Goal: Information Seeking & Learning: Learn about a topic

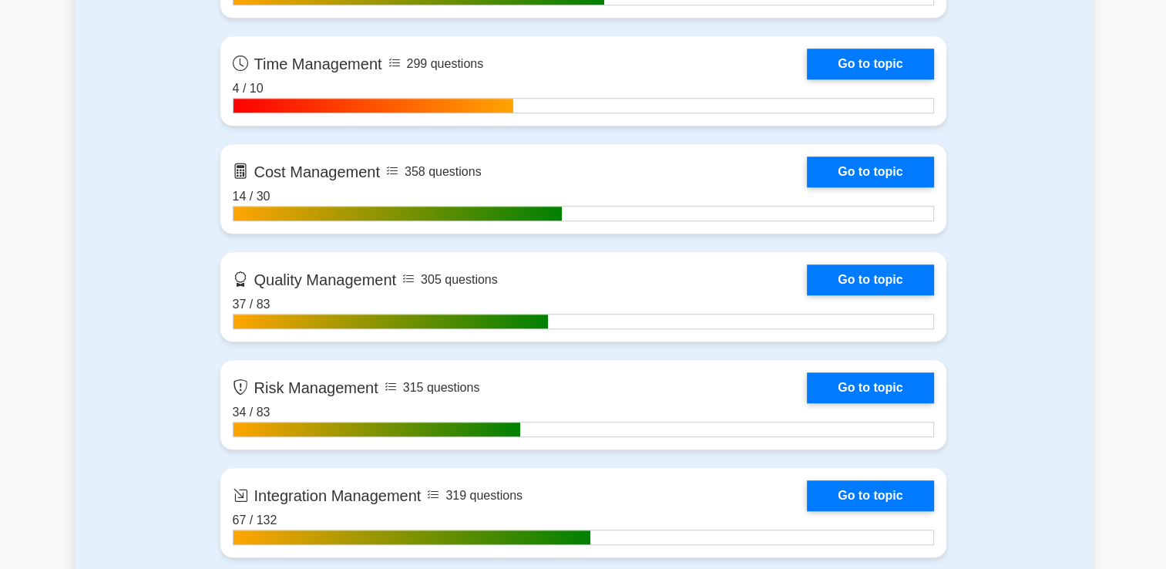
scroll to position [1233, 0]
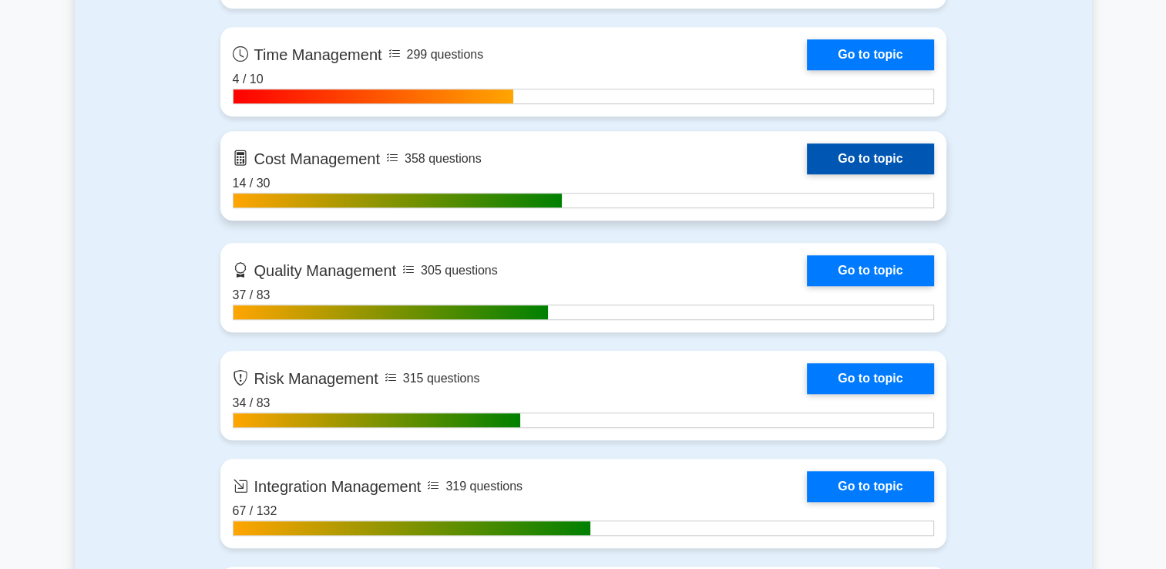
click at [848, 160] on link "Go to topic" at bounding box center [870, 158] width 126 height 31
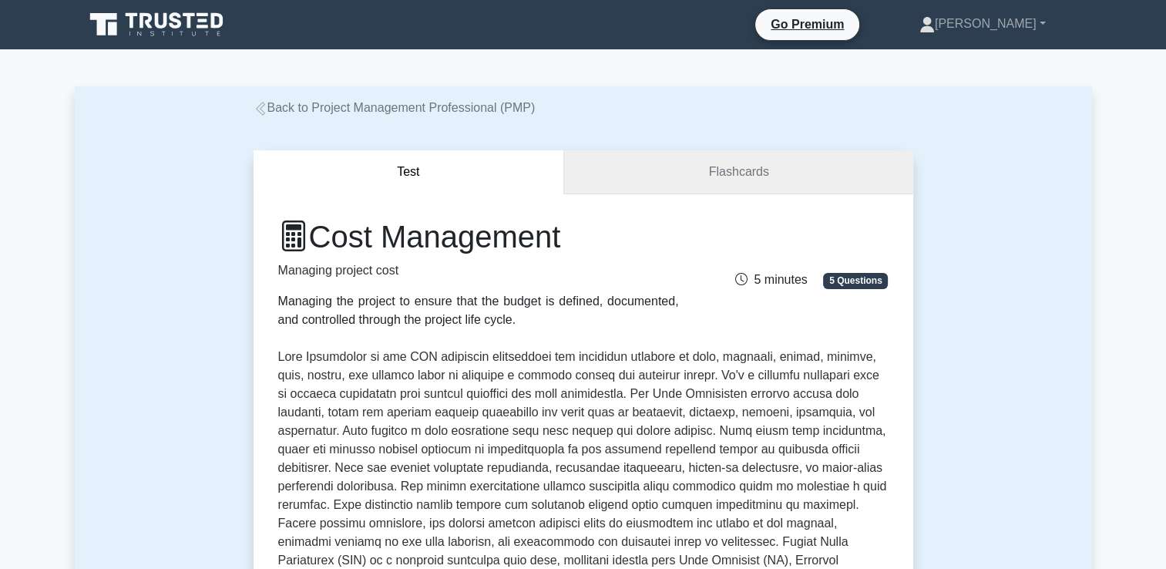
click at [691, 170] on link "Flashcards" at bounding box center [738, 172] width 348 height 44
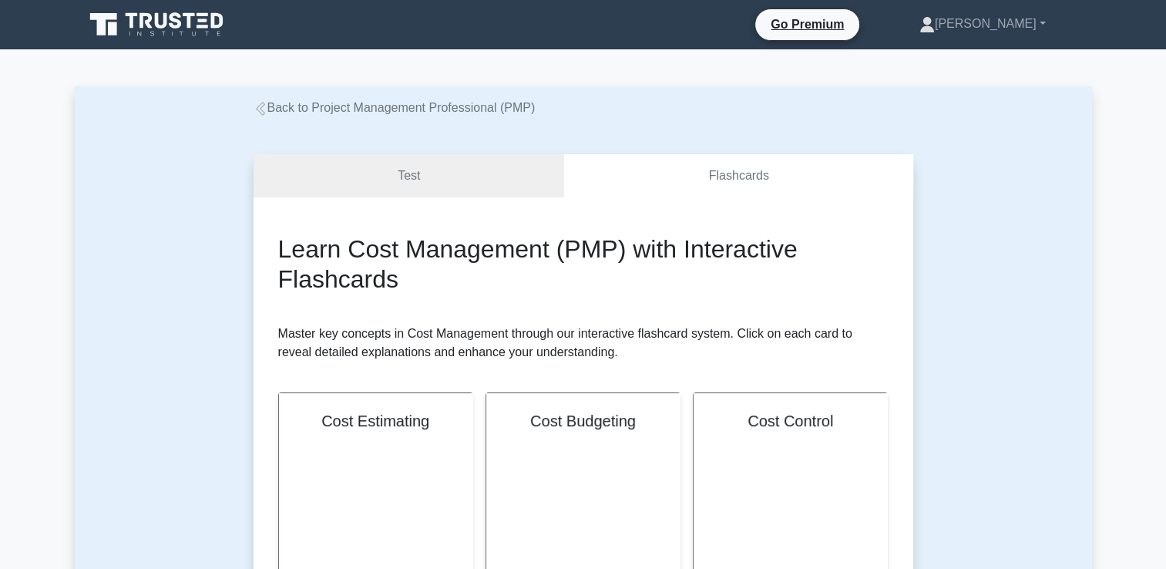
click at [349, 109] on link "Back to Project Management Professional (PMP)" at bounding box center [395, 107] width 282 height 13
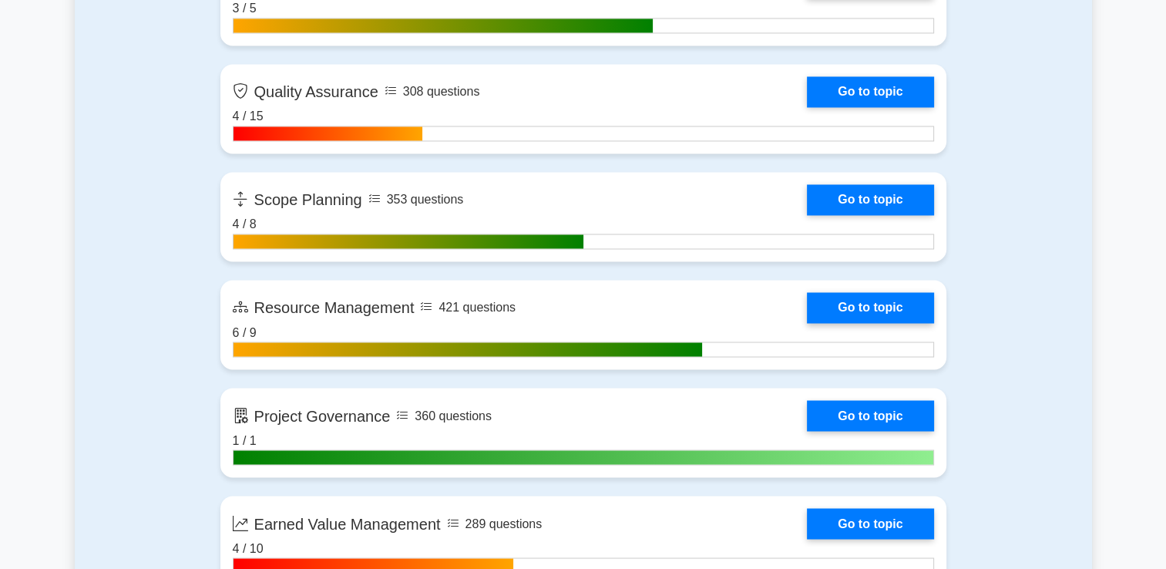
scroll to position [2101, 0]
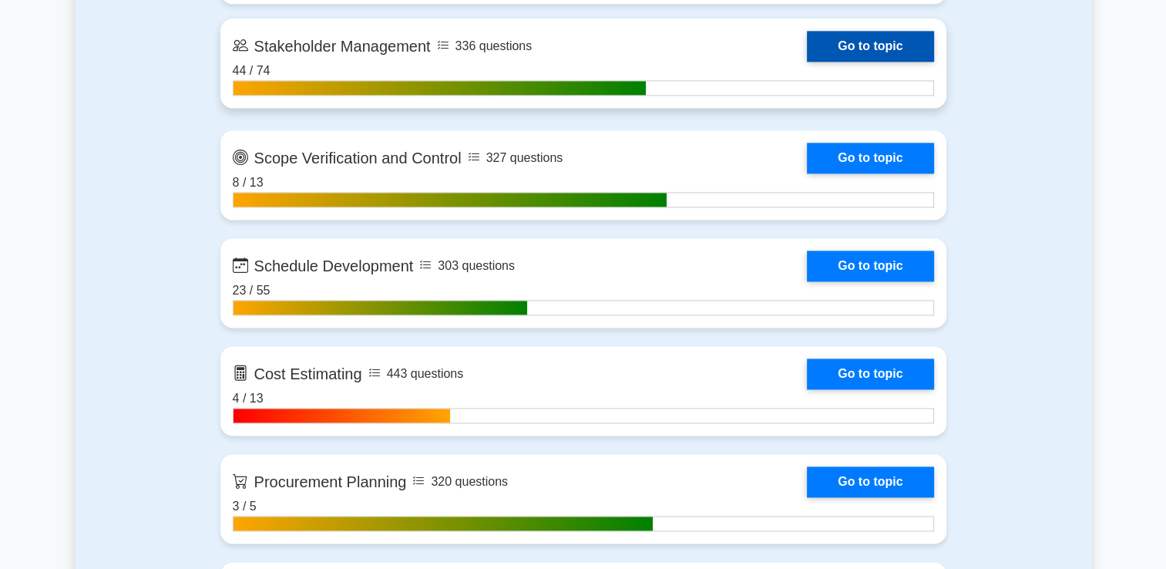
click at [814, 42] on link "Go to topic" at bounding box center [870, 46] width 126 height 31
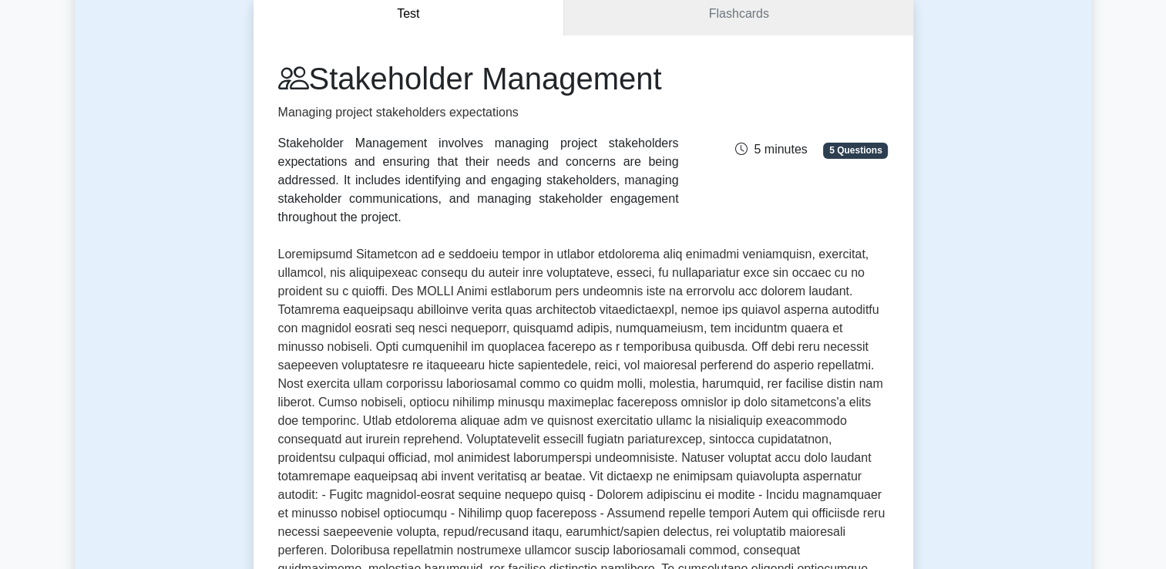
scroll to position [660, 0]
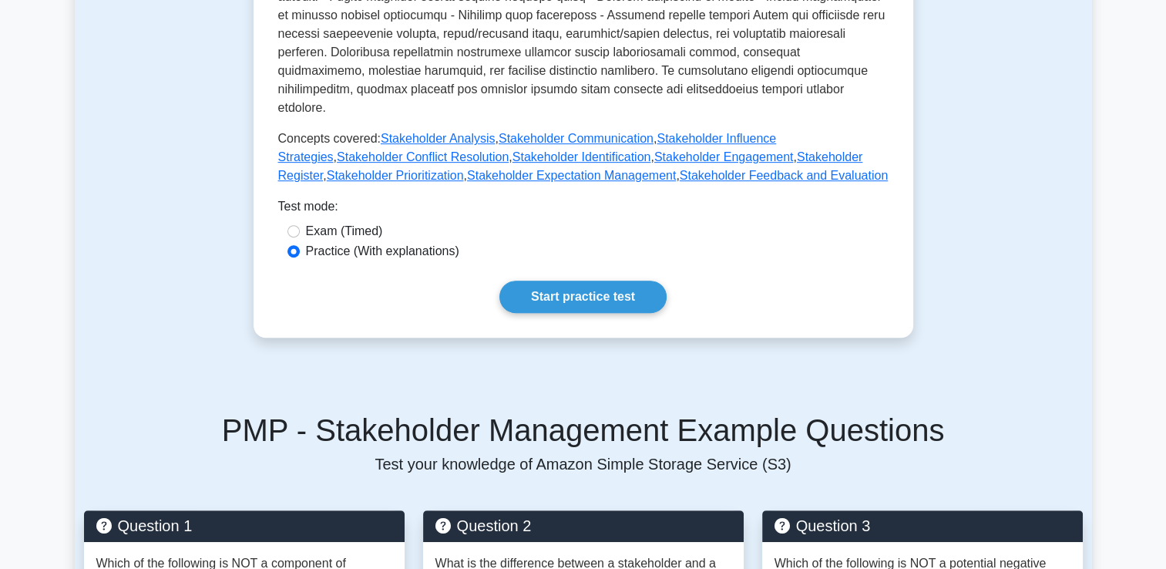
click at [974, 85] on div "Test Flashcards Stakeholder Management Managing project stakeholders expectatio…" at bounding box center [583, 502] width 1017 height 2090
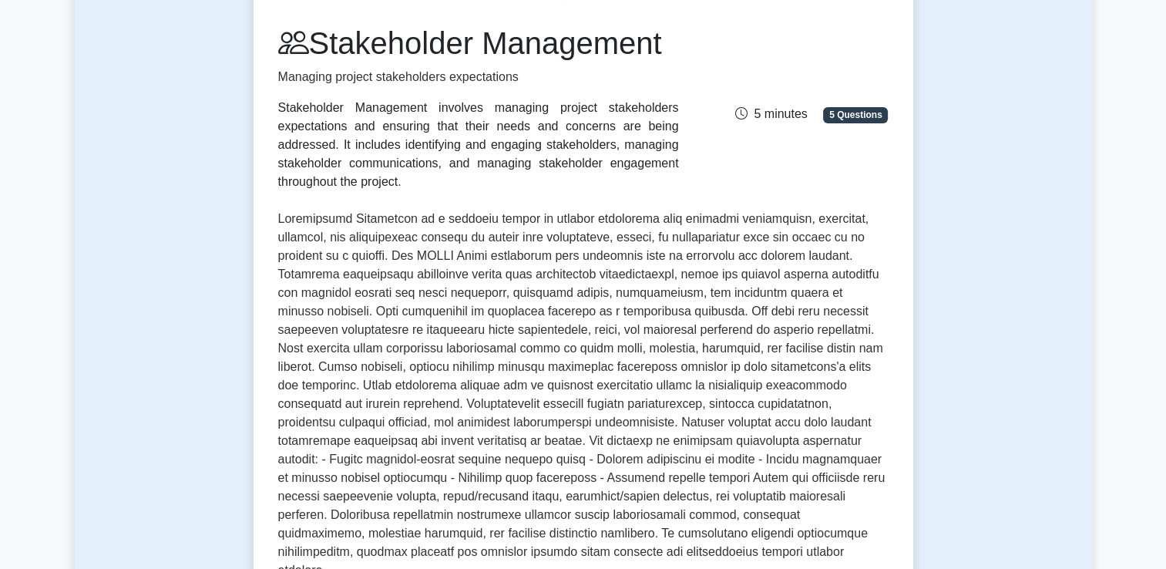
scroll to position [0, 0]
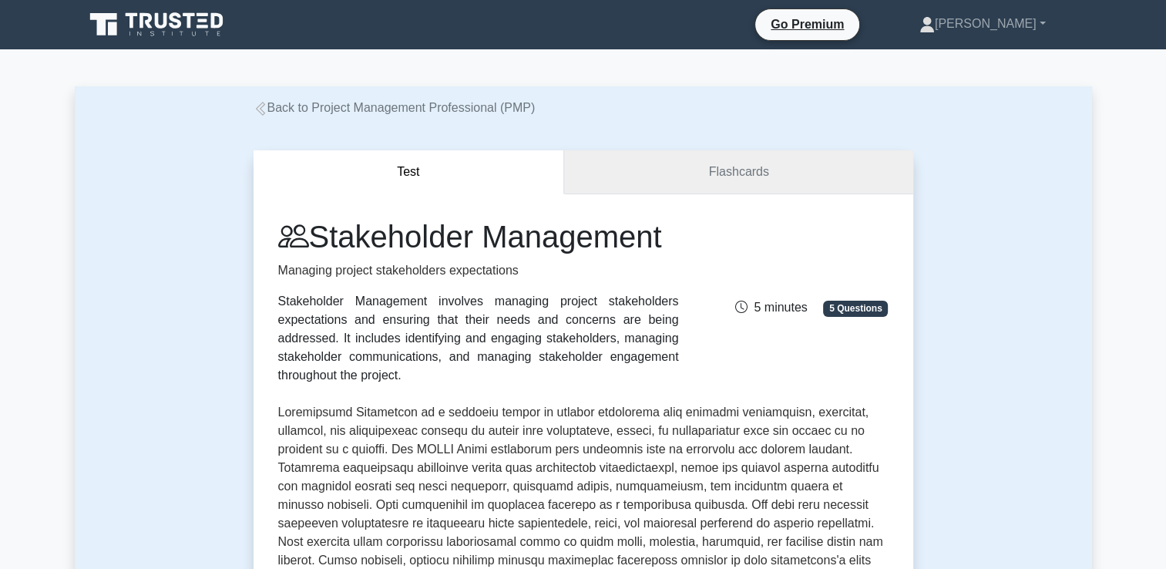
click at [812, 171] on link "Flashcards" at bounding box center [738, 172] width 348 height 44
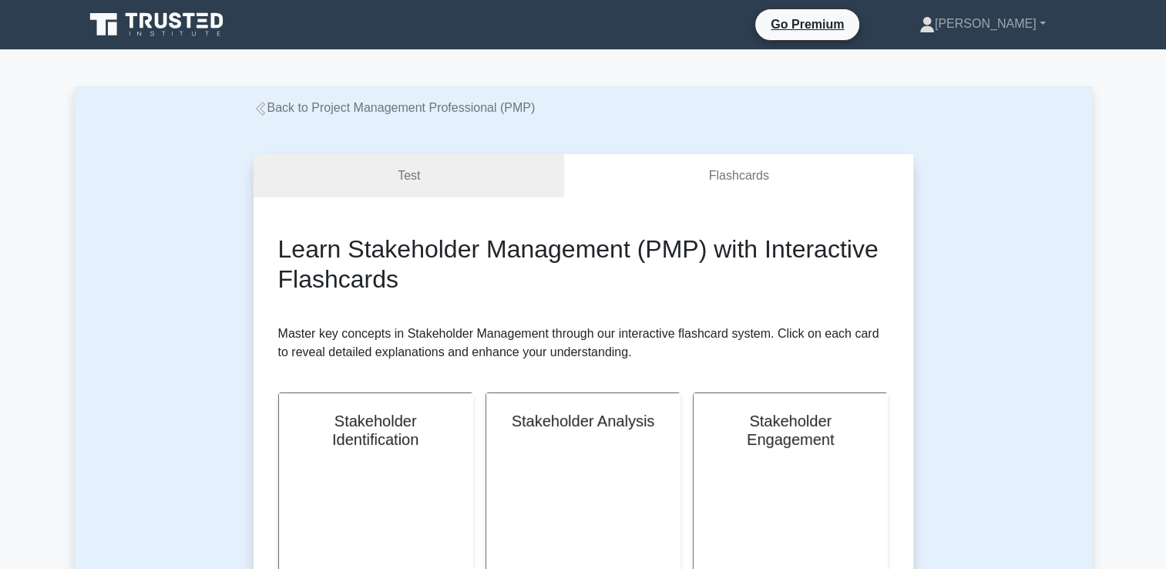
click at [430, 114] on link "Back to Project Management Professional (PMP)" at bounding box center [395, 107] width 282 height 13
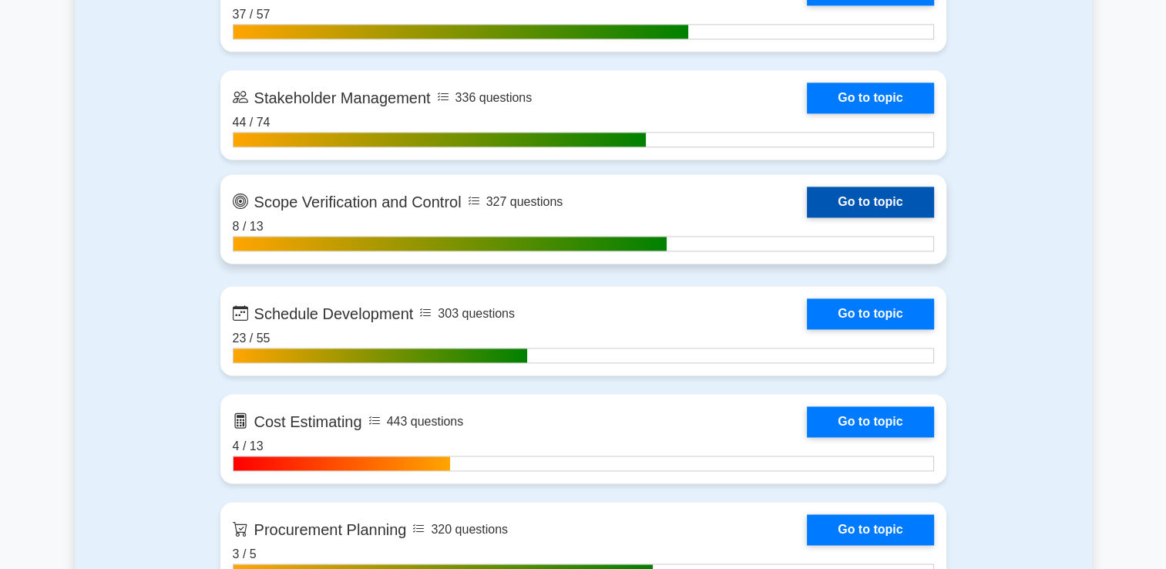
scroll to position [2081, 0]
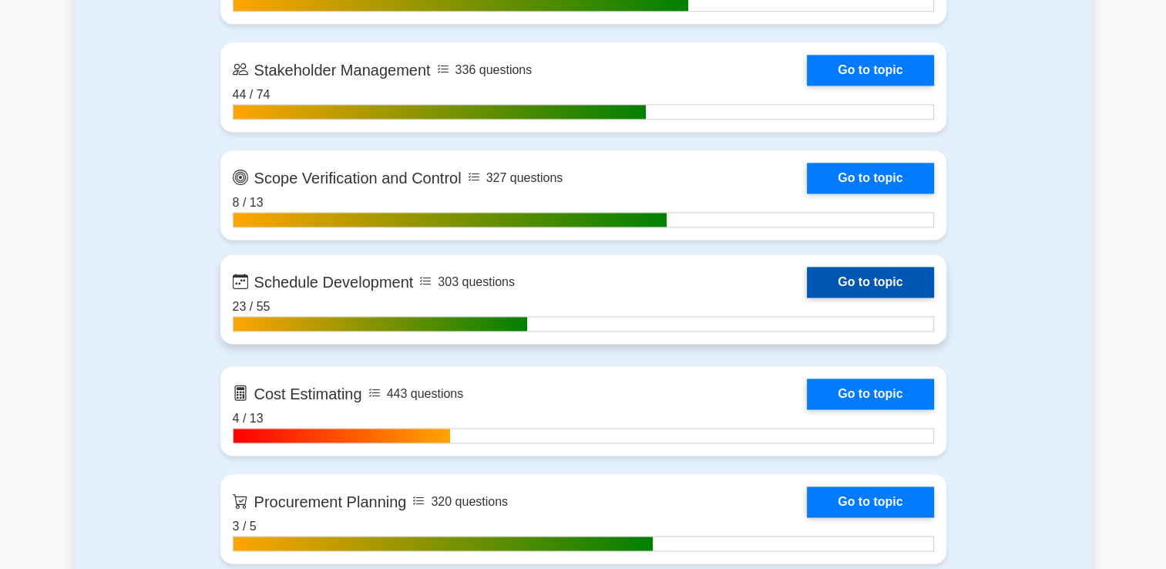
click at [849, 274] on link "Go to topic" at bounding box center [870, 282] width 126 height 31
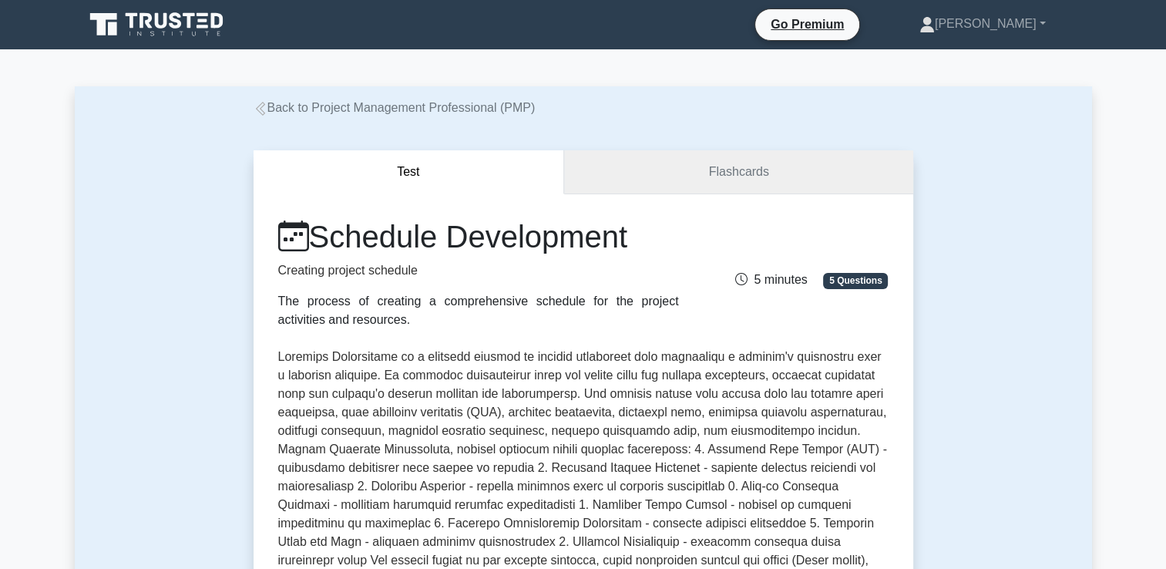
click at [644, 171] on link "Flashcards" at bounding box center [738, 172] width 348 height 44
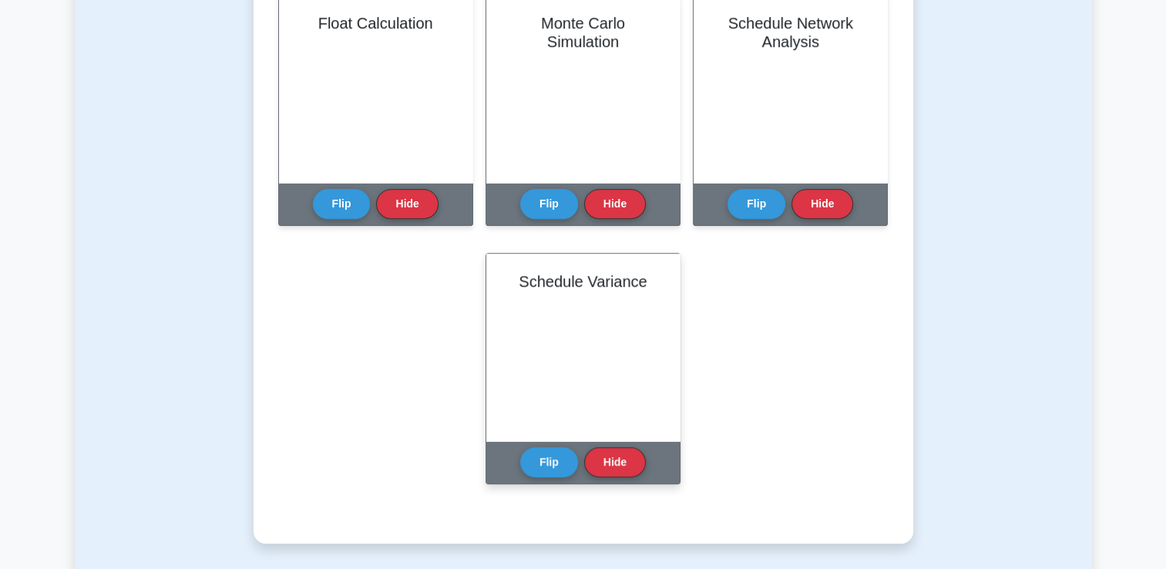
scroll to position [925, 0]
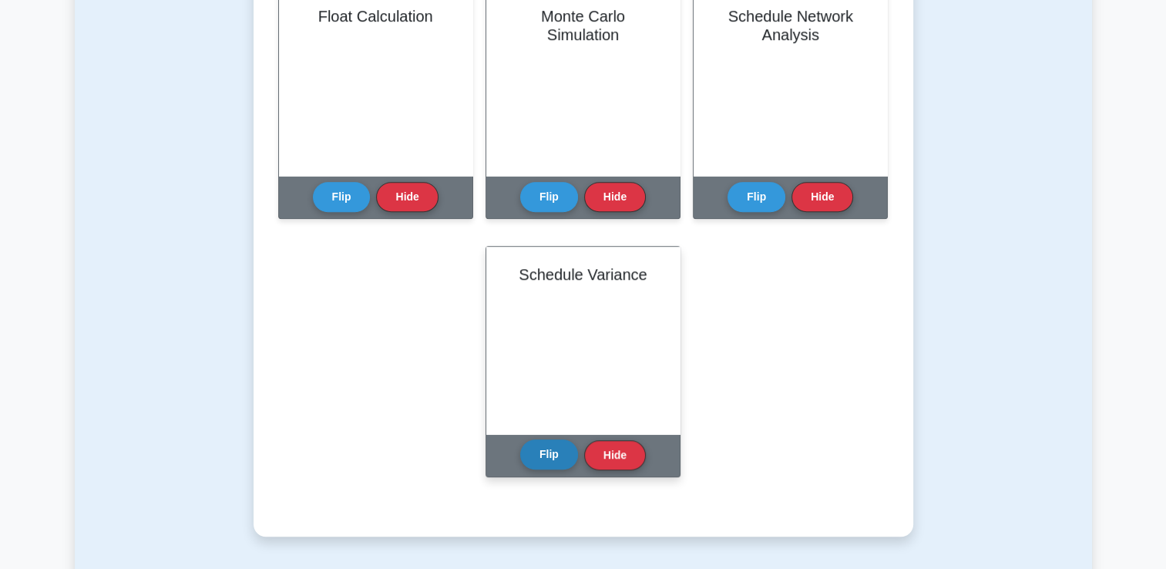
click at [545, 454] on button "Flip" at bounding box center [549, 454] width 58 height 30
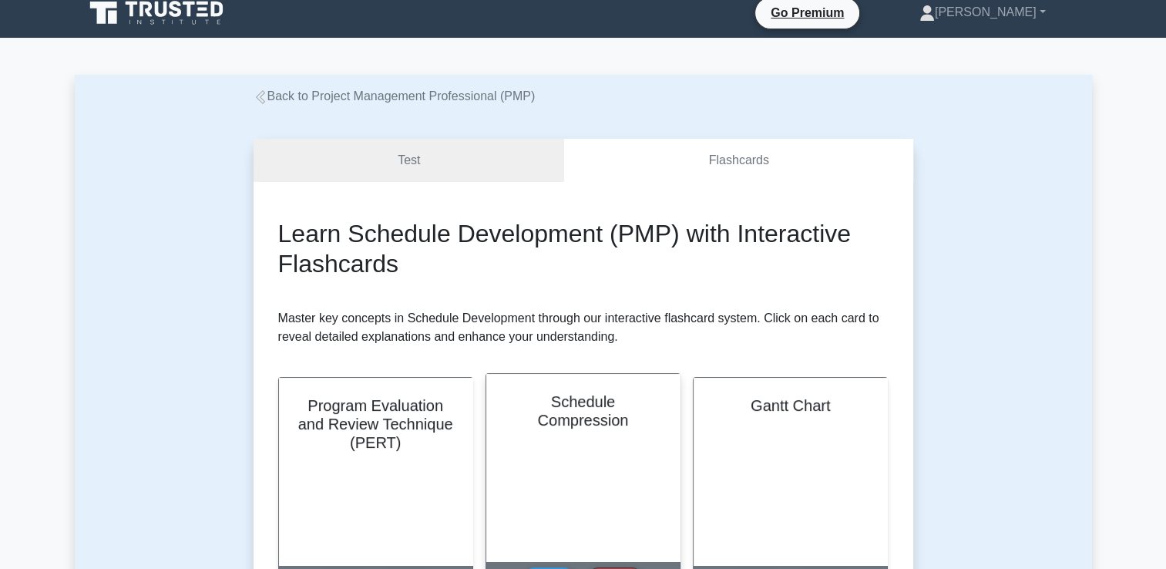
scroll to position [154, 0]
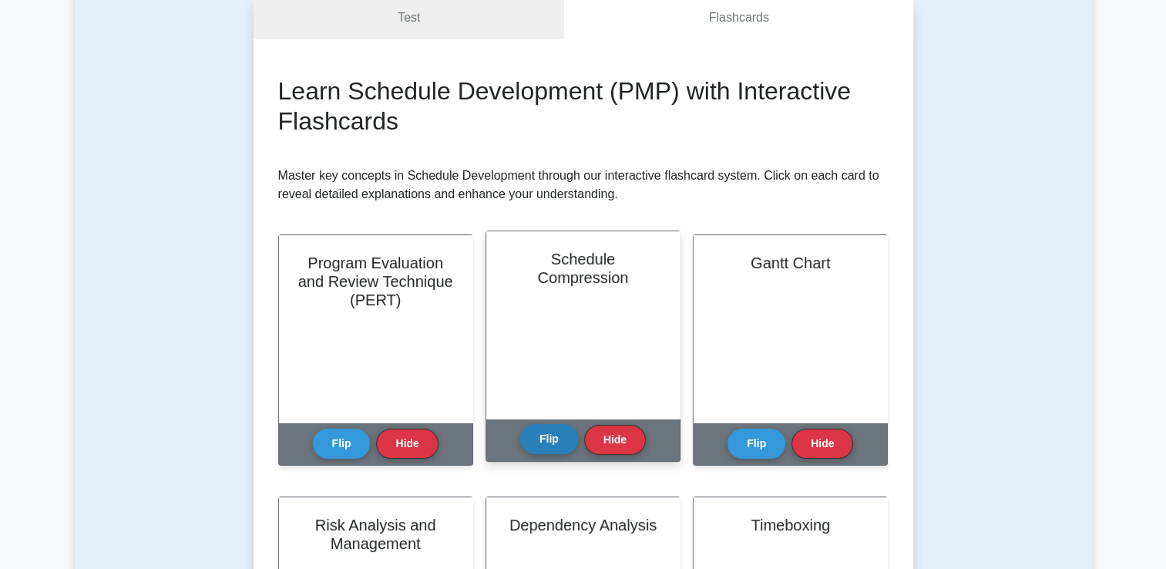
click at [552, 436] on button "Flip" at bounding box center [549, 439] width 58 height 30
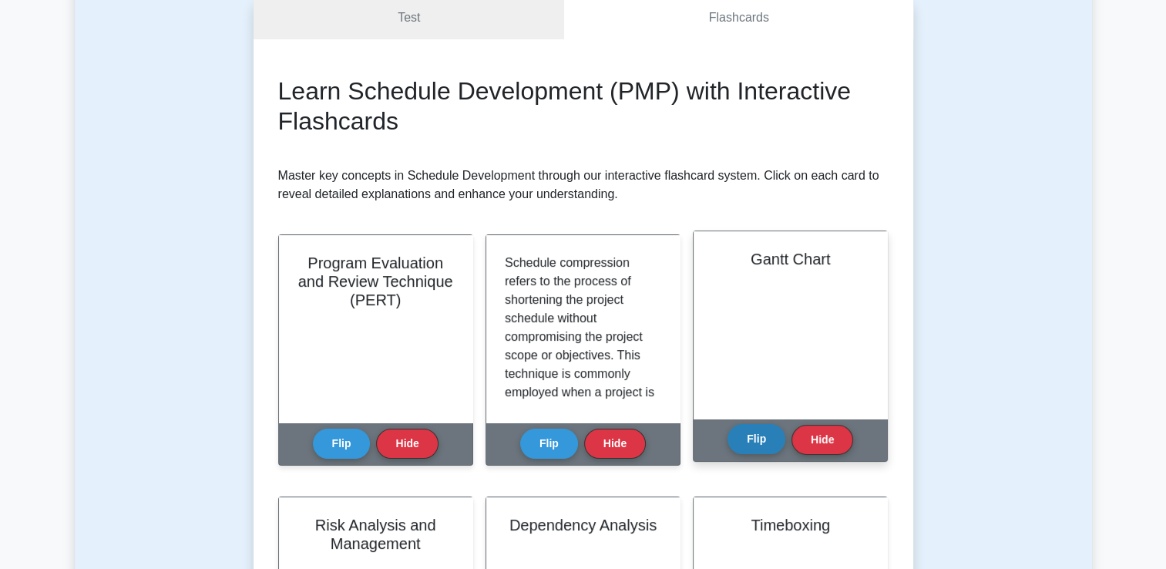
click at [733, 430] on button "Flip" at bounding box center [757, 439] width 58 height 30
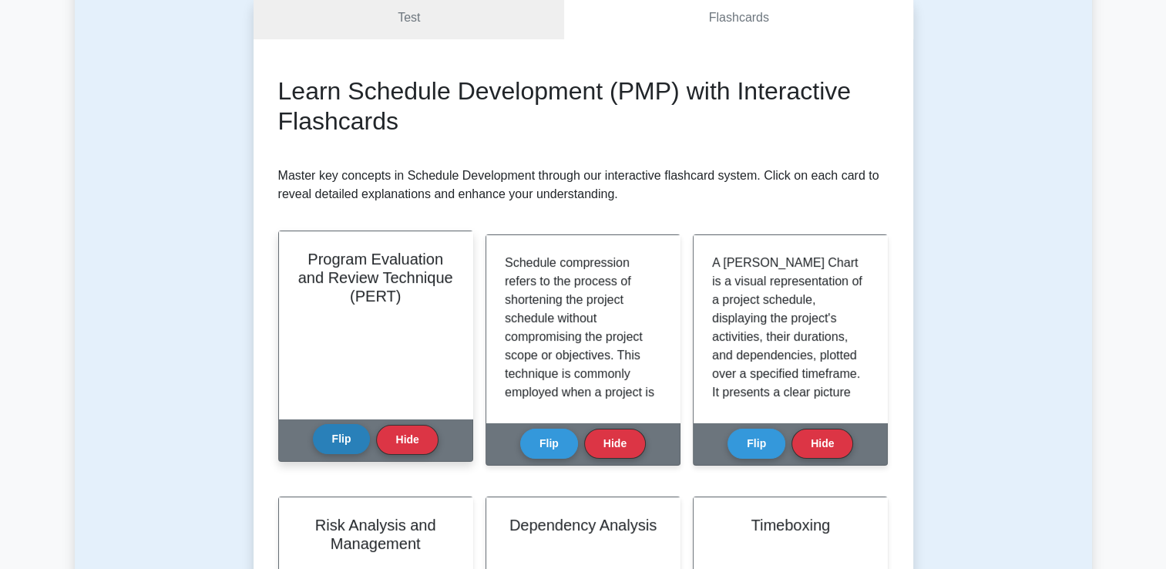
click at [345, 432] on button "Flip" at bounding box center [342, 439] width 58 height 30
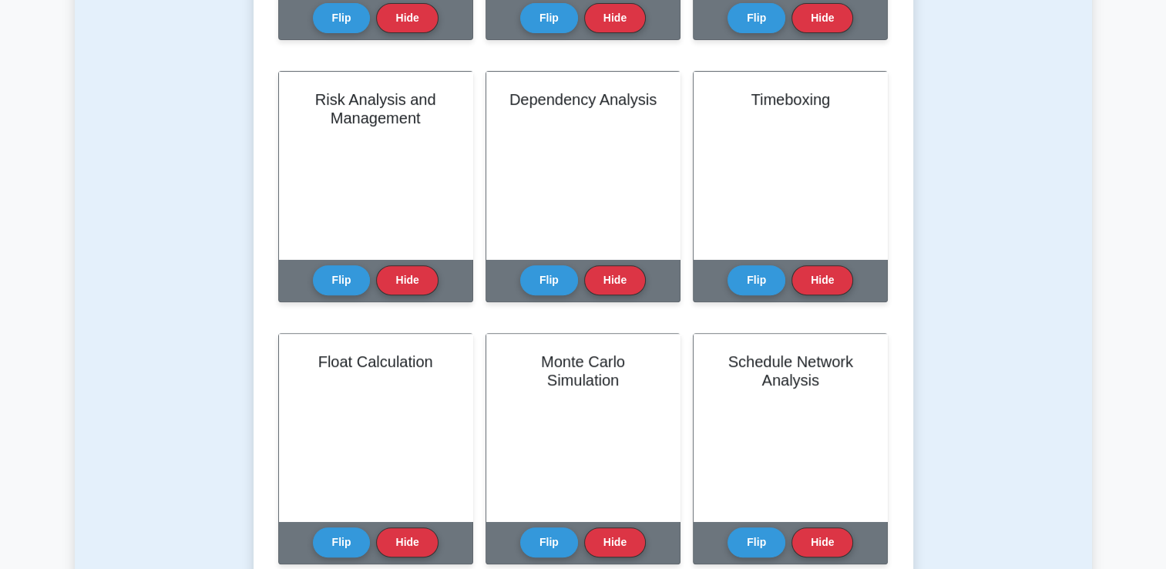
scroll to position [617, 0]
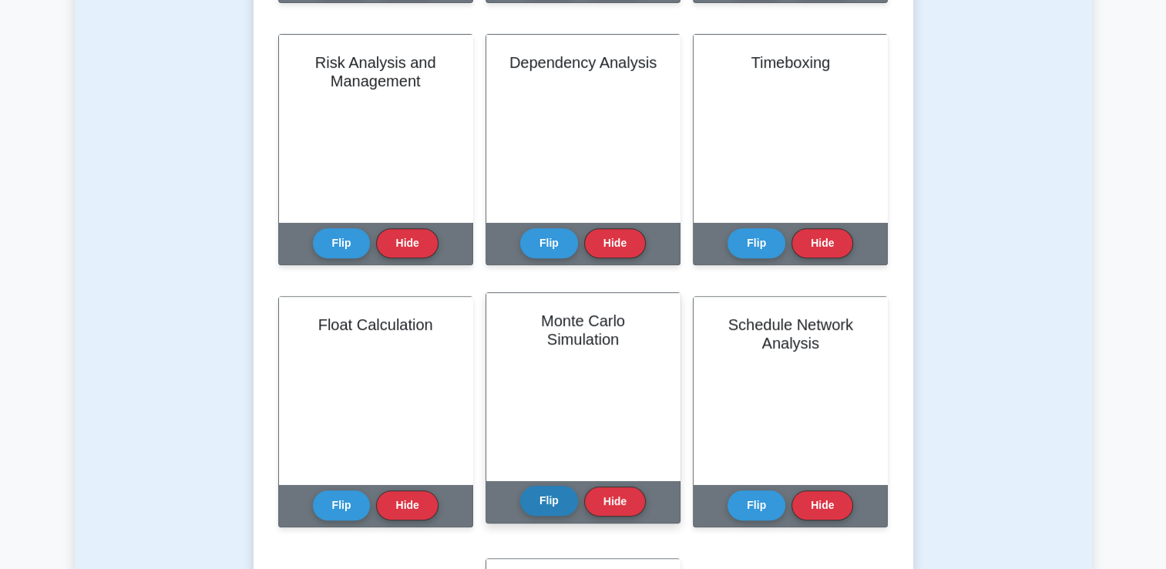
click at [543, 503] on button "Flip" at bounding box center [549, 501] width 58 height 30
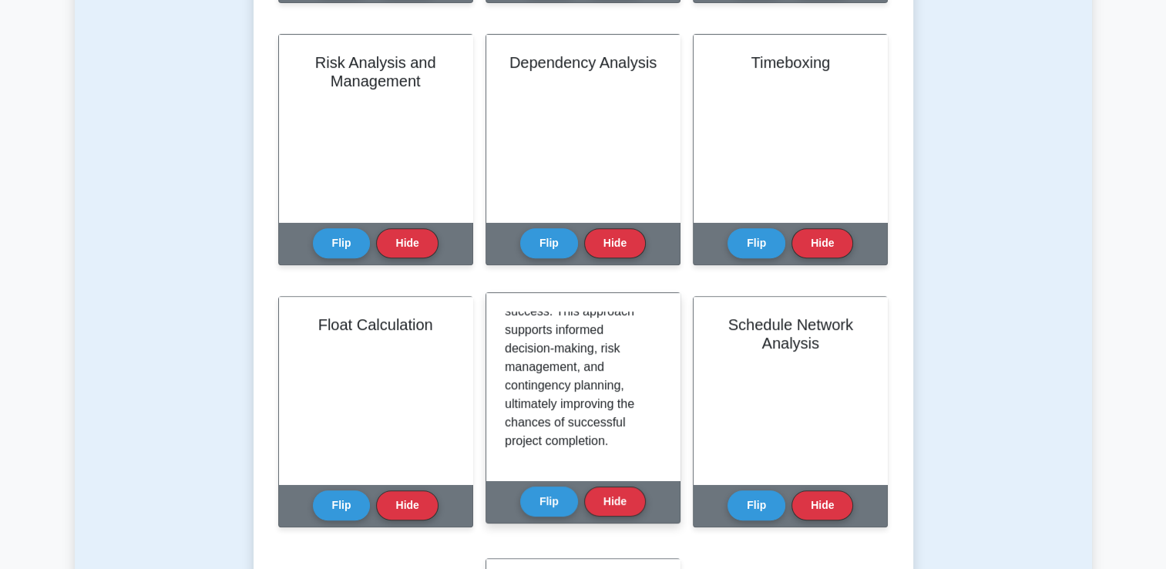
scroll to position [694, 0]
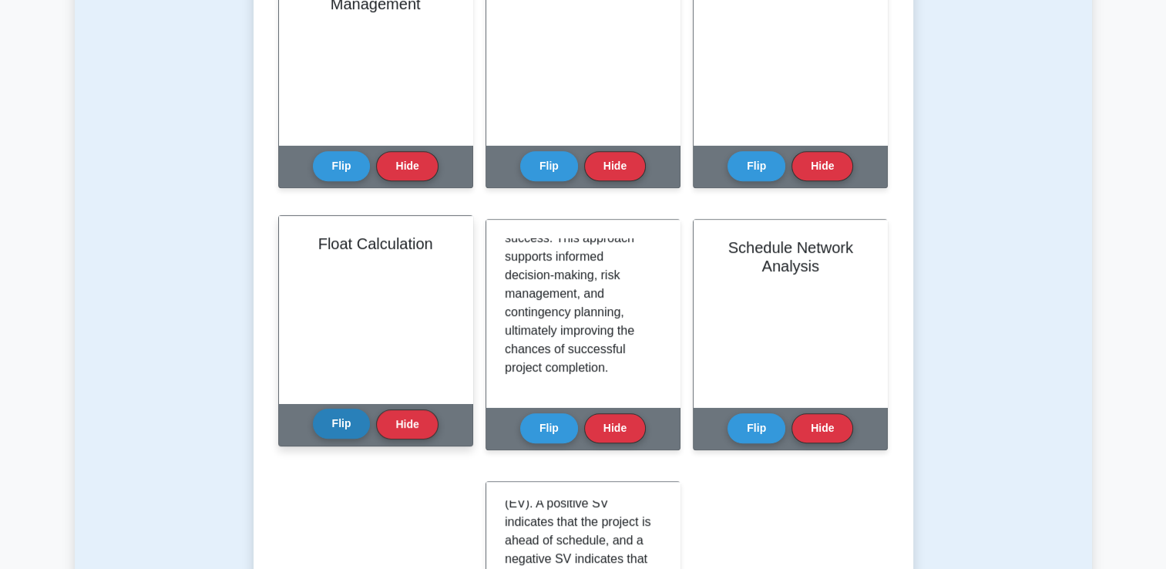
click at [351, 429] on button "Flip" at bounding box center [342, 424] width 58 height 30
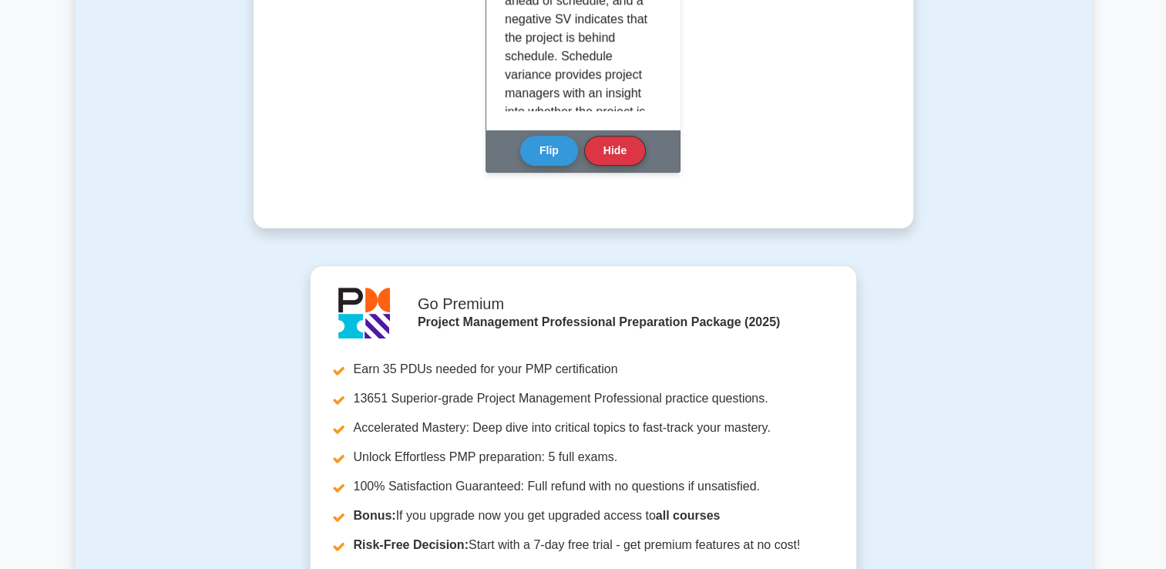
scroll to position [1714, 0]
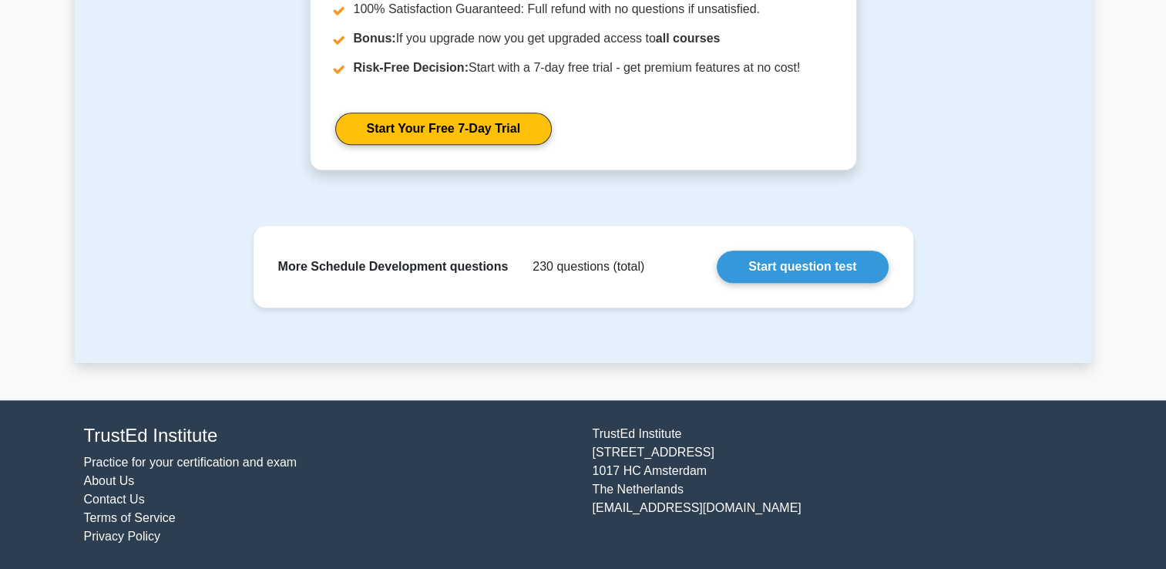
click at [698, 463] on div "TrustEd Institute Kerkstraat 310 1017 HC Amsterdam The Netherlands support@trus…" at bounding box center [837, 485] width 509 height 121
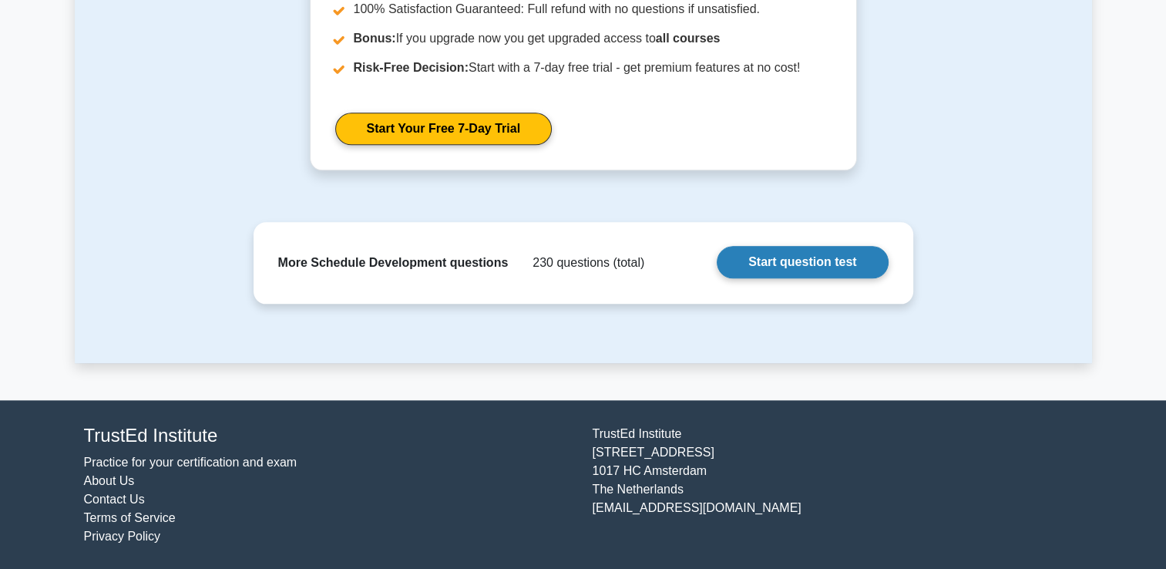
click at [764, 259] on link "Start question test" at bounding box center [802, 262] width 171 height 32
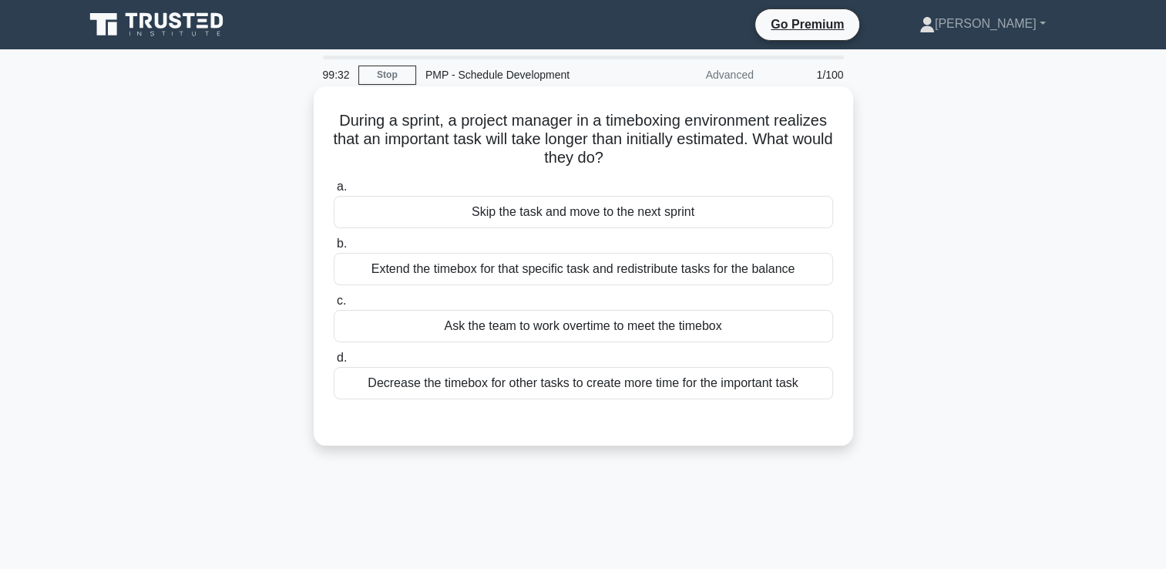
click at [712, 268] on div "Extend the timebox for that specific task and redistribute tasks for the balance" at bounding box center [583, 269] width 499 height 32
click at [334, 249] on input "b. Extend the timebox for that specific task and redistribute tasks for the bal…" at bounding box center [334, 244] width 0 height 10
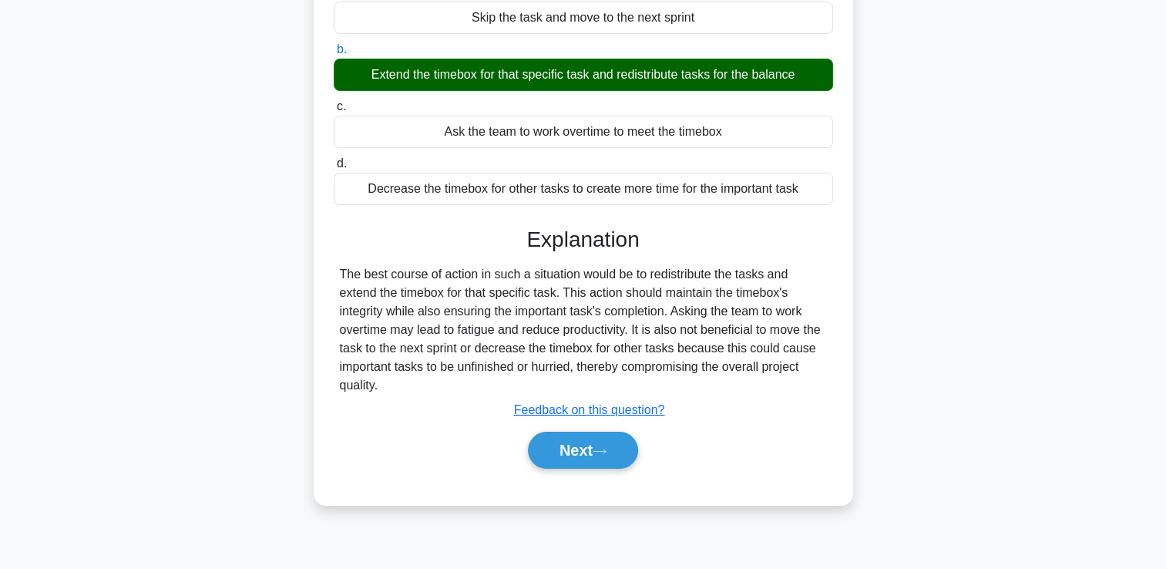
scroll to position [264, 0]
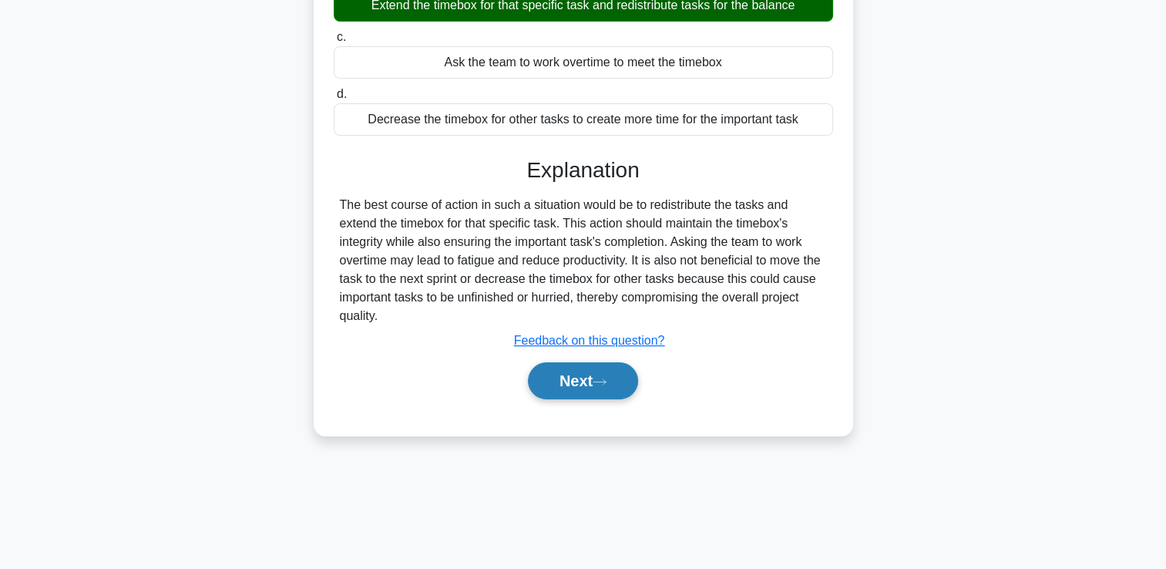
click at [593, 388] on button "Next" at bounding box center [583, 380] width 110 height 37
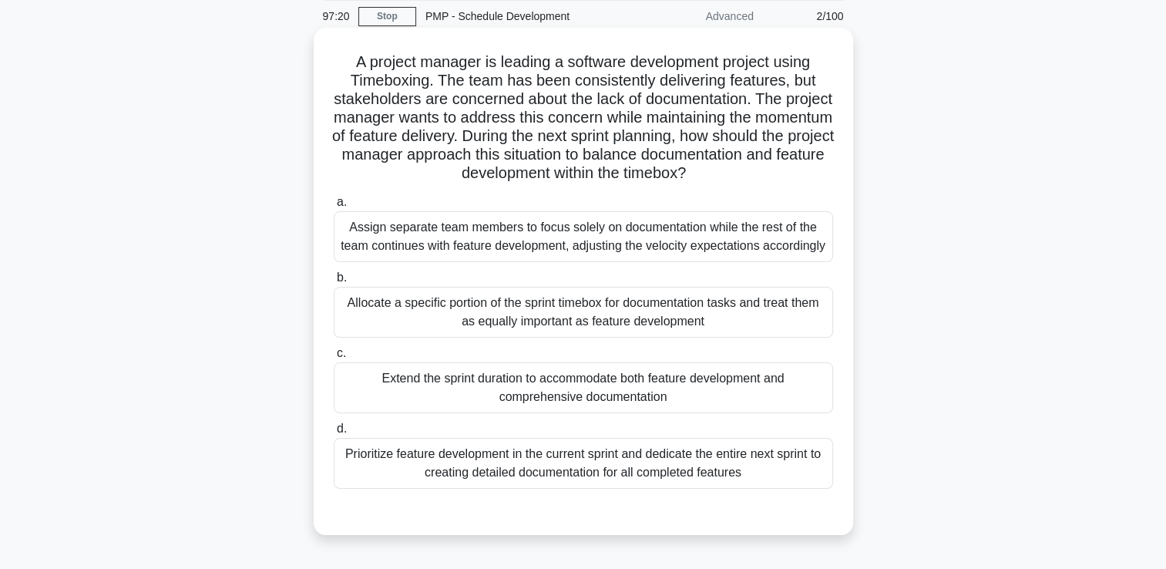
scroll to position [32, 0]
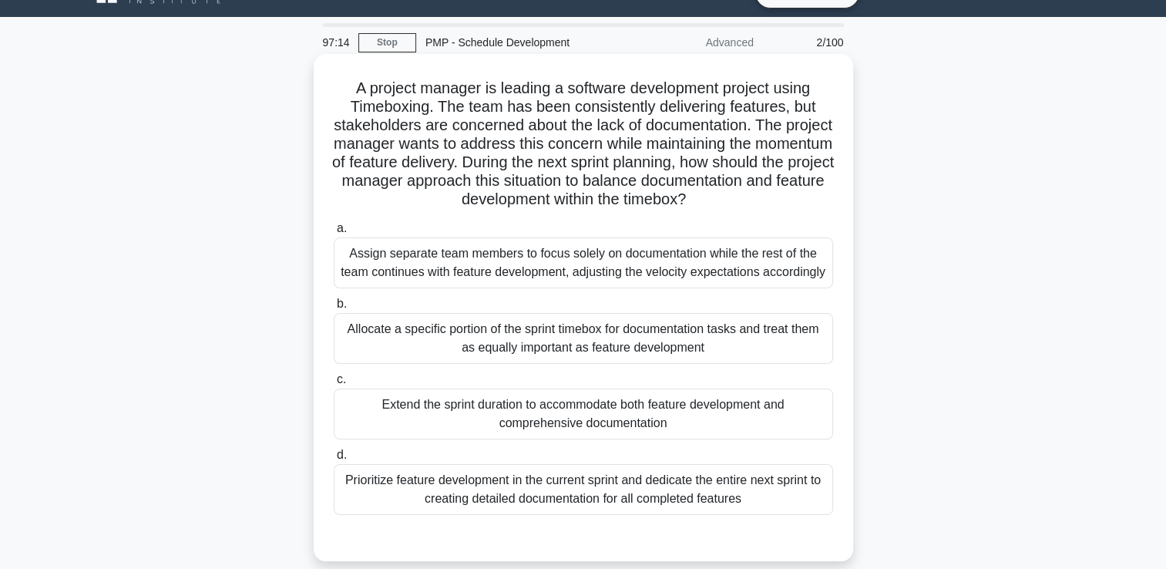
click at [462, 504] on div "Prioritize feature development in the current sprint and dedicate the entire ne…" at bounding box center [583, 489] width 499 height 51
click at [334, 460] on input "d. Prioritize feature development in the current sprint and dedicate the entire…" at bounding box center [334, 455] width 0 height 10
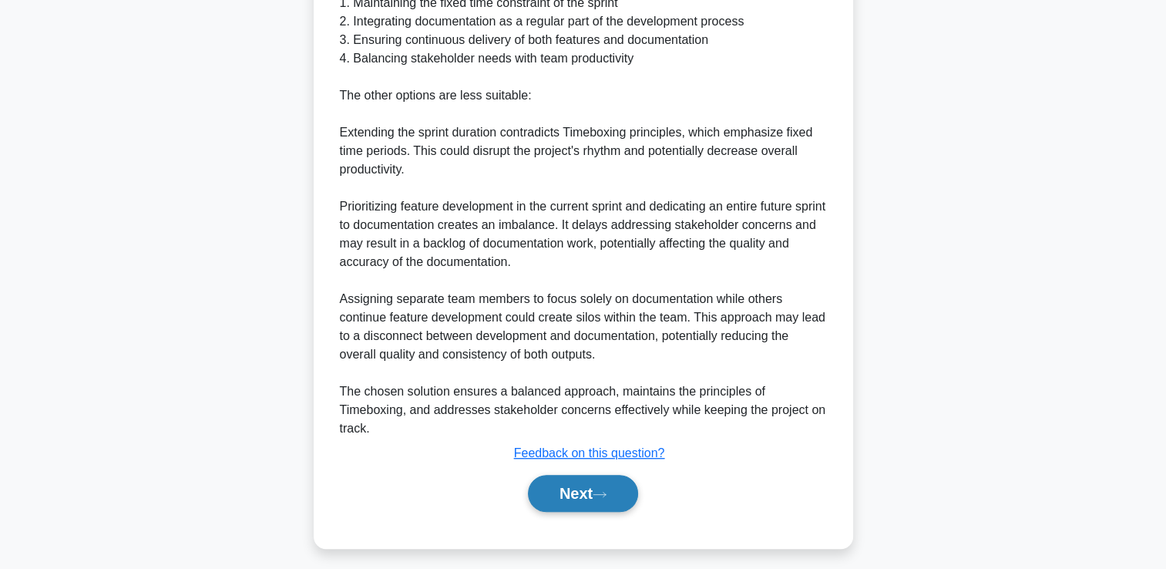
click at [528, 511] on button "Next" at bounding box center [583, 493] width 110 height 37
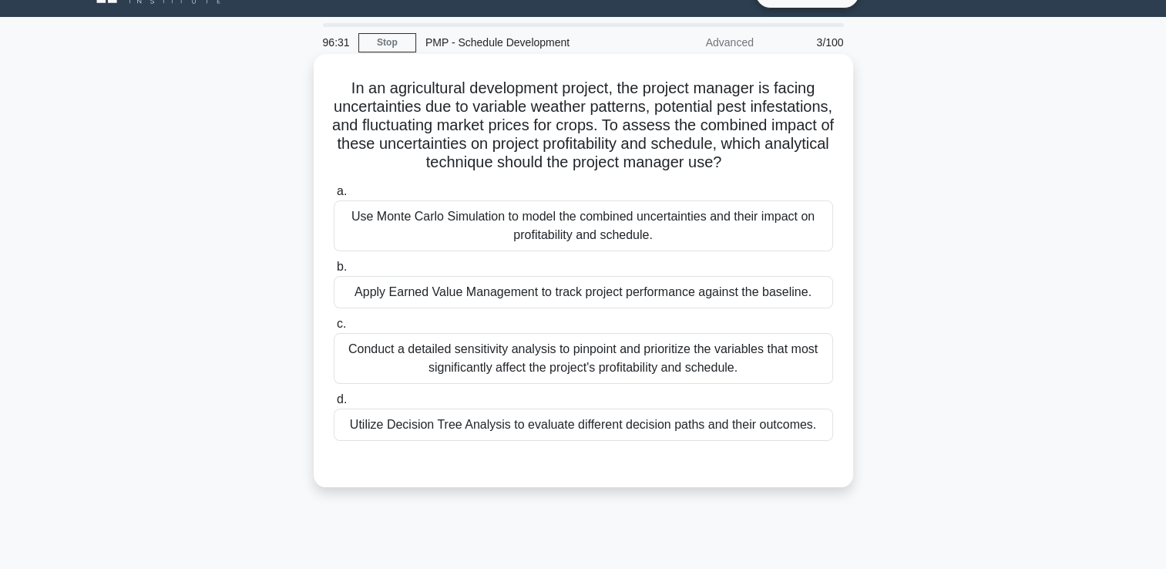
click at [540, 249] on div "Use Monte Carlo Simulation to model the combined uncertainties and their impact…" at bounding box center [583, 225] width 499 height 51
click at [334, 197] on input "a. Use Monte Carlo Simulation to model the combined uncertainties and their imp…" at bounding box center [334, 192] width 0 height 10
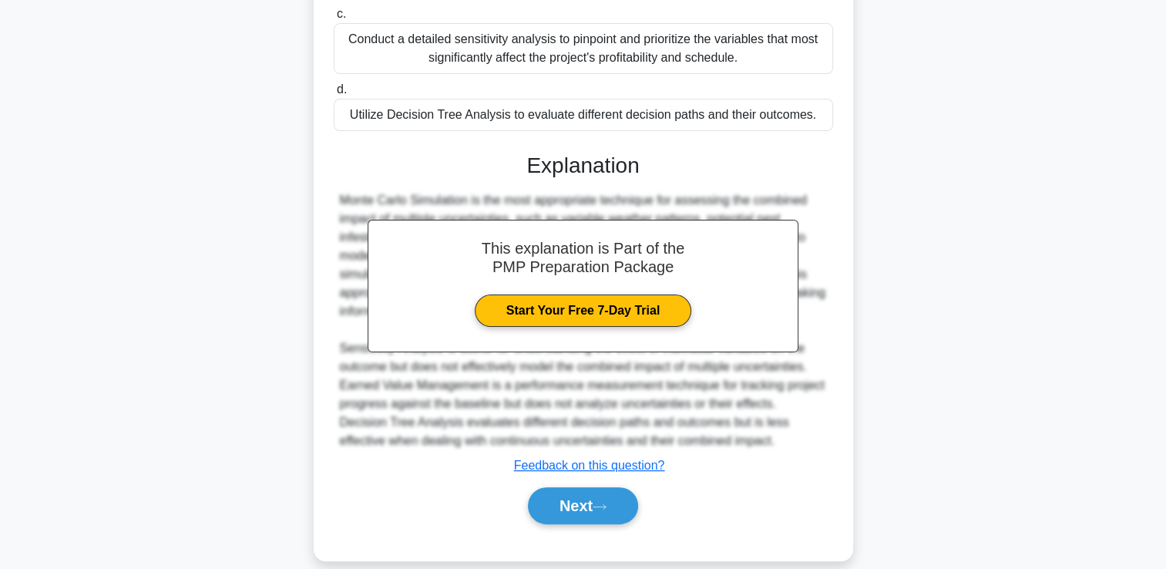
scroll to position [303, 0]
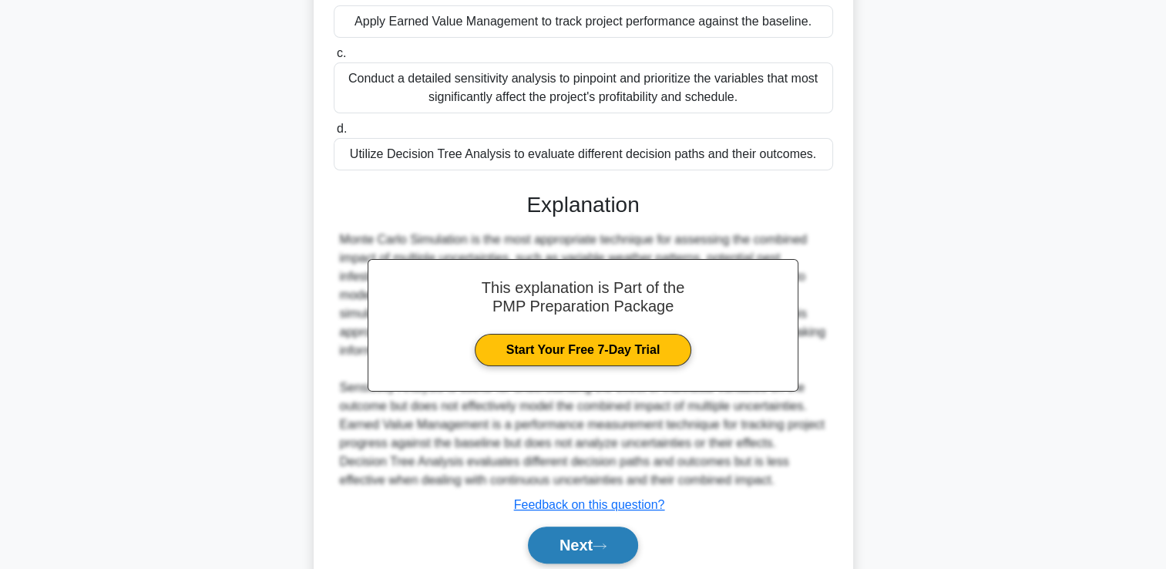
click at [580, 561] on button "Next" at bounding box center [583, 544] width 110 height 37
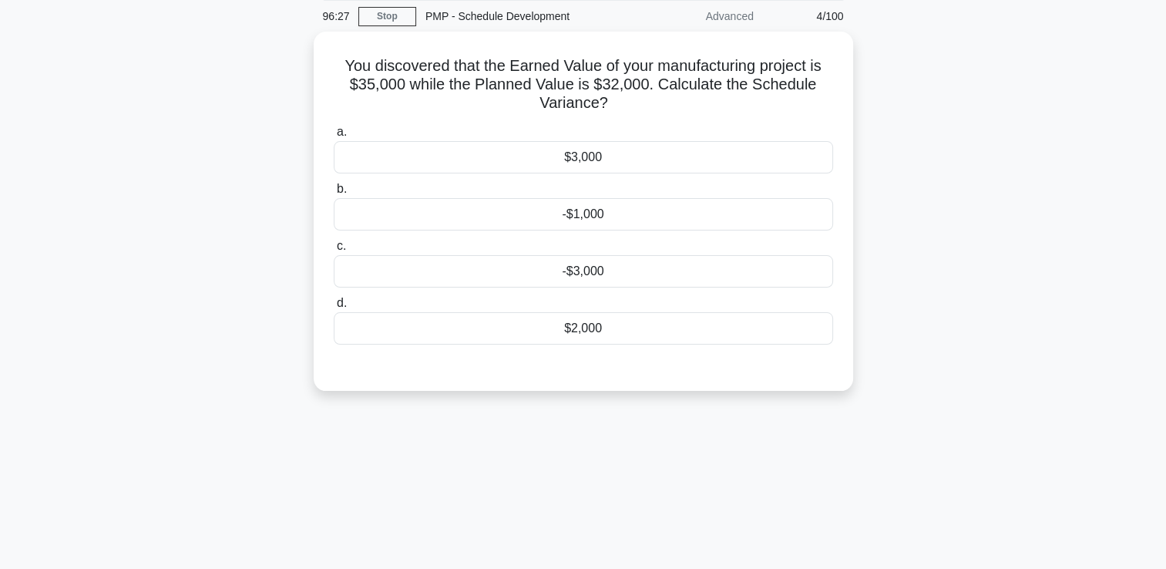
scroll to position [32, 0]
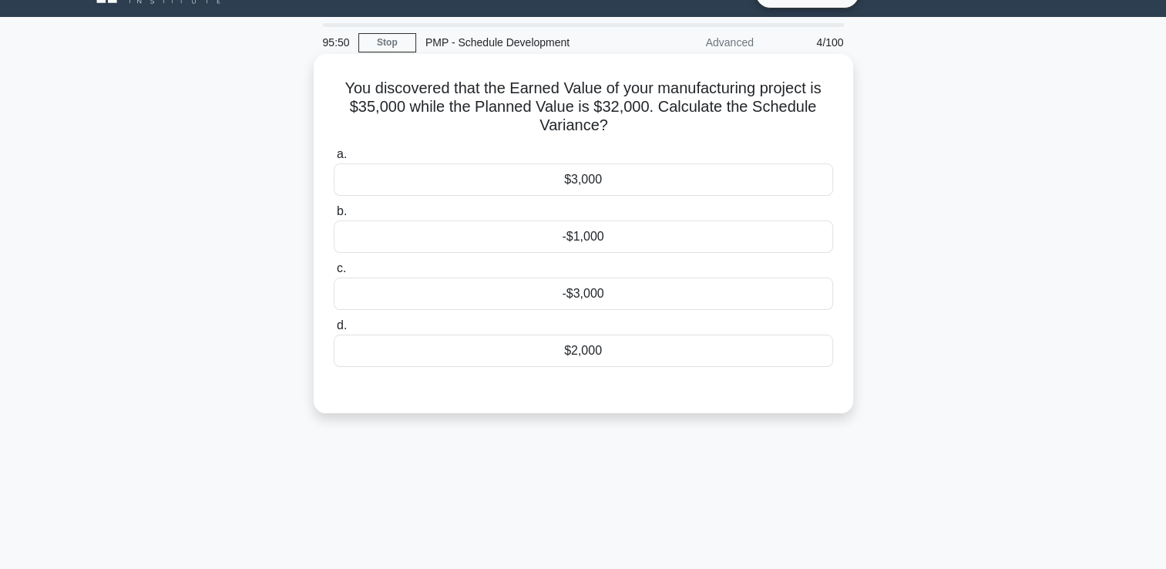
click at [622, 171] on div "$3,000" at bounding box center [583, 179] width 499 height 32
click at [334, 160] on input "a. $3,000" at bounding box center [334, 155] width 0 height 10
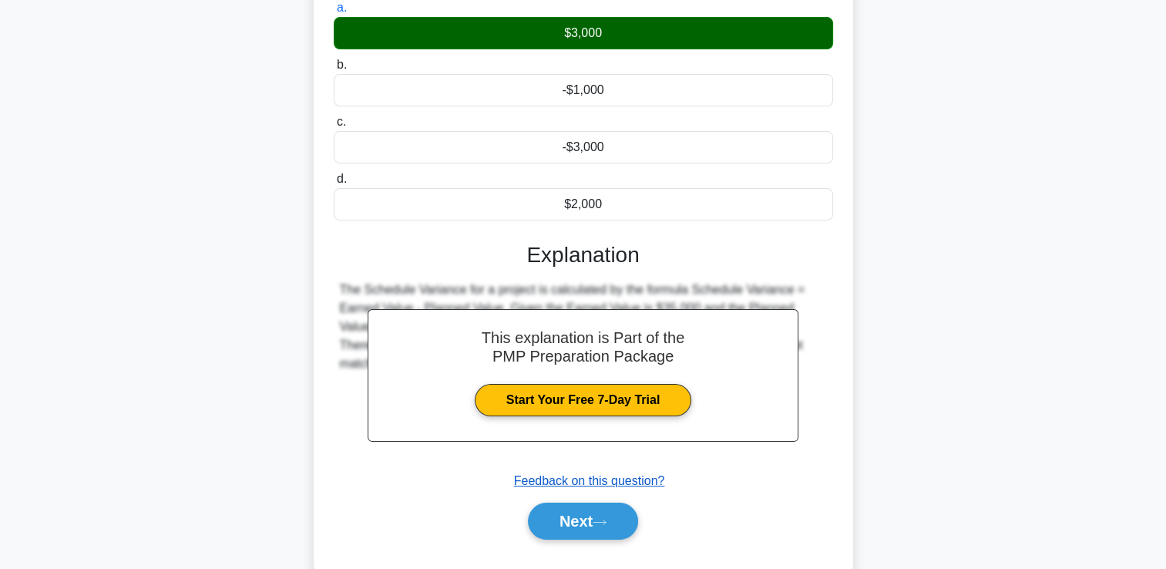
scroll to position [264, 0]
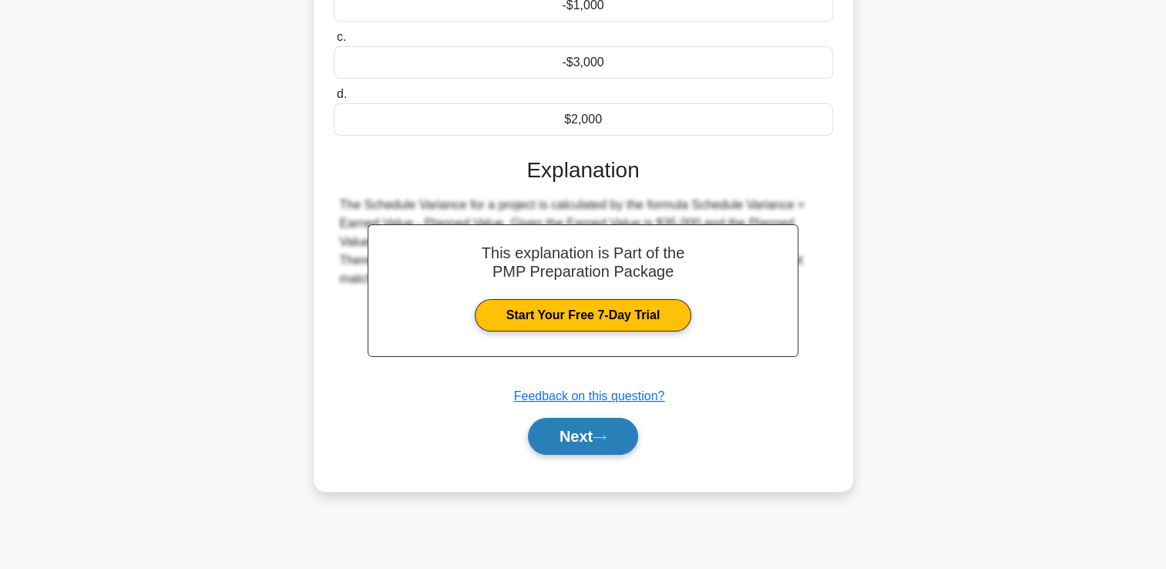
click at [556, 442] on button "Next" at bounding box center [583, 436] width 110 height 37
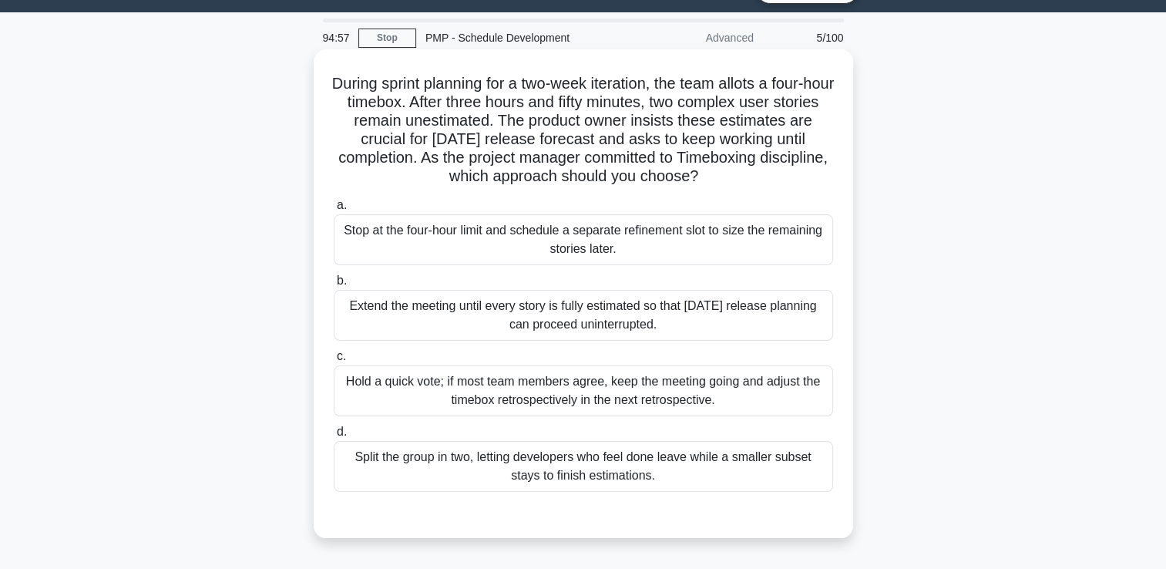
scroll to position [0, 0]
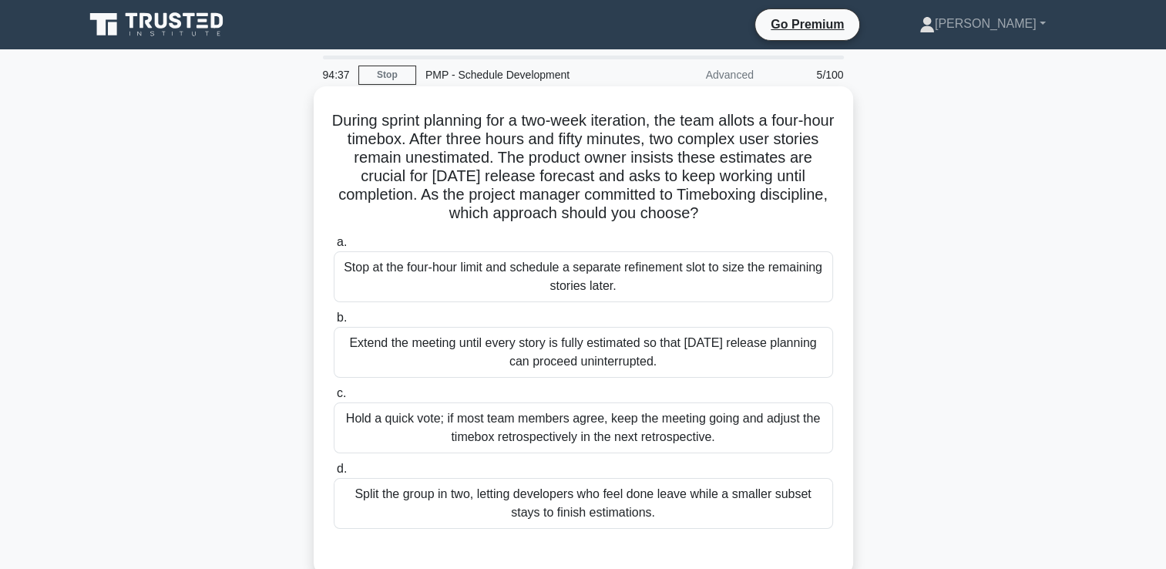
click at [487, 442] on div "Hold a quick vote; if most team members agree, keep the meeting going and adjus…" at bounding box center [583, 427] width 499 height 51
click at [334, 398] on input "c. Hold a quick vote; if most team members agree, keep the meeting going and ad…" at bounding box center [334, 393] width 0 height 10
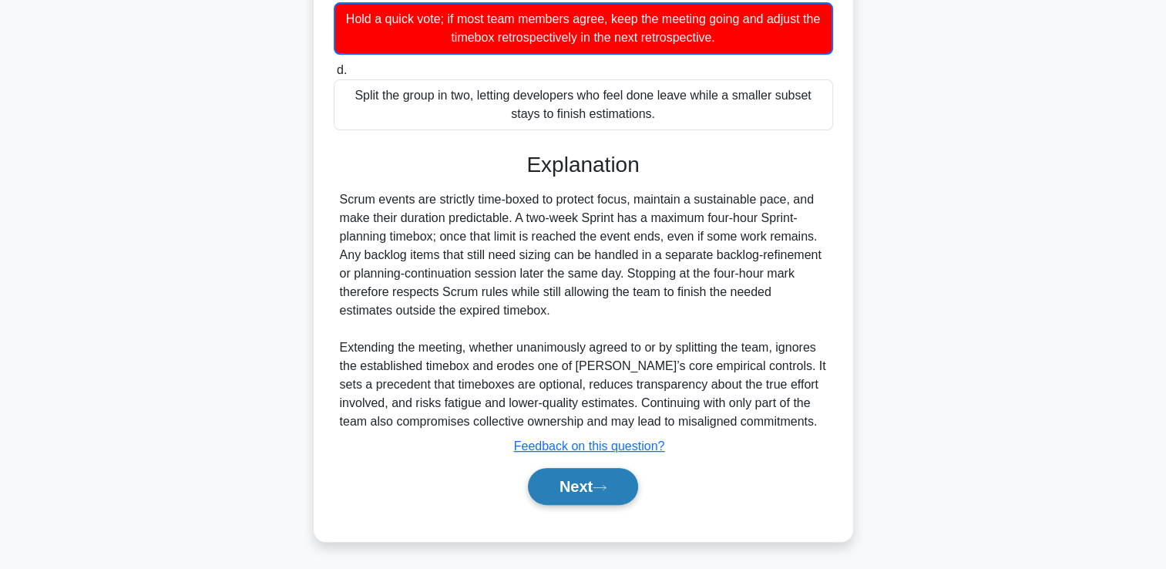
click at [551, 484] on button "Next" at bounding box center [583, 486] width 110 height 37
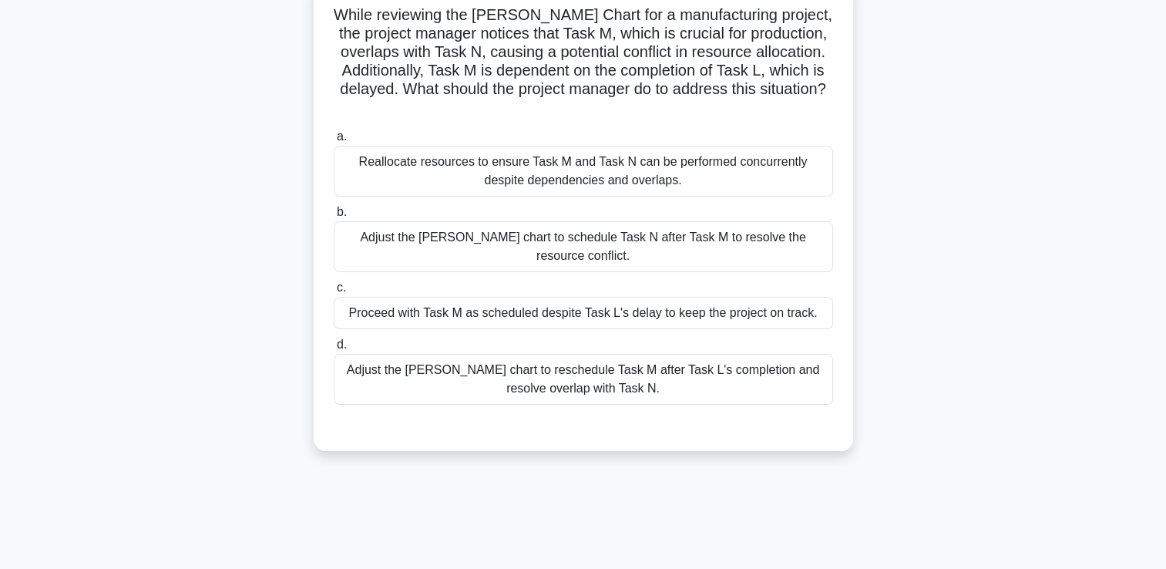
scroll to position [32, 0]
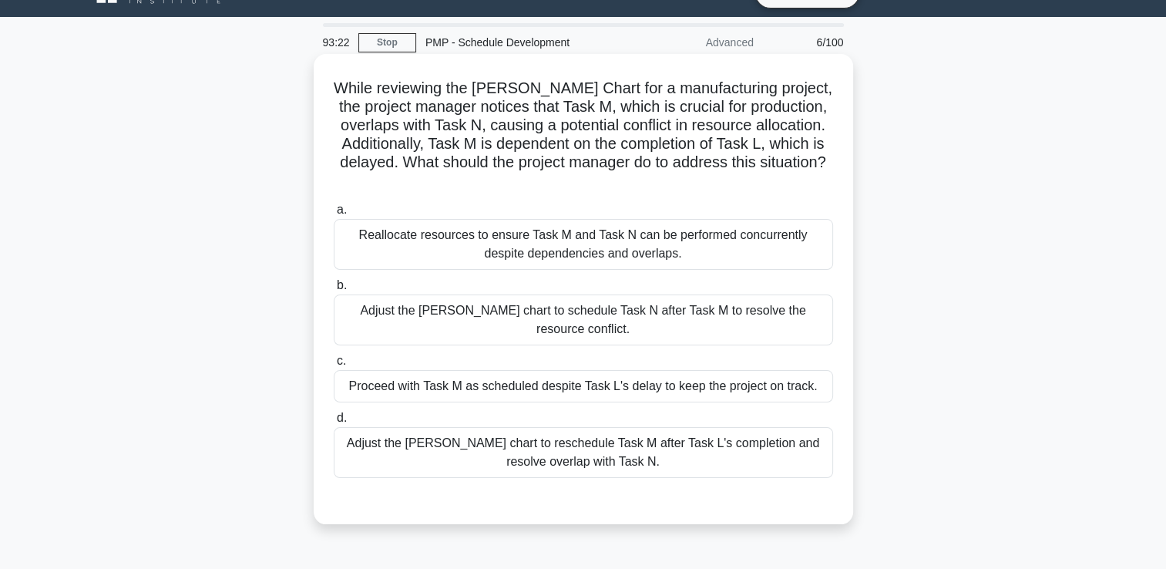
click at [604, 436] on div "Adjust the Gantt chart to reschedule Task M after Task L's completion and resol…" at bounding box center [583, 452] width 499 height 51
click at [334, 423] on input "d. Adjust the Gantt chart to reschedule Task M after Task L's completion and re…" at bounding box center [334, 418] width 0 height 10
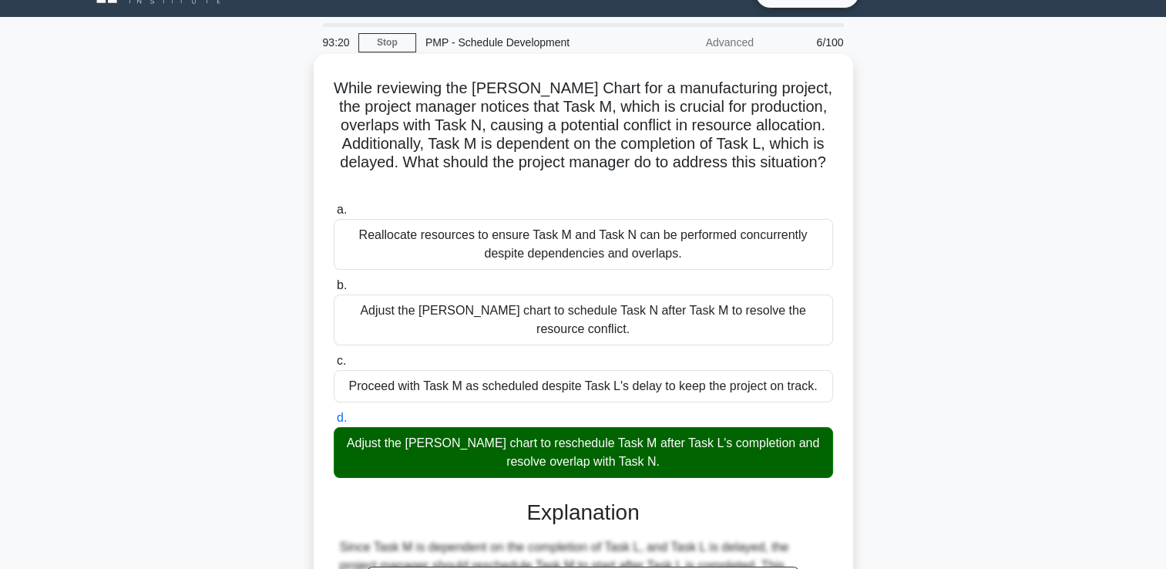
scroll to position [306, 0]
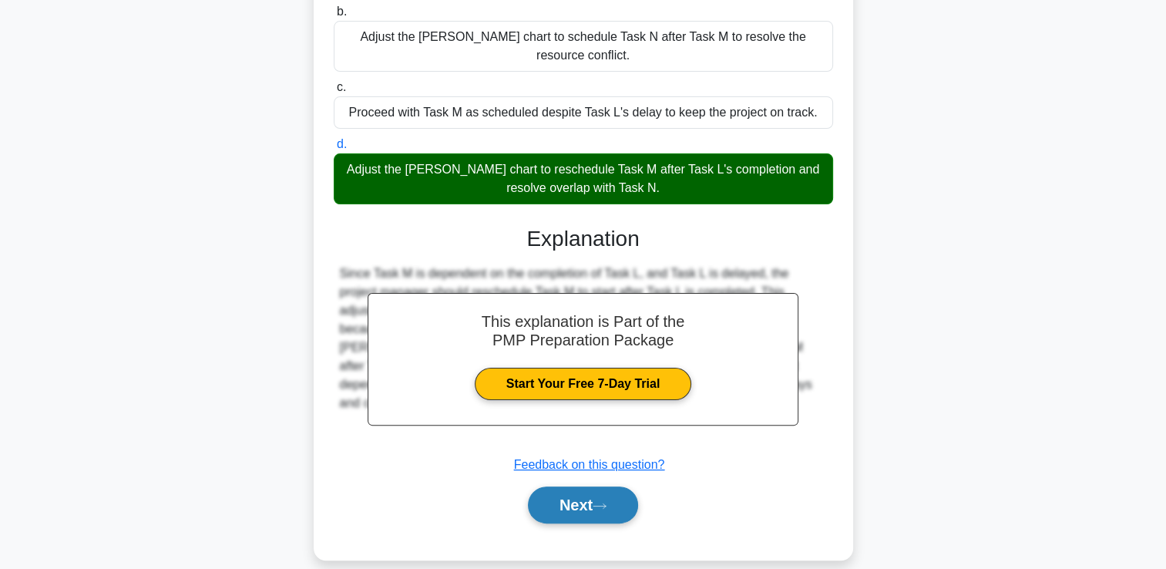
click at [583, 486] on button "Next" at bounding box center [583, 504] width 110 height 37
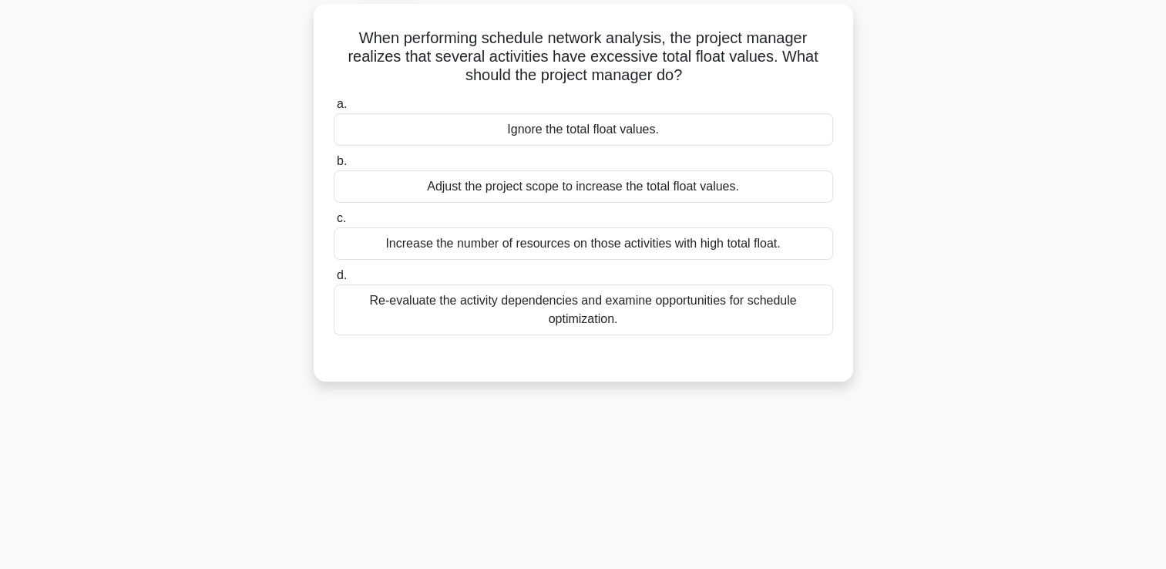
scroll to position [32, 0]
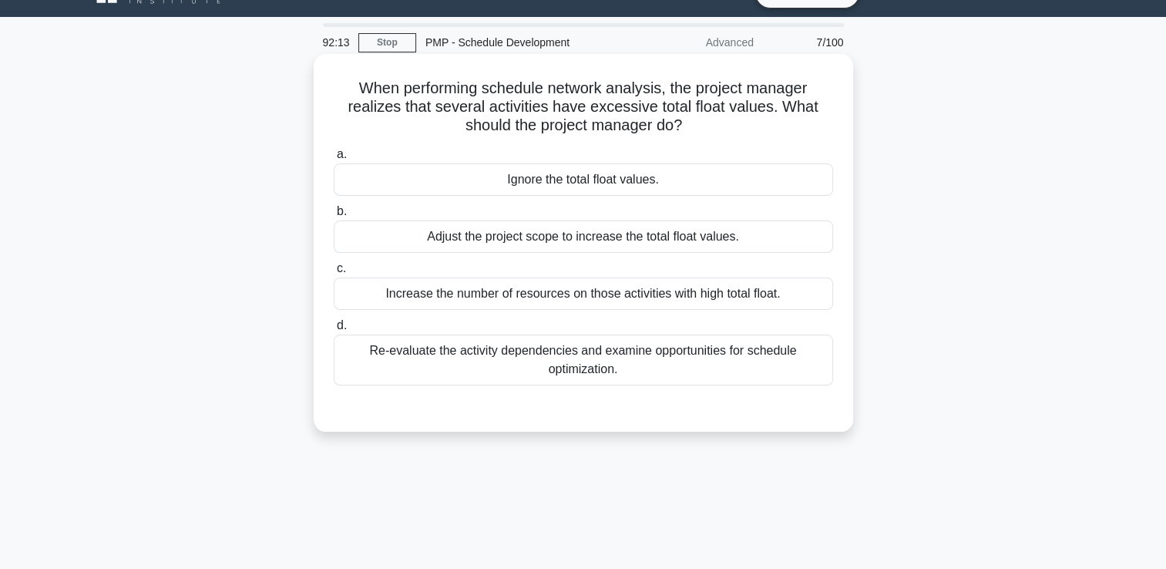
click at [579, 232] on div "Adjust the project scope to increase the total float values." at bounding box center [583, 236] width 499 height 32
click at [334, 217] on input "b. Adjust the project scope to increase the total float values." at bounding box center [334, 212] width 0 height 10
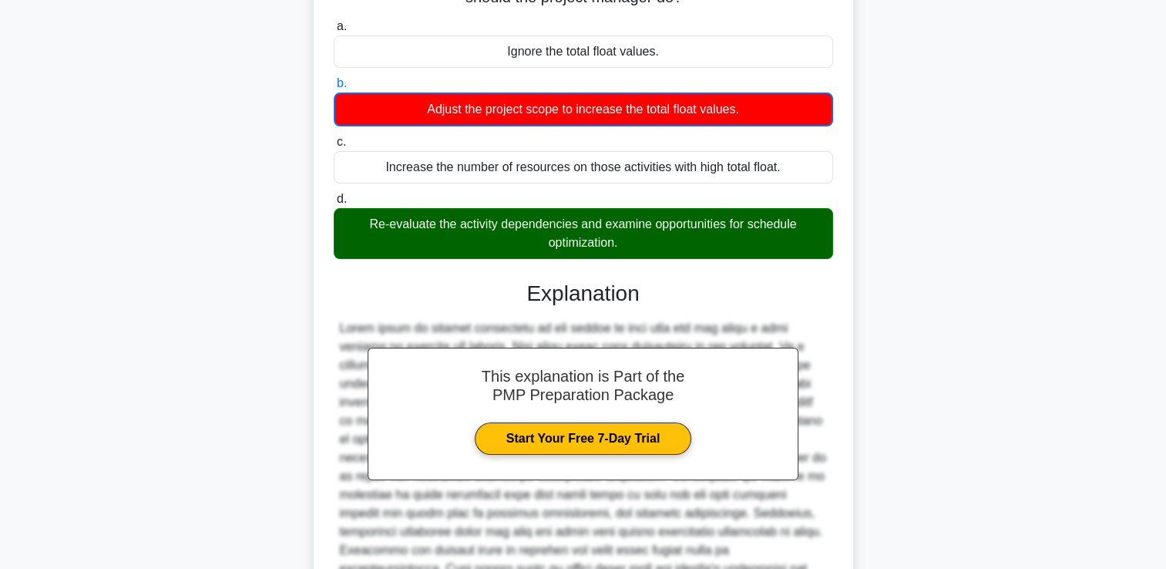
scroll to position [308, 0]
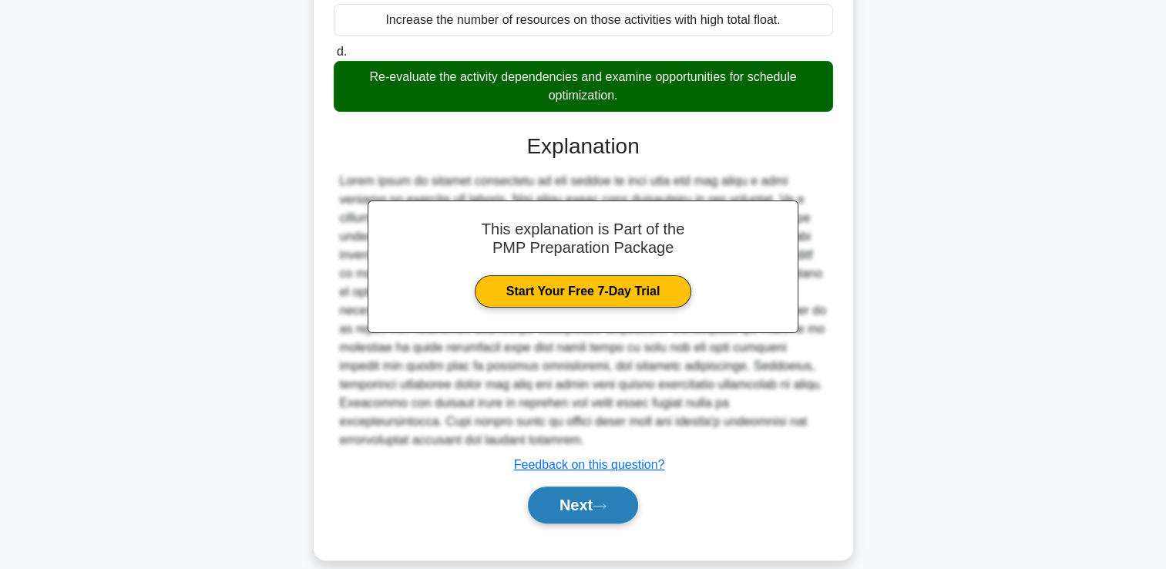
click at [573, 486] on button "Next" at bounding box center [583, 504] width 110 height 37
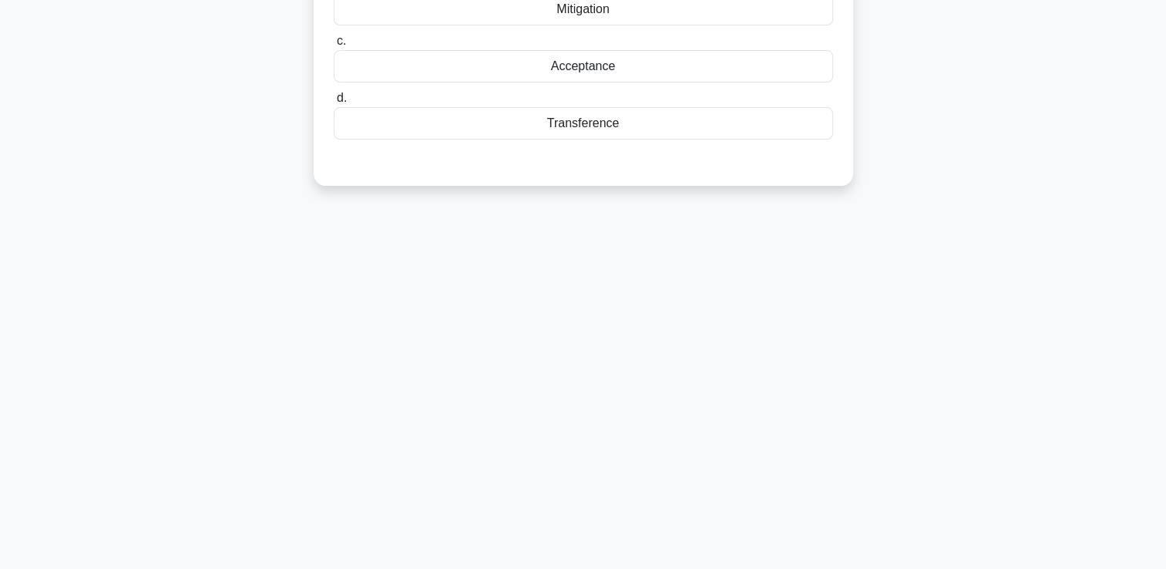
scroll to position [32, 0]
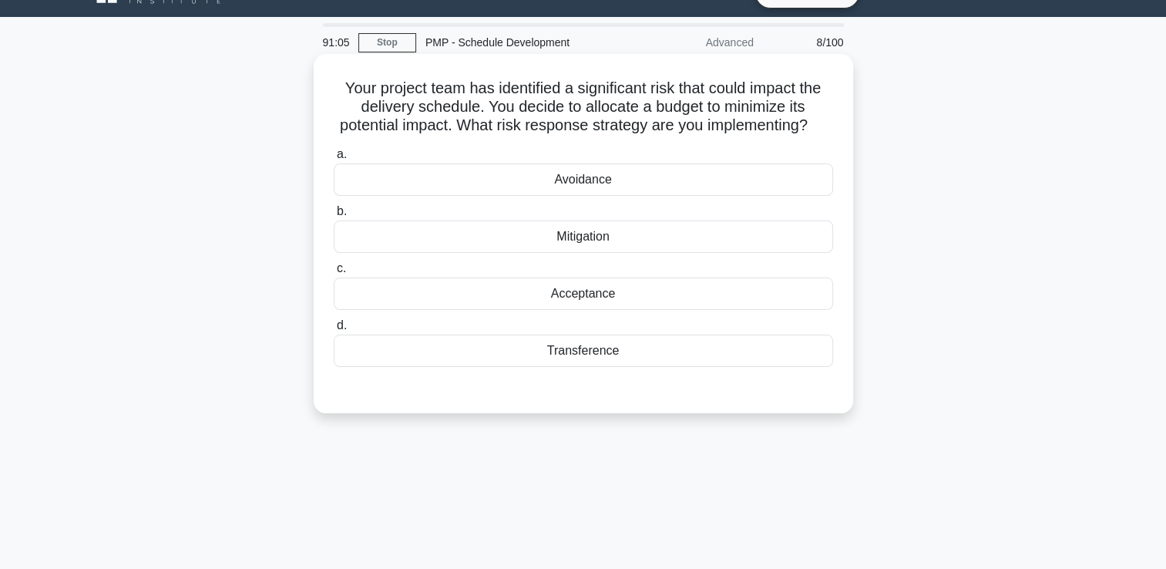
click at [536, 196] on div "Avoidance" at bounding box center [583, 179] width 499 height 32
click at [334, 160] on input "a. Avoidance" at bounding box center [334, 155] width 0 height 10
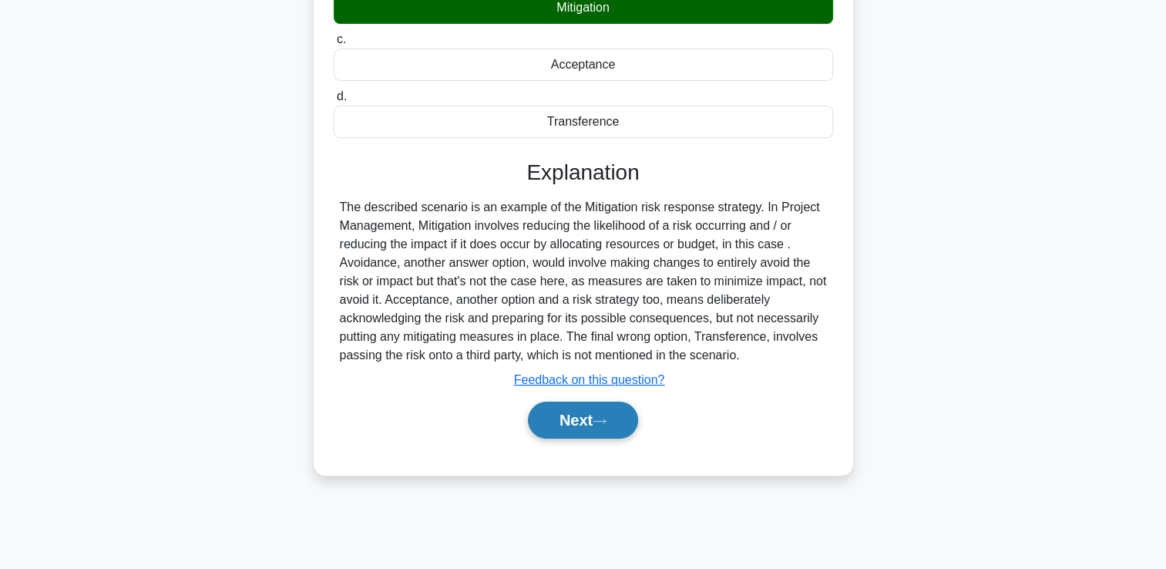
scroll to position [264, 0]
click at [561, 438] on button "Next" at bounding box center [583, 419] width 110 height 37
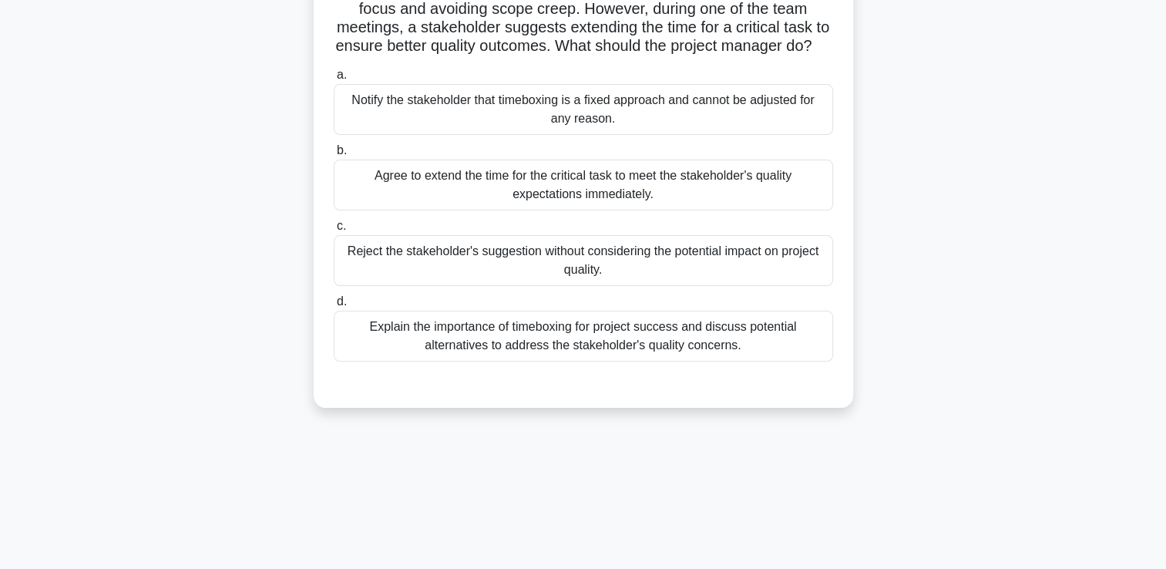
scroll to position [32, 0]
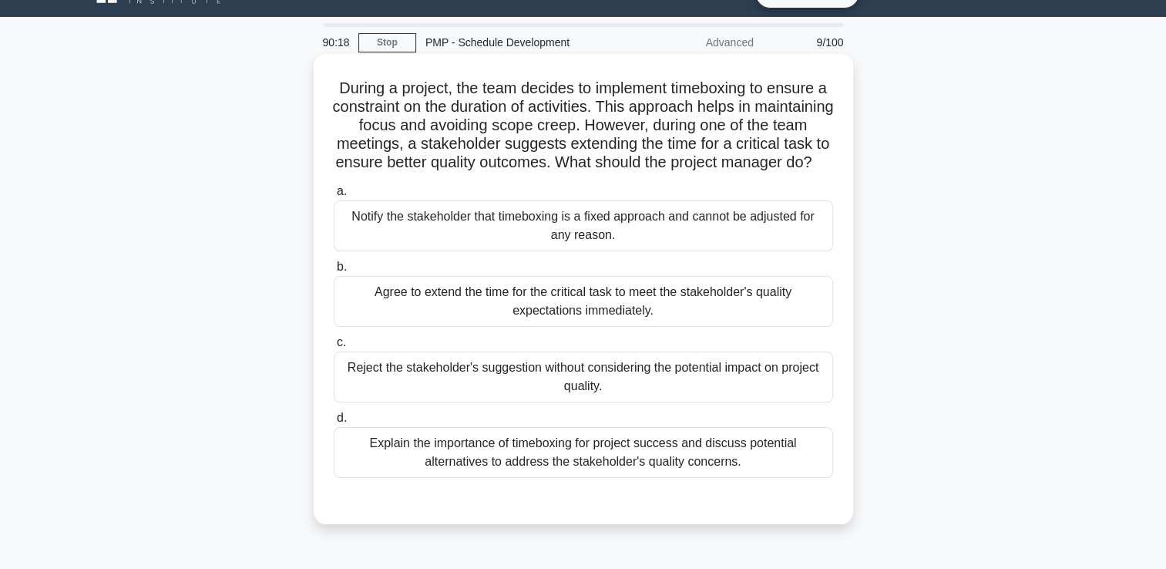
click at [513, 476] on div "Explain the importance of timeboxing for project success and discuss potential …" at bounding box center [583, 452] width 499 height 51
click at [334, 423] on input "d. Explain the importance of timeboxing for project success and discuss potenti…" at bounding box center [334, 418] width 0 height 10
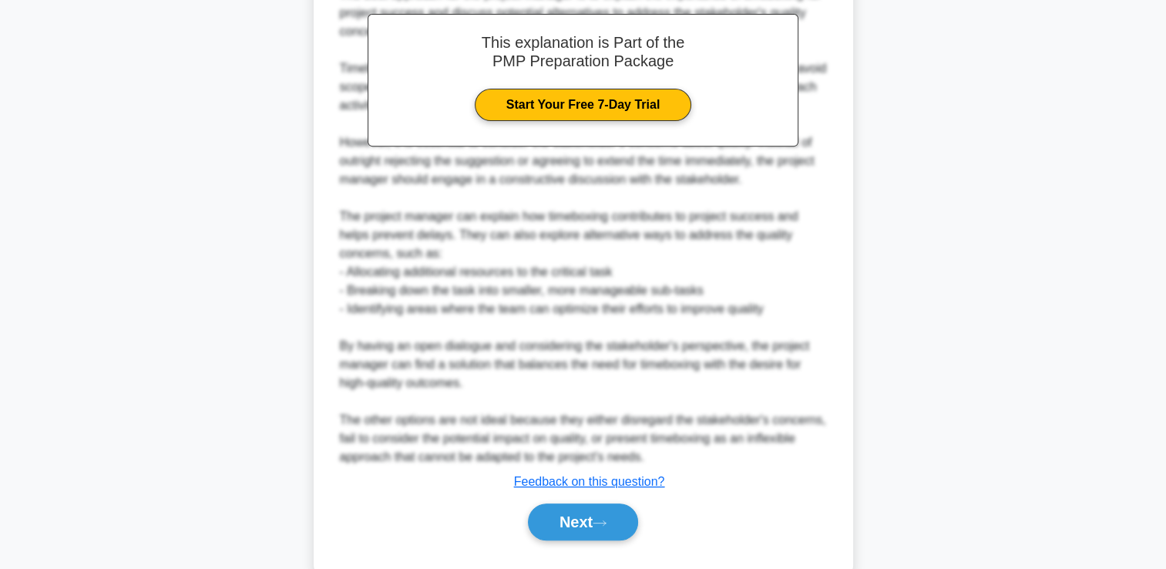
scroll to position [639, 0]
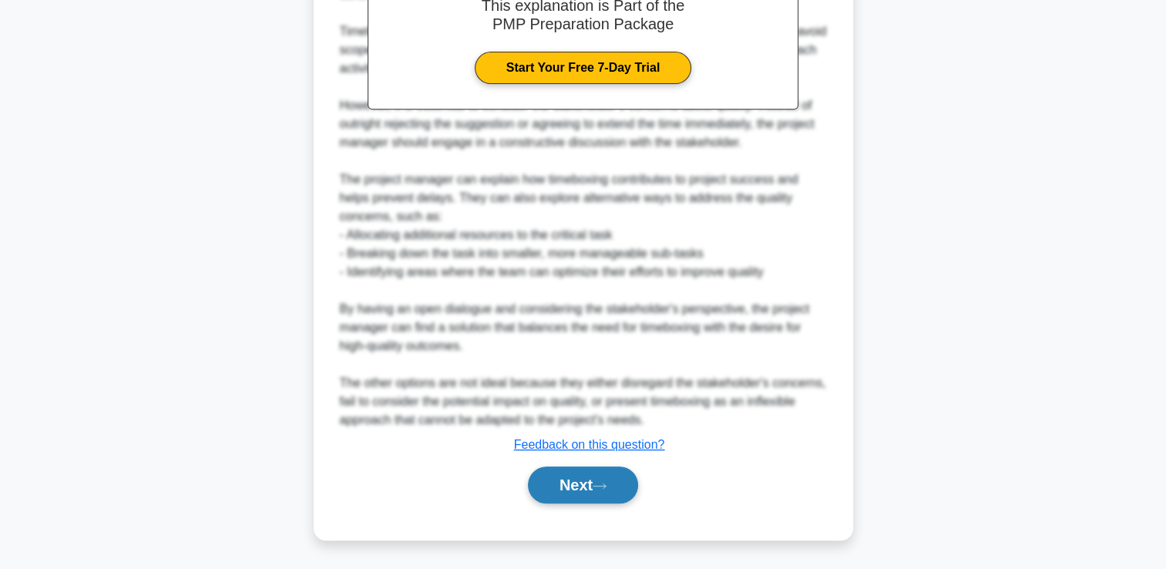
click at [555, 485] on button "Next" at bounding box center [583, 484] width 110 height 37
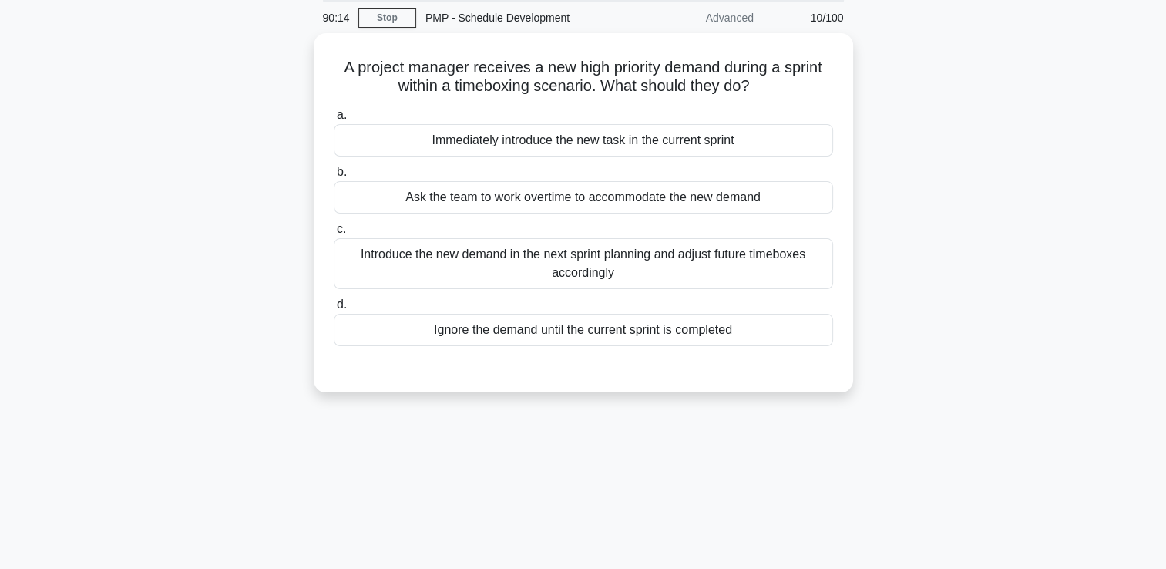
scroll to position [32, 0]
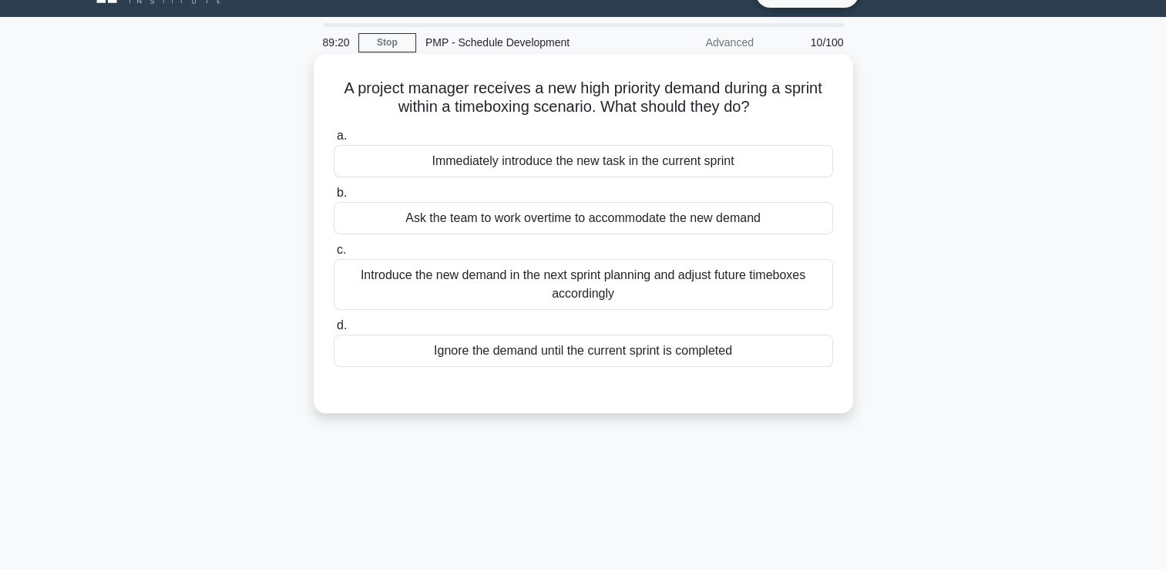
click at [375, 284] on div "Introduce the new demand in the next sprint planning and adjust future timeboxe…" at bounding box center [583, 284] width 499 height 51
click at [334, 255] on input "c. Introduce the new demand in the next sprint planning and adjust future timeb…" at bounding box center [334, 250] width 0 height 10
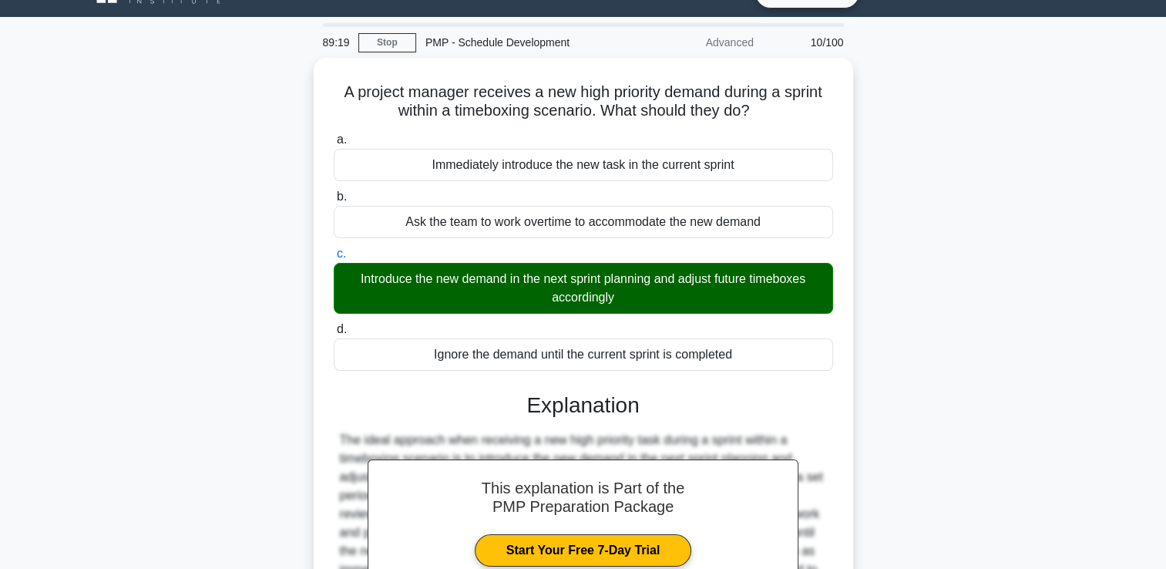
scroll to position [264, 0]
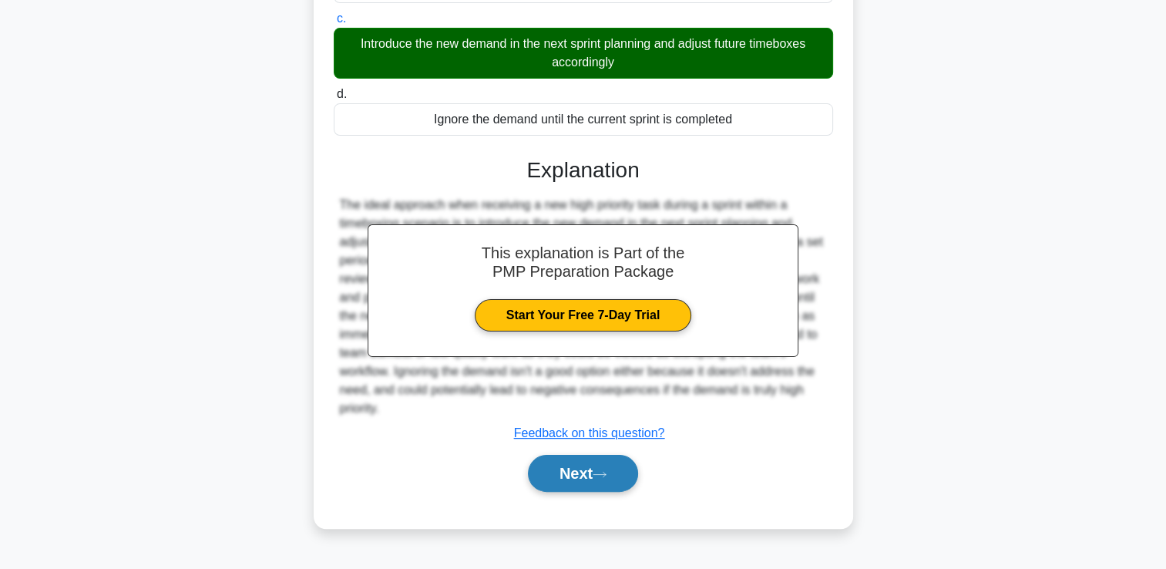
click at [607, 475] on icon at bounding box center [600, 474] width 14 height 8
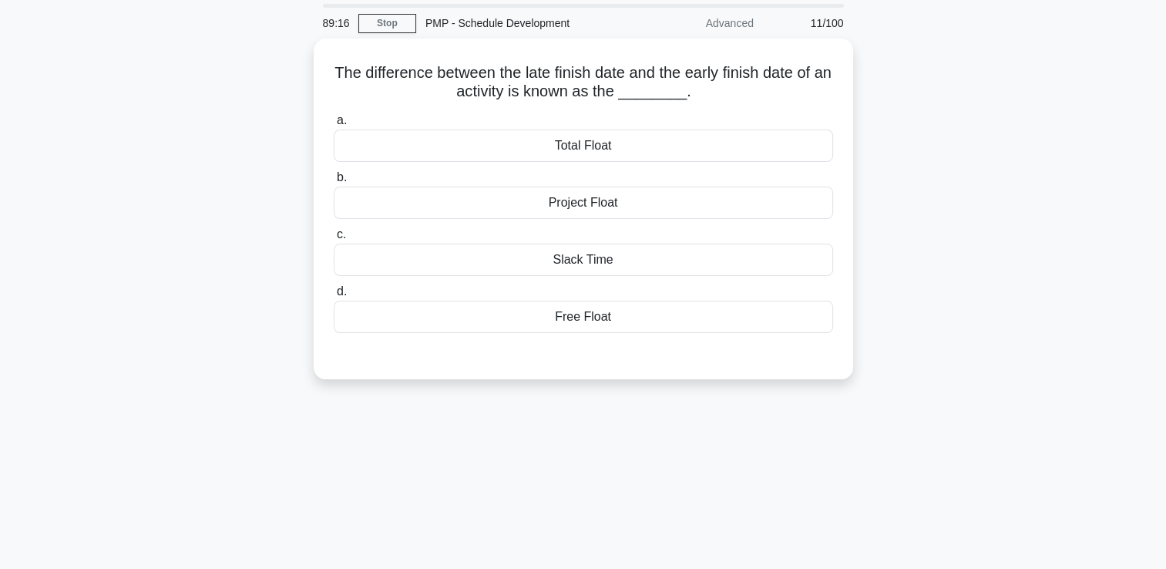
scroll to position [32, 0]
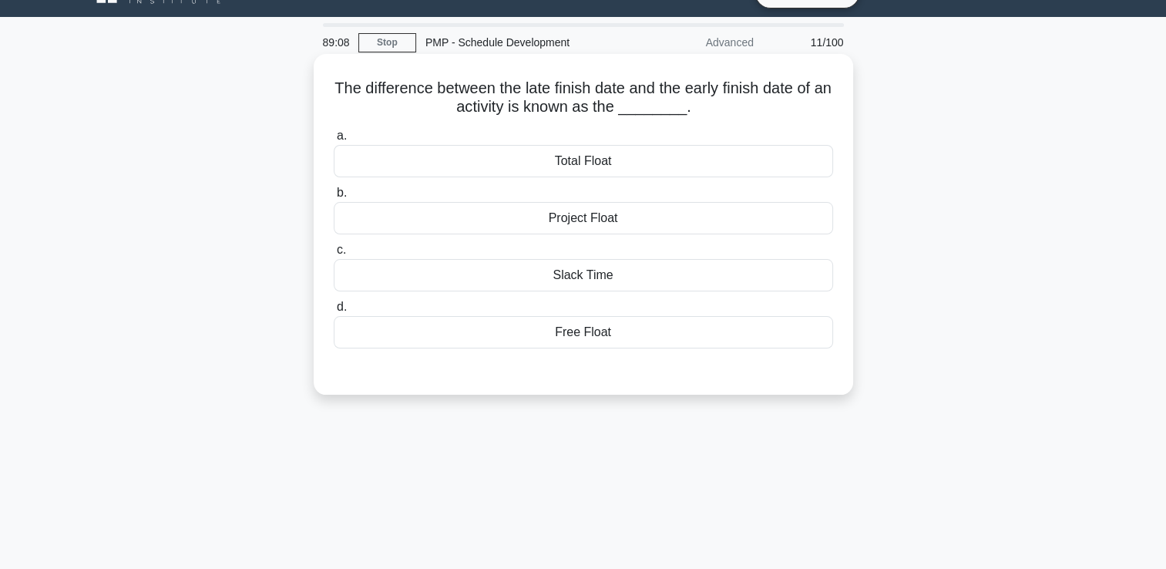
click at [530, 159] on div "Total Float" at bounding box center [583, 161] width 499 height 32
click at [334, 141] on input "a. Total Float" at bounding box center [334, 136] width 0 height 10
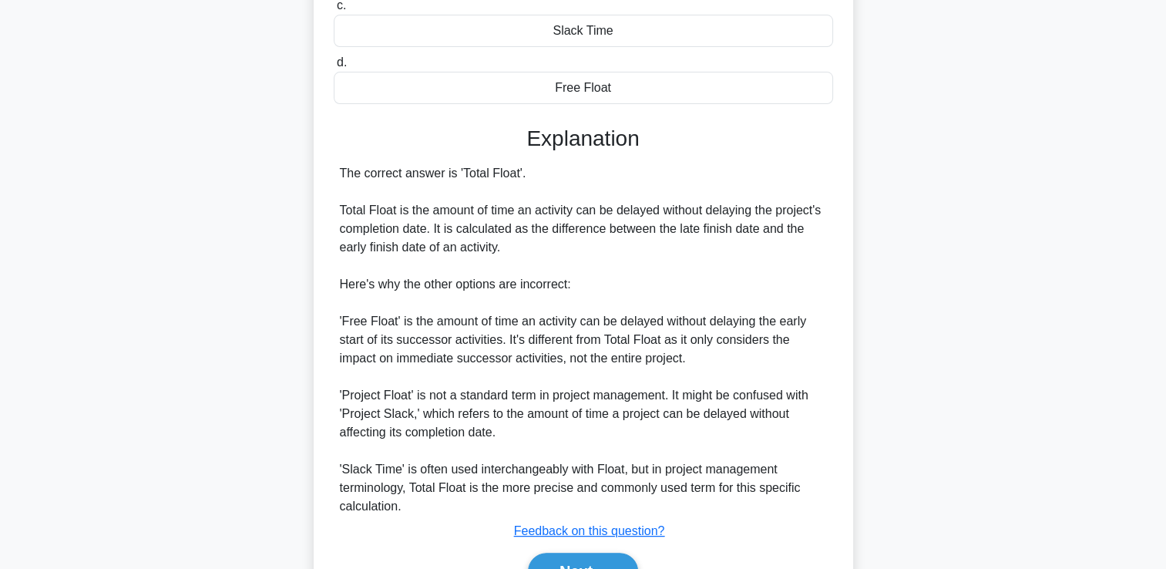
scroll to position [361, 0]
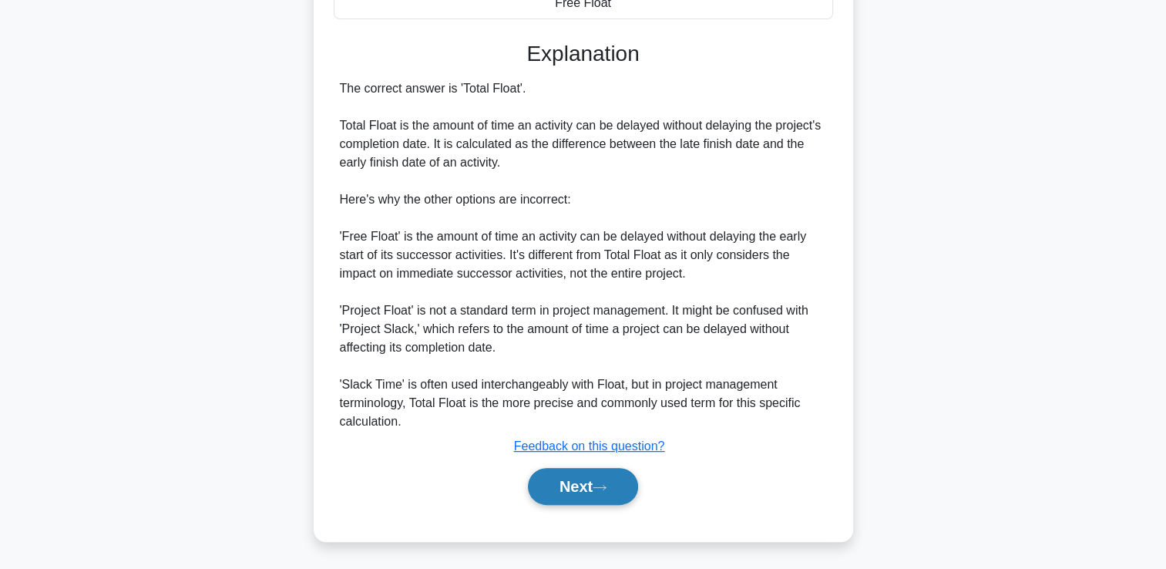
click at [546, 477] on button "Next" at bounding box center [583, 486] width 110 height 37
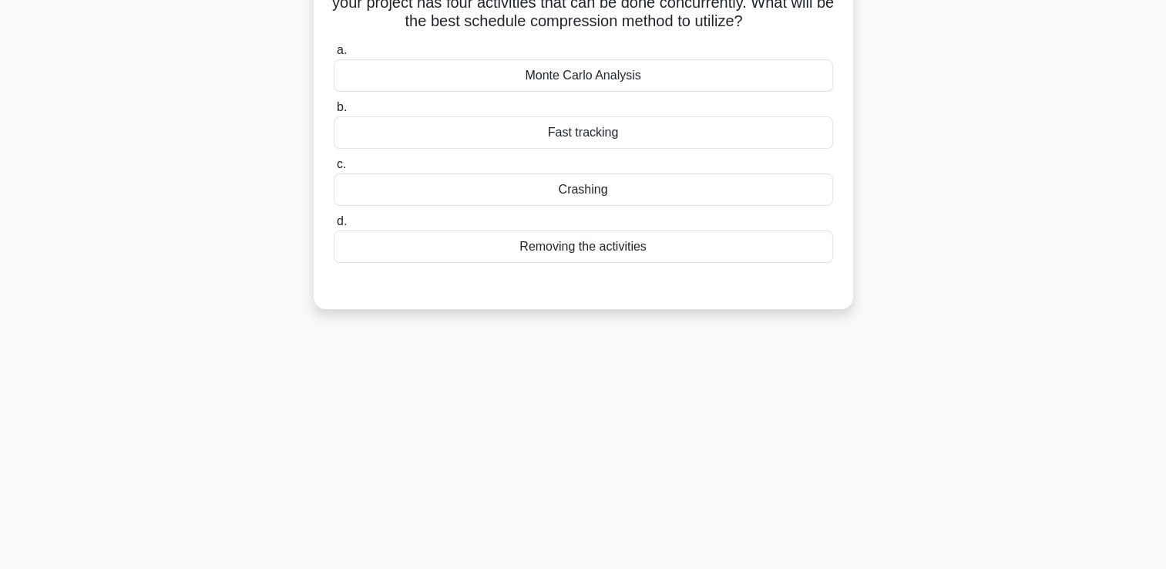
scroll to position [32, 0]
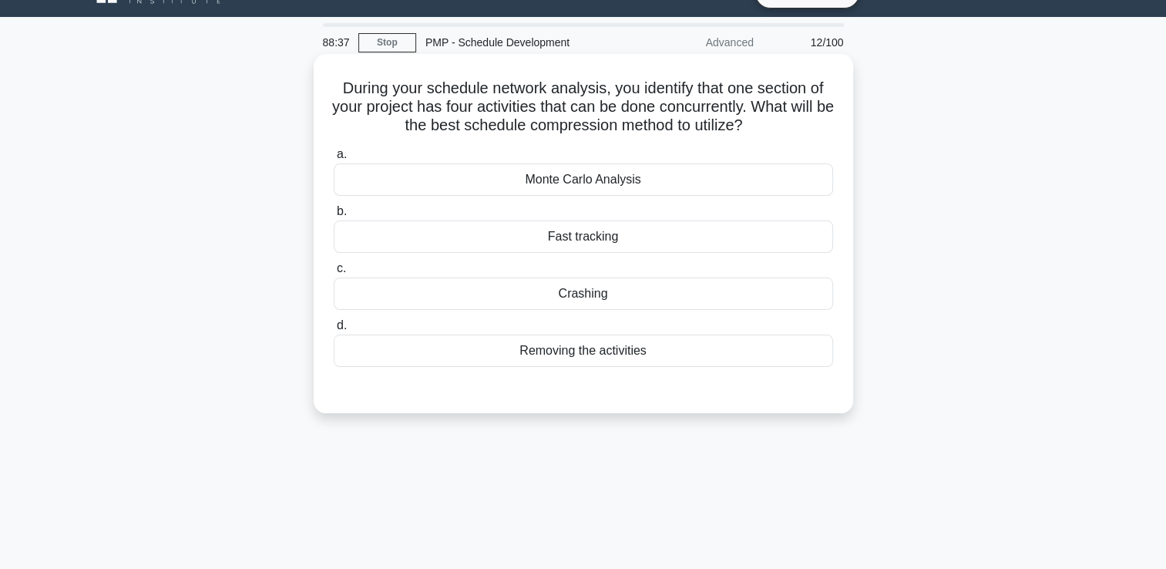
click at [570, 173] on div "Monte Carlo Analysis" at bounding box center [583, 179] width 499 height 32
click at [334, 160] on input "a. Monte Carlo Analysis" at bounding box center [334, 155] width 0 height 10
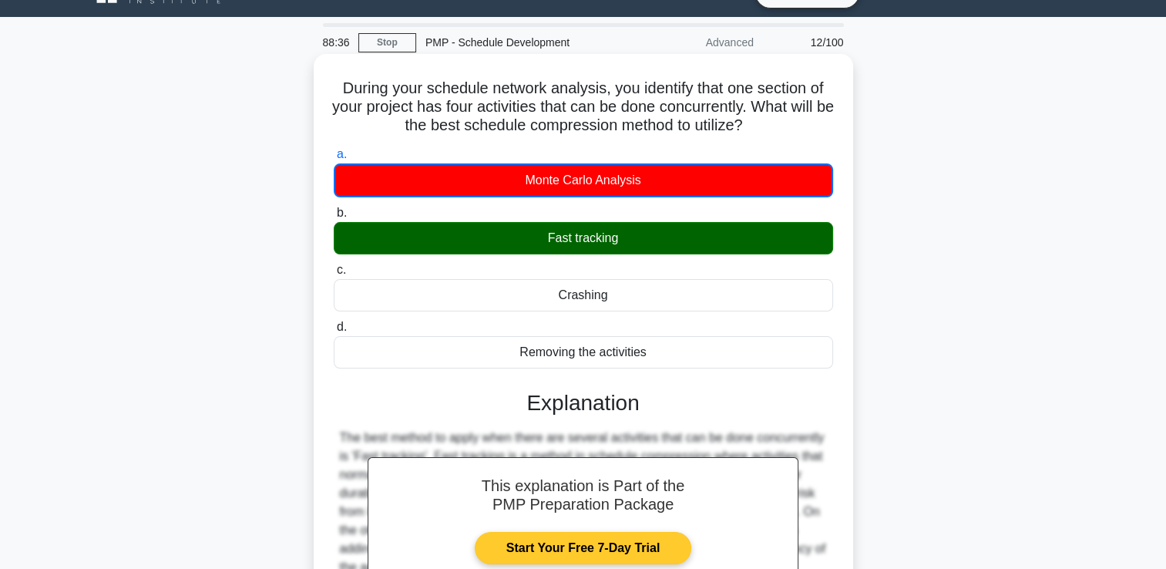
scroll to position [264, 0]
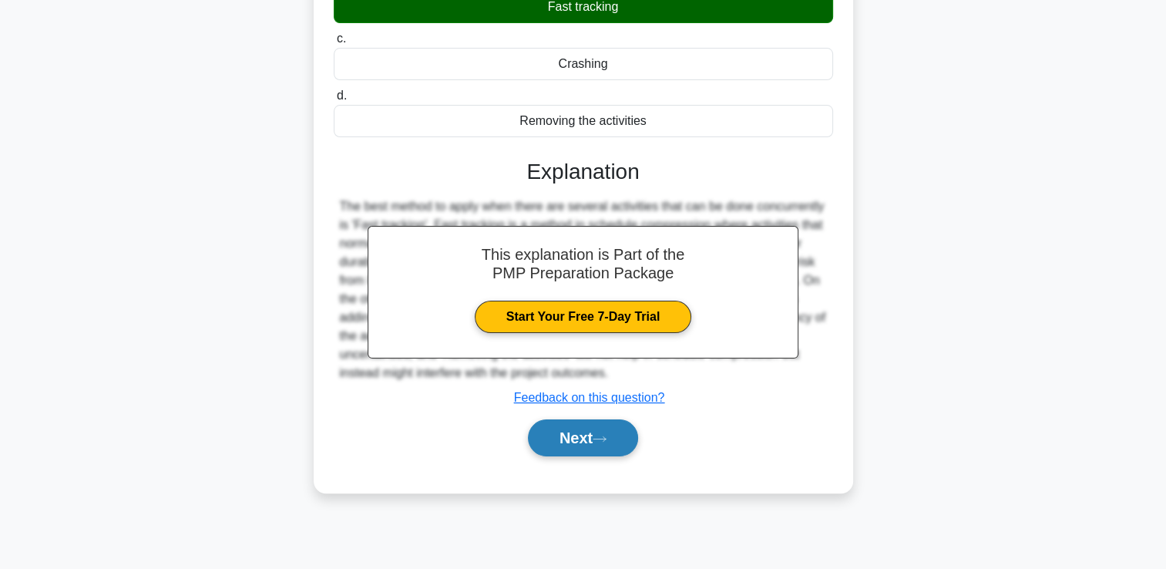
click at [545, 432] on button "Next" at bounding box center [583, 437] width 110 height 37
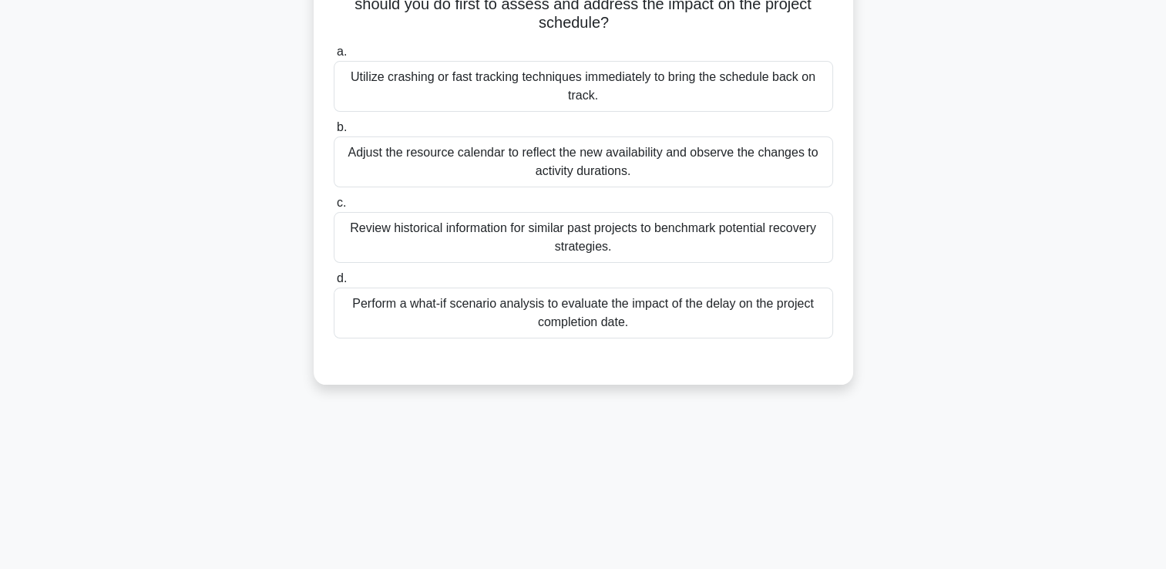
scroll to position [32, 0]
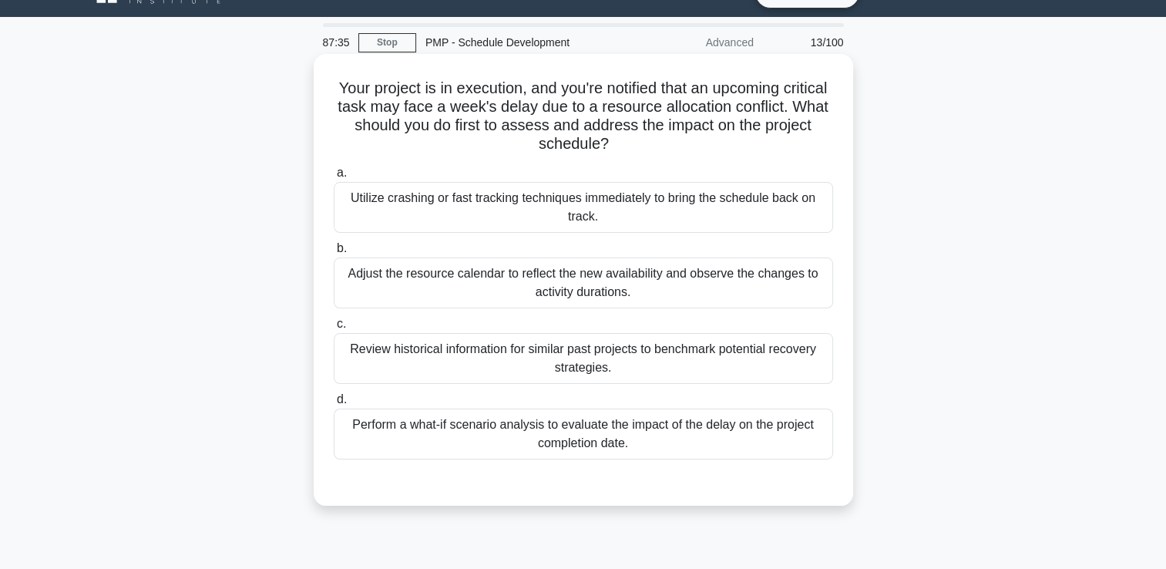
click at [392, 213] on div "Utilize crashing or fast tracking techniques immediately to bring the schedule …" at bounding box center [583, 207] width 499 height 51
click at [334, 178] on input "a. Utilize crashing or fast tracking techniques immediately to bring the schedu…" at bounding box center [334, 173] width 0 height 10
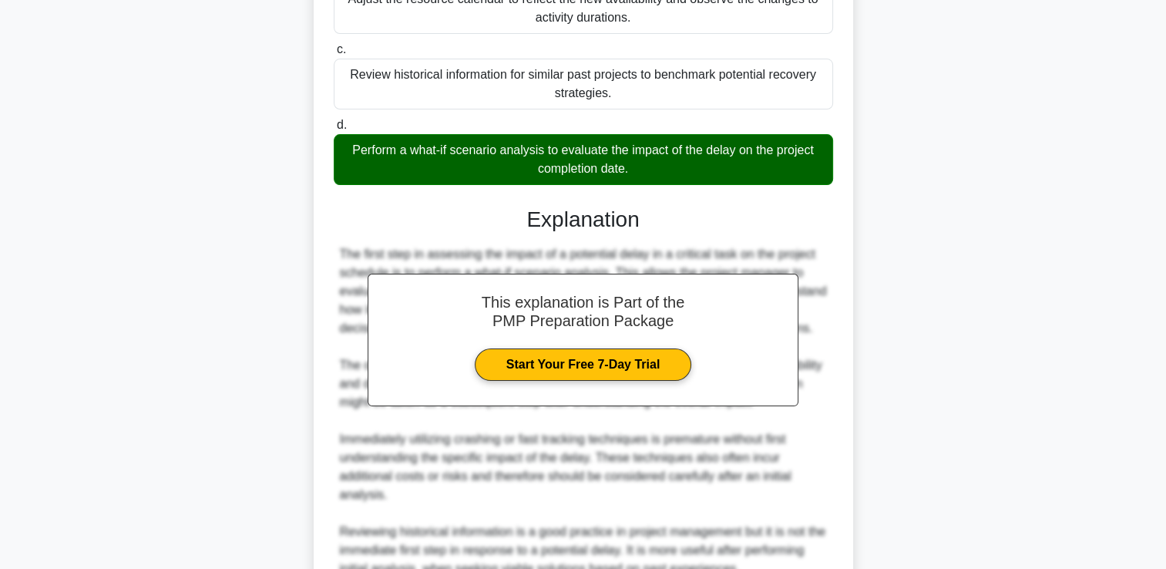
scroll to position [474, 0]
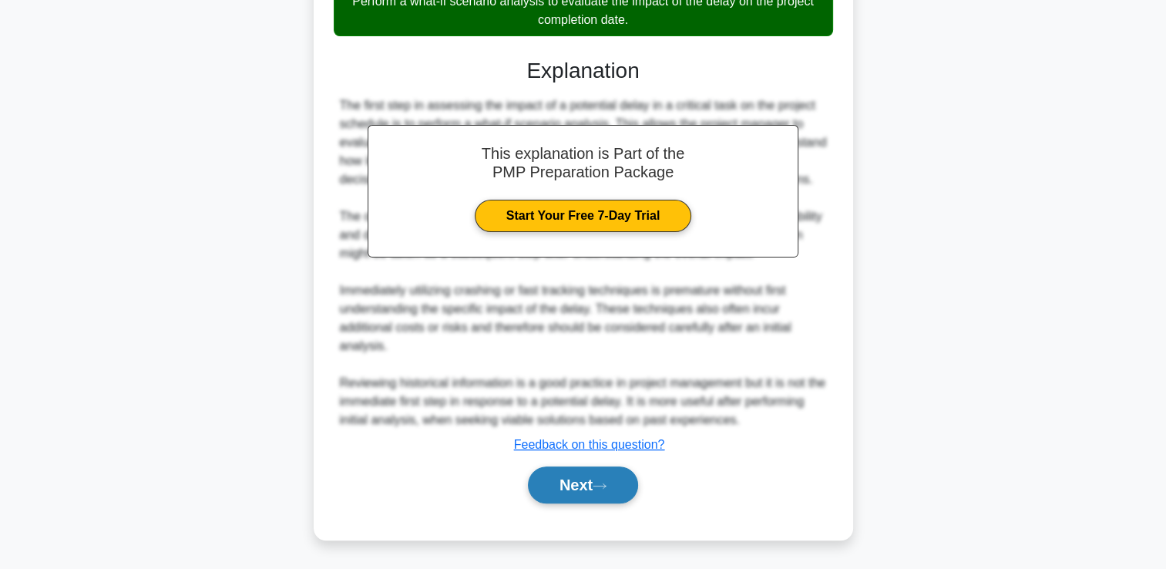
click at [584, 479] on button "Next" at bounding box center [583, 484] width 110 height 37
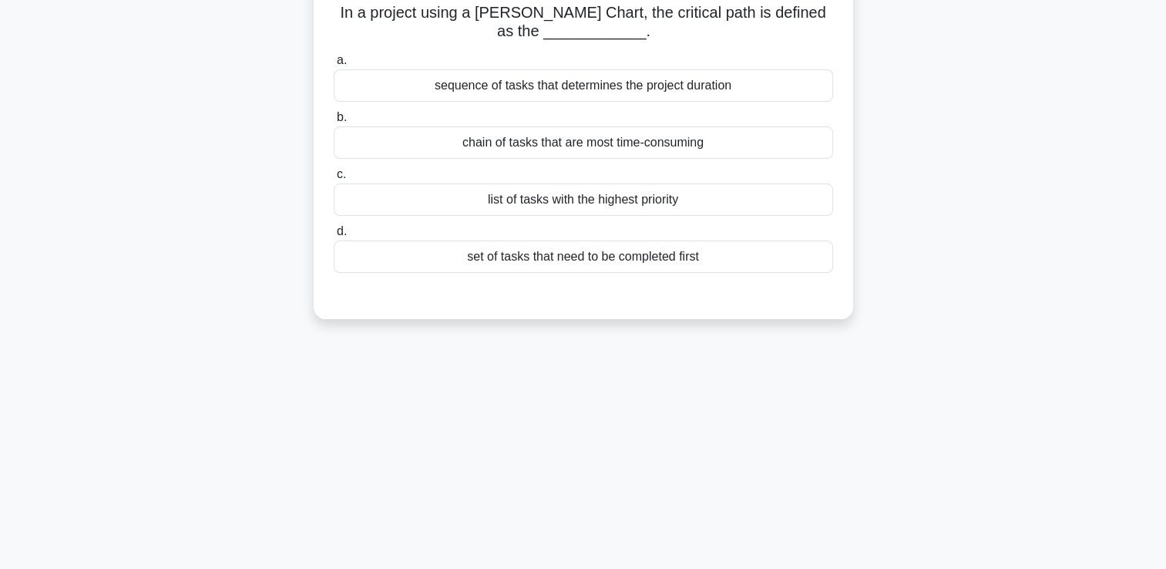
scroll to position [0, 0]
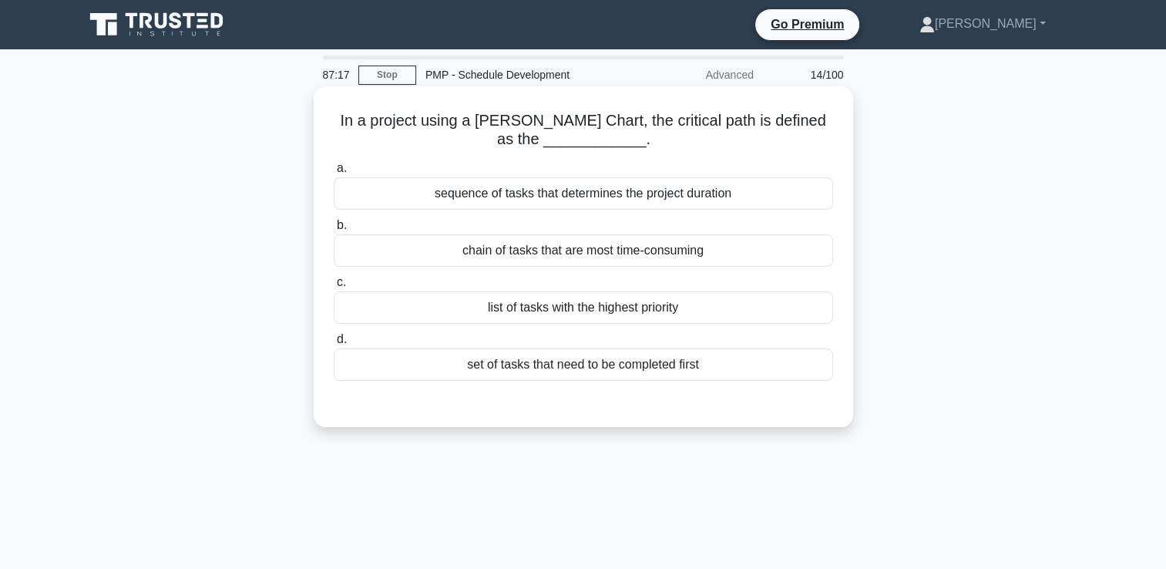
click at [782, 193] on div "sequence of tasks that determines the project duration" at bounding box center [583, 193] width 499 height 32
click at [334, 173] on input "a. sequence of tasks that determines the project duration" at bounding box center [334, 168] width 0 height 10
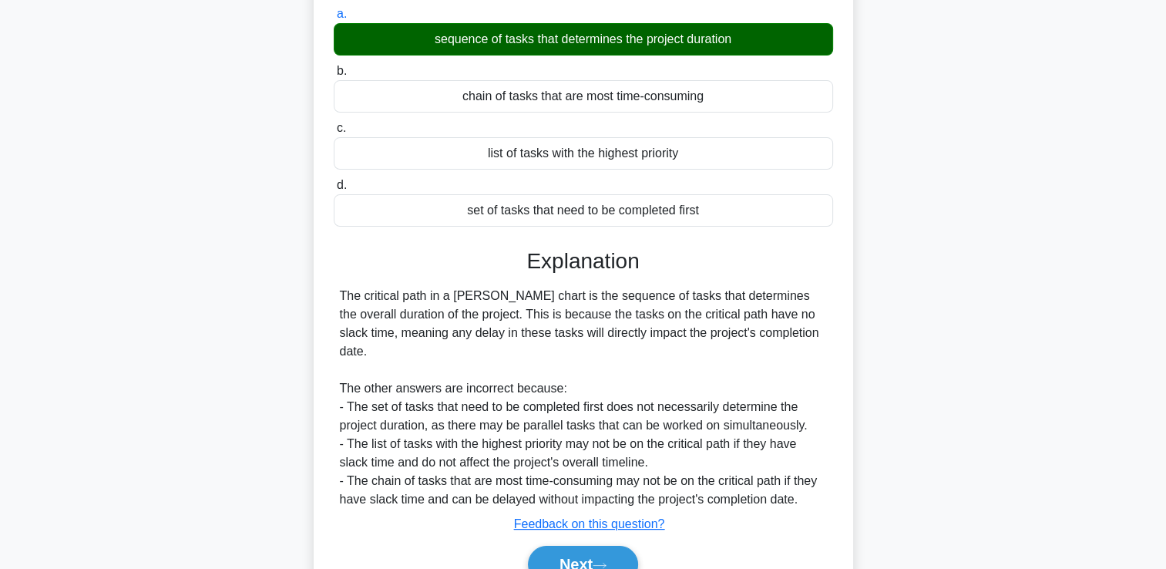
scroll to position [264, 0]
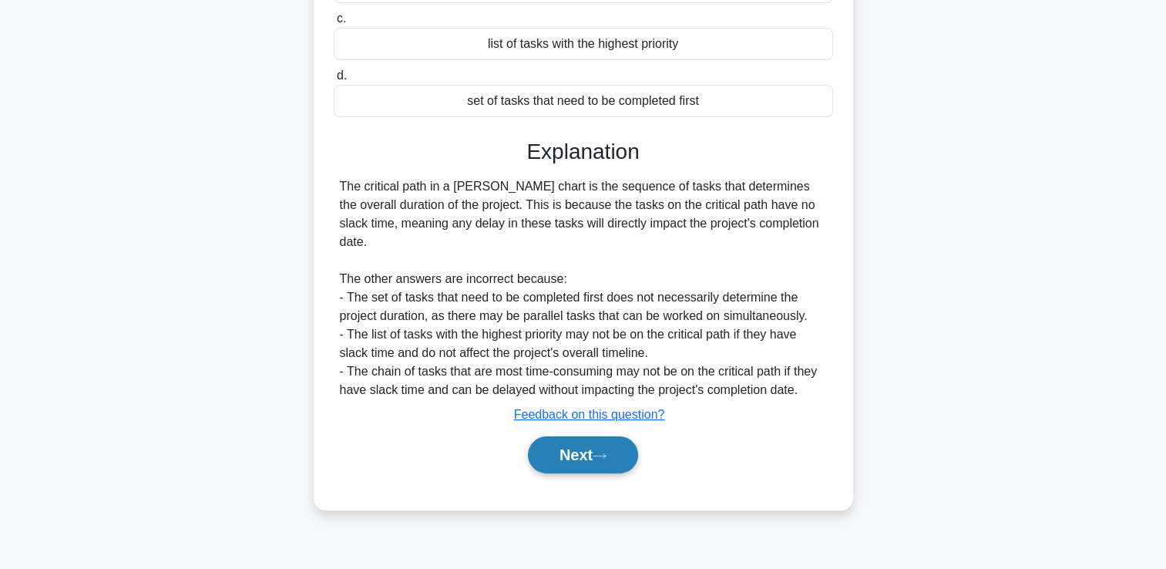
click at [620, 444] on button "Next" at bounding box center [583, 454] width 110 height 37
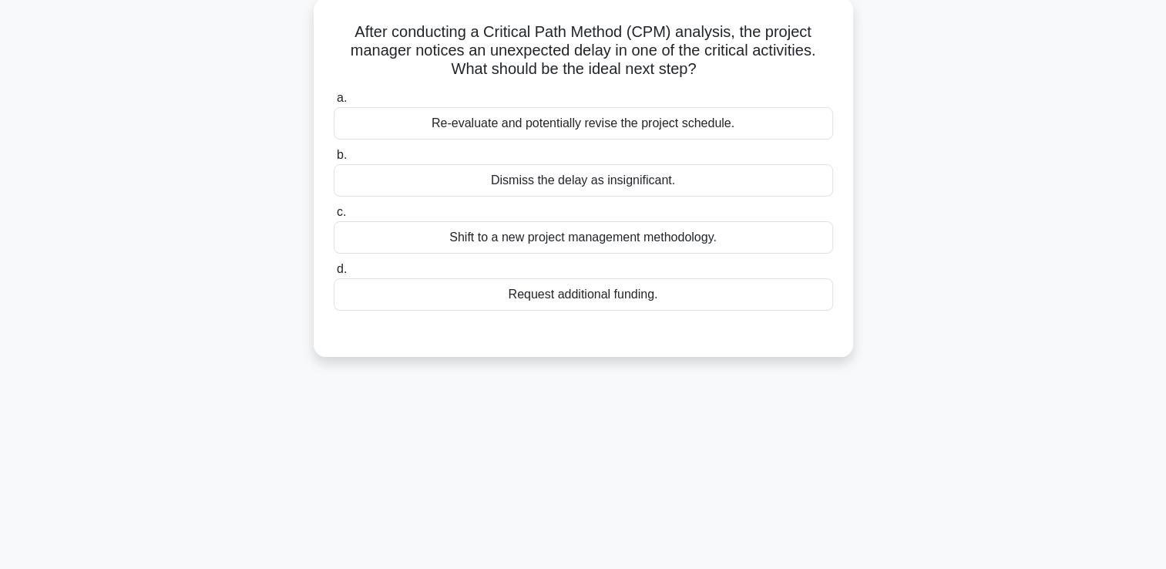
scroll to position [0, 0]
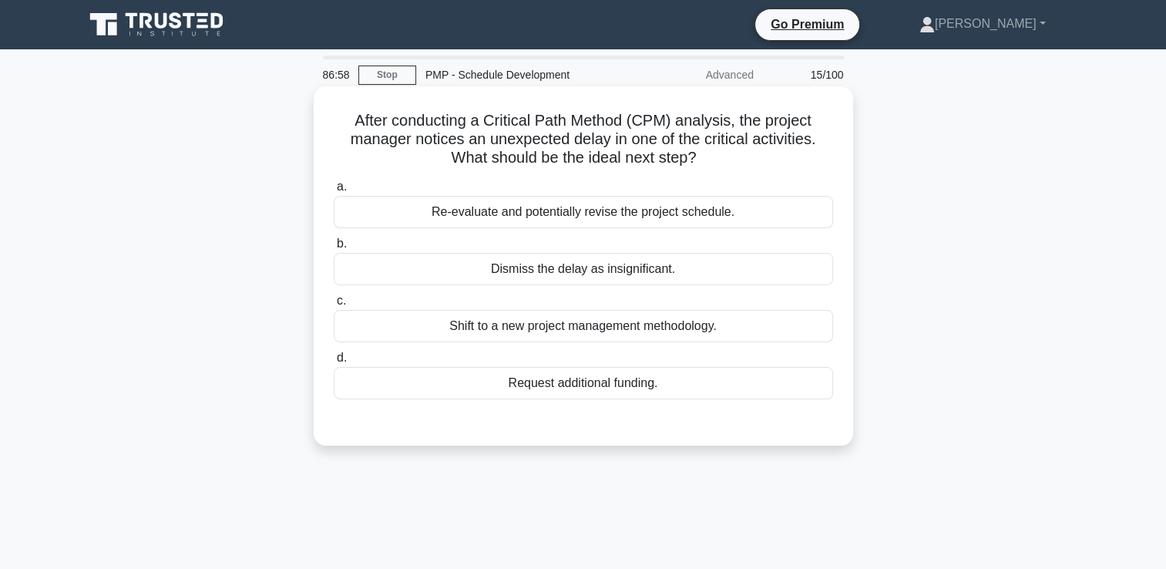
click at [495, 217] on div "Re-evaluate and potentially revise the project schedule." at bounding box center [583, 212] width 499 height 32
click at [334, 192] on input "a. Re-evaluate and potentially revise the project schedule." at bounding box center [334, 187] width 0 height 10
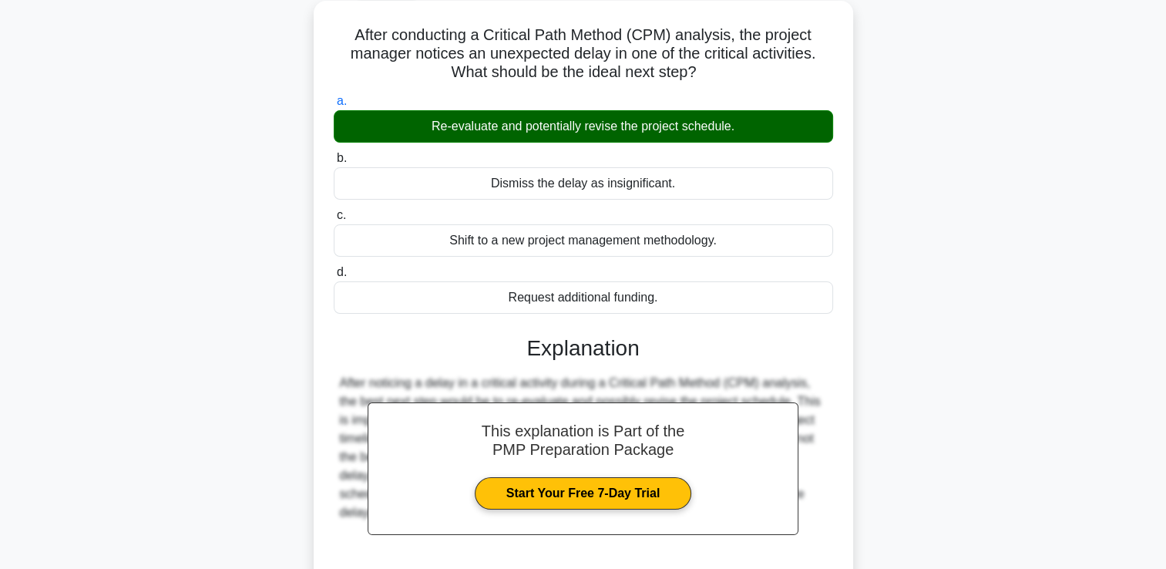
scroll to position [264, 0]
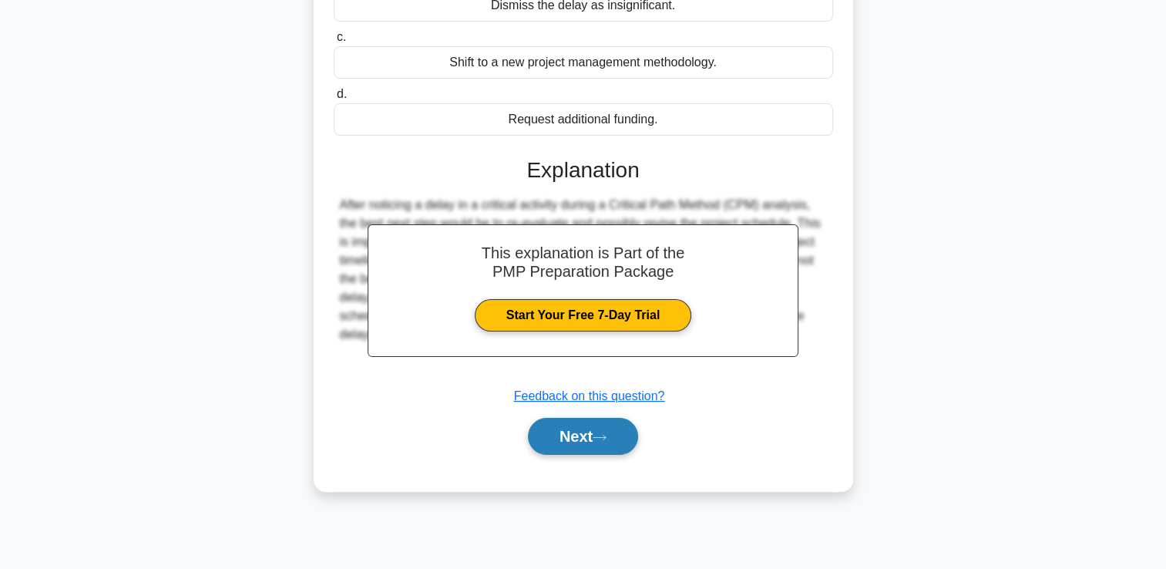
click at [601, 446] on button "Next" at bounding box center [583, 436] width 110 height 37
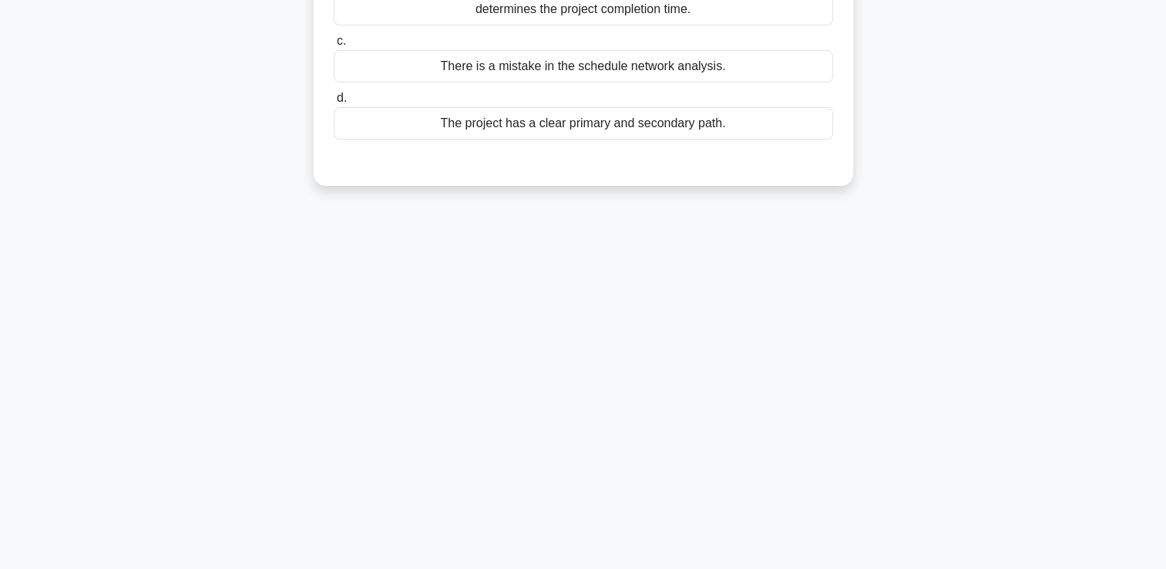
scroll to position [0, 0]
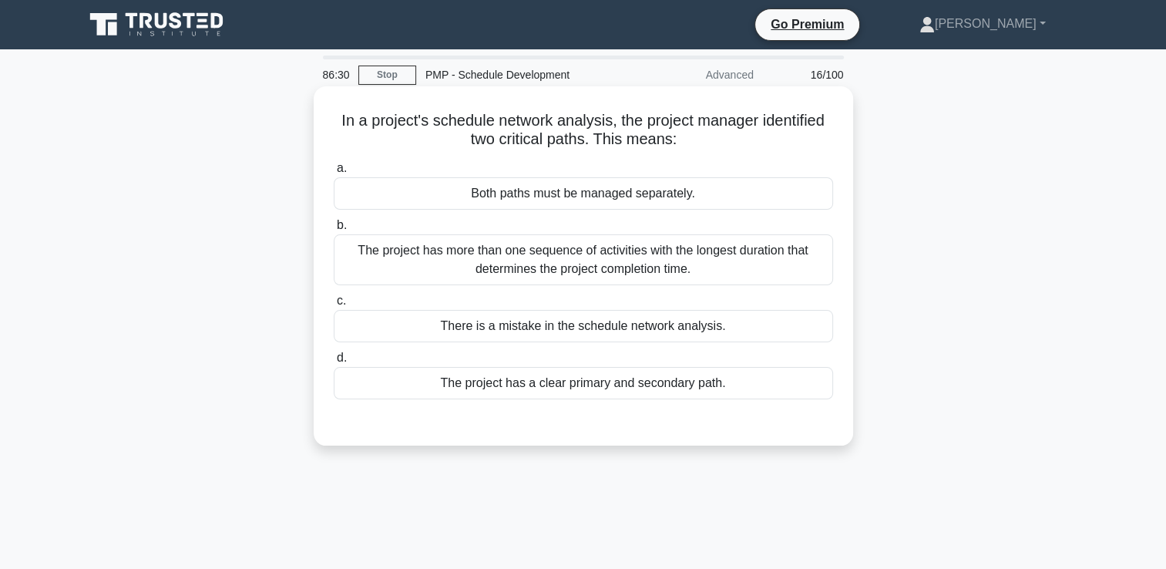
click at [388, 279] on div "The project has more than one sequence of activities with the longest duration …" at bounding box center [583, 259] width 499 height 51
click at [334, 230] on input "b. The project has more than one sequence of activities with the longest durati…" at bounding box center [334, 225] width 0 height 10
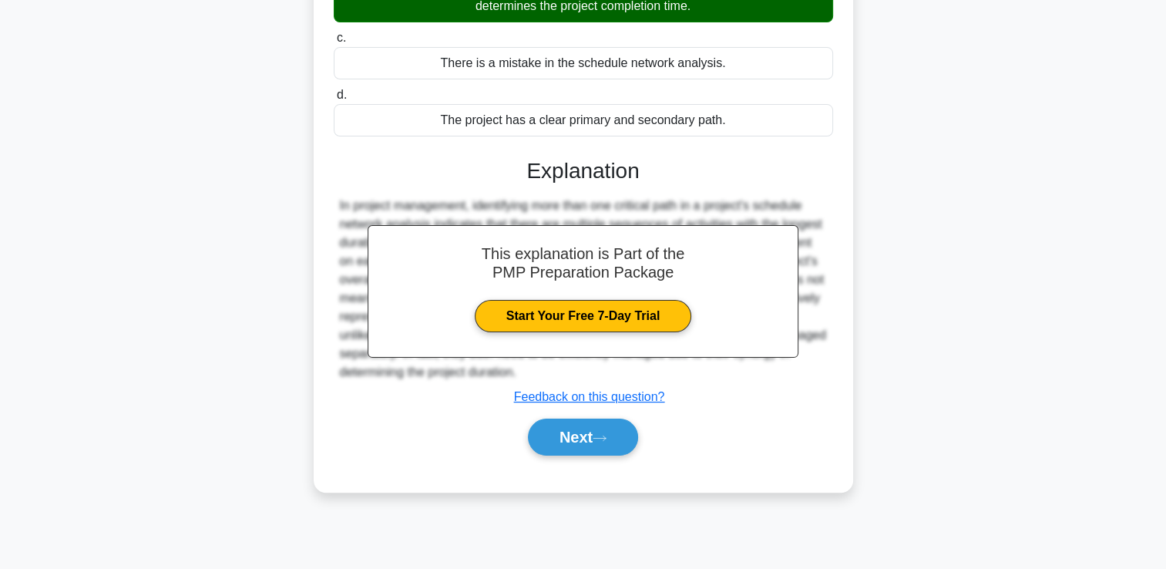
scroll to position [264, 0]
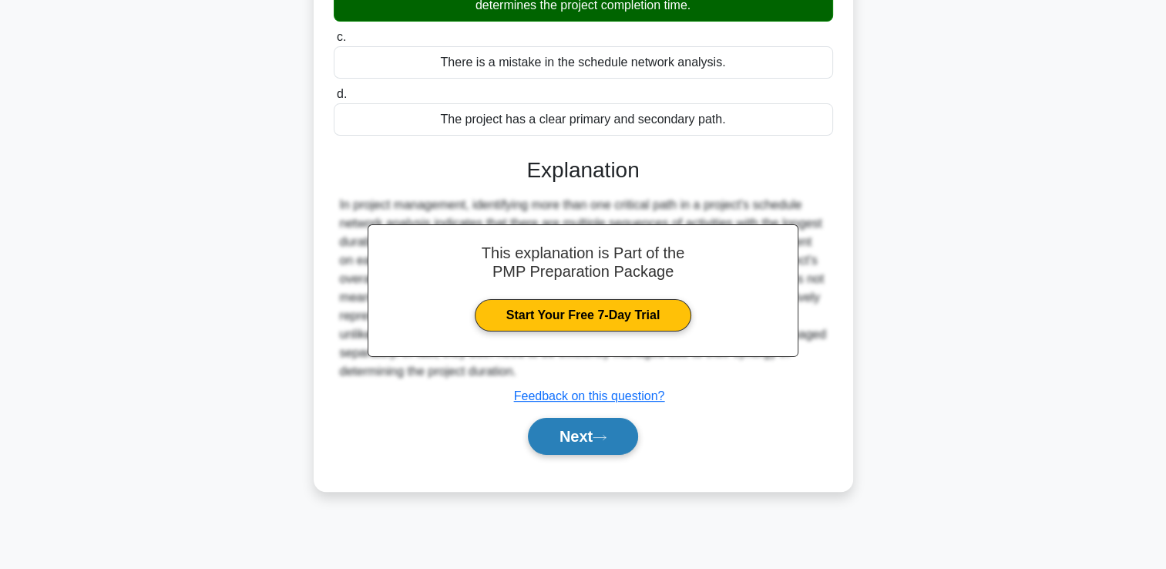
click at [543, 431] on button "Next" at bounding box center [583, 436] width 110 height 37
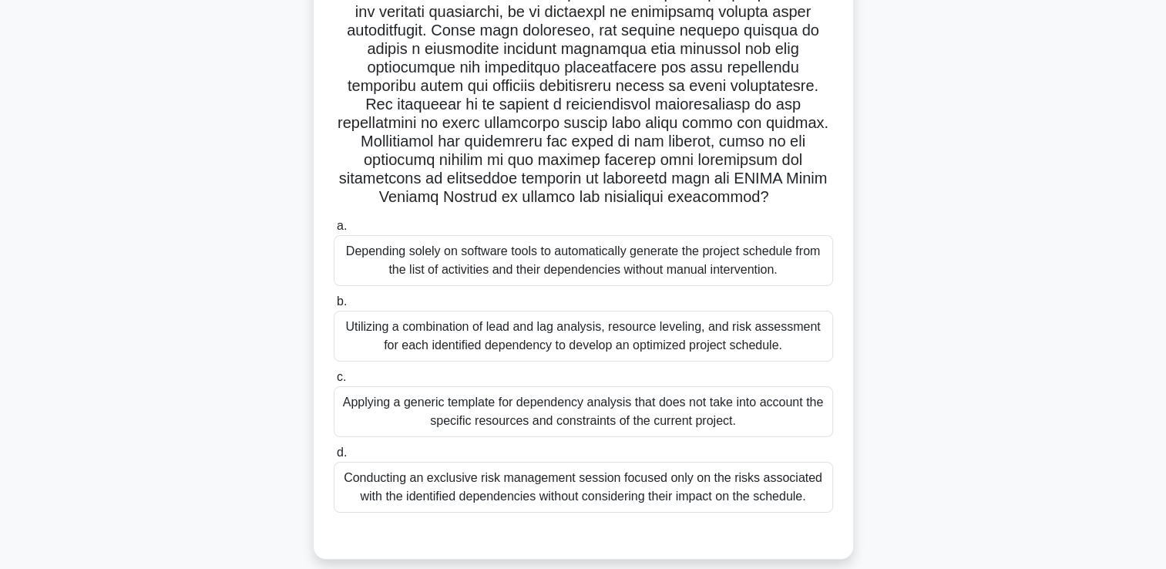
scroll to position [231, 0]
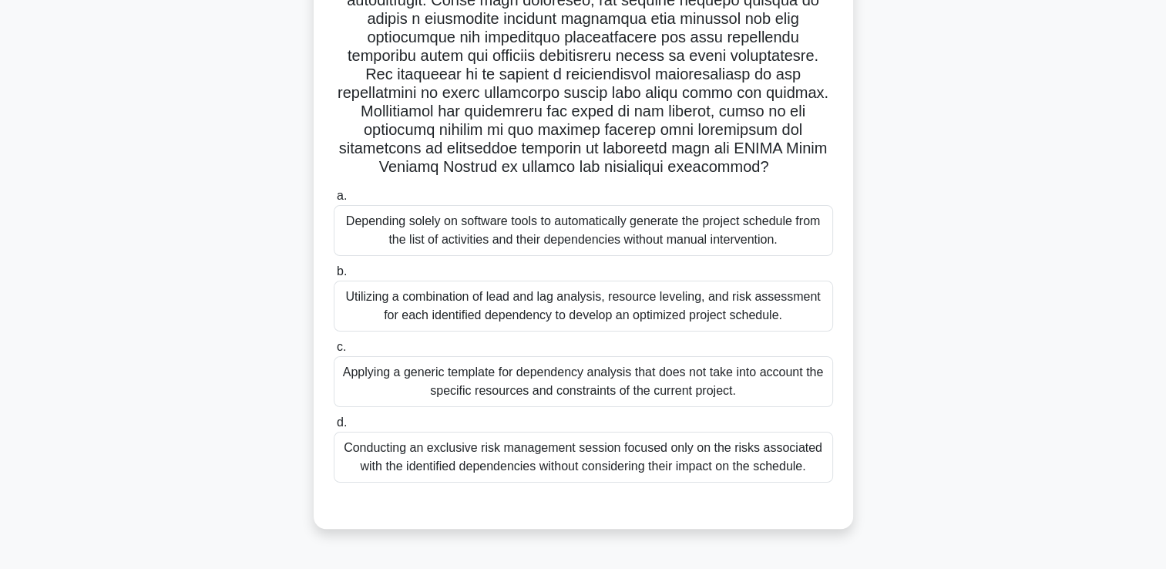
click at [365, 316] on div "Utilizing a combination of lead and lag analysis, resource leveling, and risk a…" at bounding box center [583, 306] width 499 height 51
click at [334, 277] on input "b. Utilizing a combination of lead and lag analysis, resource leveling, and ris…" at bounding box center [334, 272] width 0 height 10
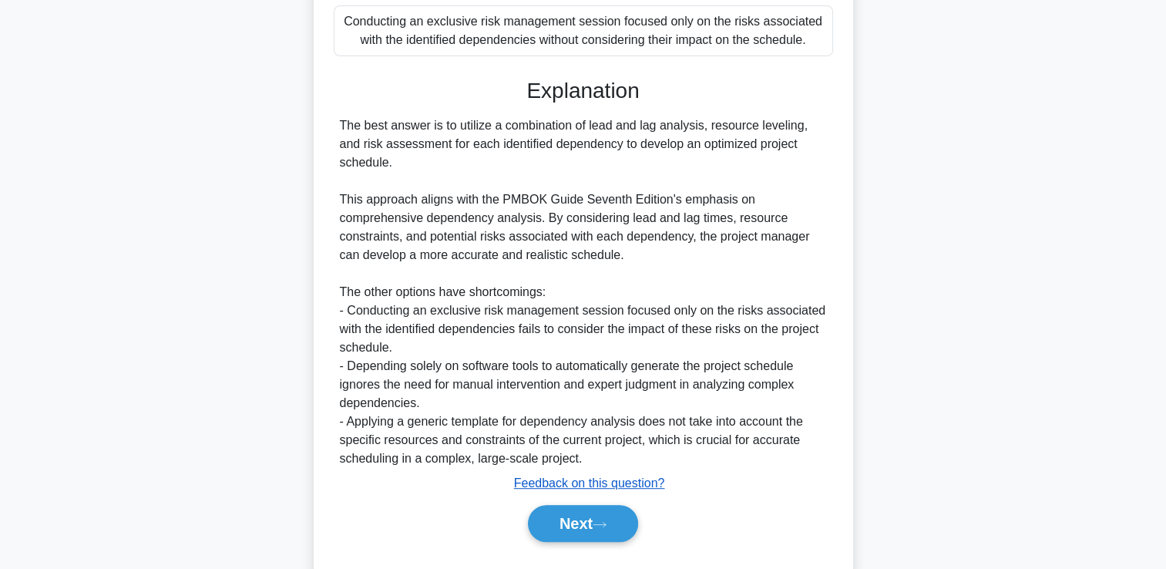
scroll to position [694, 0]
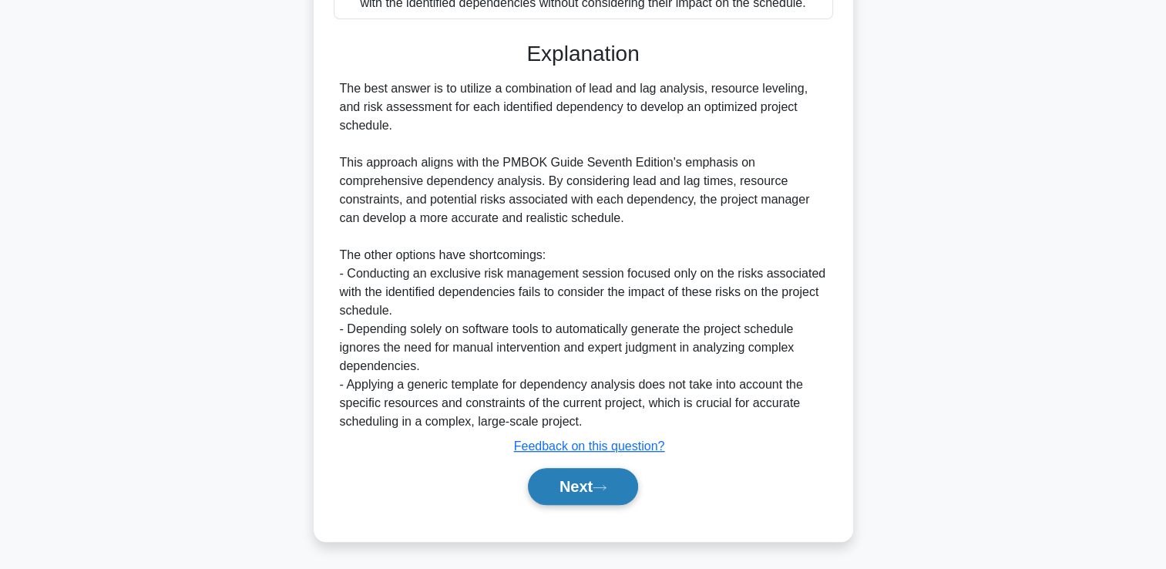
click at [556, 480] on button "Next" at bounding box center [583, 486] width 110 height 37
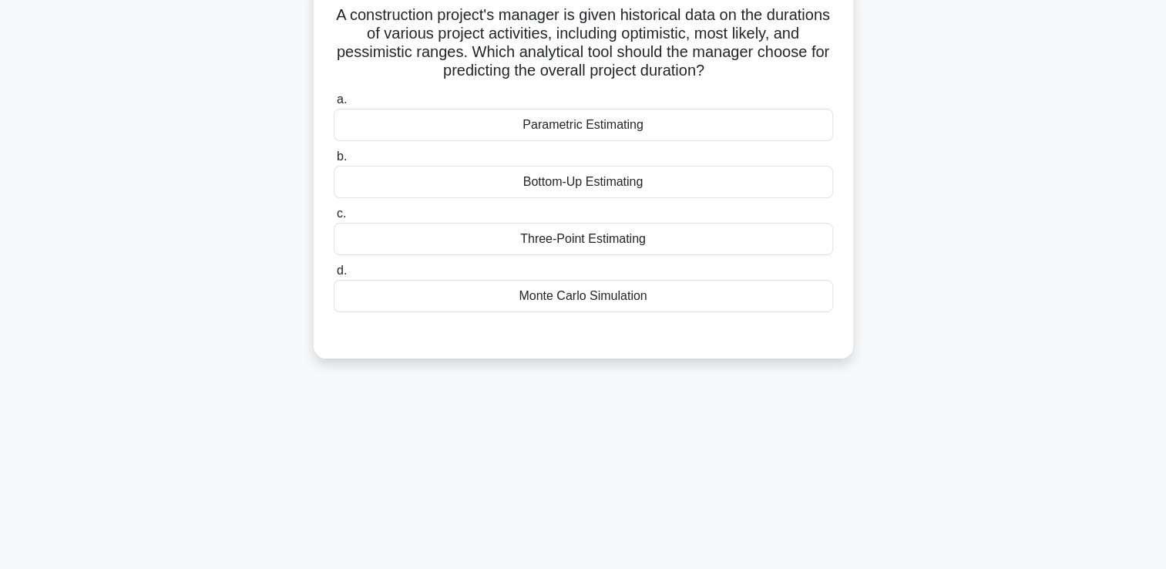
scroll to position [0, 0]
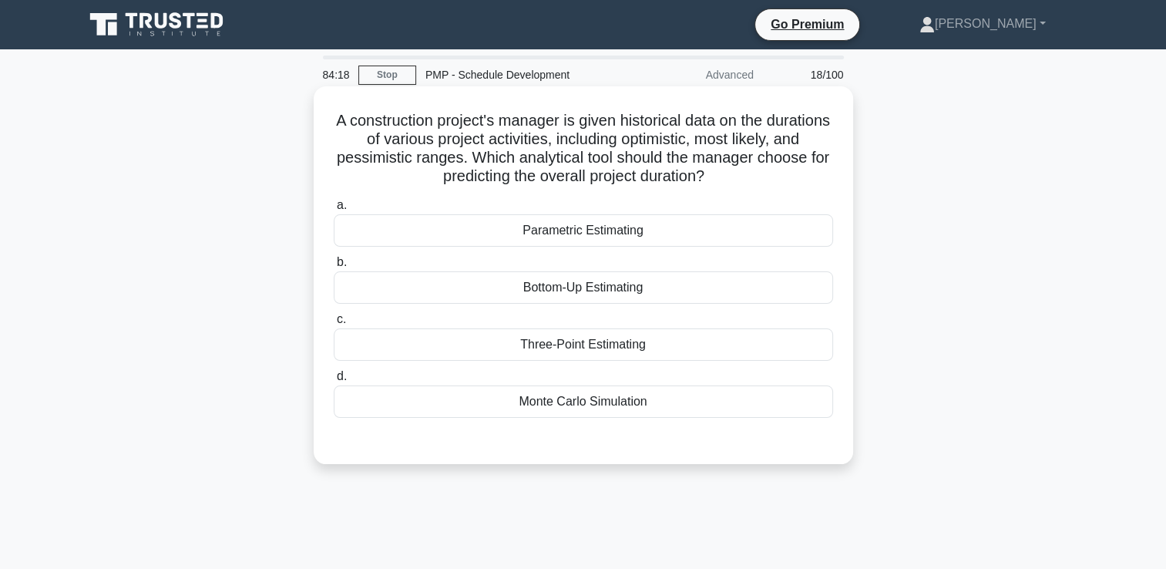
click at [550, 344] on div "Three-Point Estimating" at bounding box center [583, 344] width 499 height 32
click at [334, 324] on input "c. Three-Point Estimating" at bounding box center [334, 319] width 0 height 10
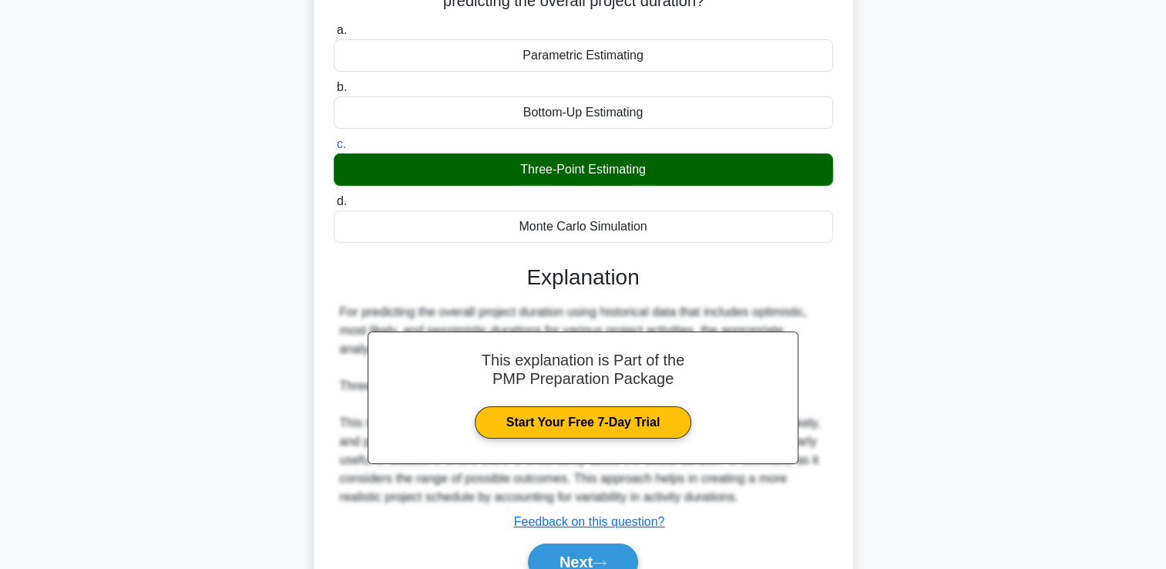
scroll to position [264, 0]
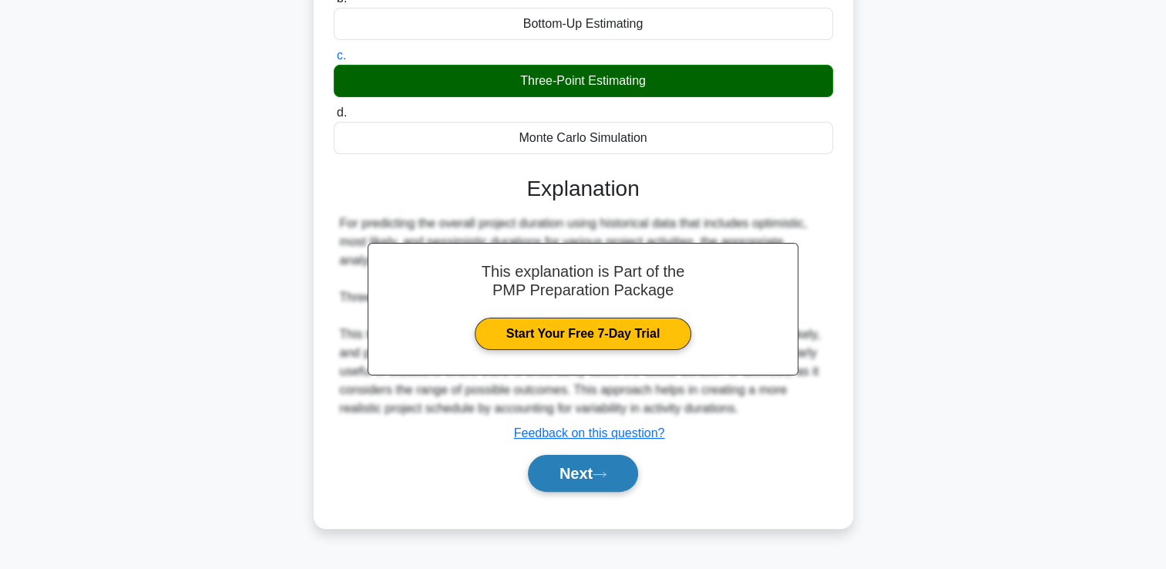
click at [583, 468] on button "Next" at bounding box center [583, 473] width 110 height 37
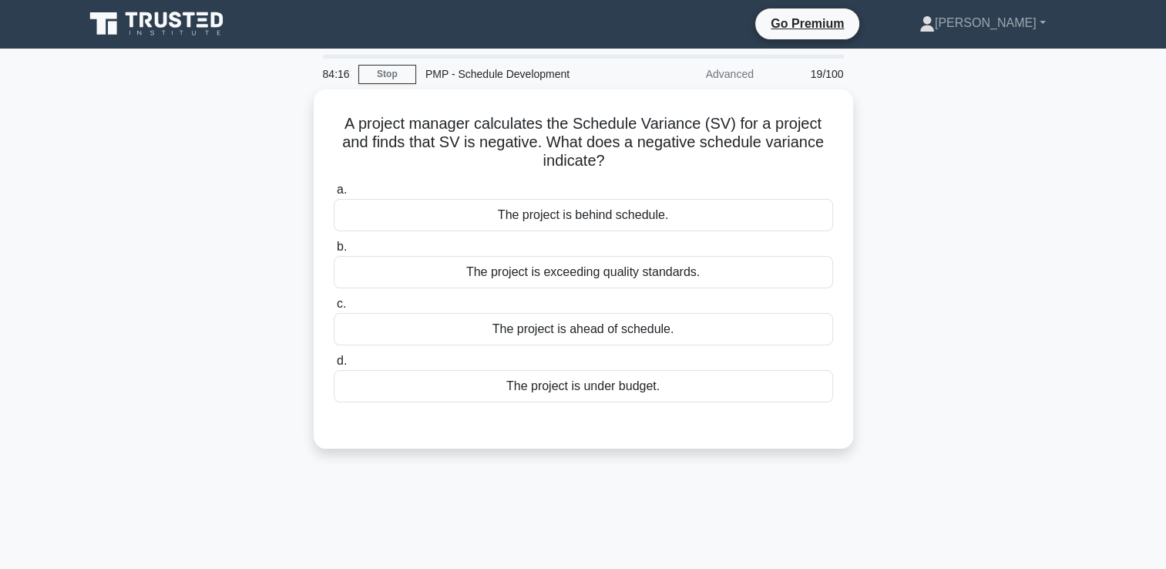
scroll to position [0, 0]
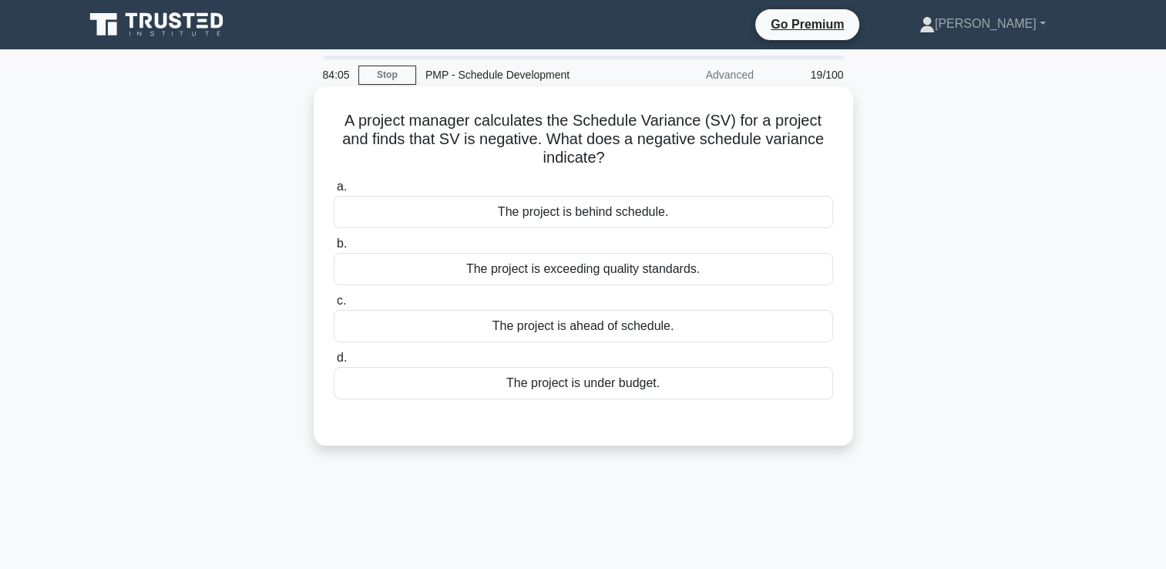
click at [700, 205] on div "The project is behind schedule." at bounding box center [583, 212] width 499 height 32
click at [334, 192] on input "a. The project is behind schedule." at bounding box center [334, 187] width 0 height 10
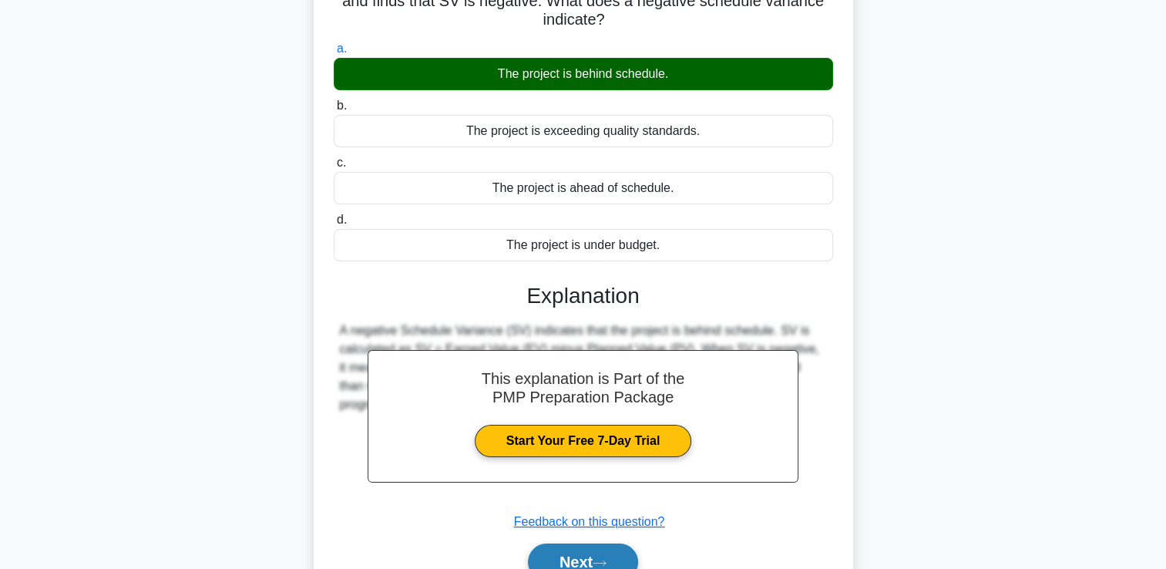
scroll to position [264, 0]
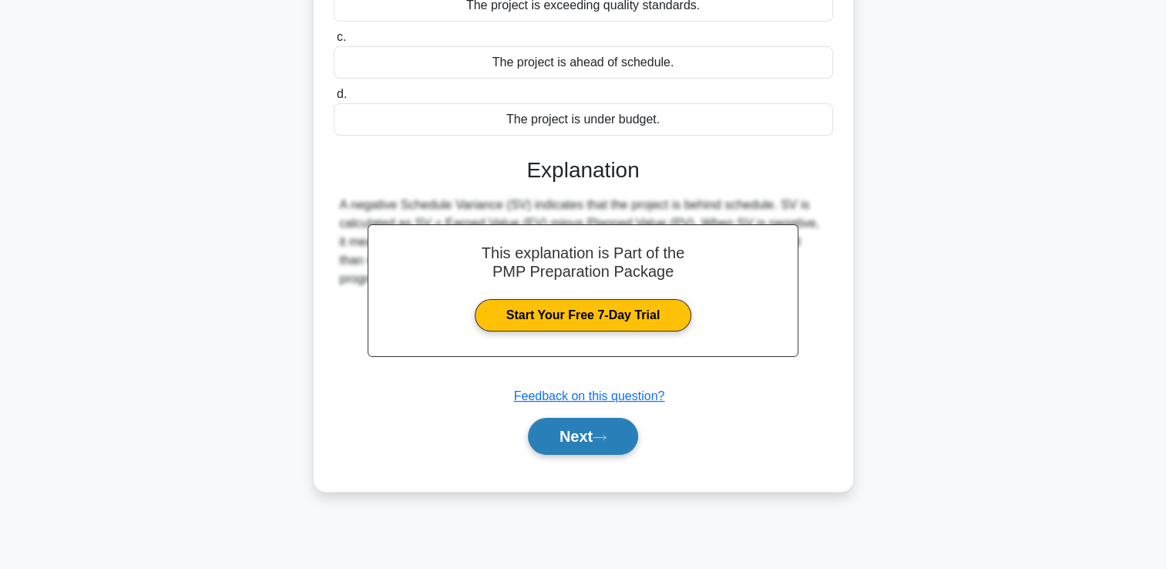
click at [595, 436] on button "Next" at bounding box center [583, 436] width 110 height 37
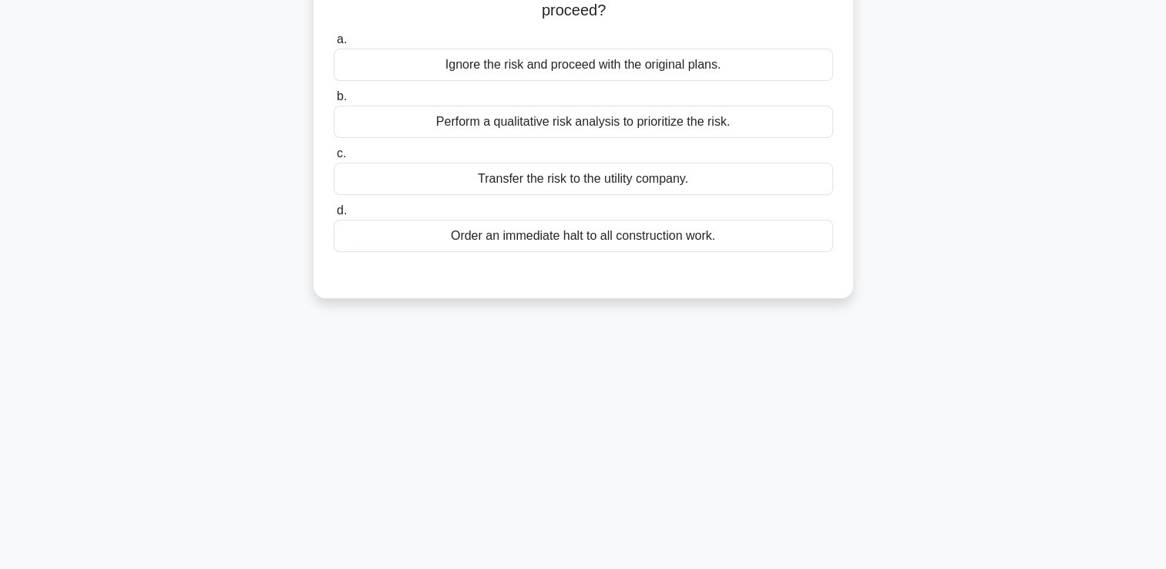
scroll to position [32, 0]
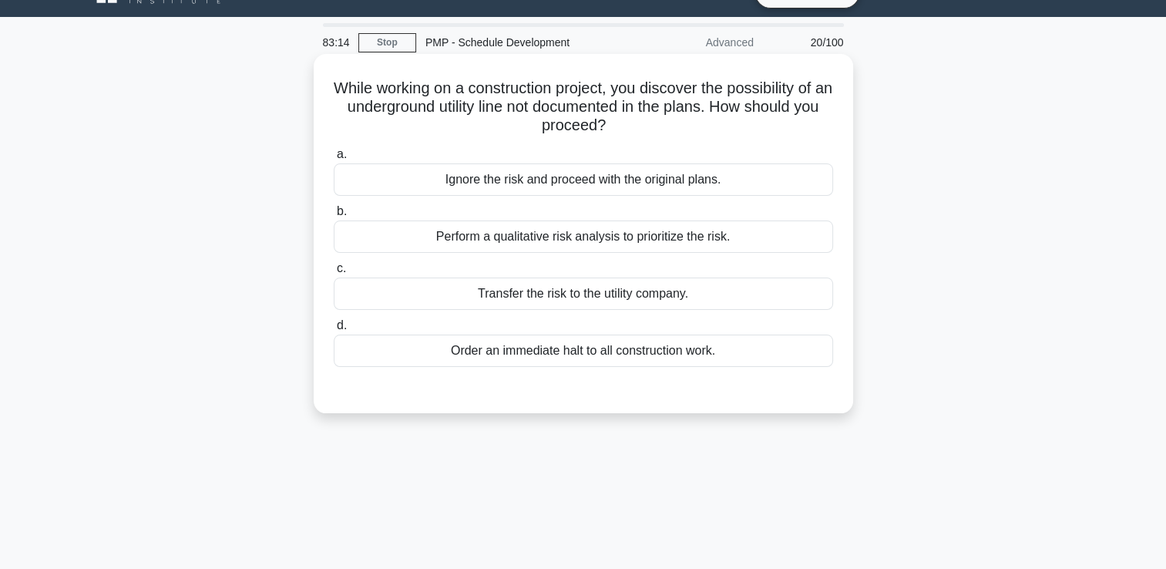
click at [436, 239] on div "Perform a qualitative risk analysis to prioritize the risk." at bounding box center [583, 236] width 499 height 32
click at [334, 217] on input "b. Perform a qualitative risk analysis to prioritize the risk." at bounding box center [334, 212] width 0 height 10
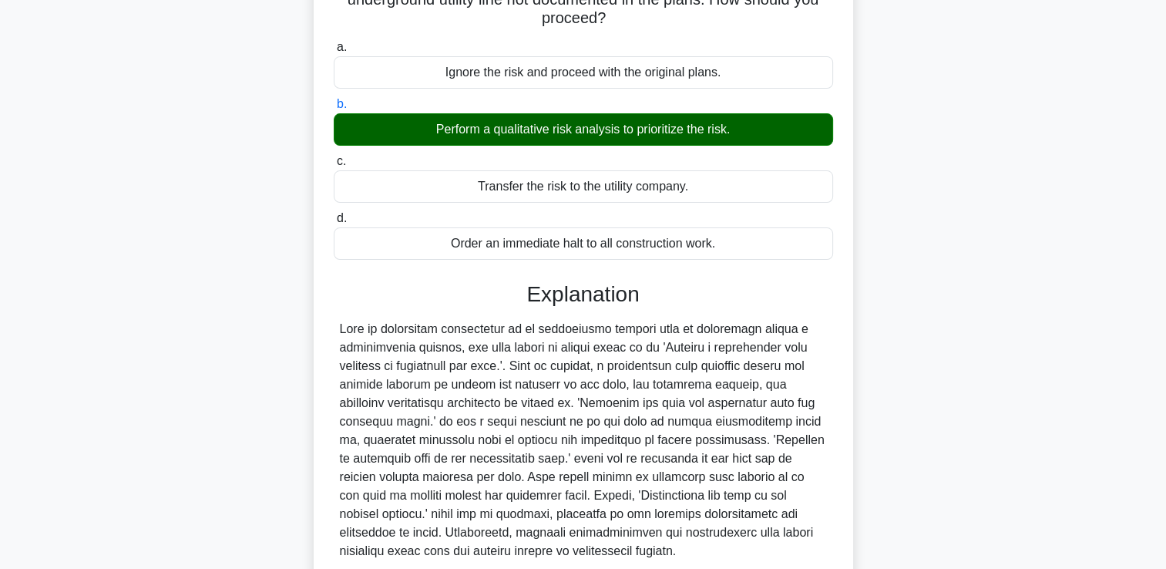
scroll to position [269, 0]
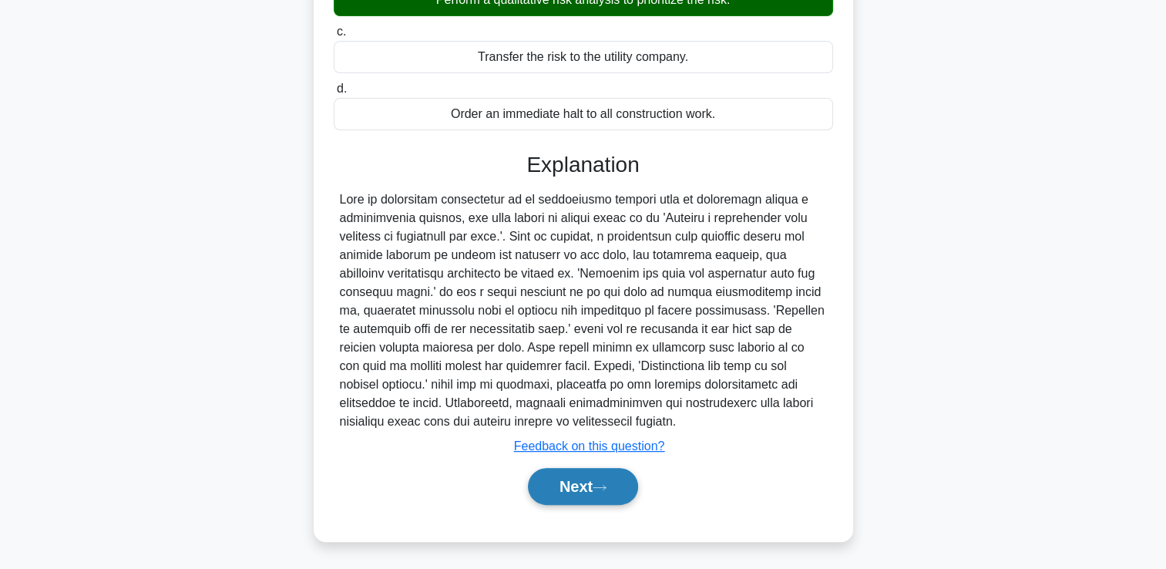
click at [560, 478] on button "Next" at bounding box center [583, 486] width 110 height 37
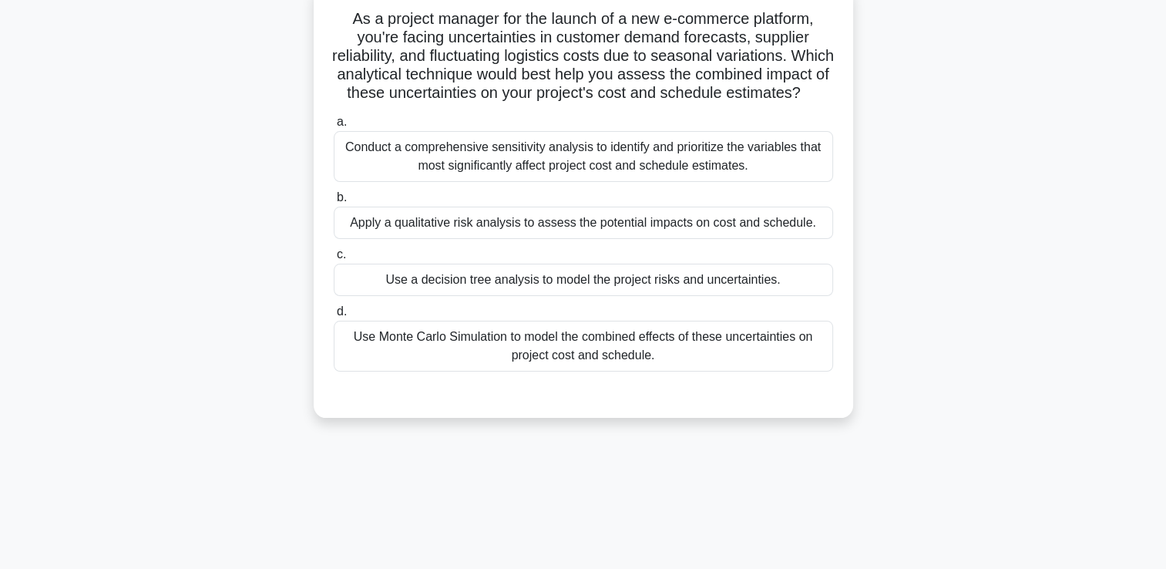
scroll to position [32, 0]
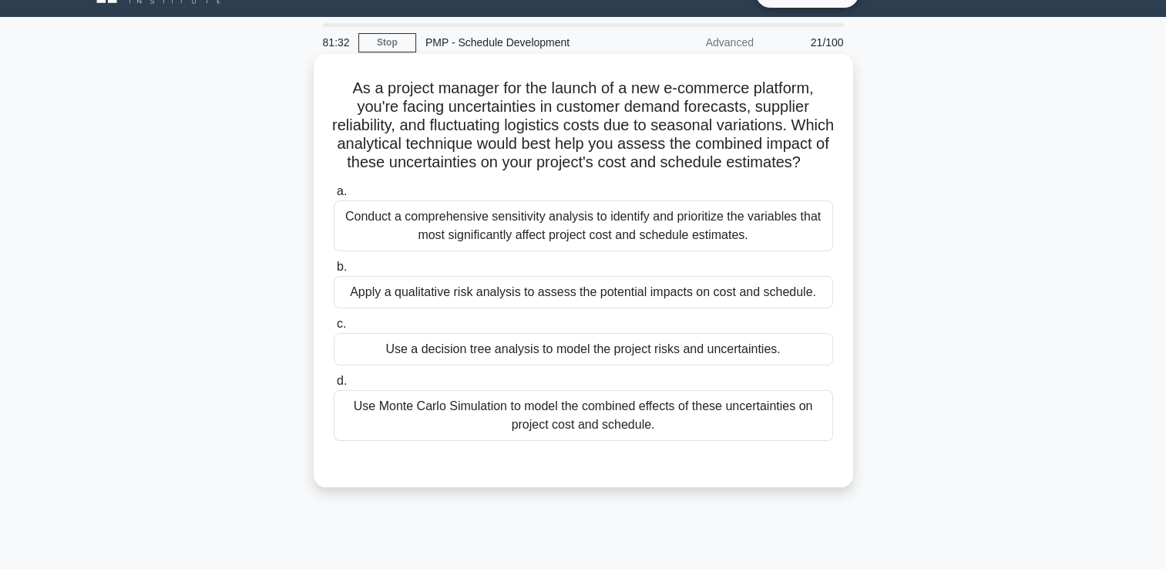
click at [472, 431] on div "Use Monte Carlo Simulation to model the combined effects of these uncertainties…" at bounding box center [583, 415] width 499 height 51
click at [334, 386] on input "d. Use Monte Carlo Simulation to model the combined effects of these uncertaint…" at bounding box center [334, 381] width 0 height 10
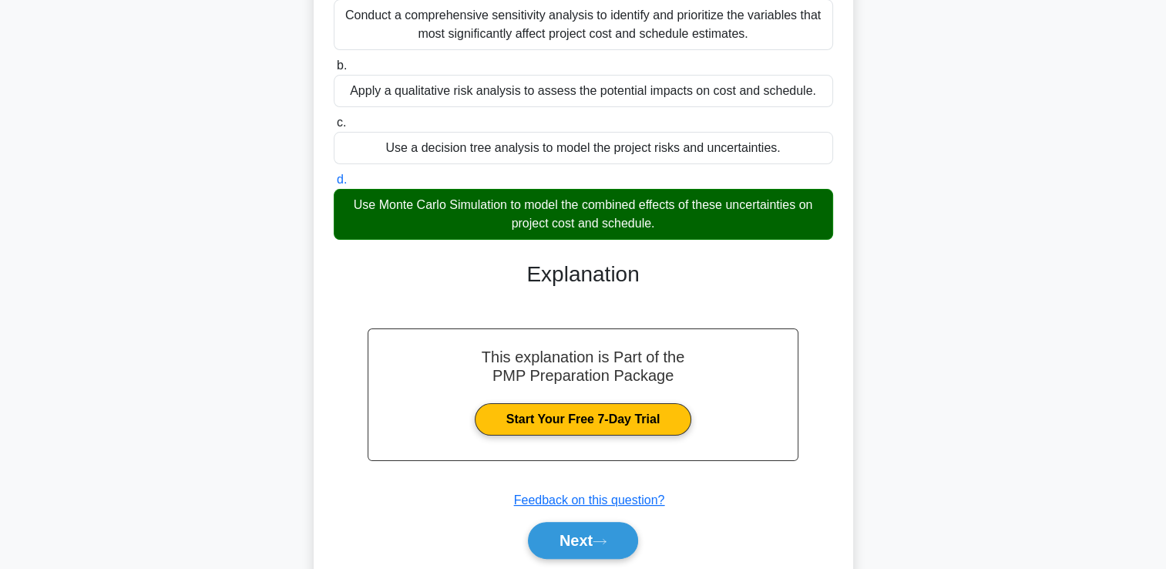
scroll to position [306, 0]
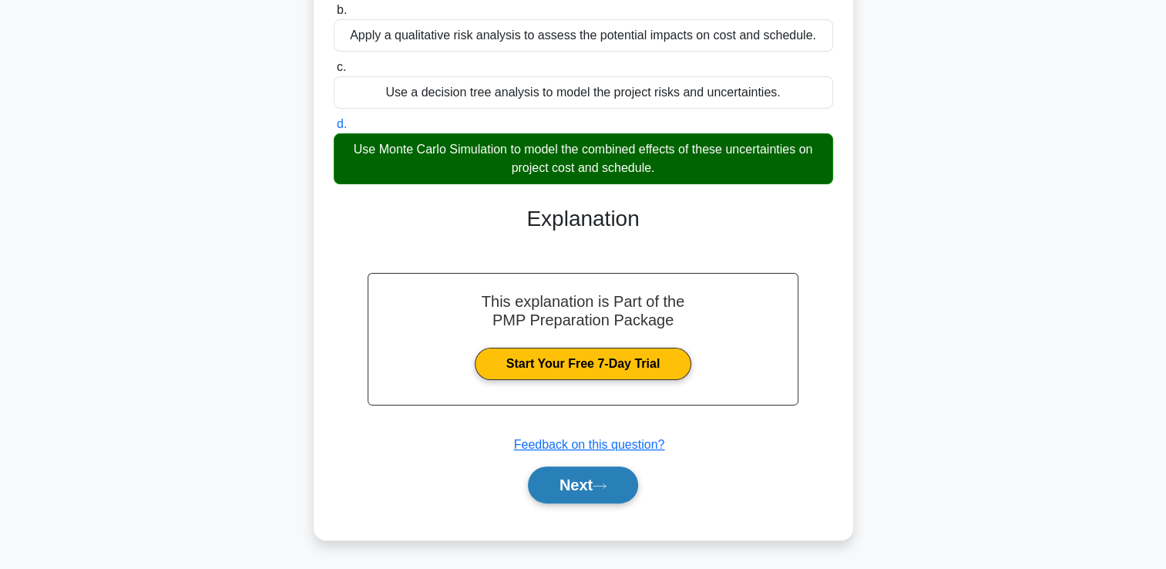
click at [559, 490] on button "Next" at bounding box center [583, 484] width 110 height 37
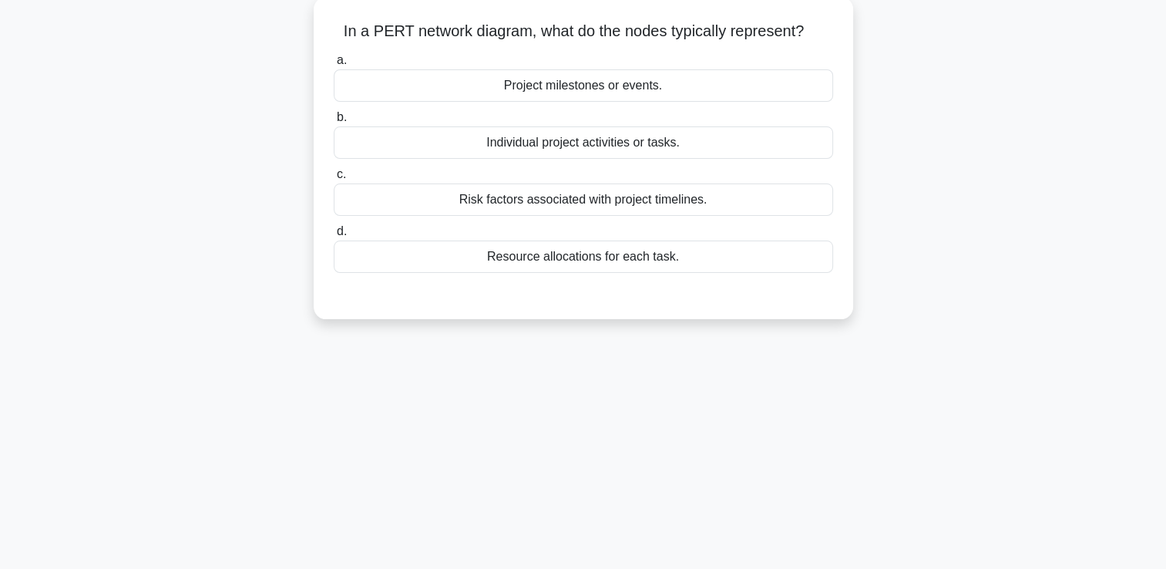
scroll to position [0, 0]
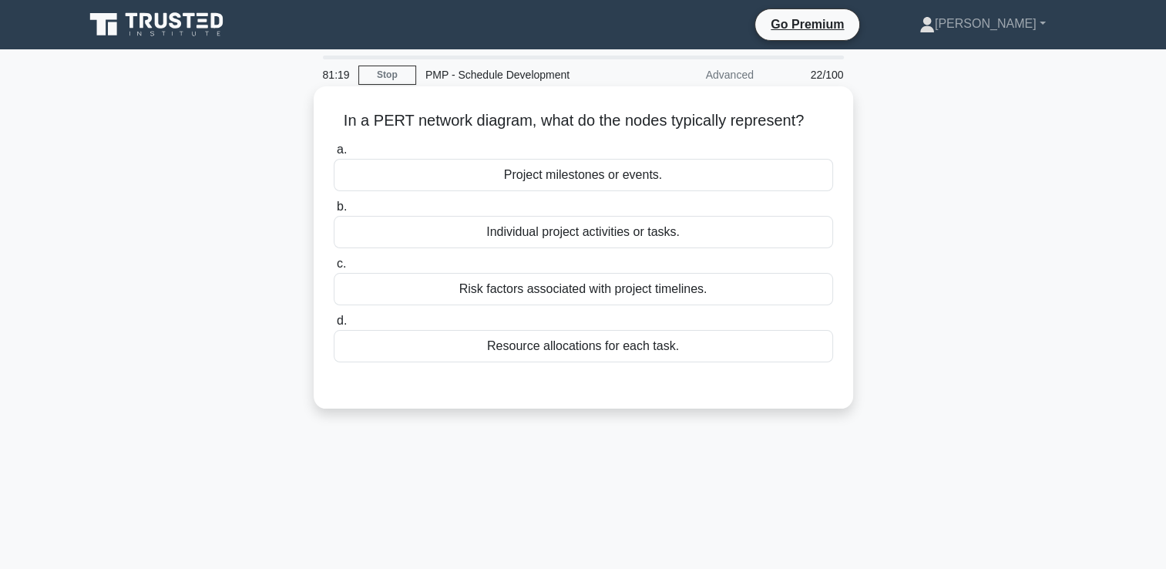
click at [619, 228] on div "Individual project activities or tasks." at bounding box center [583, 232] width 499 height 32
click at [334, 212] on input "b. Individual project activities or tasks." at bounding box center [334, 207] width 0 height 10
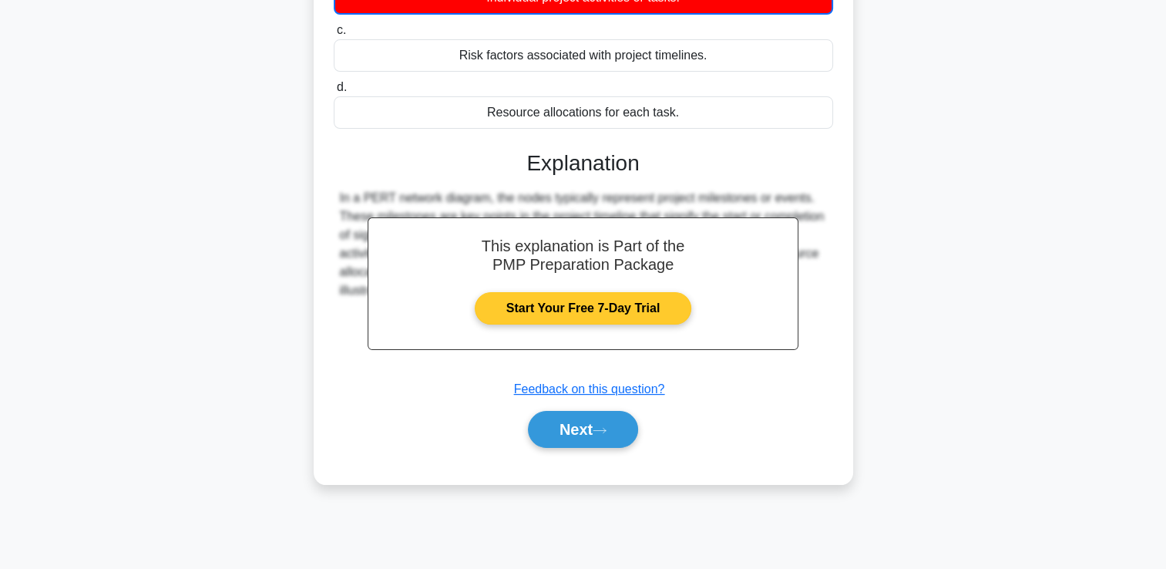
scroll to position [187, 0]
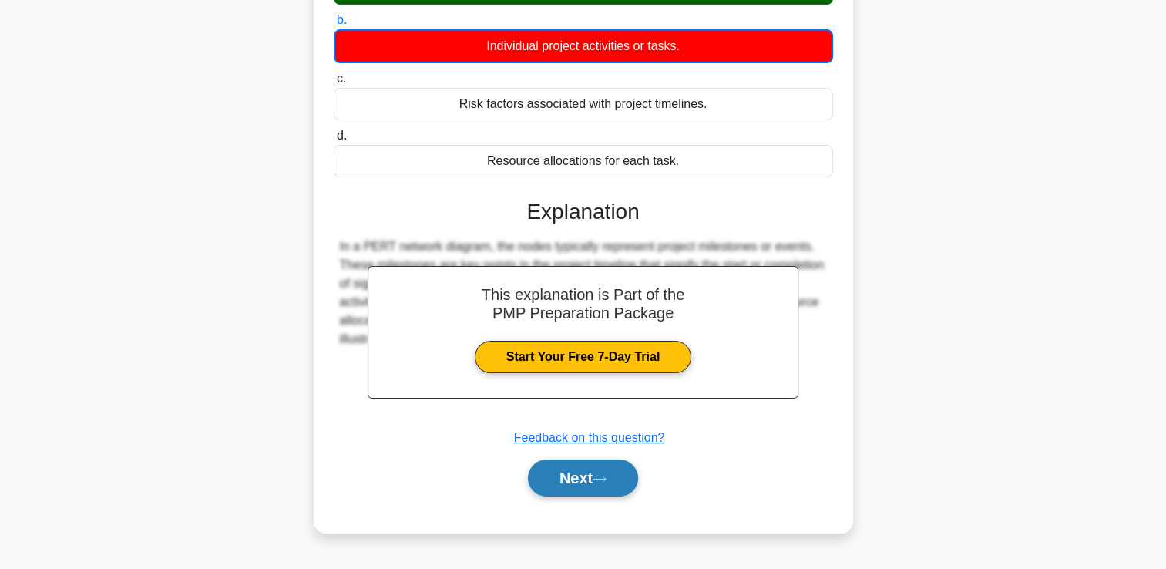
click at [589, 464] on button "Next" at bounding box center [583, 477] width 110 height 37
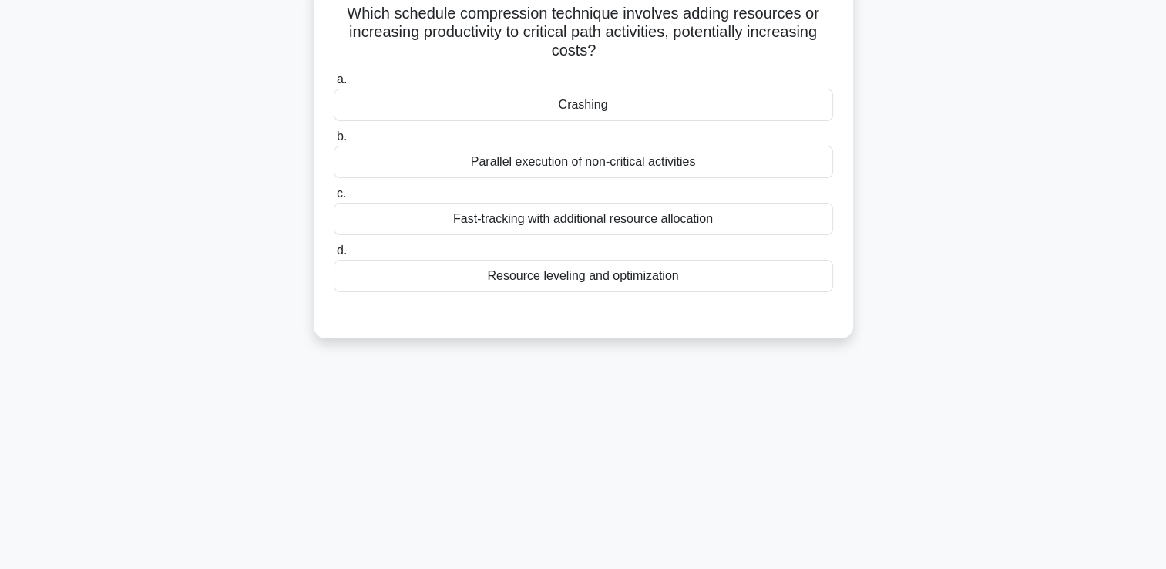
scroll to position [0, 0]
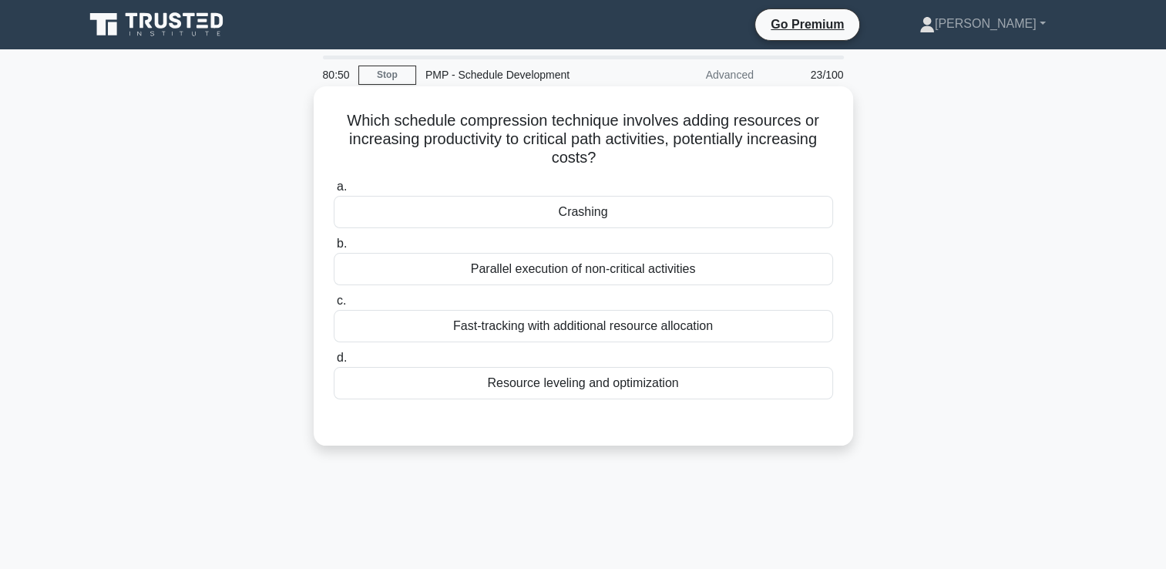
click at [599, 328] on div "Fast-tracking with additional resource allocation" at bounding box center [583, 326] width 499 height 32
click at [334, 306] on input "c. Fast-tracking with additional resource allocation" at bounding box center [334, 301] width 0 height 10
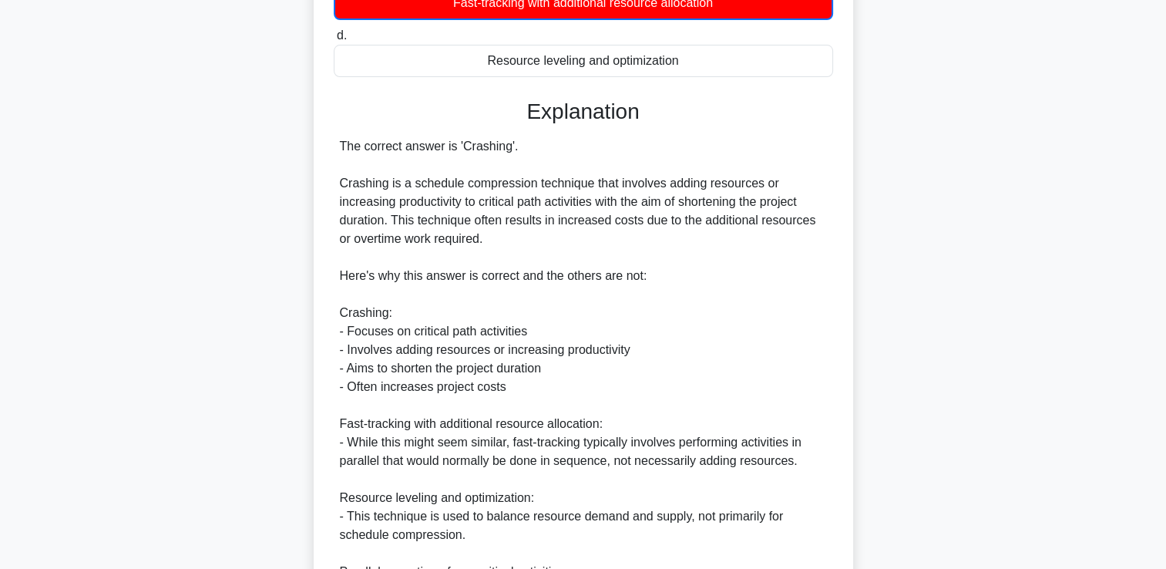
scroll to position [462, 0]
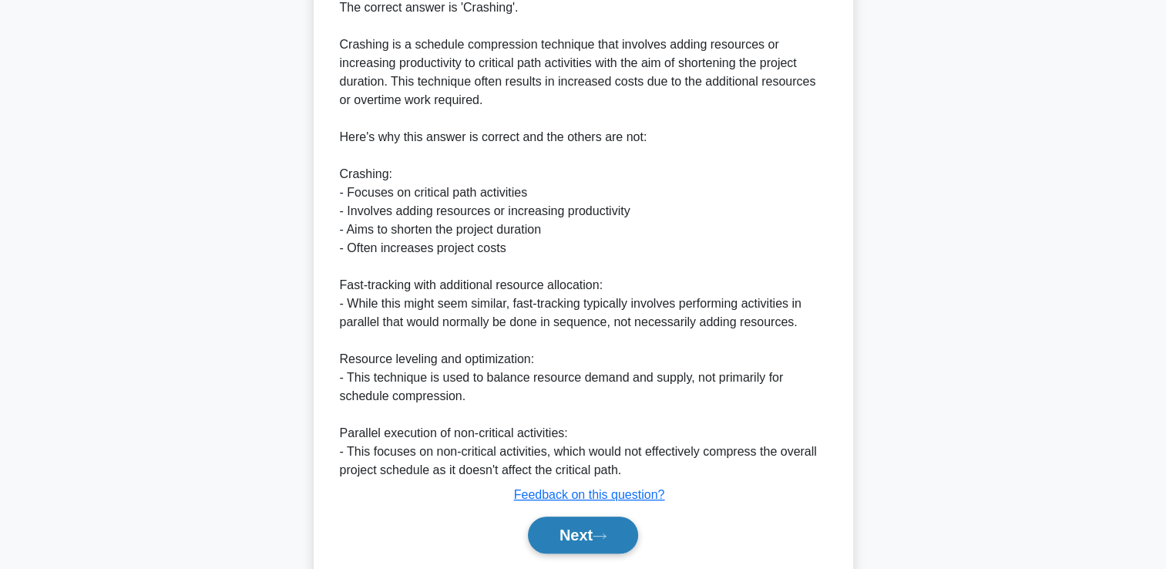
click at [561, 526] on button "Next" at bounding box center [583, 534] width 110 height 37
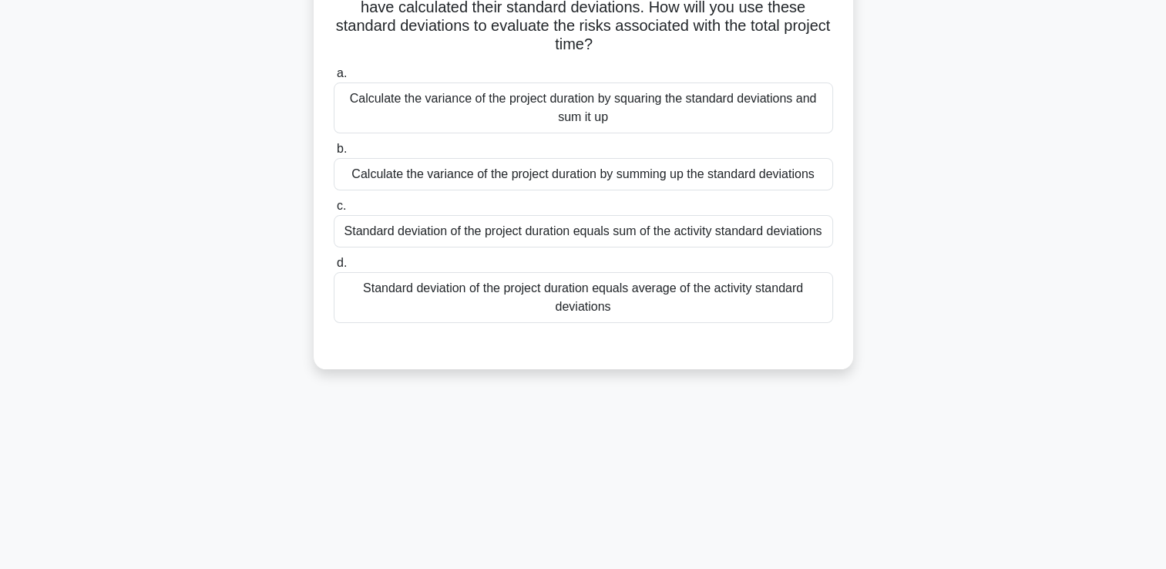
scroll to position [0, 0]
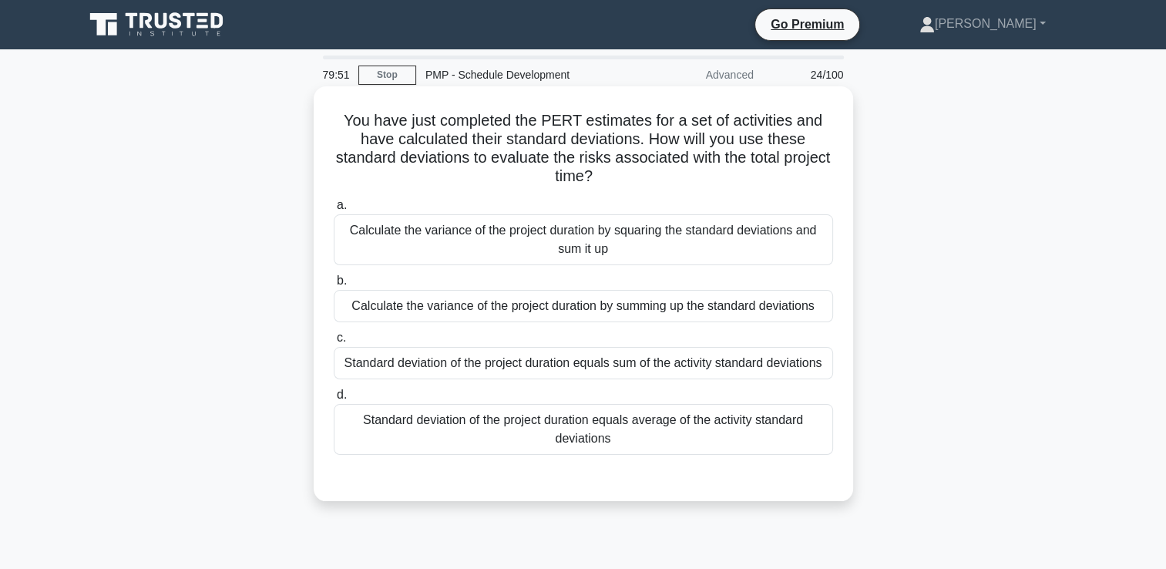
click at [620, 246] on div "Calculate the variance of the project duration by squaring the standard deviati…" at bounding box center [583, 239] width 499 height 51
click at [334, 210] on input "a. Calculate the variance of the project duration by squaring the standard devi…" at bounding box center [334, 205] width 0 height 10
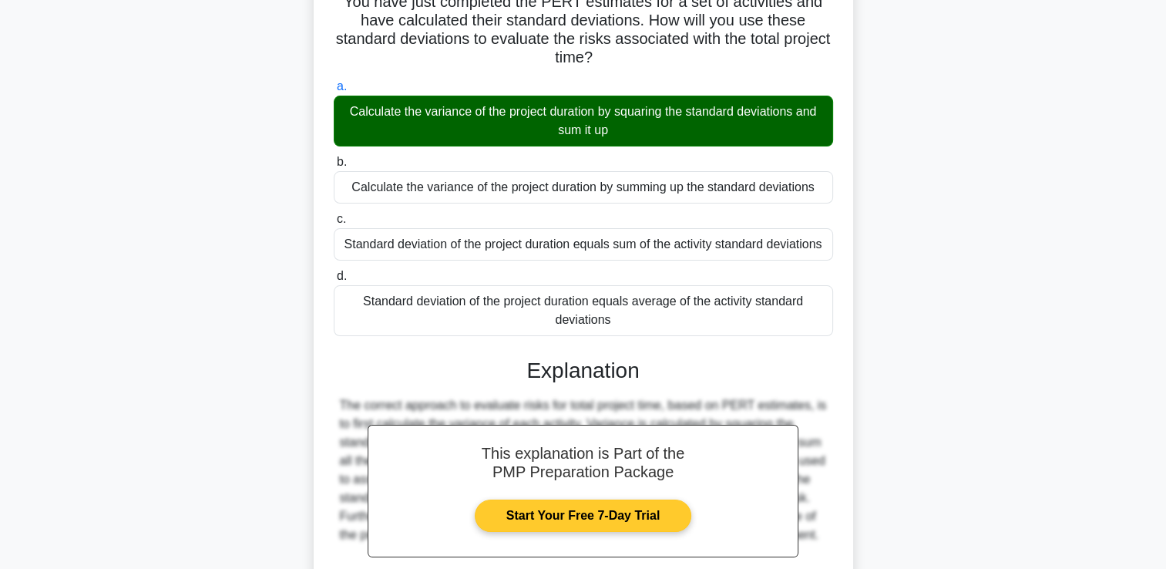
scroll to position [269, 0]
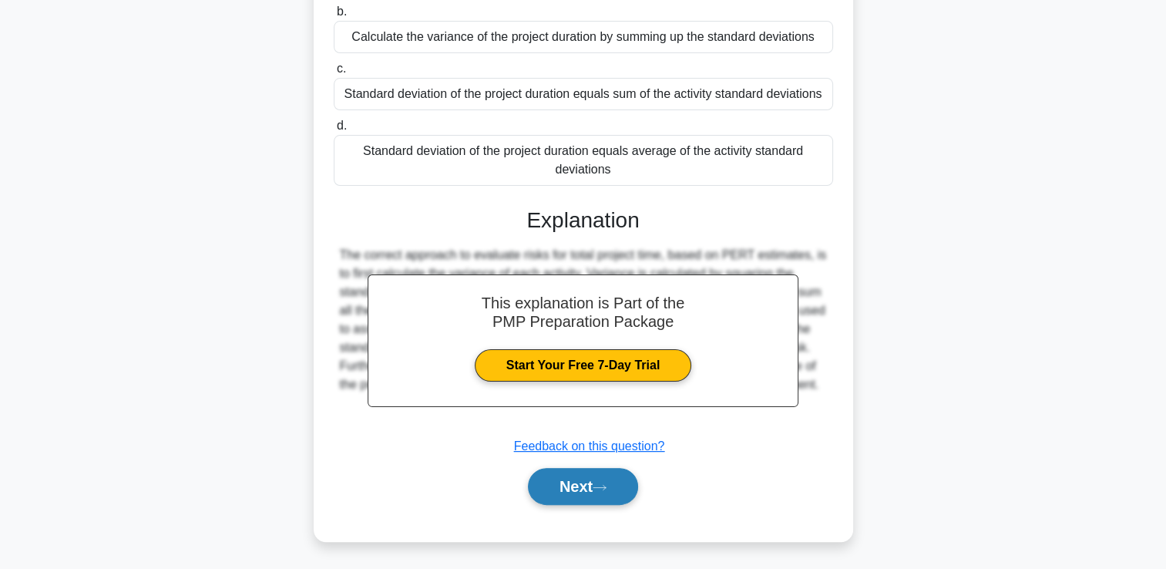
click at [577, 485] on button "Next" at bounding box center [583, 486] width 110 height 37
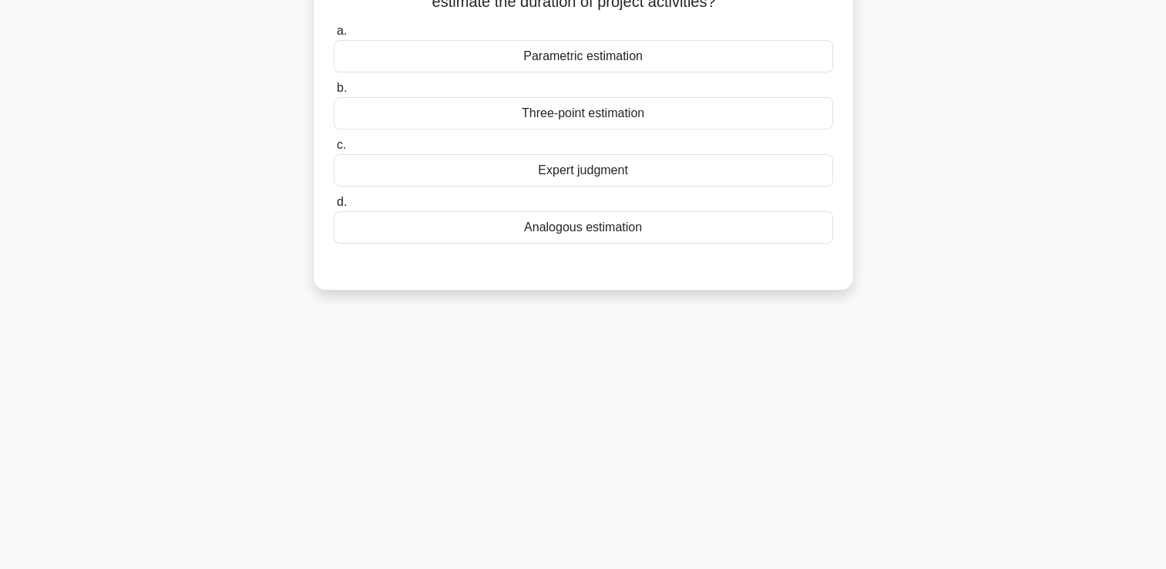
scroll to position [32, 0]
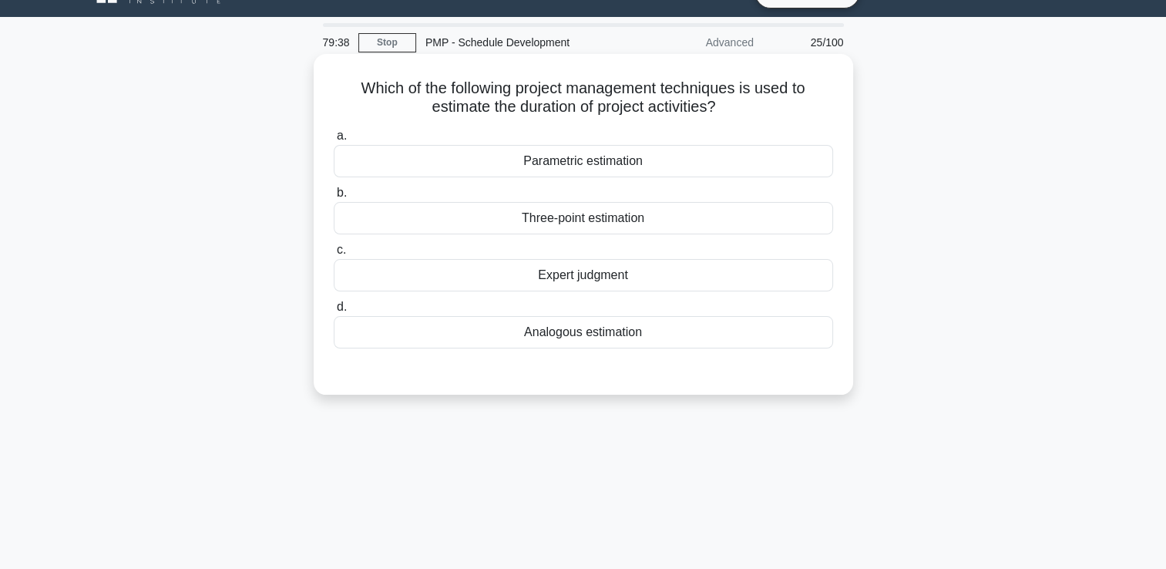
click at [616, 162] on div "Parametric estimation" at bounding box center [583, 161] width 499 height 32
click at [334, 141] on input "a. Parametric estimation" at bounding box center [334, 136] width 0 height 10
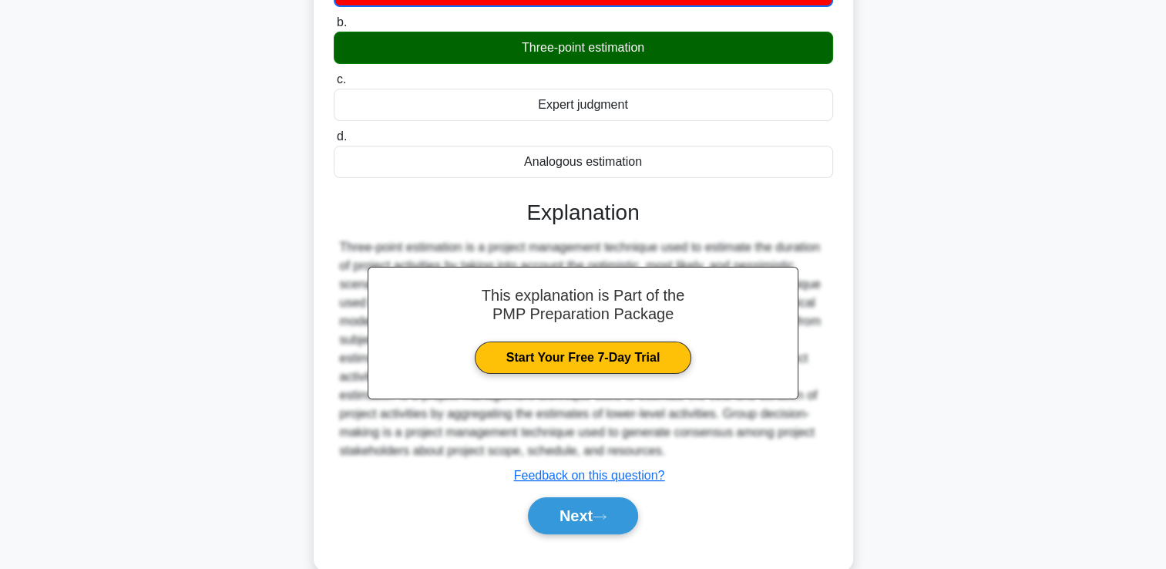
scroll to position [264, 0]
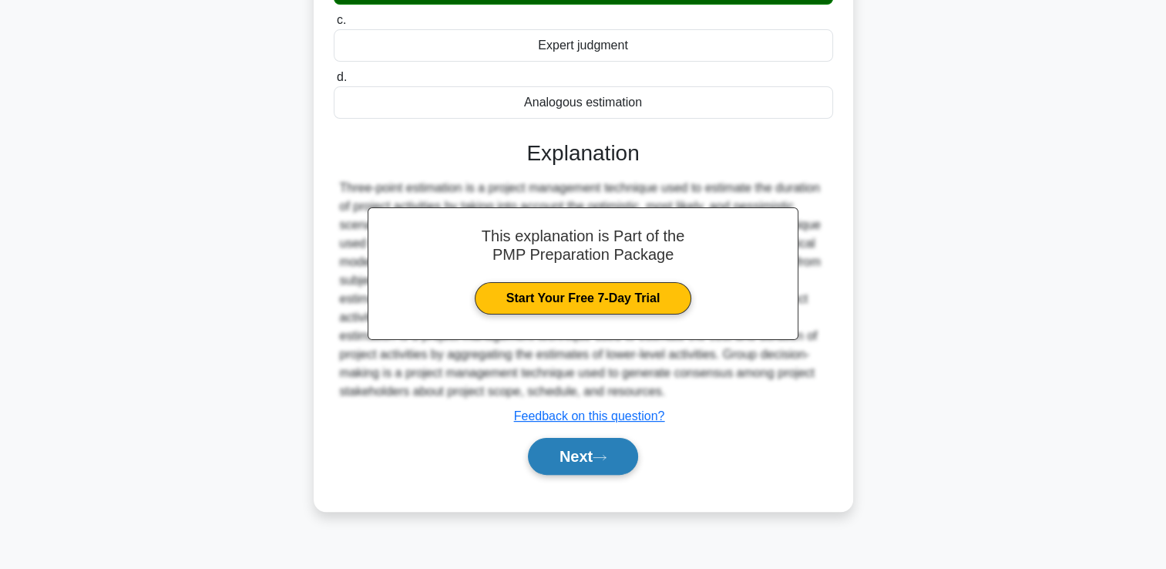
click at [578, 468] on button "Next" at bounding box center [583, 456] width 110 height 37
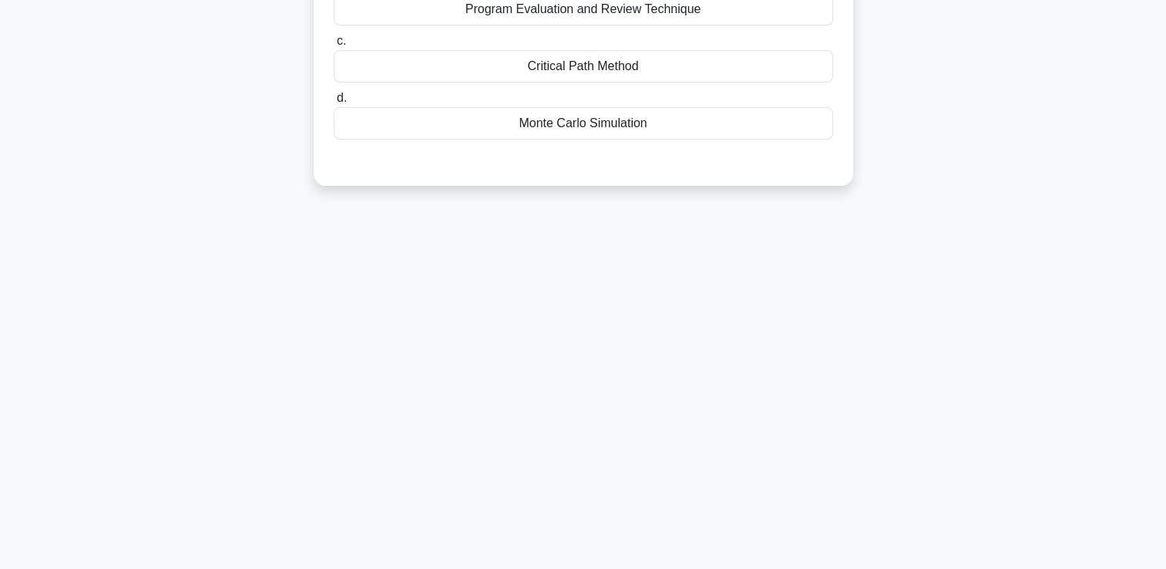
click at [578, 462] on div "79:35 Stop PMP - Schedule Development Advanced 26/100 A project manager is aske…" at bounding box center [583, 177] width 1017 height 771
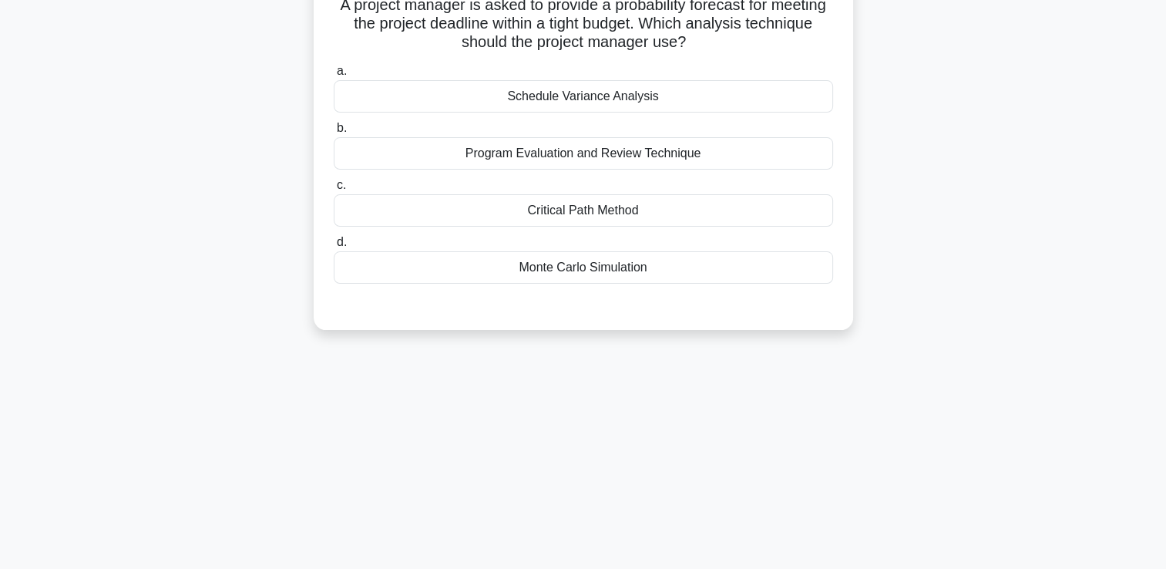
scroll to position [0, 0]
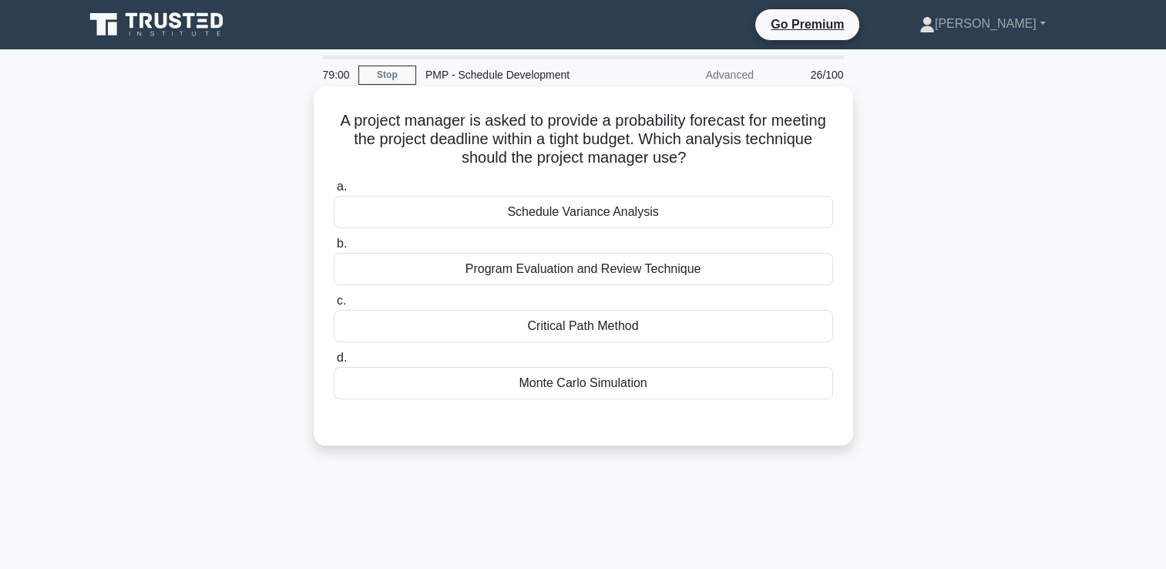
click at [527, 208] on div "Schedule Variance Analysis" at bounding box center [583, 212] width 499 height 32
click at [334, 192] on input "a. Schedule Variance Analysis" at bounding box center [334, 187] width 0 height 10
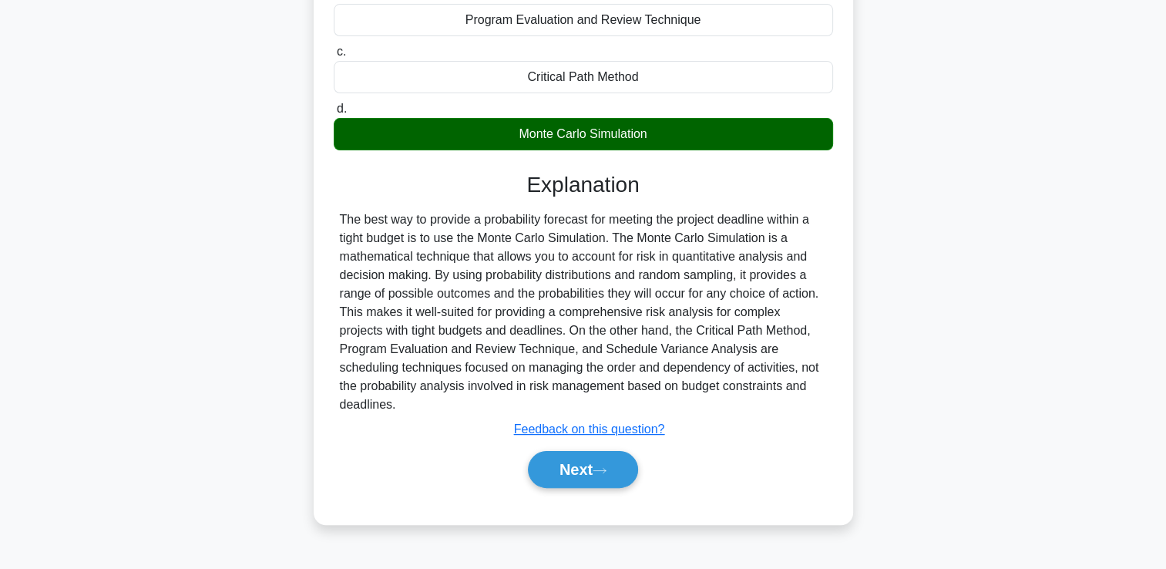
scroll to position [264, 0]
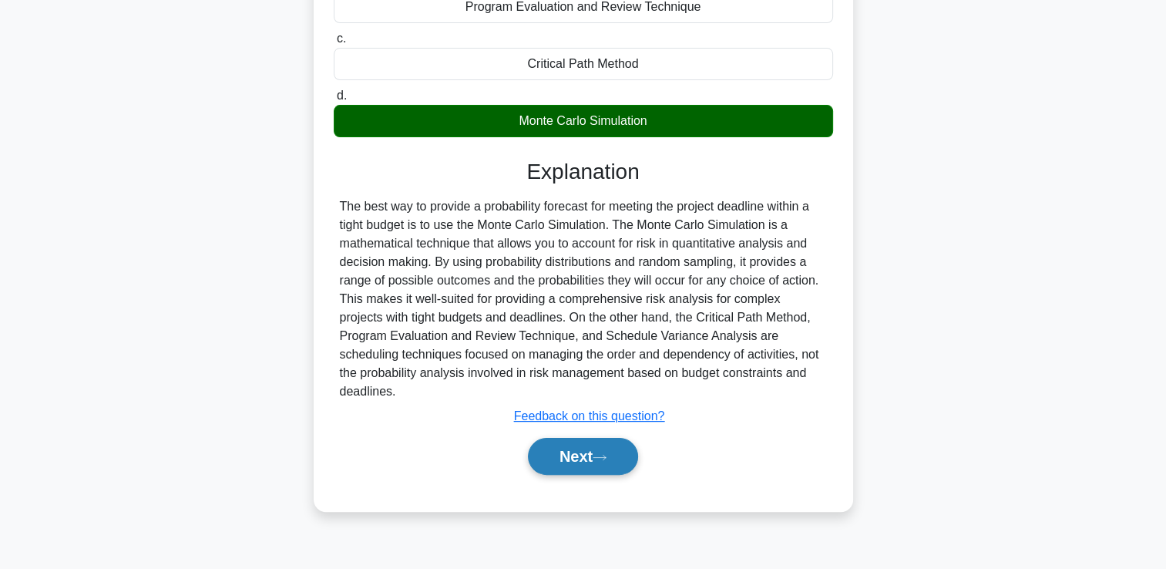
click at [576, 452] on button "Next" at bounding box center [583, 456] width 110 height 37
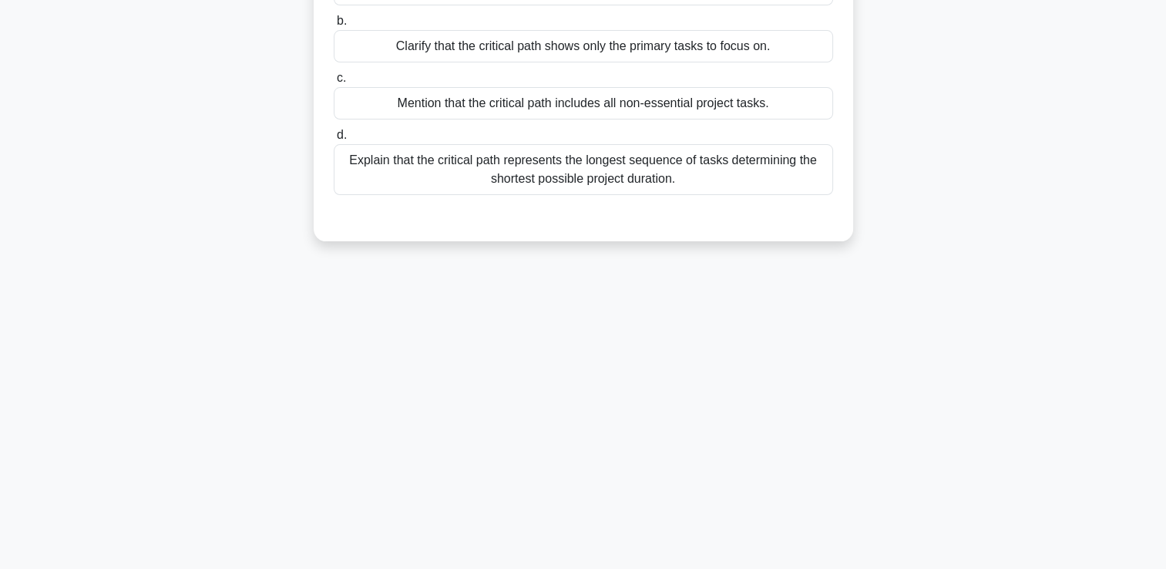
scroll to position [0, 0]
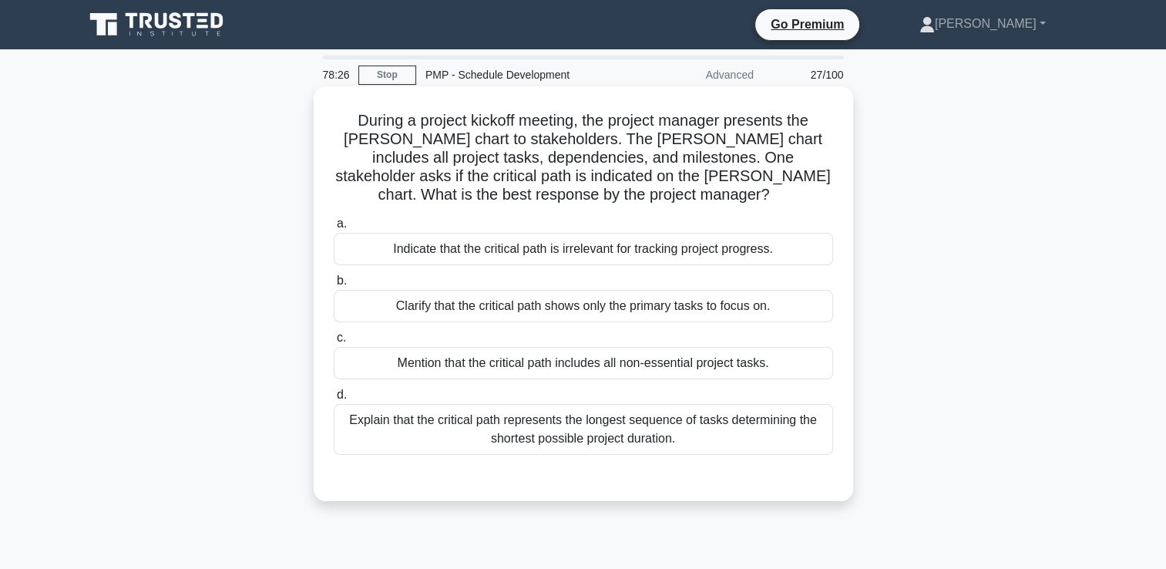
click at [489, 425] on div "Explain that the critical path represents the longest sequence of tasks determi…" at bounding box center [583, 429] width 499 height 51
click at [334, 400] on input "d. Explain that the critical path represents the longest sequence of tasks dete…" at bounding box center [334, 395] width 0 height 10
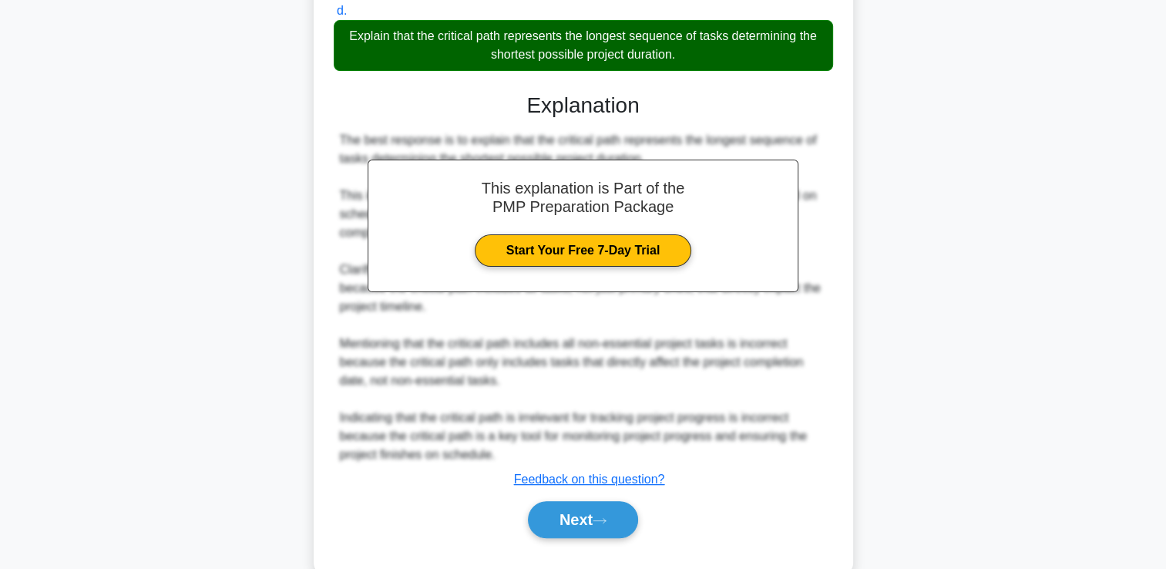
scroll to position [417, 0]
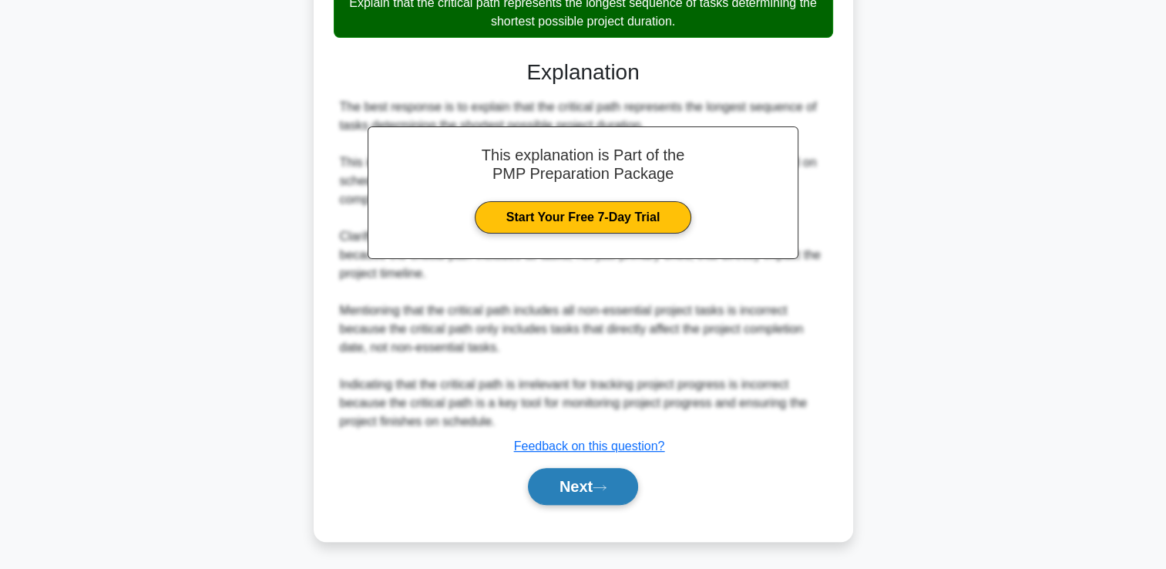
click at [604, 476] on button "Next" at bounding box center [583, 486] width 110 height 37
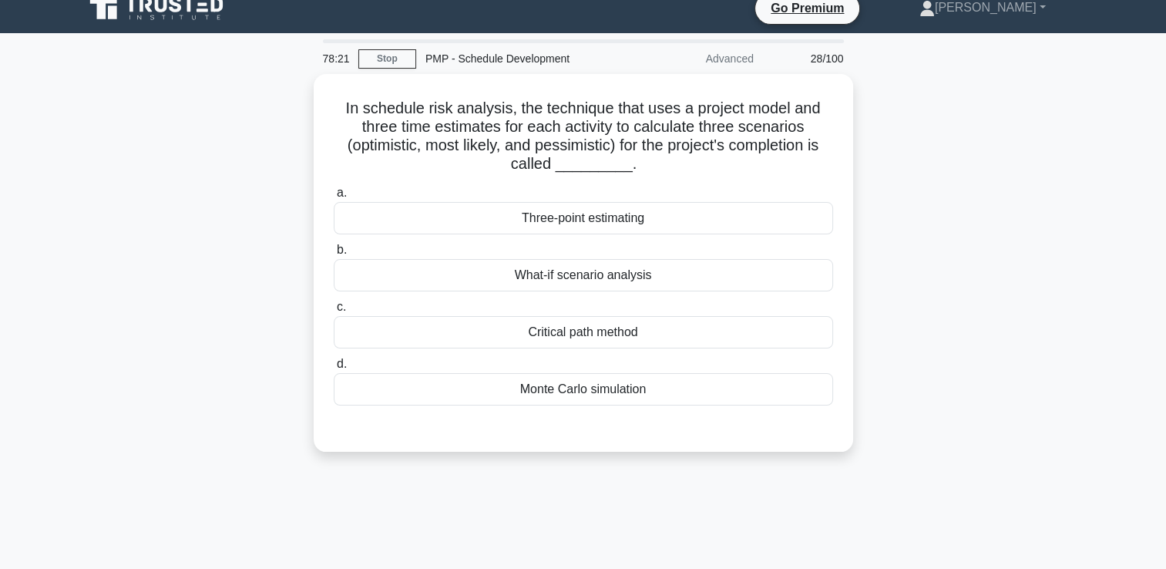
scroll to position [0, 0]
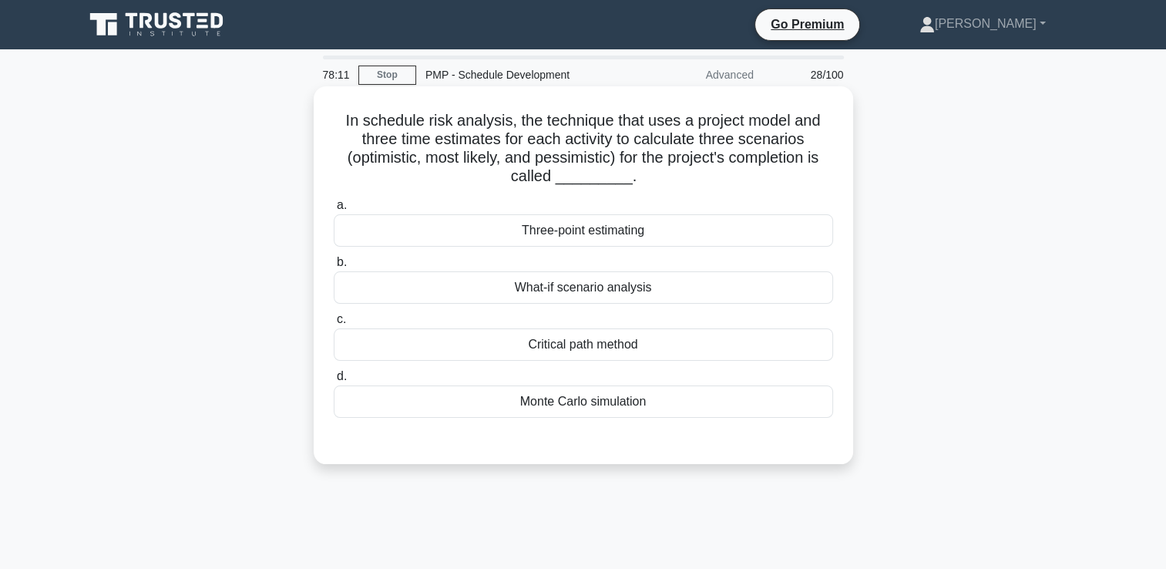
click at [653, 230] on div "Three-point estimating" at bounding box center [583, 230] width 499 height 32
click at [334, 210] on input "a. Three-point estimating" at bounding box center [334, 205] width 0 height 10
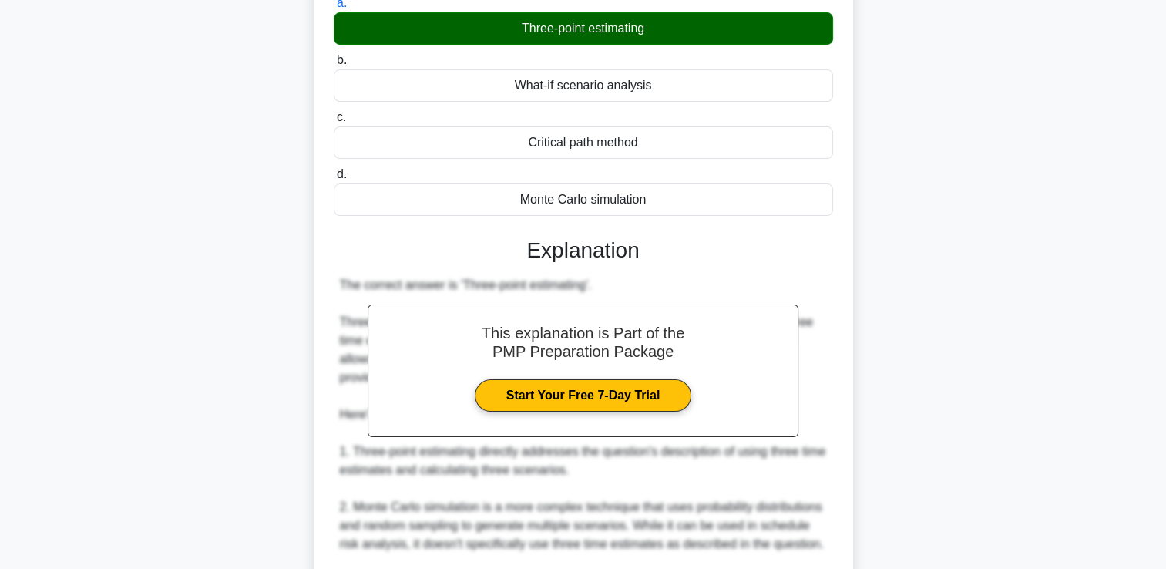
scroll to position [462, 0]
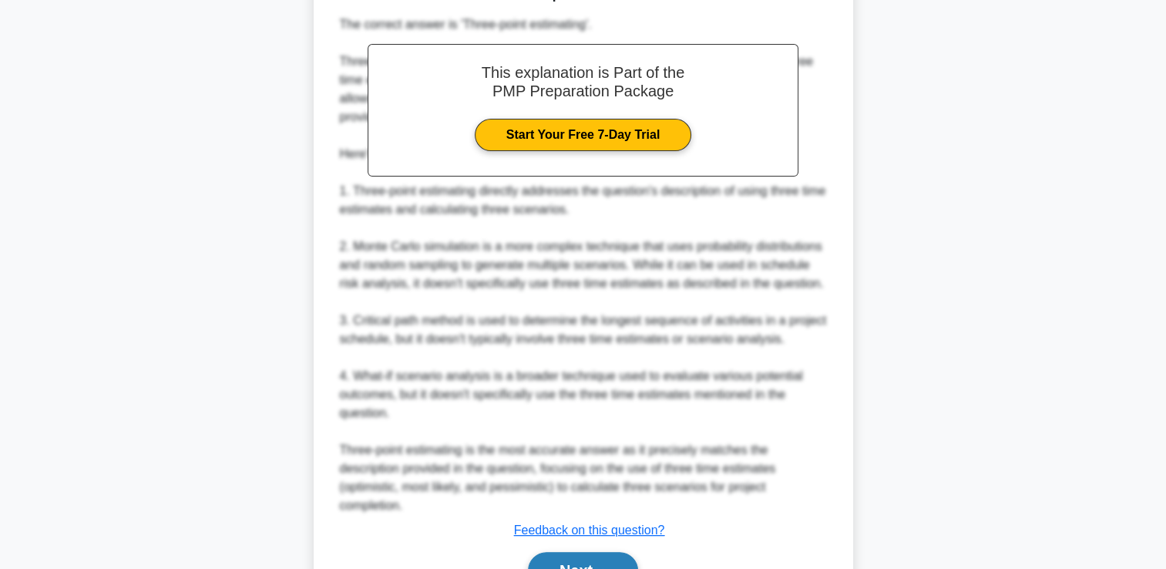
click at [596, 556] on button "Next" at bounding box center [583, 570] width 110 height 37
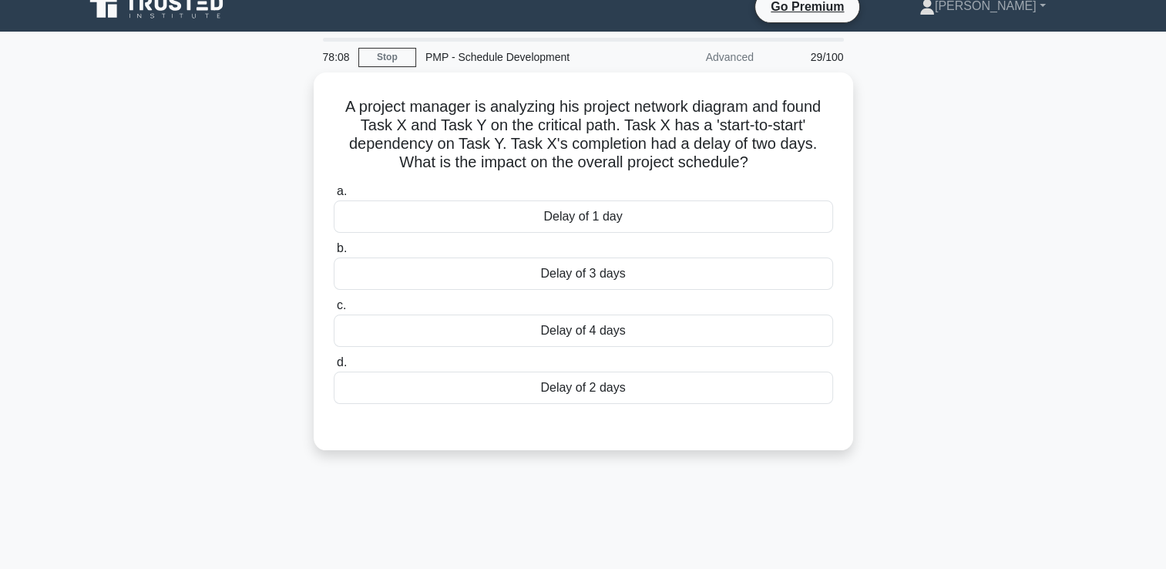
scroll to position [0, 0]
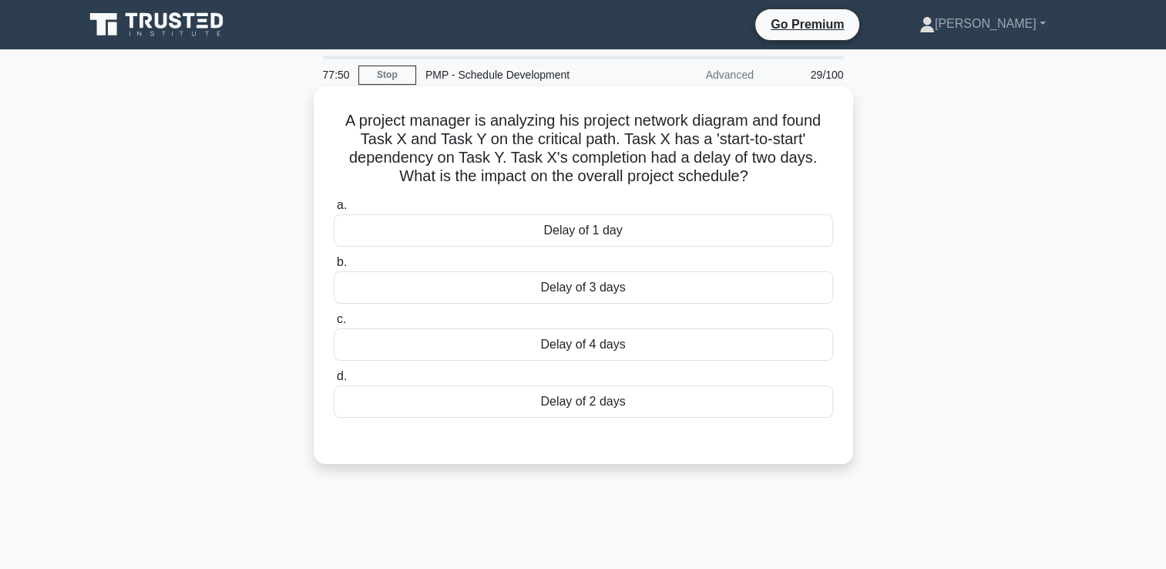
click at [642, 405] on div "Delay of 2 days" at bounding box center [583, 401] width 499 height 32
click at [334, 382] on input "d. Delay of 2 days" at bounding box center [334, 377] width 0 height 10
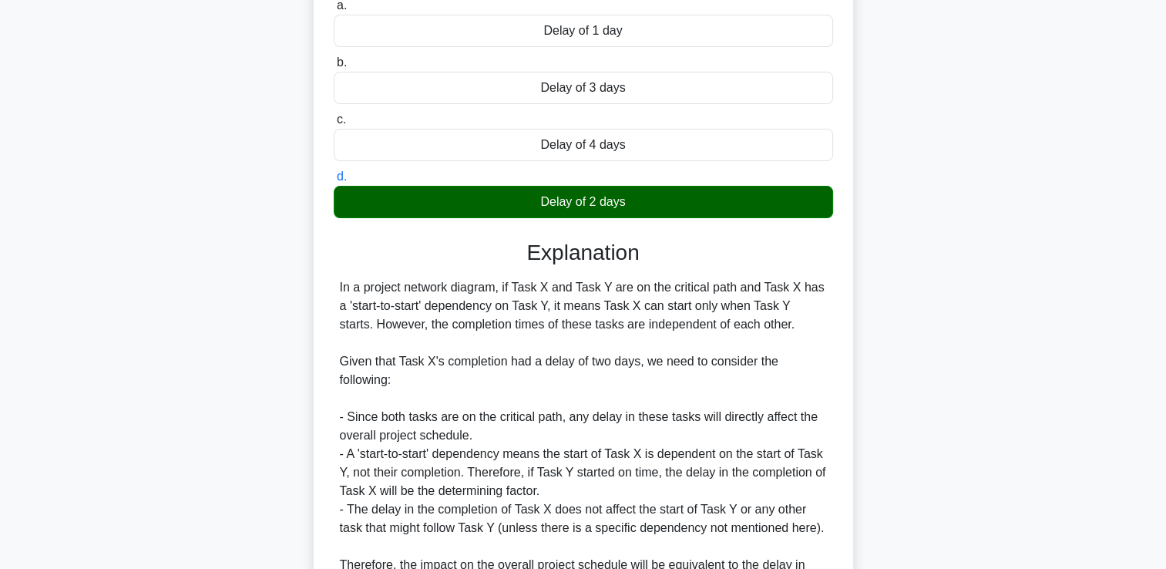
scroll to position [385, 0]
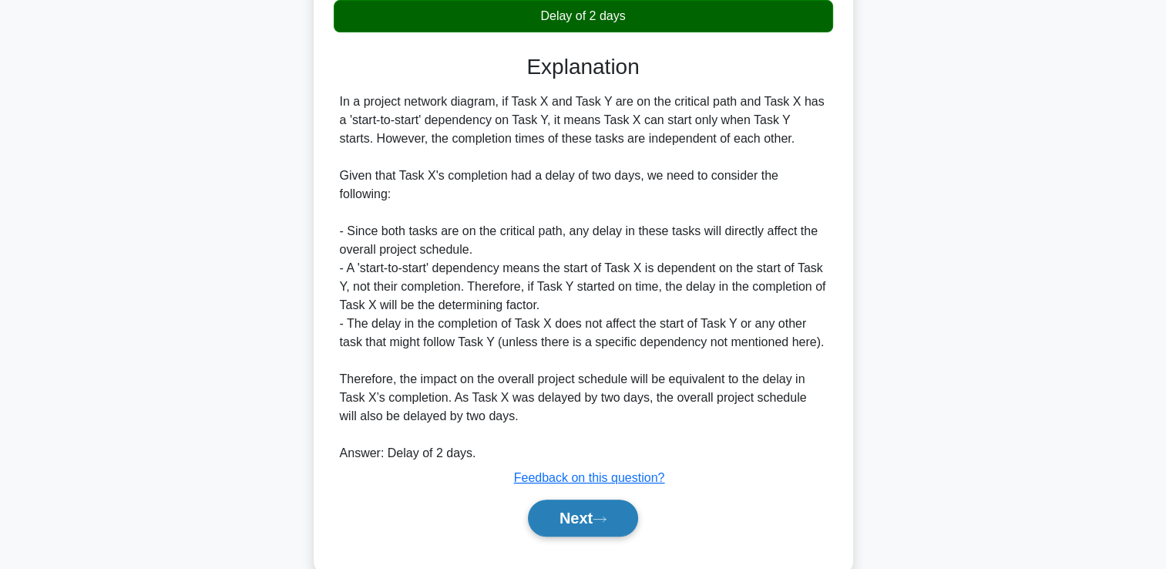
click at [590, 515] on button "Next" at bounding box center [583, 517] width 110 height 37
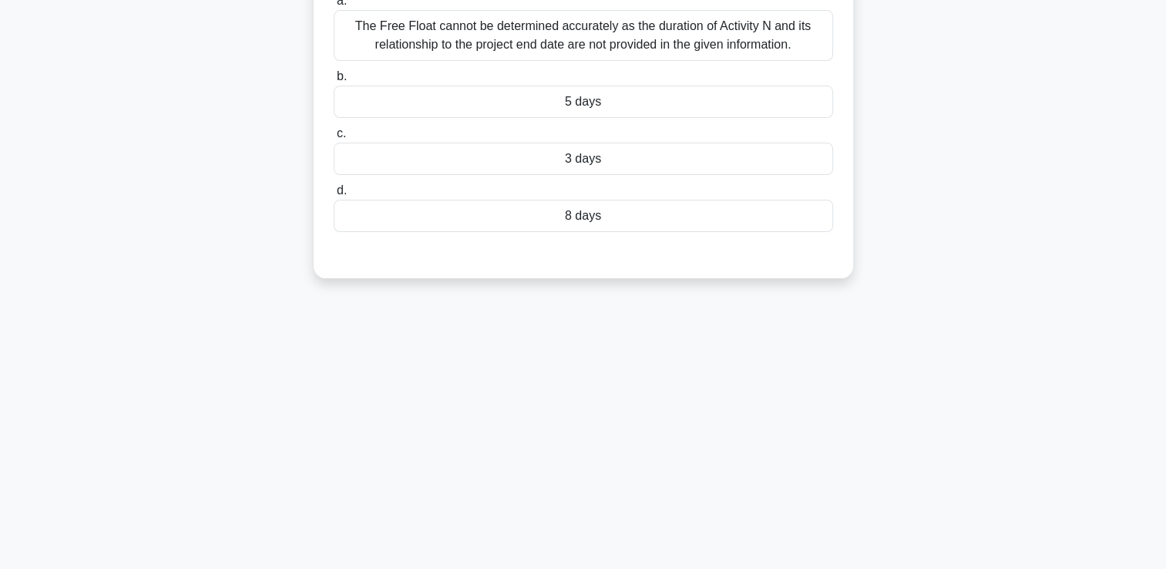
scroll to position [0, 0]
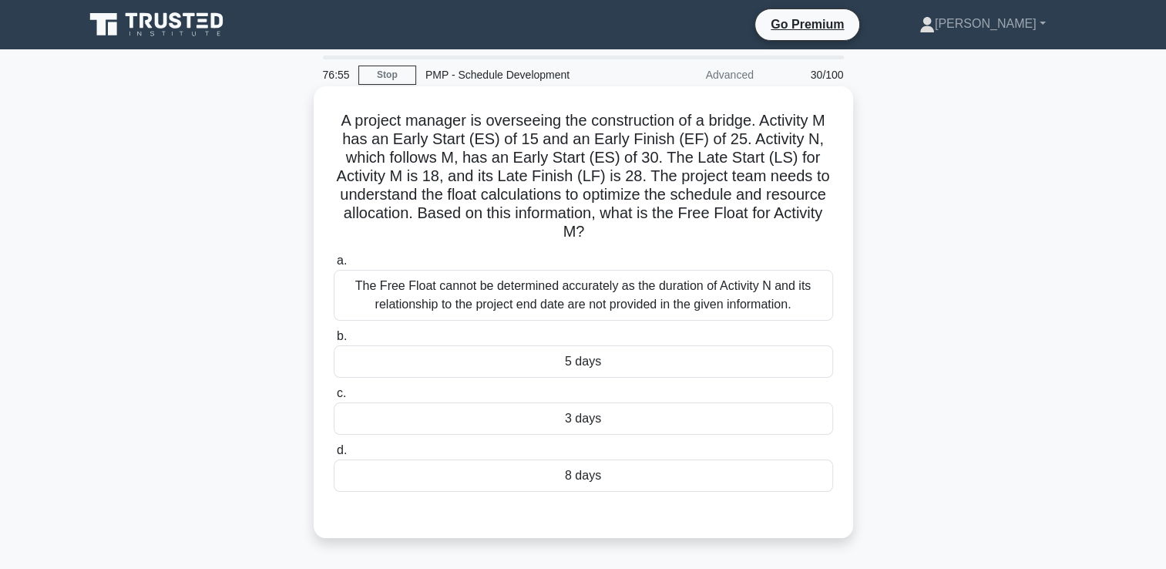
click at [627, 363] on div "5 days" at bounding box center [583, 361] width 499 height 32
click at [334, 341] on input "b. 5 days" at bounding box center [334, 336] width 0 height 10
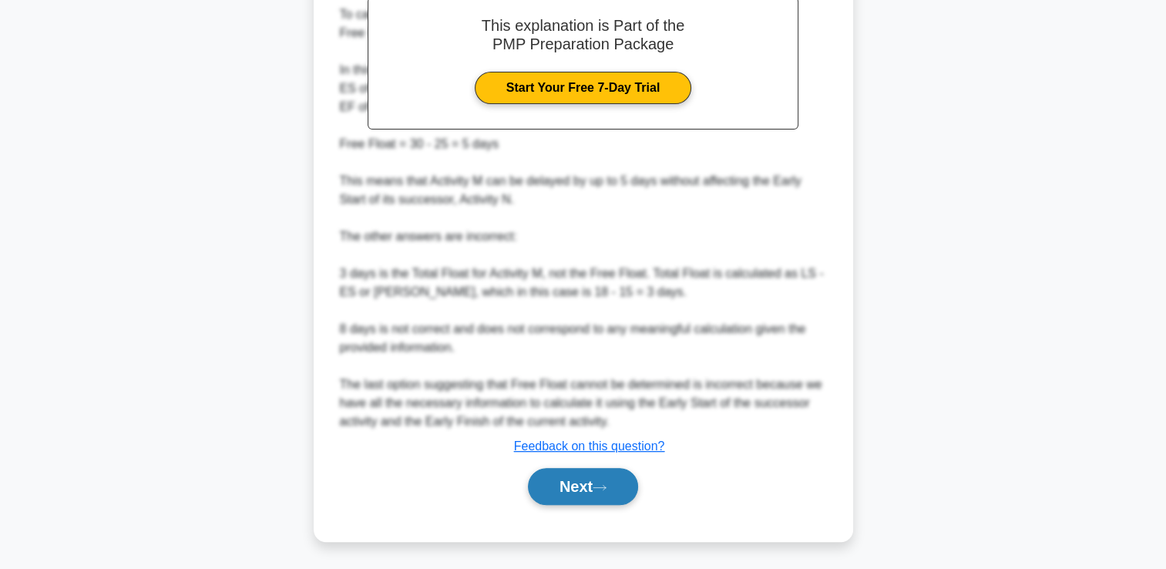
click at [577, 486] on button "Next" at bounding box center [583, 486] width 110 height 37
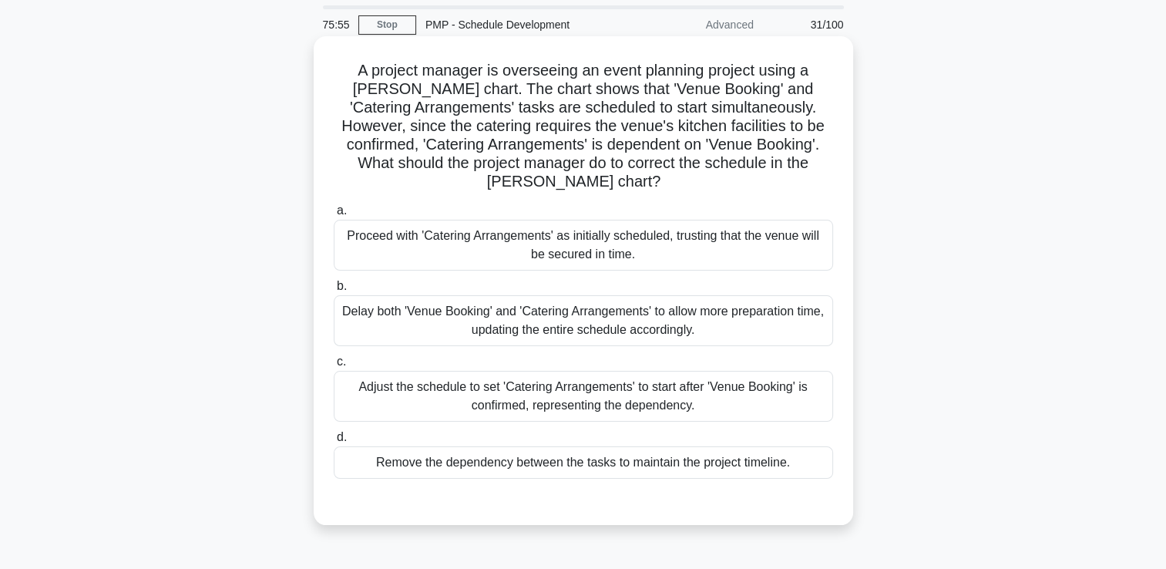
scroll to position [77, 0]
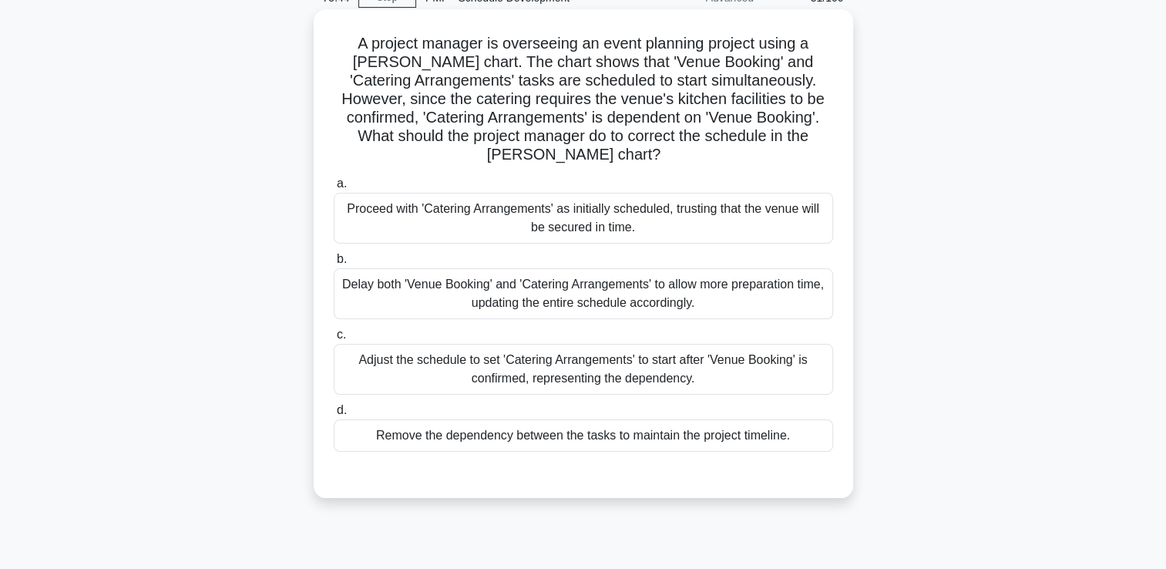
click at [659, 237] on div "Proceed with 'Catering Arrangements' as initially scheduled, trusting that the …" at bounding box center [583, 218] width 499 height 51
click at [334, 189] on input "a. Proceed with 'Catering Arrangements' as initially scheduled, trusting that t…" at bounding box center [334, 184] width 0 height 10
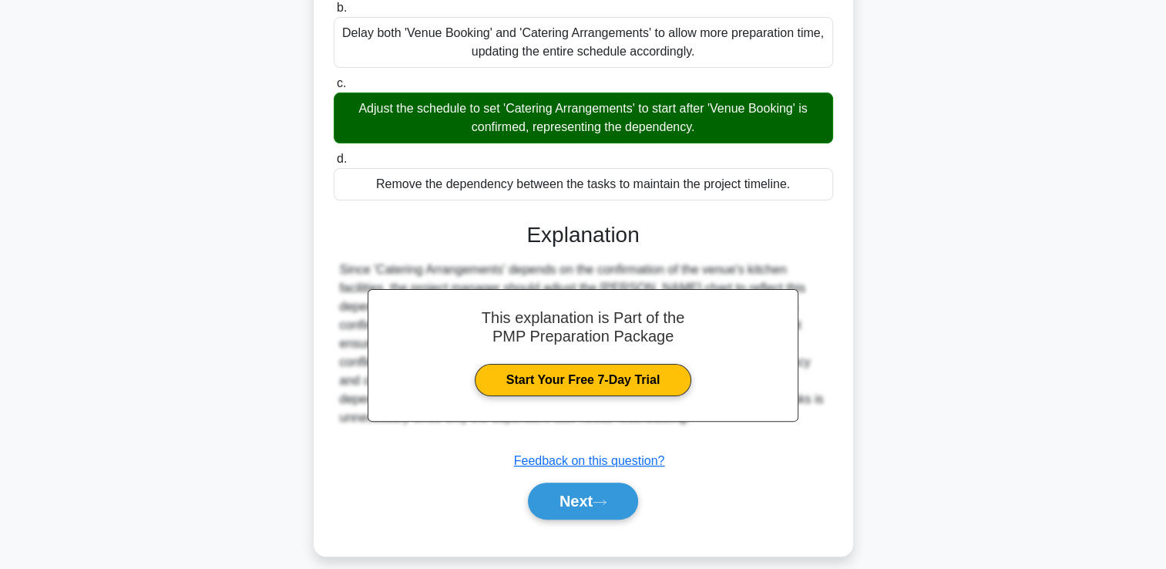
scroll to position [345, 0]
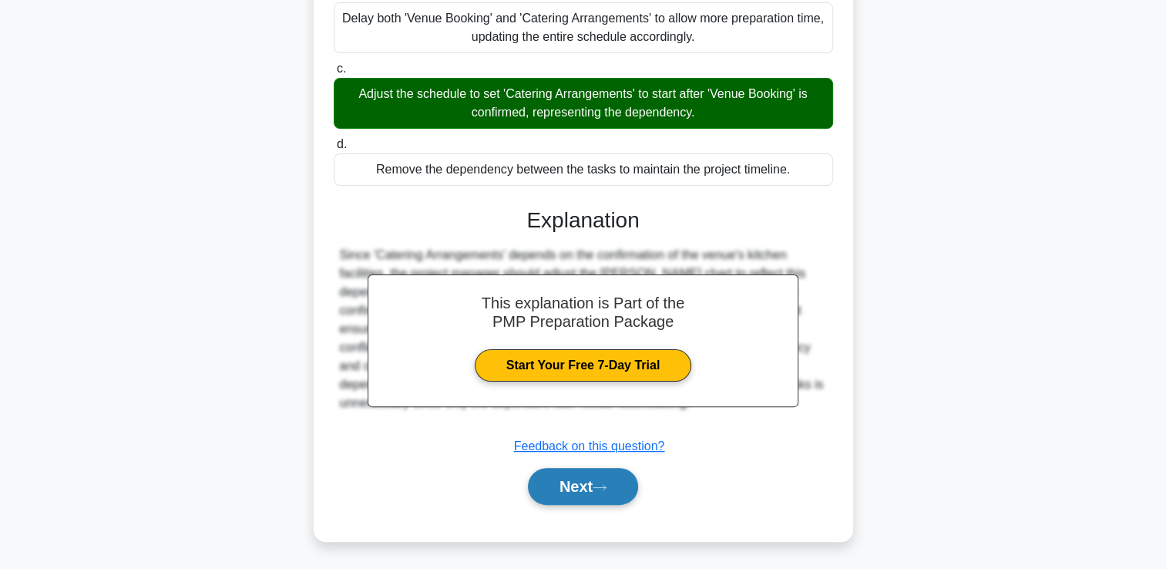
click at [564, 469] on button "Next" at bounding box center [583, 486] width 110 height 37
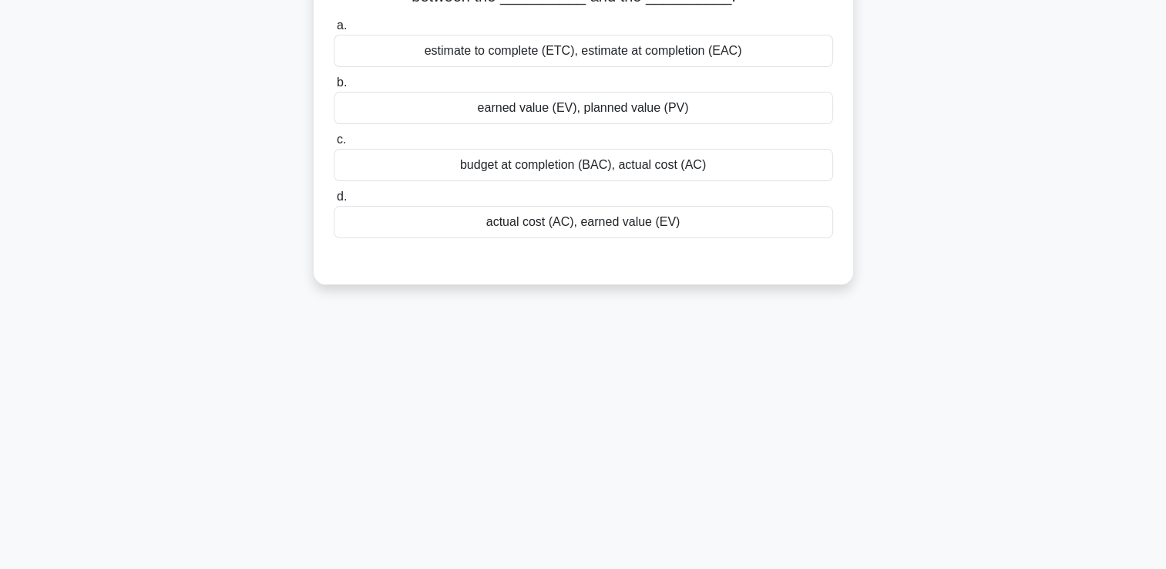
scroll to position [32, 0]
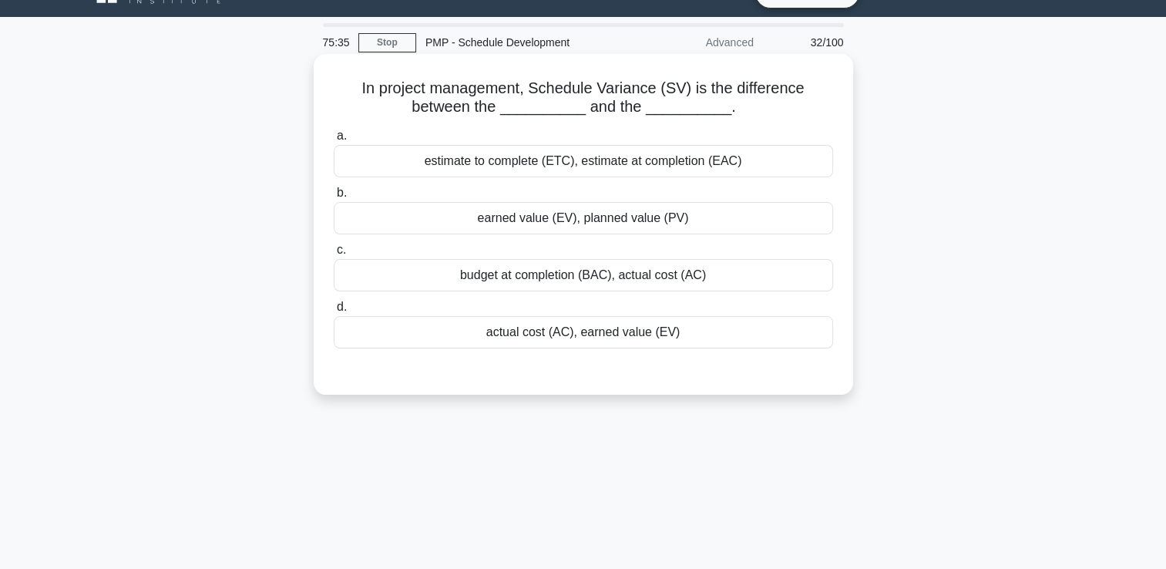
click at [606, 228] on div "earned value (EV), planned value (PV)" at bounding box center [583, 218] width 499 height 32
click at [334, 198] on input "b. earned value (EV), planned value (PV)" at bounding box center [334, 193] width 0 height 10
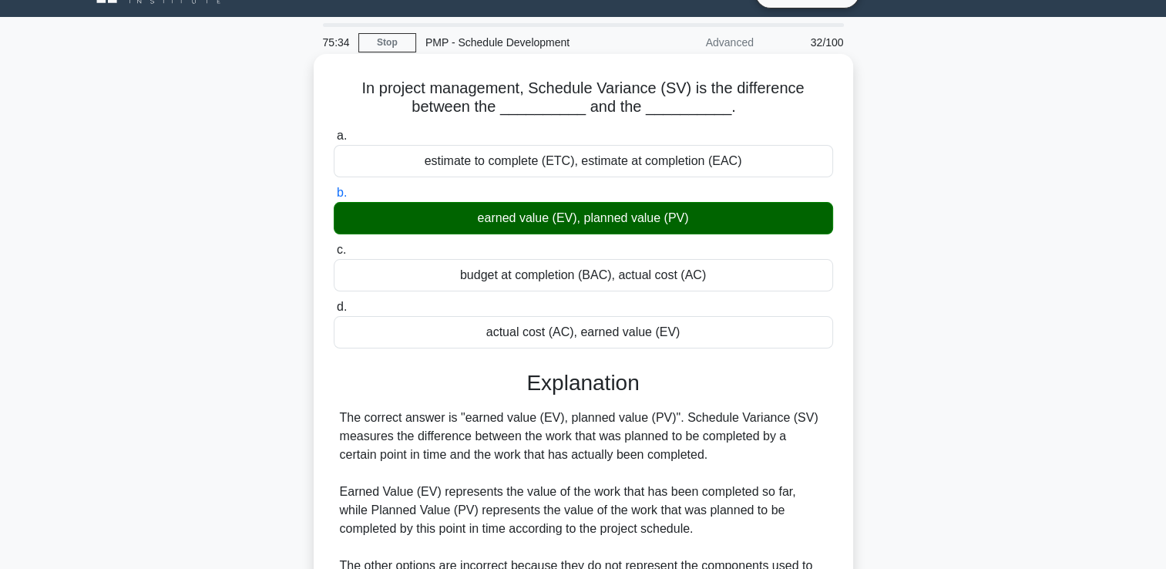
scroll to position [264, 0]
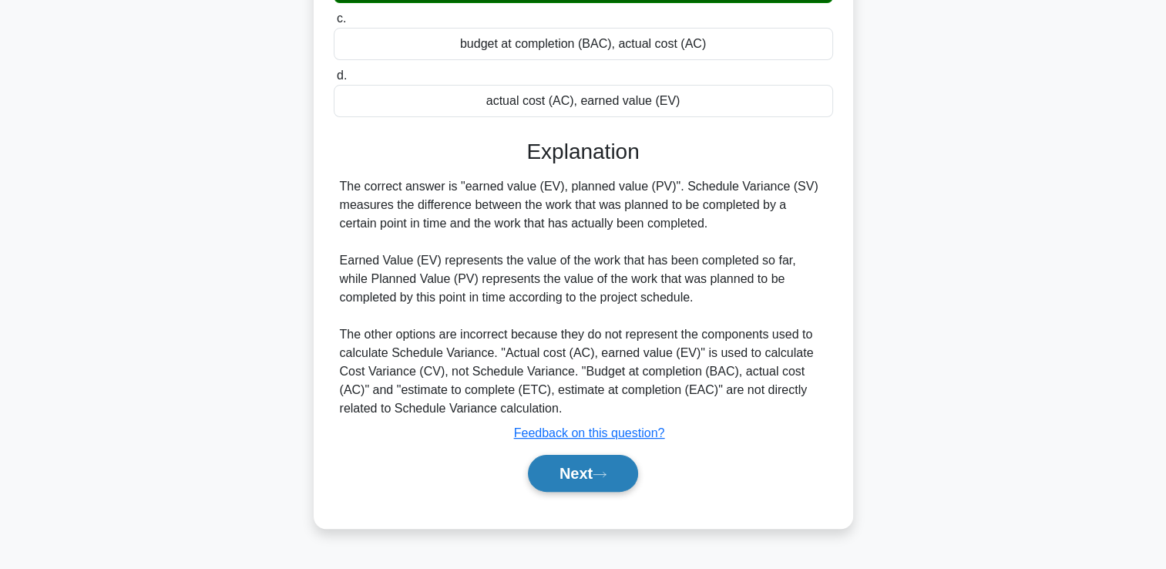
click at [550, 473] on button "Next" at bounding box center [583, 473] width 110 height 37
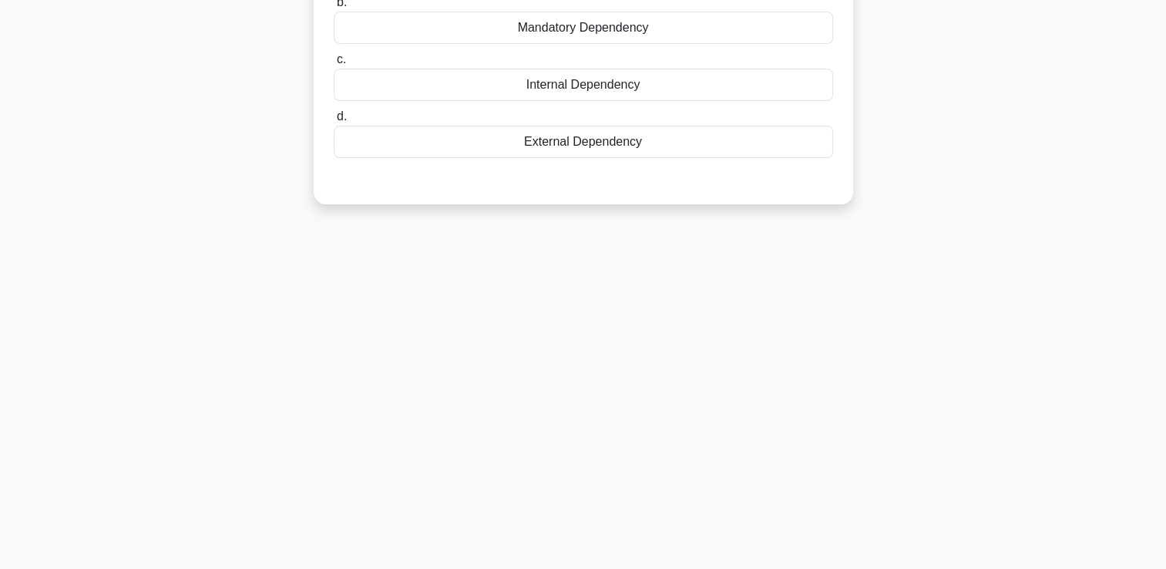
scroll to position [0, 0]
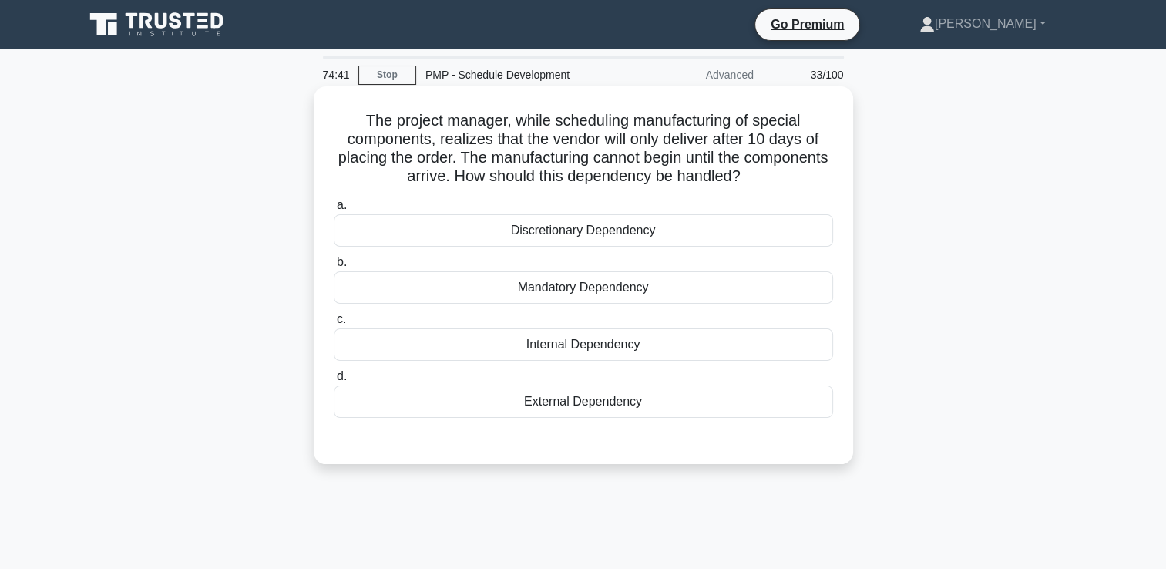
click at [657, 396] on div "External Dependency" at bounding box center [583, 401] width 499 height 32
click at [334, 382] on input "d. External Dependency" at bounding box center [334, 377] width 0 height 10
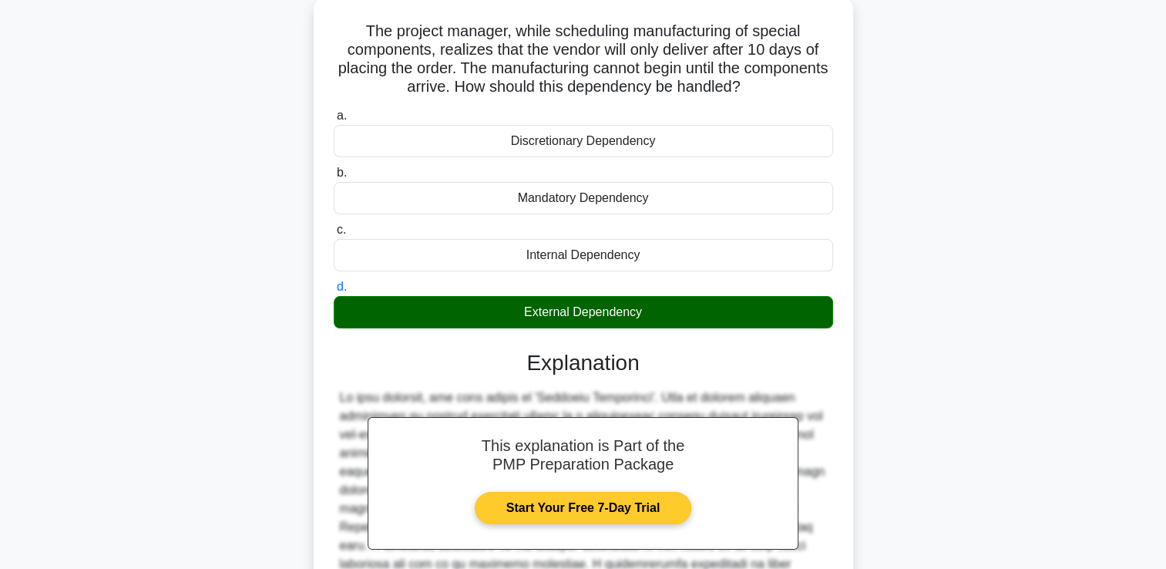
scroll to position [306, 0]
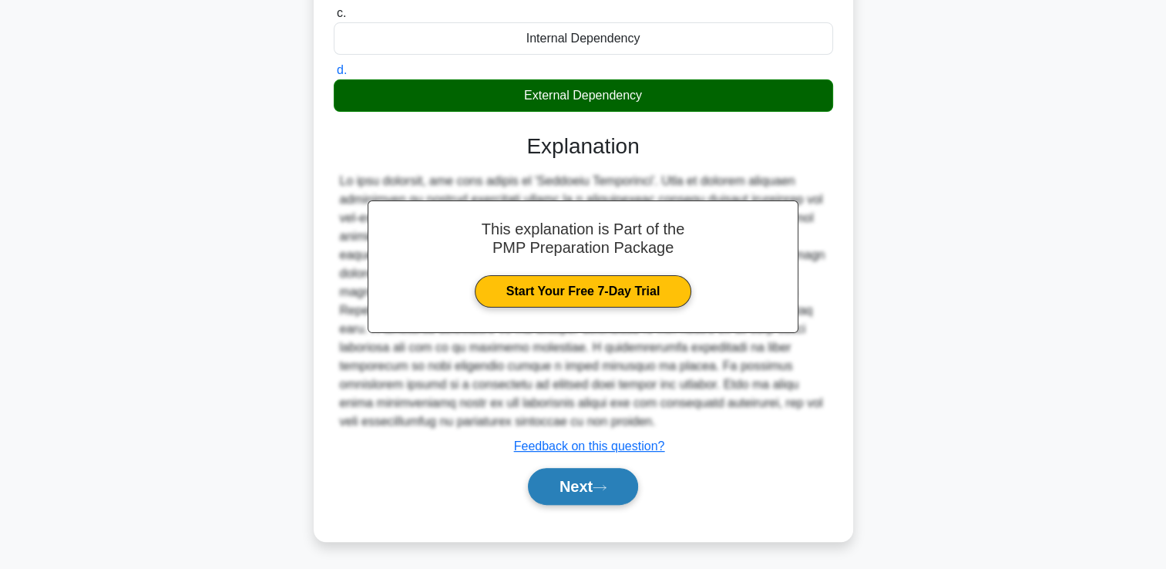
click at [607, 487] on icon at bounding box center [600, 487] width 14 height 8
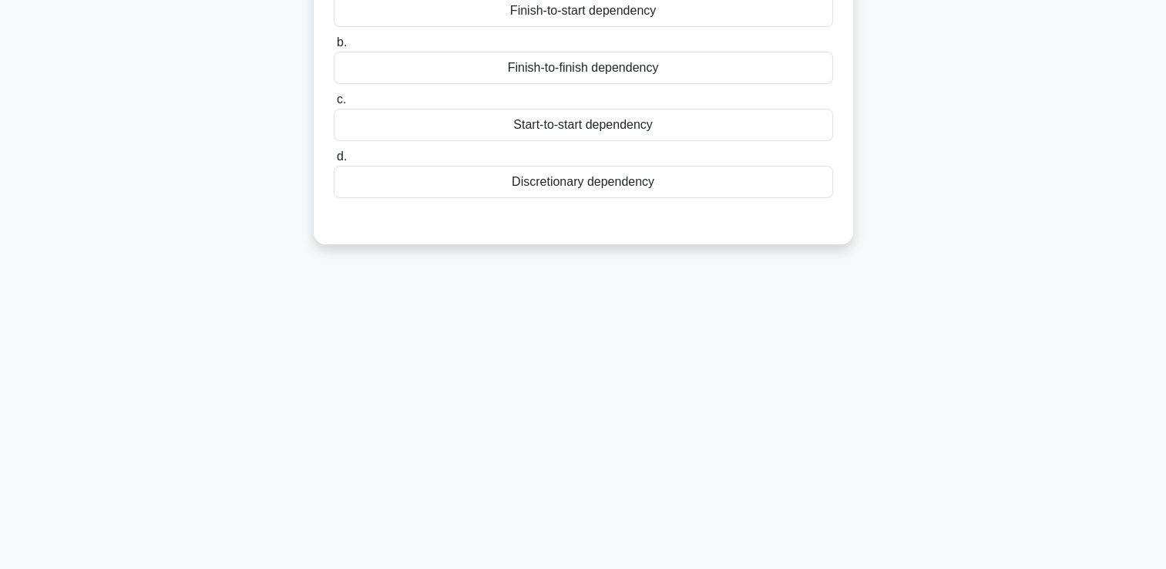
scroll to position [32, 0]
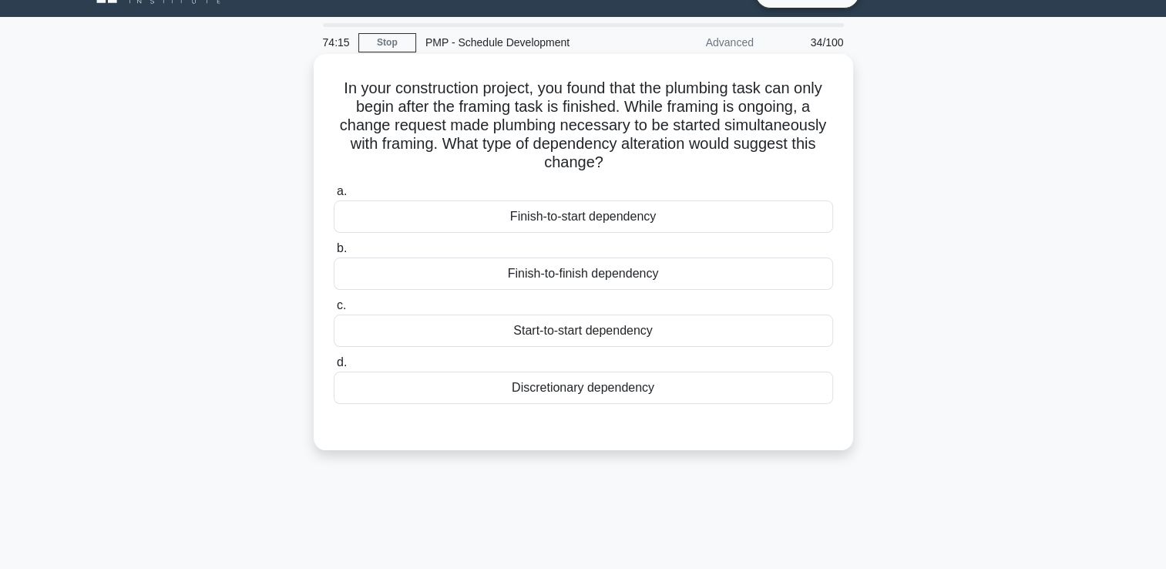
click at [701, 220] on div "Finish-to-start dependency" at bounding box center [583, 216] width 499 height 32
click at [334, 197] on input "a. Finish-to-start dependency" at bounding box center [334, 192] width 0 height 10
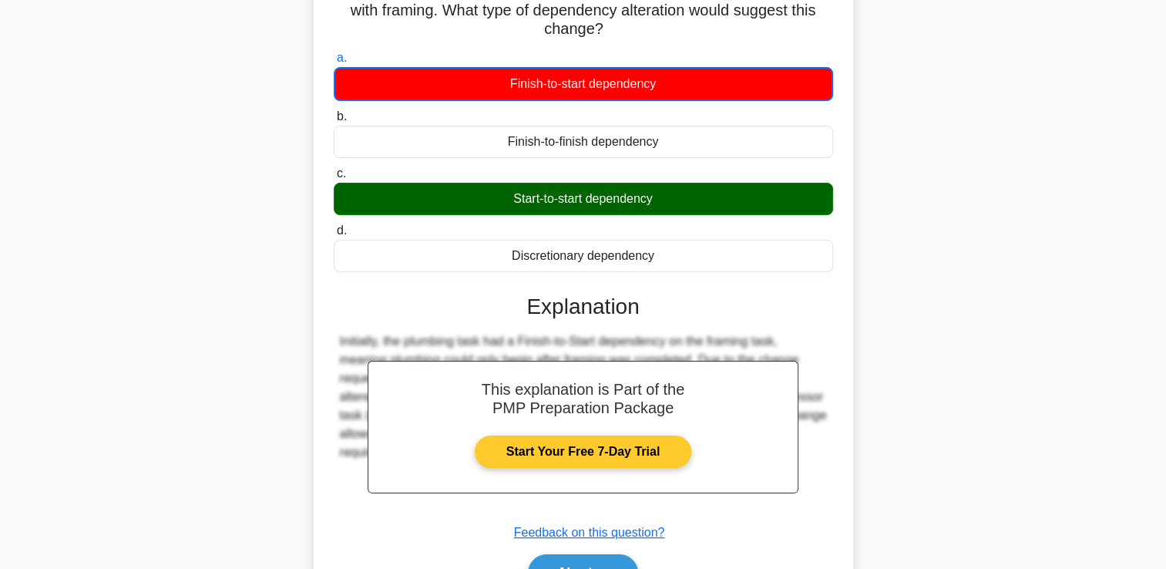
scroll to position [264, 0]
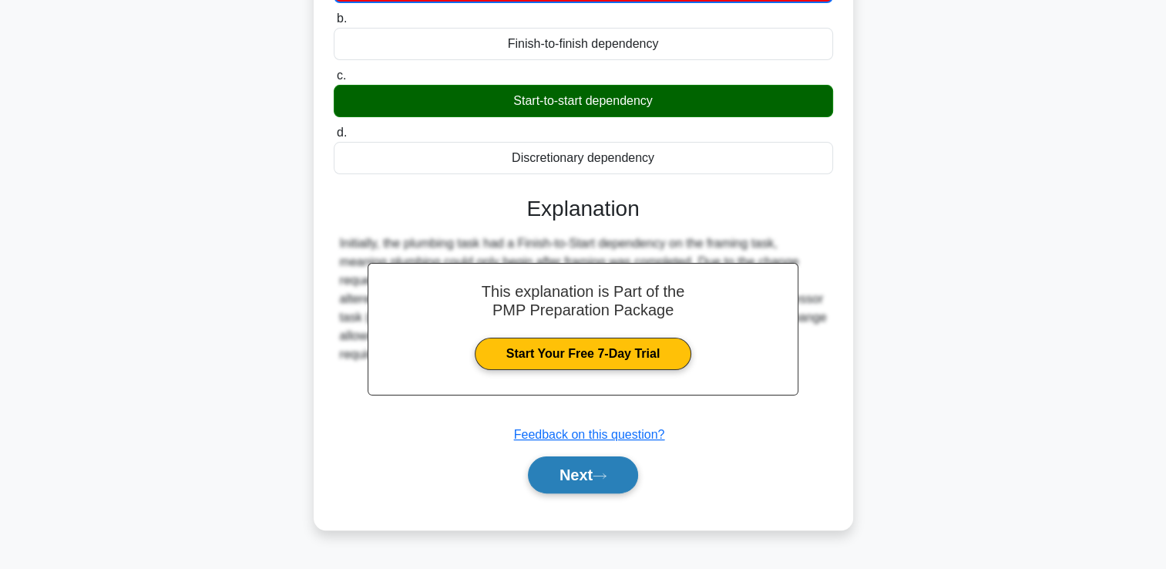
click at [601, 472] on icon at bounding box center [600, 476] width 14 height 8
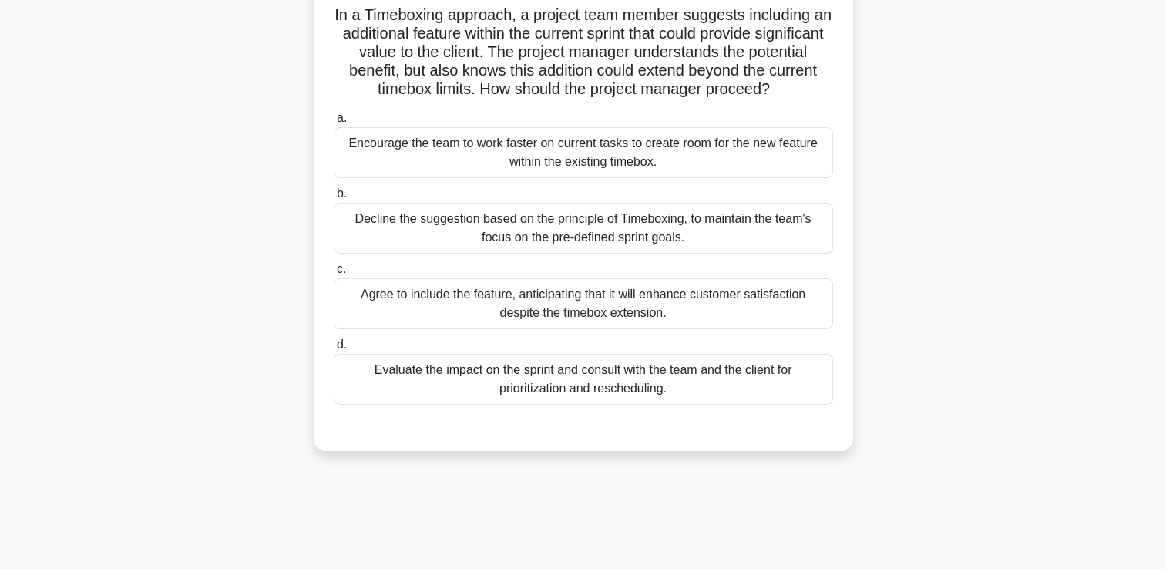
scroll to position [32, 0]
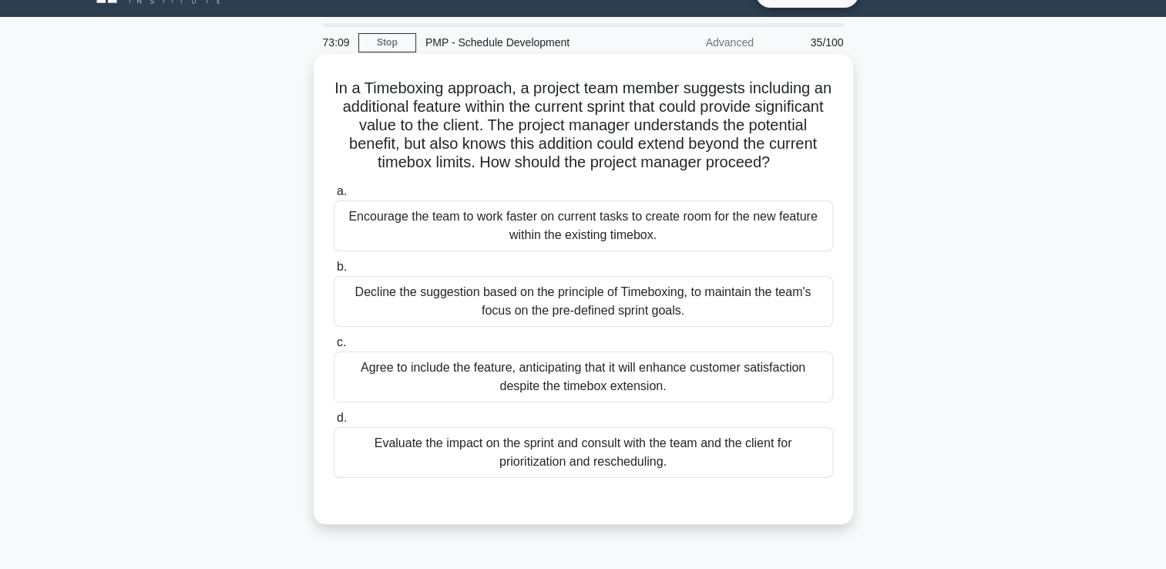
click at [523, 451] on div "Evaluate the impact on the sprint and consult with the team and the client for …" at bounding box center [583, 452] width 499 height 51
click at [334, 423] on input "d. Evaluate the impact on the sprint and consult with the team and the client f…" at bounding box center [334, 418] width 0 height 10
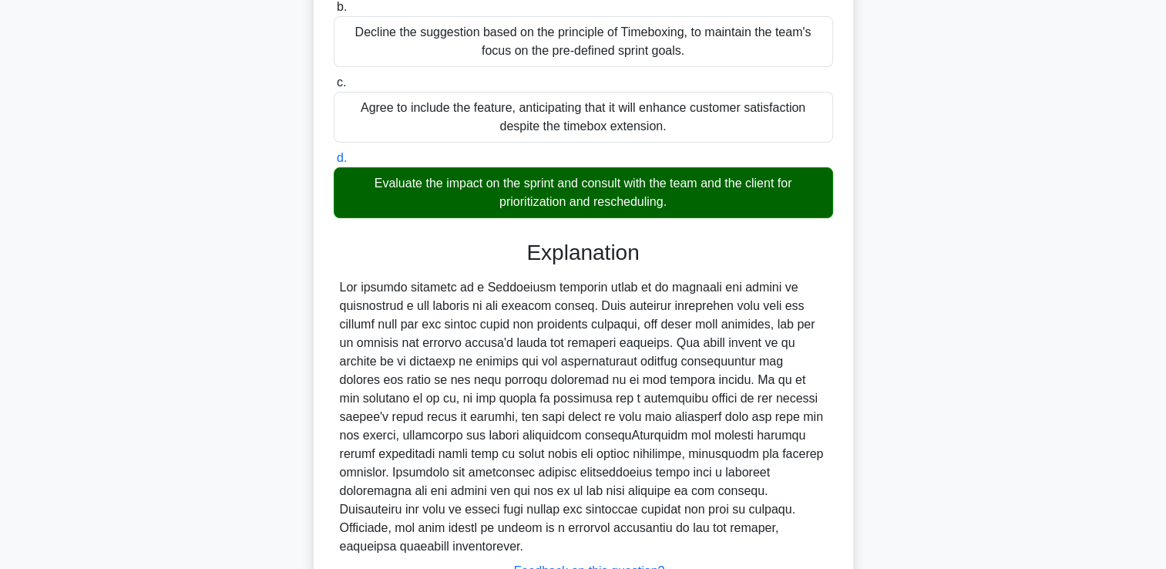
scroll to position [417, 0]
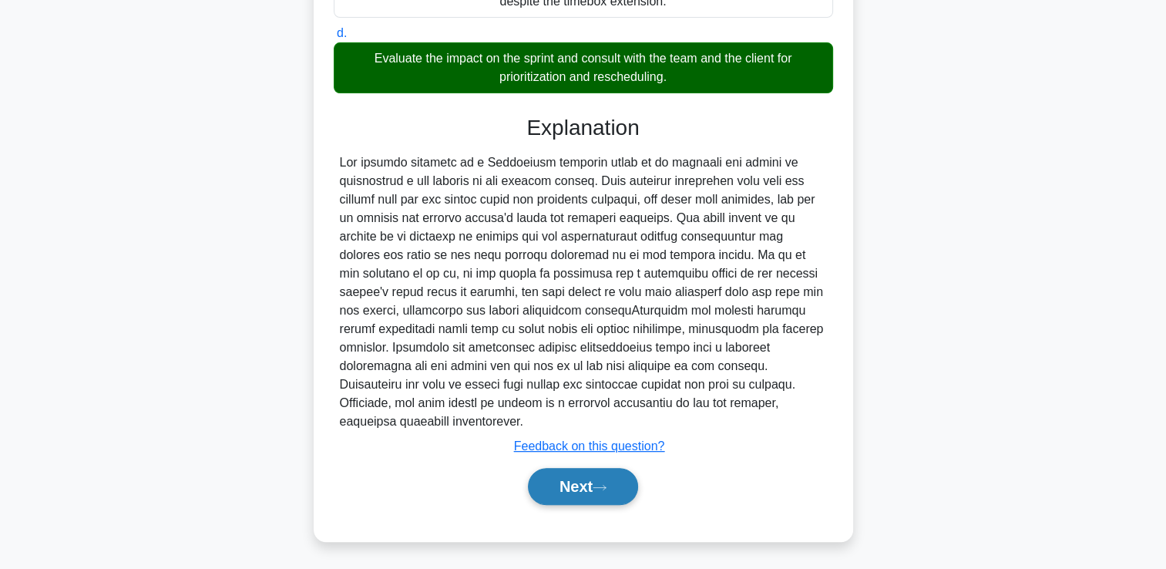
click at [617, 489] on button "Next" at bounding box center [583, 486] width 110 height 37
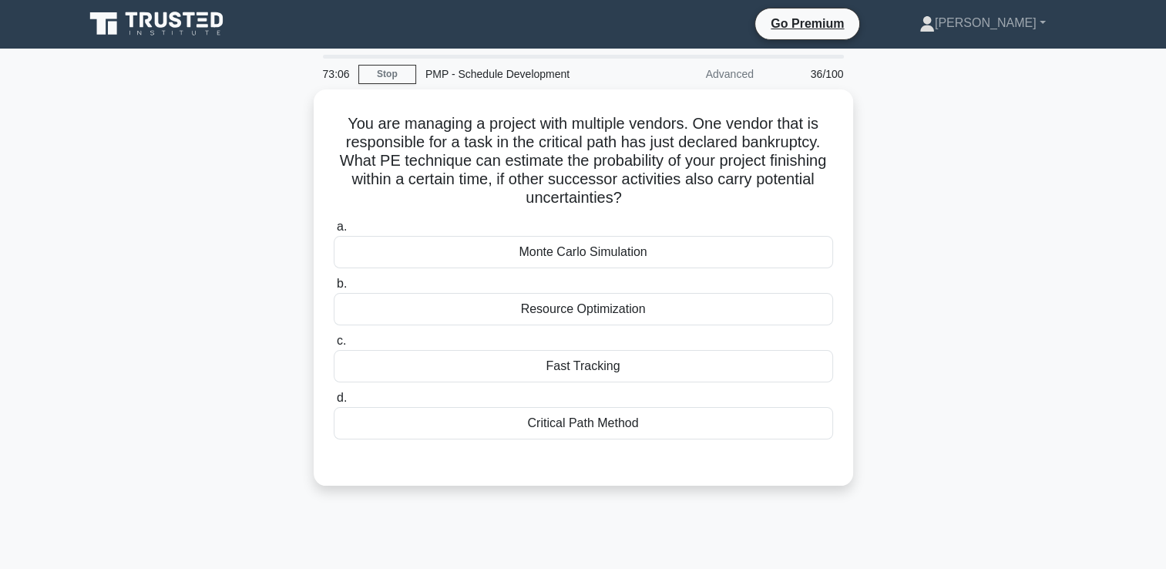
scroll to position [0, 0]
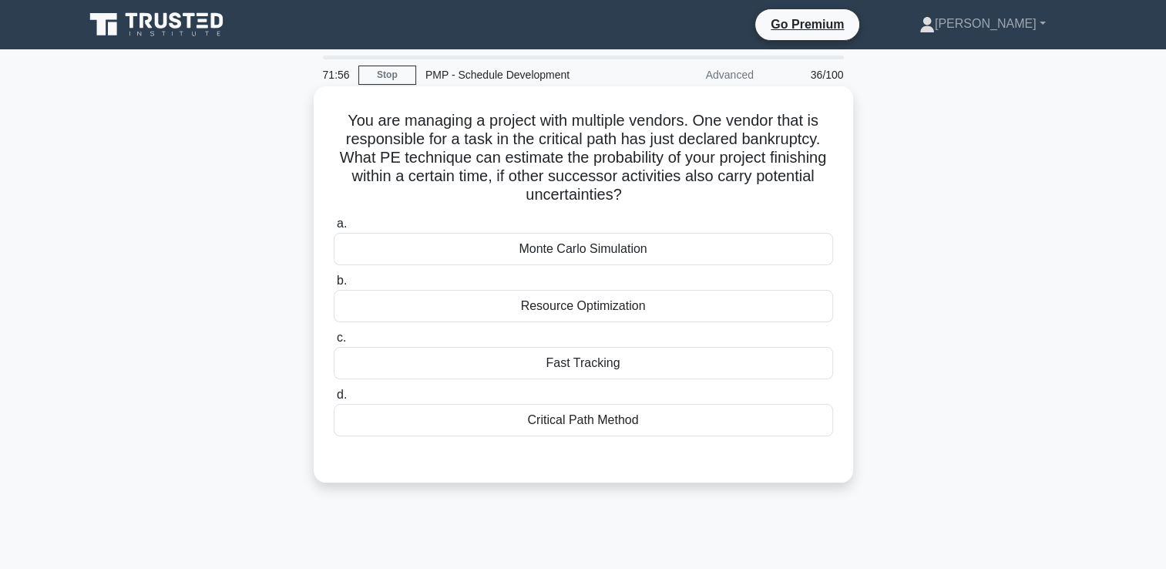
click at [543, 418] on div "Critical Path Method" at bounding box center [583, 420] width 499 height 32
click at [334, 400] on input "d. Critical Path Method" at bounding box center [334, 395] width 0 height 10
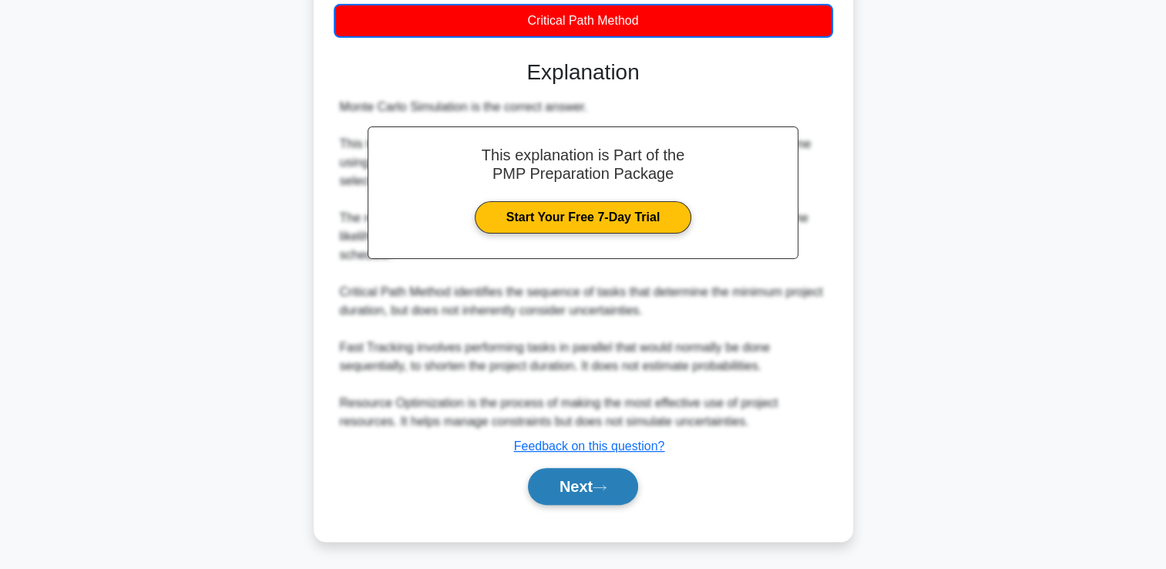
click at [543, 492] on button "Next" at bounding box center [583, 486] width 110 height 37
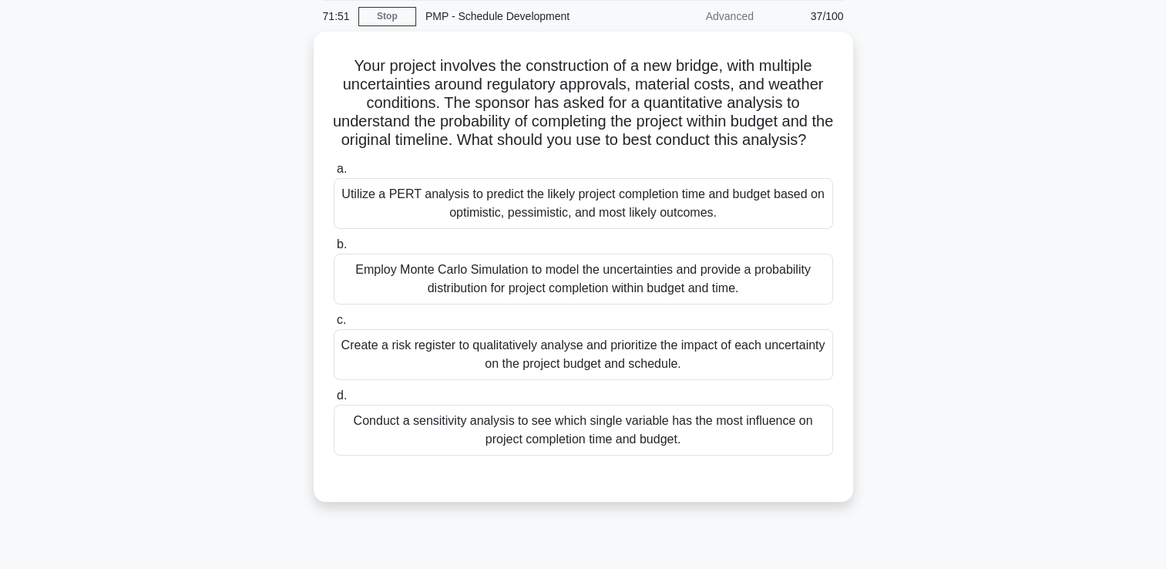
scroll to position [32, 0]
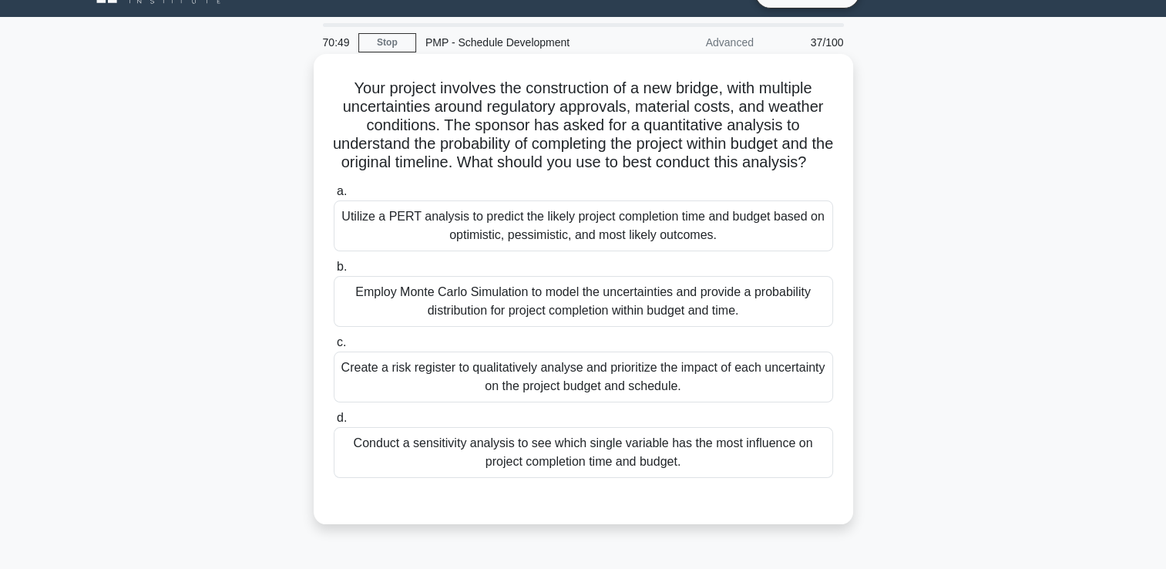
click at [599, 236] on div "Utilize a PERT analysis to predict the likely project completion time and budge…" at bounding box center [583, 225] width 499 height 51
click at [334, 197] on input "a. Utilize a PERT analysis to predict the likely project completion time and bu…" at bounding box center [334, 192] width 0 height 10
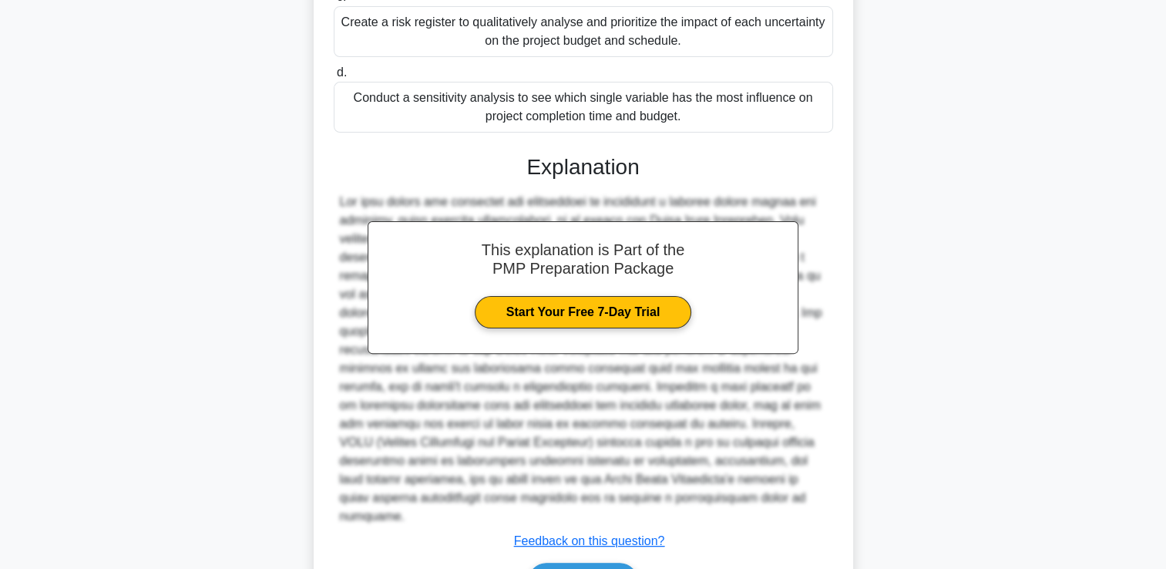
scroll to position [474, 0]
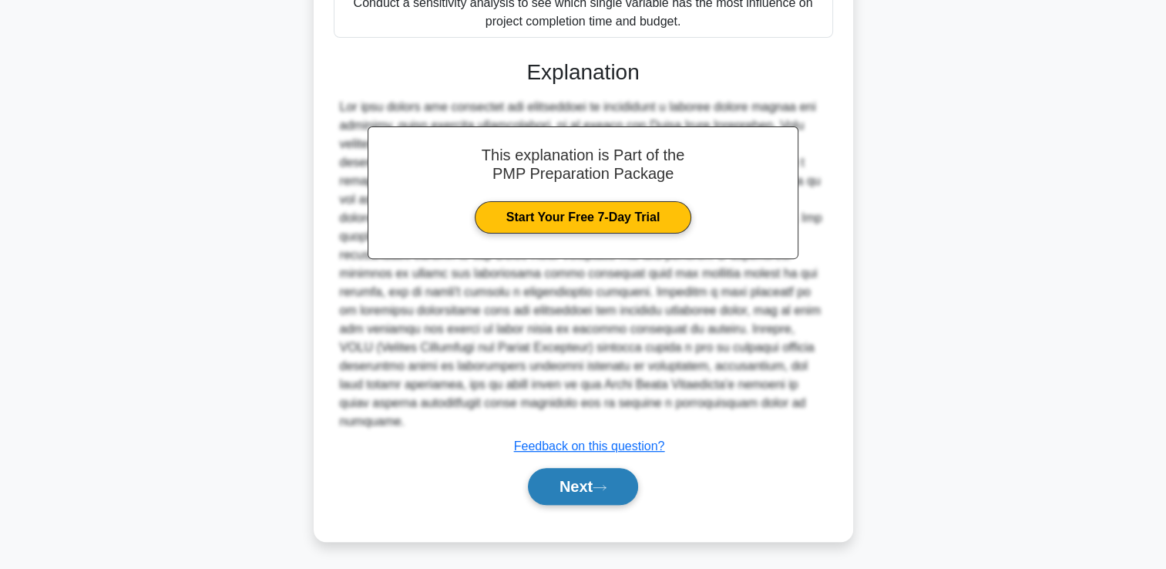
click at [550, 472] on button "Next" at bounding box center [583, 486] width 110 height 37
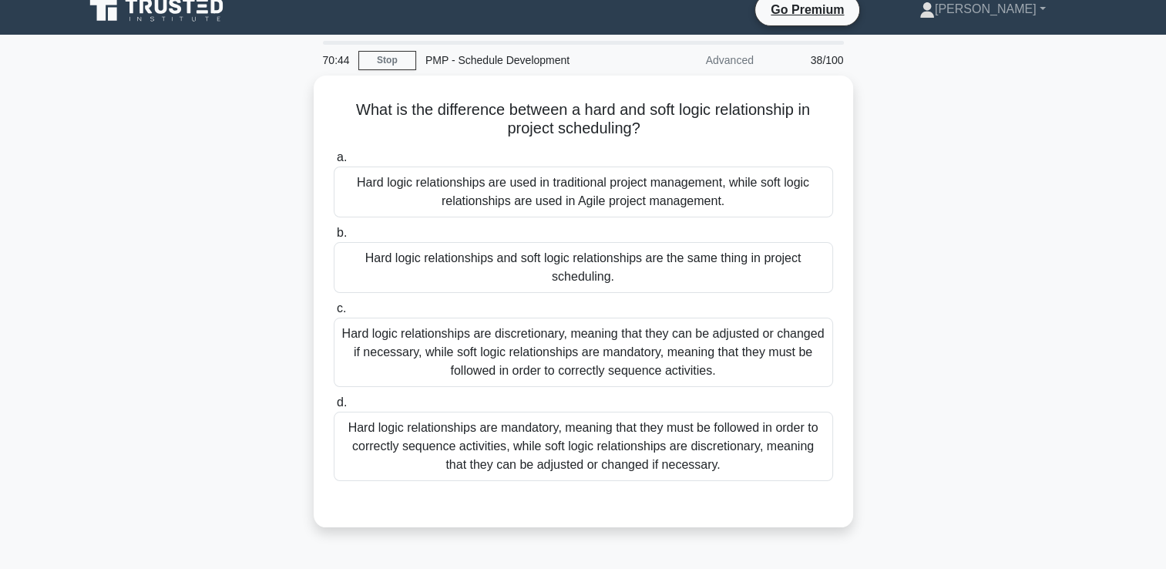
scroll to position [0, 0]
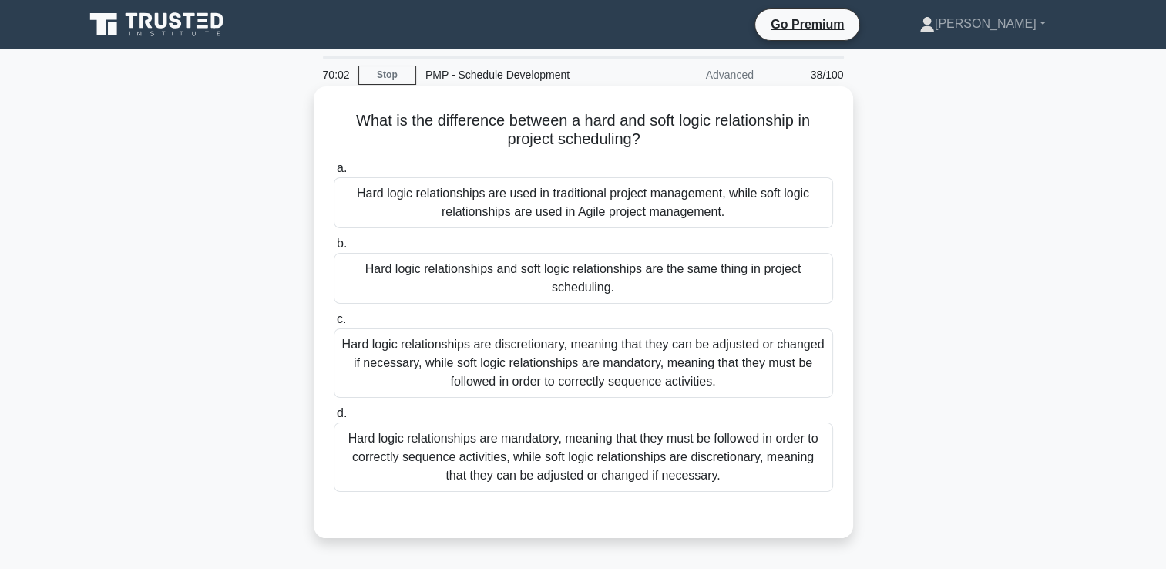
click at [777, 436] on div "Hard logic relationships are mandatory, meaning that they must be followed in o…" at bounding box center [583, 456] width 499 height 69
click at [334, 419] on input "d. Hard logic relationships are mandatory, meaning that they must be followed i…" at bounding box center [334, 414] width 0 height 10
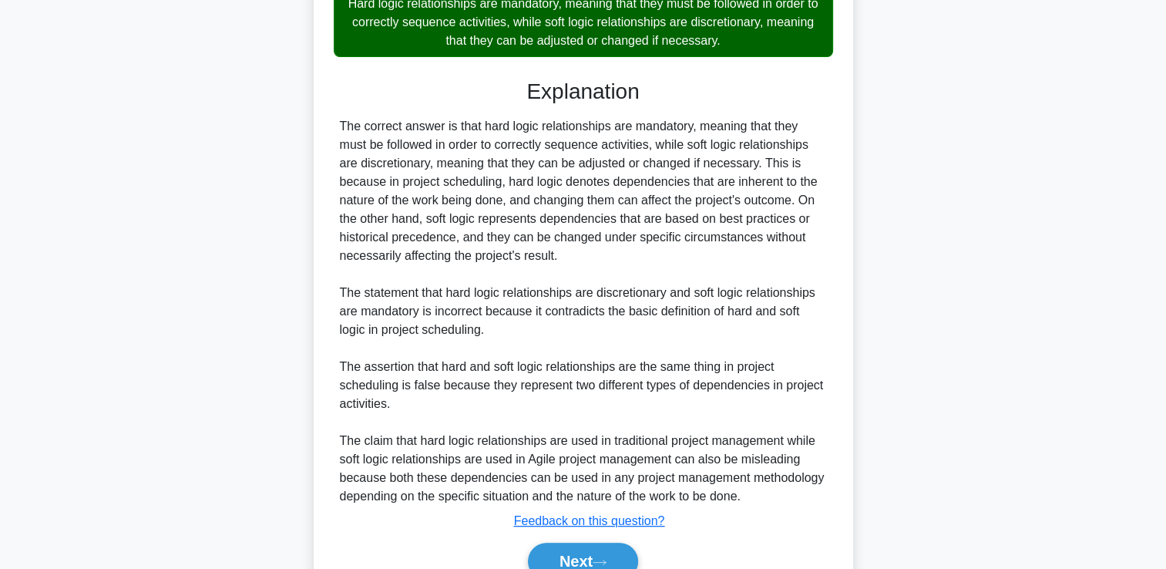
scroll to position [509, 0]
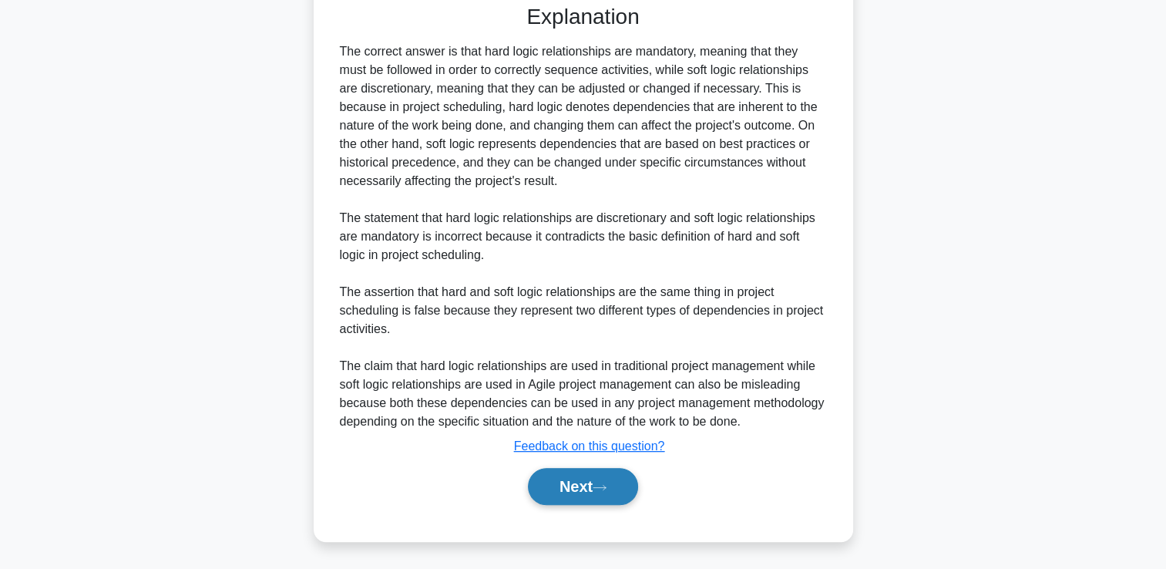
click at [564, 481] on button "Next" at bounding box center [583, 486] width 110 height 37
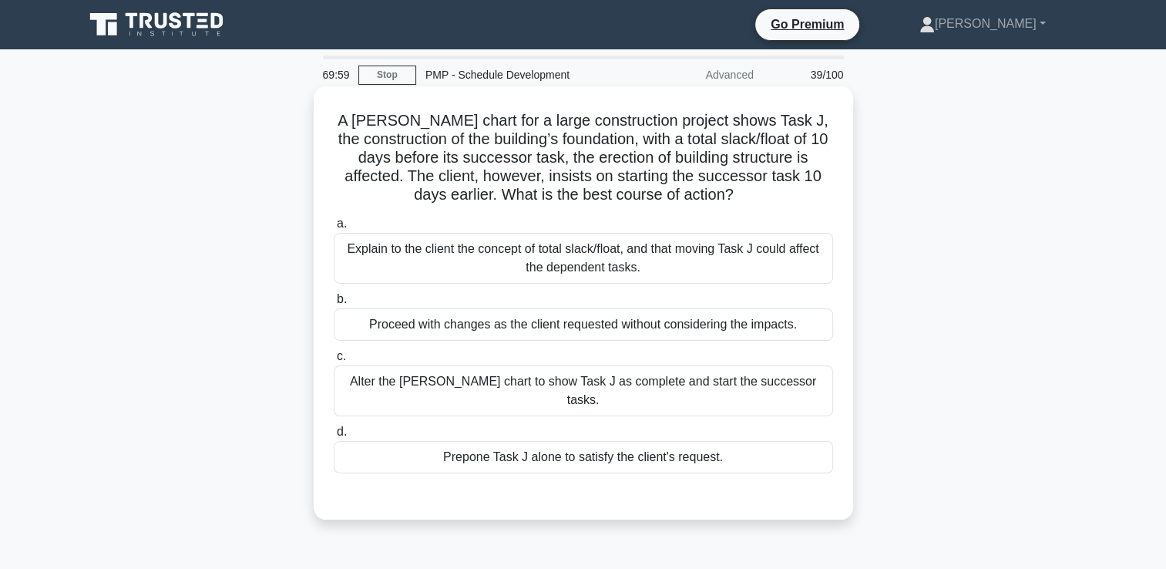
scroll to position [0, 0]
click at [703, 264] on div "Explain to the client the concept of total slack/float, and that moving Task J …" at bounding box center [583, 258] width 499 height 51
click at [334, 229] on input "a. Explain to the client the concept of total slack/float, and that moving Task…" at bounding box center [334, 224] width 0 height 10
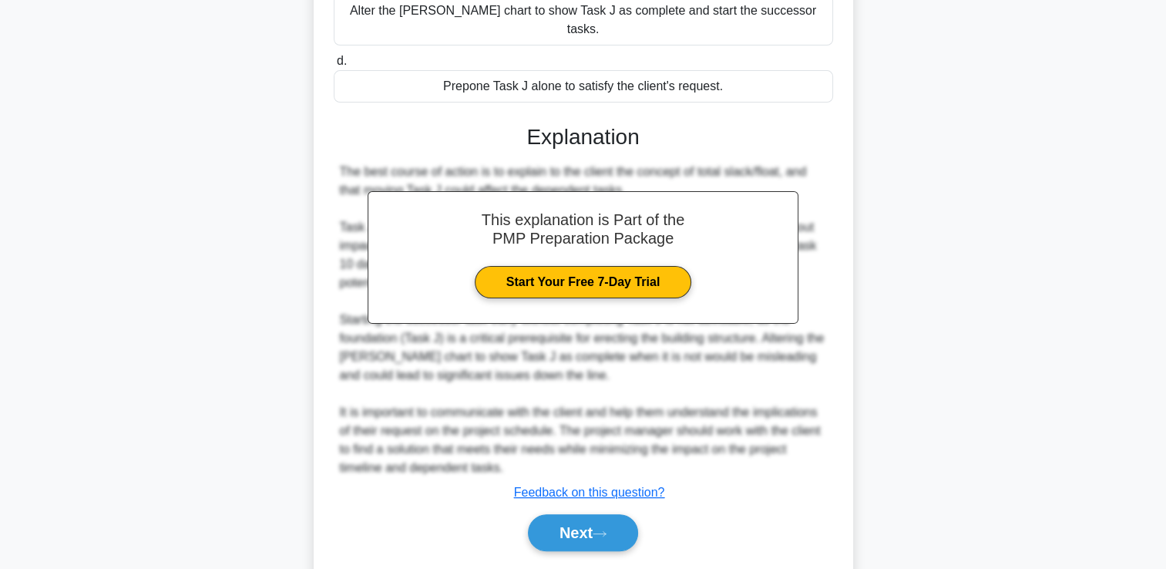
scroll to position [398, 0]
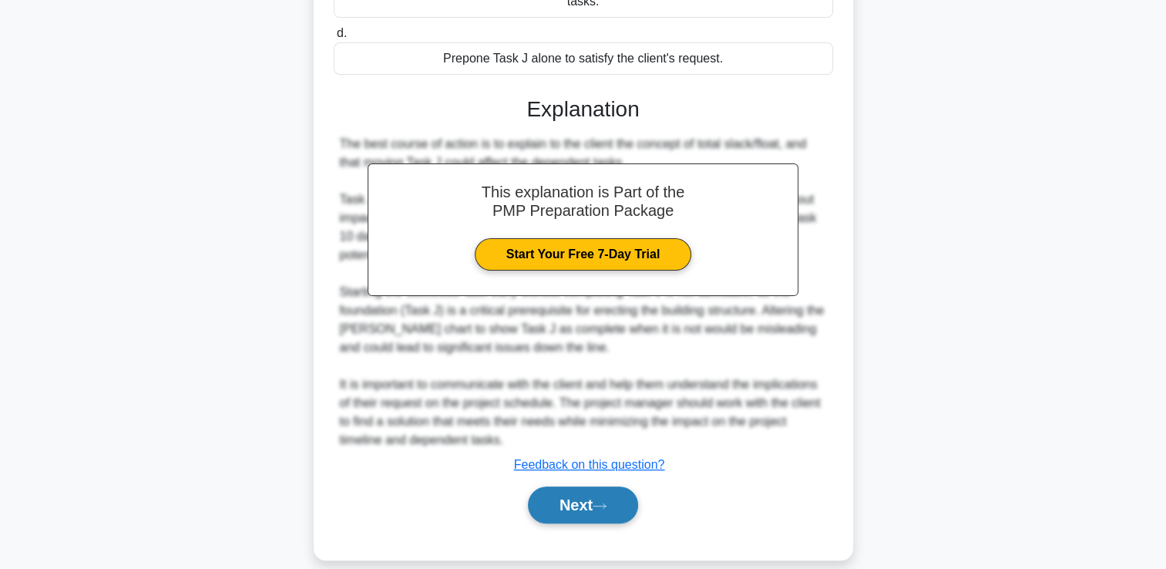
click at [542, 498] on button "Next" at bounding box center [583, 504] width 110 height 37
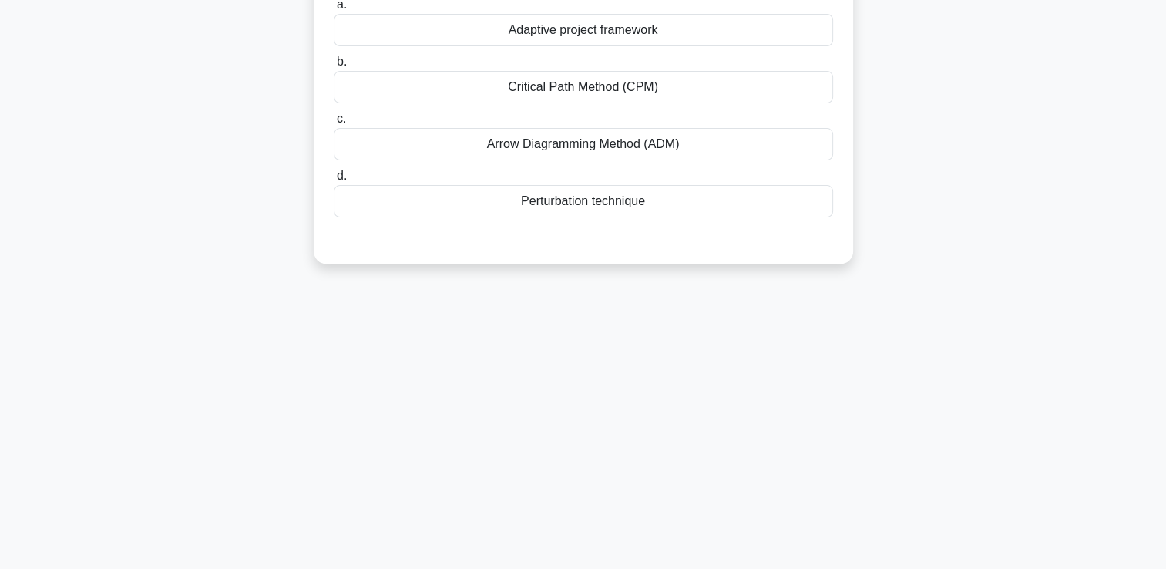
scroll to position [0, 0]
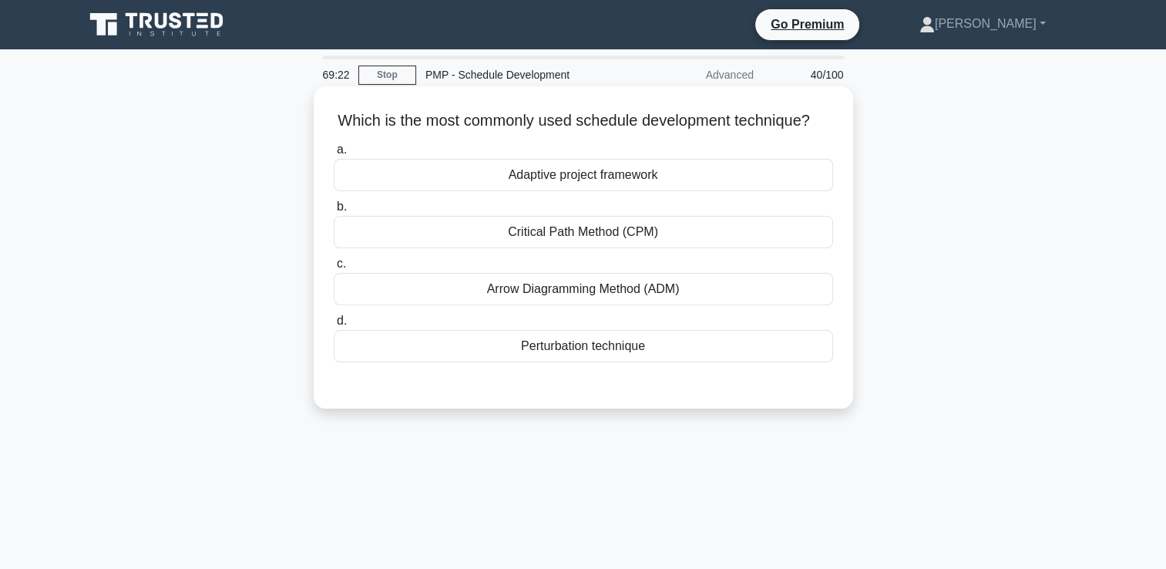
click at [620, 248] on div "Critical Path Method (CPM)" at bounding box center [583, 232] width 499 height 32
click at [334, 212] on input "b. Critical Path Method (CPM)" at bounding box center [334, 207] width 0 height 10
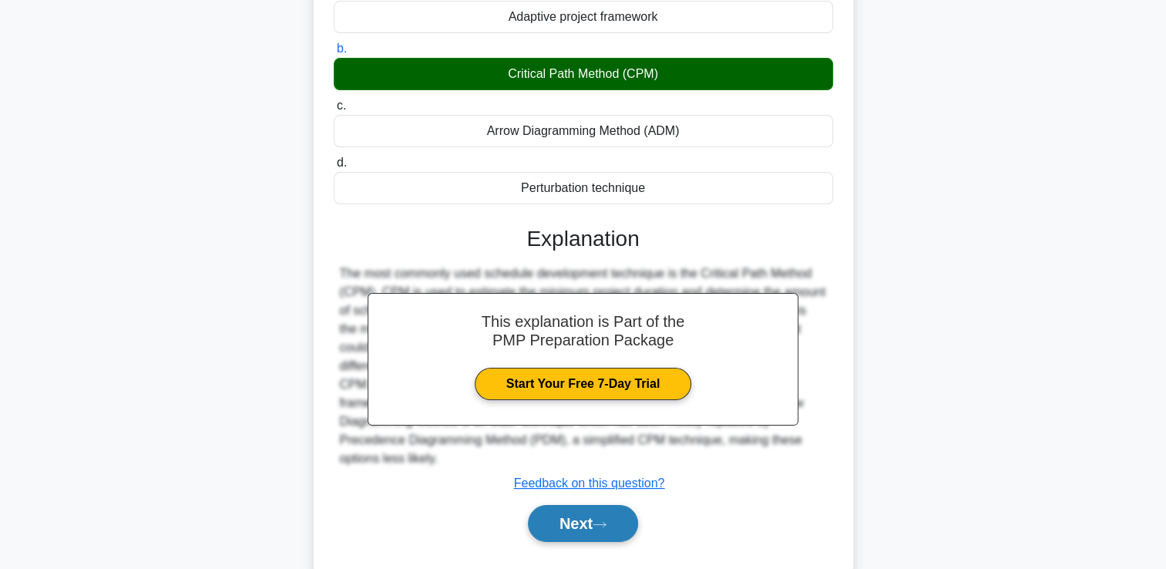
scroll to position [264, 0]
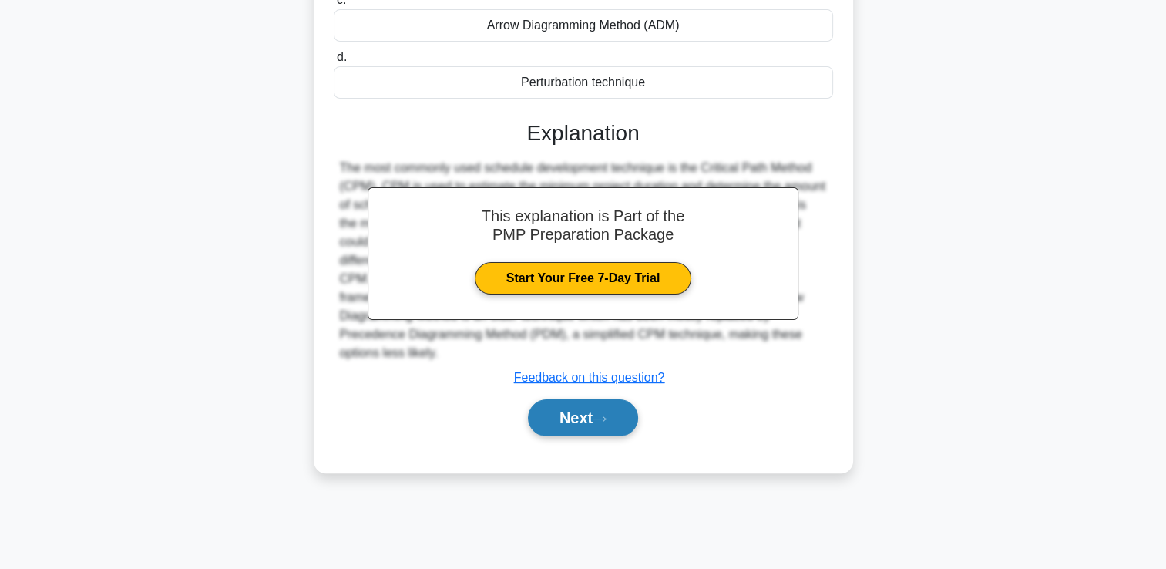
click at [567, 436] on button "Next" at bounding box center [583, 417] width 110 height 37
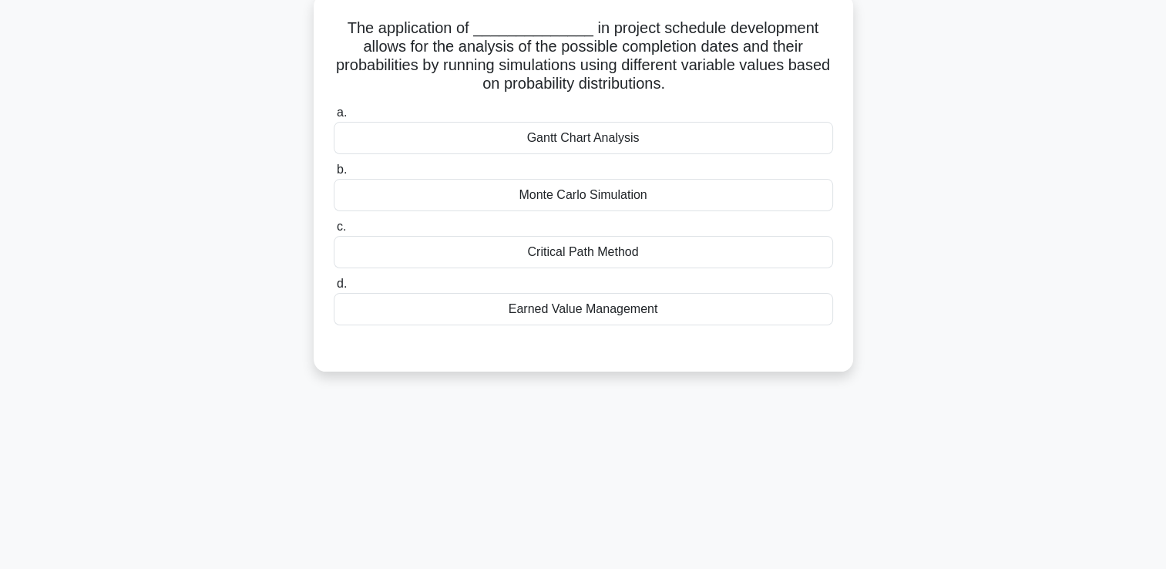
scroll to position [0, 0]
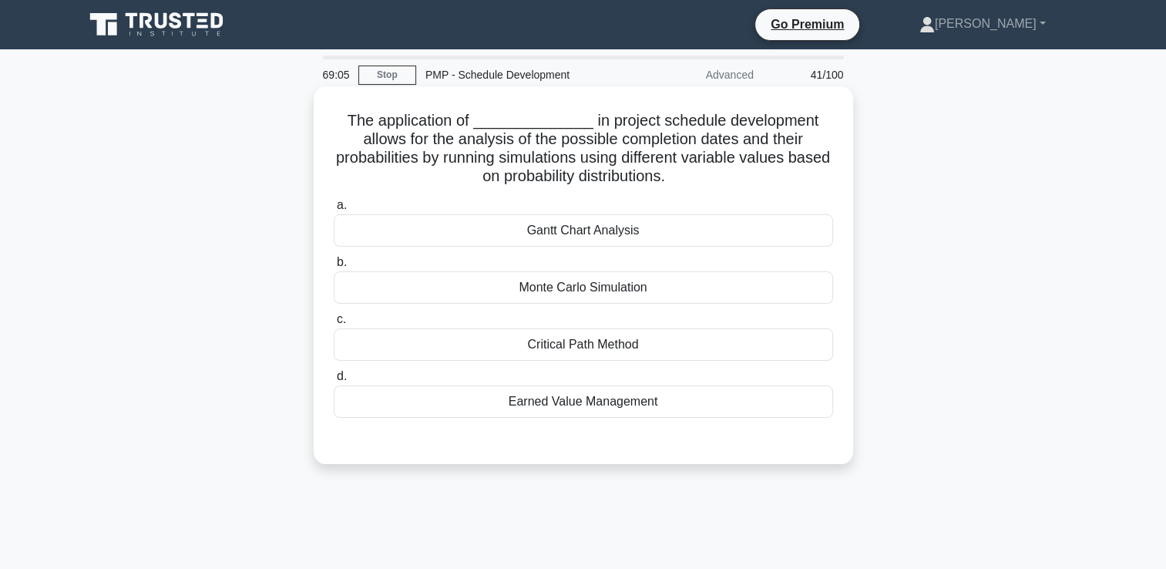
click at [618, 289] on div "Monte Carlo Simulation" at bounding box center [583, 287] width 499 height 32
click at [334, 267] on input "b. Monte Carlo Simulation" at bounding box center [334, 262] width 0 height 10
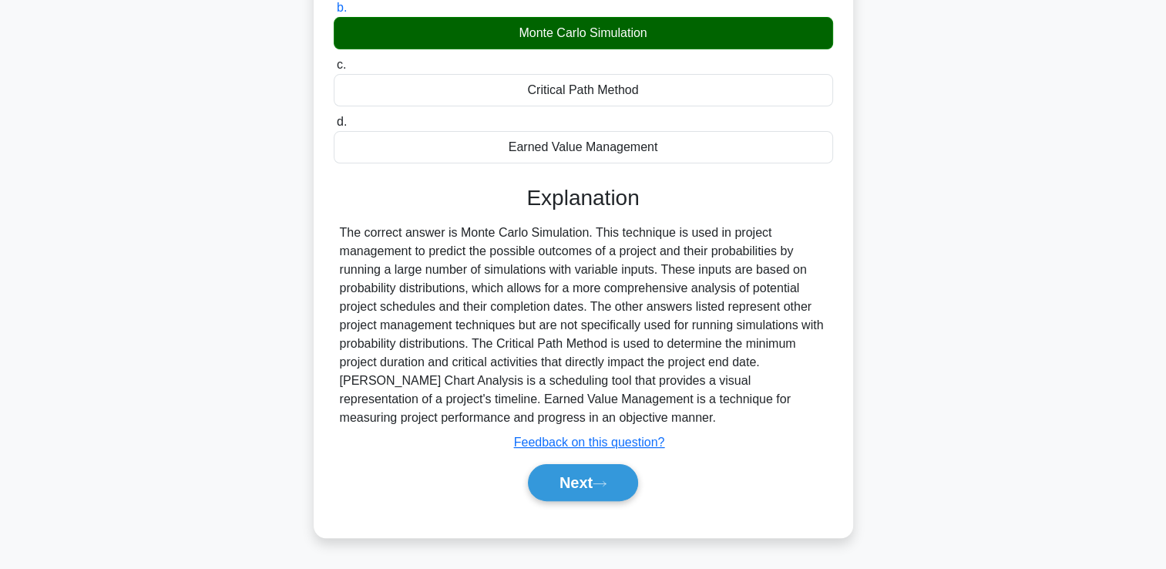
scroll to position [264, 0]
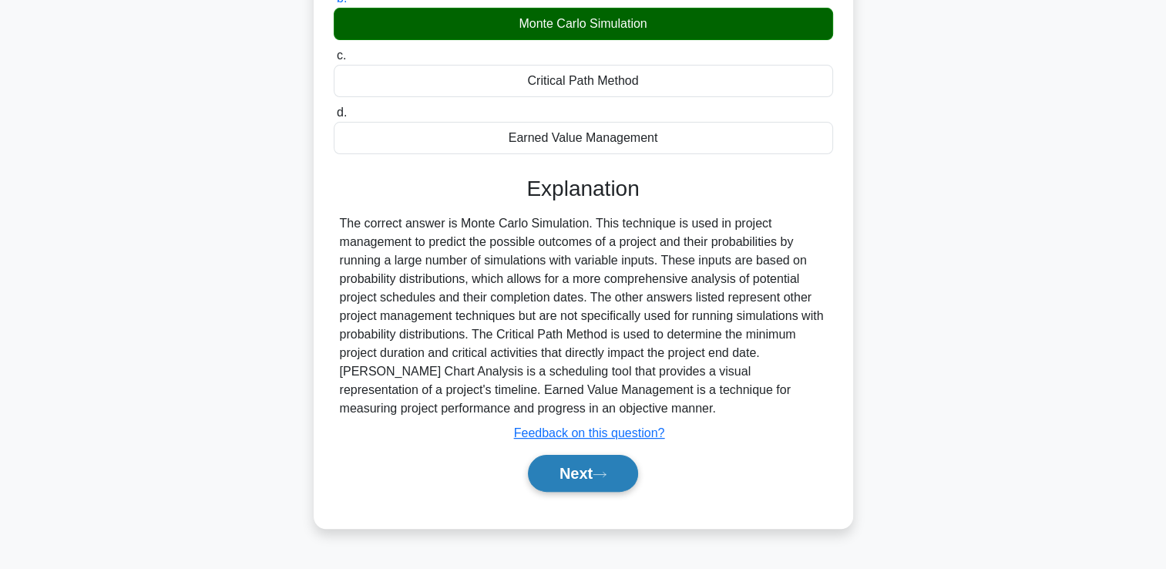
click at [558, 465] on button "Next" at bounding box center [583, 473] width 110 height 37
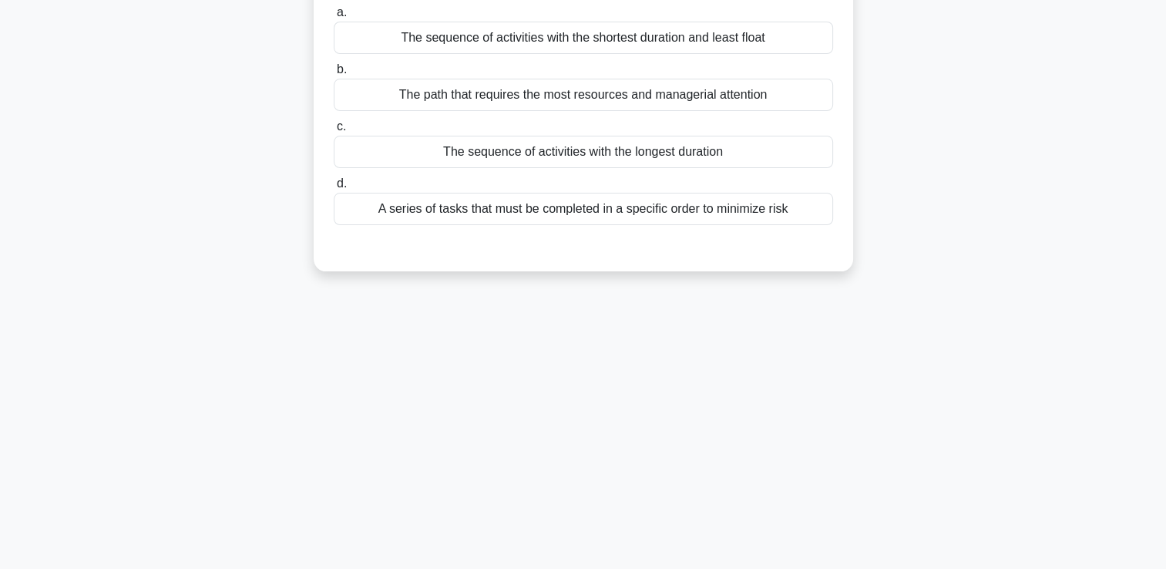
scroll to position [32, 0]
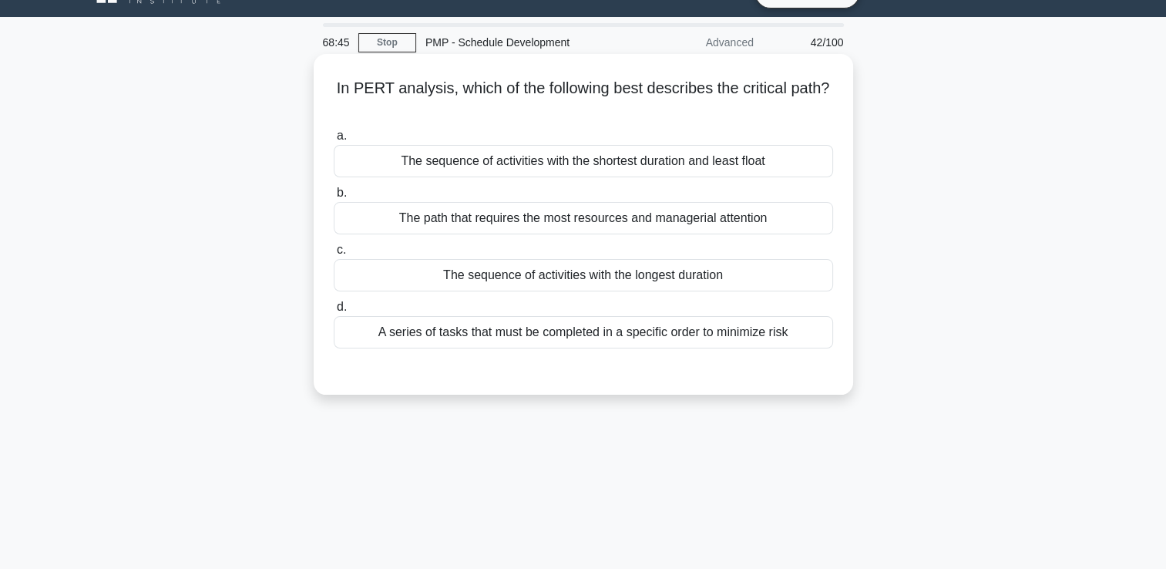
click at [746, 335] on div "A series of tasks that must be completed in a specific order to minimize risk" at bounding box center [583, 332] width 499 height 32
click at [334, 312] on input "d. A series of tasks that must be completed in a specific order to minimize risk" at bounding box center [334, 307] width 0 height 10
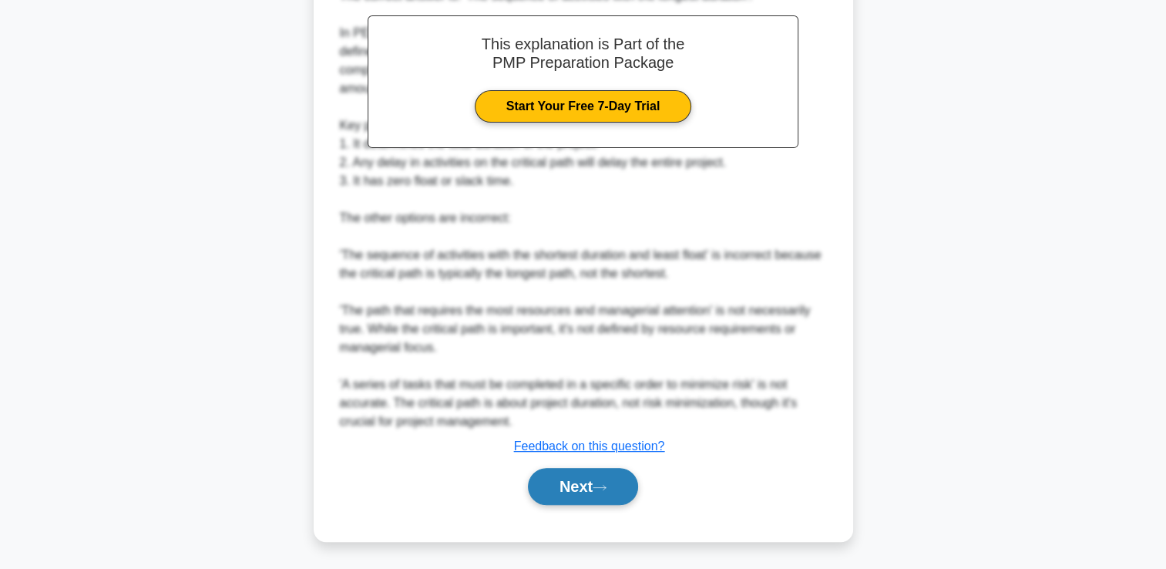
click at [602, 485] on icon at bounding box center [600, 487] width 14 height 8
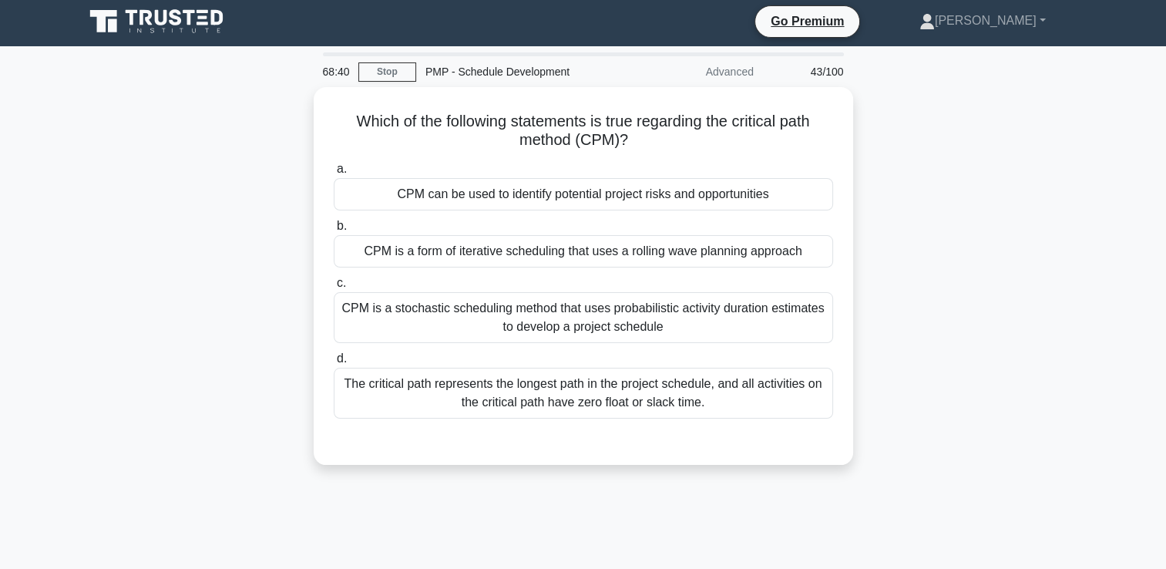
scroll to position [0, 0]
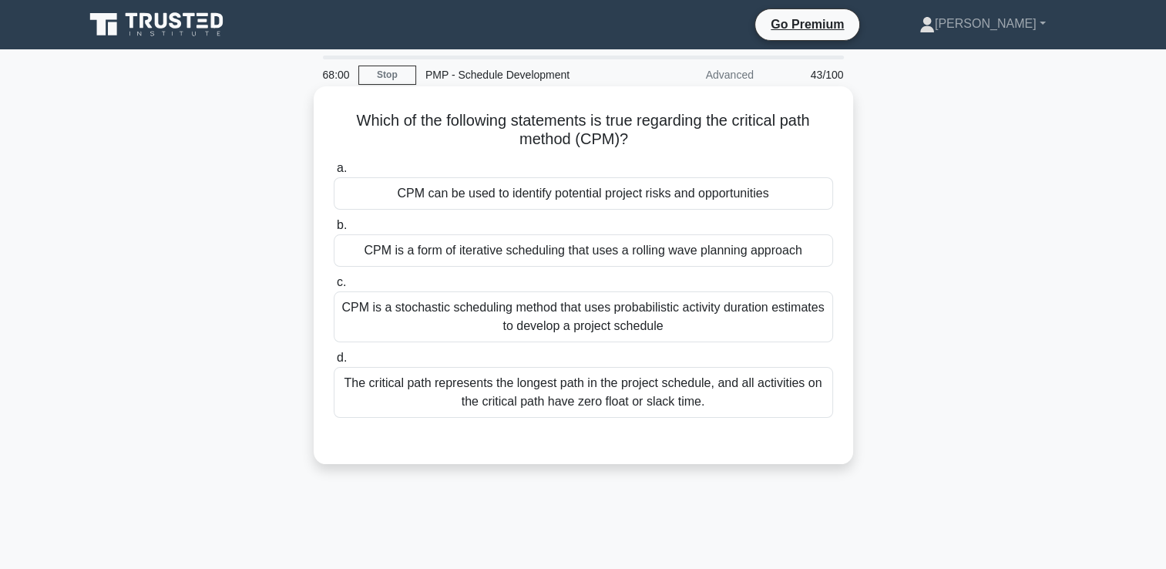
click at [448, 404] on div "The critical path represents the longest path in the project schedule, and all …" at bounding box center [583, 392] width 499 height 51
click at [334, 363] on input "d. The critical path represents the longest path in the project schedule, and a…" at bounding box center [334, 358] width 0 height 10
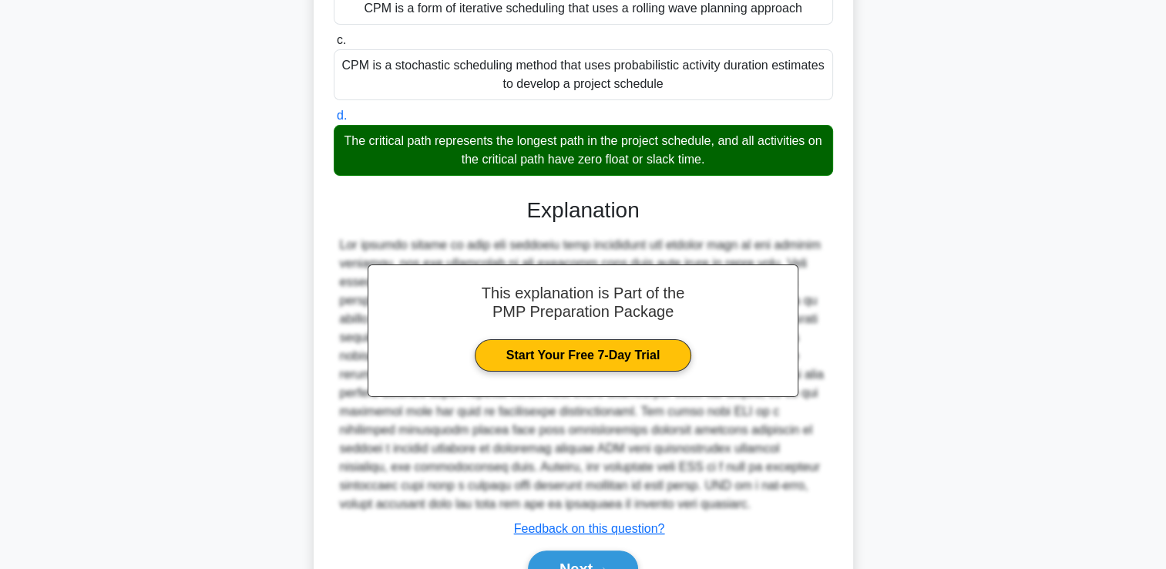
scroll to position [324, 0]
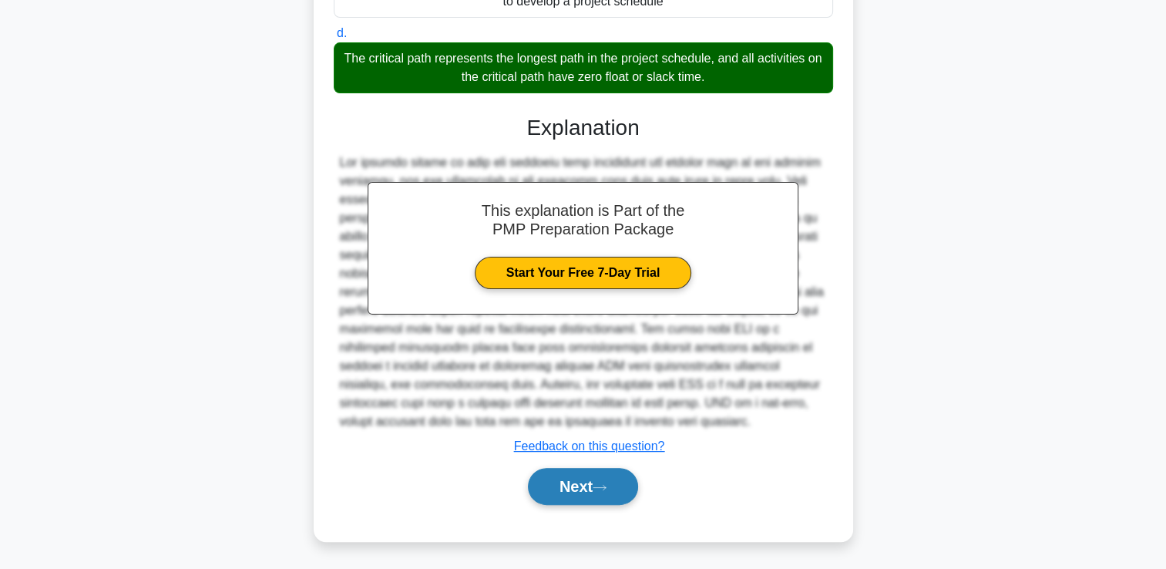
click at [533, 486] on button "Next" at bounding box center [583, 486] width 110 height 37
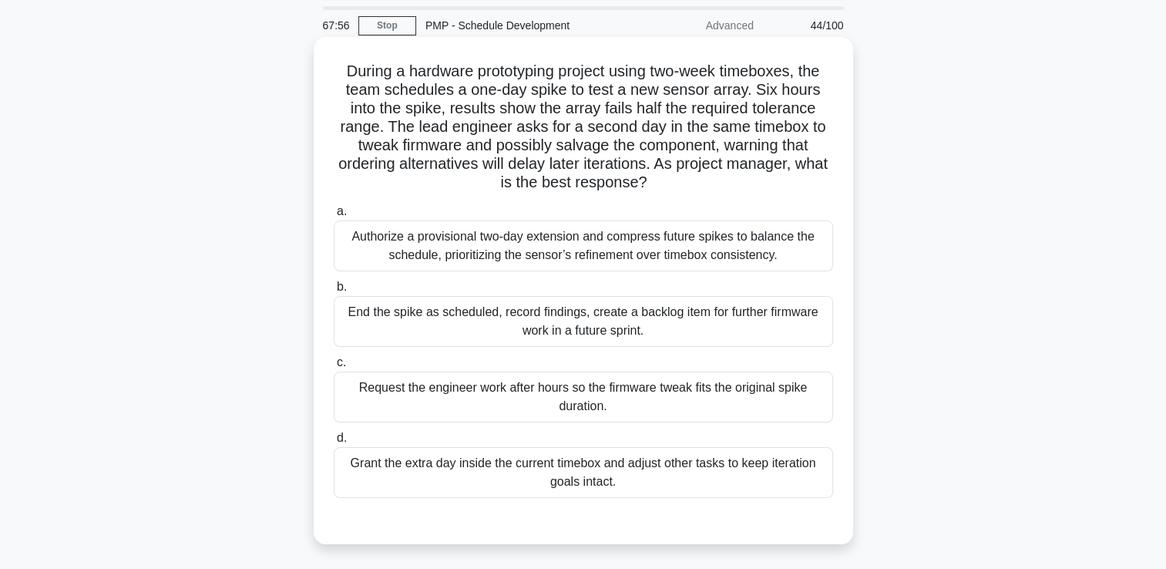
scroll to position [77, 0]
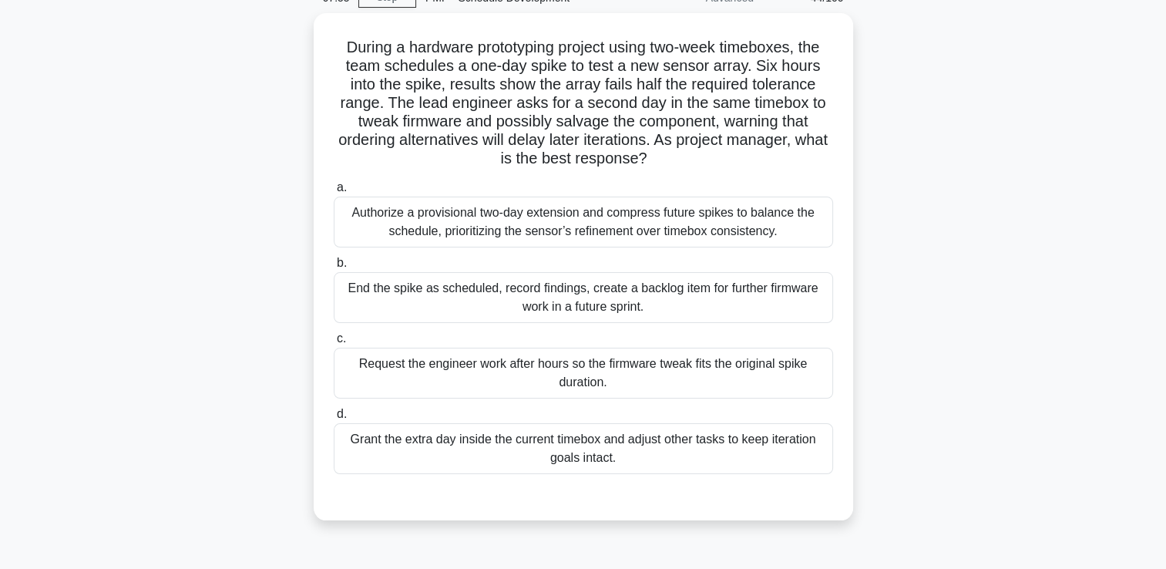
click at [1110, 77] on main "67:55 Stop PMP - Schedule Development Advanced 44/100 During a hardware prototy…" at bounding box center [583, 363] width 1166 height 783
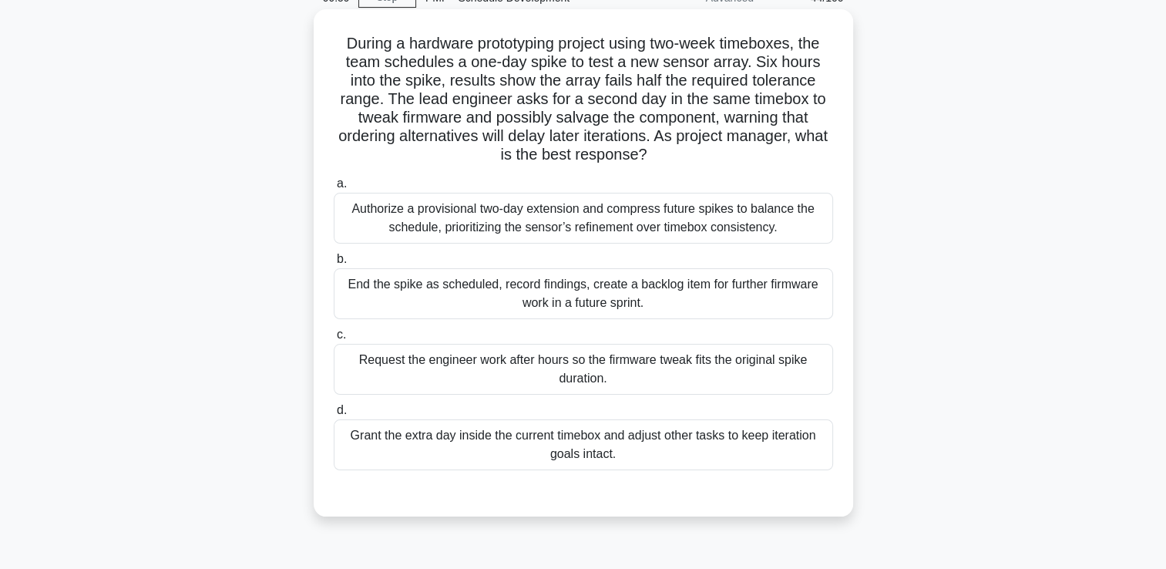
click at [734, 218] on div "Authorize a provisional two-day extension and compress future spikes to balance…" at bounding box center [583, 218] width 499 height 51
click at [334, 189] on input "a. Authorize a provisional two-day extension and compress future spikes to bala…" at bounding box center [334, 184] width 0 height 10
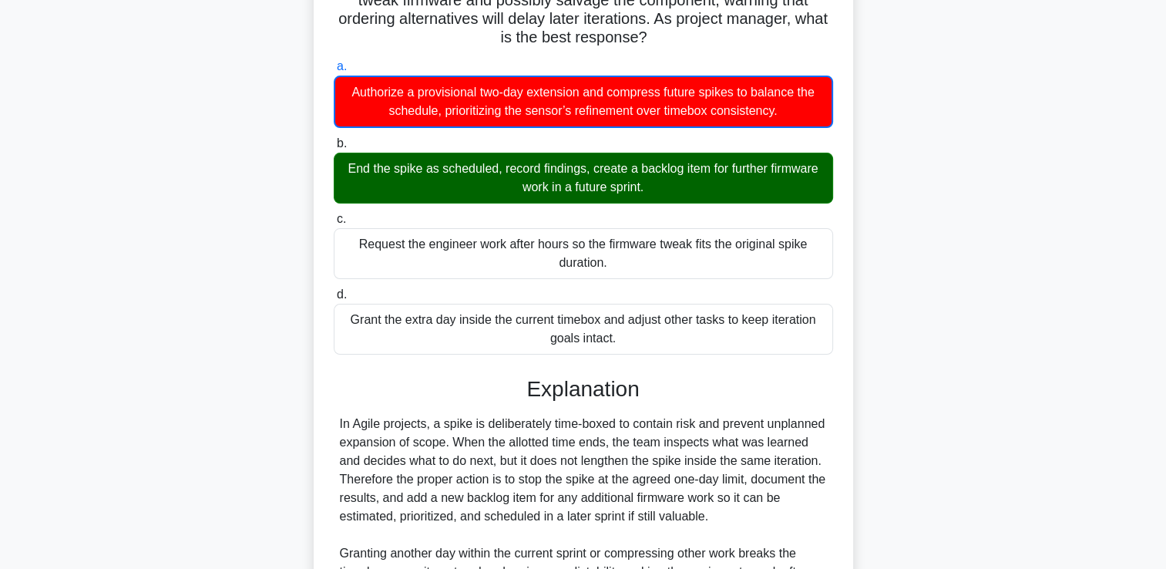
scroll to position [400, 0]
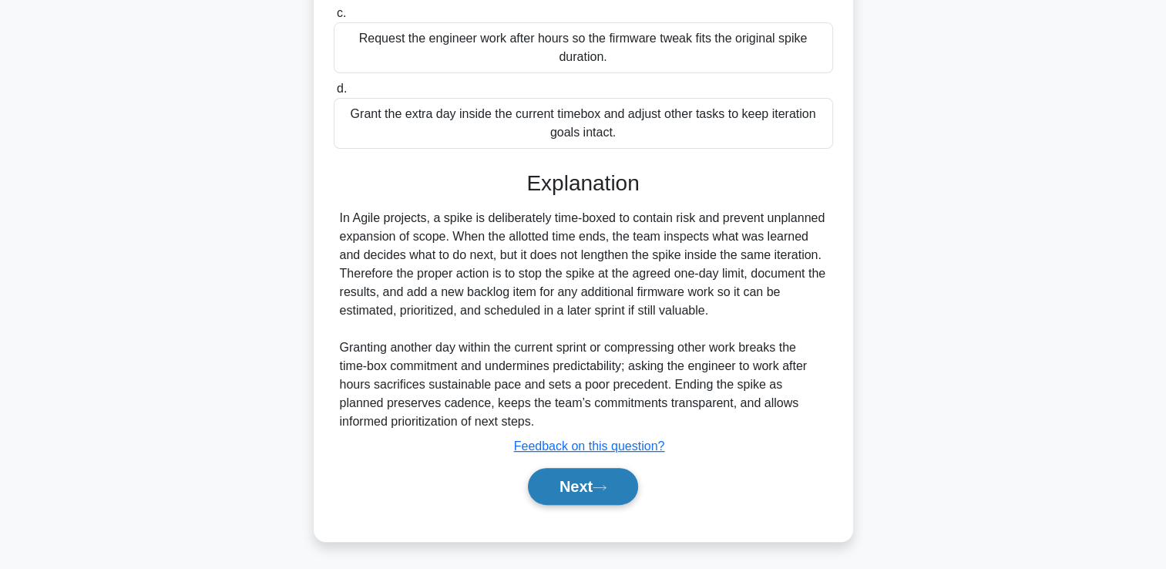
click at [563, 469] on button "Next" at bounding box center [583, 486] width 110 height 37
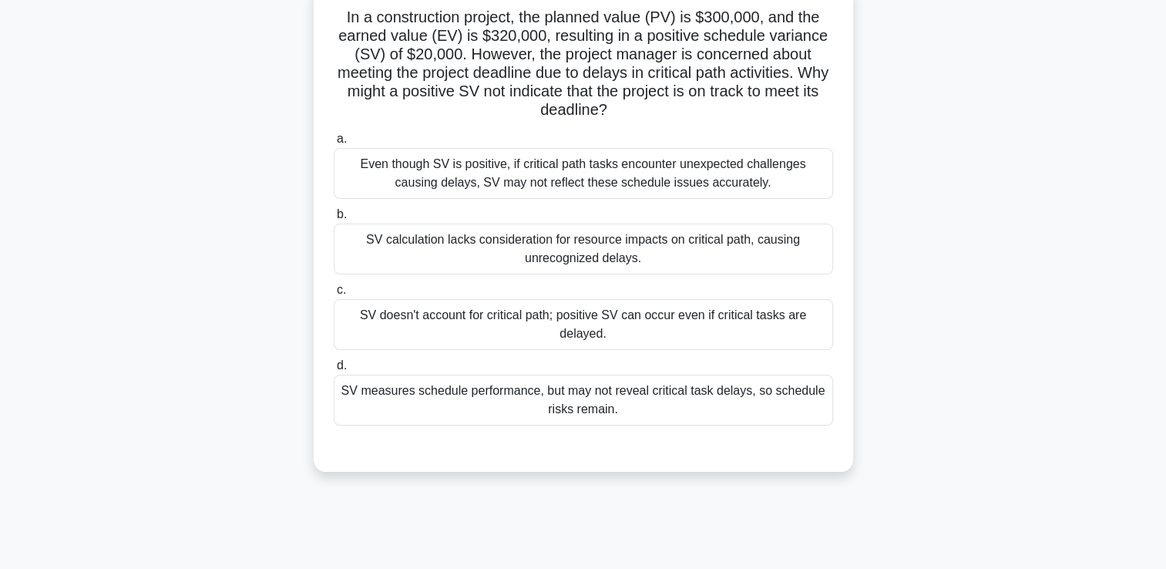
scroll to position [77, 0]
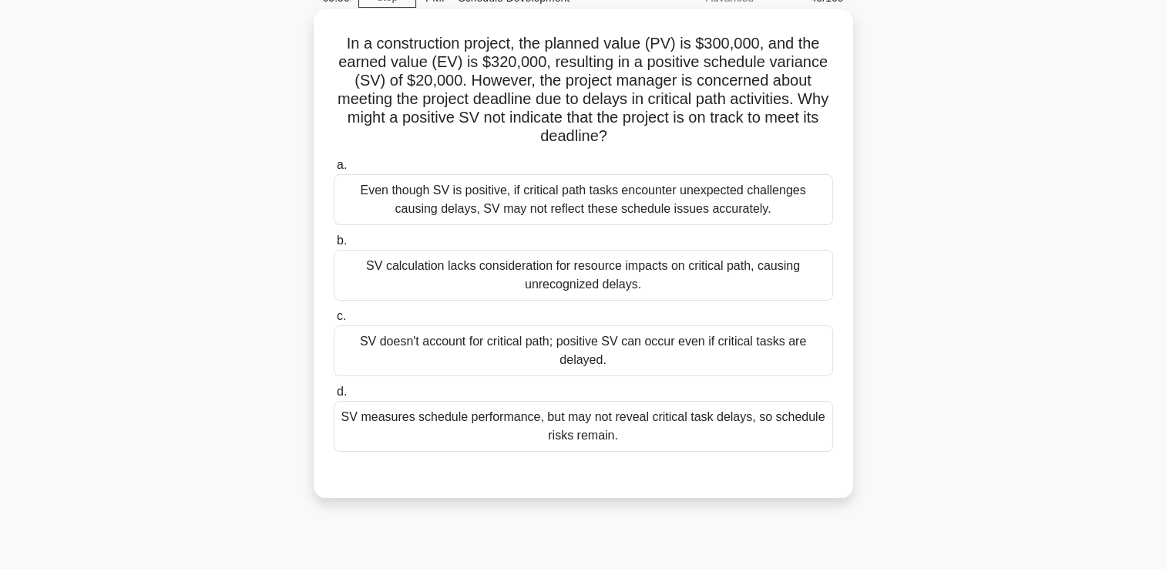
click at [641, 197] on div "Even though SV is positive, if critical path tasks encounter unexpected challen…" at bounding box center [583, 199] width 499 height 51
click at [334, 170] on input "a. Even though SV is positive, if critical path tasks encounter unexpected chal…" at bounding box center [334, 165] width 0 height 10
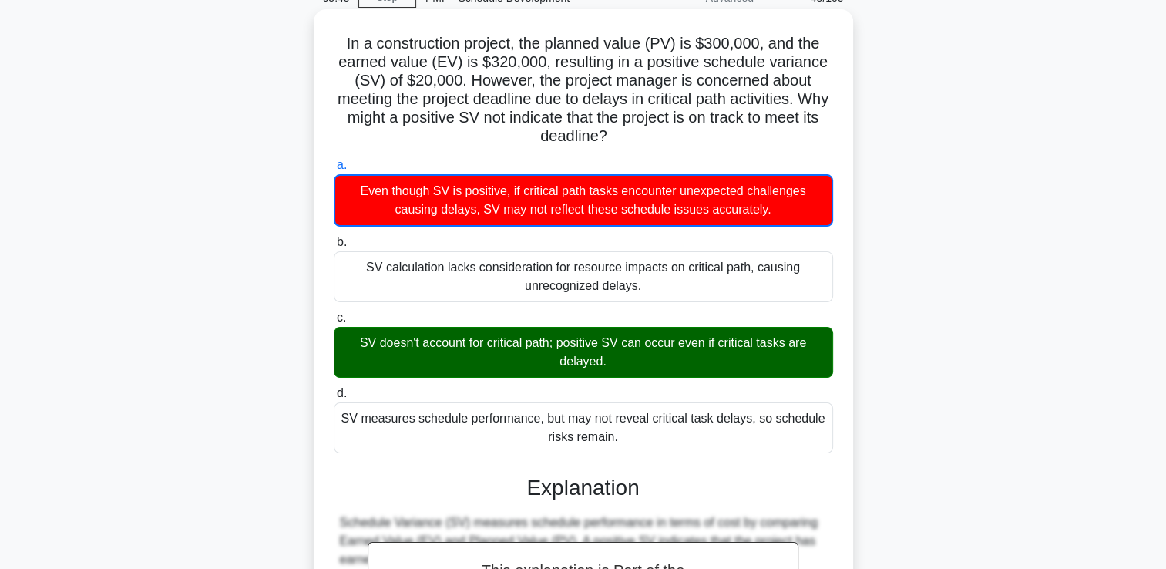
scroll to position [363, 0]
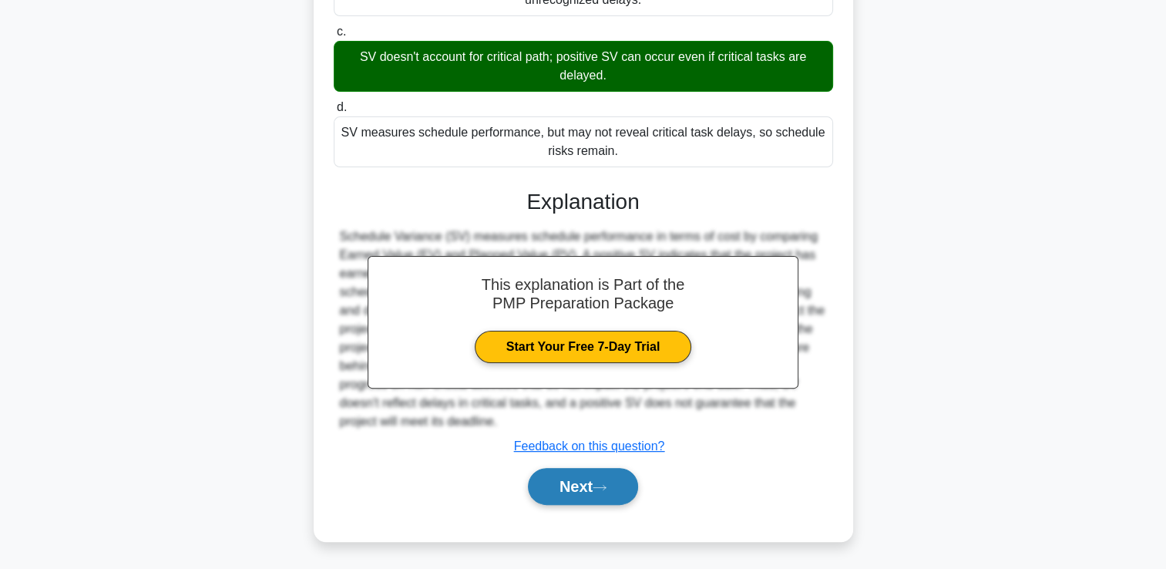
click at [592, 476] on button "Next" at bounding box center [583, 486] width 110 height 37
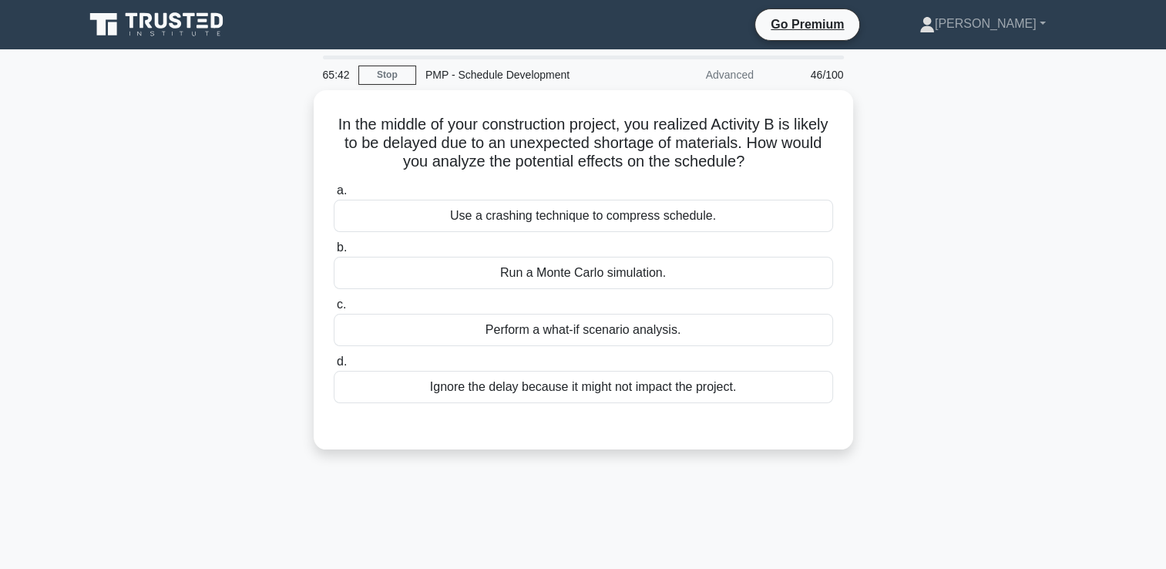
scroll to position [0, 0]
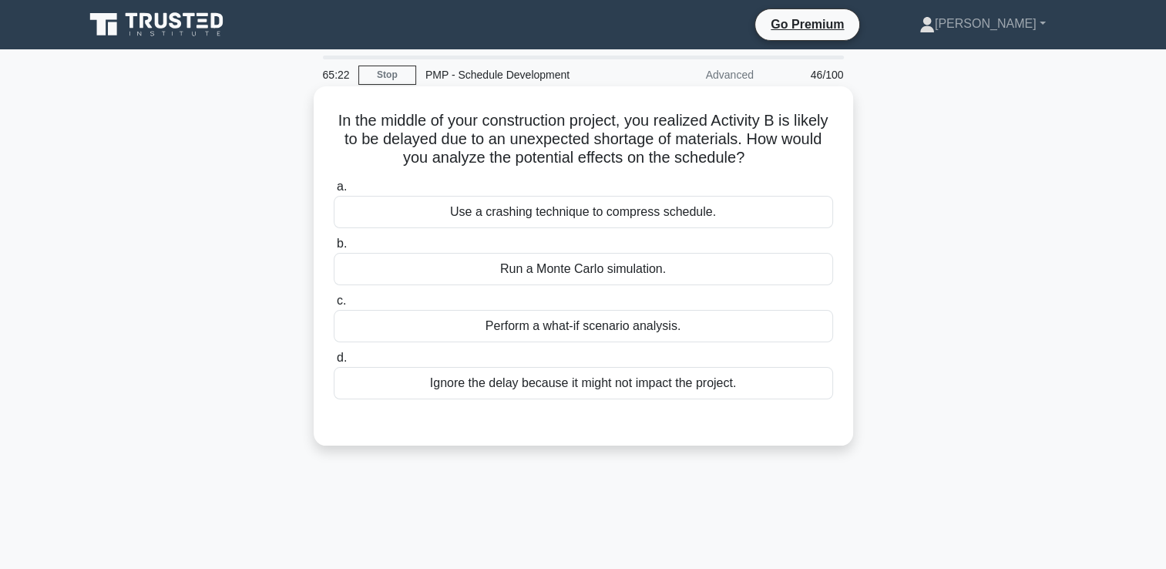
click at [526, 272] on div "Run a Monte Carlo simulation." at bounding box center [583, 269] width 499 height 32
click at [334, 249] on input "b. Run a Monte Carlo simulation." at bounding box center [334, 244] width 0 height 10
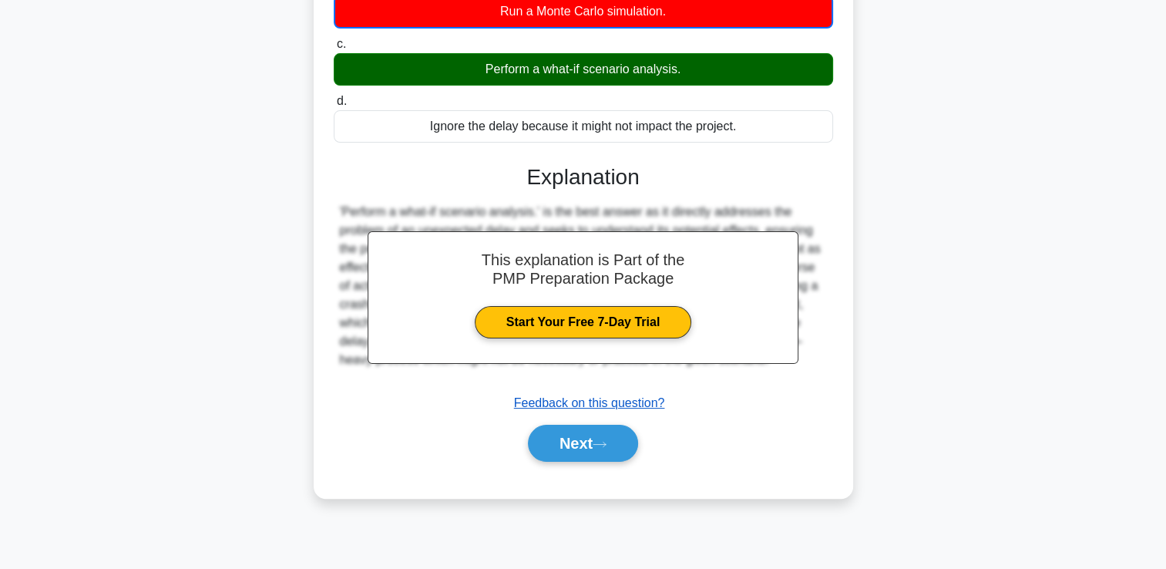
scroll to position [264, 0]
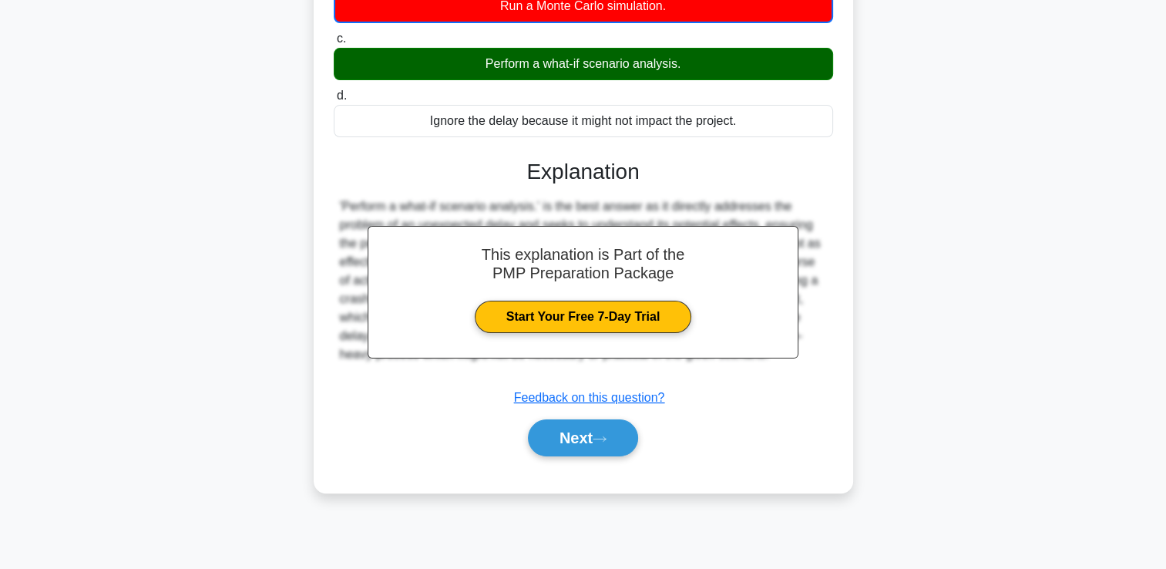
click at [566, 413] on div "Next" at bounding box center [583, 437] width 499 height 49
click at [563, 427] on button "Next" at bounding box center [583, 437] width 110 height 37
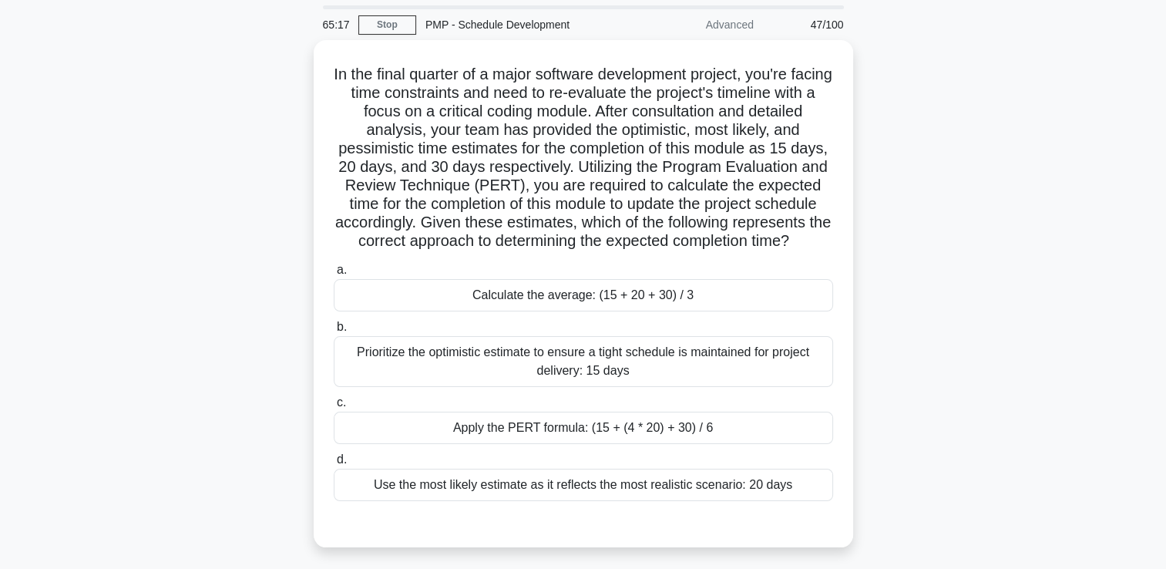
scroll to position [77, 0]
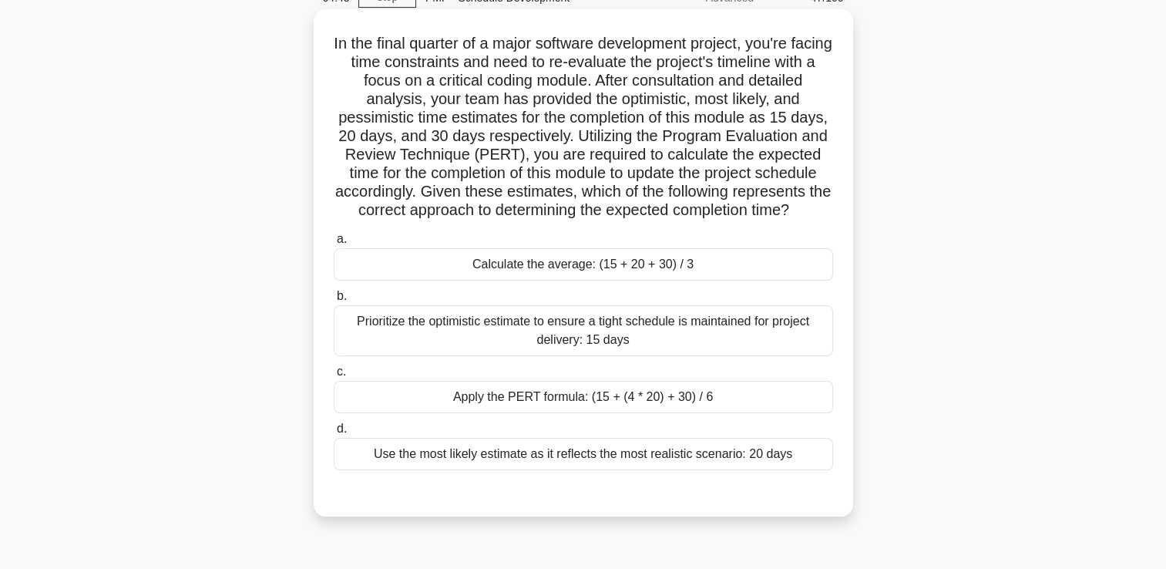
click at [708, 413] on div "Apply the PERT formula: (15 + (4 * 20) + 30) / 6" at bounding box center [583, 397] width 499 height 32
click at [334, 377] on input "c. Apply the PERT formula: (15 + (4 * 20) + 30) / 6" at bounding box center [334, 372] width 0 height 10
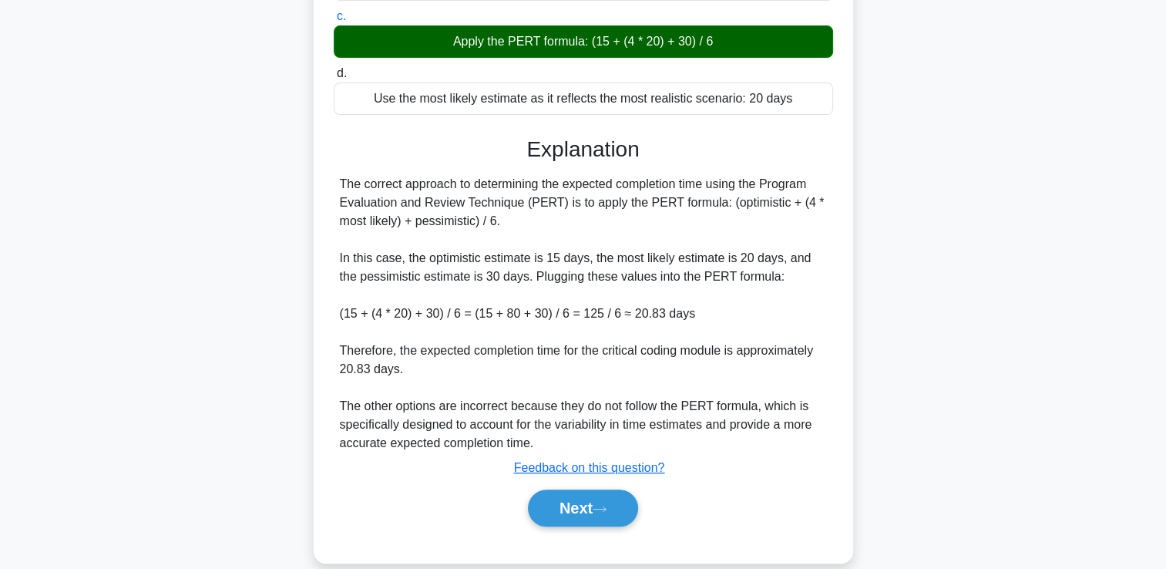
scroll to position [395, 0]
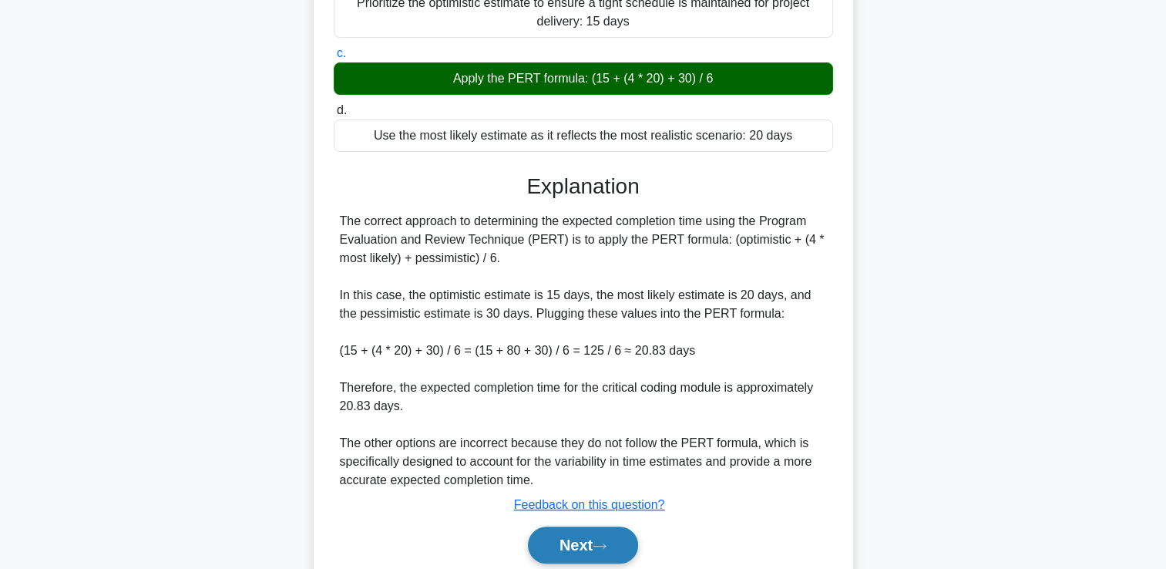
click at [555, 548] on button "Next" at bounding box center [583, 544] width 110 height 37
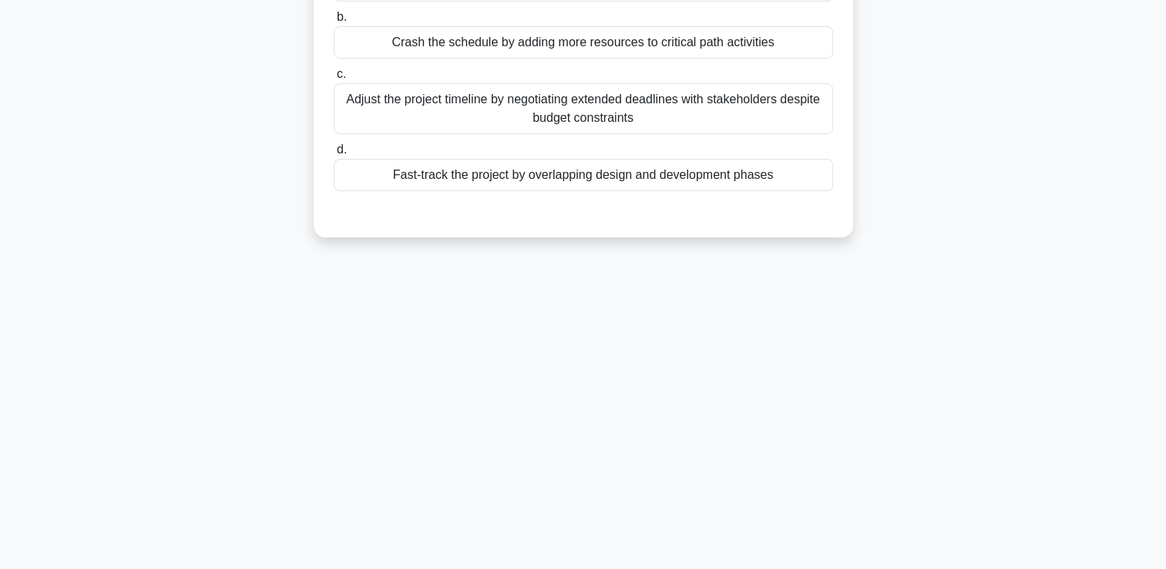
scroll to position [32, 0]
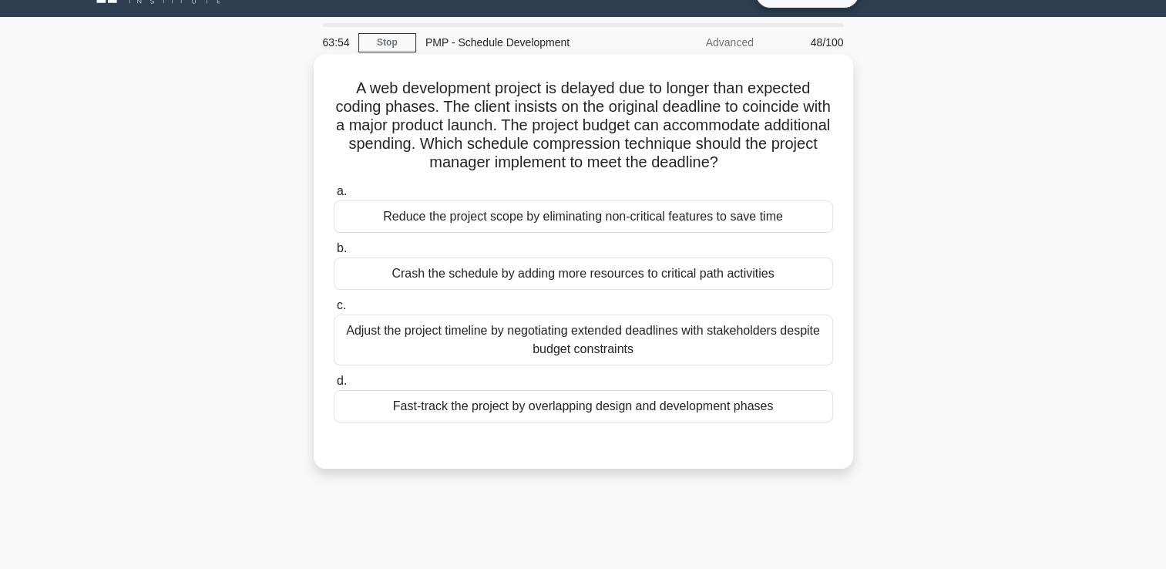
click at [684, 335] on div "Adjust the project timeline by negotiating extended deadlines with stakeholders…" at bounding box center [583, 339] width 499 height 51
click at [334, 311] on input "c. Adjust the project timeline by negotiating extended deadlines with stakehold…" at bounding box center [334, 306] width 0 height 10
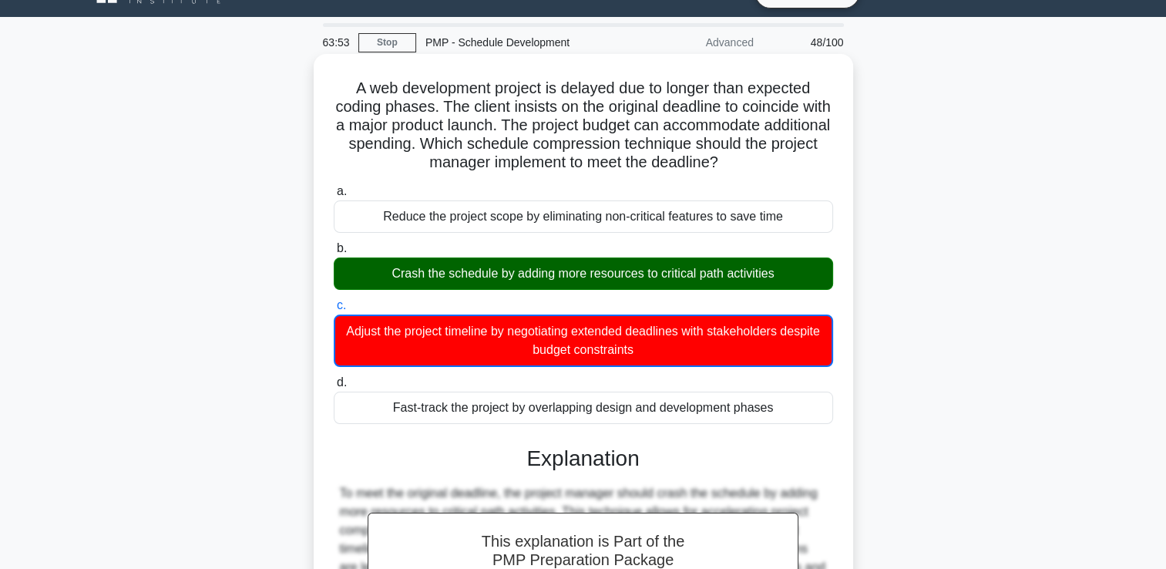
scroll to position [271, 0]
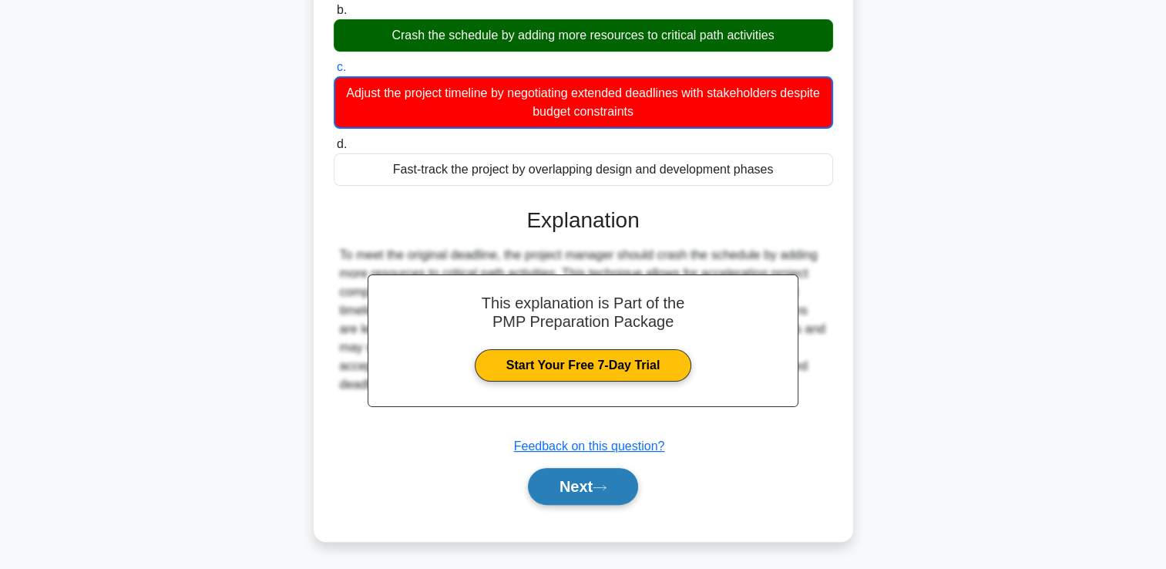
click at [621, 487] on button "Next" at bounding box center [583, 486] width 110 height 37
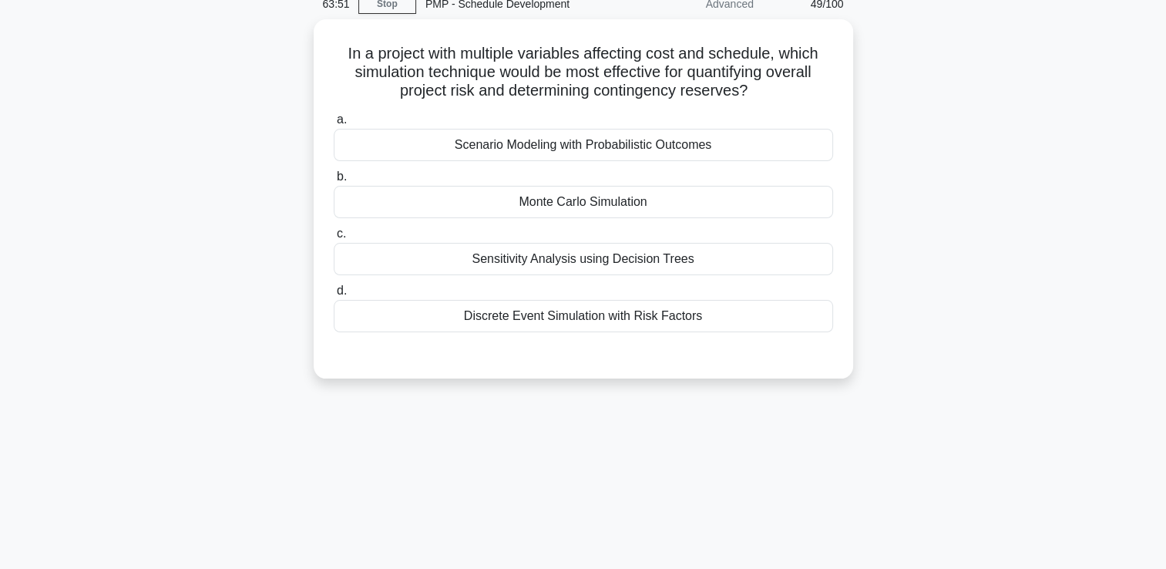
scroll to position [32, 0]
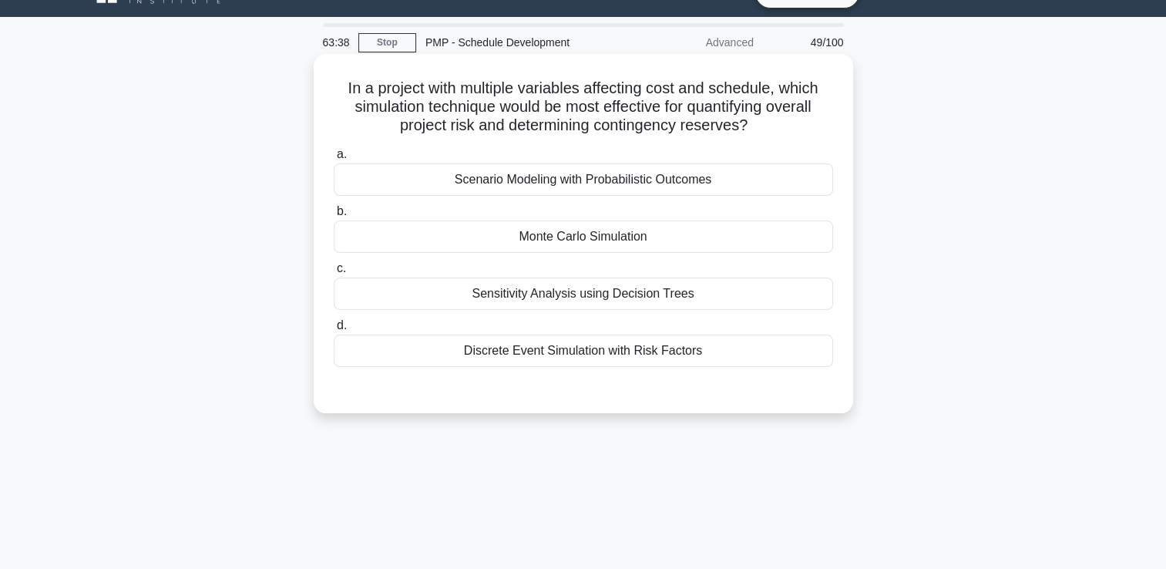
click at [652, 240] on div "Monte Carlo Simulation" at bounding box center [583, 236] width 499 height 32
click at [334, 217] on input "b. Monte Carlo Simulation" at bounding box center [334, 212] width 0 height 10
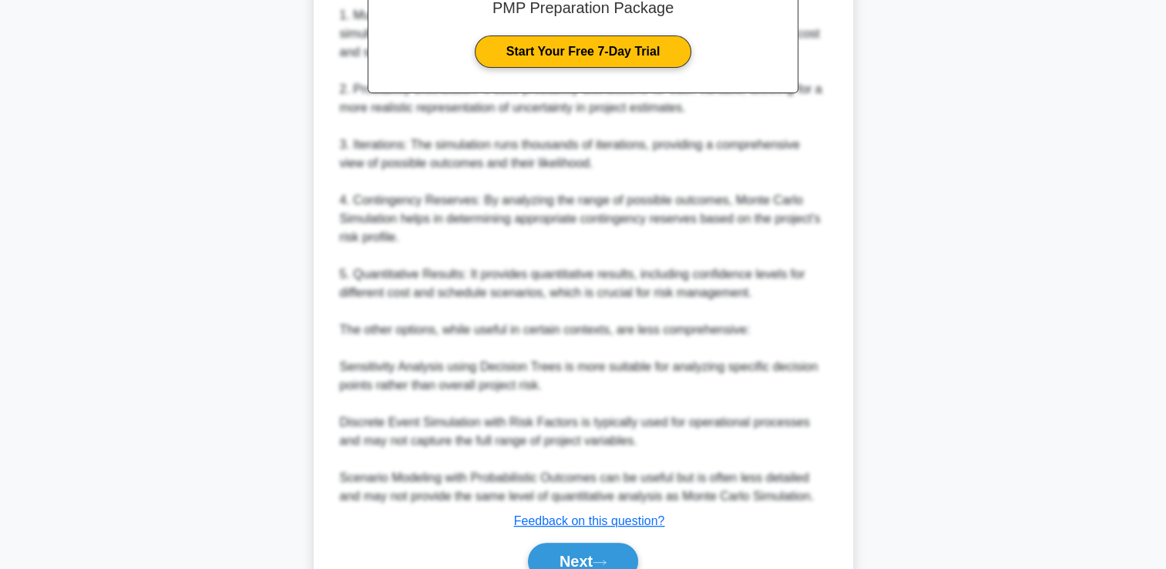
scroll to position [525, 0]
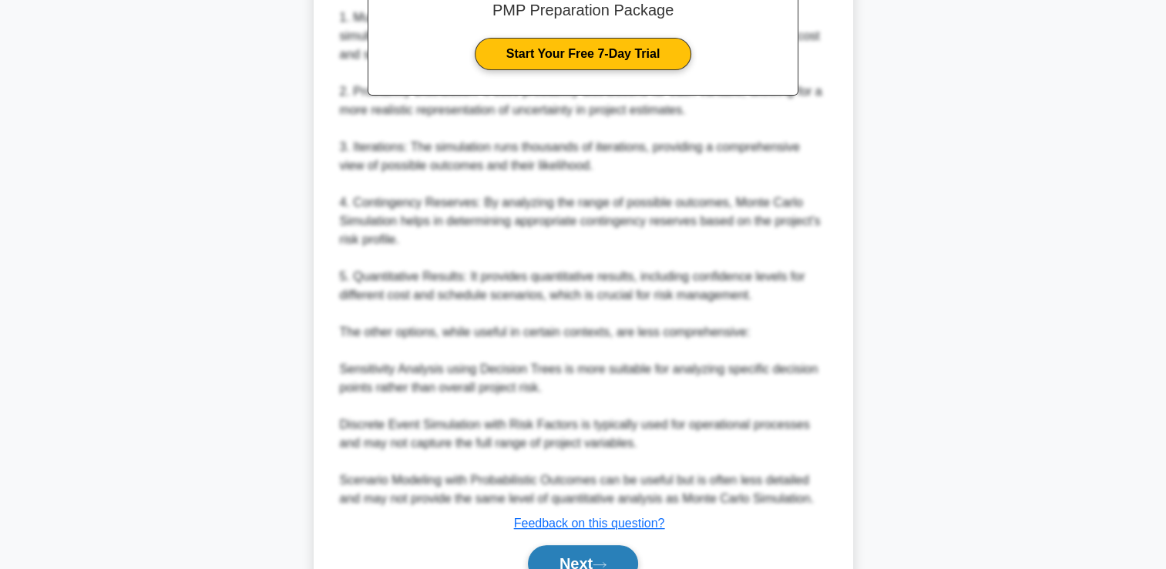
click at [574, 556] on button "Next" at bounding box center [583, 563] width 110 height 37
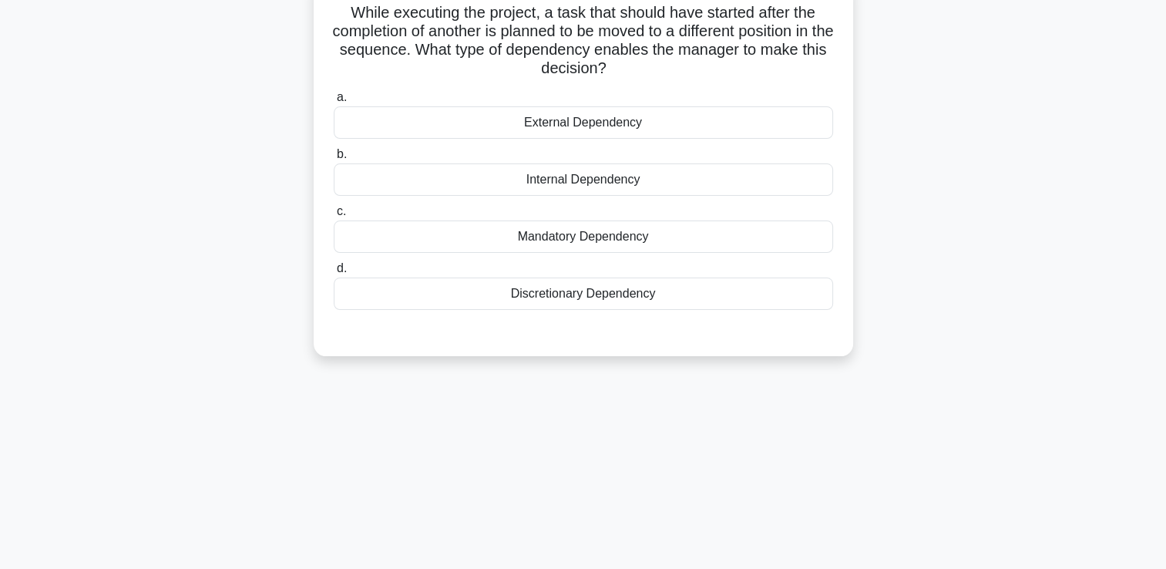
scroll to position [69, 0]
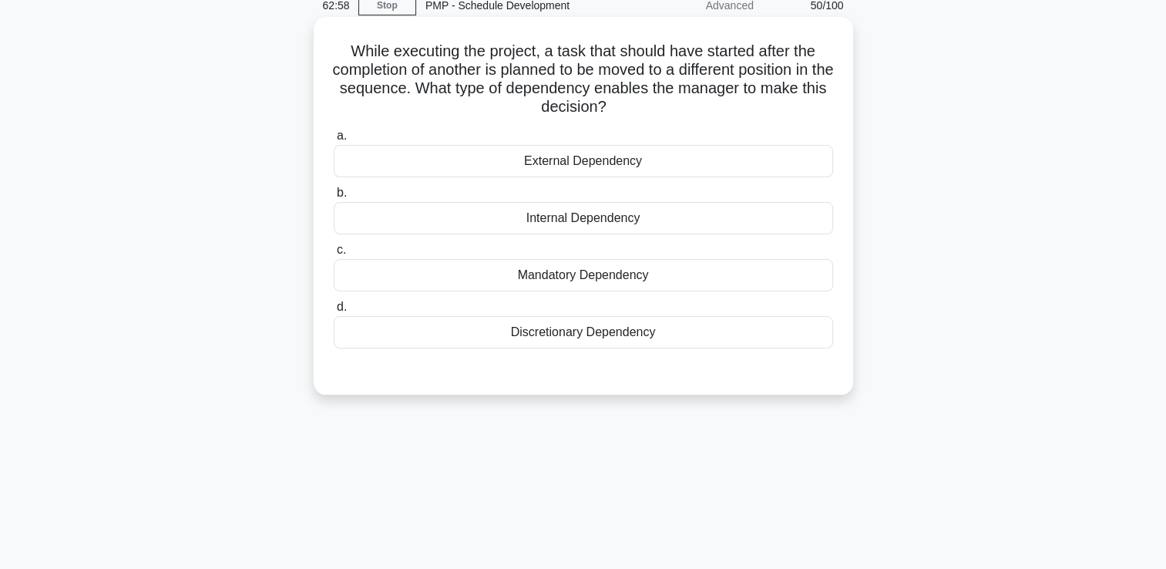
click at [667, 220] on div "Internal Dependency" at bounding box center [583, 218] width 499 height 32
click at [334, 198] on input "b. Internal Dependency" at bounding box center [334, 193] width 0 height 10
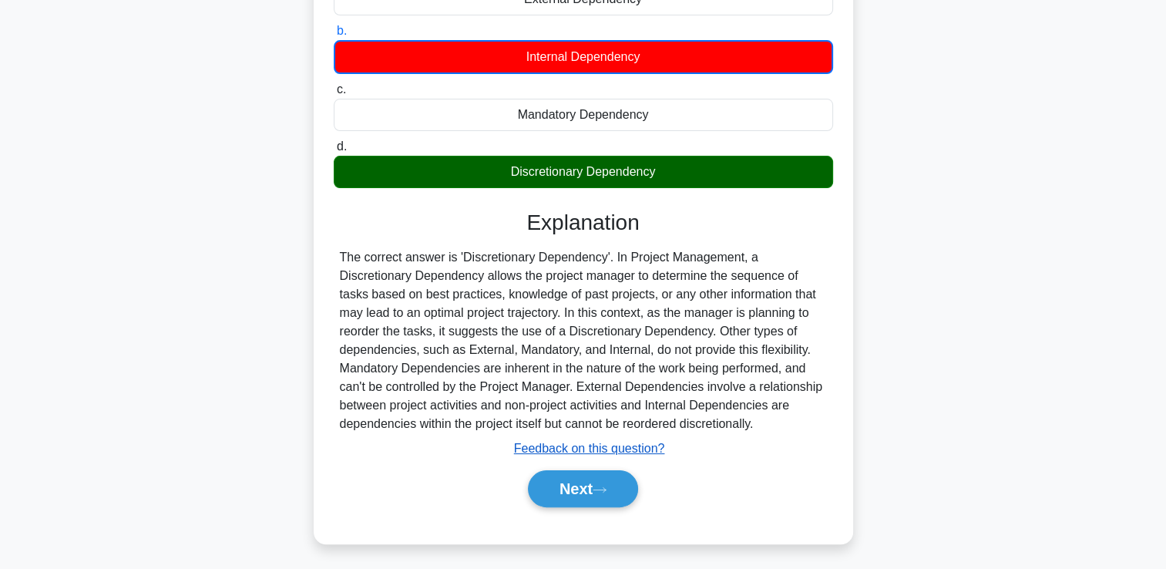
scroll to position [187, 0]
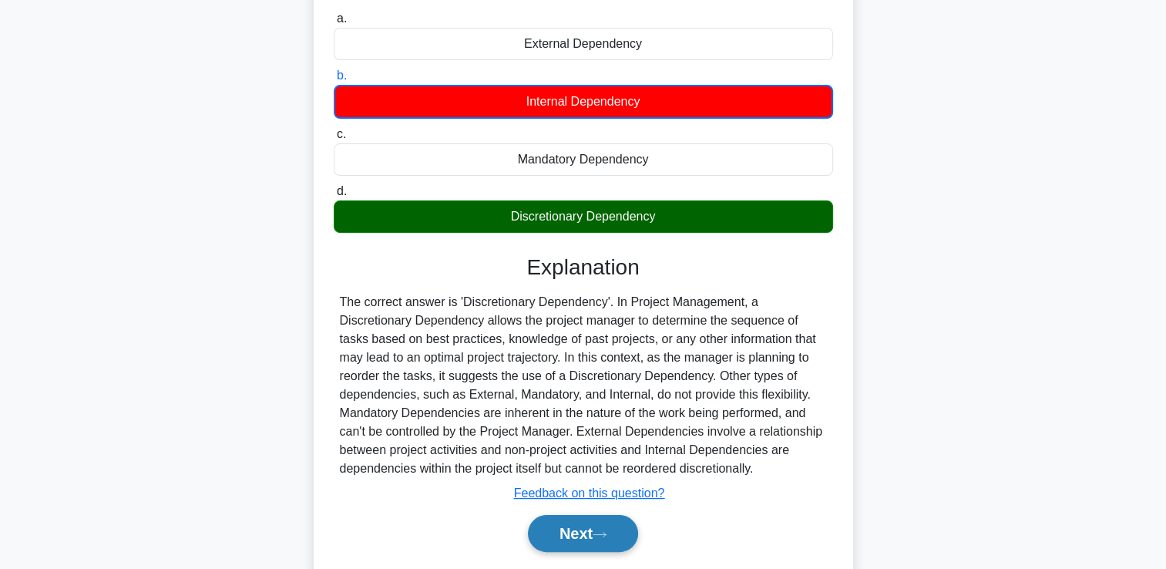
click at [589, 531] on button "Next" at bounding box center [583, 533] width 110 height 37
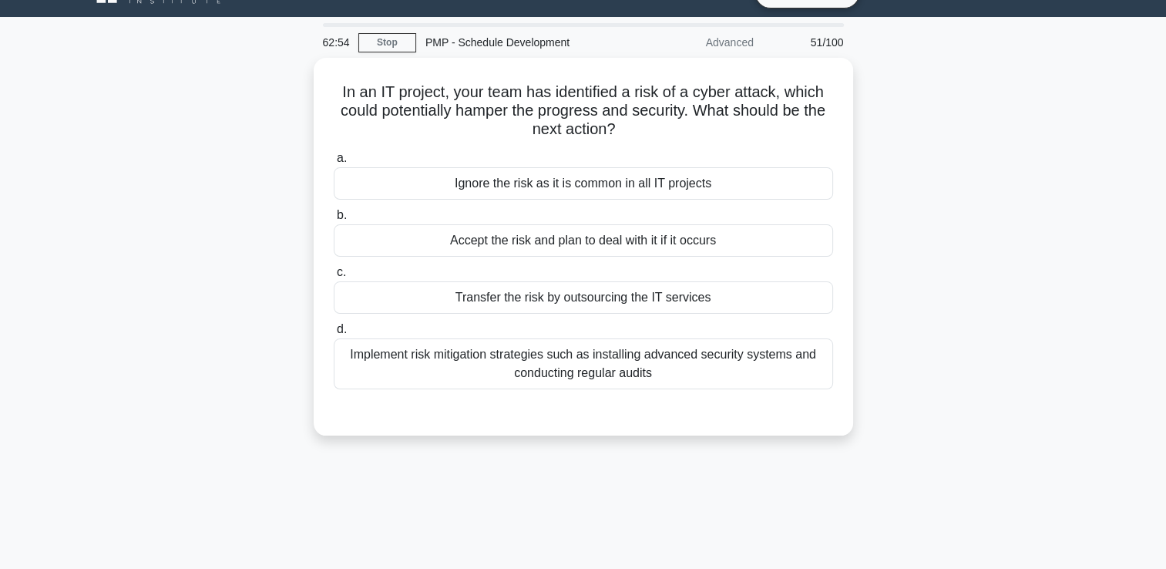
scroll to position [0, 0]
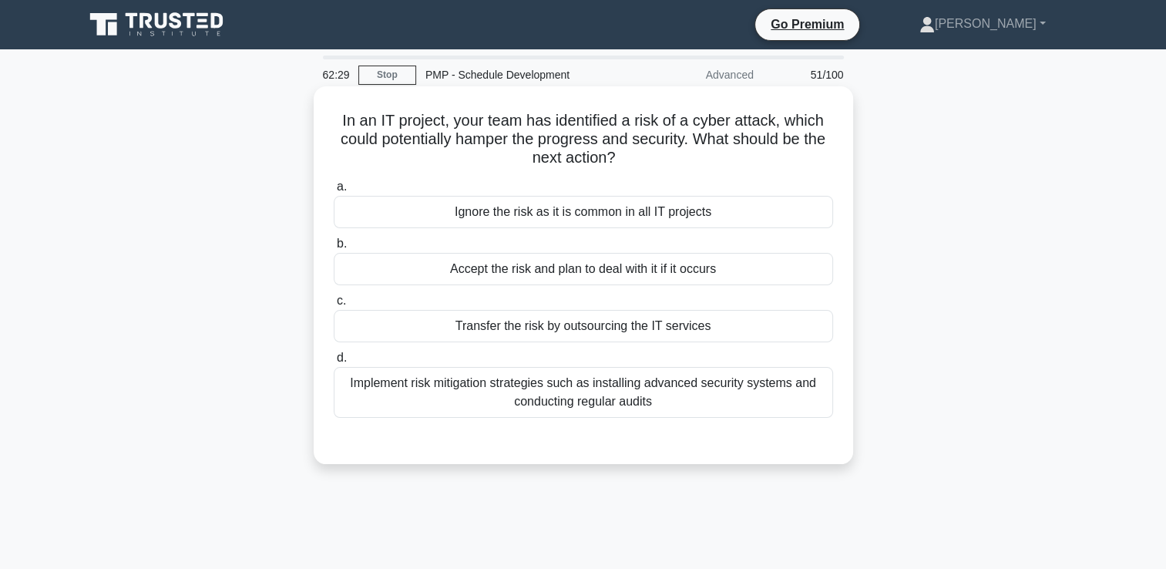
click at [577, 398] on div "Implement risk mitigation strategies such as installing advanced security syste…" at bounding box center [583, 392] width 499 height 51
click at [334, 363] on input "d. Implement risk mitigation strategies such as installing advanced security sy…" at bounding box center [334, 358] width 0 height 10
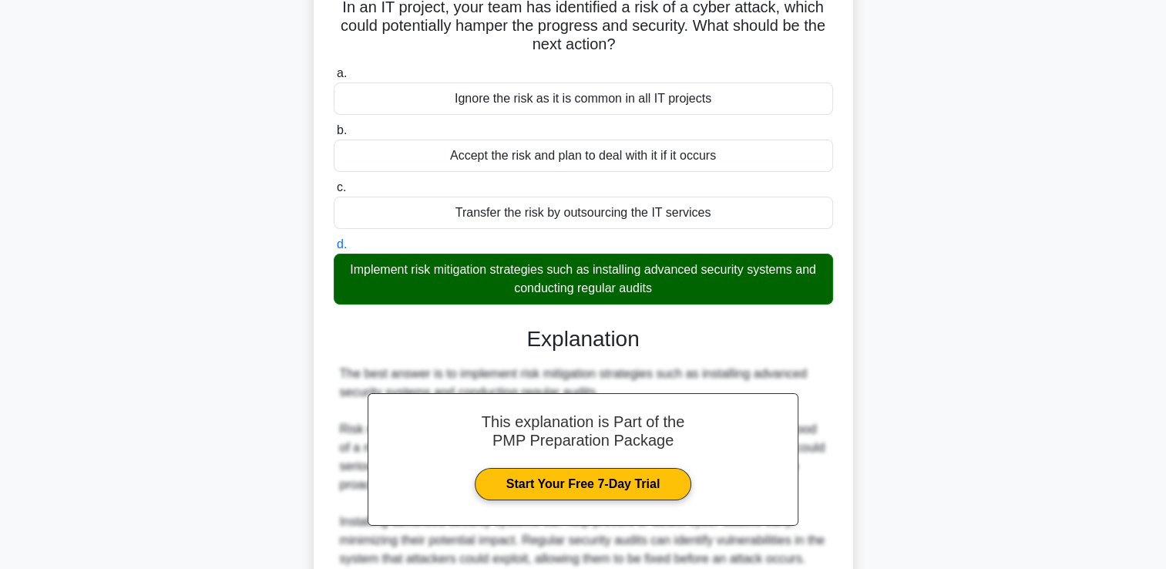
scroll to position [435, 0]
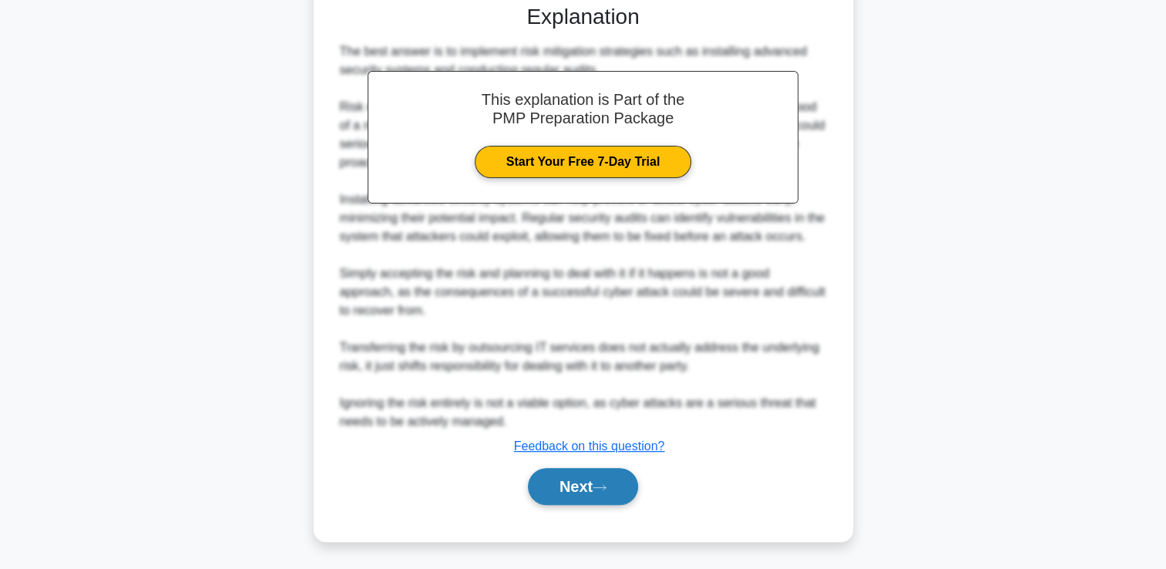
click at [581, 480] on button "Next" at bounding box center [583, 486] width 110 height 37
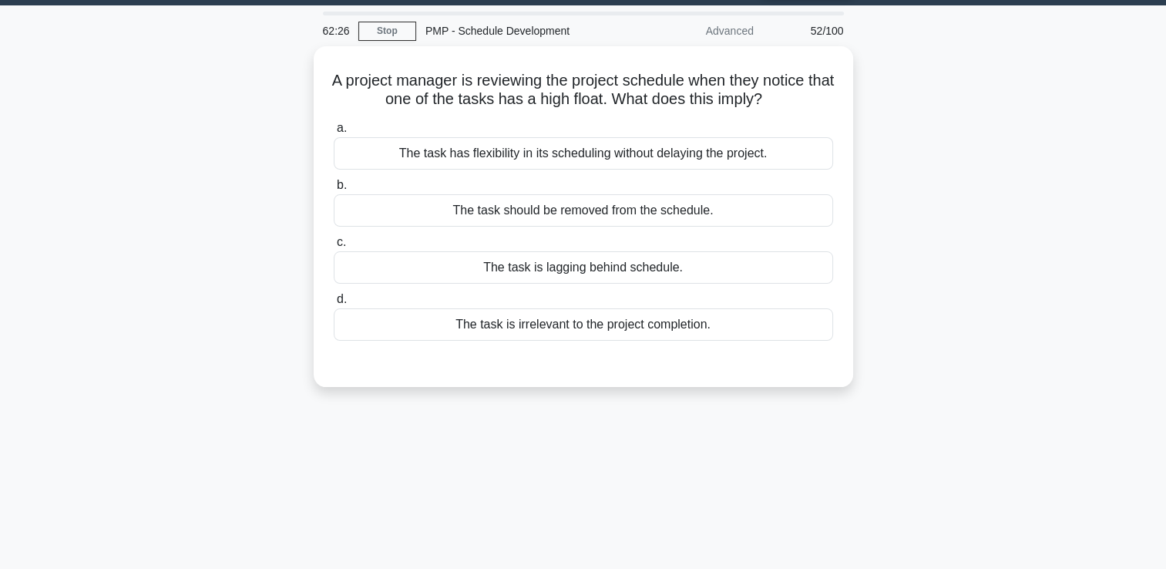
scroll to position [32, 0]
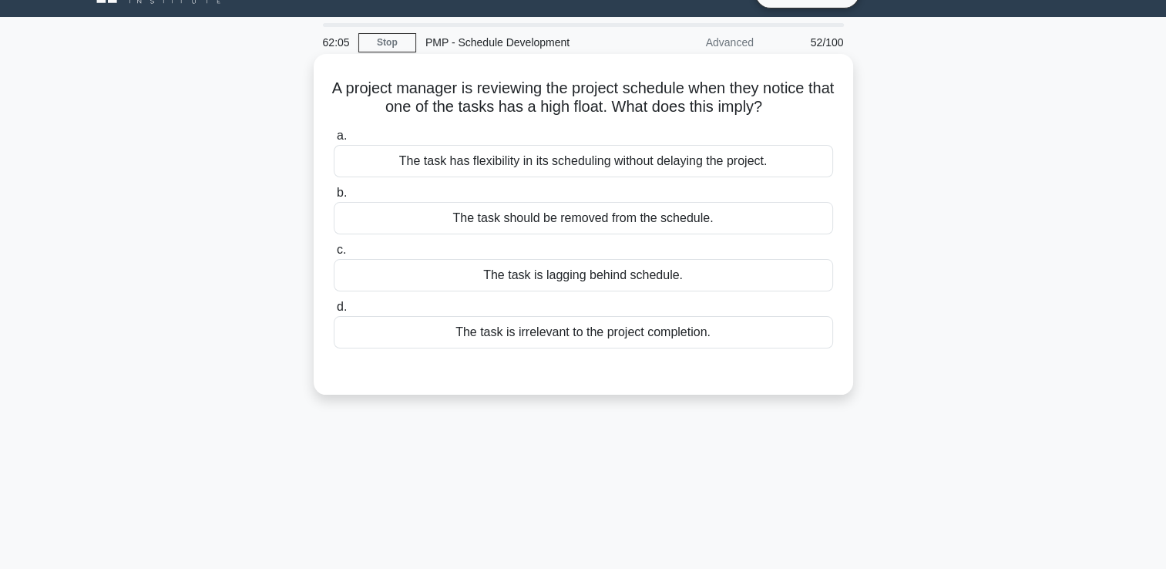
click at [586, 156] on div "The task has flexibility in its scheduling without delaying the project." at bounding box center [583, 161] width 499 height 32
click at [334, 141] on input "a. The task has flexibility in its scheduling without delaying the project." at bounding box center [334, 136] width 0 height 10
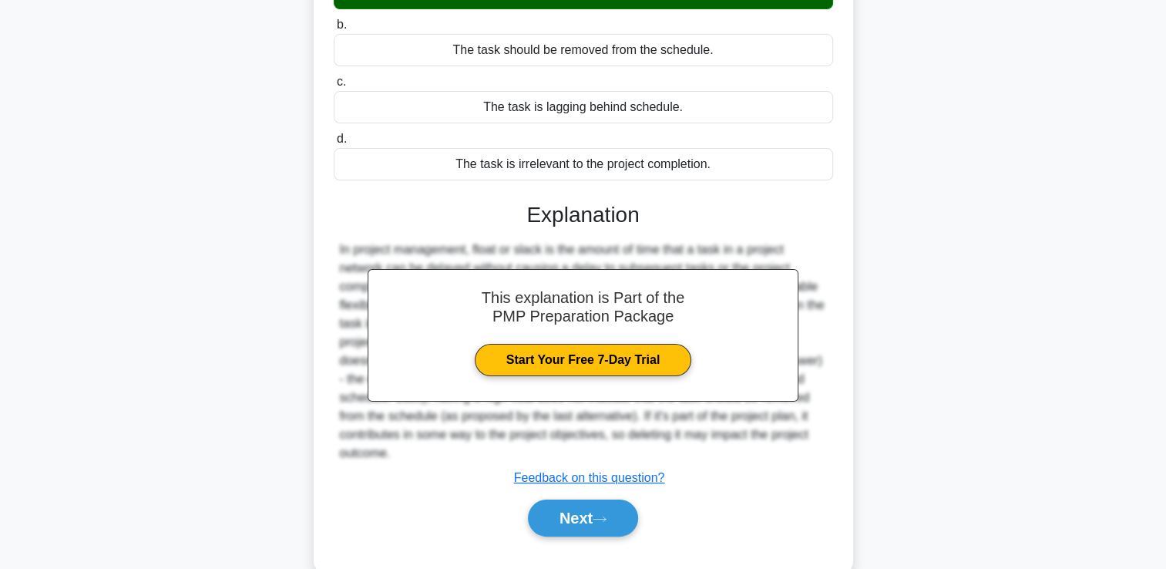
scroll to position [264, 0]
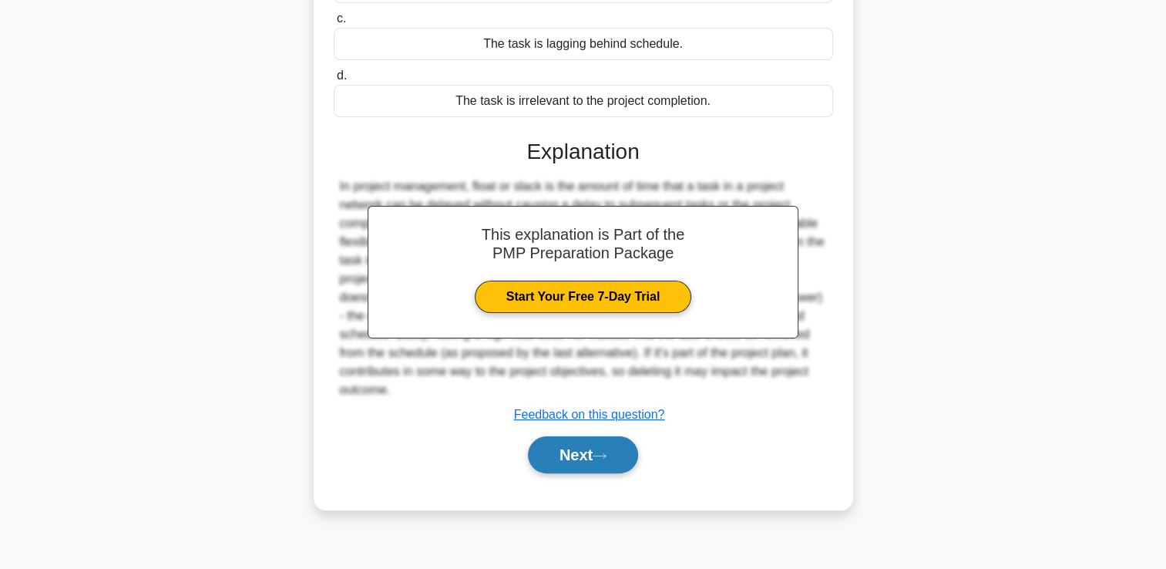
click at [601, 459] on button "Next" at bounding box center [583, 454] width 110 height 37
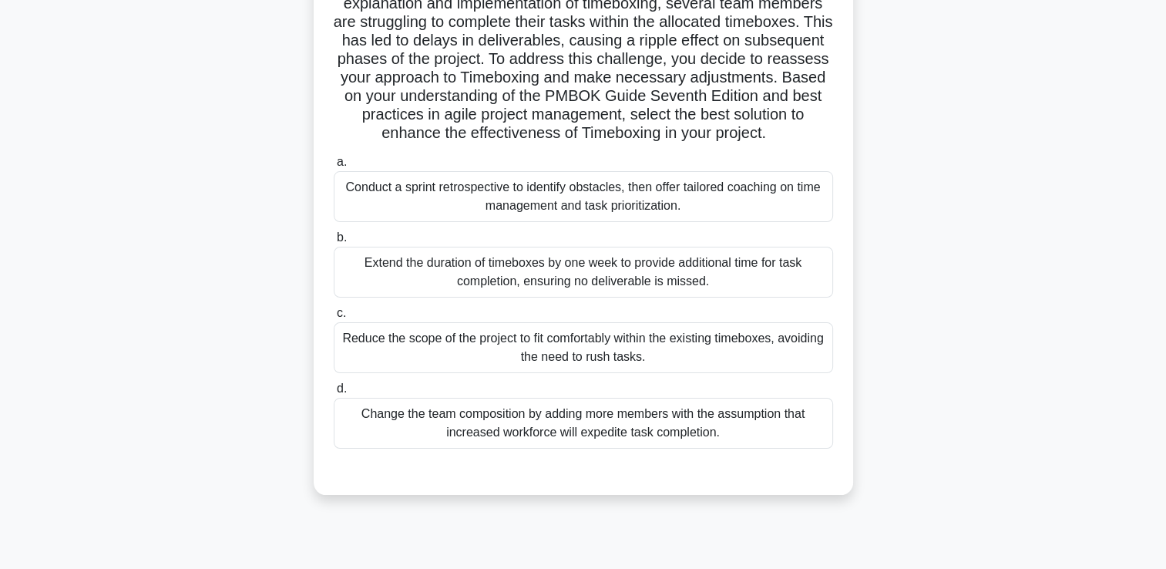
scroll to position [231, 0]
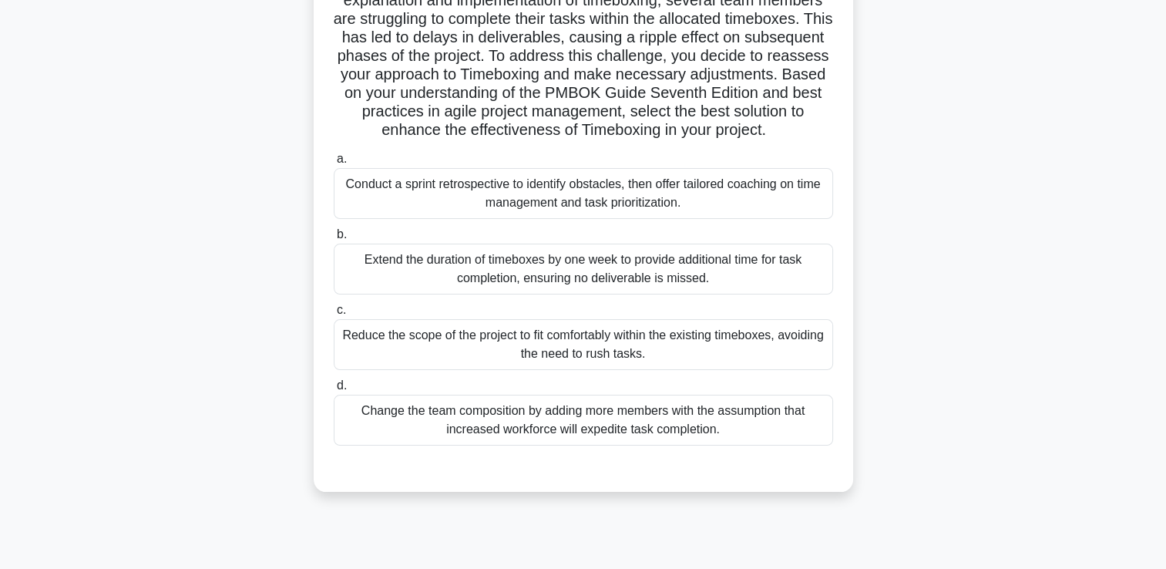
click at [699, 469] on div "a. Conduct a sprint retrospective to identify obstacles, then offer tailored co…" at bounding box center [583, 309] width 503 height 327
click at [721, 445] on div "Change the team composition by adding more members with the assumption that inc…" at bounding box center [583, 420] width 499 height 51
click at [334, 391] on input "d. Change the team composition by adding more members with the assumption that …" at bounding box center [334, 386] width 0 height 10
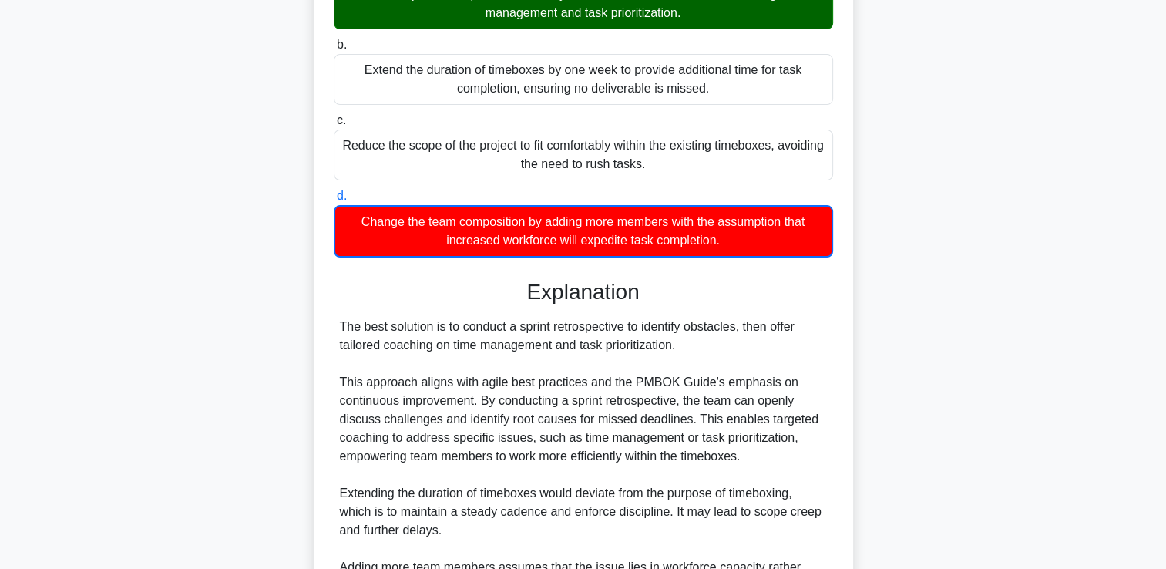
scroll to position [694, 0]
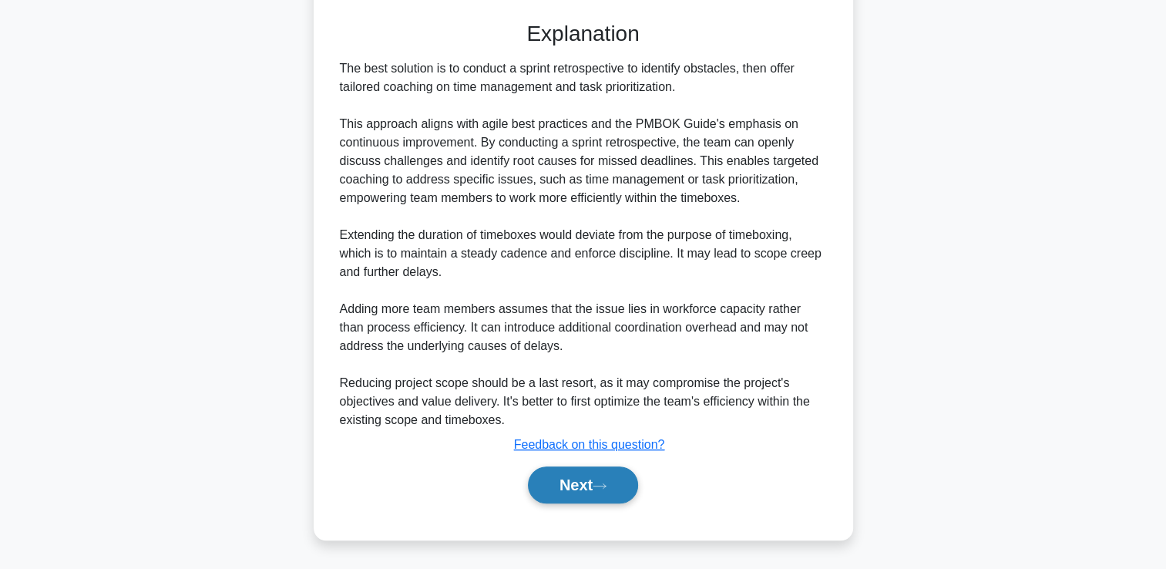
click at [635, 489] on button "Next" at bounding box center [583, 484] width 110 height 37
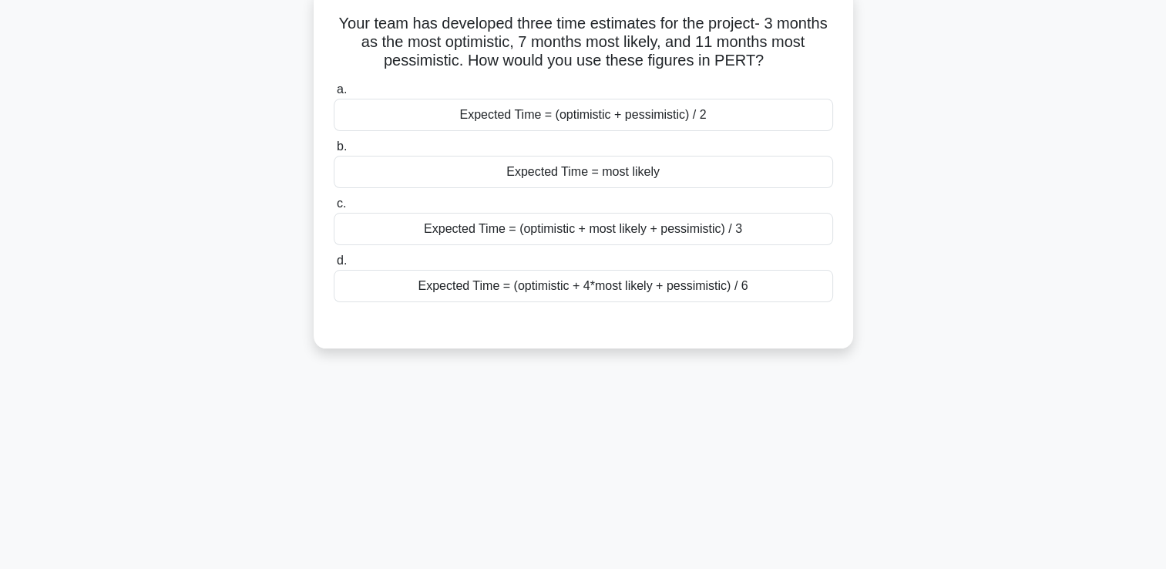
scroll to position [0, 0]
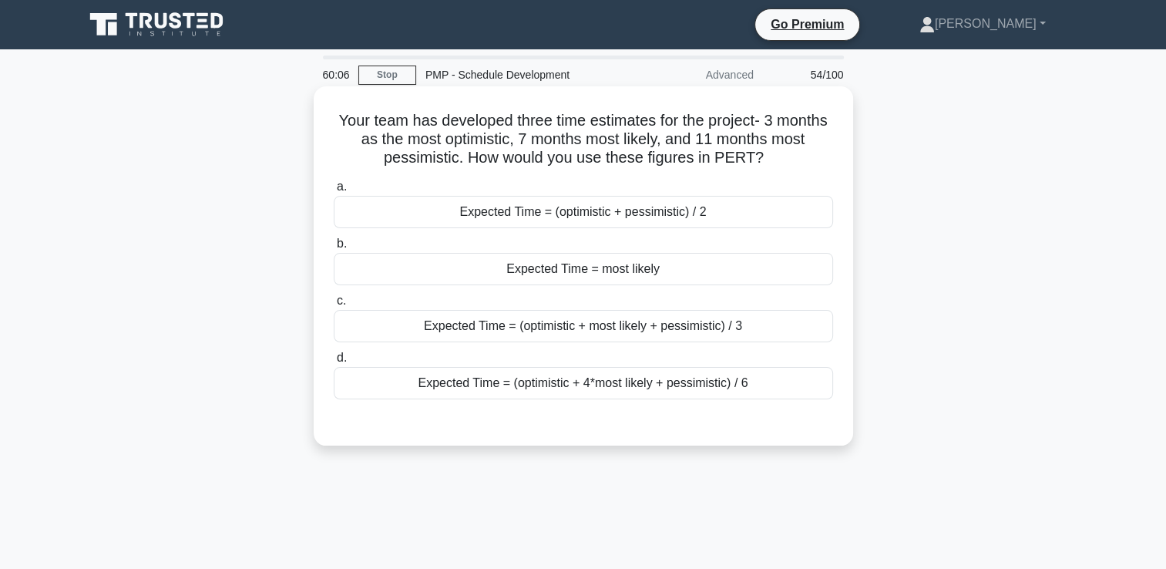
click at [765, 386] on div "Expected Time = (optimistic + 4*most likely + pessimistic) / 6" at bounding box center [583, 383] width 499 height 32
click at [334, 363] on input "d. Expected Time = (optimistic + 4*most likely + pessimistic) / 6" at bounding box center [334, 358] width 0 height 10
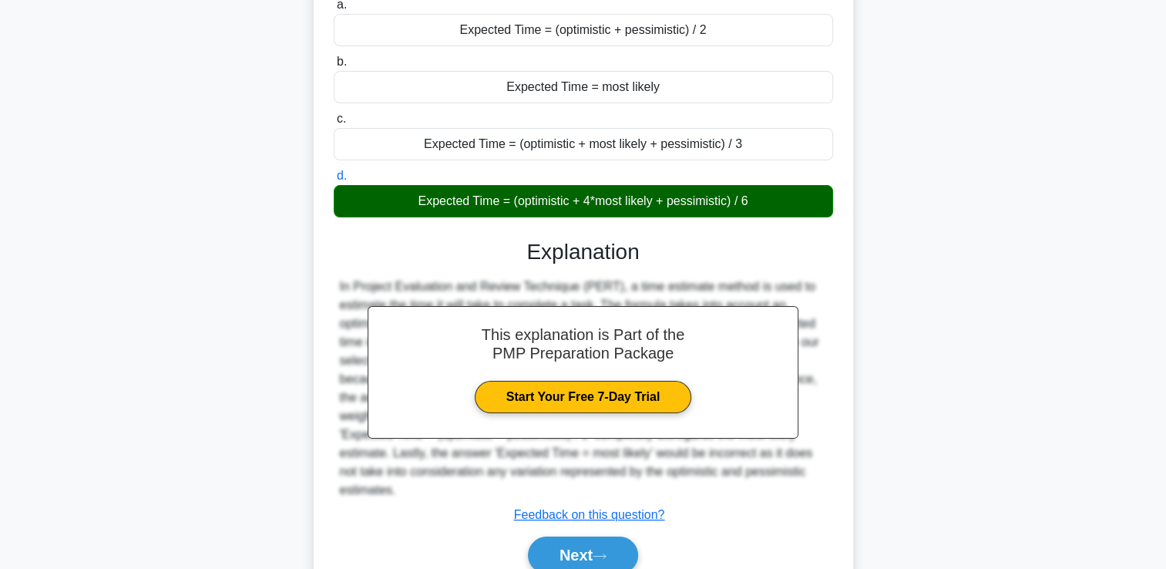
scroll to position [264, 0]
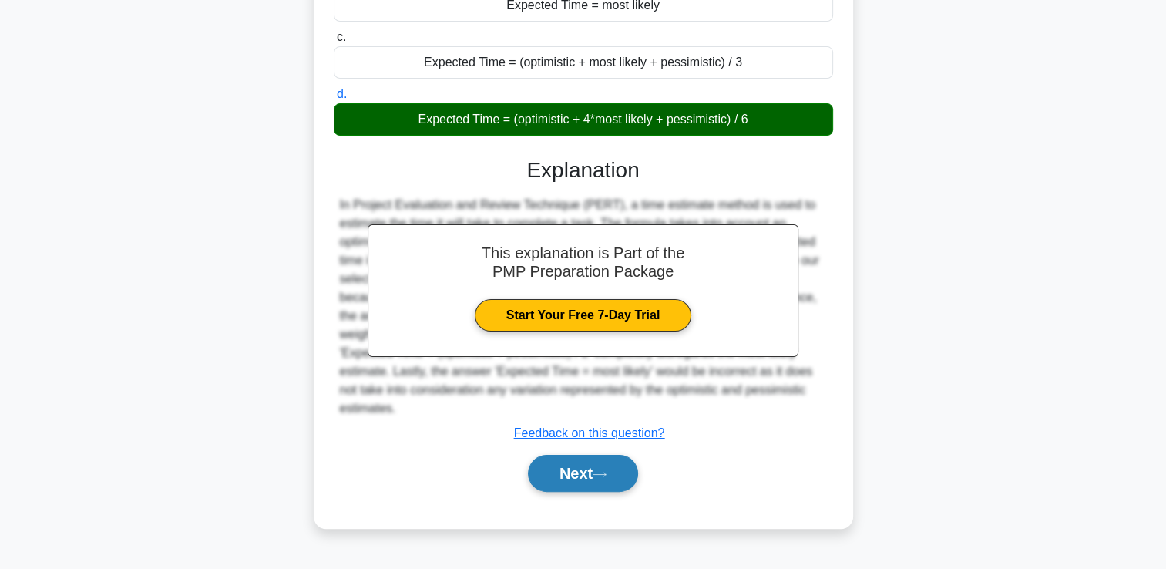
click at [593, 468] on button "Next" at bounding box center [583, 473] width 110 height 37
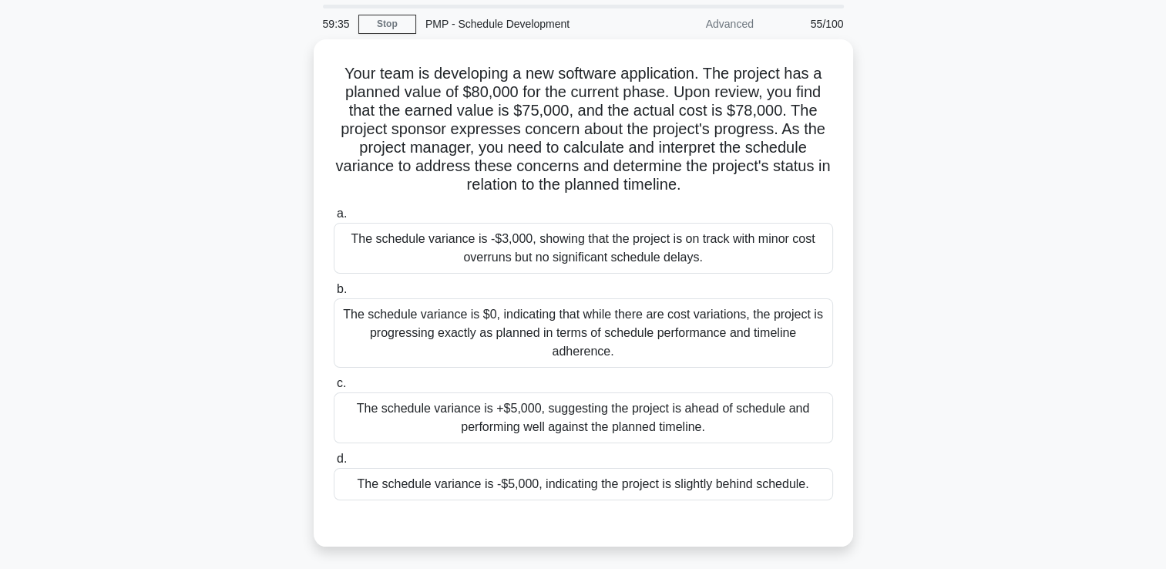
scroll to position [77, 0]
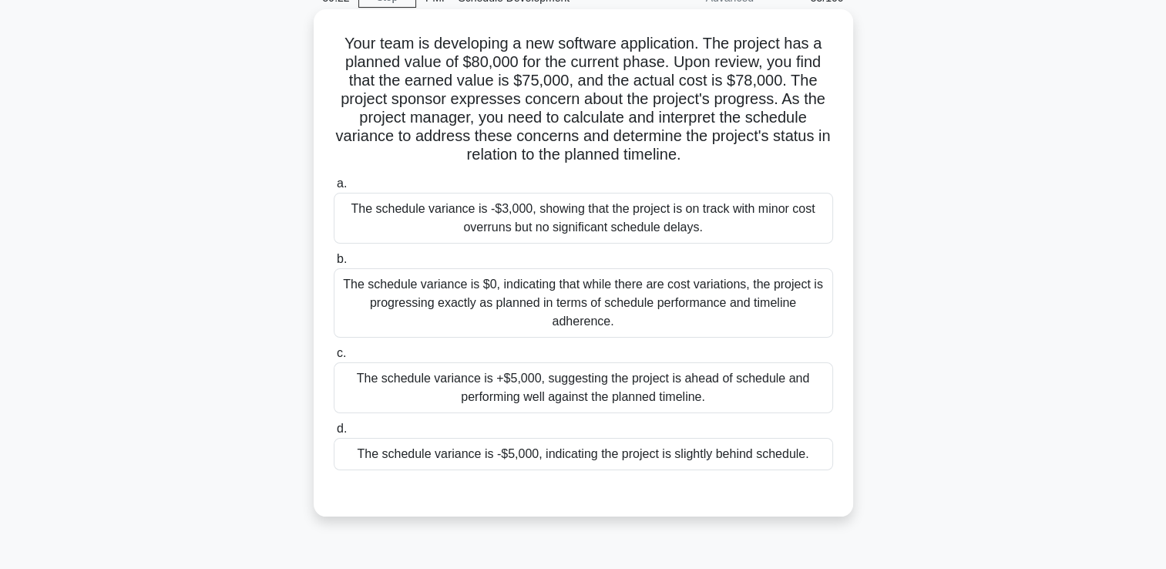
click at [774, 230] on div "The schedule variance is -$3,000, showing that the project is on track with min…" at bounding box center [583, 218] width 499 height 51
click at [334, 189] on input "a. The schedule variance is -$3,000, showing that the project is on track with …" at bounding box center [334, 184] width 0 height 10
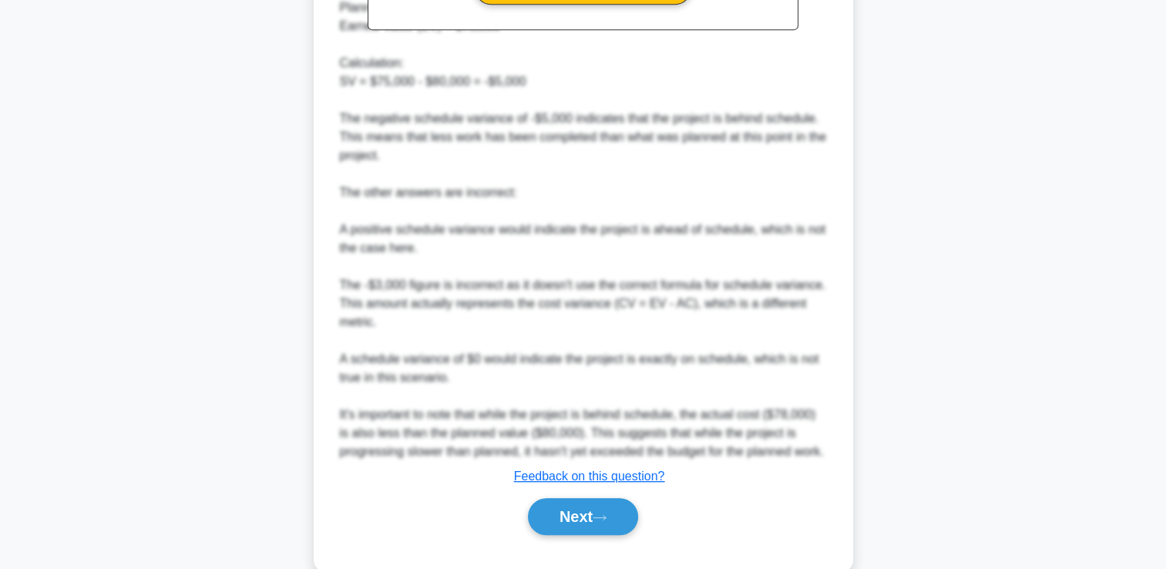
scroll to position [693, 0]
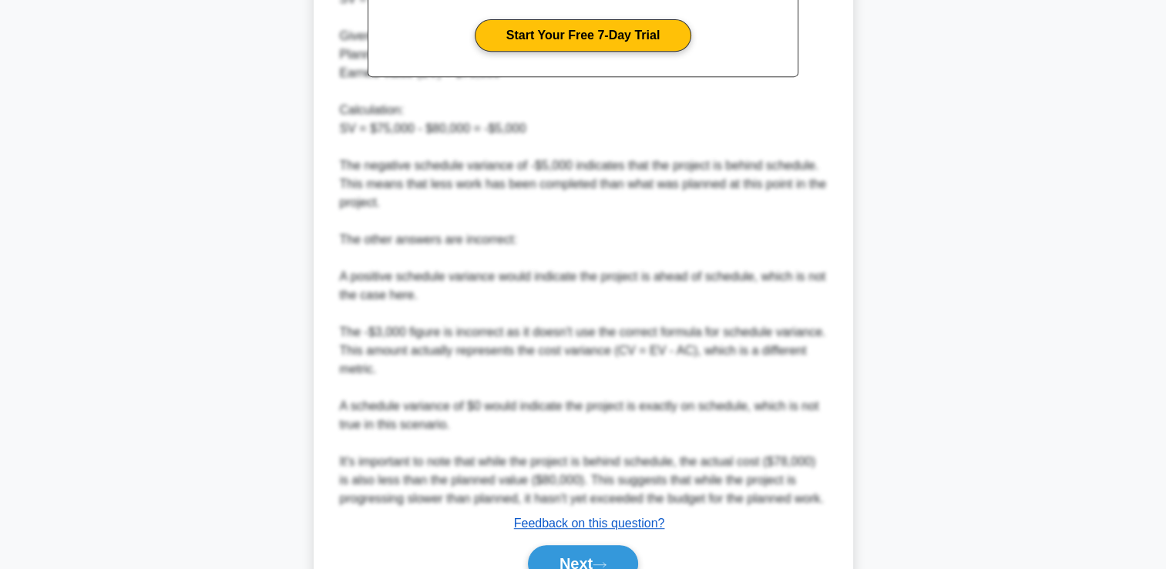
click at [562, 512] on div "This explanation is Part of the PMP Preparation Package Start Your Free 7-Day T…" at bounding box center [583, 223] width 499 height 729
click at [591, 555] on button "Next" at bounding box center [583, 563] width 110 height 37
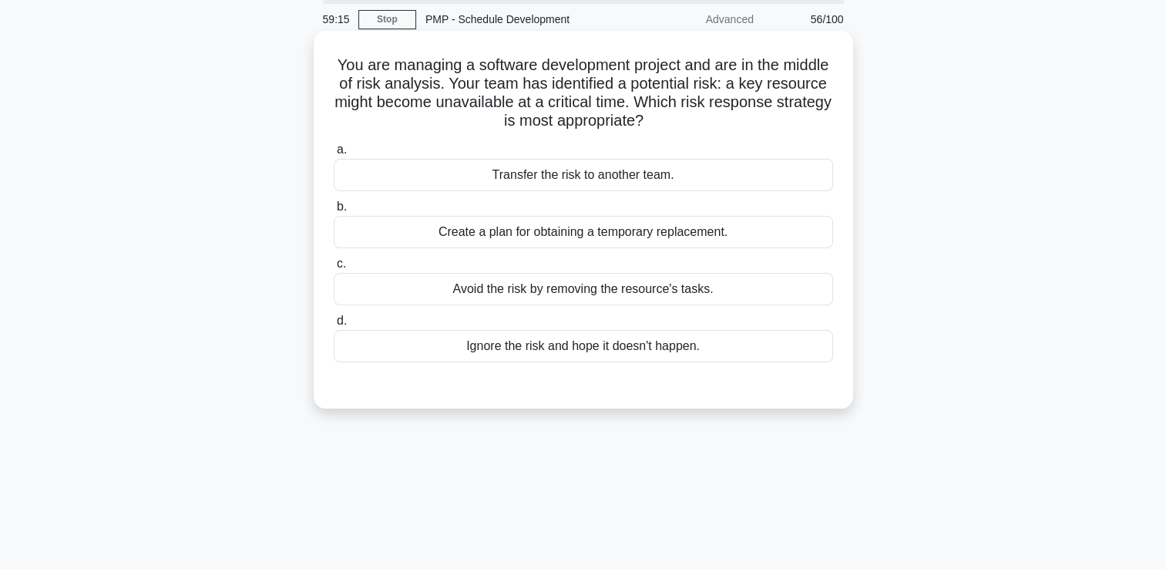
scroll to position [32, 0]
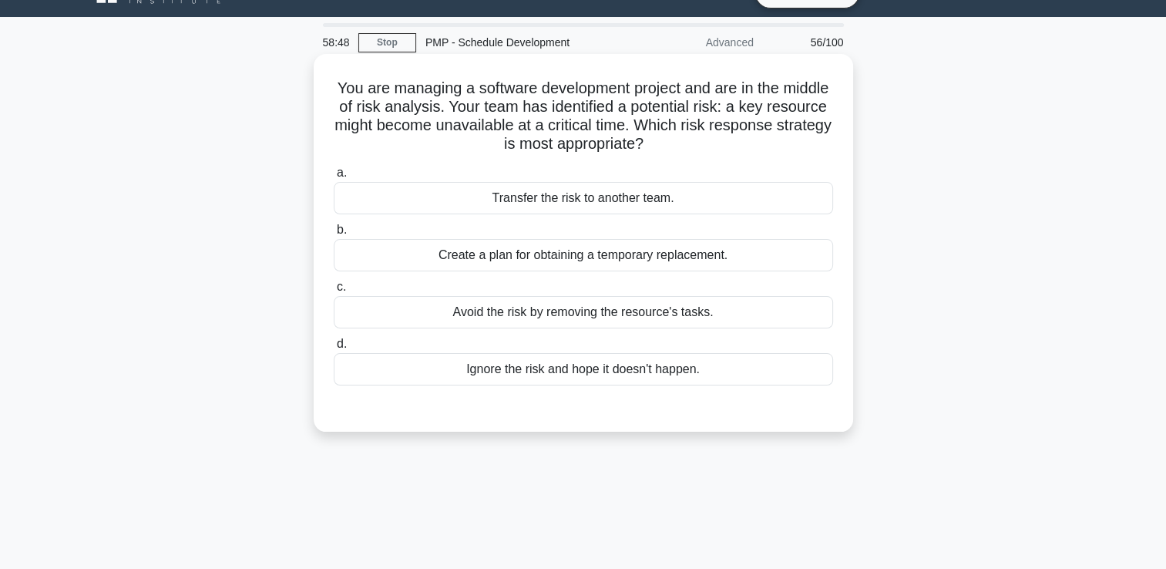
click at [568, 257] on div "Create a plan for obtaining a temporary replacement." at bounding box center [583, 255] width 499 height 32
click at [334, 235] on input "b. Create a plan for obtaining a temporary replacement." at bounding box center [334, 230] width 0 height 10
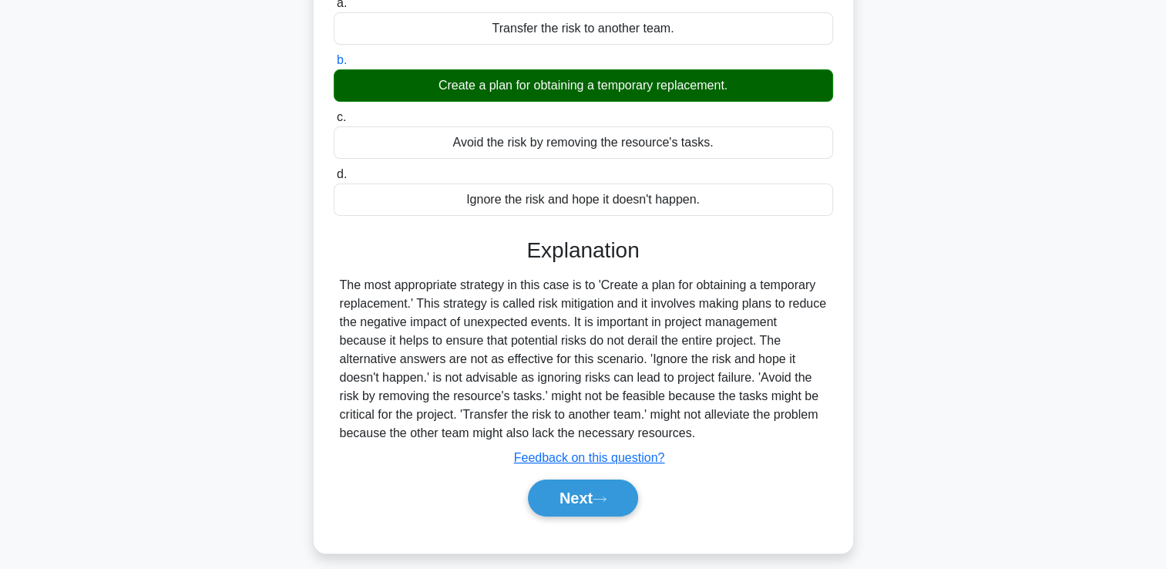
scroll to position [264, 0]
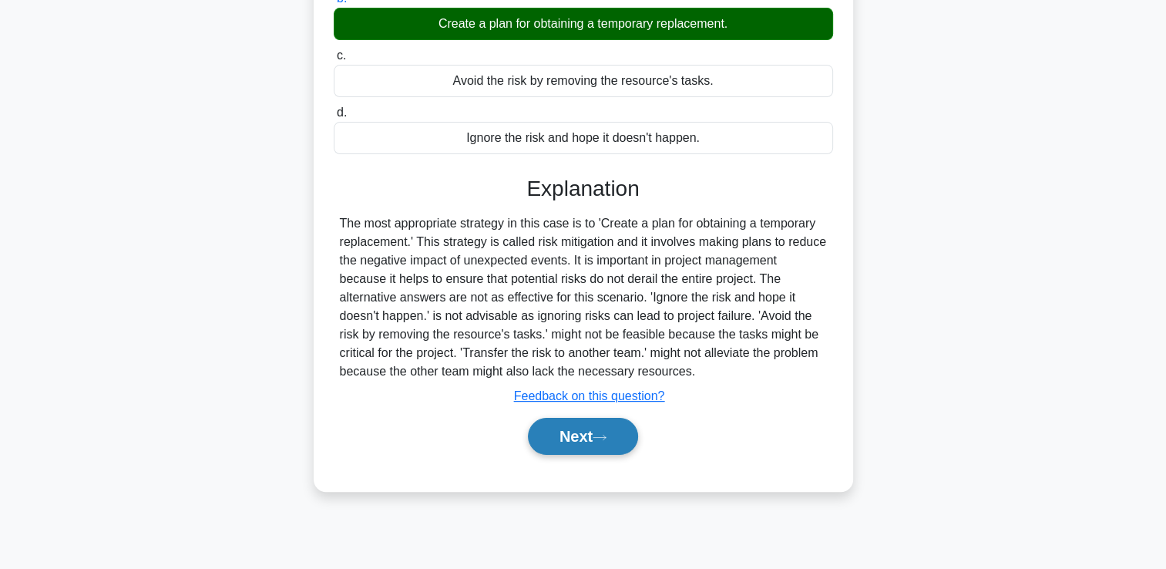
click at [587, 442] on button "Next" at bounding box center [583, 436] width 110 height 37
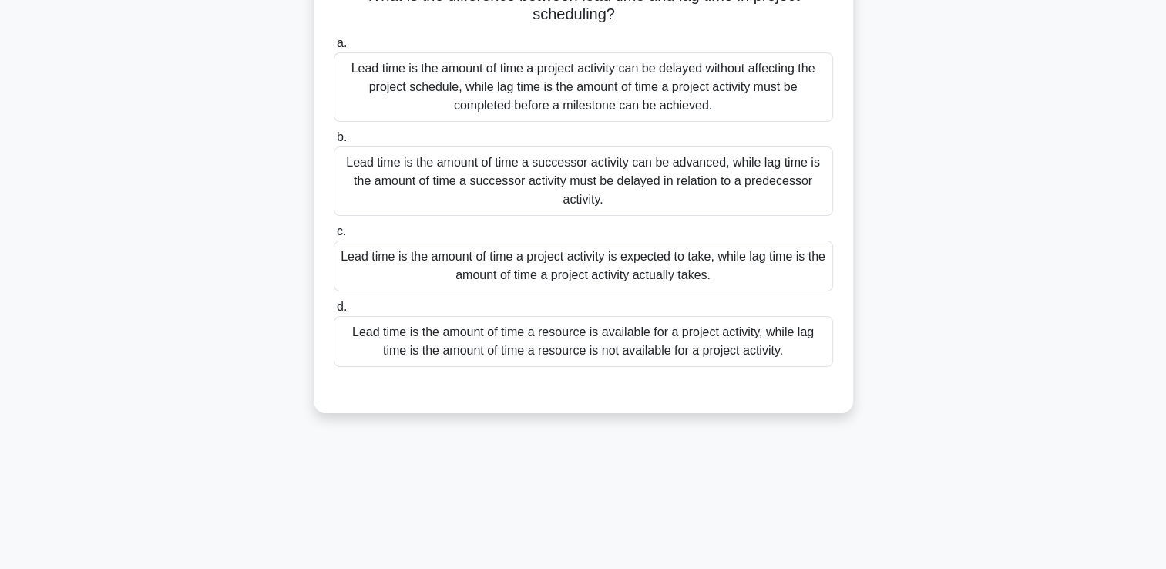
scroll to position [32, 0]
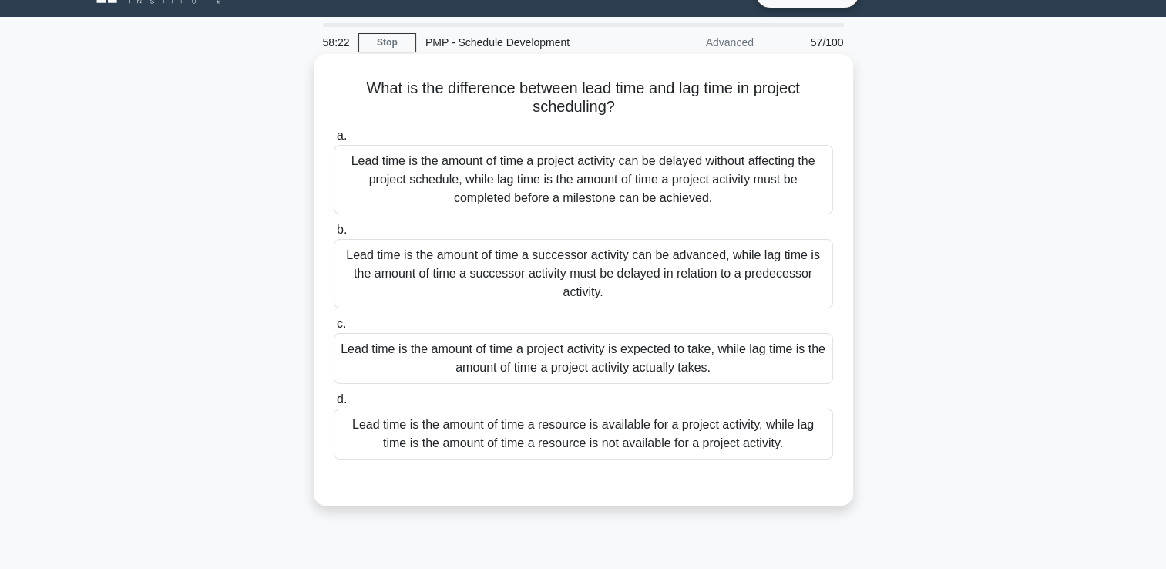
click at [657, 174] on div "Lead time is the amount of time a project activity can be delayed without affec…" at bounding box center [583, 179] width 499 height 69
click at [334, 141] on input "a. Lead time is the amount of time a project activity can be delayed without af…" at bounding box center [334, 136] width 0 height 10
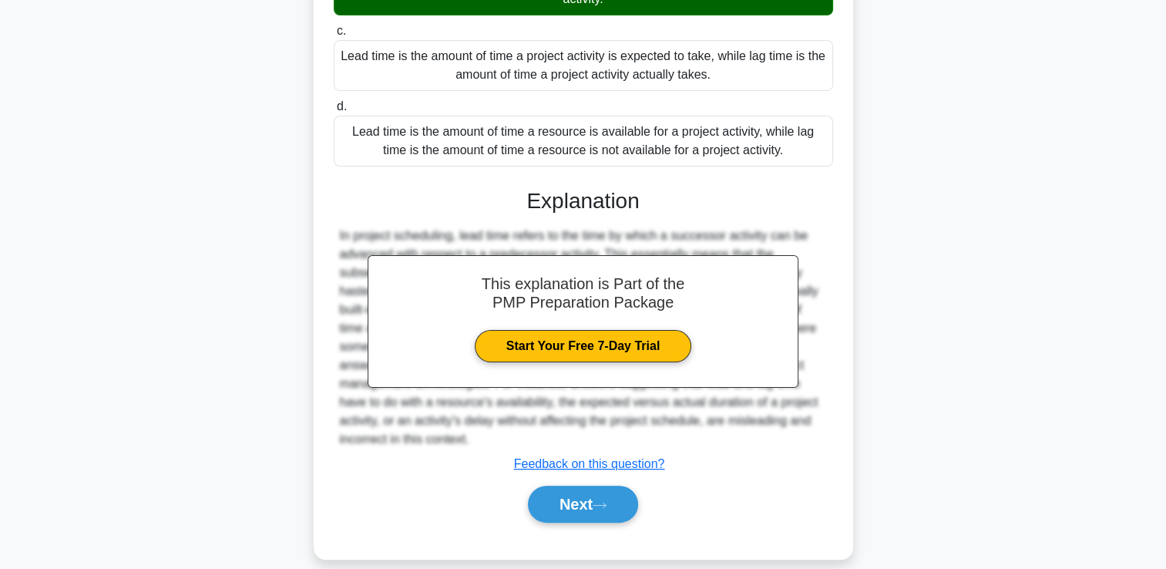
scroll to position [345, 0]
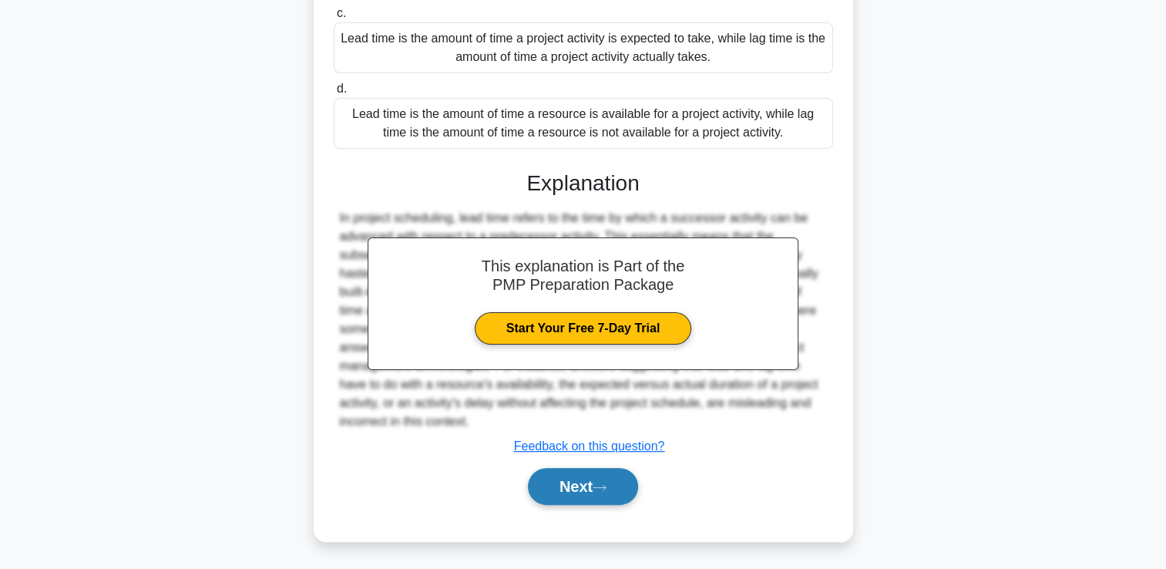
click at [542, 491] on button "Next" at bounding box center [583, 486] width 110 height 37
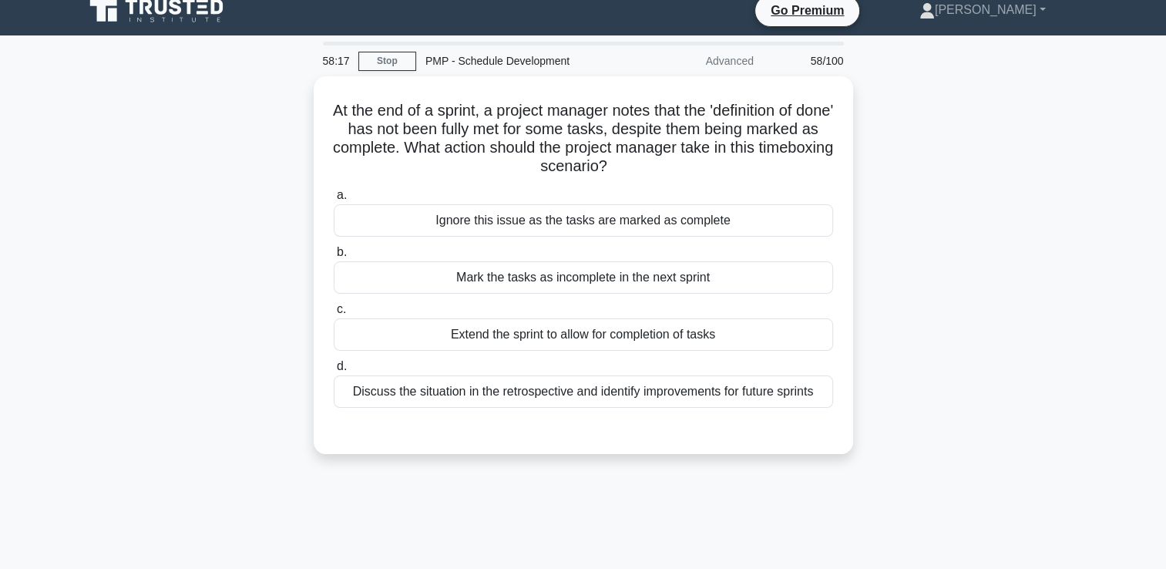
scroll to position [0, 0]
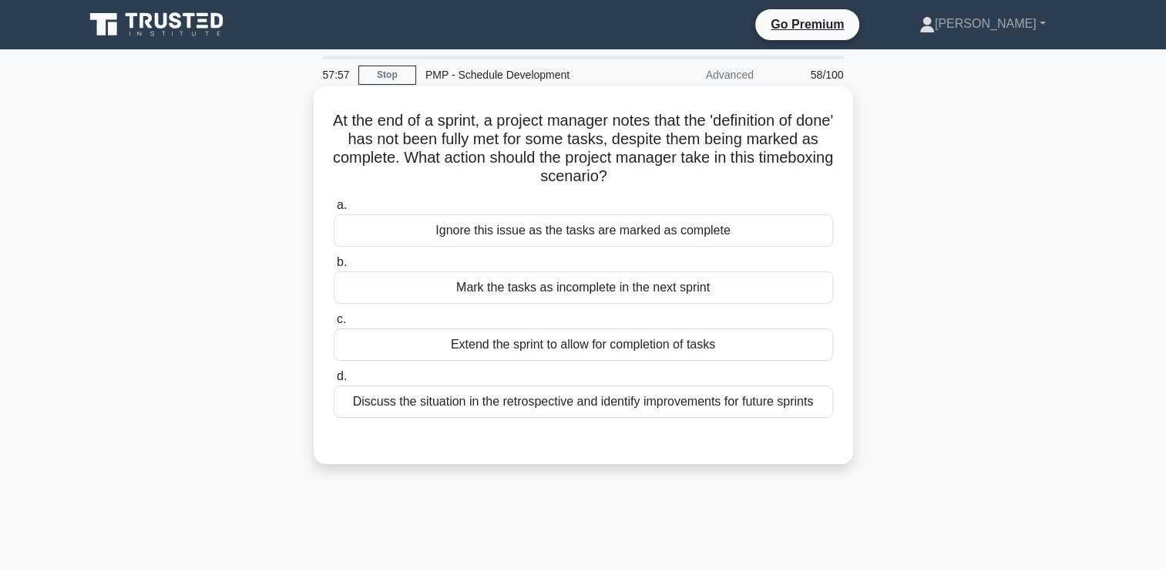
click at [507, 402] on div "Discuss the situation in the retrospective and identify improvements for future…" at bounding box center [583, 401] width 499 height 32
click at [334, 382] on input "d. Discuss the situation in the retrospective and identify improvements for fut…" at bounding box center [334, 377] width 0 height 10
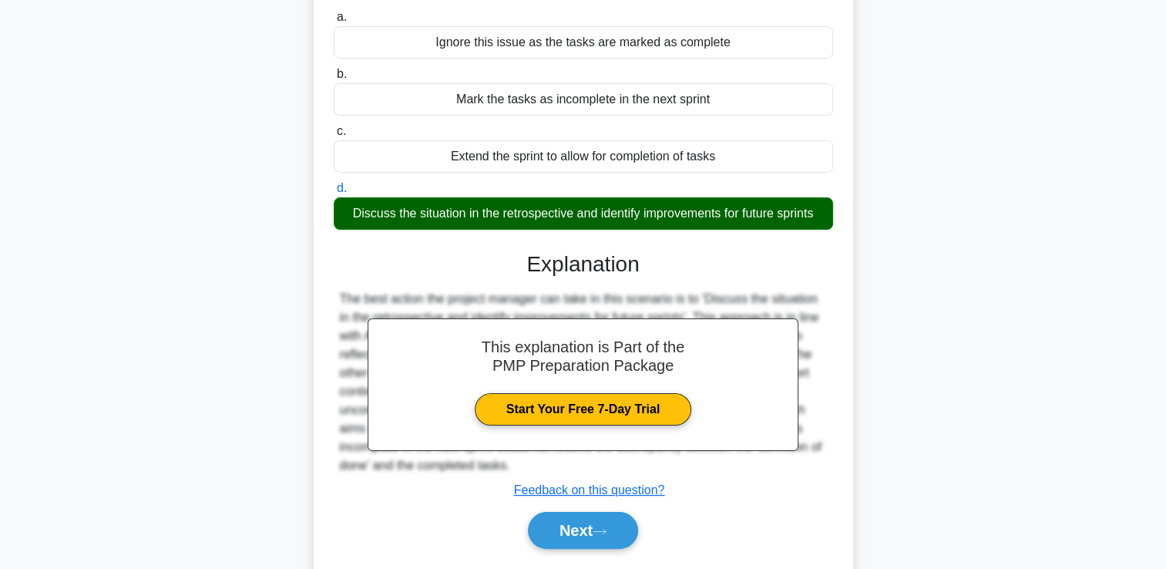
scroll to position [264, 0]
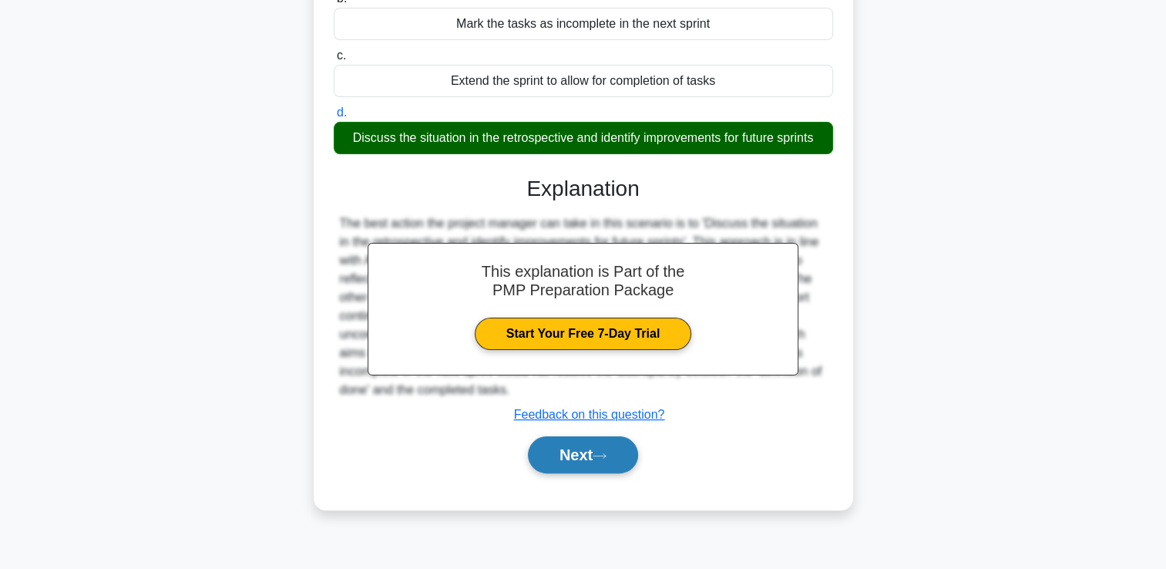
click at [533, 439] on button "Next" at bounding box center [583, 454] width 110 height 37
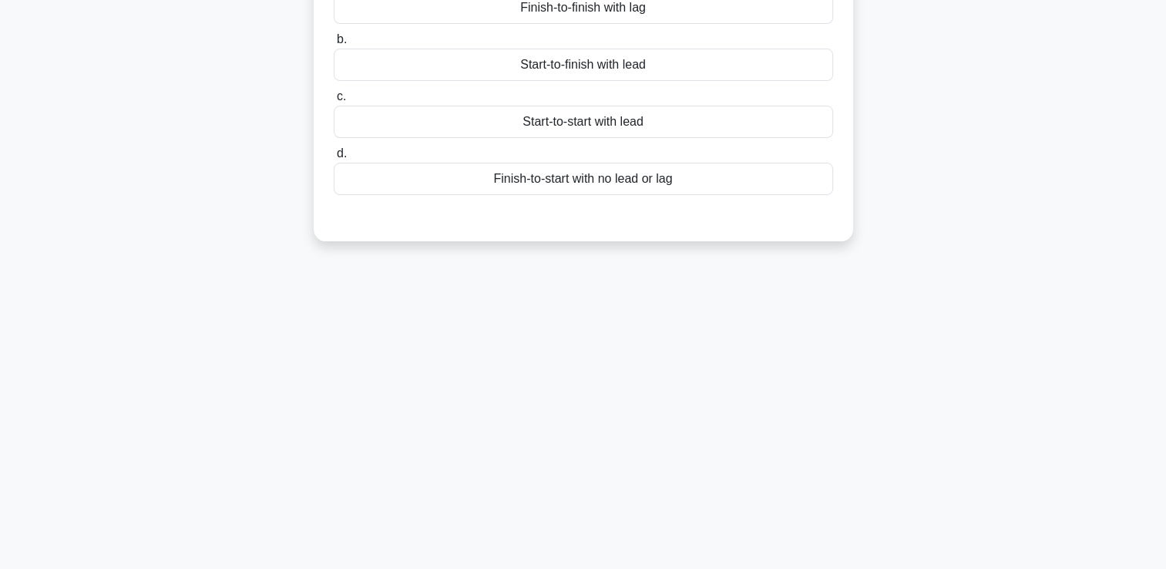
scroll to position [0, 0]
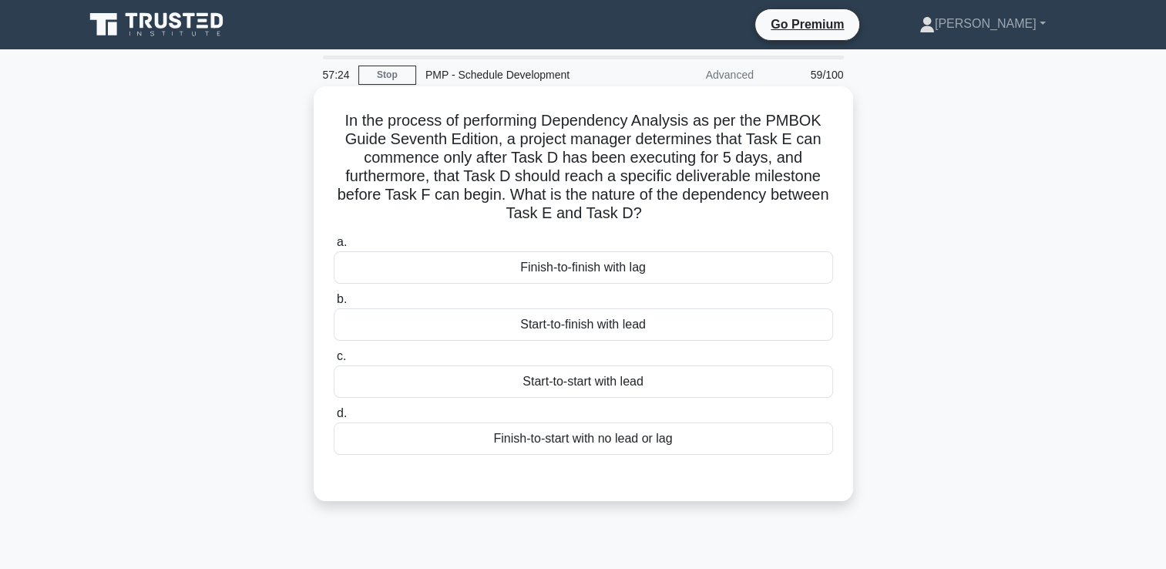
click at [649, 264] on div "Finish-to-finish with lag" at bounding box center [583, 267] width 499 height 32
click at [334, 247] on input "a. Finish-to-finish with lag" at bounding box center [334, 242] width 0 height 10
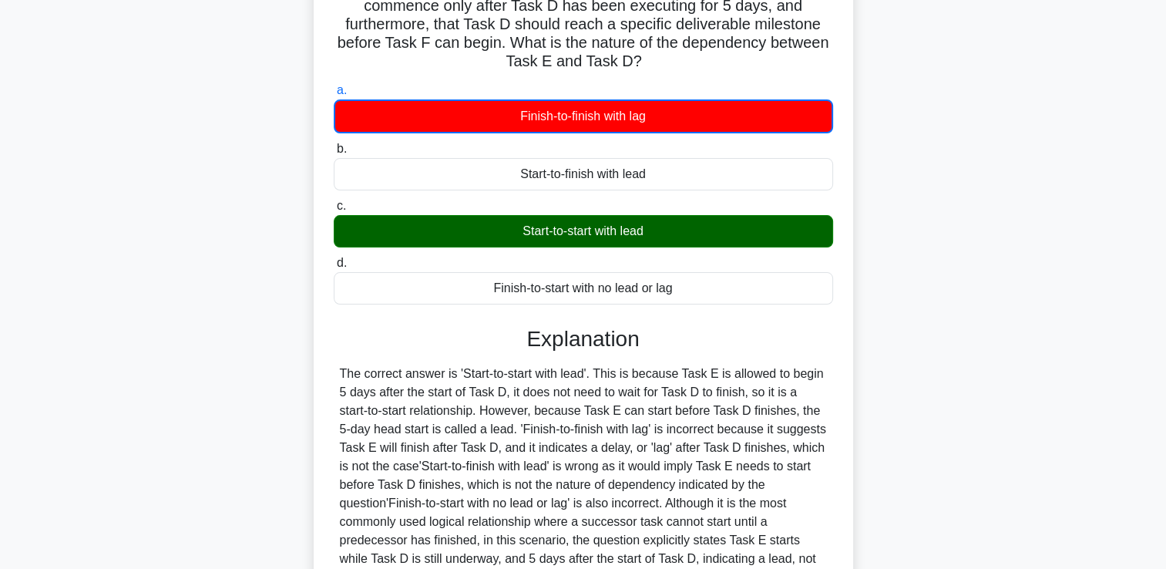
scroll to position [289, 0]
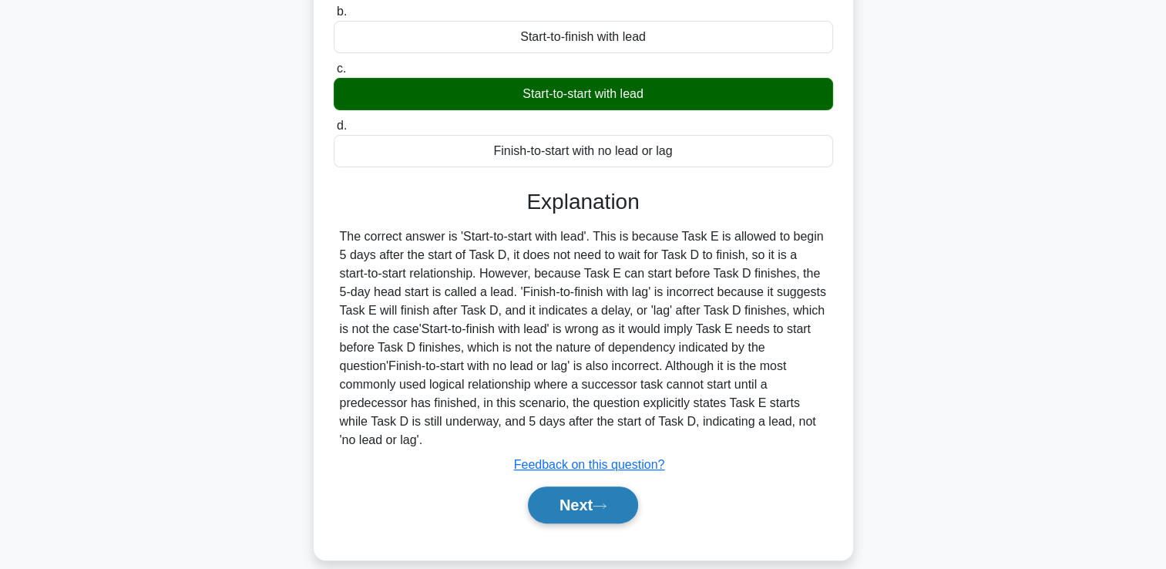
click at [560, 486] on button "Next" at bounding box center [583, 504] width 110 height 37
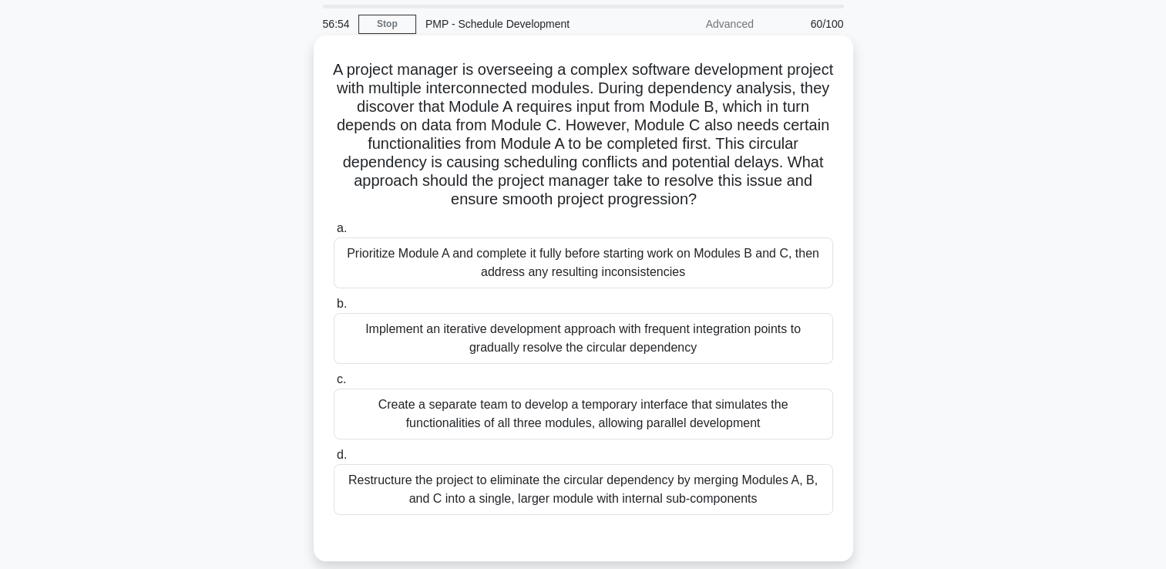
scroll to position [77, 0]
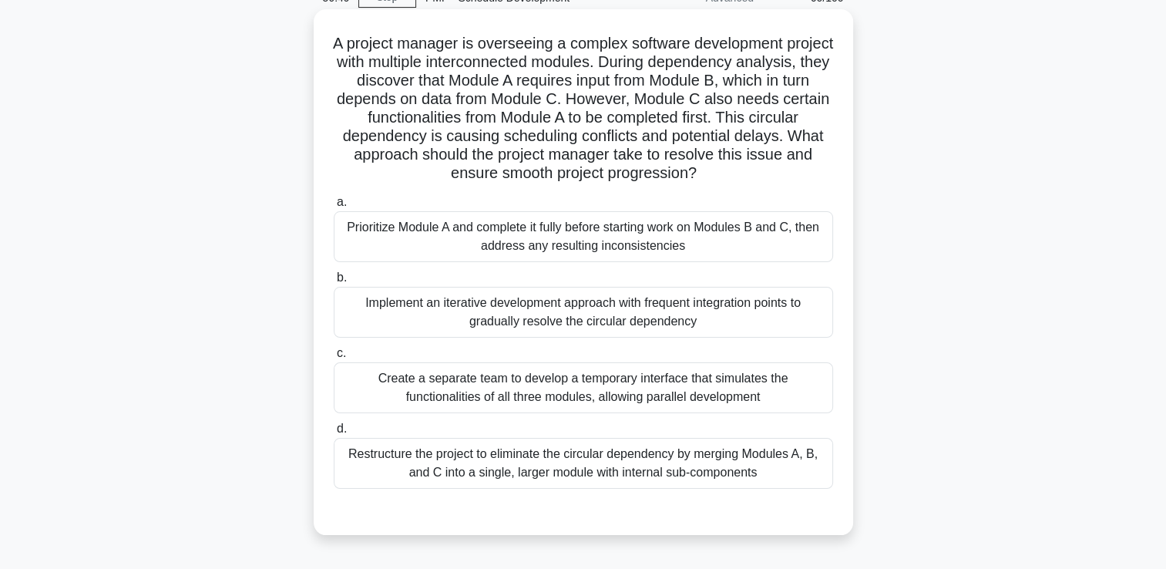
click at [705, 215] on div "Prioritize Module A and complete it fully before starting work on Modules B and…" at bounding box center [583, 236] width 499 height 51
click at [334, 207] on input "a. Prioritize Module A and complete it fully before starting work on Modules B …" at bounding box center [334, 202] width 0 height 10
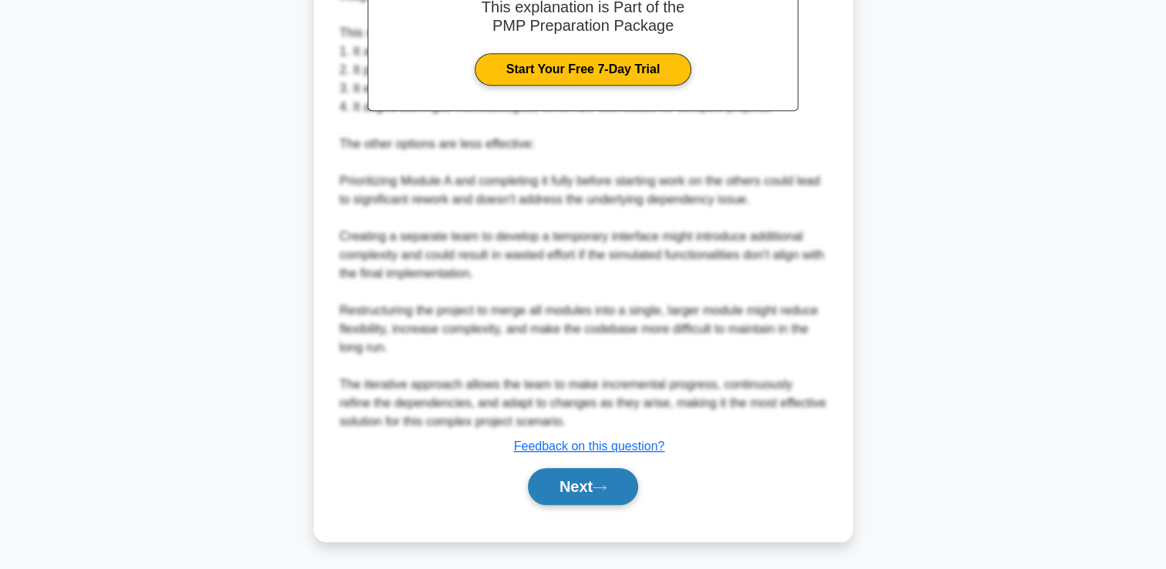
click at [631, 486] on button "Next" at bounding box center [583, 486] width 110 height 37
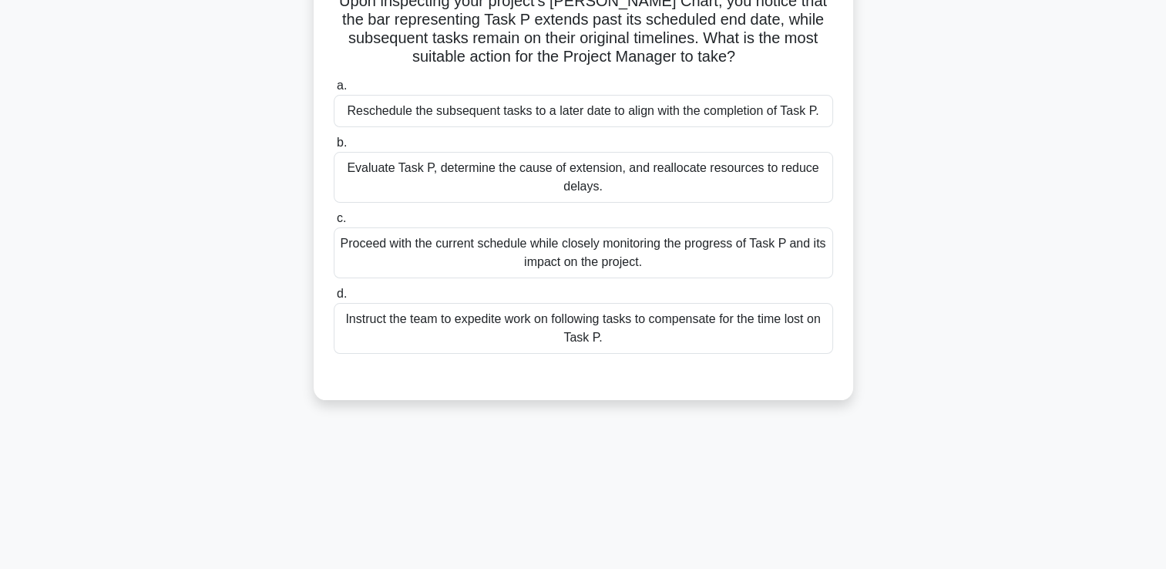
scroll to position [46, 0]
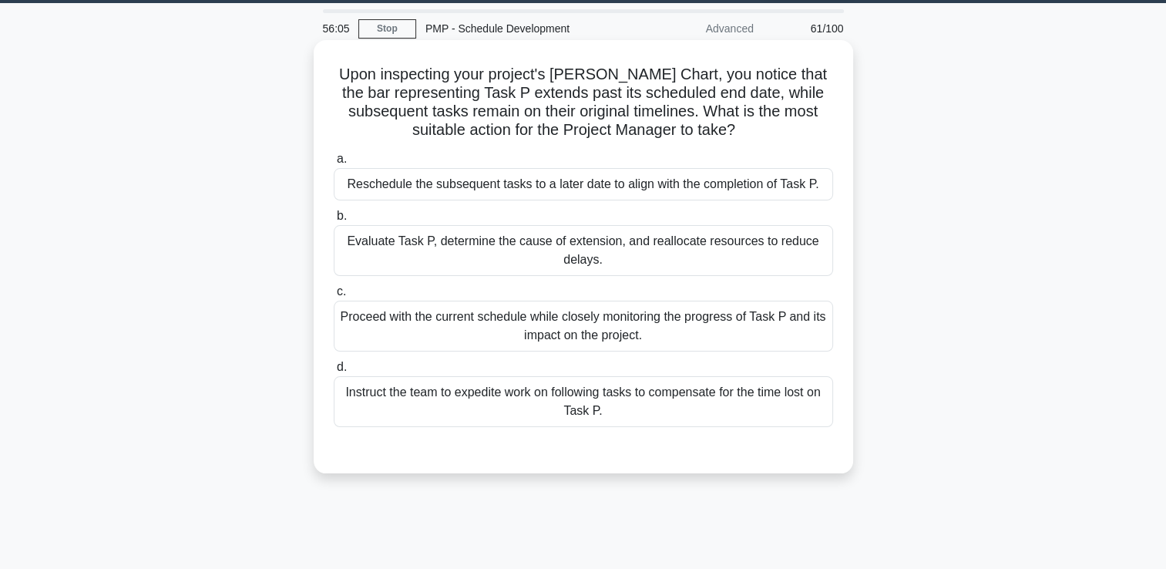
click at [509, 393] on div "Instruct the team to expedite work on following tasks to compensate for the tim…" at bounding box center [583, 401] width 499 height 51
click at [334, 372] on input "d. Instruct the team to expedite work on following tasks to compensate for the …" at bounding box center [334, 367] width 0 height 10
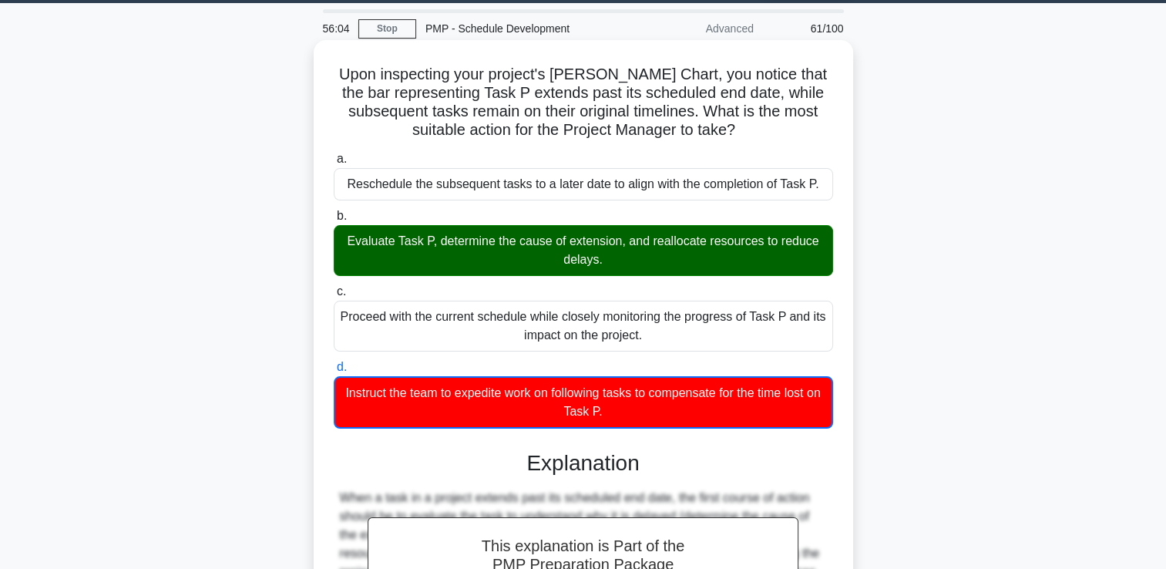
scroll to position [400, 0]
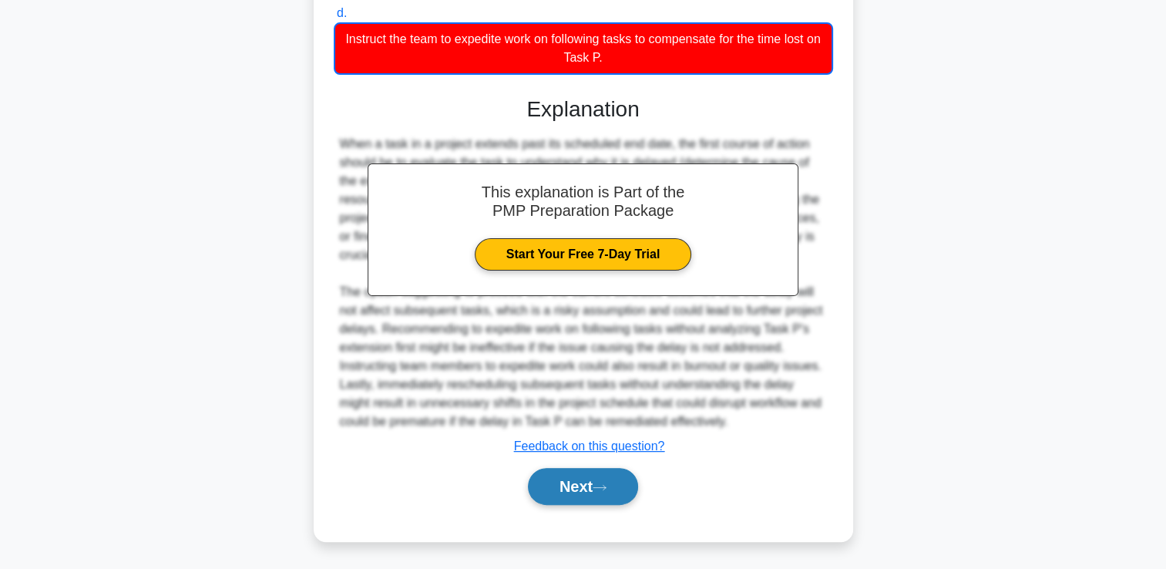
click at [555, 479] on button "Next" at bounding box center [583, 486] width 110 height 37
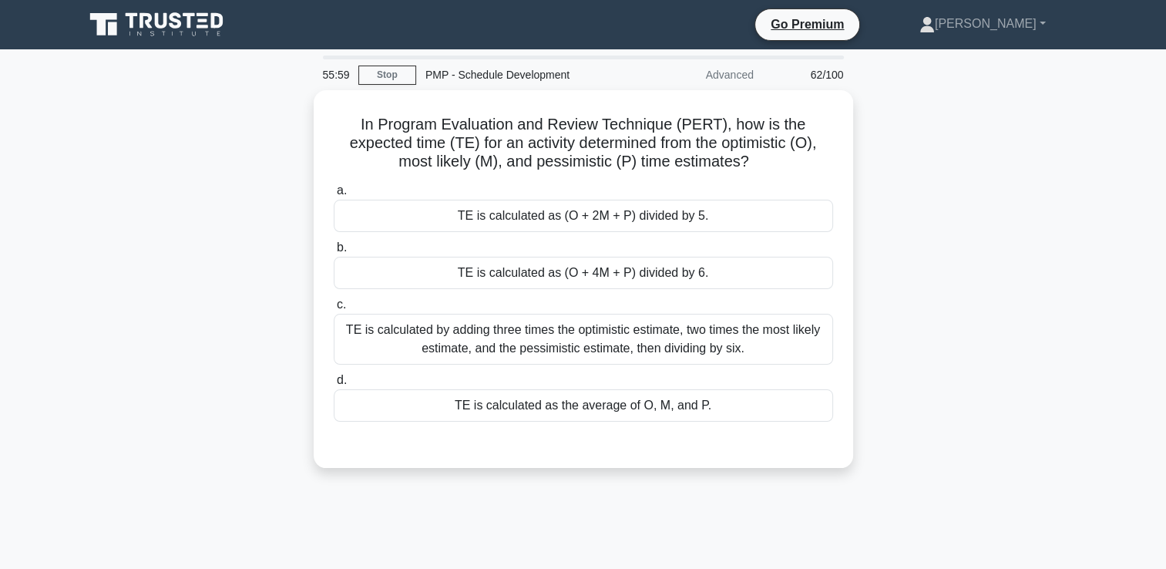
scroll to position [0, 0]
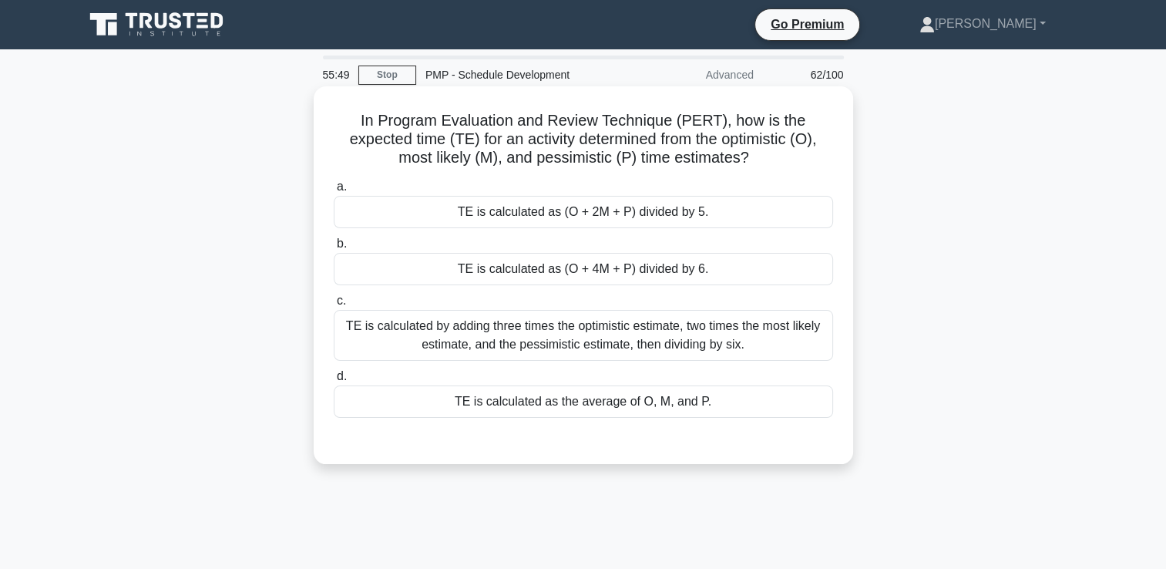
click at [782, 273] on div "TE is calculated as (O + 4M + P) divided by 6." at bounding box center [583, 269] width 499 height 32
click at [334, 249] on input "b. TE is calculated as (O + 4M + P) divided by 6." at bounding box center [334, 244] width 0 height 10
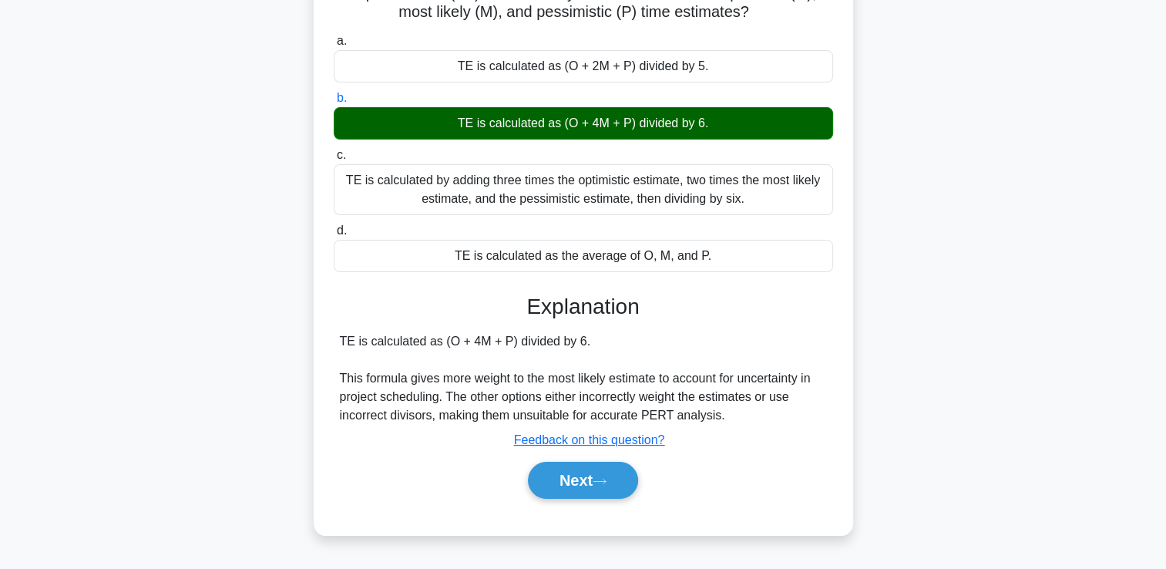
scroll to position [264, 0]
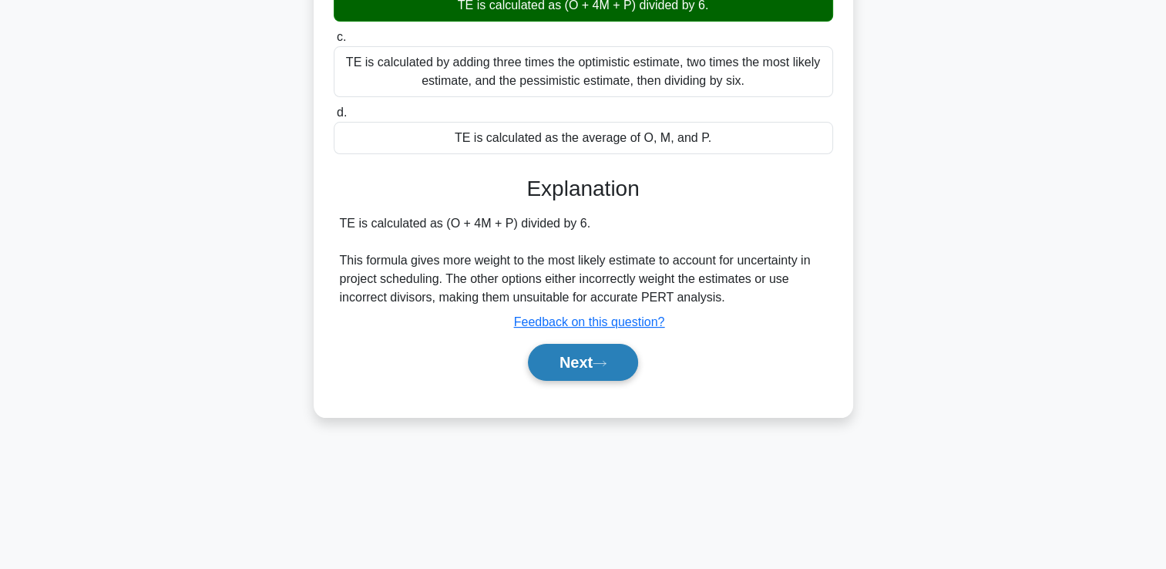
click at [607, 360] on icon at bounding box center [600, 363] width 14 height 8
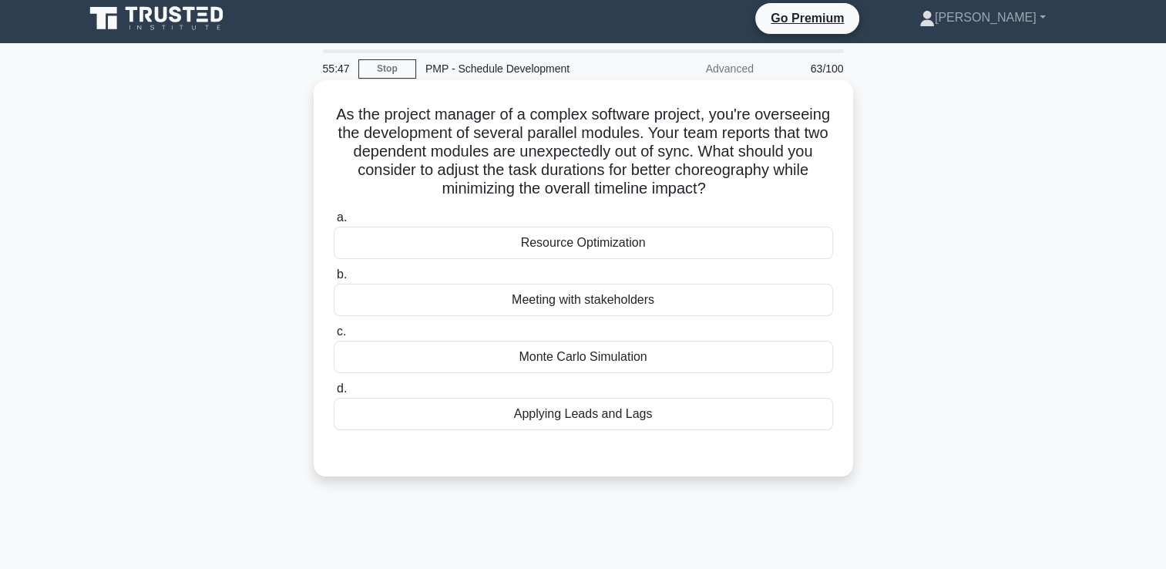
scroll to position [0, 0]
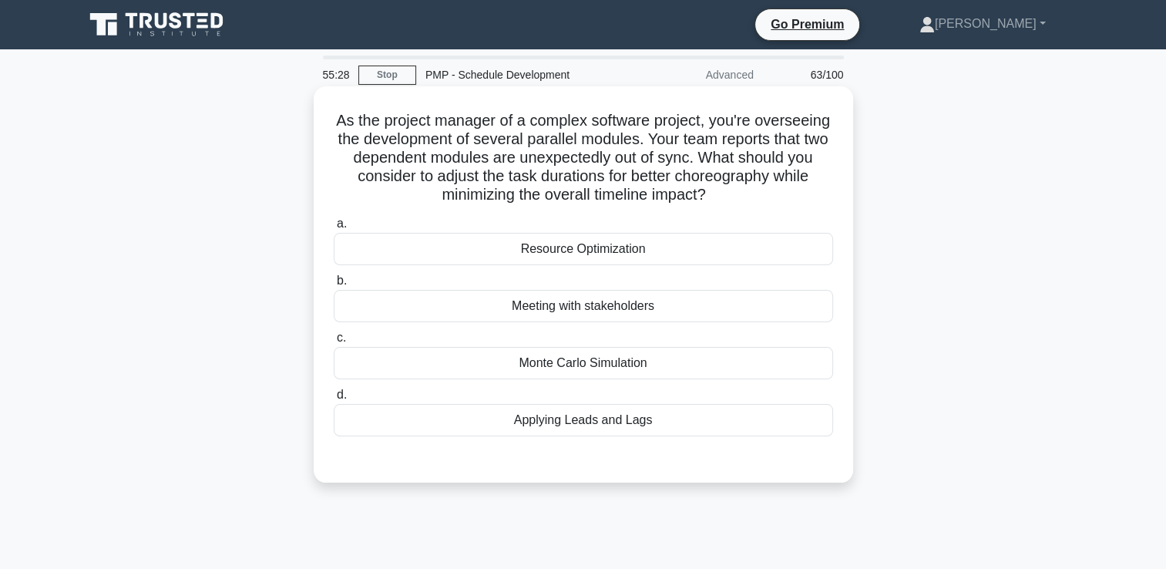
click at [642, 362] on div "Monte Carlo Simulation" at bounding box center [583, 363] width 499 height 32
click at [334, 343] on input "c. Monte Carlo Simulation" at bounding box center [334, 338] width 0 height 10
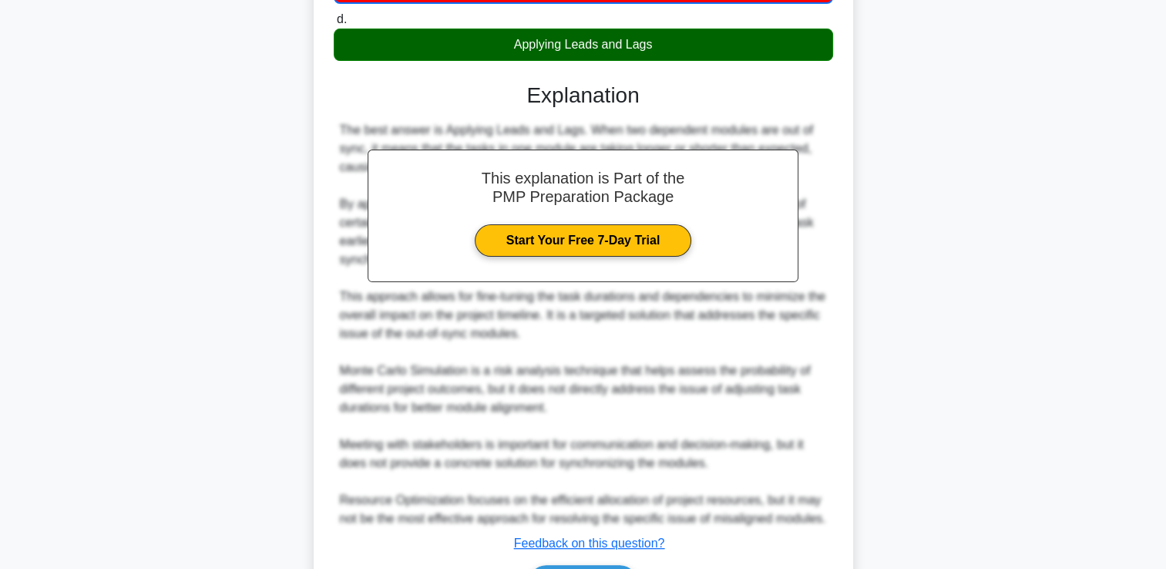
scroll to position [474, 0]
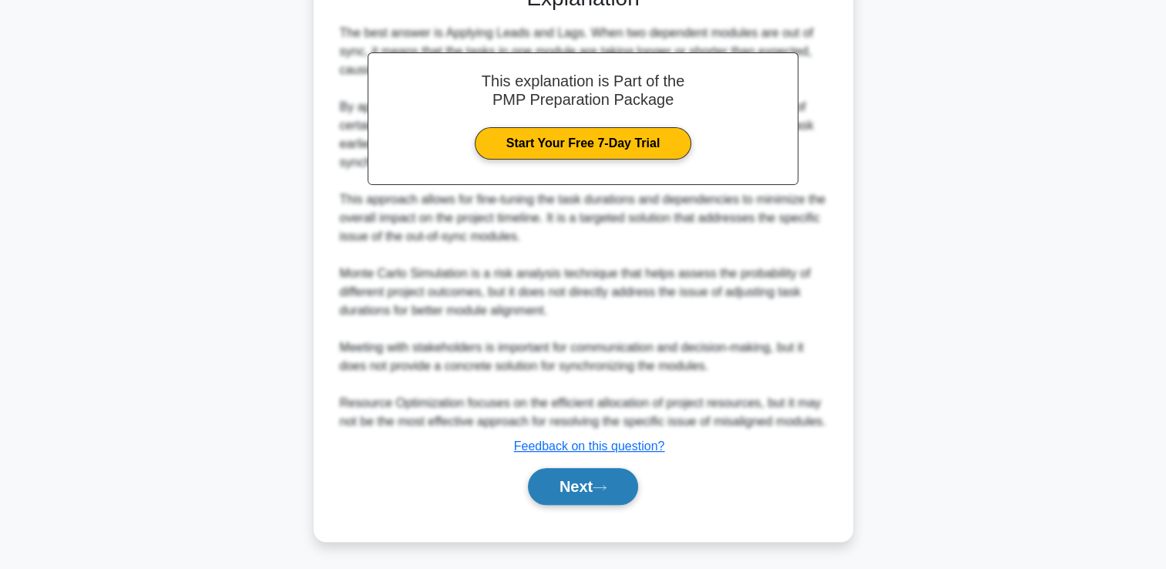
click at [590, 476] on button "Next" at bounding box center [583, 486] width 110 height 37
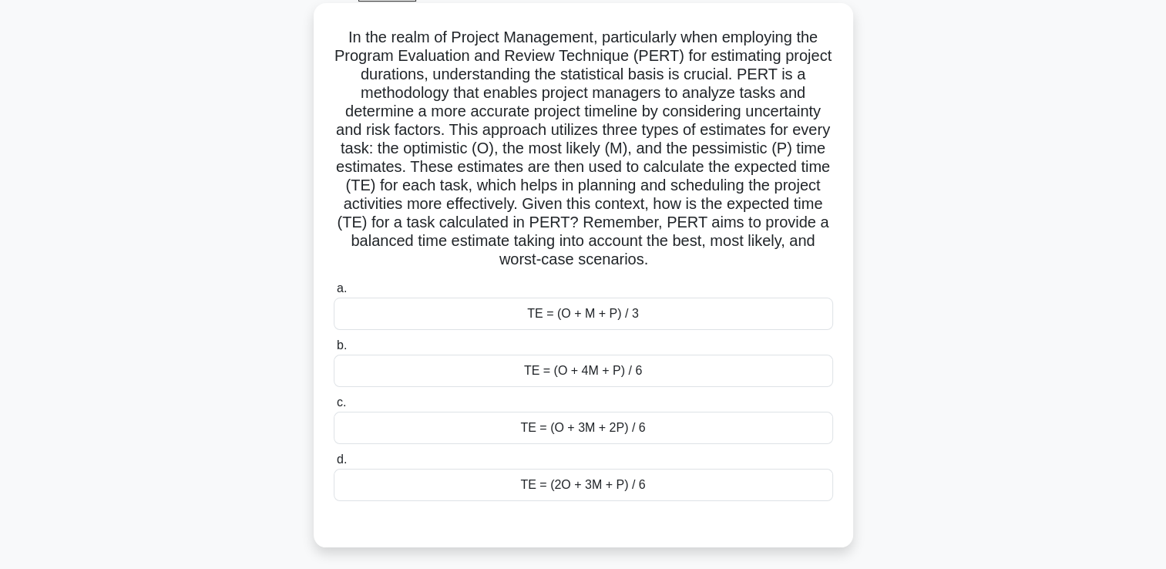
scroll to position [109, 0]
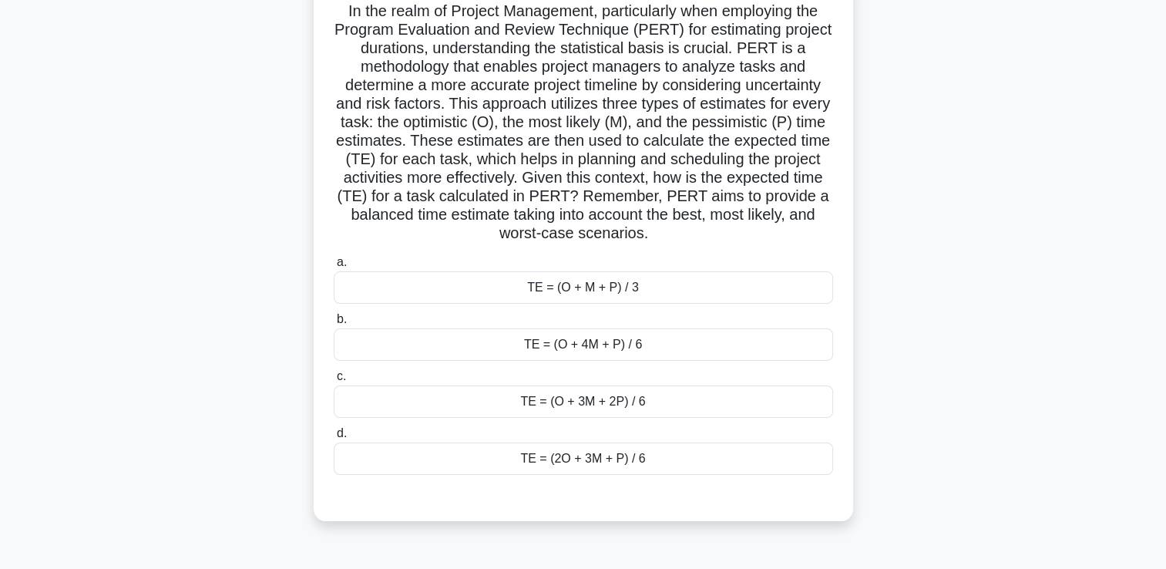
click at [692, 346] on div "TE = (O + 4M + P) / 6" at bounding box center [583, 344] width 499 height 32
click at [334, 324] on input "b. TE = (O + 4M + P) / 6" at bounding box center [334, 319] width 0 height 10
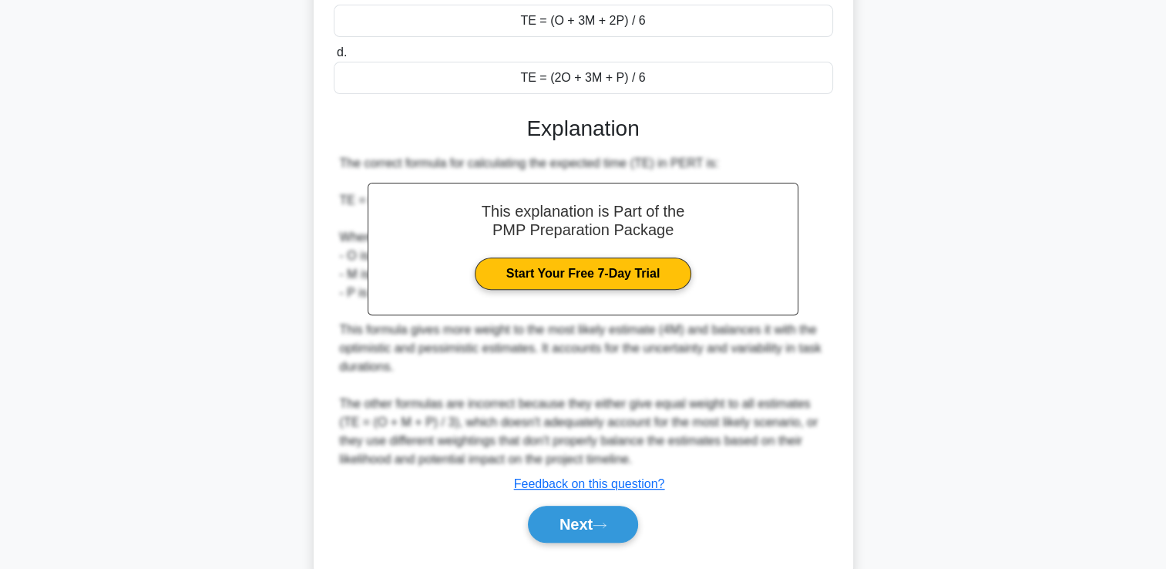
scroll to position [495, 0]
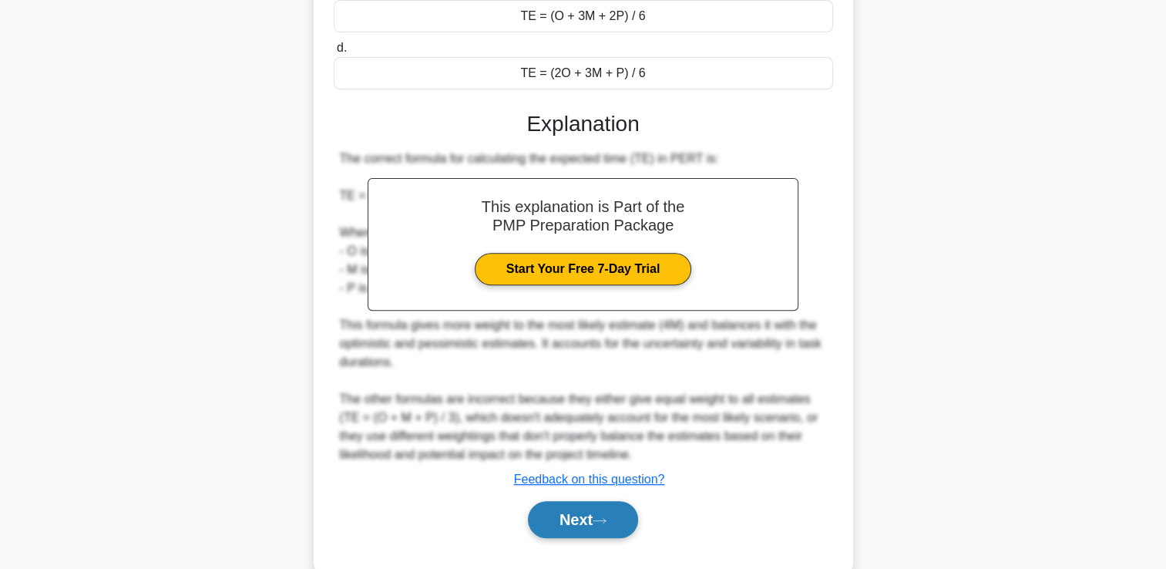
click at [613, 504] on button "Next" at bounding box center [583, 519] width 110 height 37
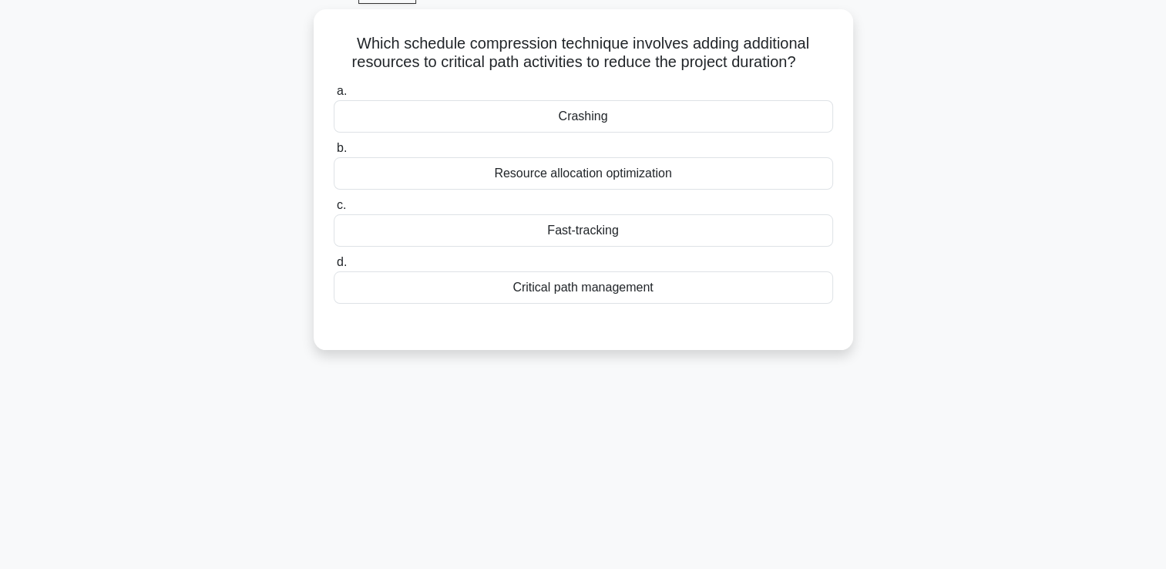
scroll to position [32, 0]
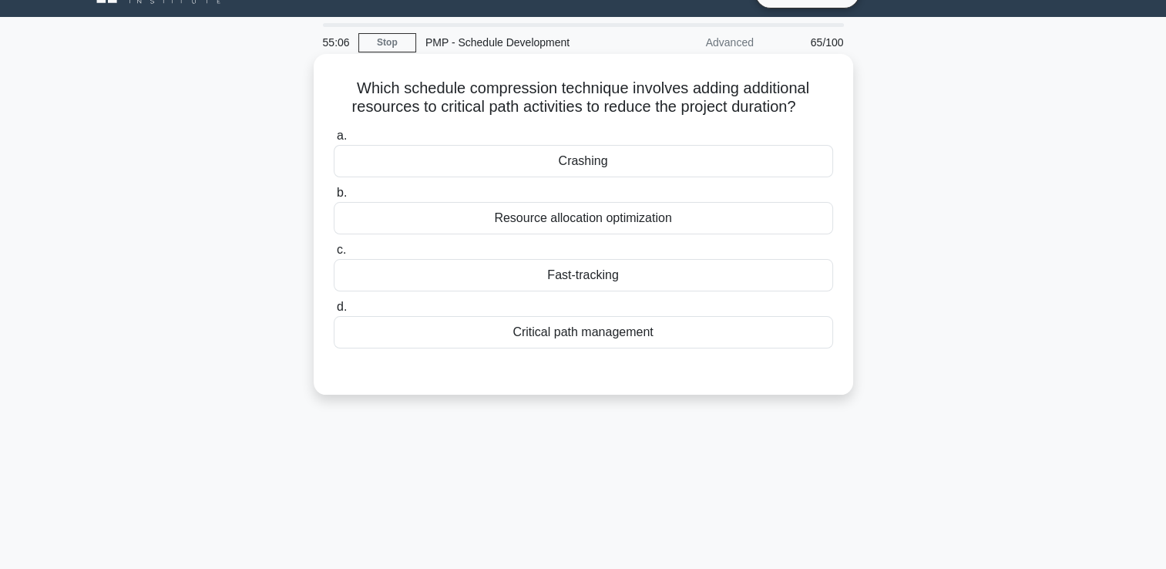
click at [604, 276] on div "Fast-tracking" at bounding box center [583, 275] width 499 height 32
click at [334, 255] on input "c. Fast-tracking" at bounding box center [334, 250] width 0 height 10
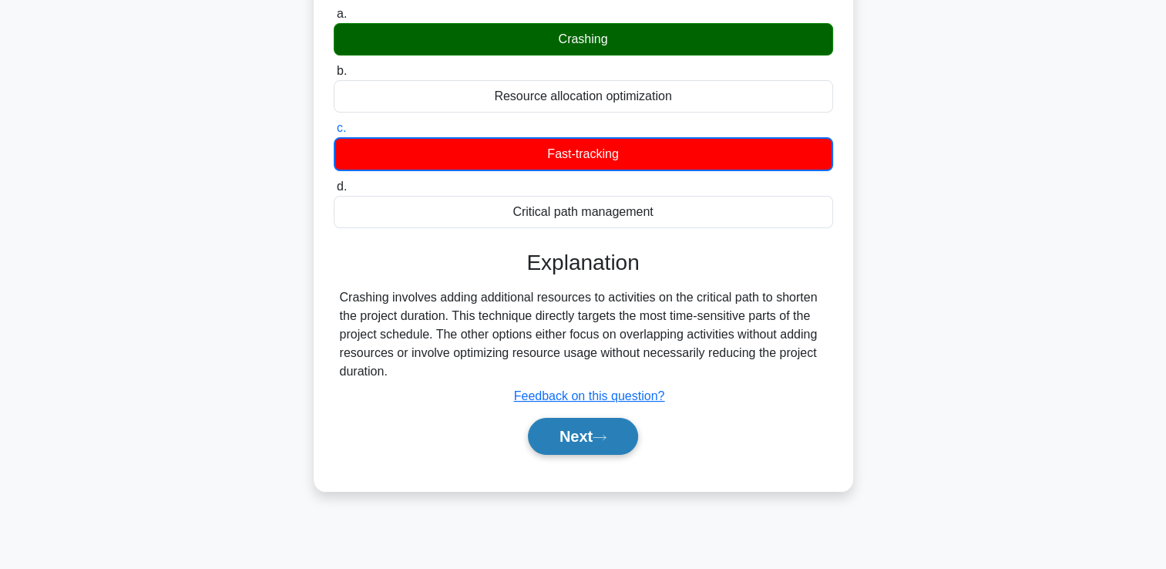
scroll to position [264, 0]
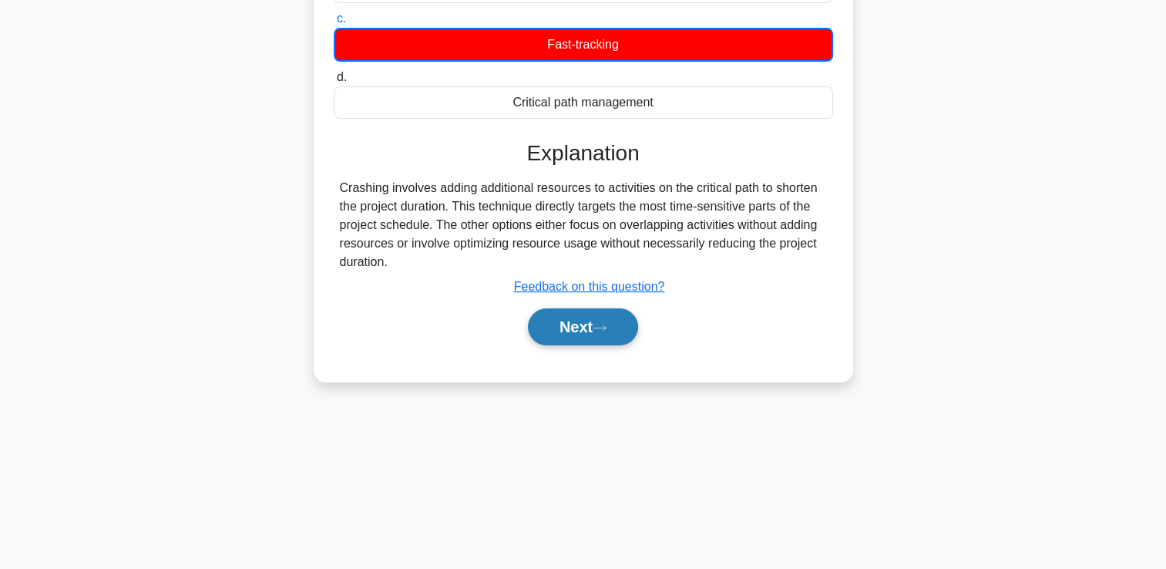
click at [598, 324] on icon at bounding box center [600, 328] width 14 height 8
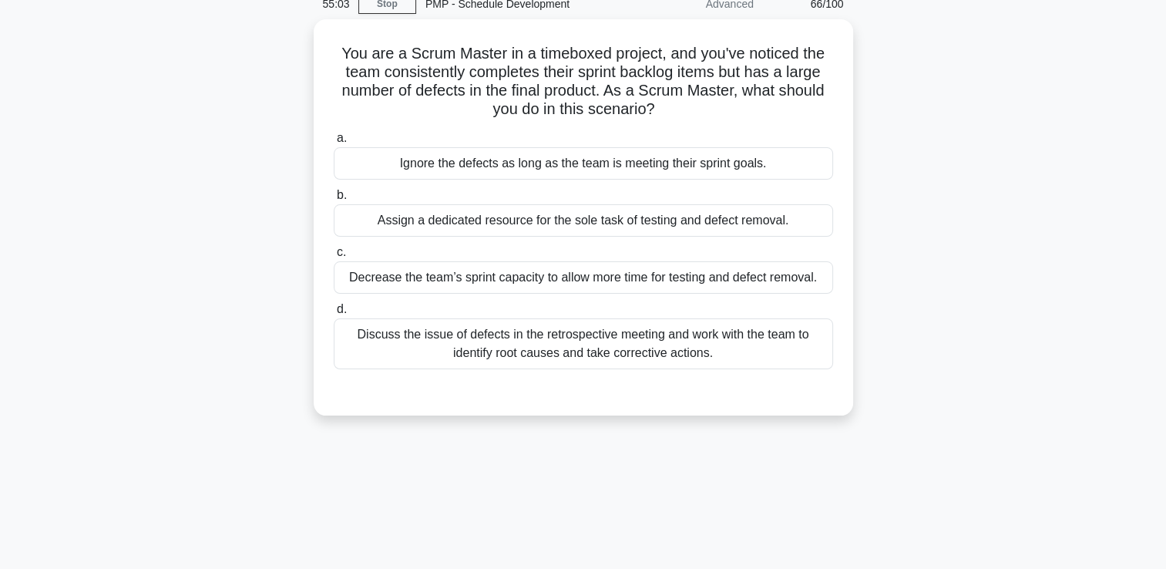
scroll to position [32, 0]
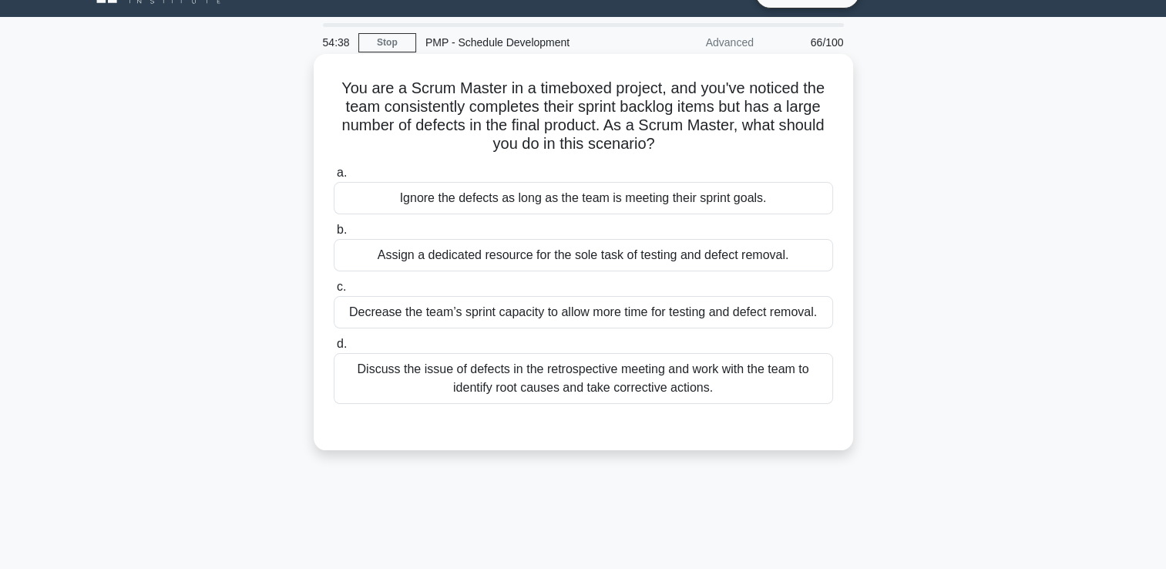
click at [684, 383] on div "Discuss the issue of defects in the retrospective meeting and work with the tea…" at bounding box center [583, 378] width 499 height 51
click at [334, 349] on input "d. Discuss the issue of defects in the retrospective meeting and work with the …" at bounding box center [334, 344] width 0 height 10
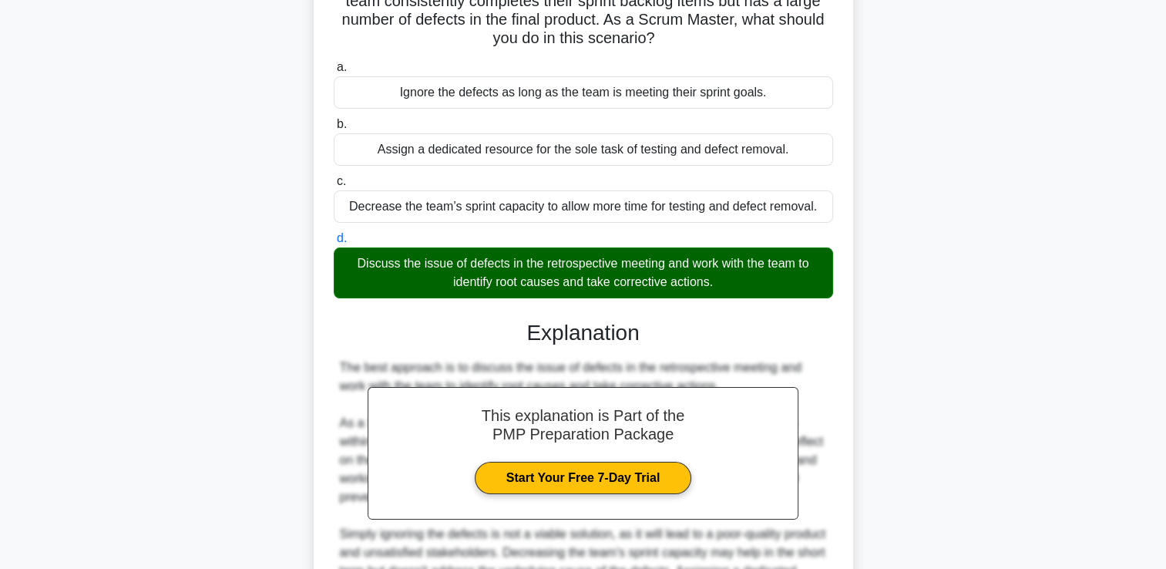
scroll to position [398, 0]
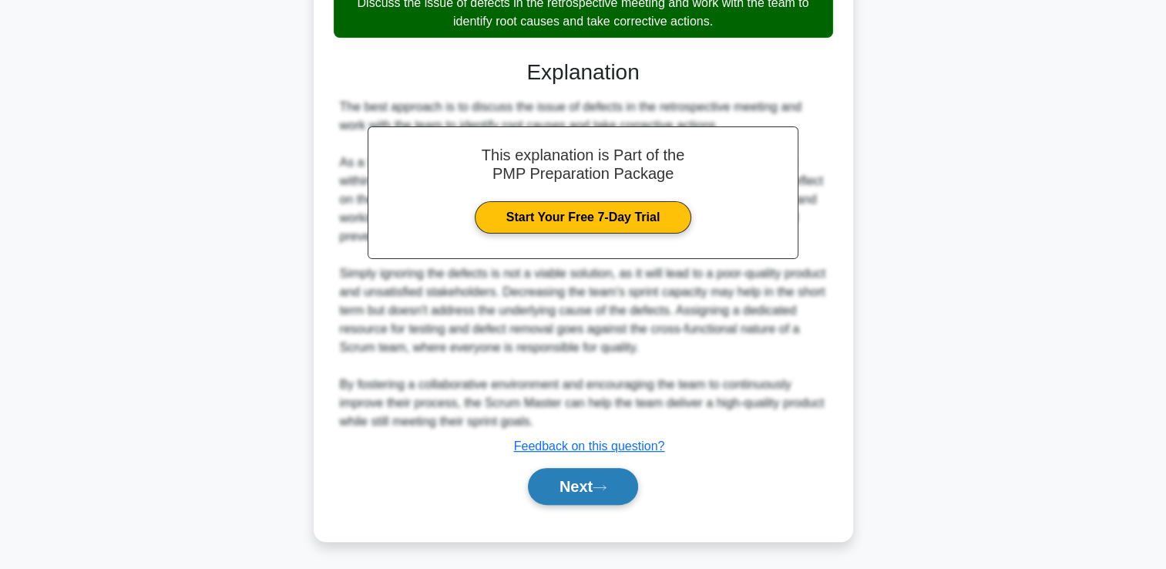
click at [629, 469] on div "Next" at bounding box center [583, 486] width 499 height 49
click at [629, 472] on button "Next" at bounding box center [583, 486] width 110 height 37
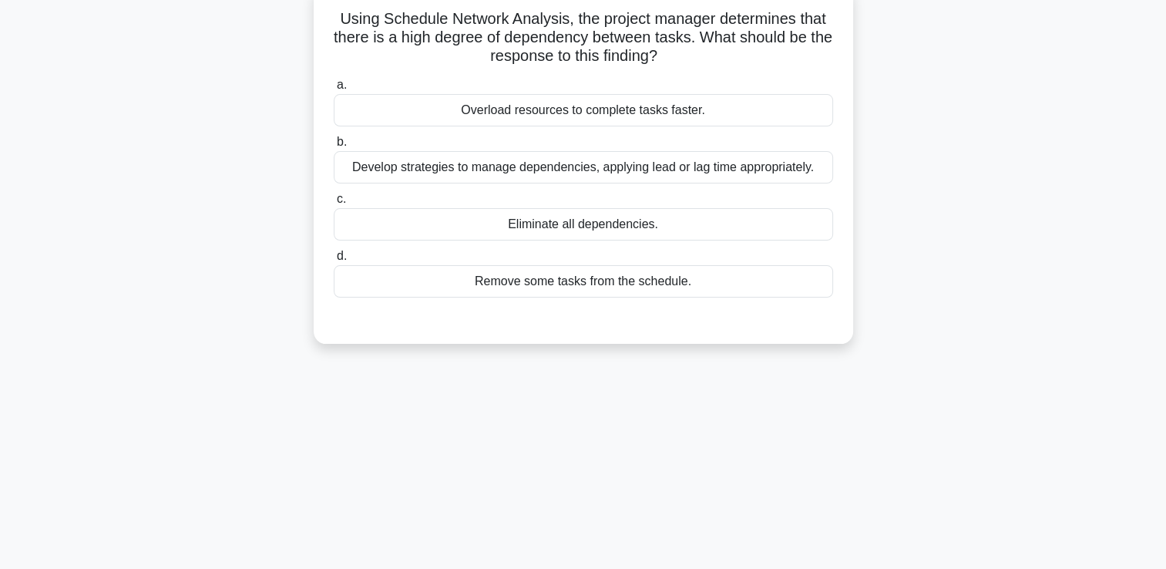
scroll to position [0, 0]
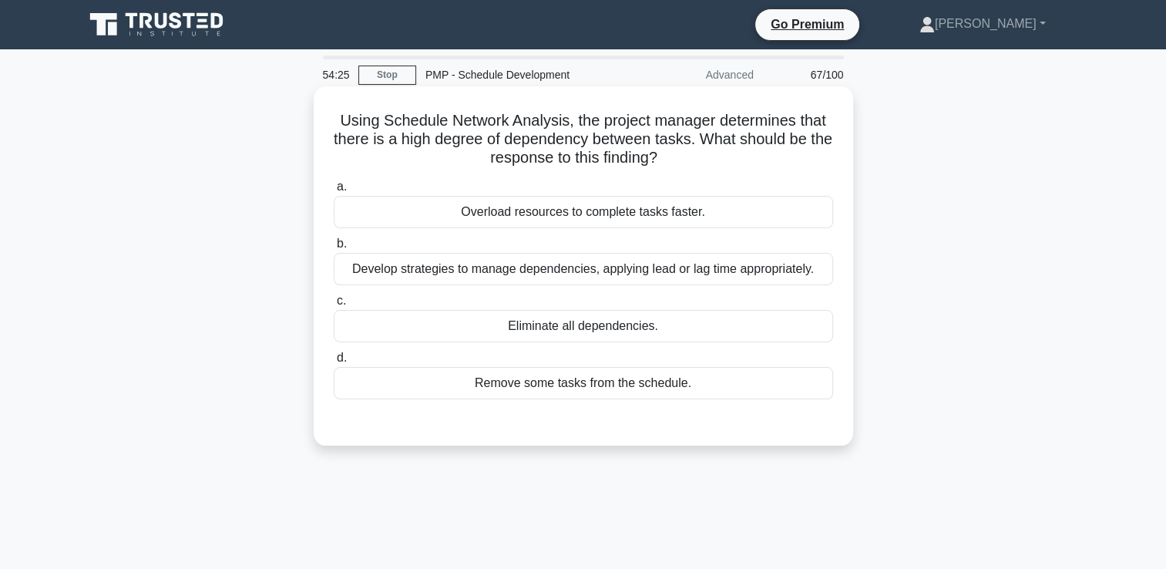
drag, startPoint x: 718, startPoint y: 268, endPoint x: 712, endPoint y: 277, distance: 10.7
click at [712, 277] on div "Develop strategies to manage dependencies, applying lead or lag time appropriat…" at bounding box center [583, 269] width 499 height 32
click at [766, 285] on div "Develop strategies to manage dependencies, applying lead or lag time appropriat…" at bounding box center [583, 269] width 499 height 32
click at [334, 249] on input "b. Develop strategies to manage dependencies, applying lead or lag time appropr…" at bounding box center [334, 244] width 0 height 10
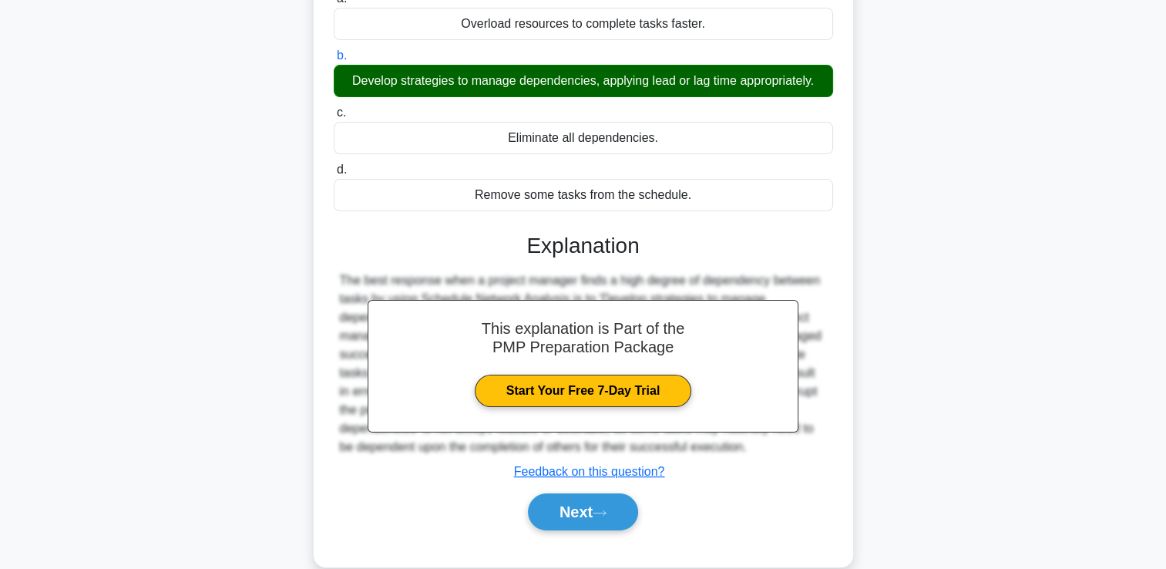
scroll to position [187, 0]
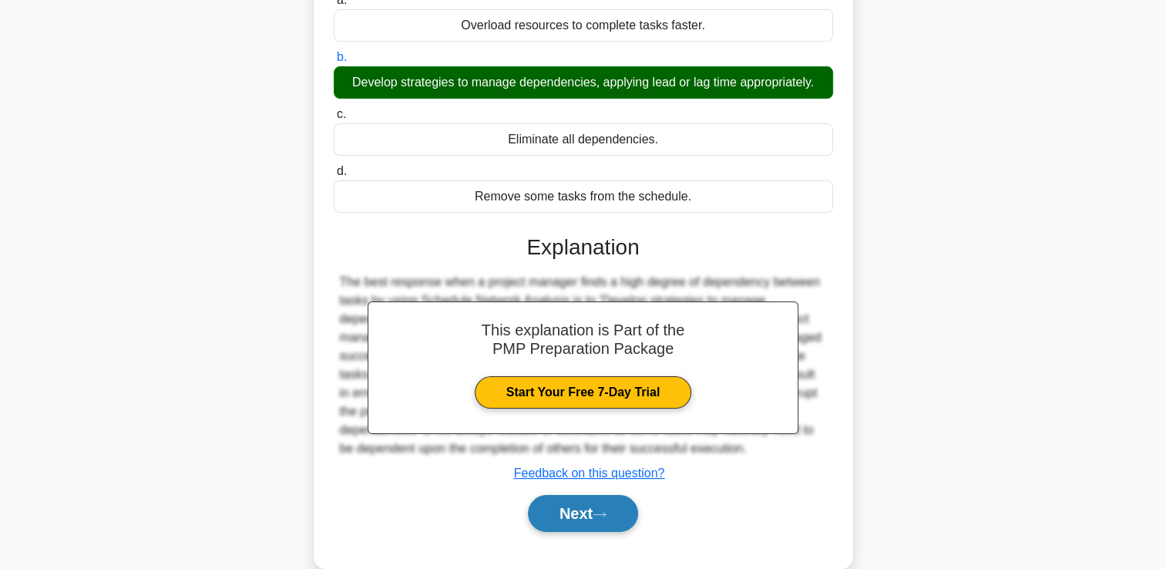
click at [609, 504] on button "Next" at bounding box center [583, 513] width 110 height 37
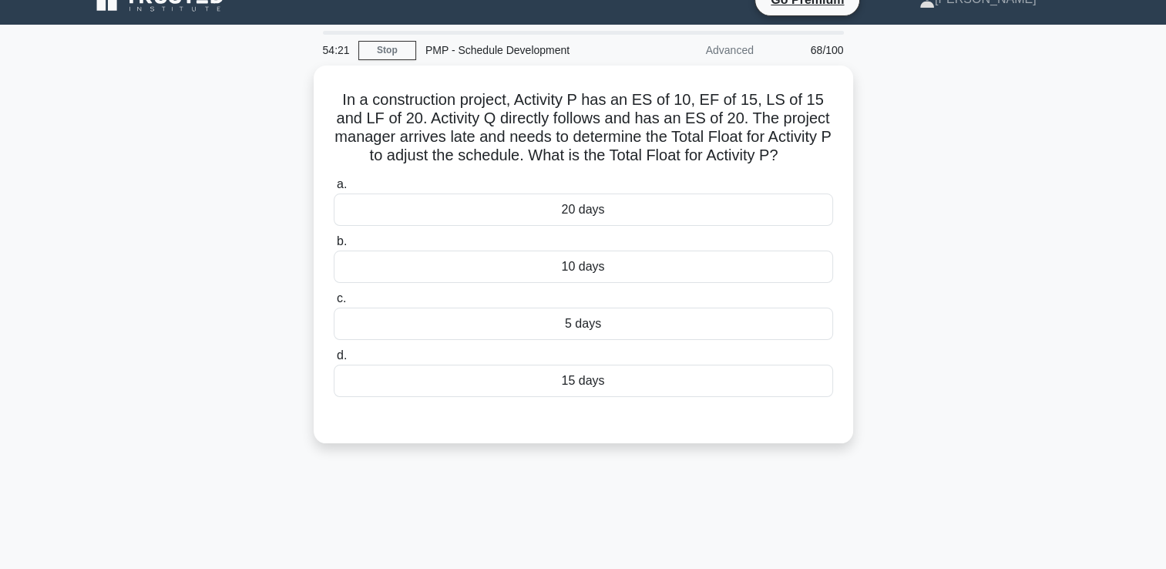
scroll to position [0, 0]
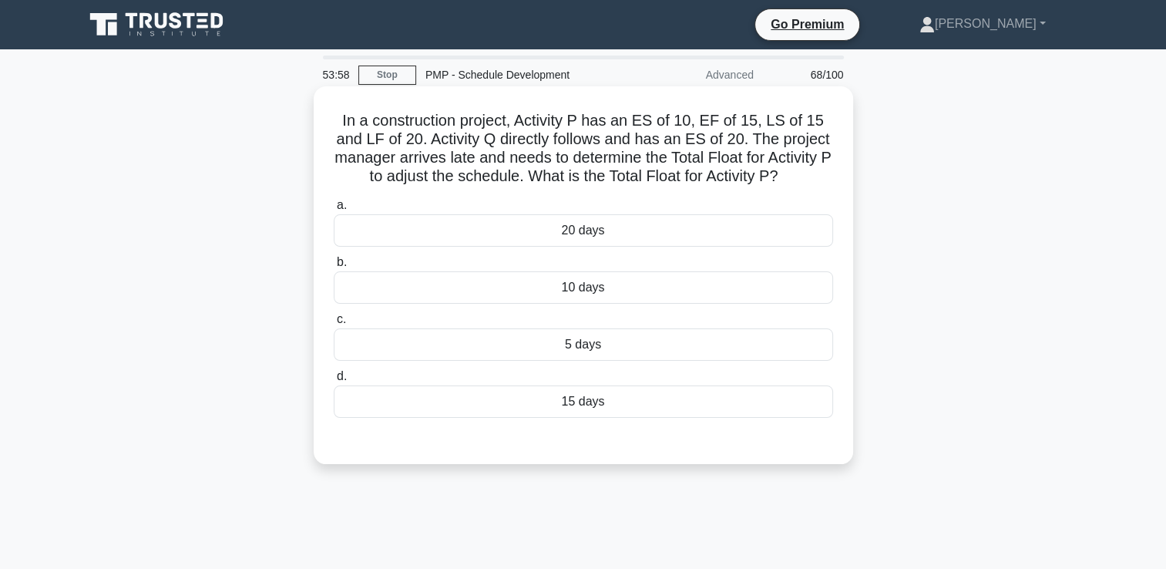
click at [704, 285] on div "10 days" at bounding box center [583, 287] width 499 height 32
click at [334, 267] on input "b. 10 days" at bounding box center [334, 262] width 0 height 10
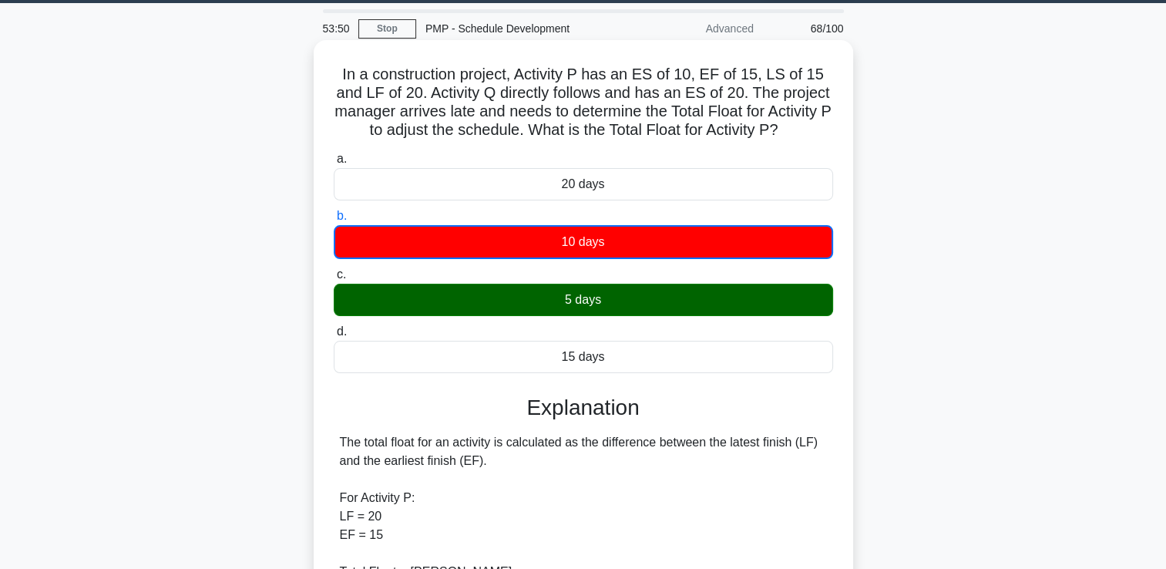
scroll to position [231, 0]
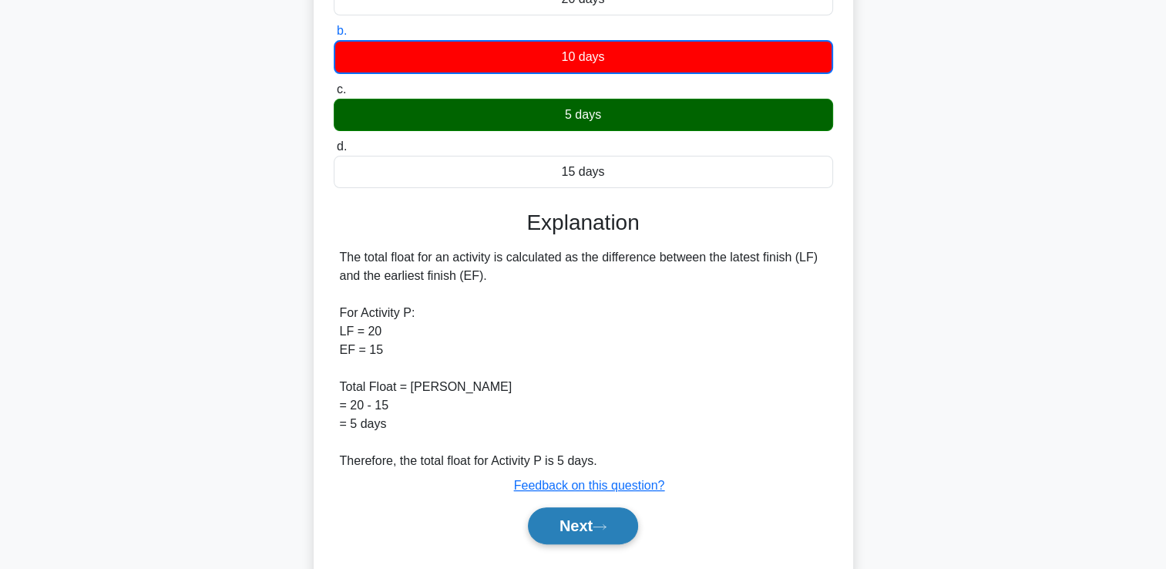
click at [582, 509] on button "Next" at bounding box center [583, 525] width 110 height 37
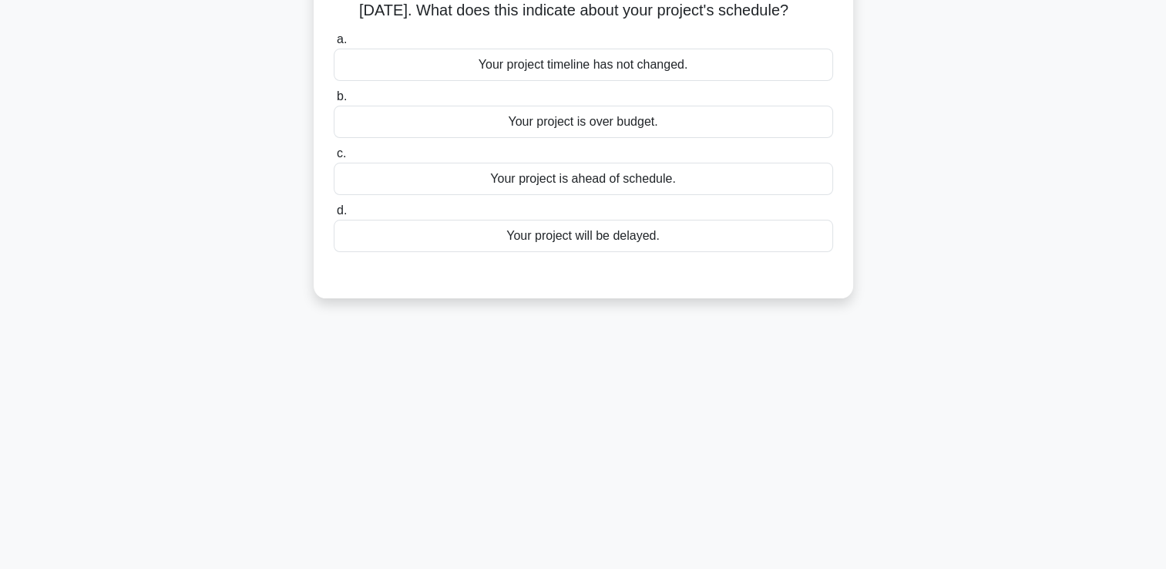
scroll to position [77, 0]
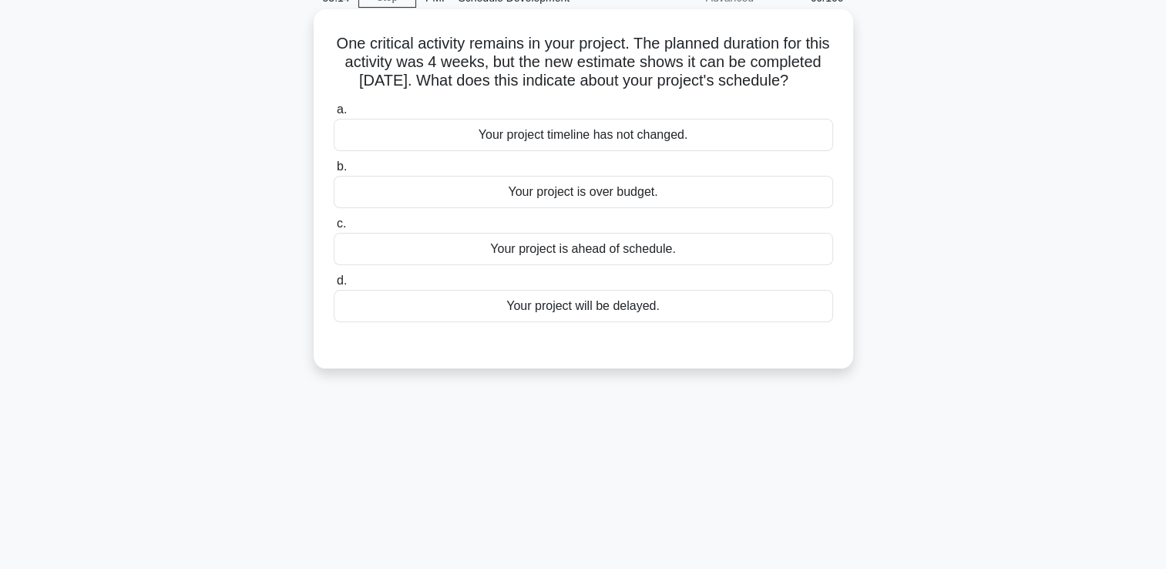
click at [723, 265] on div "Your project is ahead of schedule." at bounding box center [583, 249] width 499 height 32
click at [334, 229] on input "c. Your project is ahead of schedule." at bounding box center [334, 224] width 0 height 10
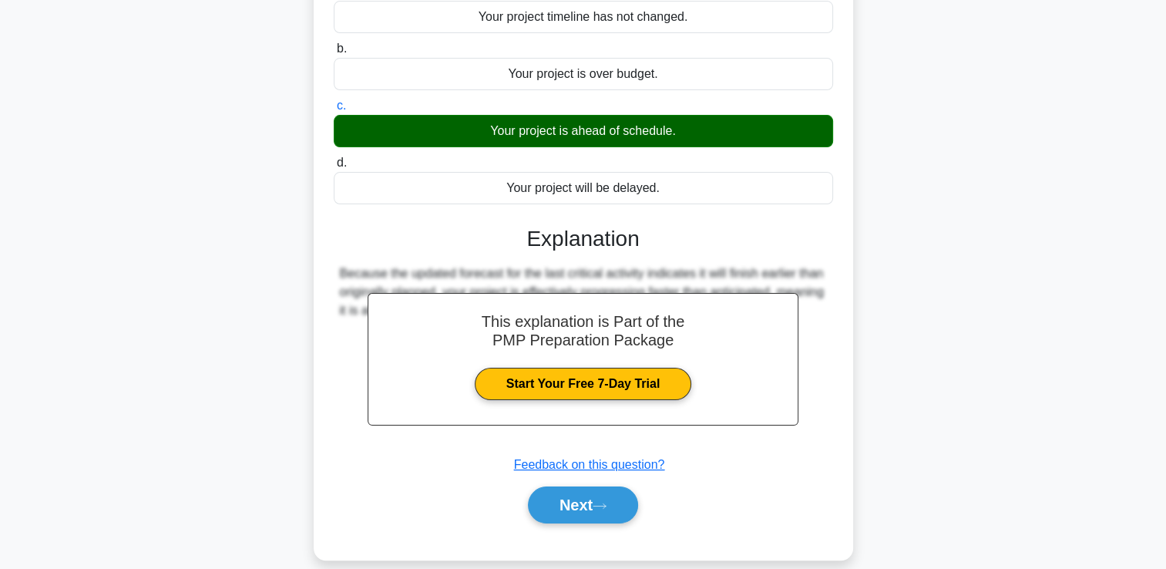
scroll to position [264, 0]
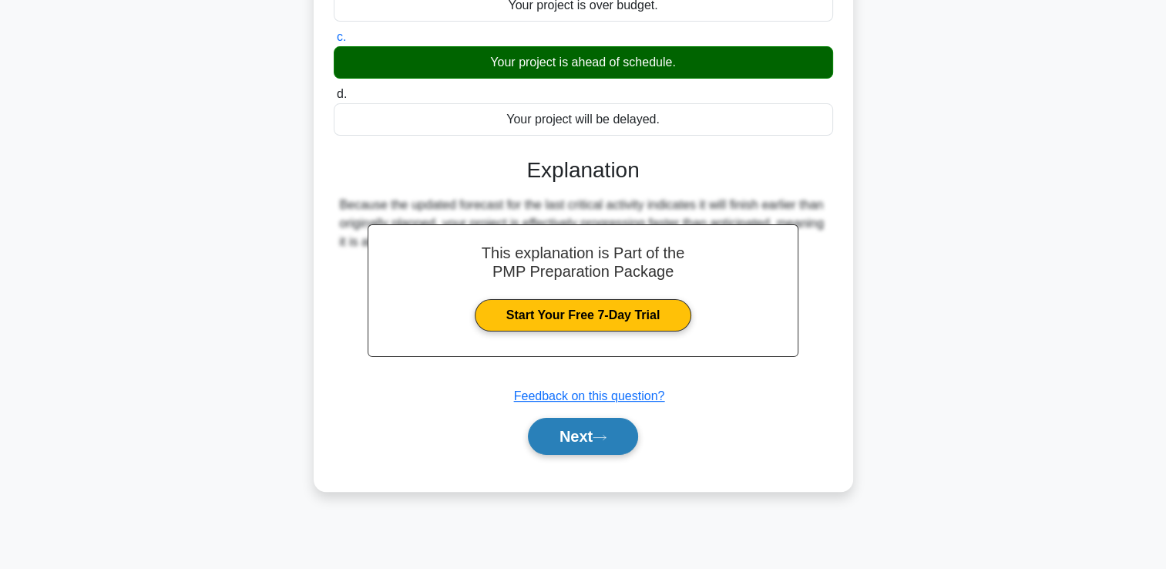
click at [599, 449] on button "Next" at bounding box center [583, 436] width 110 height 37
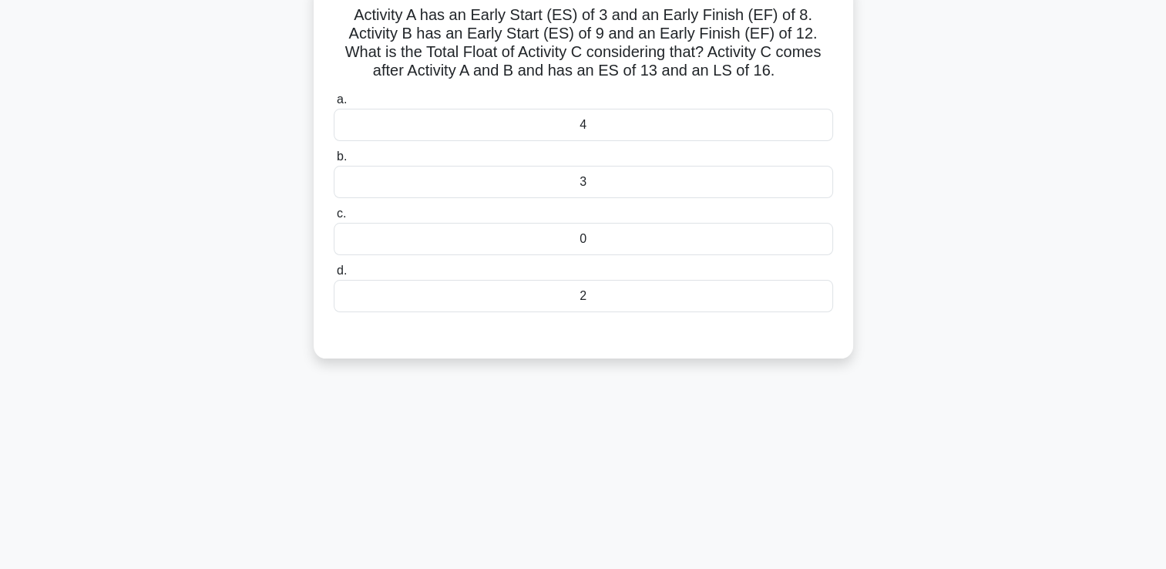
scroll to position [32, 0]
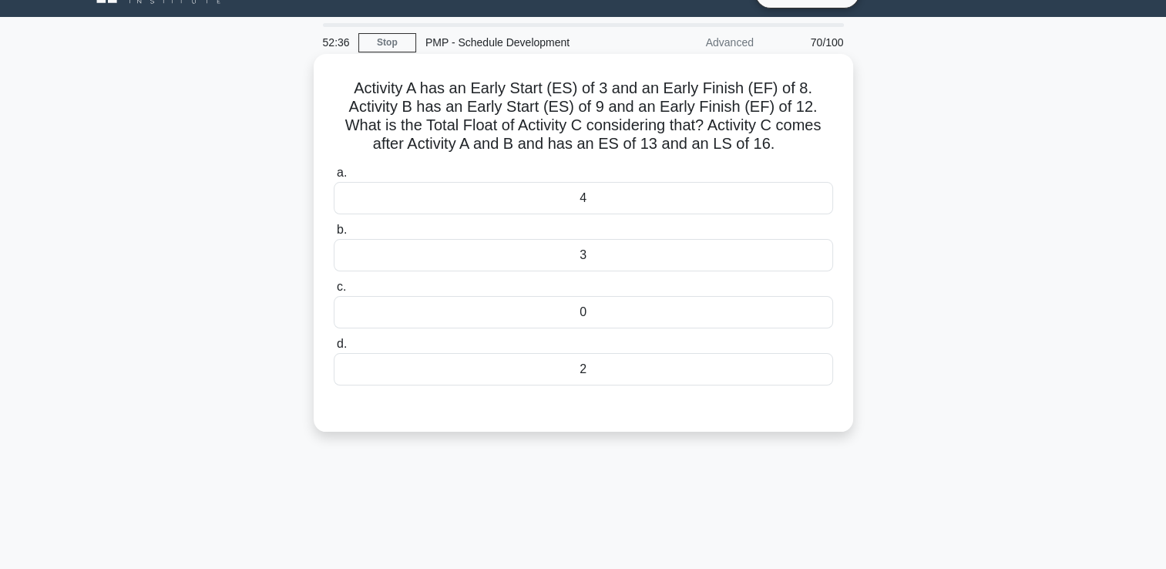
click at [597, 247] on div "3" at bounding box center [583, 255] width 499 height 32
click at [334, 235] on input "b. 3" at bounding box center [334, 230] width 0 height 10
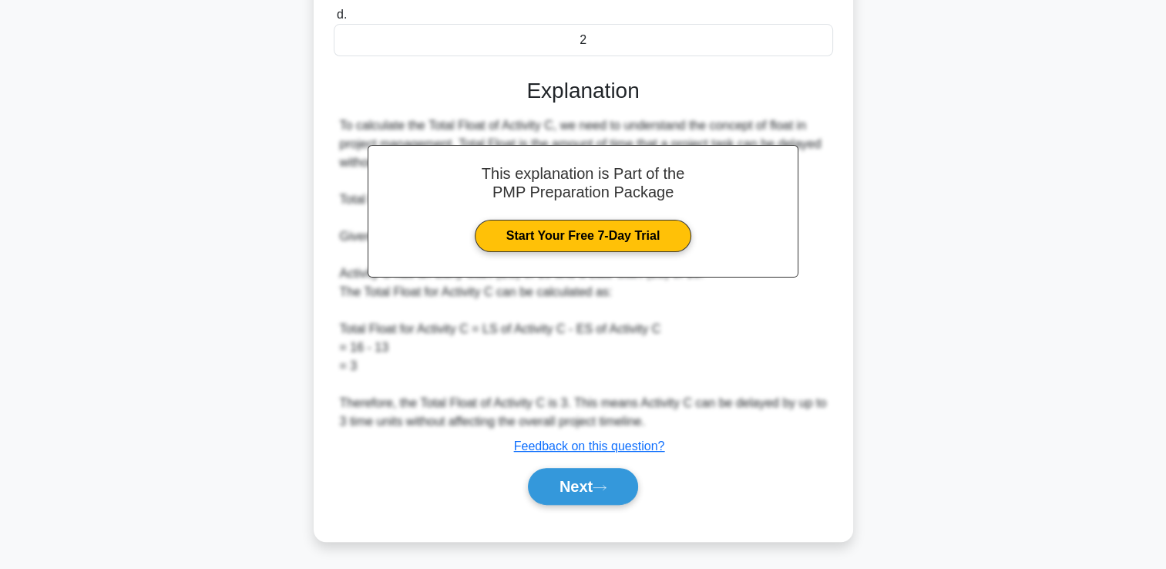
scroll to position [284, 0]
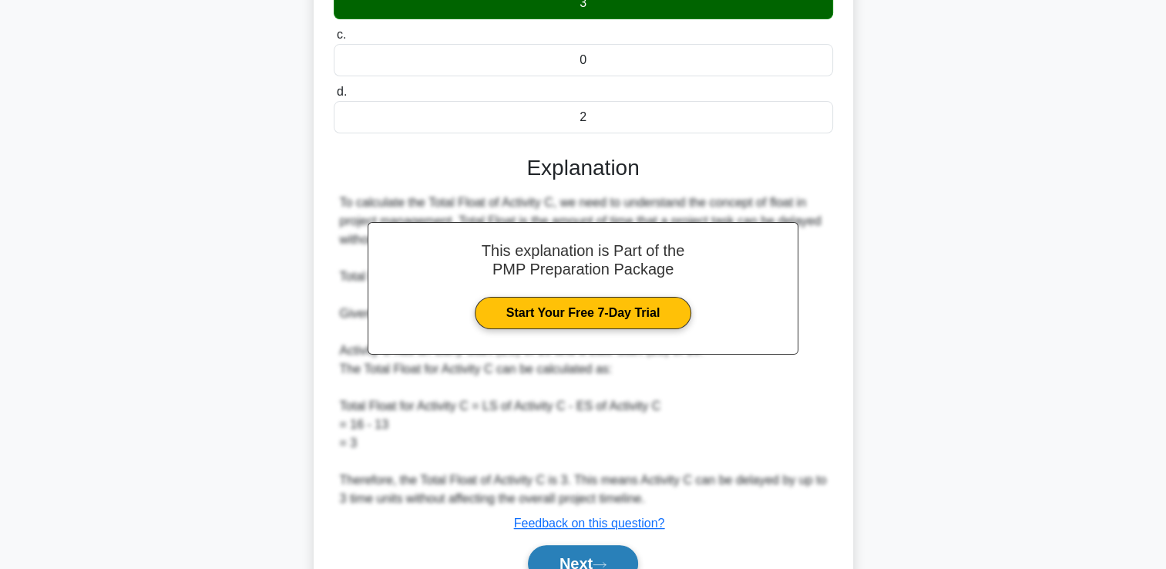
click at [591, 553] on button "Next" at bounding box center [583, 563] width 110 height 37
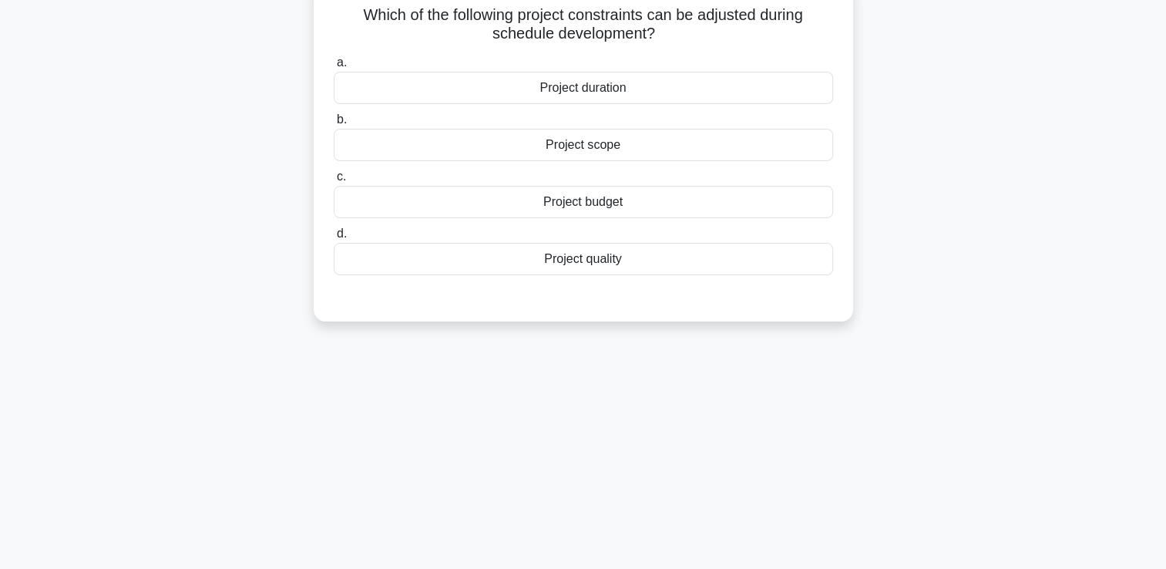
scroll to position [32, 0]
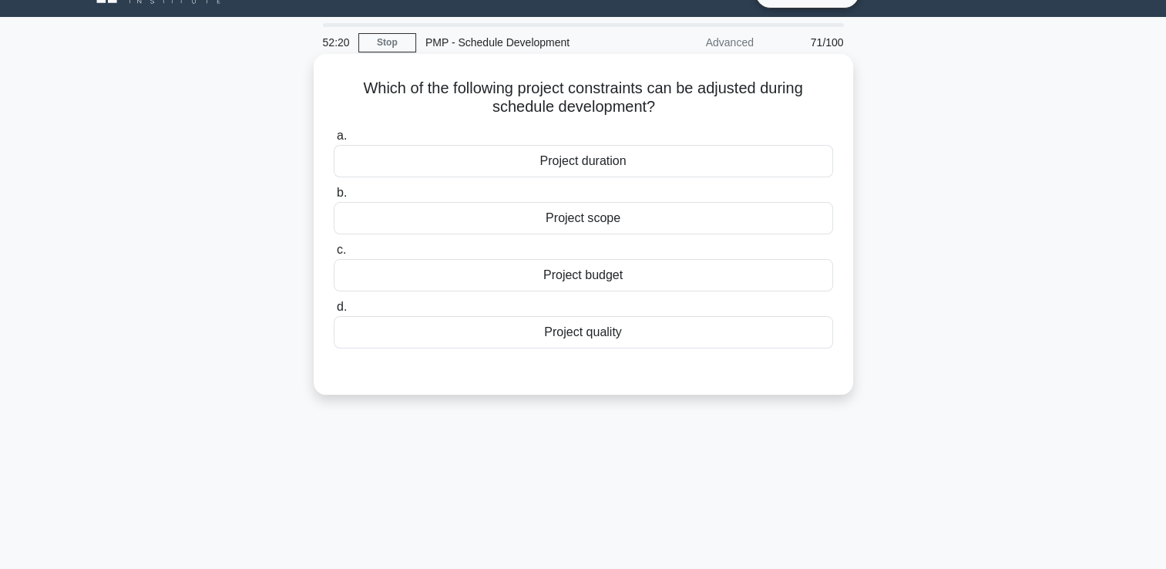
click at [755, 156] on div "Project duration" at bounding box center [583, 161] width 499 height 32
click at [334, 141] on input "a. Project duration" at bounding box center [334, 136] width 0 height 10
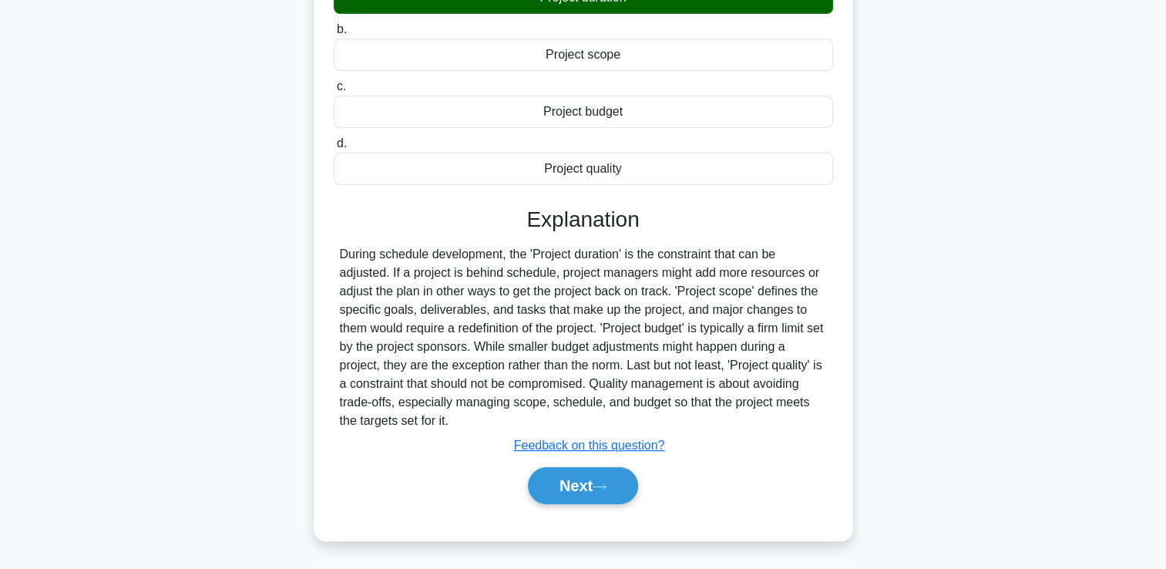
scroll to position [264, 0]
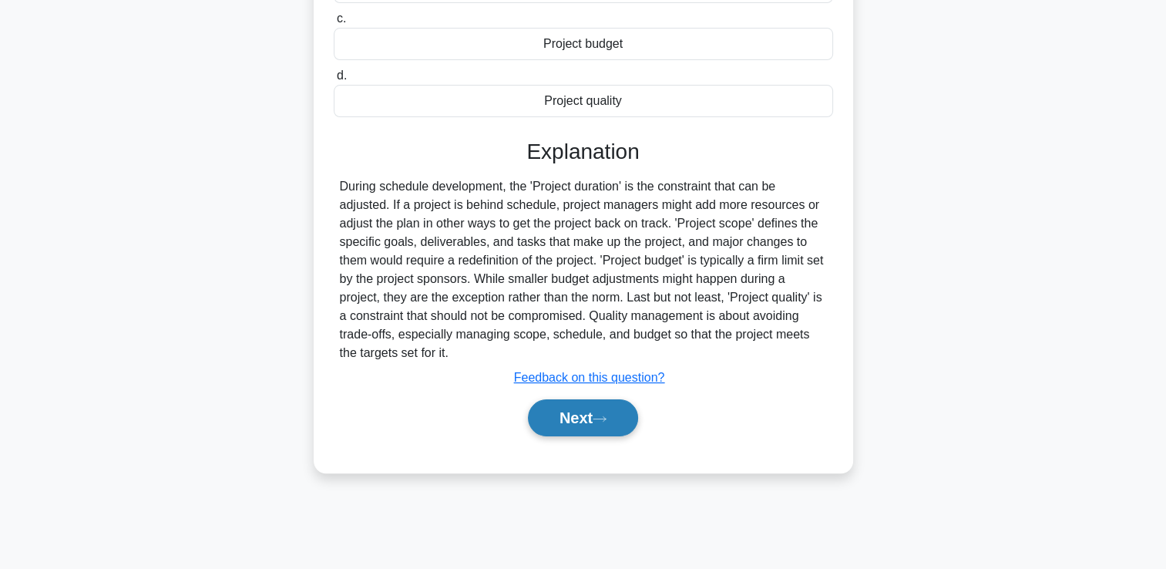
click at [595, 418] on button "Next" at bounding box center [583, 417] width 110 height 37
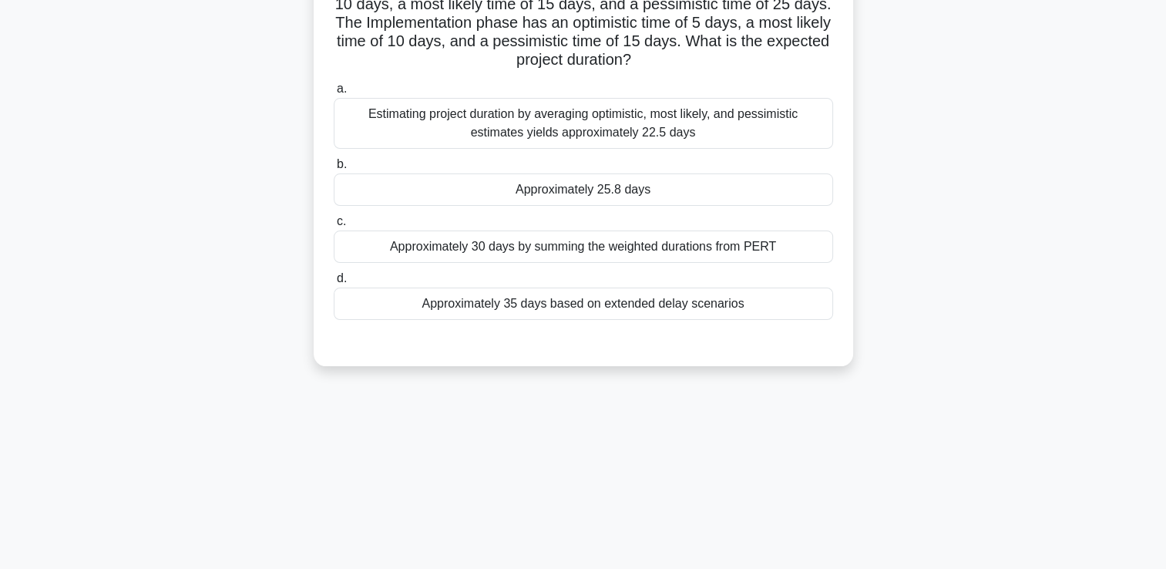
scroll to position [32, 0]
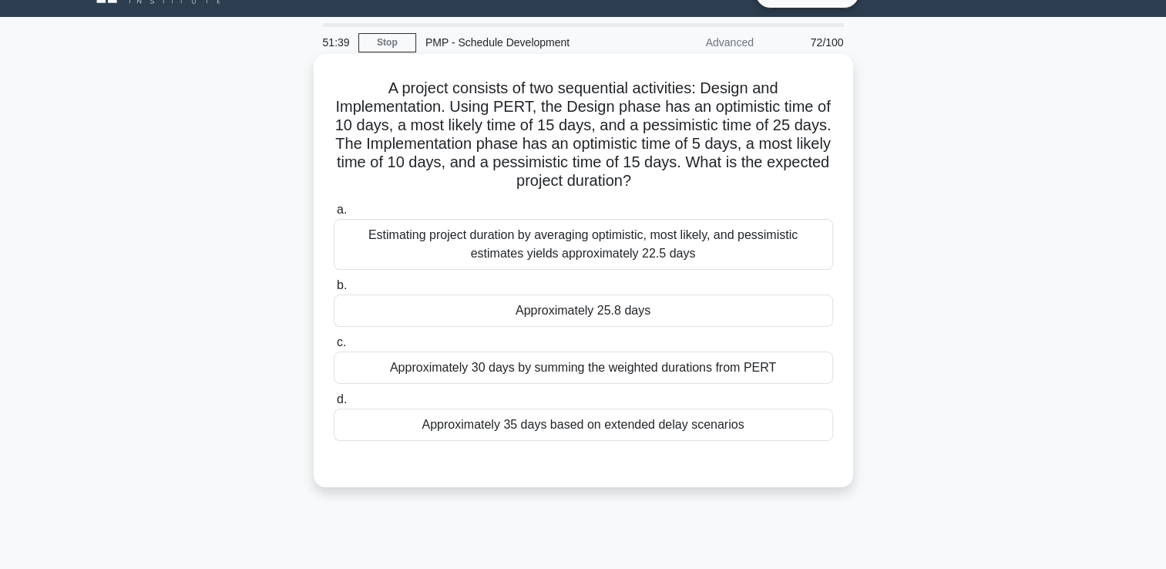
click at [620, 257] on div "Estimating project duration by averaging optimistic, most likely, and pessimist…" at bounding box center [583, 244] width 499 height 51
click at [334, 215] on input "a. Estimating project duration by averaging optimistic, most likely, and pessim…" at bounding box center [334, 210] width 0 height 10
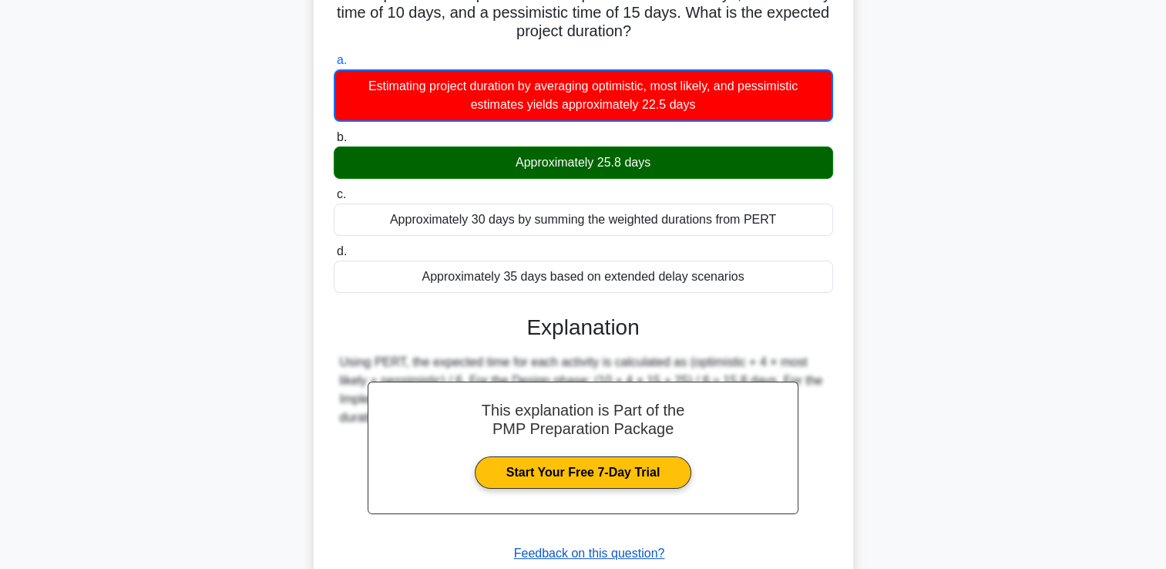
scroll to position [289, 0]
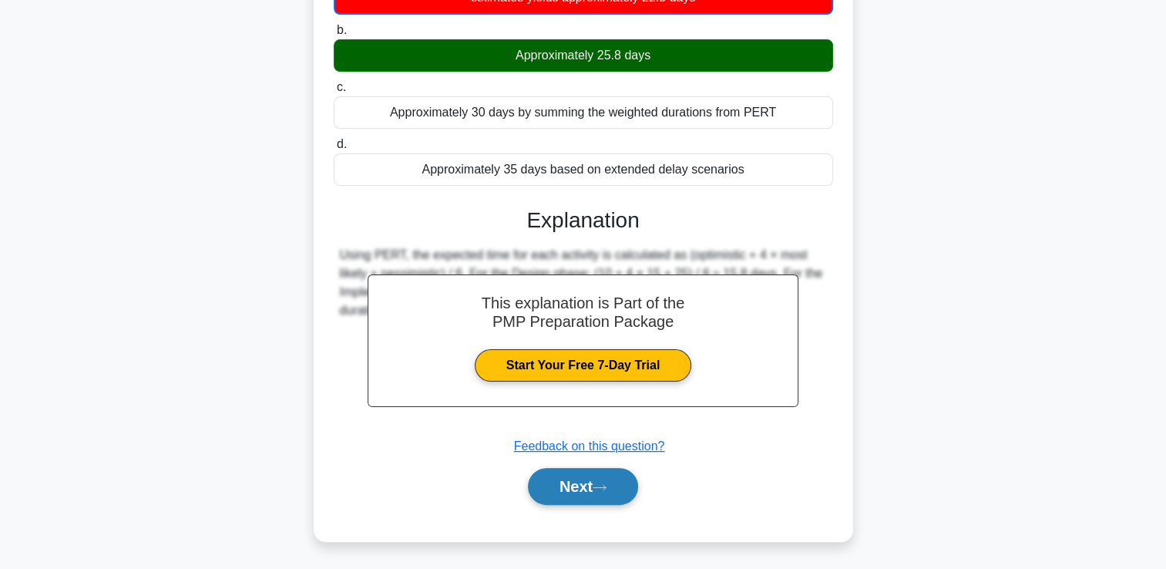
click at [614, 483] on button "Next" at bounding box center [583, 486] width 110 height 37
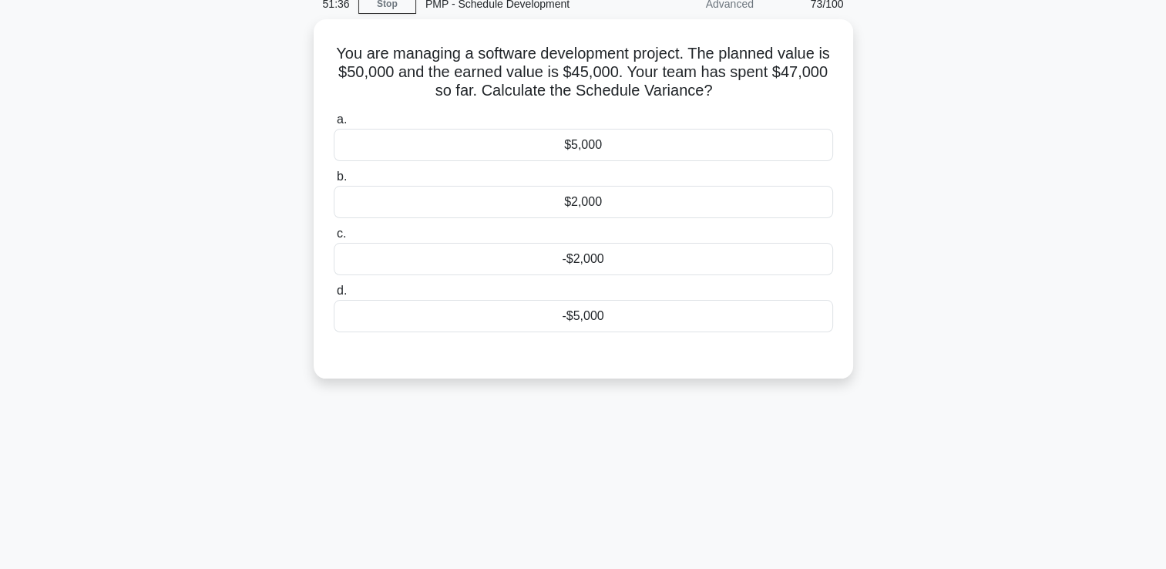
scroll to position [32, 0]
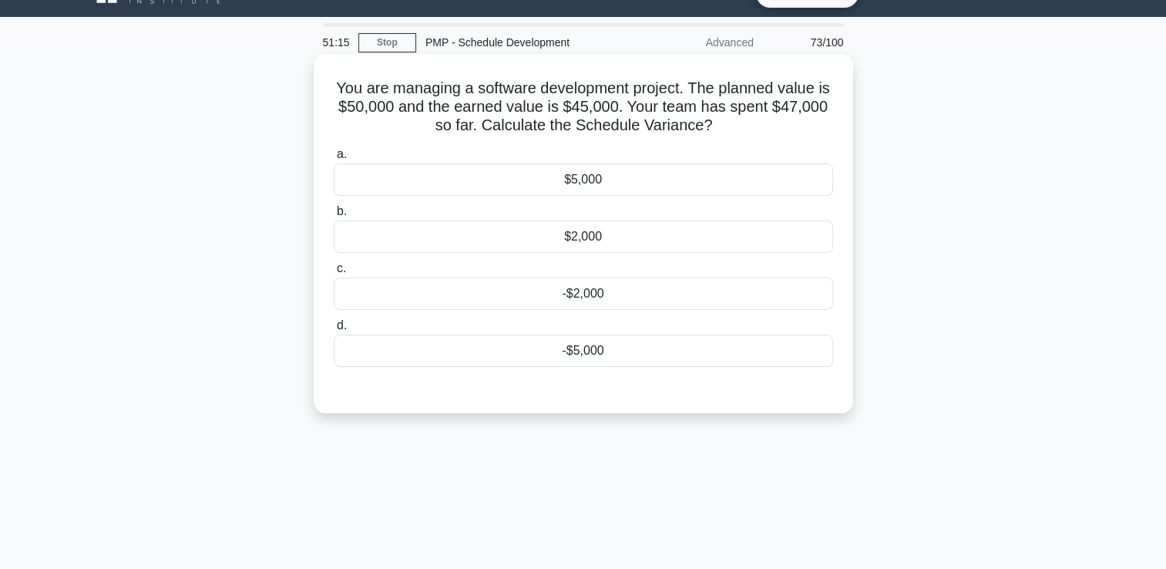
click at [583, 294] on div "-$2,000" at bounding box center [583, 293] width 499 height 32
click at [334, 274] on input "c. -$2,000" at bounding box center [334, 269] width 0 height 10
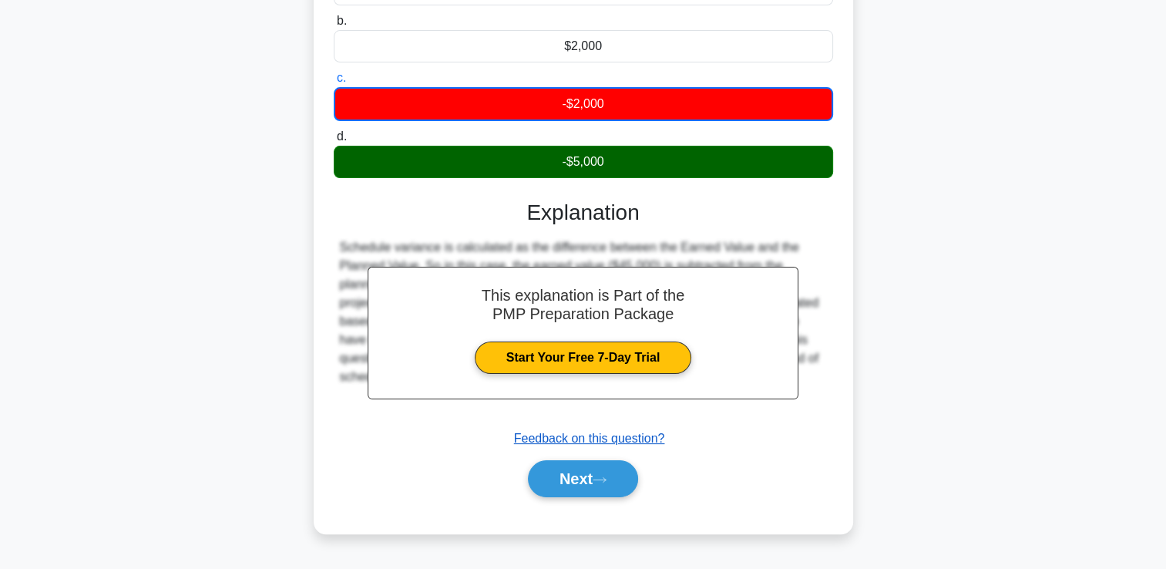
scroll to position [187, 0]
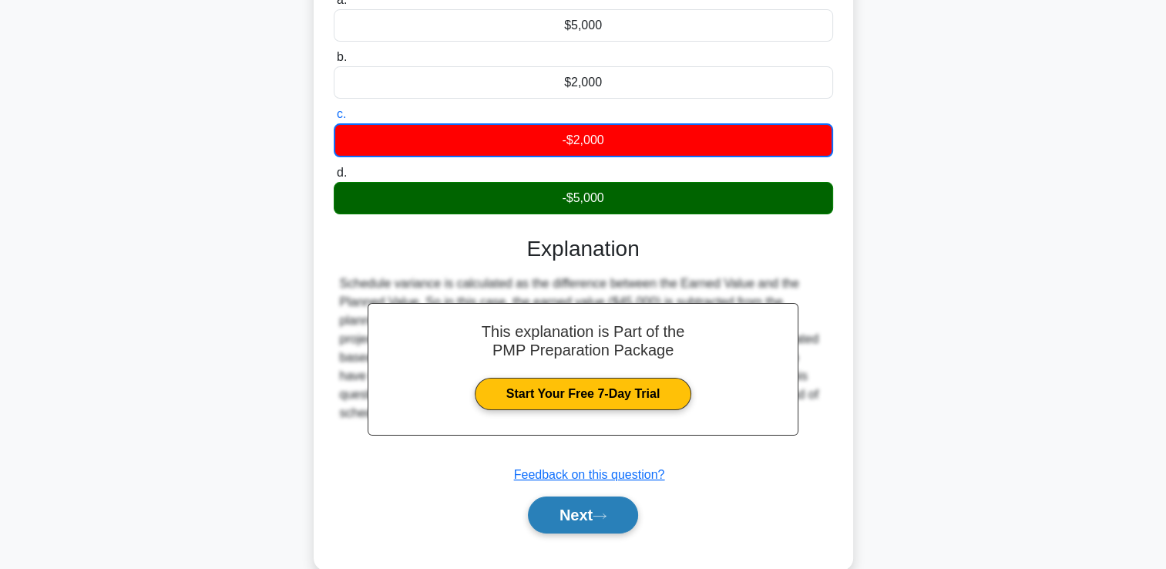
click at [577, 497] on button "Next" at bounding box center [583, 514] width 110 height 37
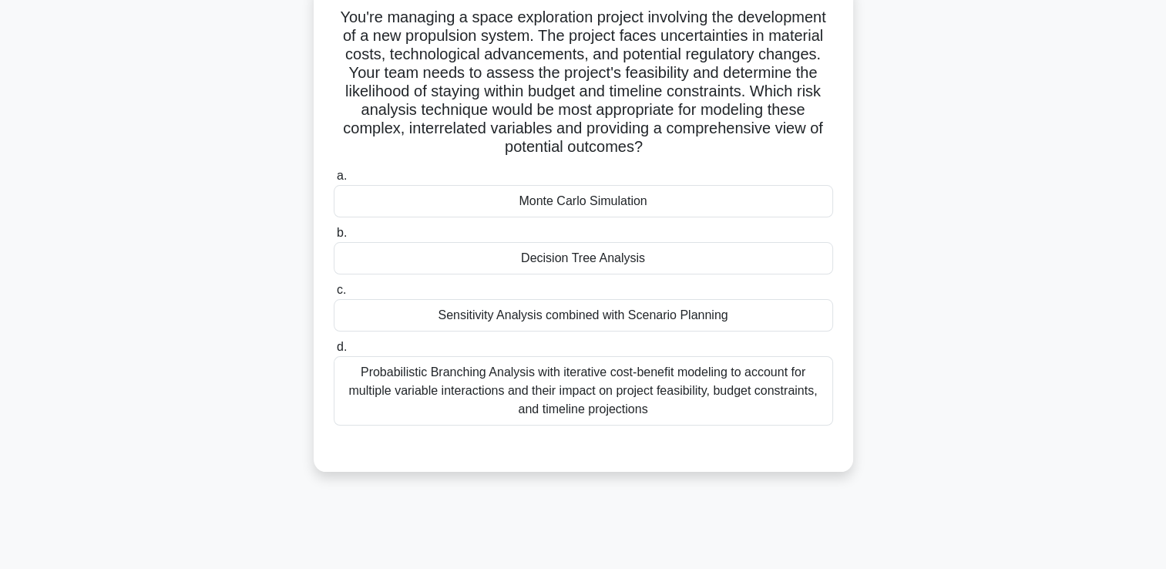
scroll to position [0, 0]
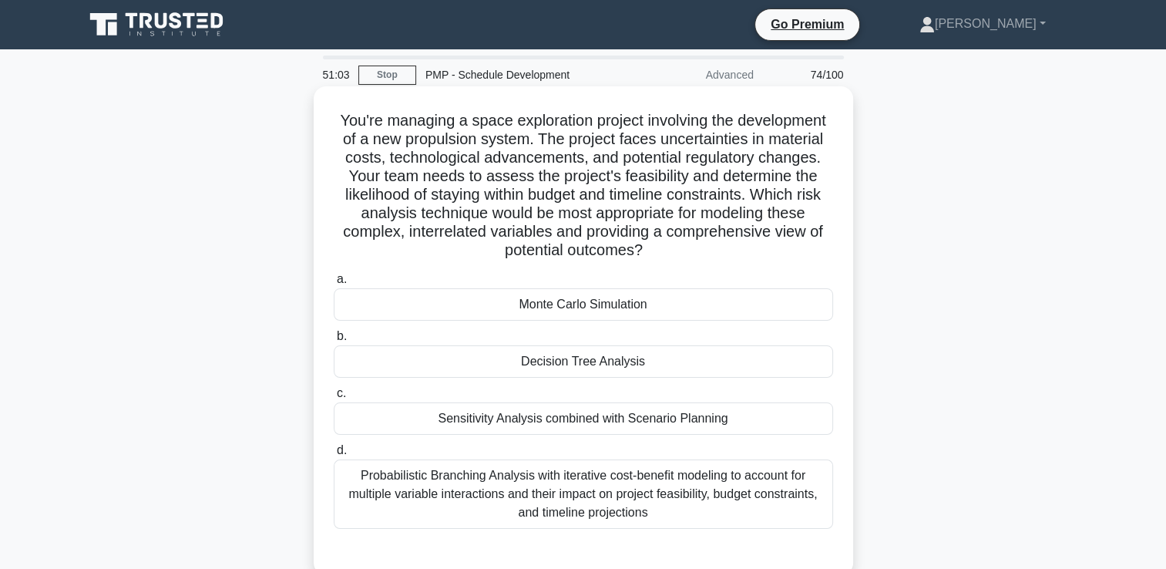
click at [588, 471] on div "Probabilistic Branching Analysis with iterative cost-benefit modeling to accoun…" at bounding box center [583, 493] width 499 height 69
click at [334, 456] on input "d. Probabilistic Branching Analysis with iterative cost-benefit modeling to acc…" at bounding box center [334, 451] width 0 height 10
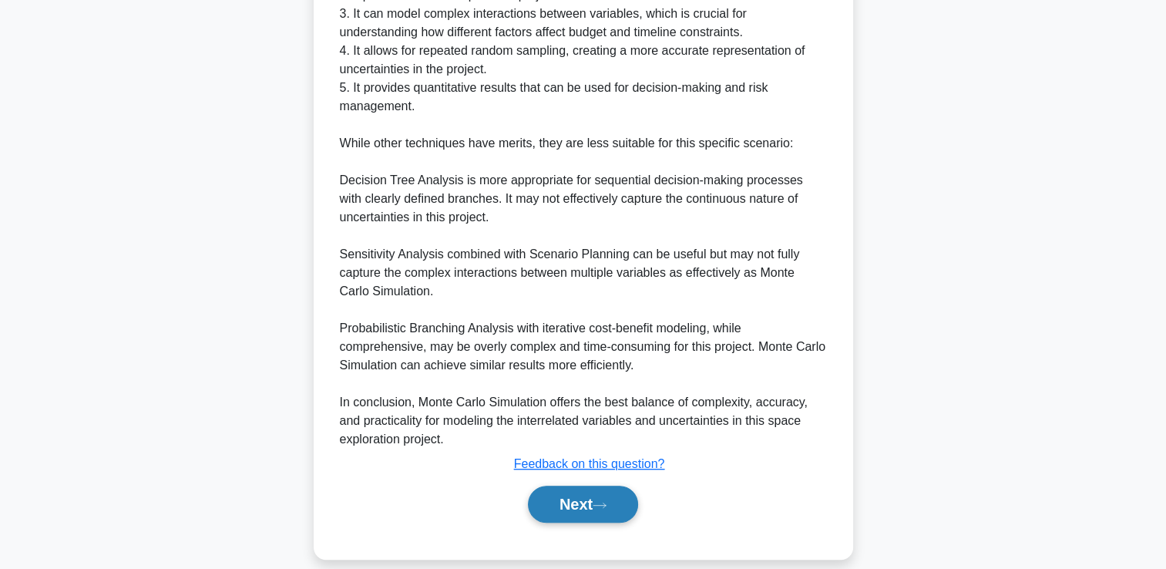
click at [587, 509] on button "Next" at bounding box center [583, 504] width 110 height 37
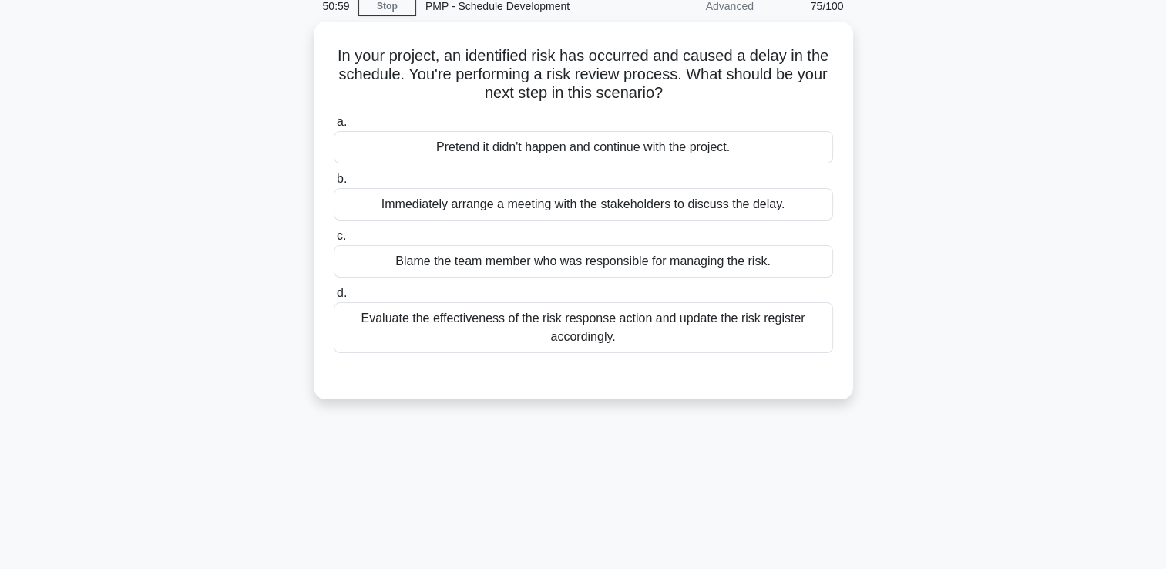
scroll to position [32, 0]
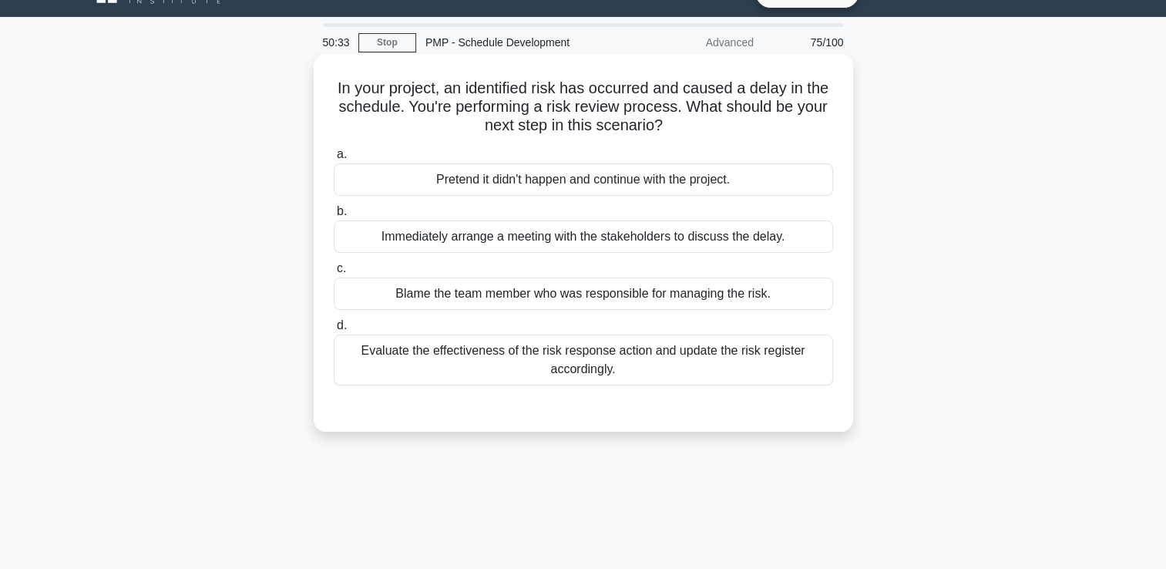
click at [494, 362] on div "Evaluate the effectiveness of the risk response action and update the risk regi…" at bounding box center [583, 360] width 499 height 51
click at [334, 331] on input "d. Evaluate the effectiveness of the risk response action and update the risk r…" at bounding box center [334, 326] width 0 height 10
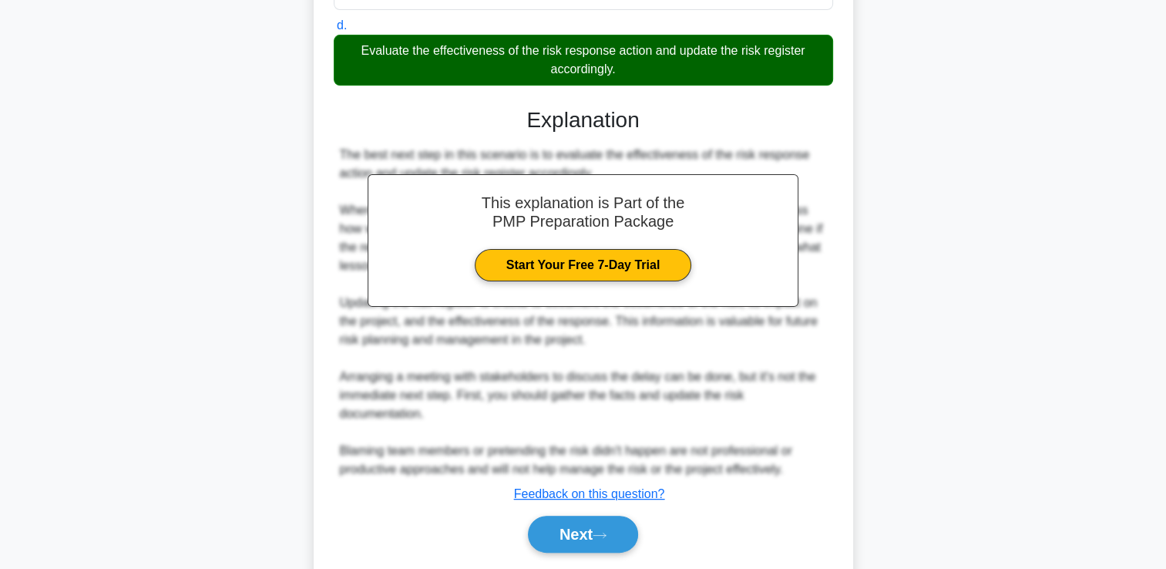
scroll to position [380, 0]
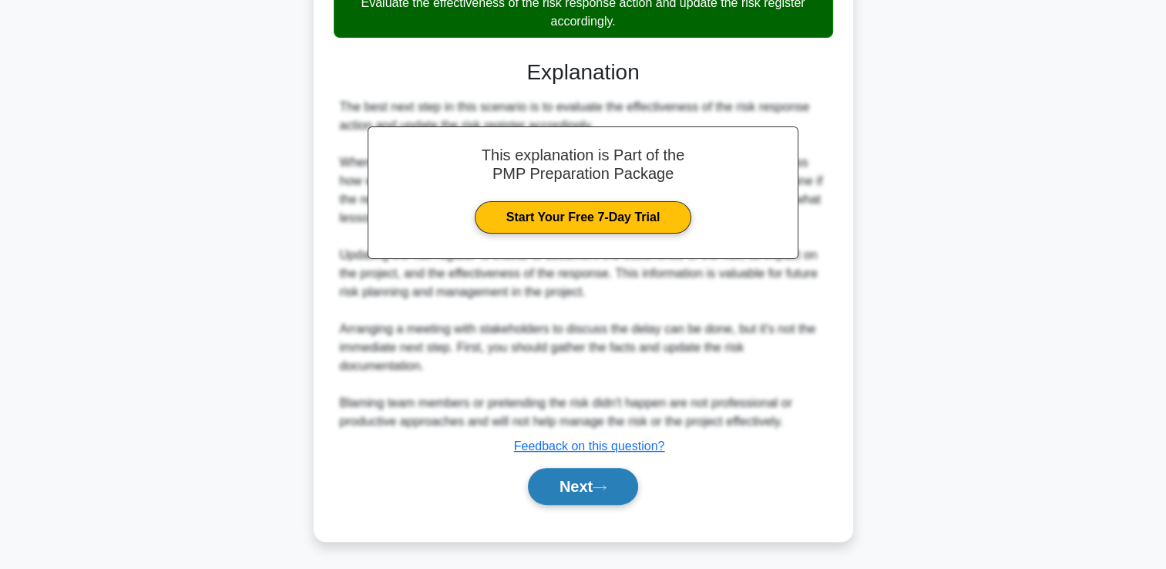
click at [586, 496] on button "Next" at bounding box center [583, 486] width 110 height 37
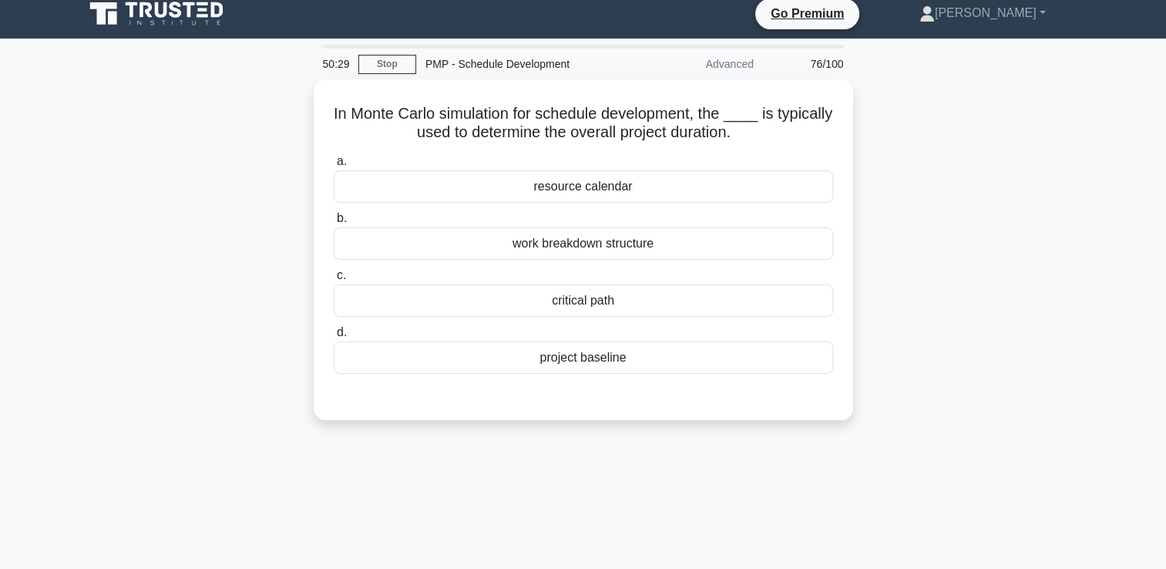
scroll to position [0, 0]
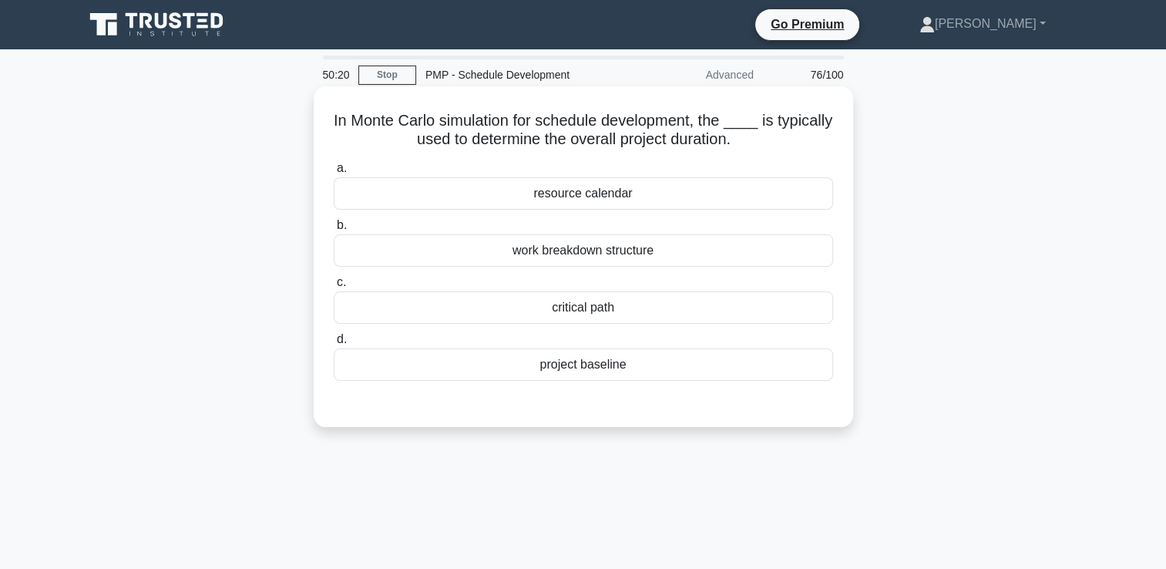
click at [615, 305] on div "critical path" at bounding box center [583, 307] width 499 height 32
click at [334, 287] on input "c. critical path" at bounding box center [334, 282] width 0 height 10
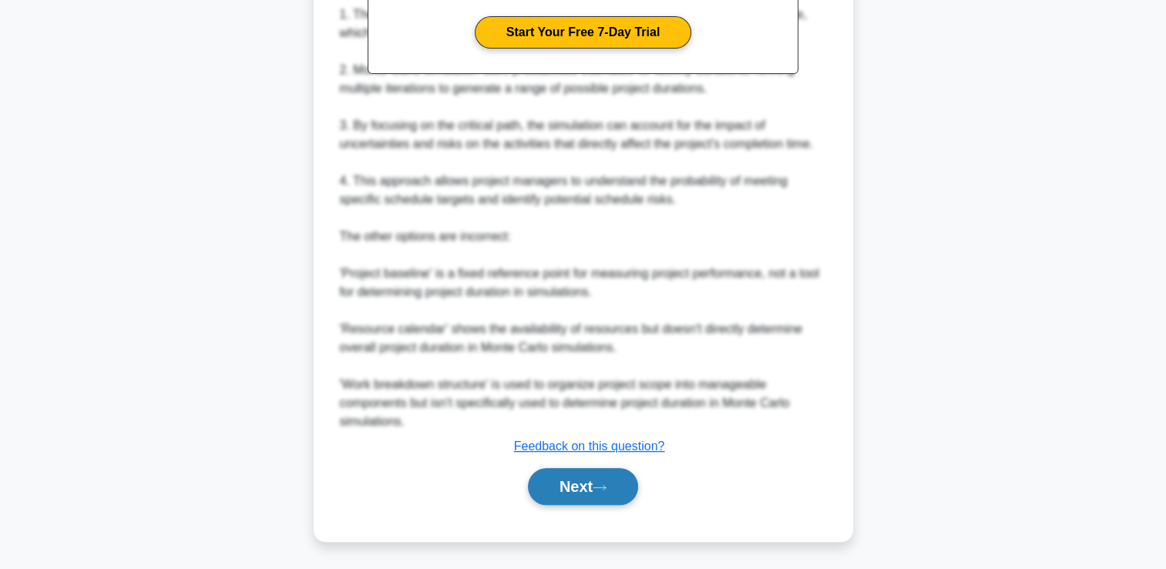
click at [583, 496] on button "Next" at bounding box center [583, 486] width 110 height 37
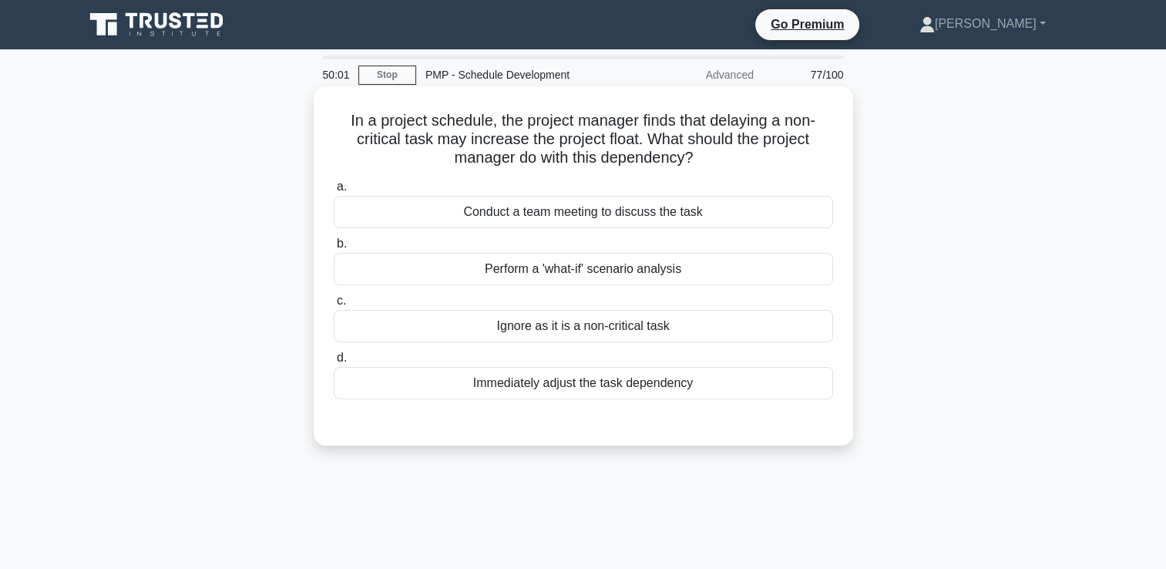
click at [604, 274] on div "Perform a 'what-if' scenario analysis" at bounding box center [583, 269] width 499 height 32
click at [334, 249] on input "b. Perform a 'what-if' scenario analysis" at bounding box center [334, 244] width 0 height 10
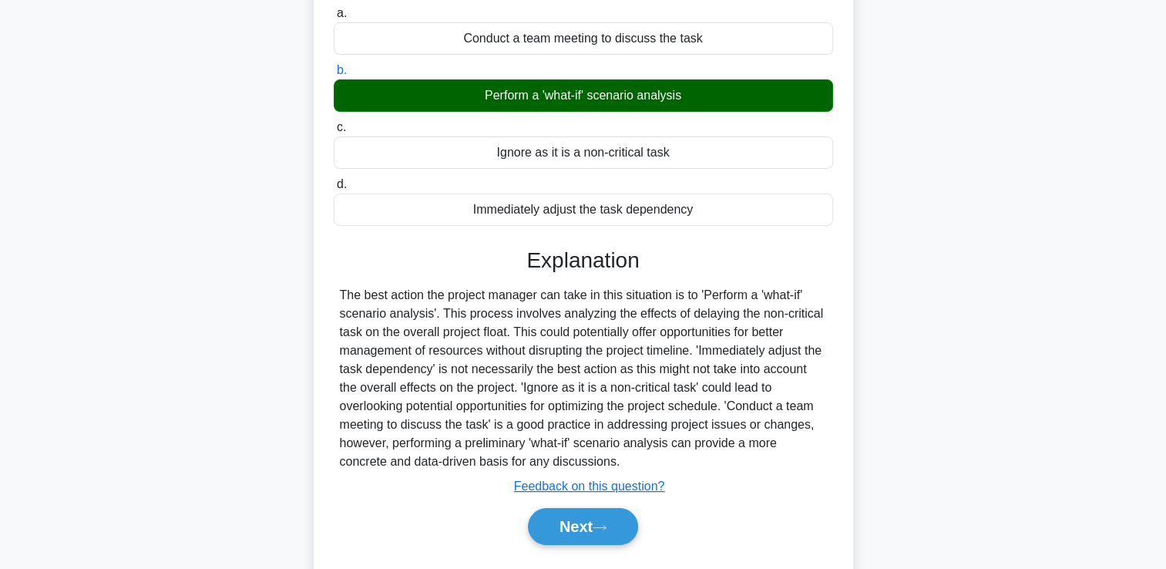
scroll to position [264, 0]
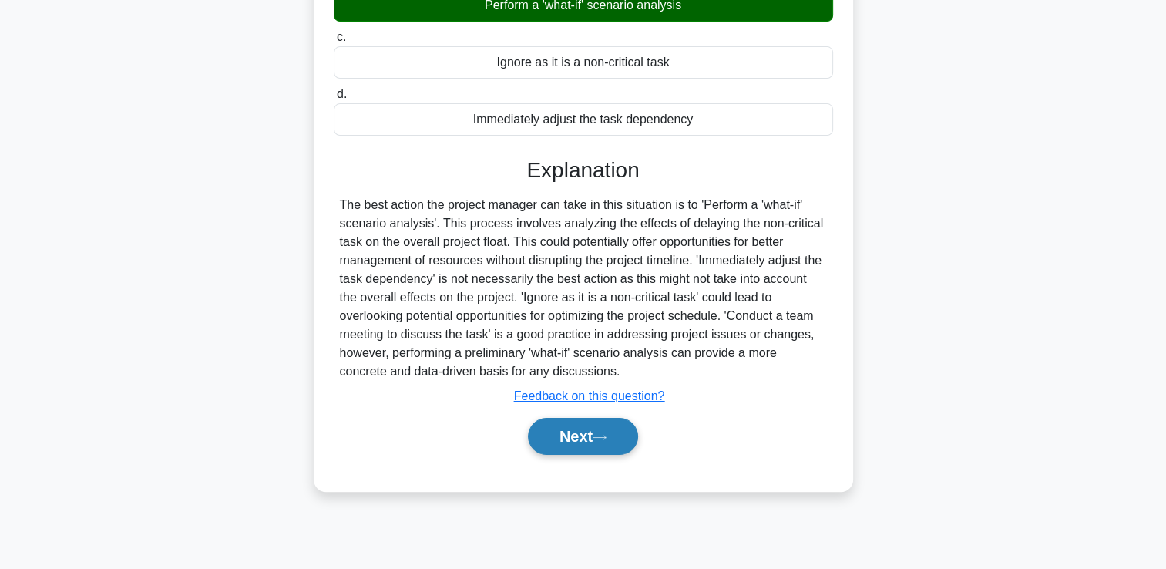
click at [626, 424] on button "Next" at bounding box center [583, 436] width 110 height 37
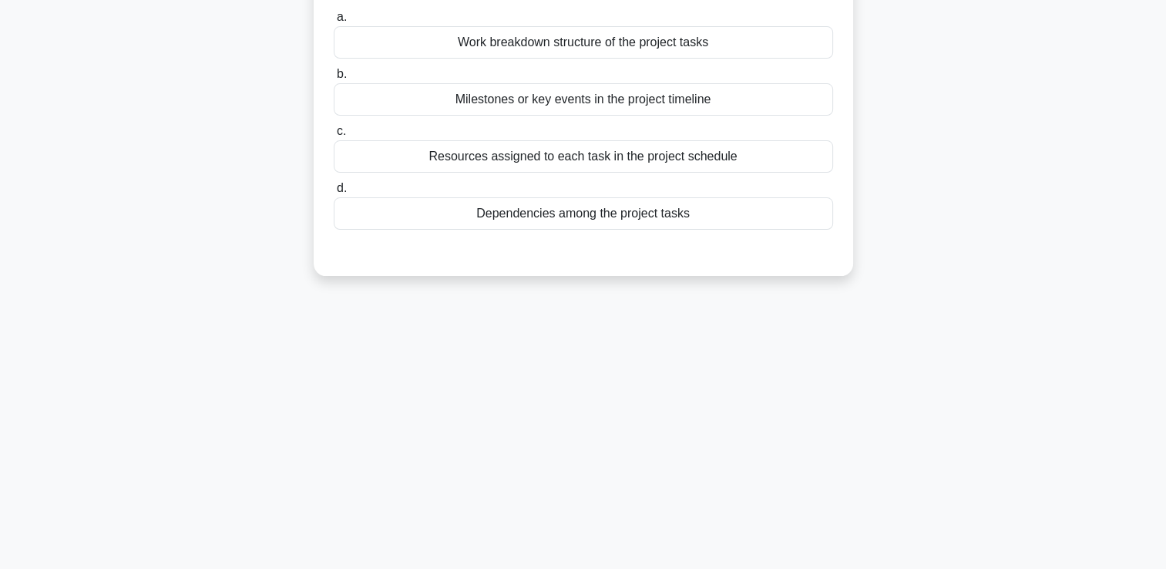
scroll to position [32, 0]
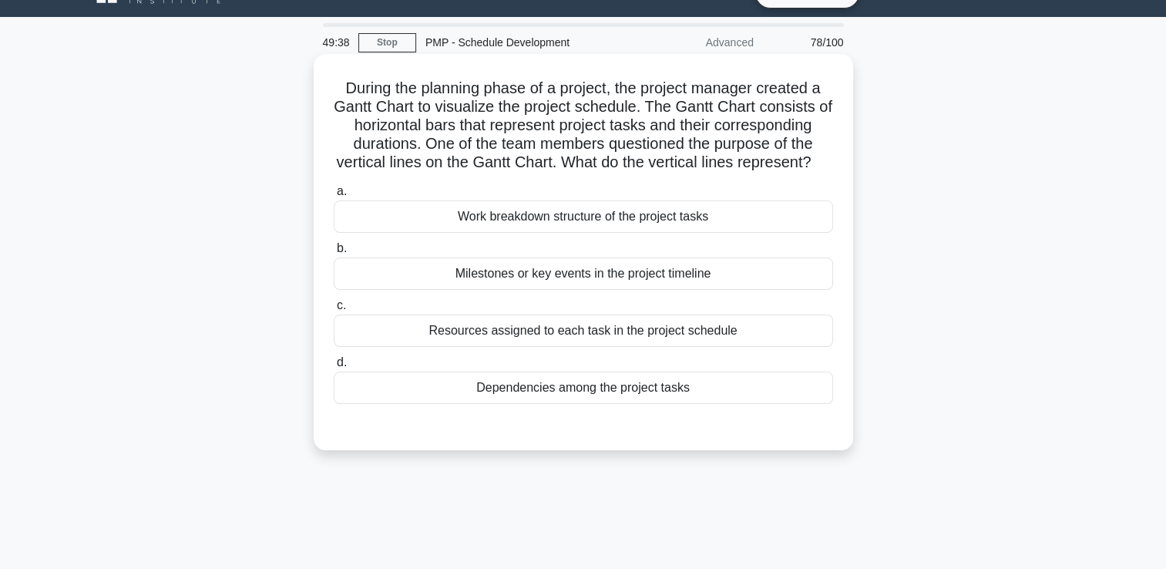
click at [540, 404] on div "Dependencies among the project tasks" at bounding box center [583, 388] width 499 height 32
click at [334, 368] on input "d. Dependencies among the project tasks" at bounding box center [334, 363] width 0 height 10
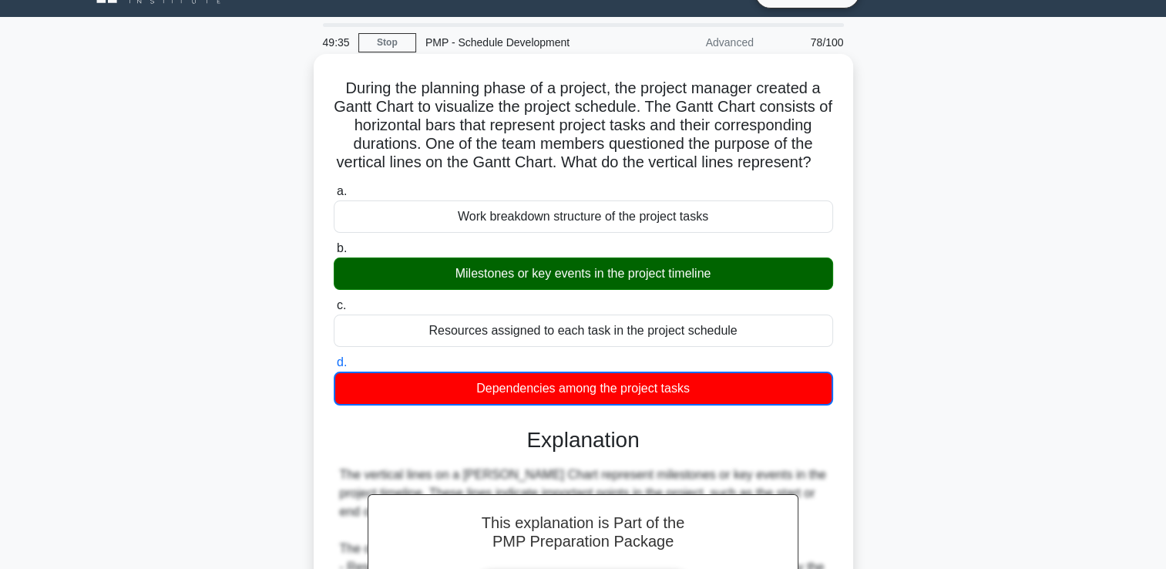
scroll to position [289, 0]
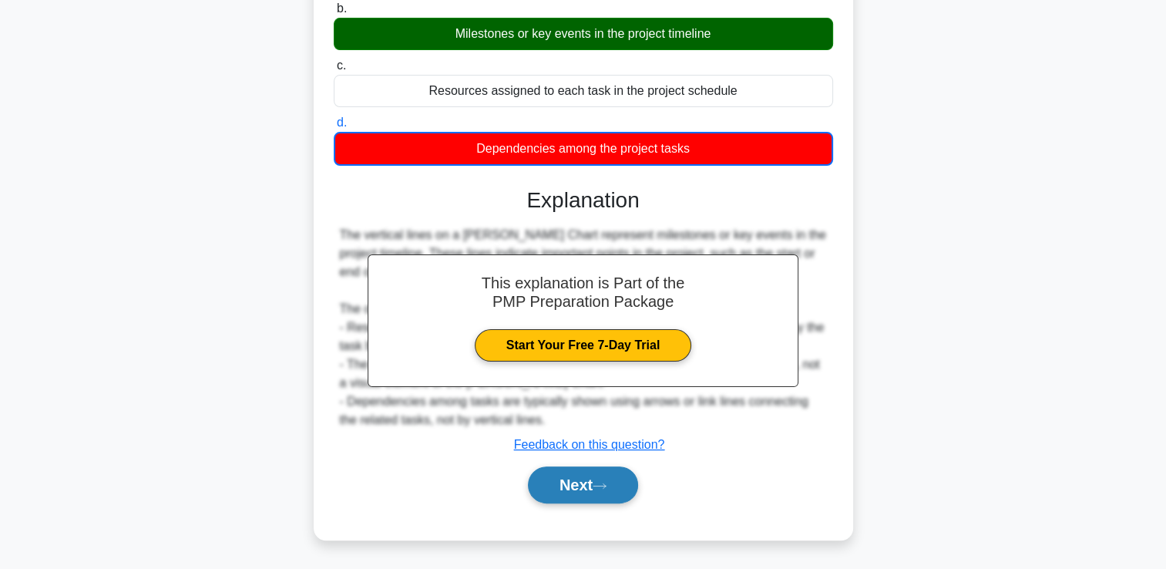
click at [559, 473] on button "Next" at bounding box center [583, 484] width 110 height 37
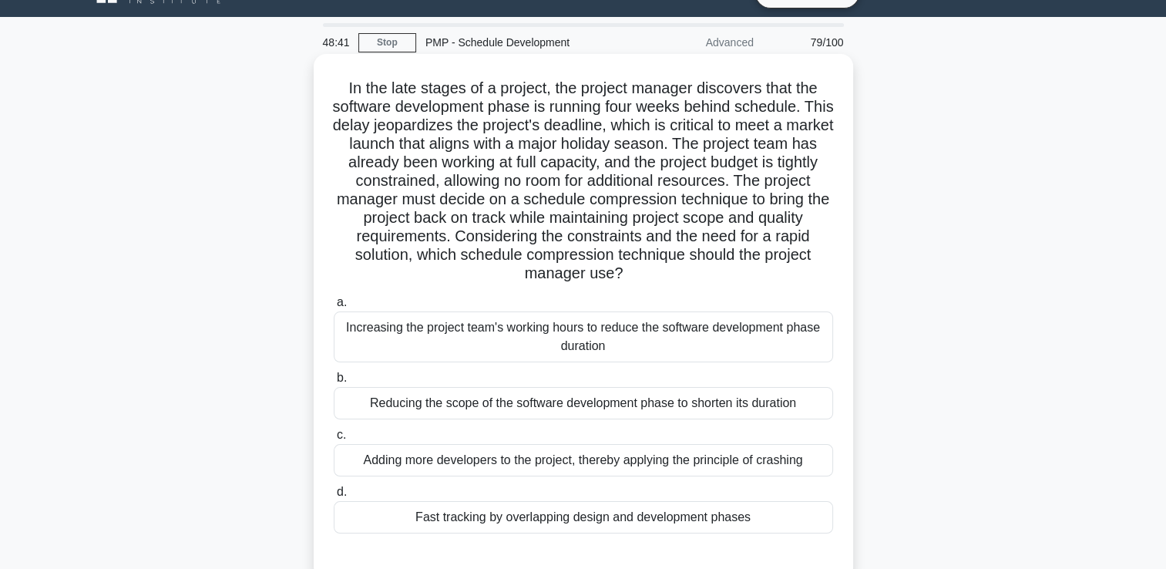
scroll to position [109, 0]
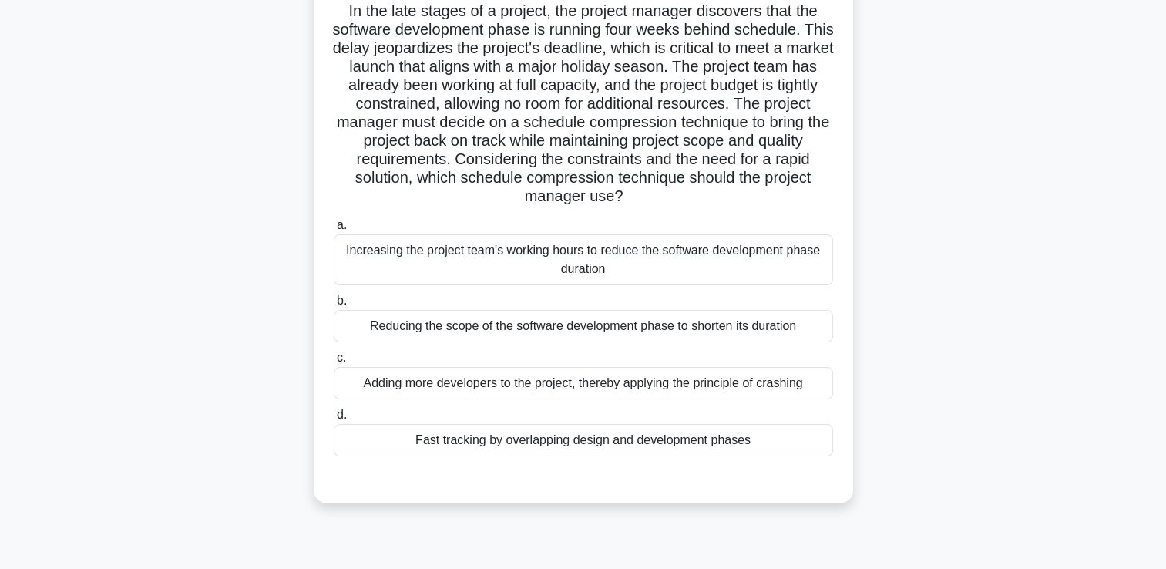
click at [465, 261] on div "Increasing the project team's working hours to reduce the software development …" at bounding box center [583, 259] width 499 height 51
click at [334, 230] on input "a. Increasing the project team's working hours to reduce the software developme…" at bounding box center [334, 225] width 0 height 10
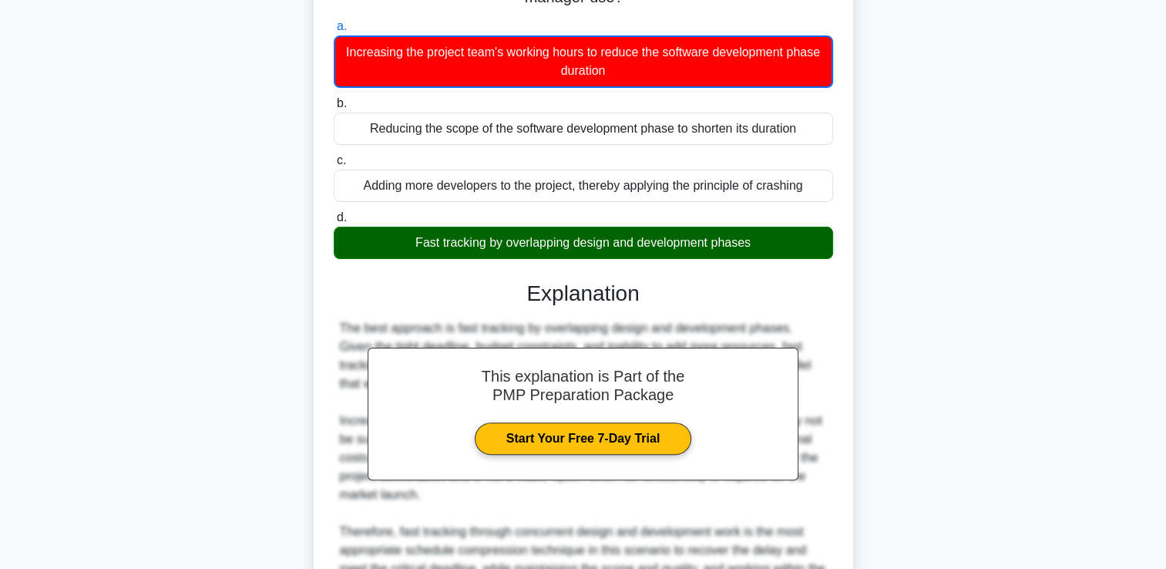
scroll to position [474, 0]
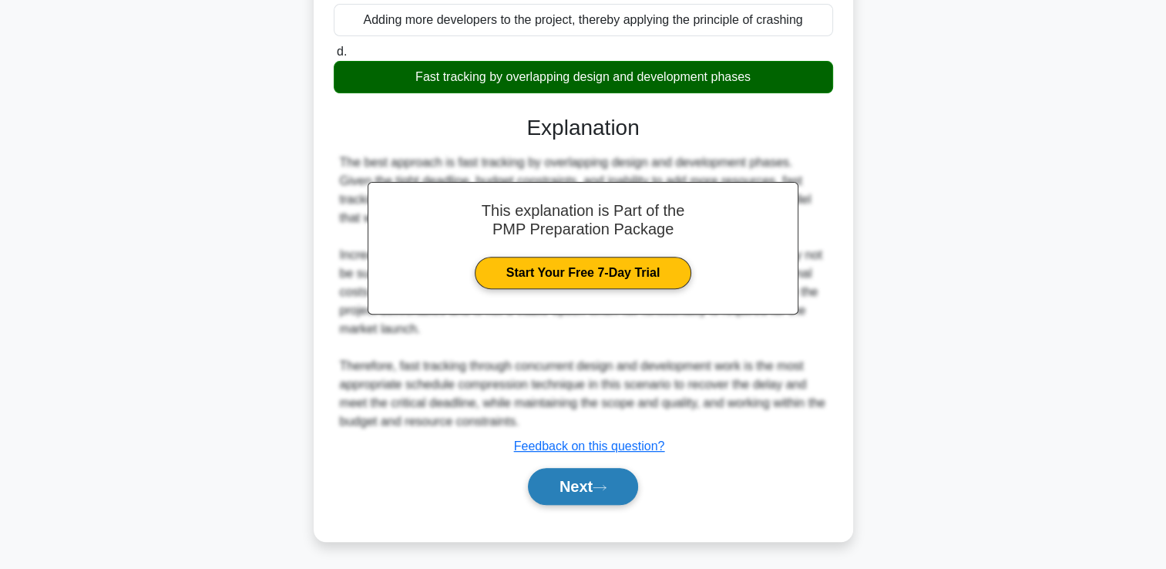
click at [540, 489] on button "Next" at bounding box center [583, 486] width 110 height 37
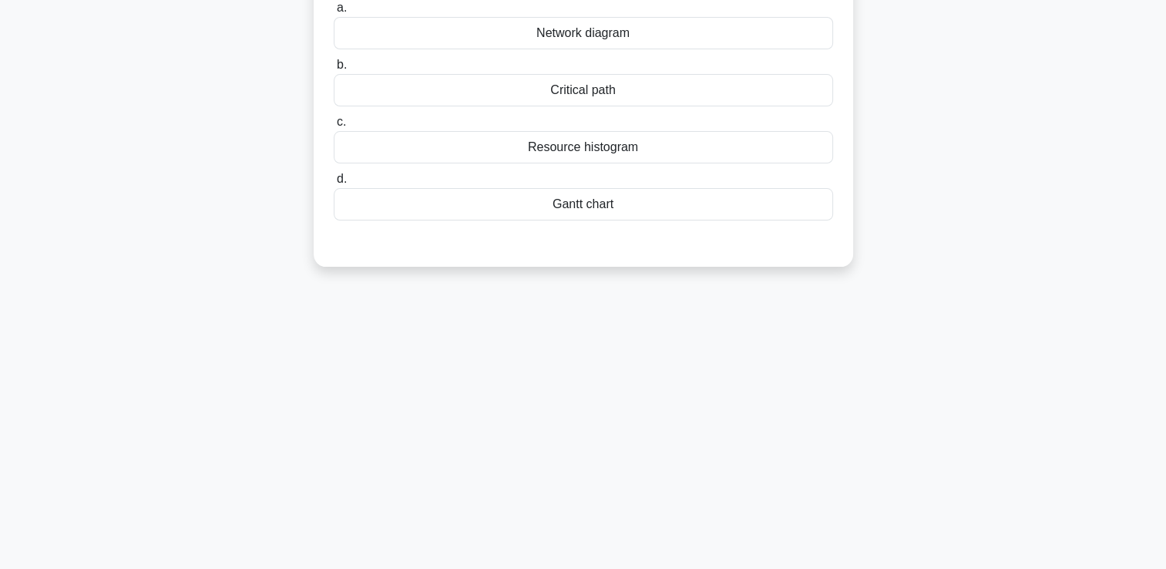
scroll to position [32, 0]
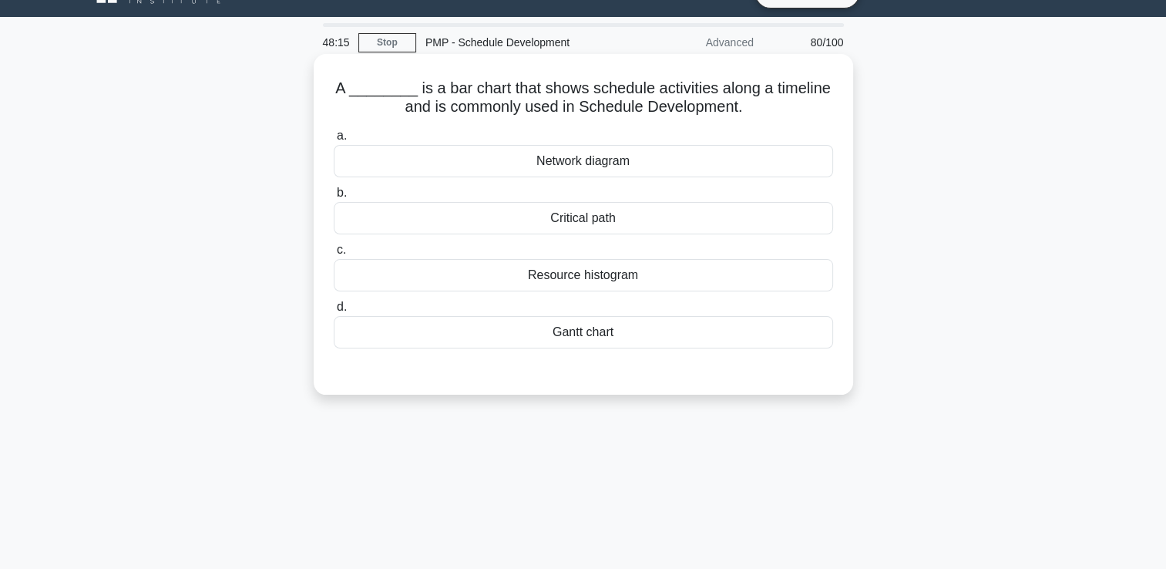
click at [585, 158] on div "Network diagram" at bounding box center [583, 161] width 499 height 32
click at [334, 141] on input "a. Network diagram" at bounding box center [334, 136] width 0 height 10
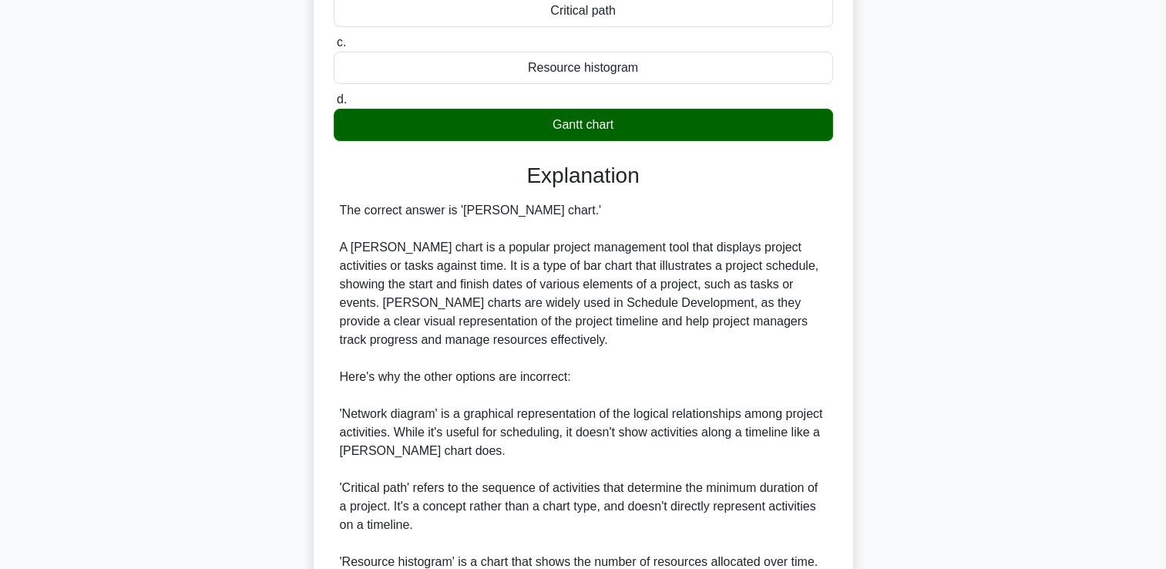
scroll to position [341, 0]
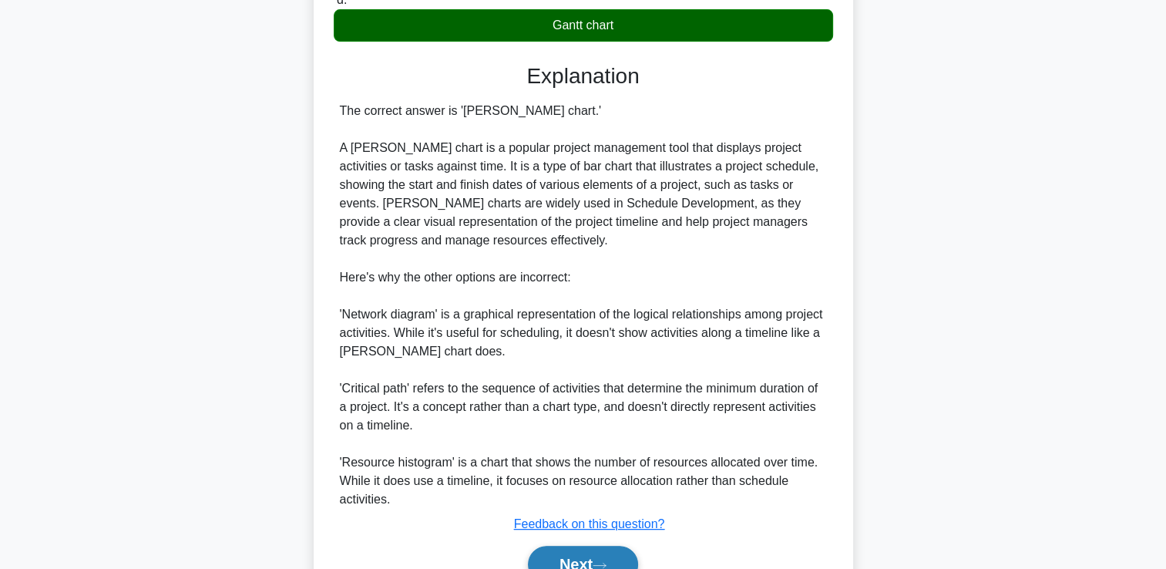
drag, startPoint x: 565, startPoint y: 562, endPoint x: 567, endPoint y: 553, distance: 8.6
click at [565, 562] on button "Next" at bounding box center [583, 564] width 110 height 37
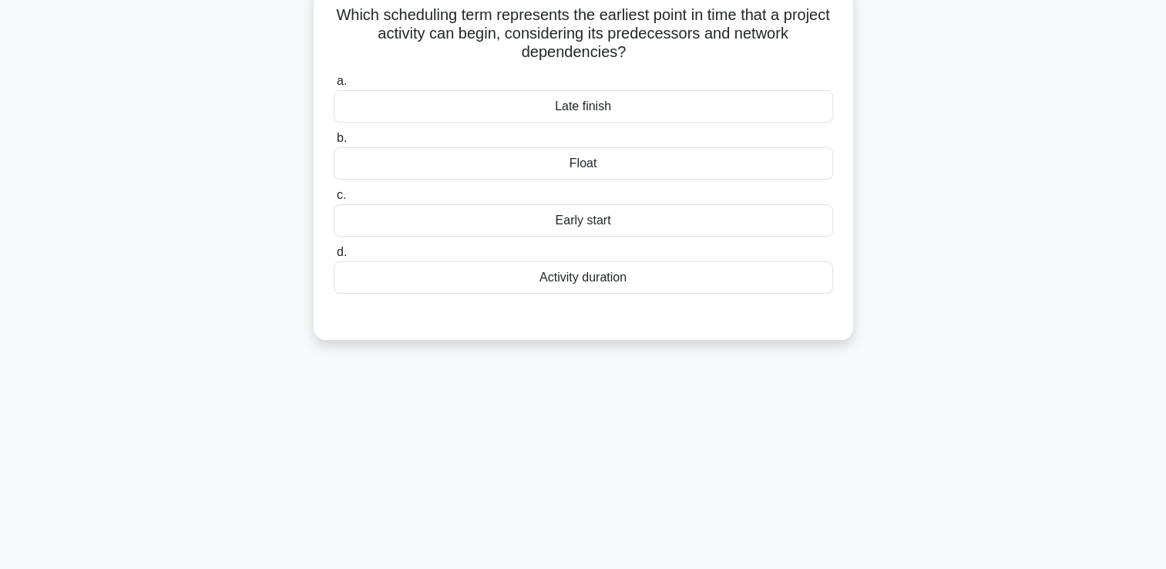
scroll to position [32, 0]
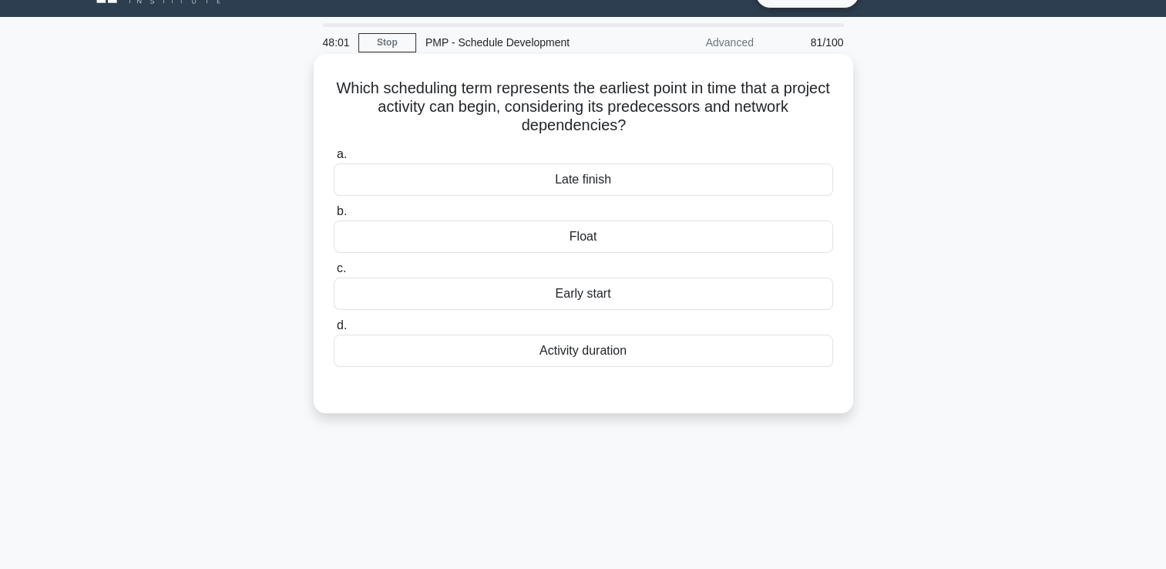
click at [618, 287] on div "Early start" at bounding box center [583, 293] width 499 height 32
click at [334, 274] on input "c. Early start" at bounding box center [334, 269] width 0 height 10
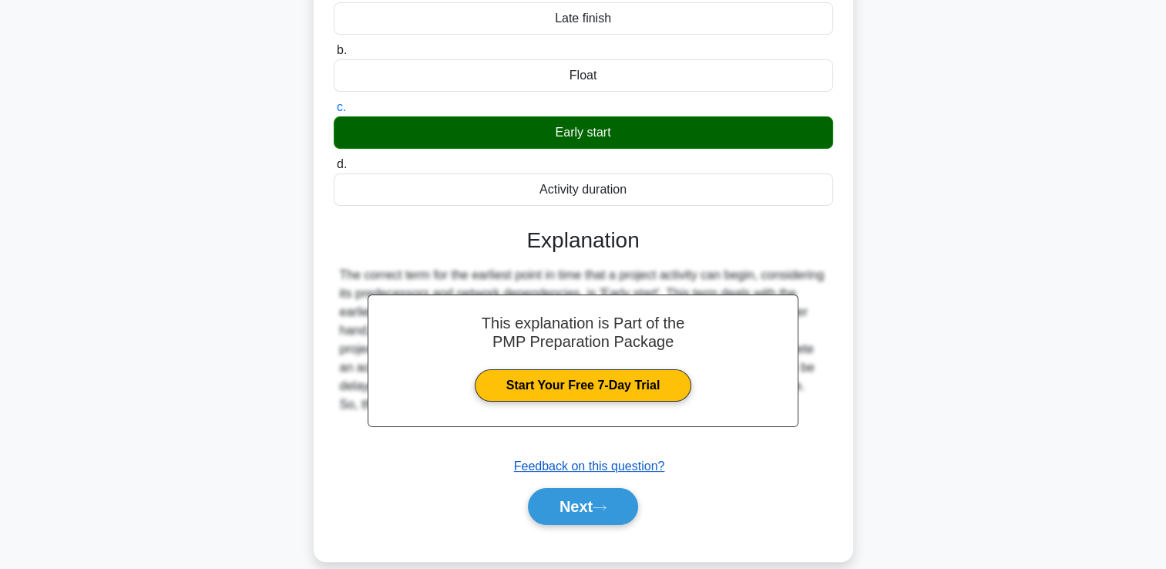
scroll to position [264, 0]
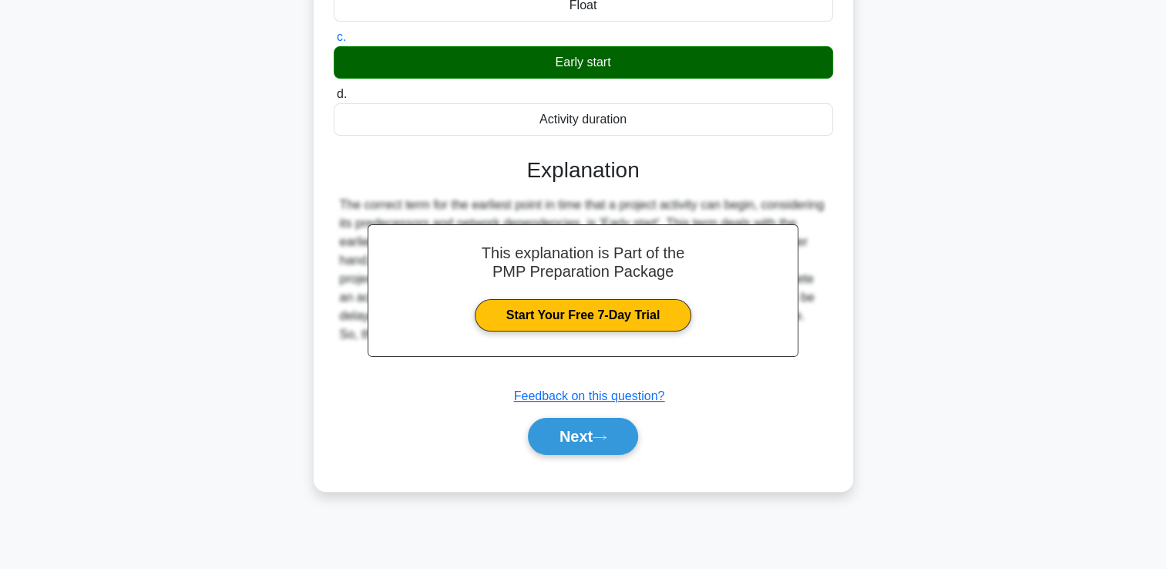
click at [596, 406] on div "This explanation is Part of the PMP Preparation Package Start Your Free 7-Day T…" at bounding box center [583, 300] width 499 height 322
click at [597, 423] on button "Next" at bounding box center [583, 436] width 110 height 37
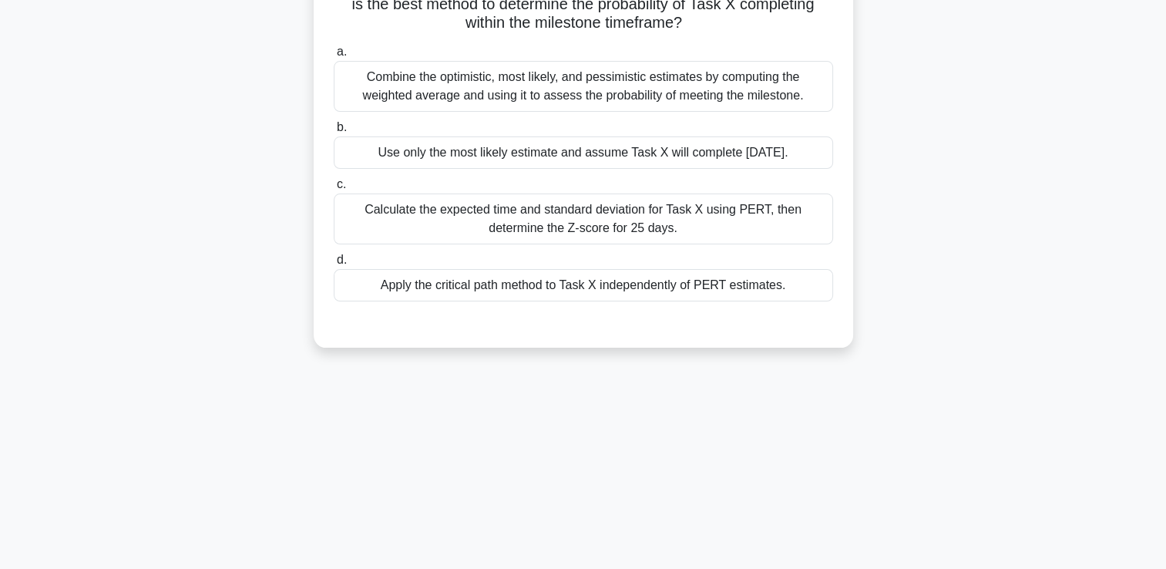
scroll to position [109, 0]
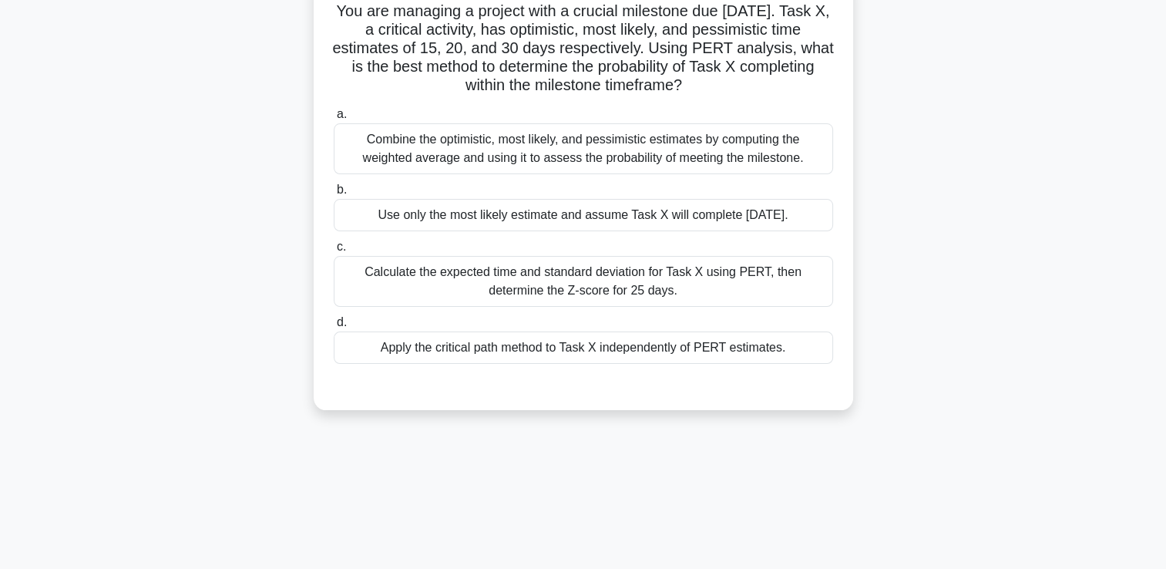
click at [454, 353] on div "Apply the critical path method to Task X independently of PERT estimates." at bounding box center [583, 347] width 499 height 32
click at [334, 328] on input "d. Apply the critical path method to Task X independently of PERT estimates." at bounding box center [334, 323] width 0 height 10
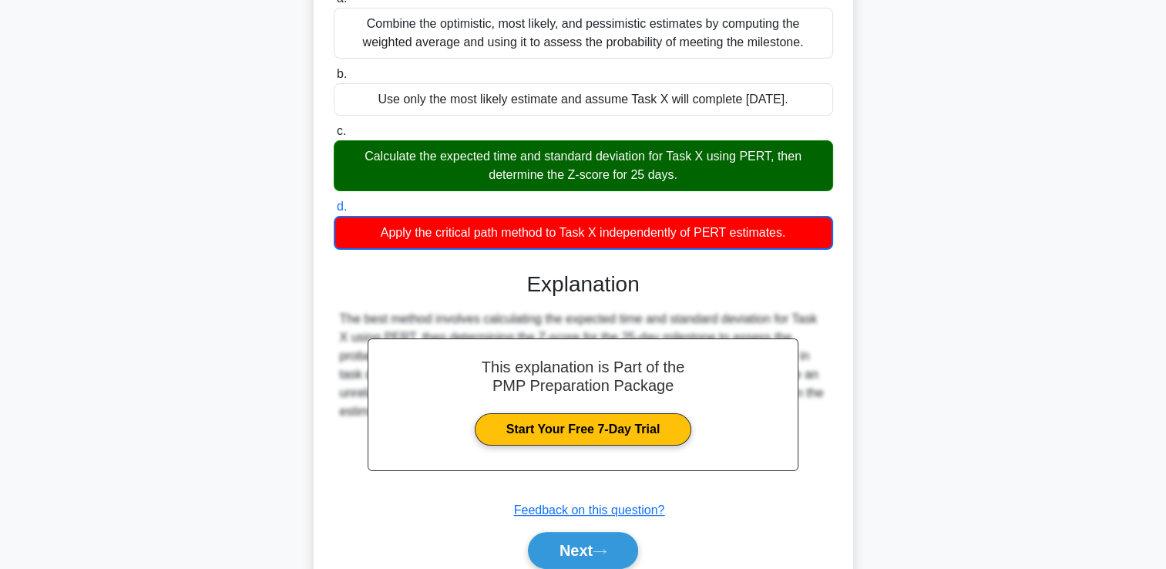
scroll to position [289, 0]
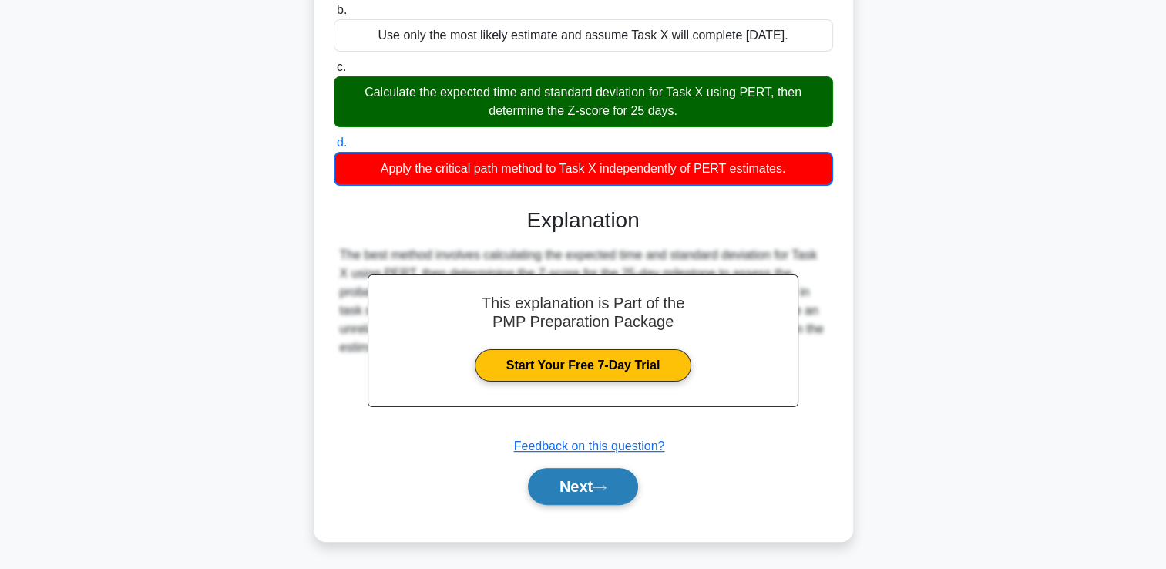
click at [583, 501] on button "Next" at bounding box center [583, 486] width 110 height 37
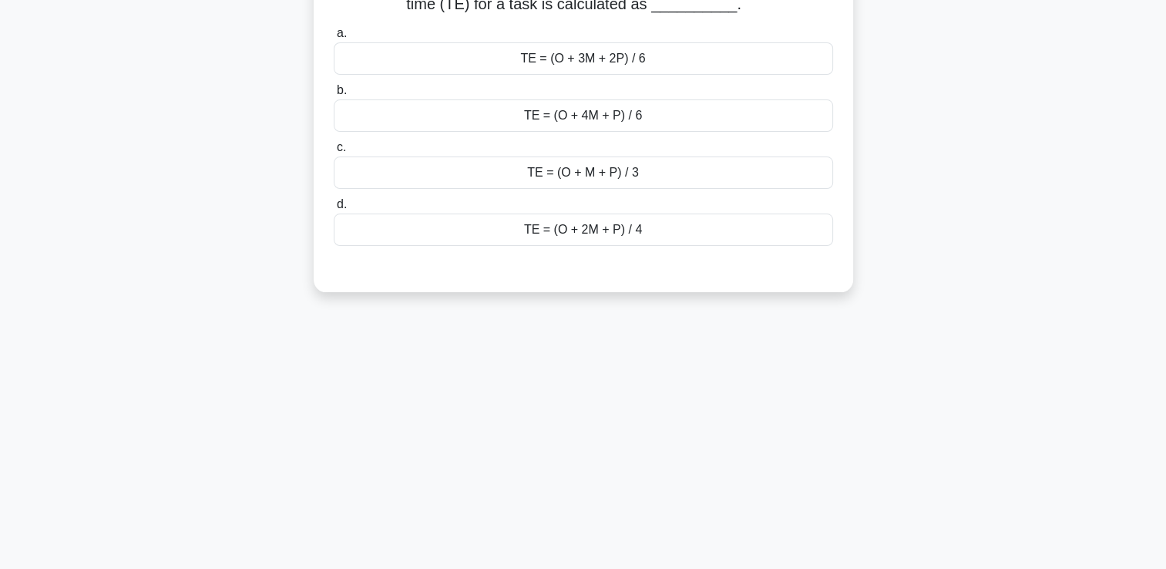
scroll to position [0, 0]
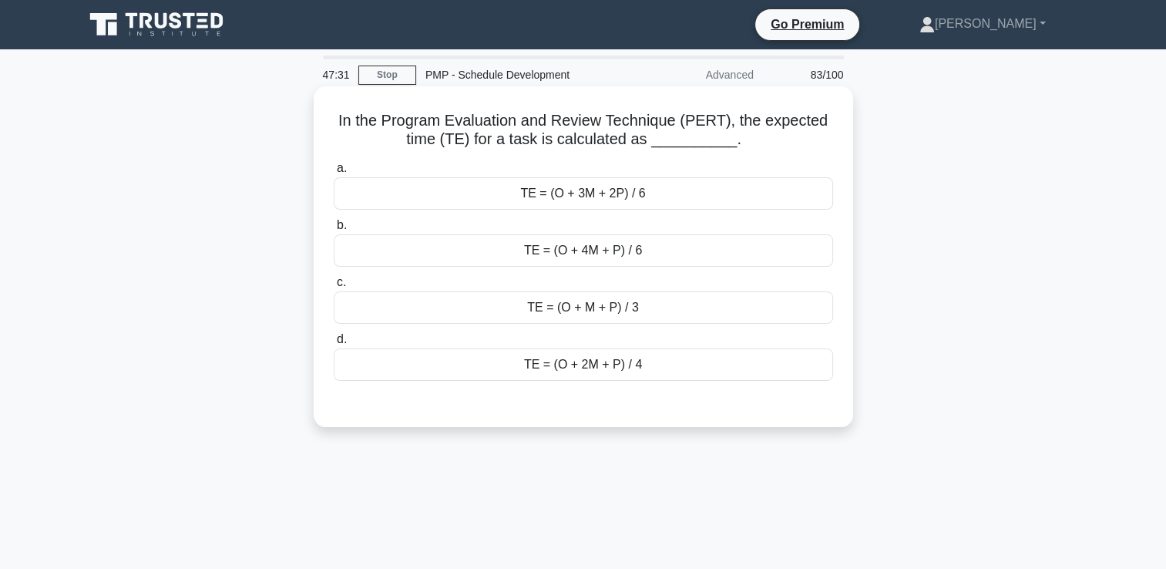
click at [570, 246] on div "TE = (O + 4M + P) / 6" at bounding box center [583, 250] width 499 height 32
click at [334, 230] on input "b. TE = (O + 4M + P) / 6" at bounding box center [334, 225] width 0 height 10
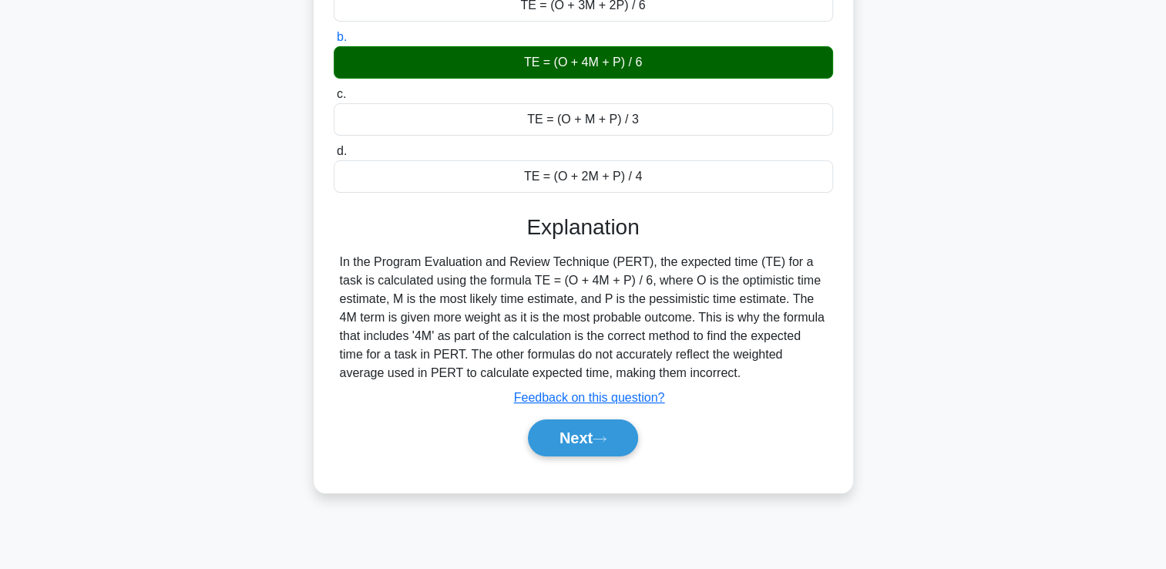
scroll to position [187, 0]
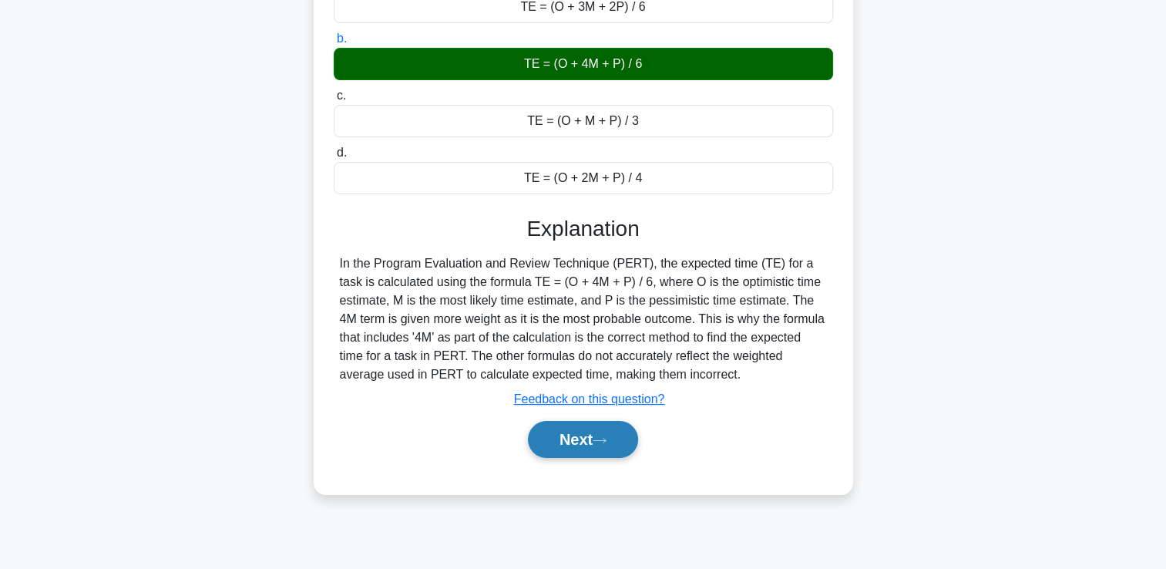
click at [600, 430] on button "Next" at bounding box center [583, 439] width 110 height 37
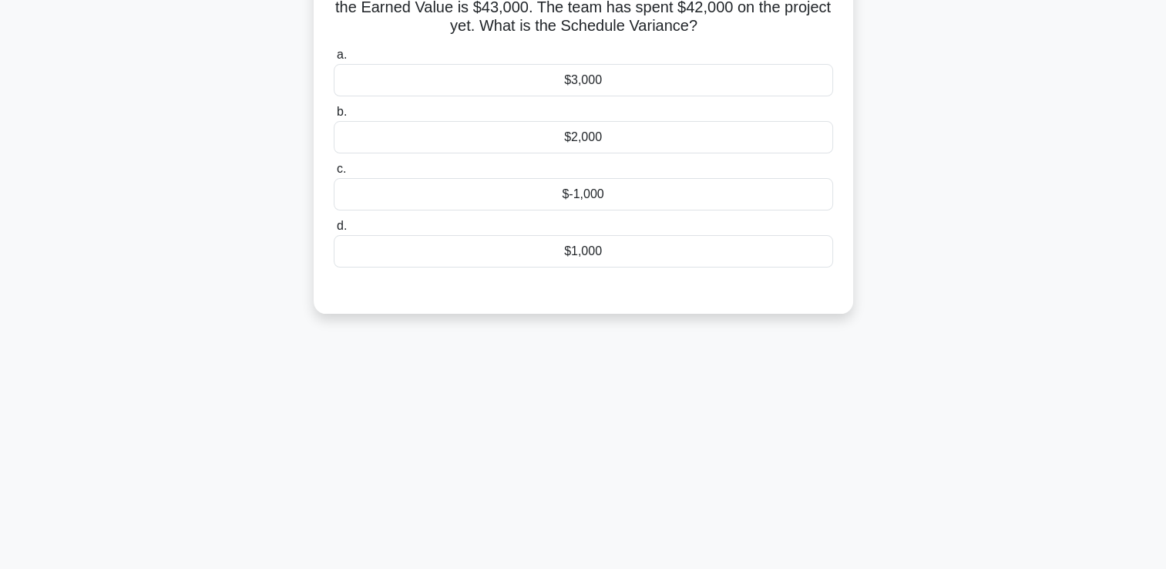
scroll to position [32, 0]
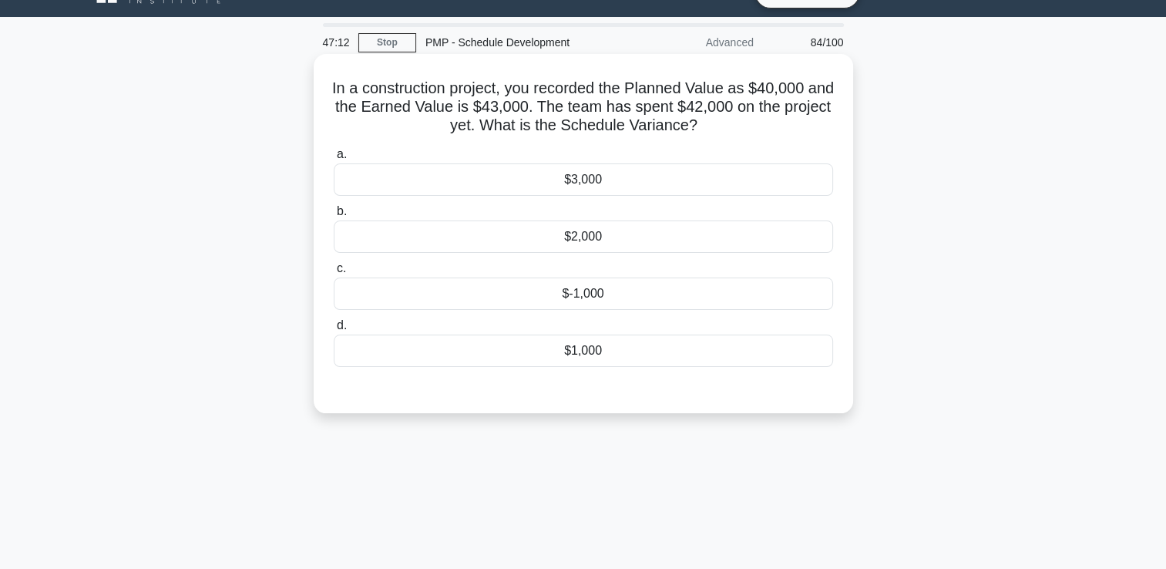
click at [628, 234] on div "$2,000" at bounding box center [583, 236] width 499 height 32
click at [334, 217] on input "b. $2,000" at bounding box center [334, 212] width 0 height 10
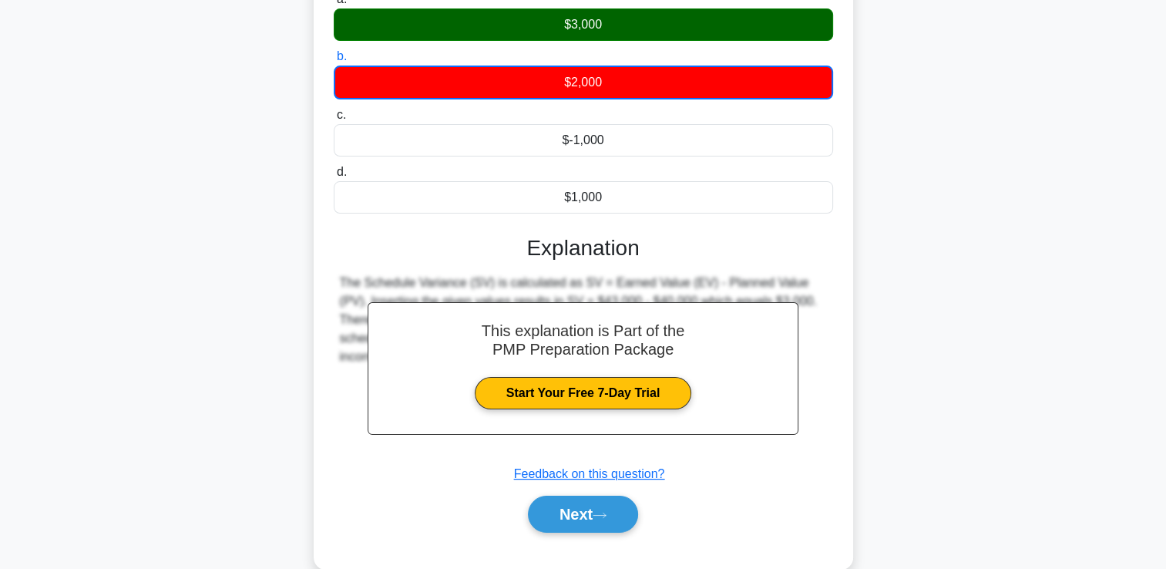
scroll to position [264, 0]
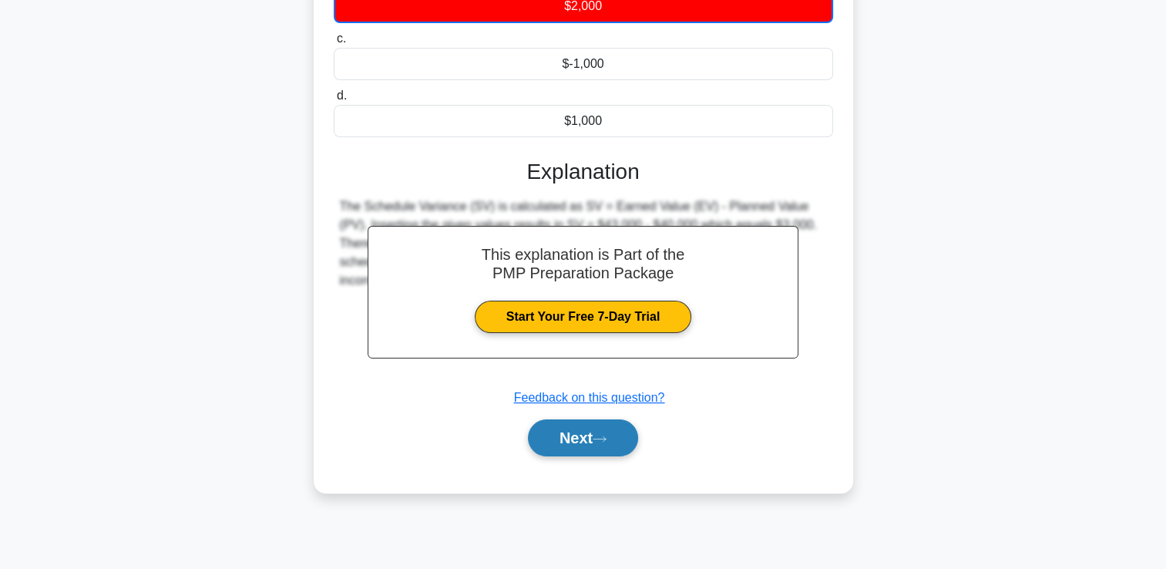
click at [614, 450] on button "Next" at bounding box center [583, 437] width 110 height 37
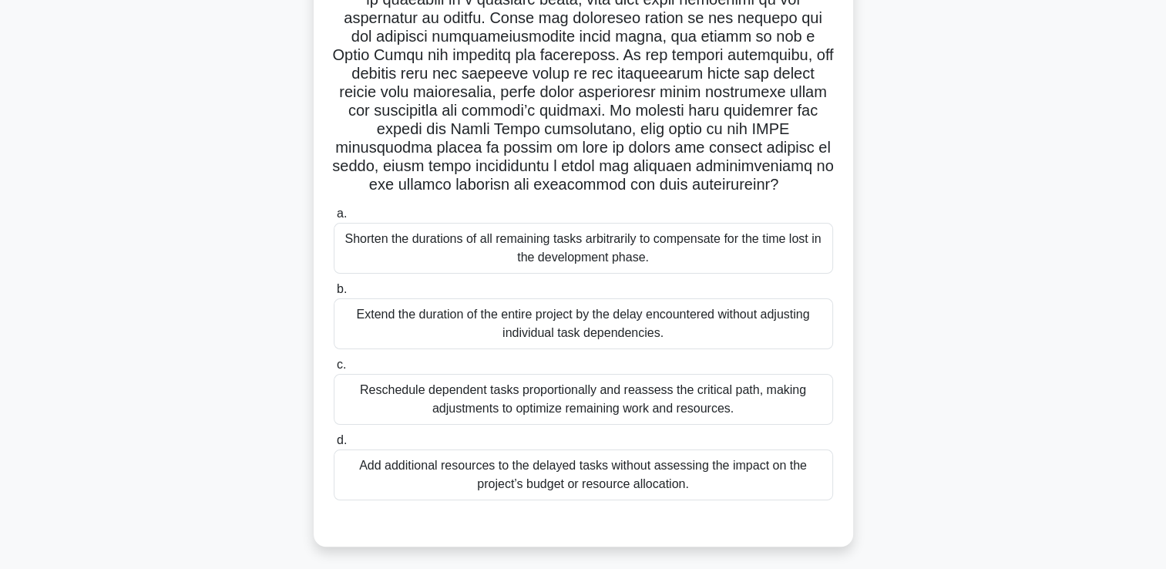
scroll to position [231, 0]
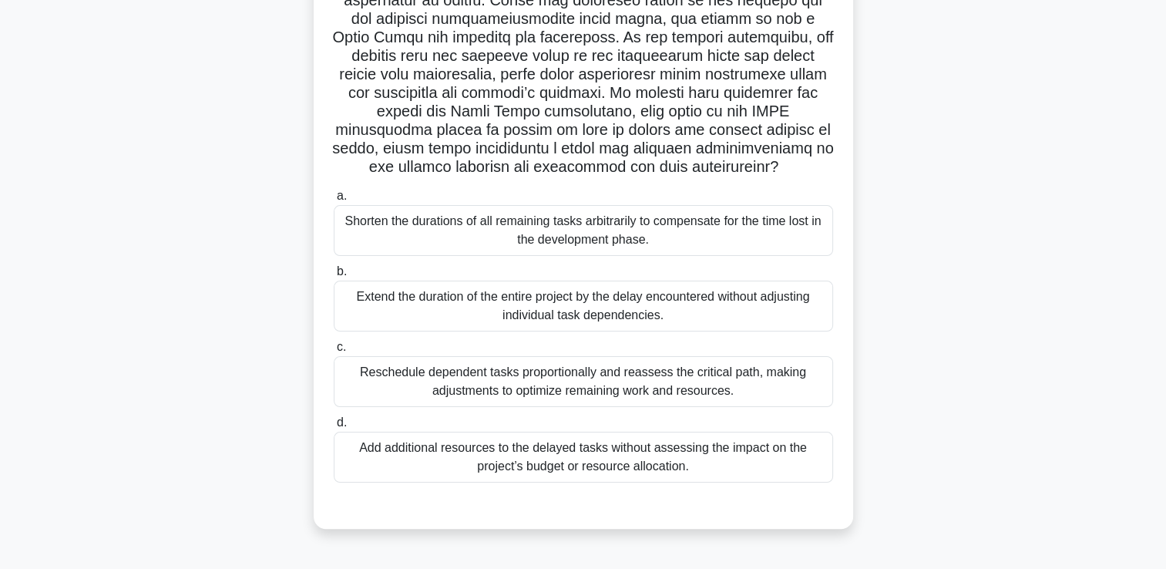
click at [795, 283] on div "Extend the duration of the entire project by the delay encountered without adju…" at bounding box center [583, 306] width 499 height 51
click at [334, 277] on input "b. Extend the duration of the entire project by the delay encountered without a…" at bounding box center [334, 272] width 0 height 10
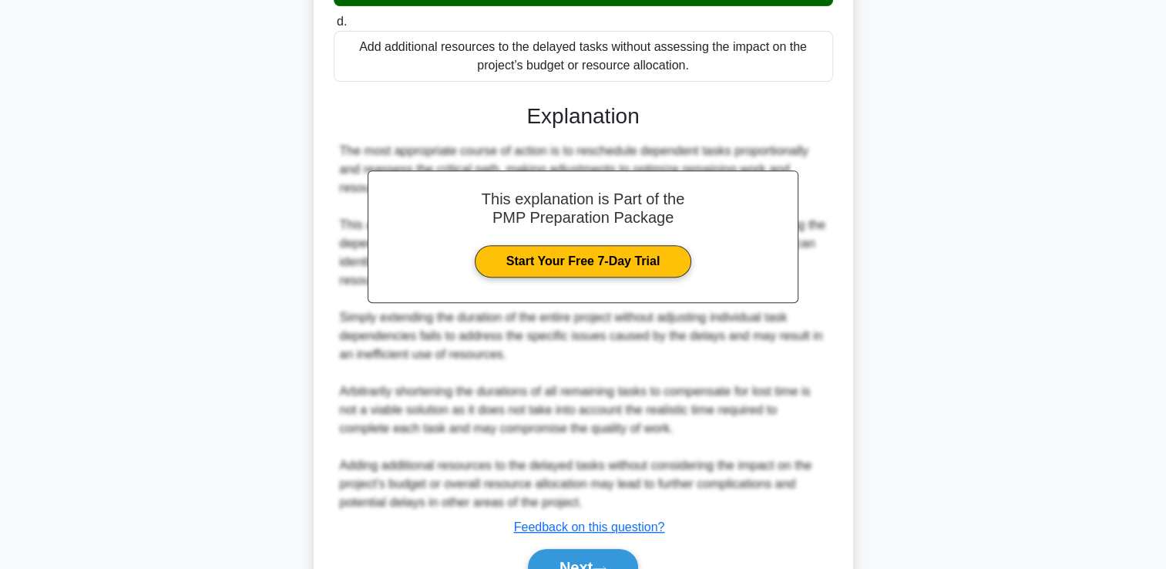
scroll to position [715, 0]
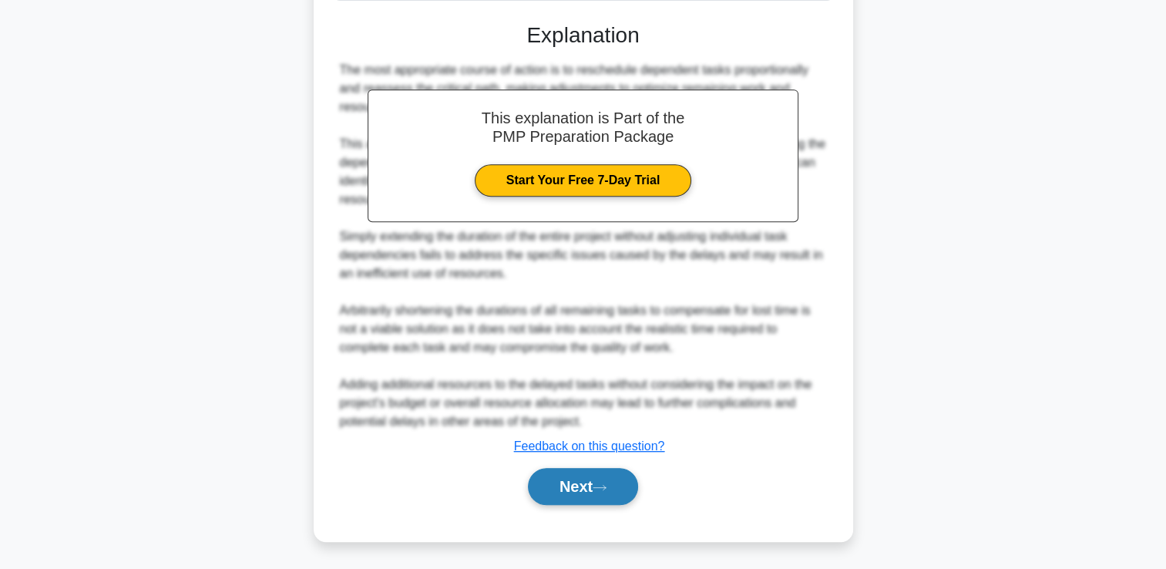
click at [558, 492] on button "Next" at bounding box center [583, 486] width 110 height 37
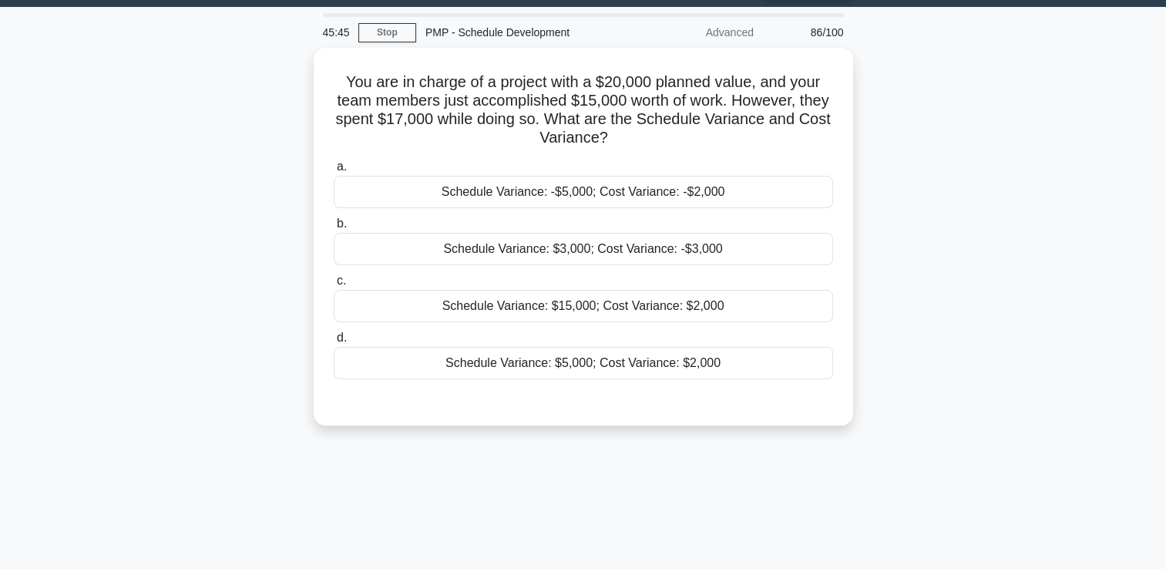
scroll to position [32, 0]
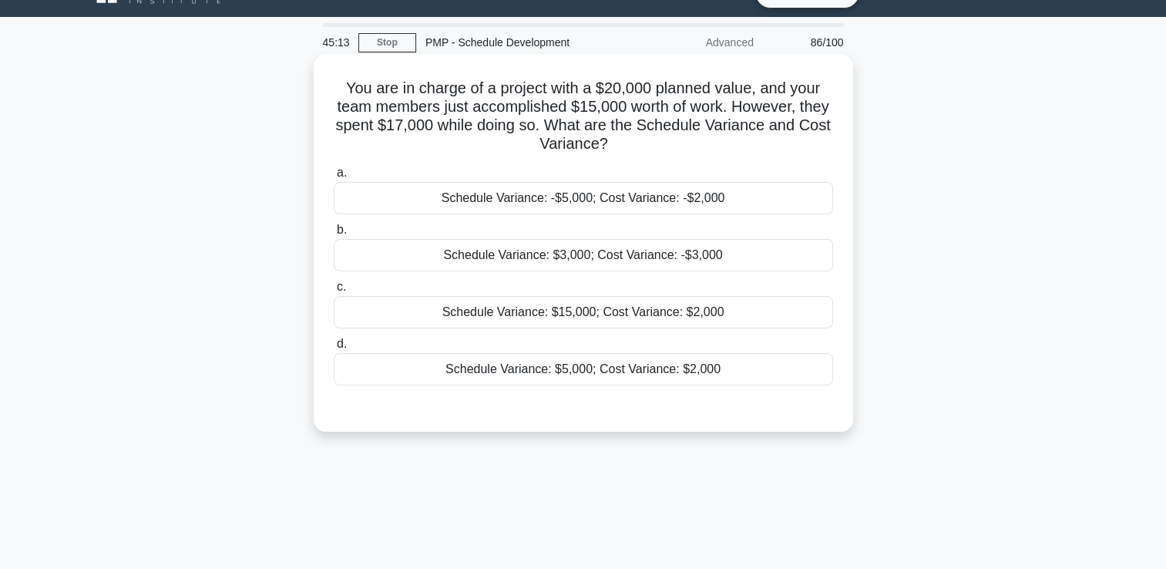
click at [709, 306] on div "Schedule Variance: $15,000; Cost Variance: $2,000" at bounding box center [583, 312] width 499 height 32
click at [334, 292] on input "c. Schedule Variance: $15,000; Cost Variance: $2,000" at bounding box center [334, 287] width 0 height 10
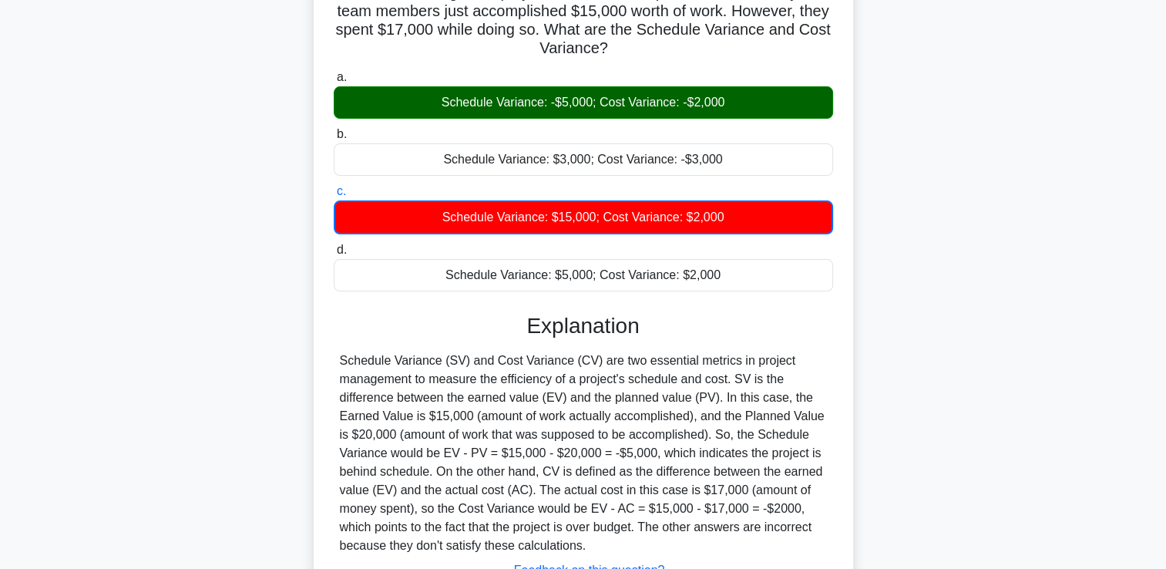
scroll to position [264, 0]
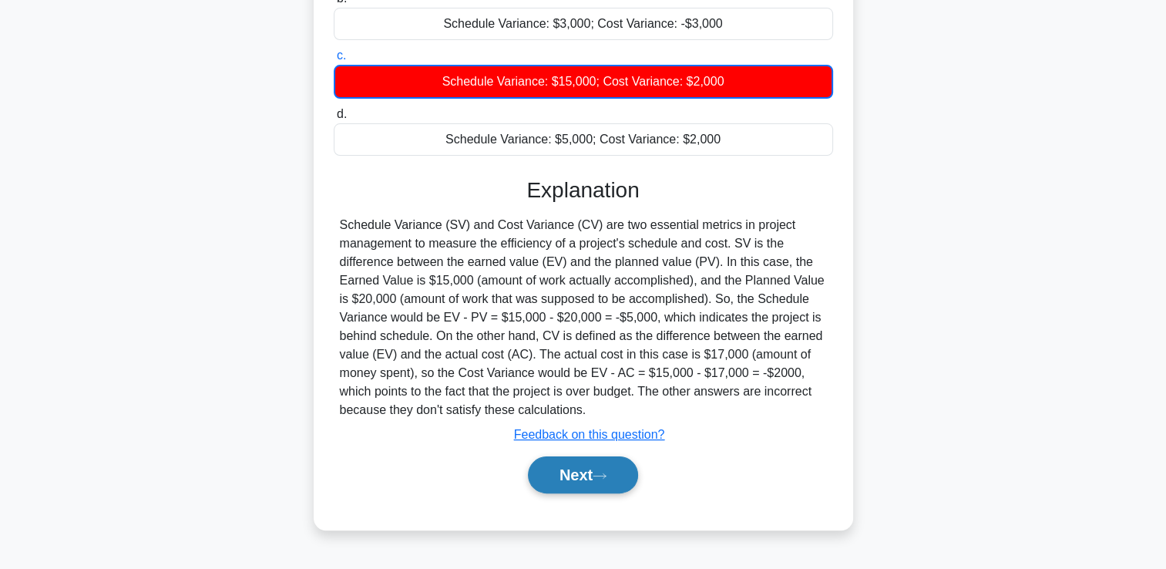
click at [614, 470] on button "Next" at bounding box center [583, 474] width 110 height 37
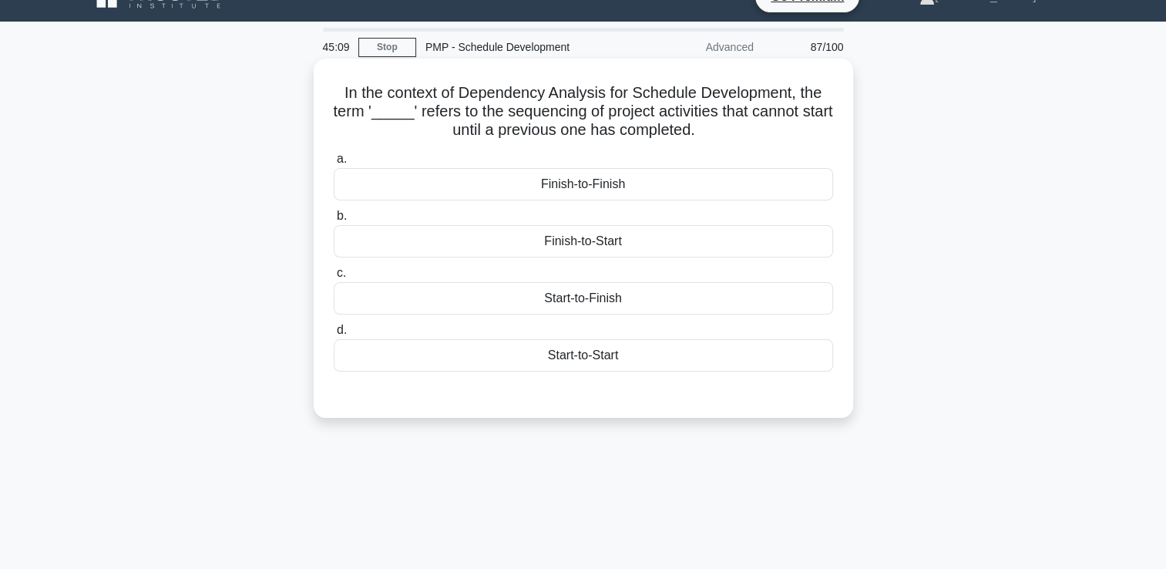
scroll to position [0, 0]
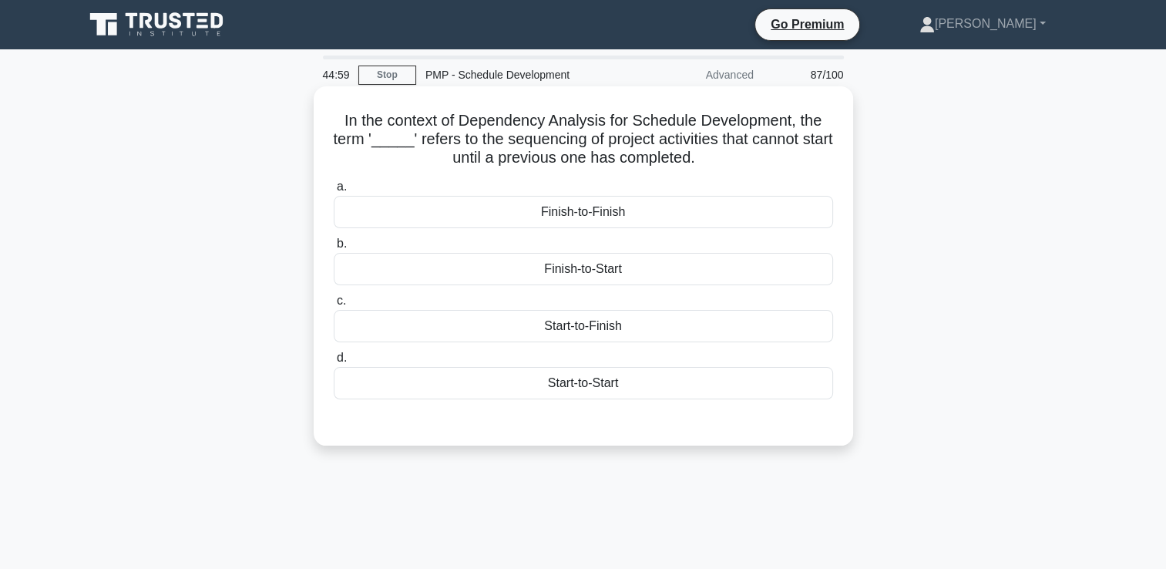
click at [675, 271] on div "Finish-to-Start" at bounding box center [583, 269] width 499 height 32
click at [334, 249] on input "b. Finish-to-Start" at bounding box center [334, 244] width 0 height 10
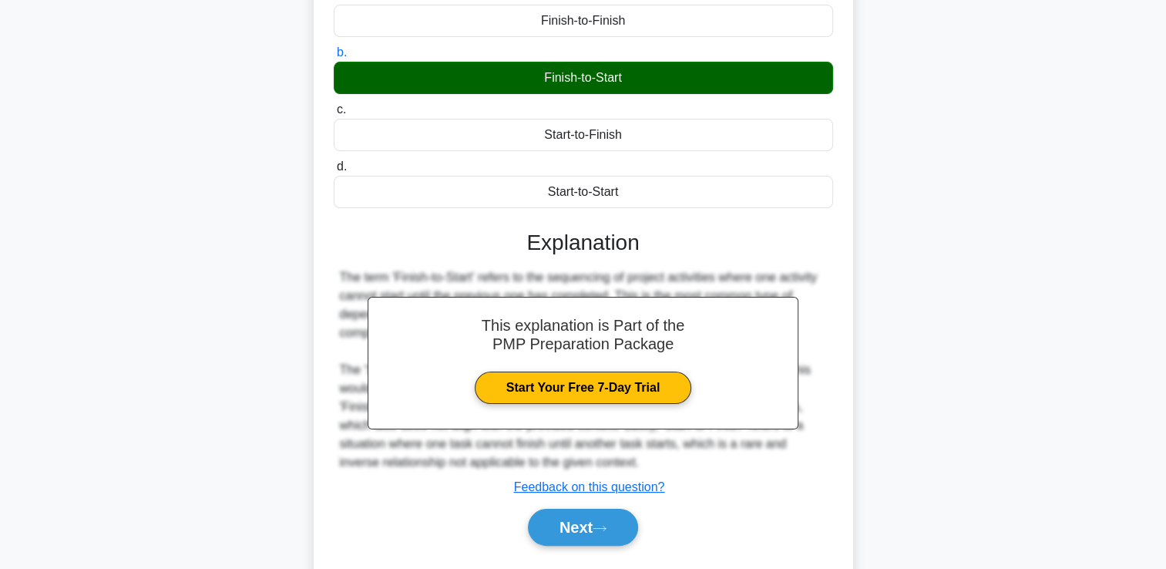
scroll to position [264, 0]
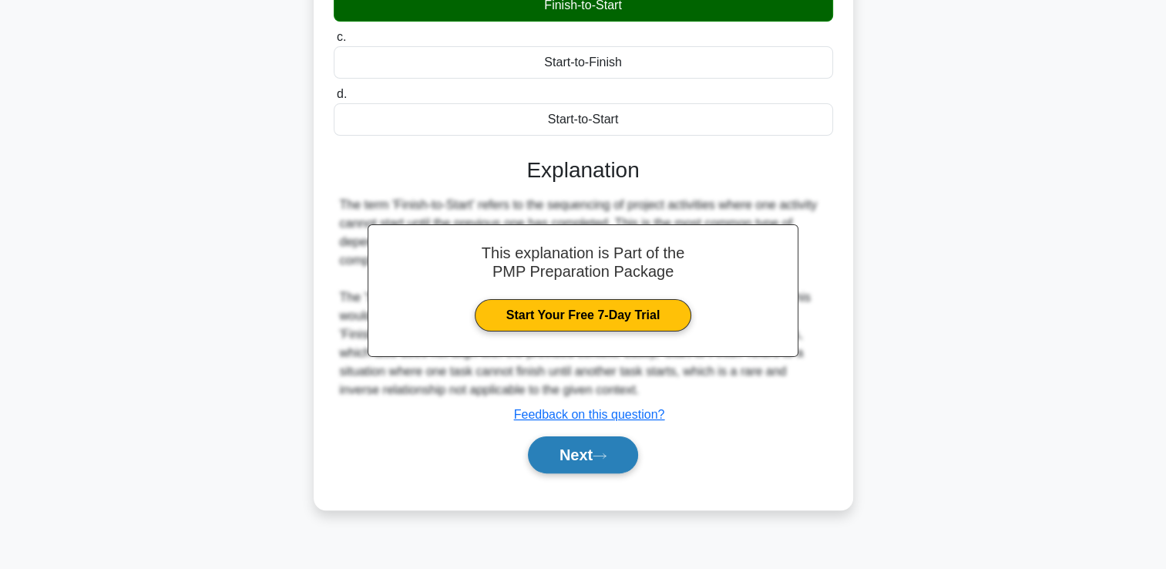
click at [626, 449] on button "Next" at bounding box center [583, 454] width 110 height 37
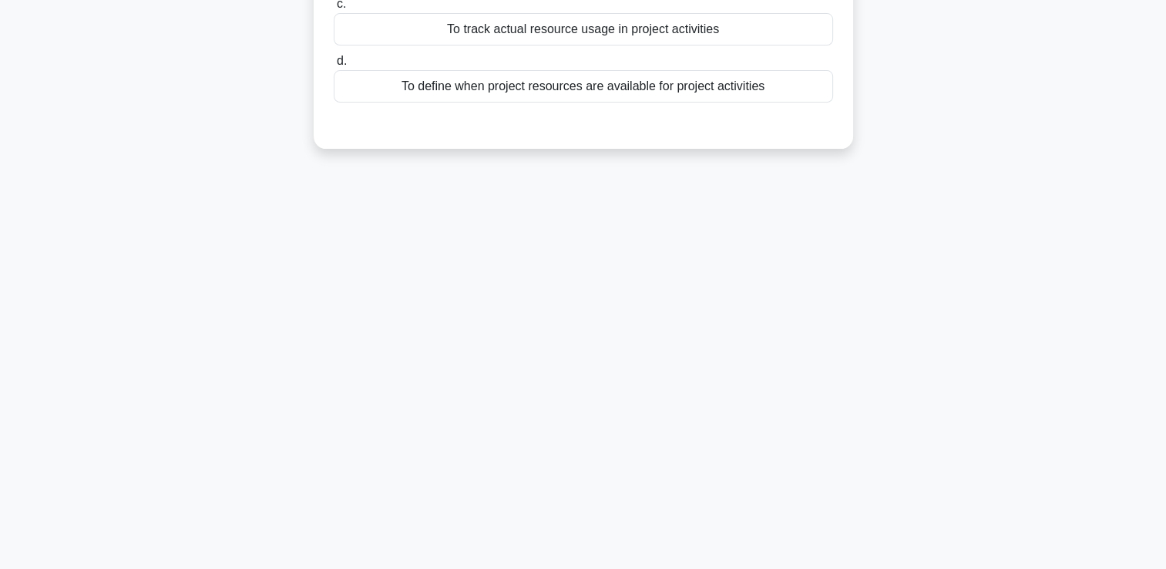
scroll to position [32, 0]
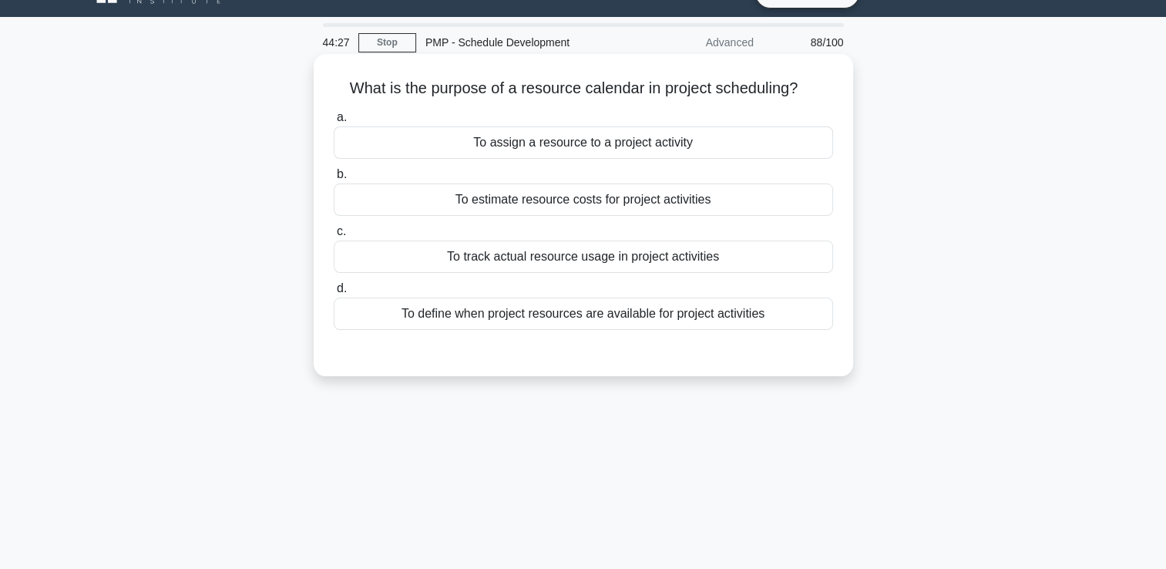
click at [567, 311] on div "To define when project resources are available for project activities" at bounding box center [583, 314] width 499 height 32
click at [334, 294] on input "d. To define when project resources are available for project activities" at bounding box center [334, 289] width 0 height 10
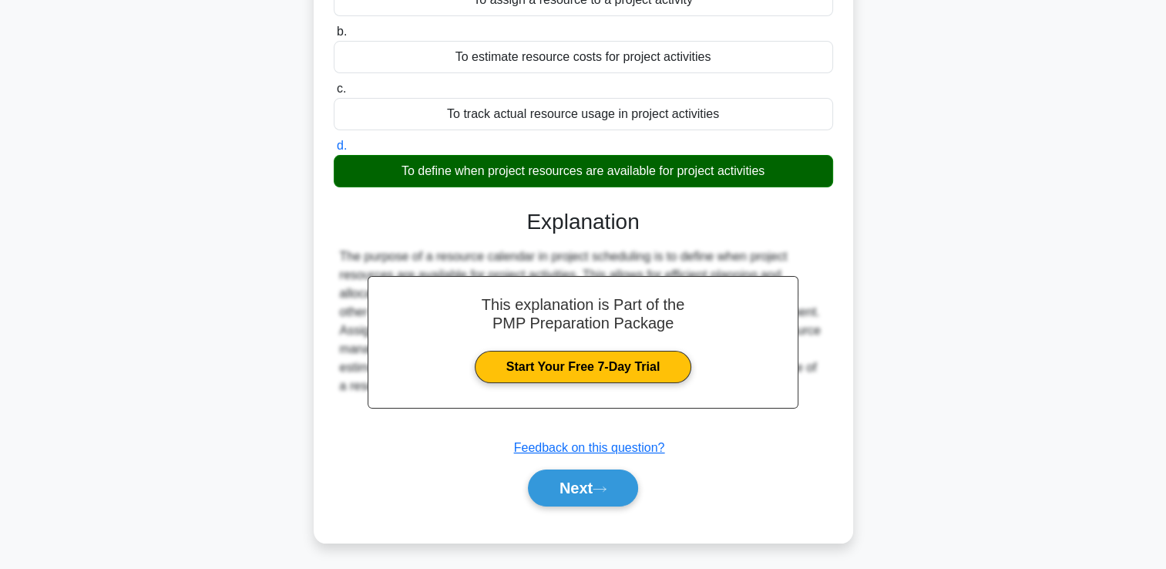
scroll to position [264, 0]
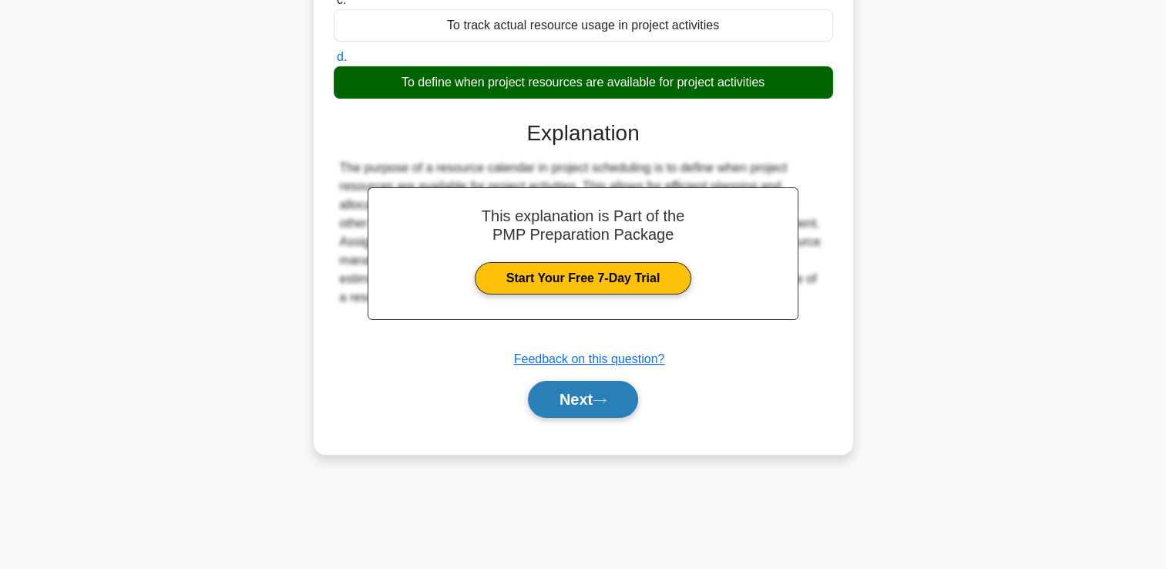
click at [574, 409] on button "Next" at bounding box center [583, 399] width 110 height 37
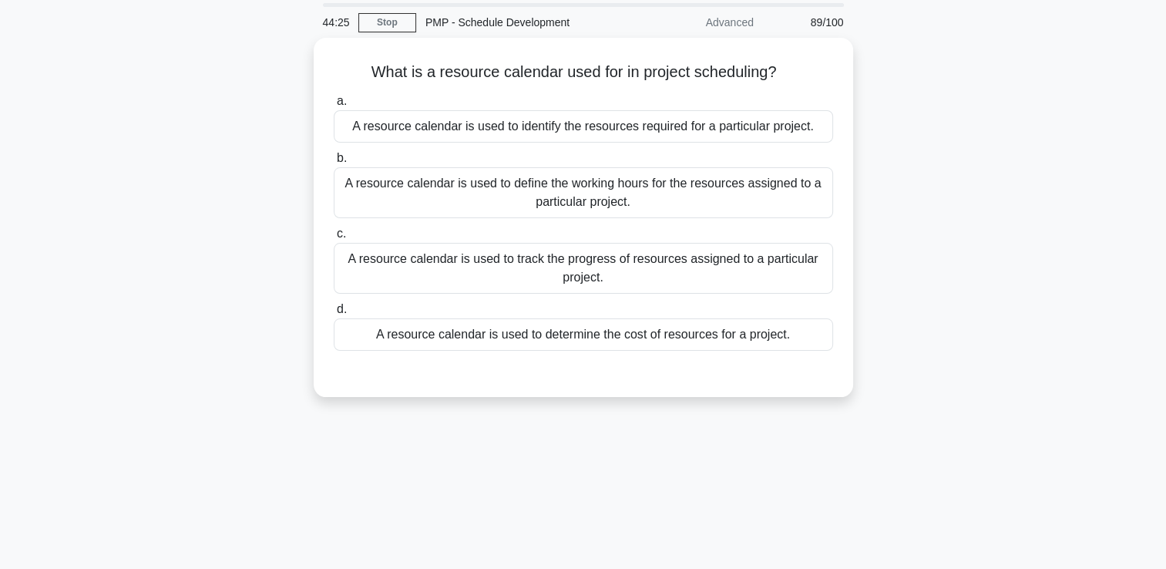
scroll to position [32, 0]
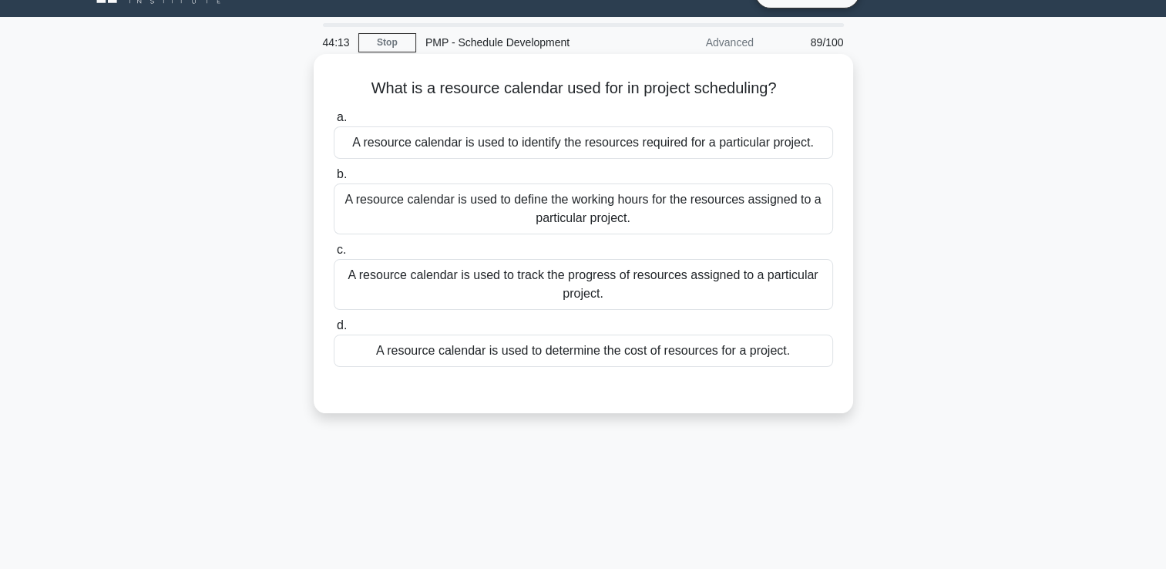
click at [558, 202] on div "A resource calendar is used to define the working hours for the resources assig…" at bounding box center [583, 208] width 499 height 51
click at [334, 180] on input "b. A resource calendar is used to define the working hours for the resources as…" at bounding box center [334, 175] width 0 height 10
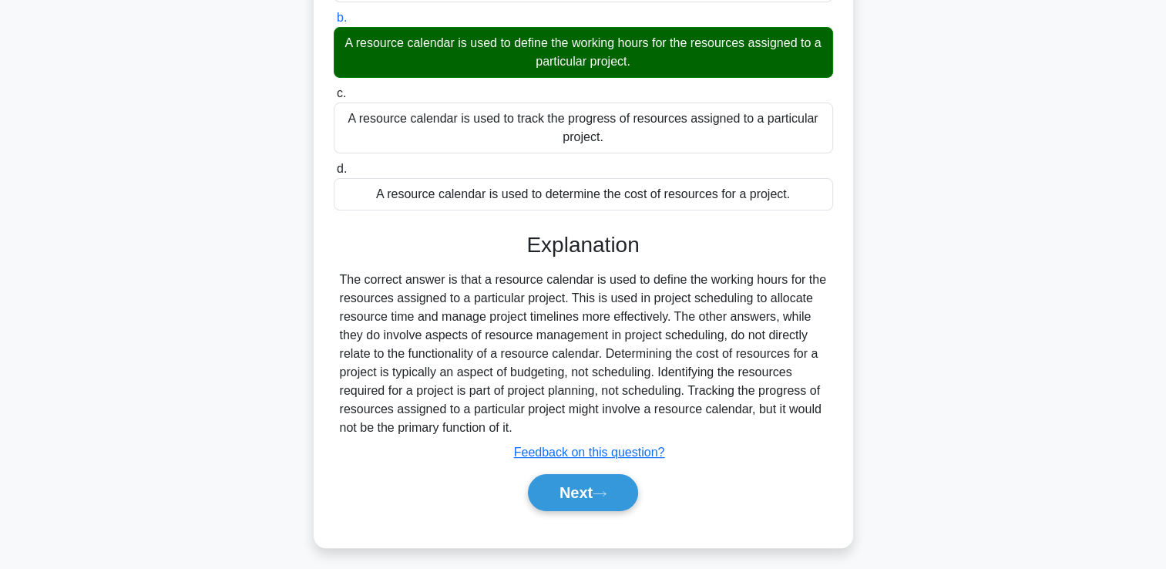
scroll to position [264, 0]
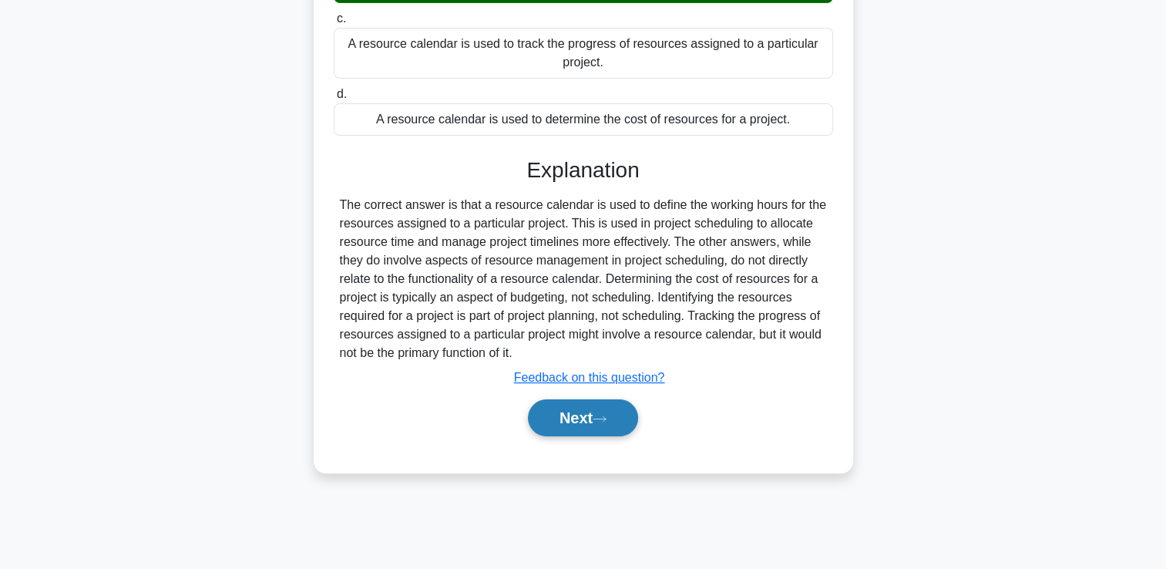
click at [578, 425] on button "Next" at bounding box center [583, 417] width 110 height 37
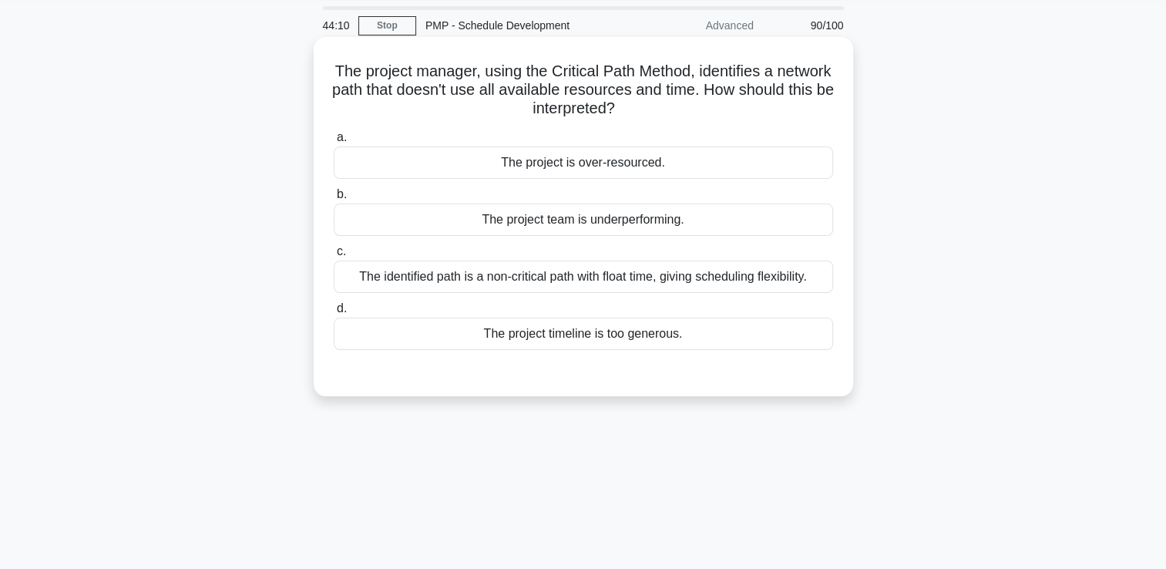
scroll to position [32, 0]
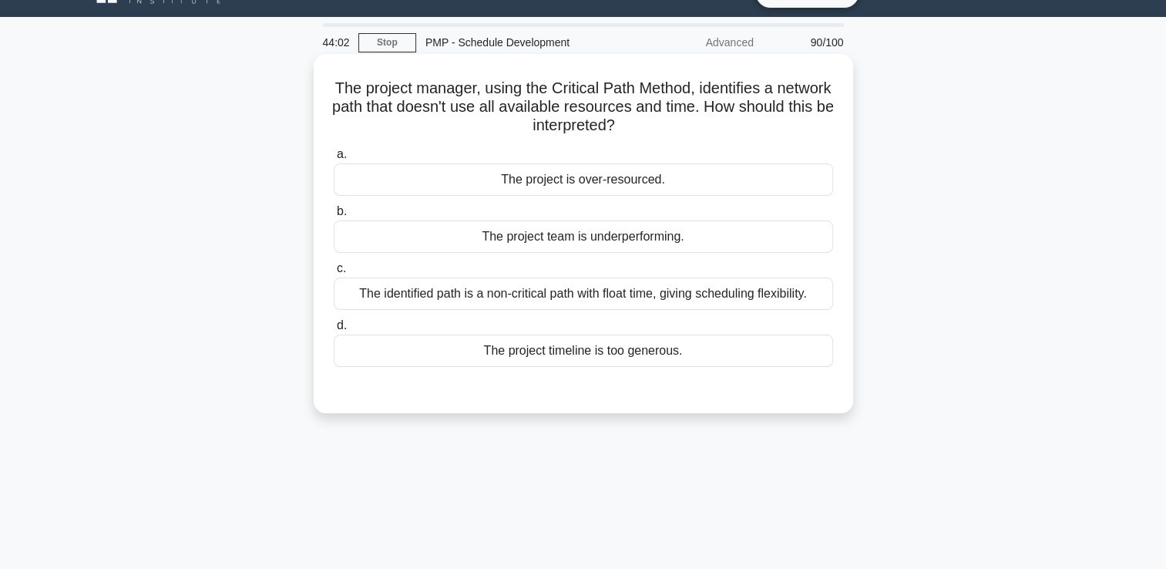
click at [583, 288] on div "The identified path is a non-critical path with float time, giving scheduling f…" at bounding box center [583, 293] width 499 height 32
click at [334, 274] on input "c. The identified path is a non-critical path with float time, giving schedulin…" at bounding box center [334, 269] width 0 height 10
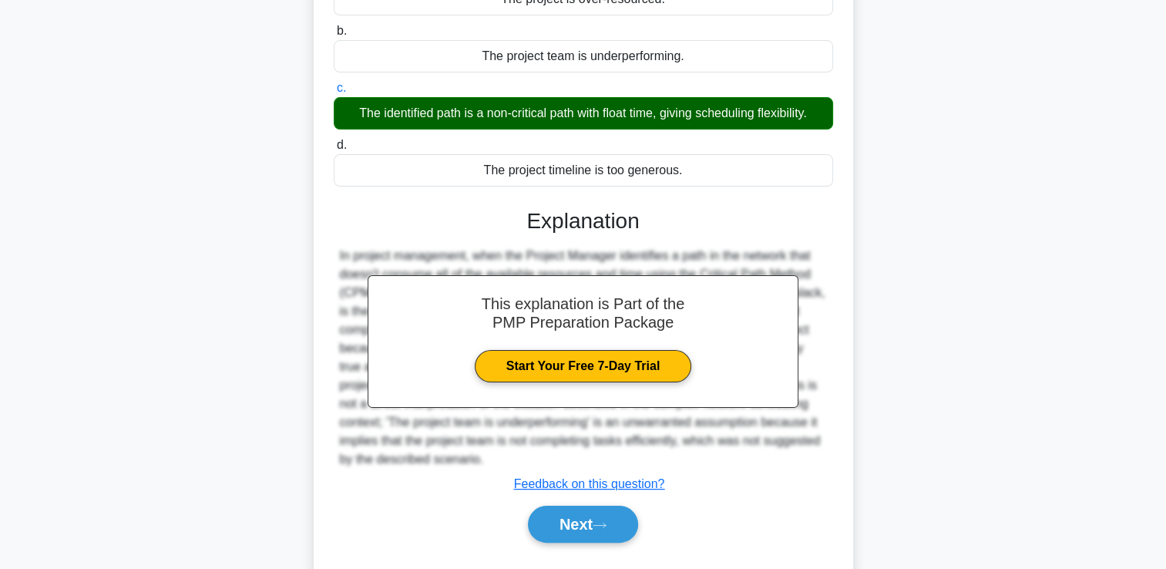
scroll to position [264, 0]
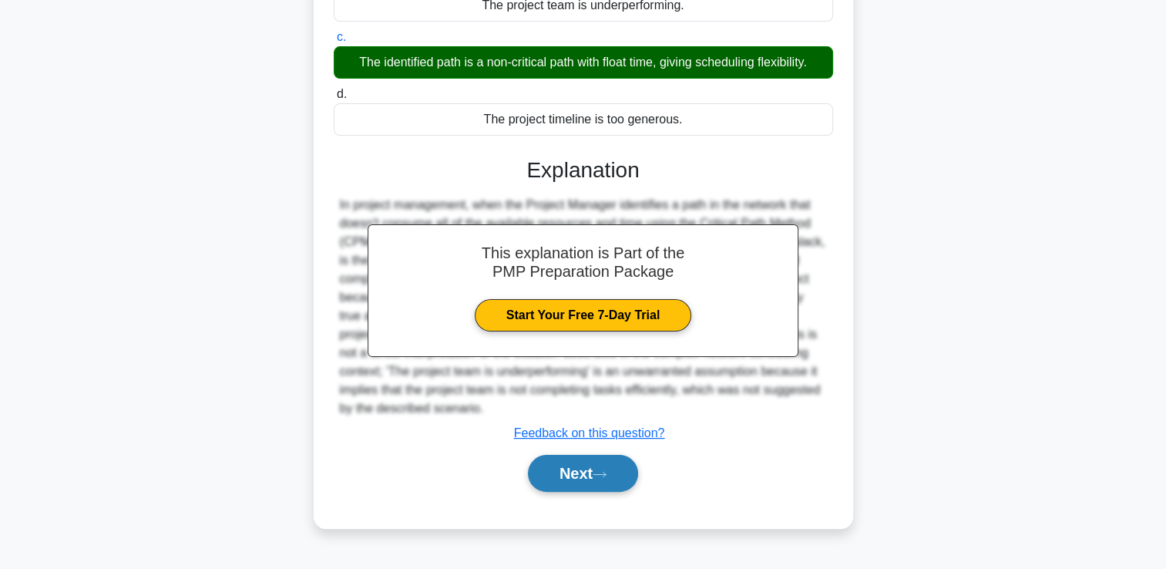
click at [607, 473] on icon at bounding box center [600, 474] width 14 height 8
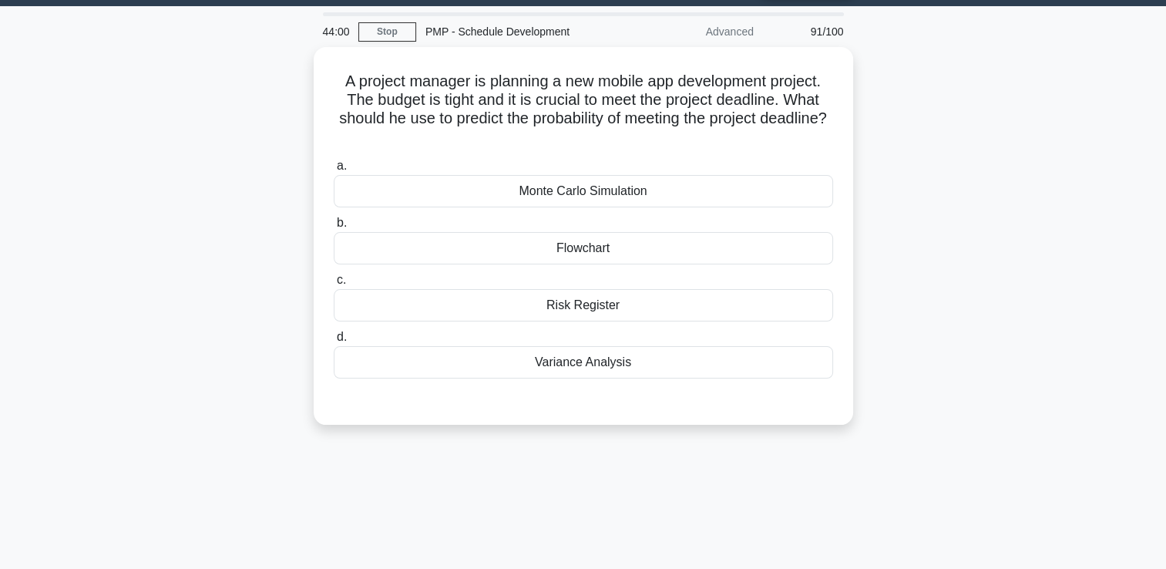
scroll to position [32, 0]
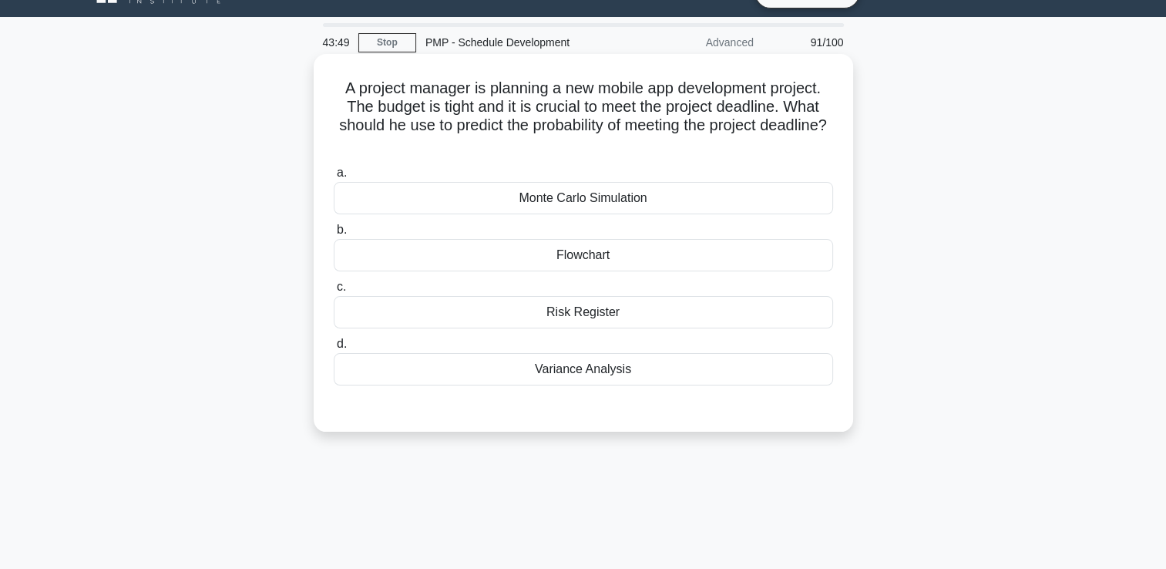
click at [780, 215] on div "a. Monte Carlo Simulation b. Flowchart c. d." at bounding box center [583, 274] width 518 height 228
click at [780, 209] on div "Monte Carlo Simulation" at bounding box center [583, 198] width 499 height 32
click at [334, 178] on input "a. Monte Carlo Simulation" at bounding box center [334, 173] width 0 height 10
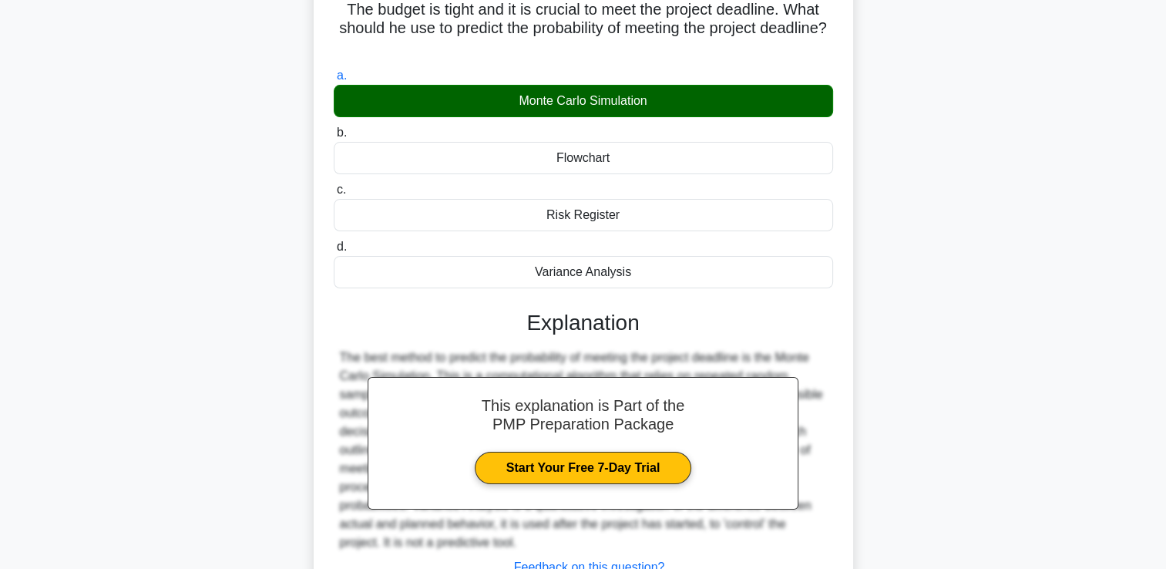
scroll to position [264, 0]
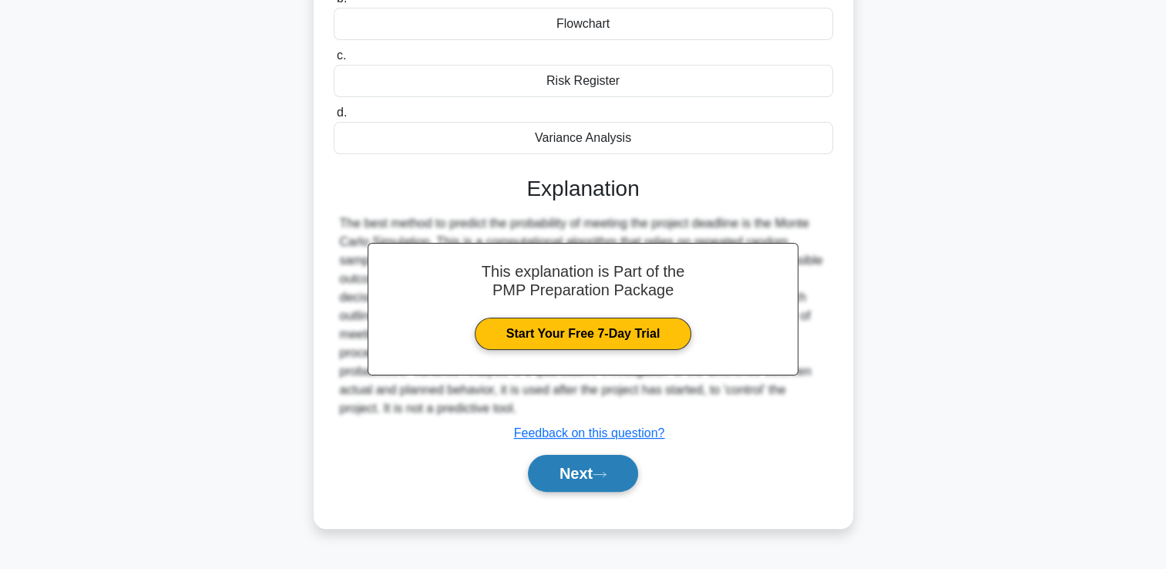
click at [617, 481] on button "Next" at bounding box center [583, 473] width 110 height 37
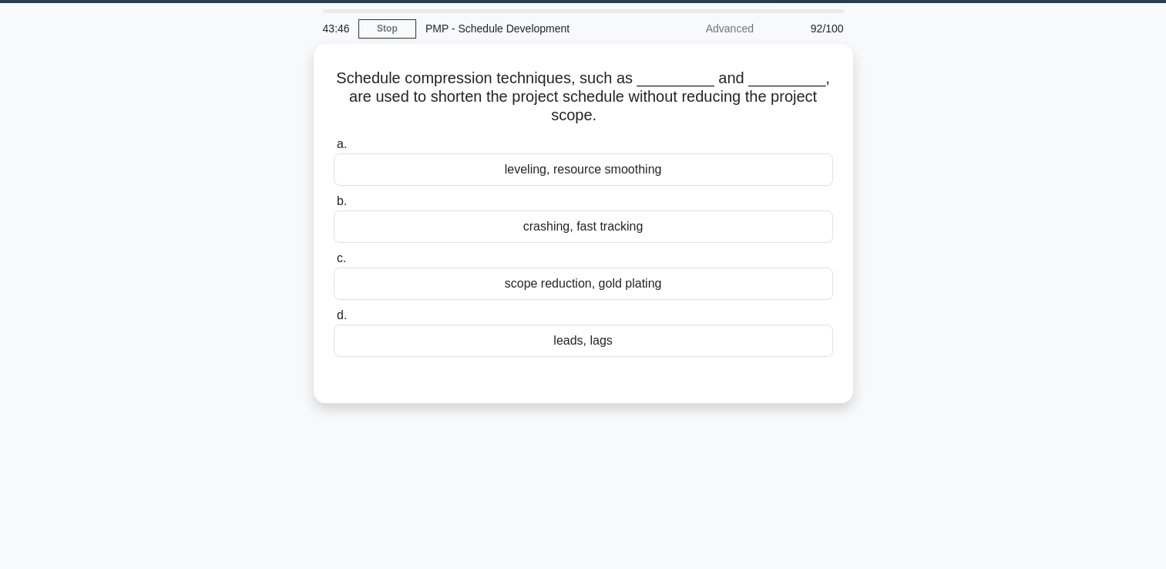
scroll to position [32, 0]
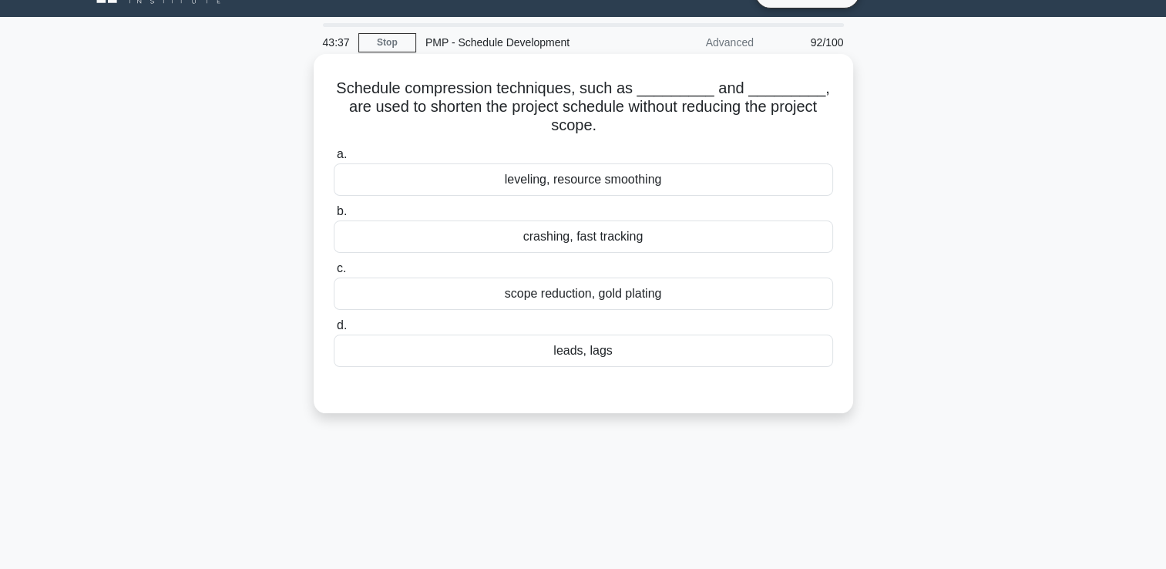
click at [623, 236] on div "crashing, fast tracking" at bounding box center [583, 236] width 499 height 32
click at [334, 217] on input "b. crashing, fast tracking" at bounding box center [334, 212] width 0 height 10
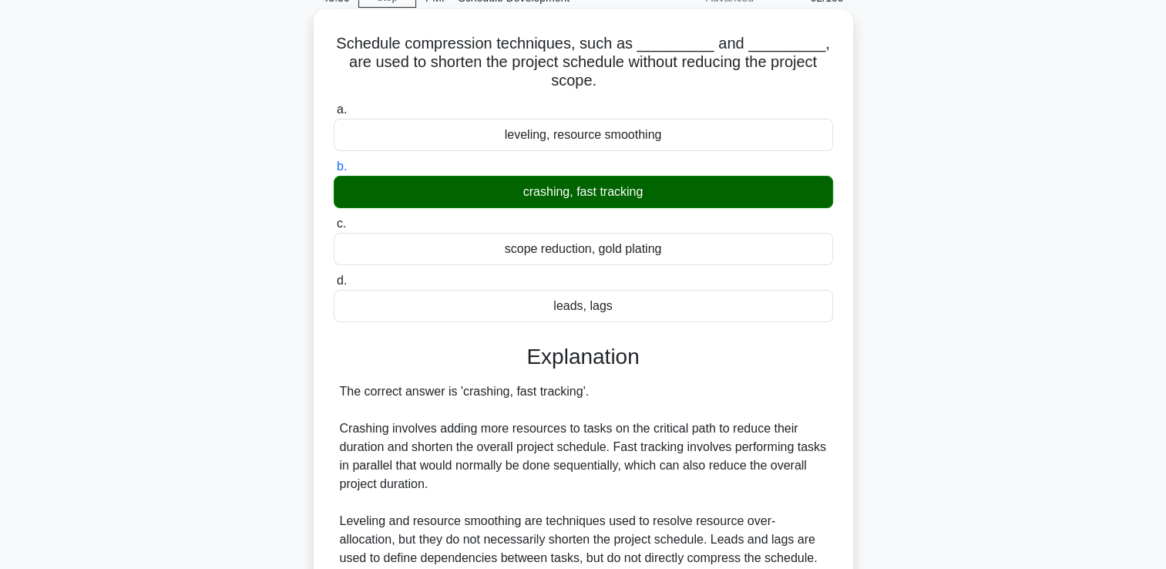
scroll to position [269, 0]
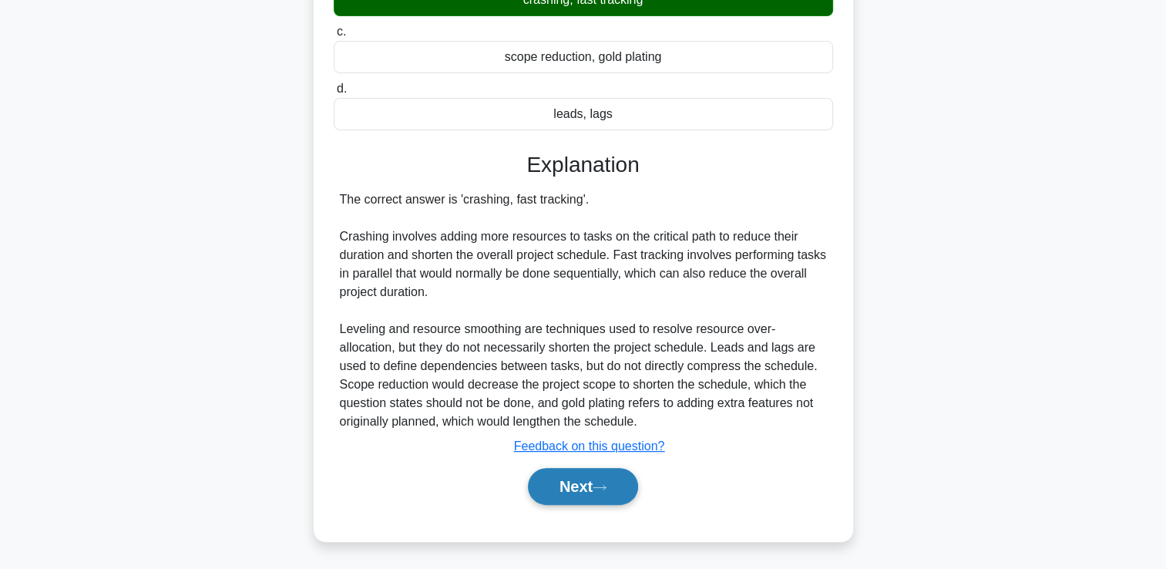
click at [622, 482] on button "Next" at bounding box center [583, 486] width 110 height 37
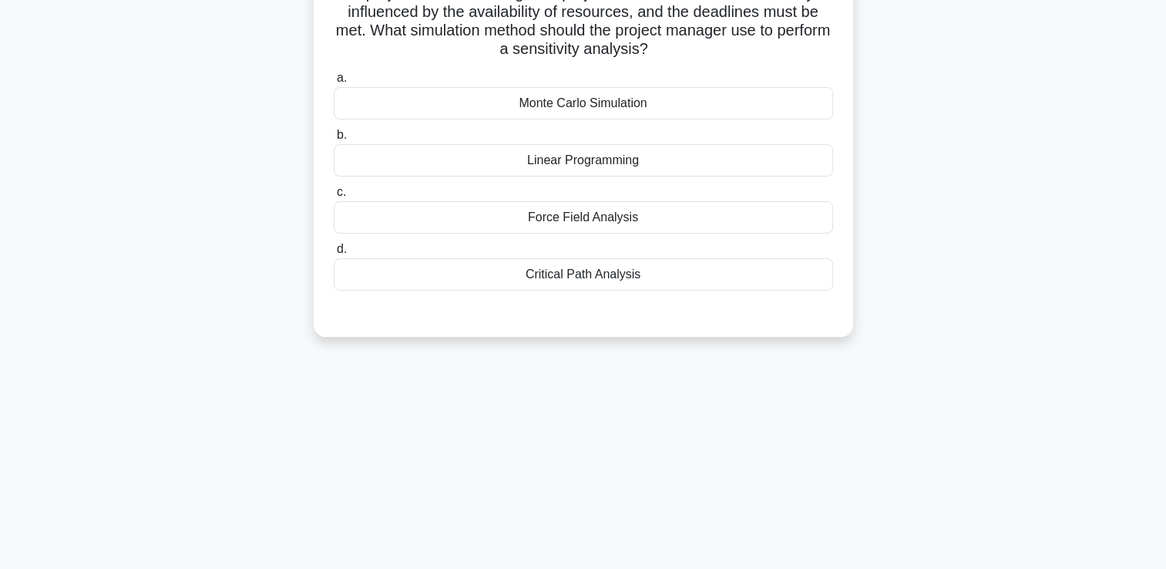
scroll to position [32, 0]
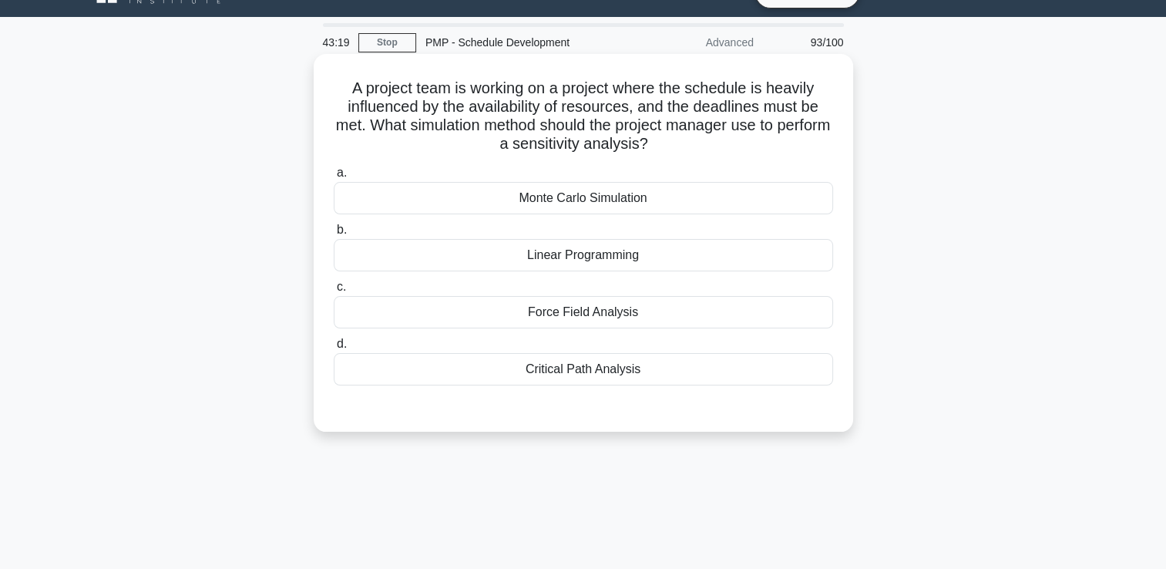
click at [648, 199] on div "Monte Carlo Simulation" at bounding box center [583, 198] width 499 height 32
click at [334, 178] on input "a. Monte Carlo Simulation" at bounding box center [334, 173] width 0 height 10
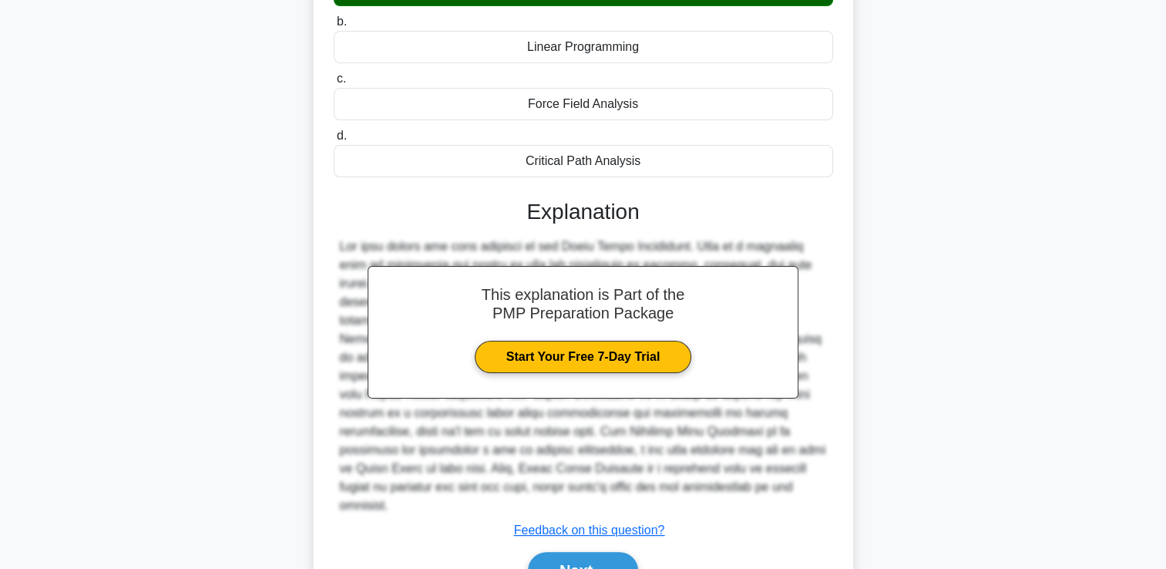
scroll to position [287, 0]
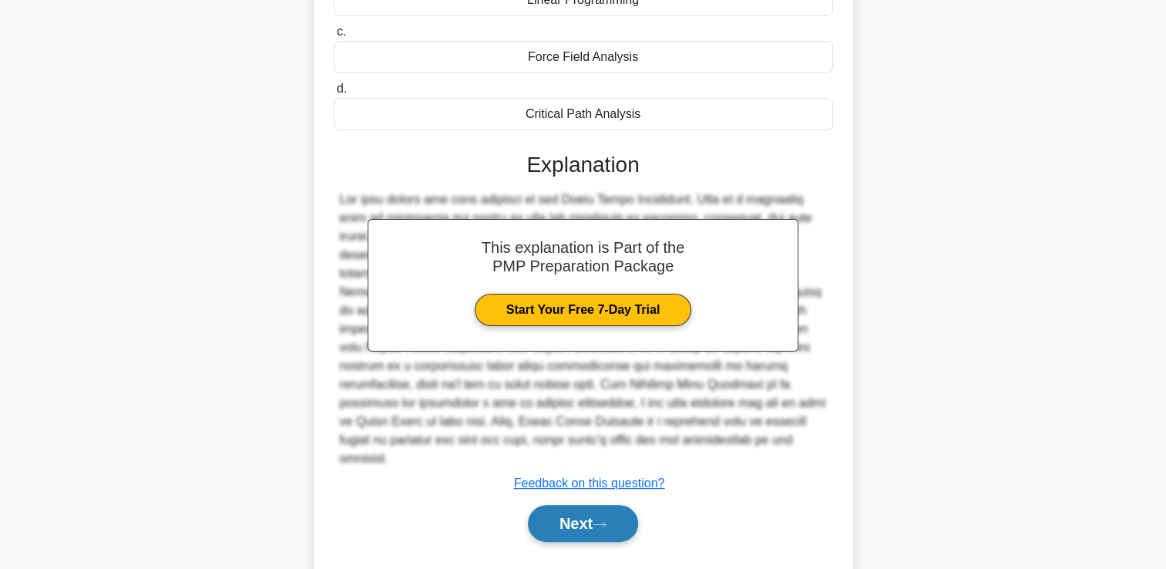
click at [583, 505] on button "Next" at bounding box center [583, 523] width 110 height 37
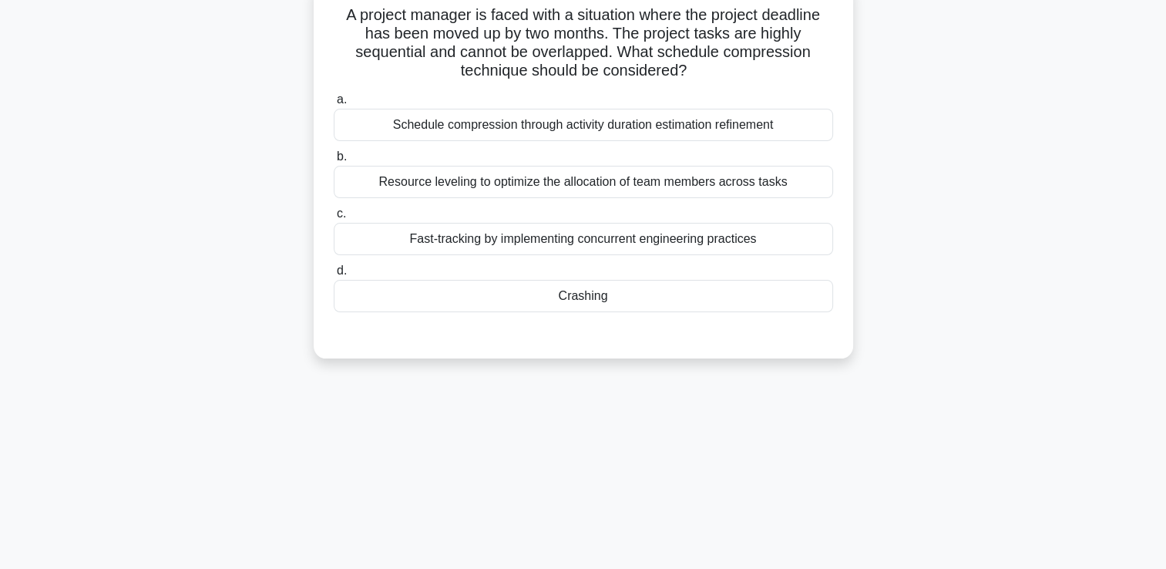
scroll to position [32, 0]
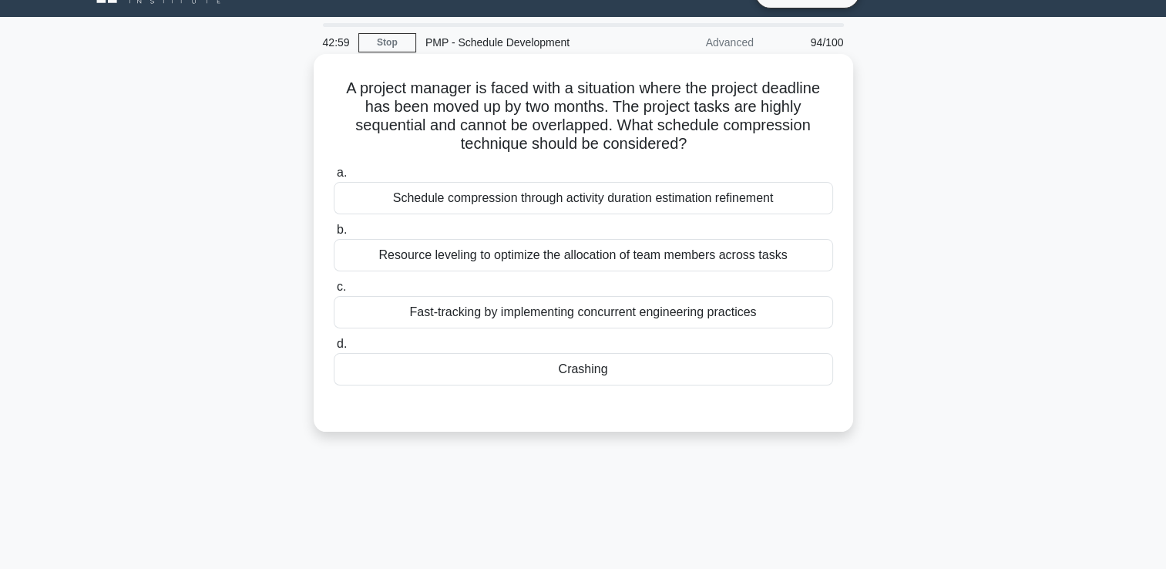
click at [599, 372] on div "Crashing" at bounding box center [583, 369] width 499 height 32
click at [334, 349] on input "d. Crashing" at bounding box center [334, 344] width 0 height 10
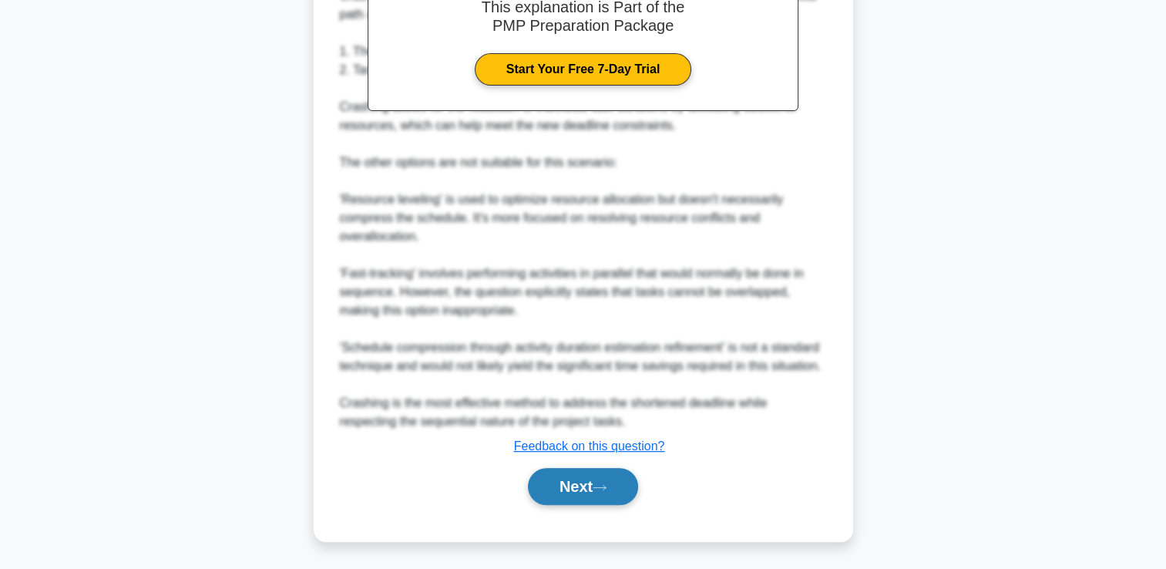
click at [586, 478] on button "Next" at bounding box center [583, 486] width 110 height 37
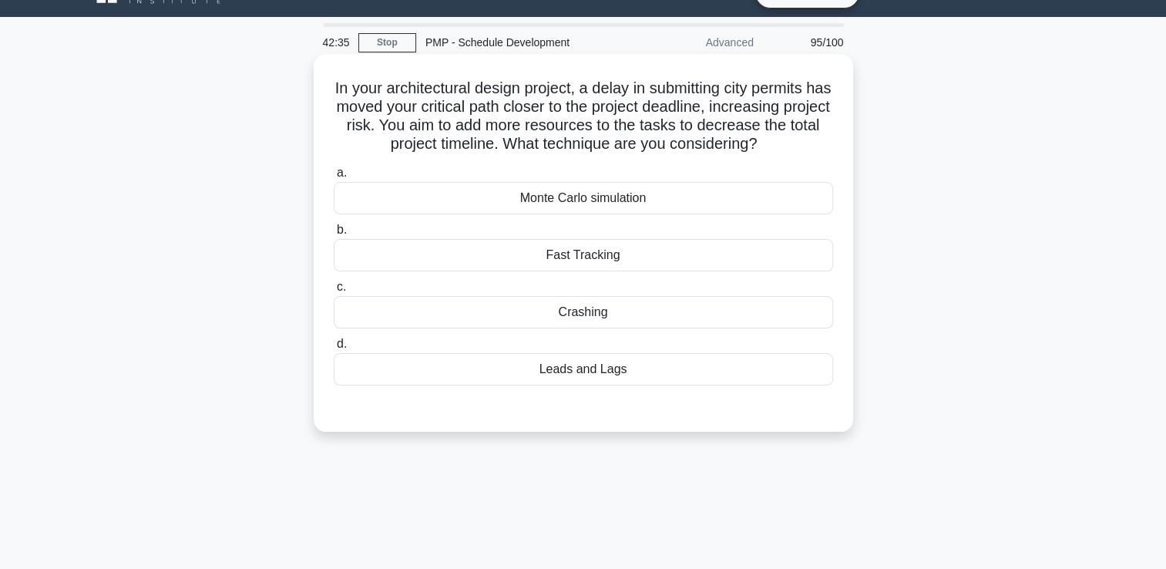
click at [602, 313] on div "Crashing" at bounding box center [583, 312] width 499 height 32
click at [334, 292] on input "c. Crashing" at bounding box center [334, 287] width 0 height 10
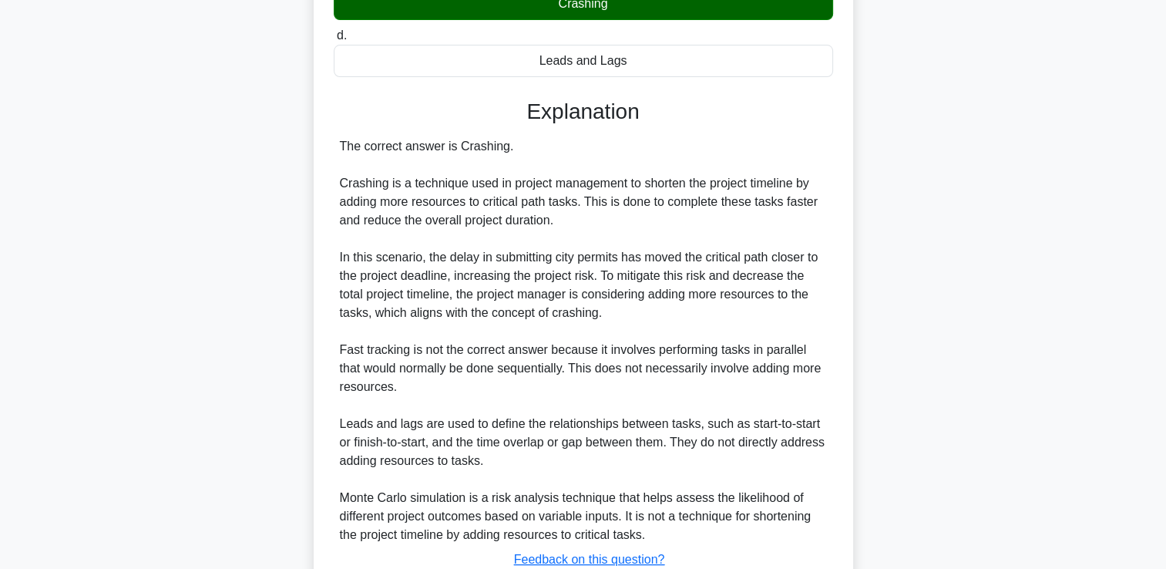
scroll to position [454, 0]
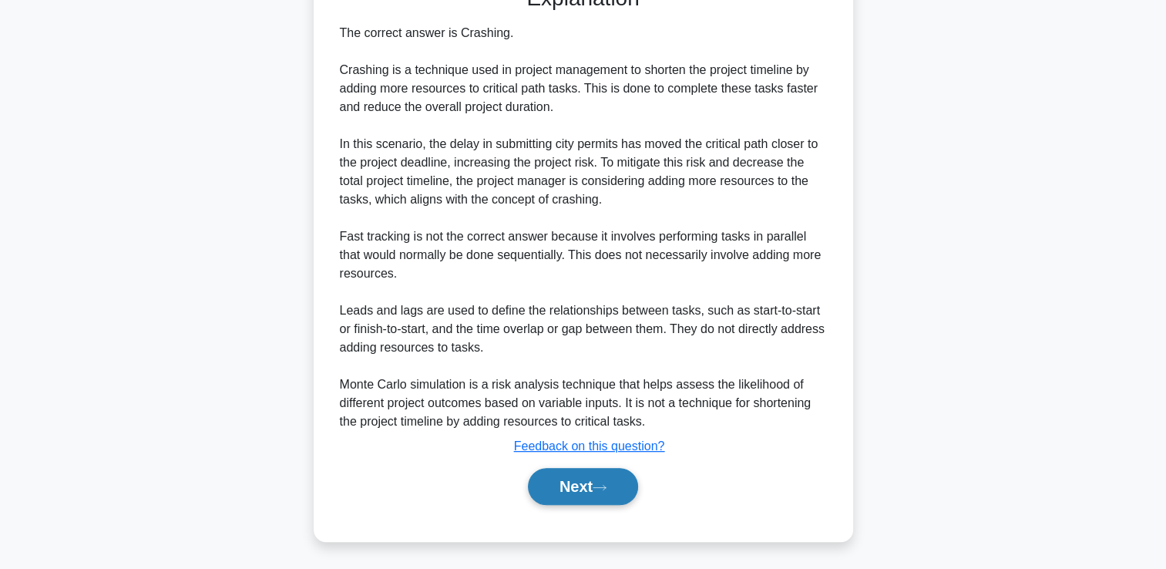
click at [573, 485] on button "Next" at bounding box center [583, 486] width 110 height 37
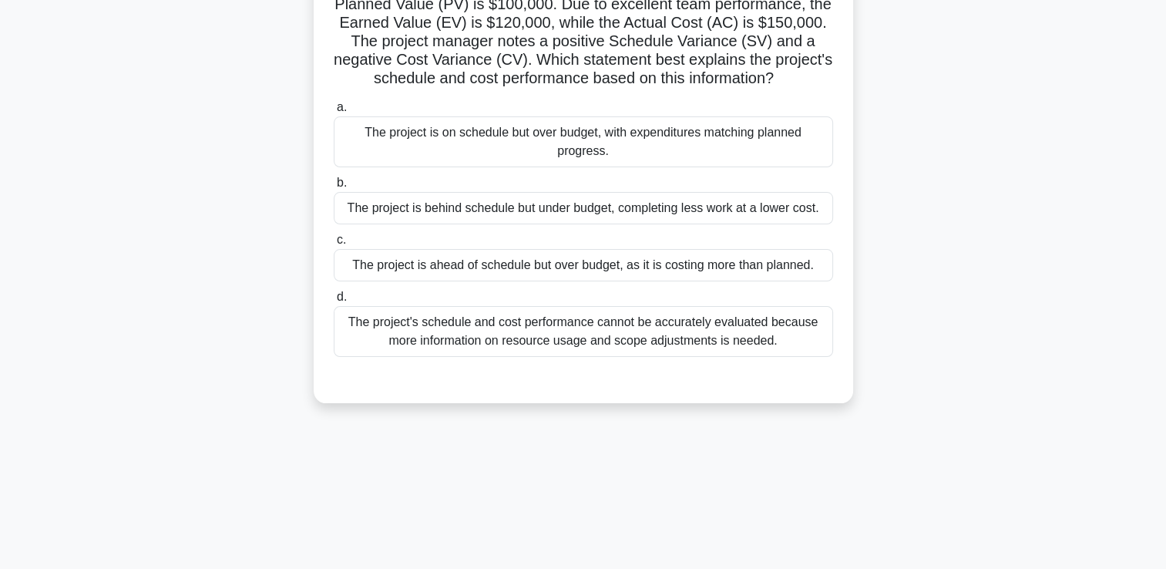
scroll to position [32, 0]
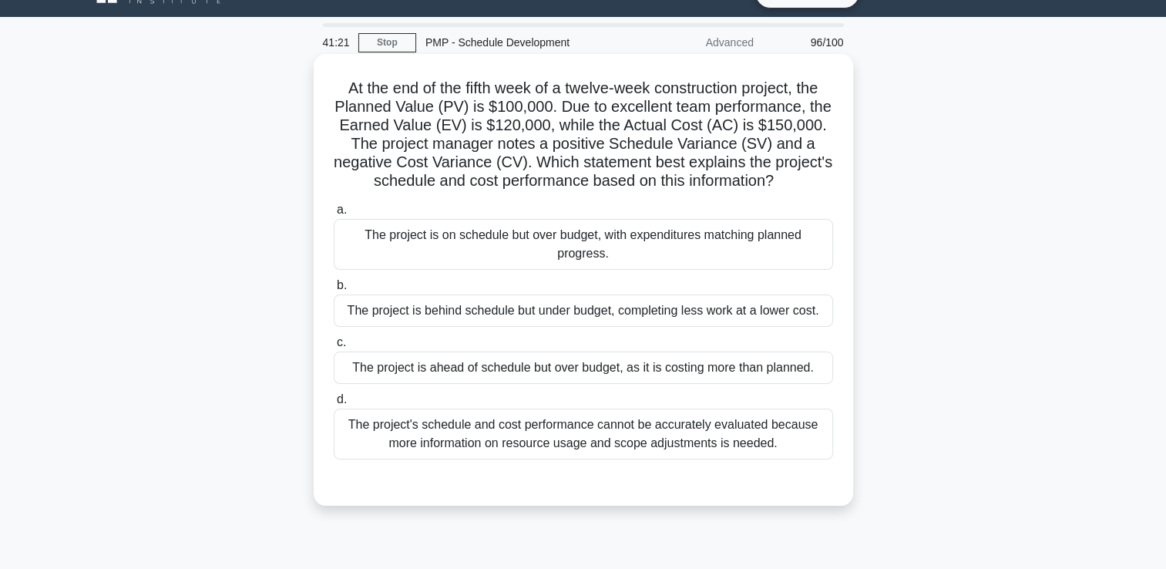
click at [661, 454] on div "The project's schedule and cost performance cannot be accurately evaluated beca…" at bounding box center [583, 434] width 499 height 51
click at [334, 405] on input "d. The project's schedule and cost performance cannot be accurately evaluated b…" at bounding box center [334, 400] width 0 height 10
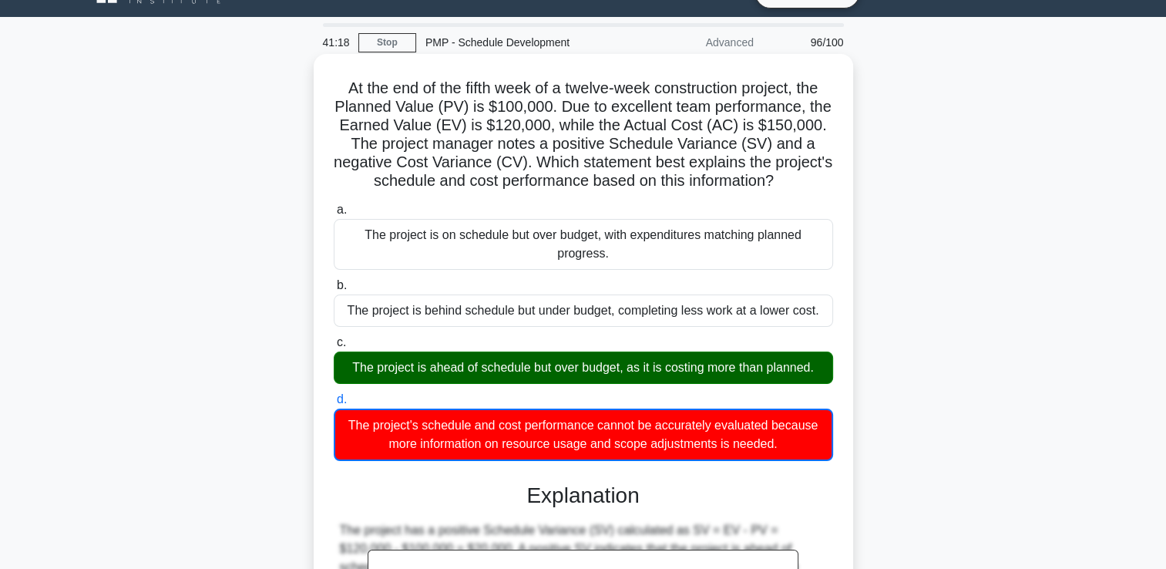
scroll to position [308, 0]
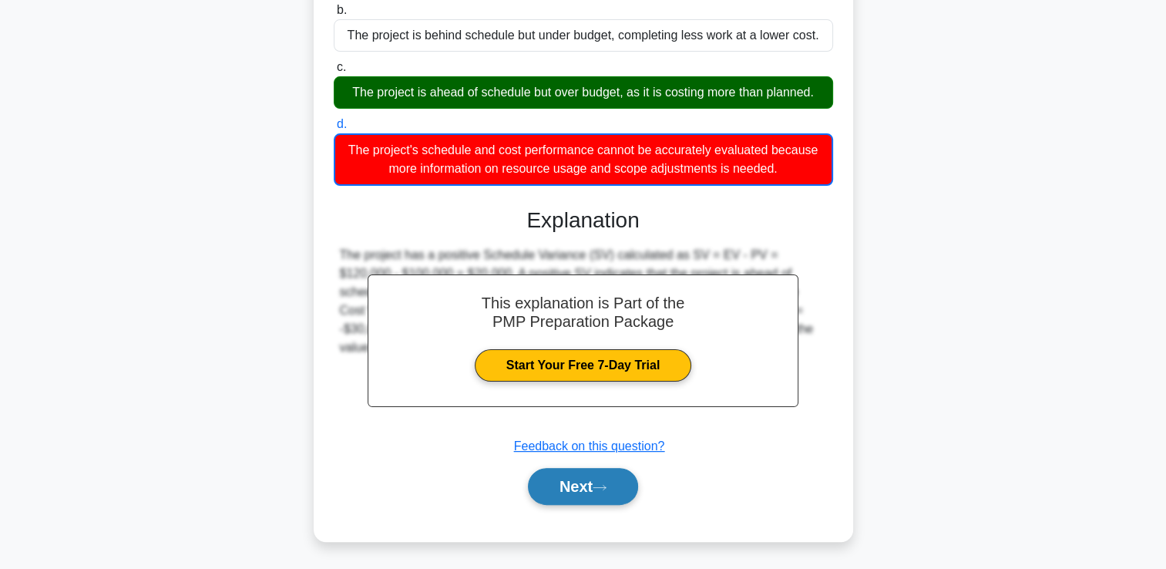
click at [573, 491] on button "Next" at bounding box center [583, 486] width 110 height 37
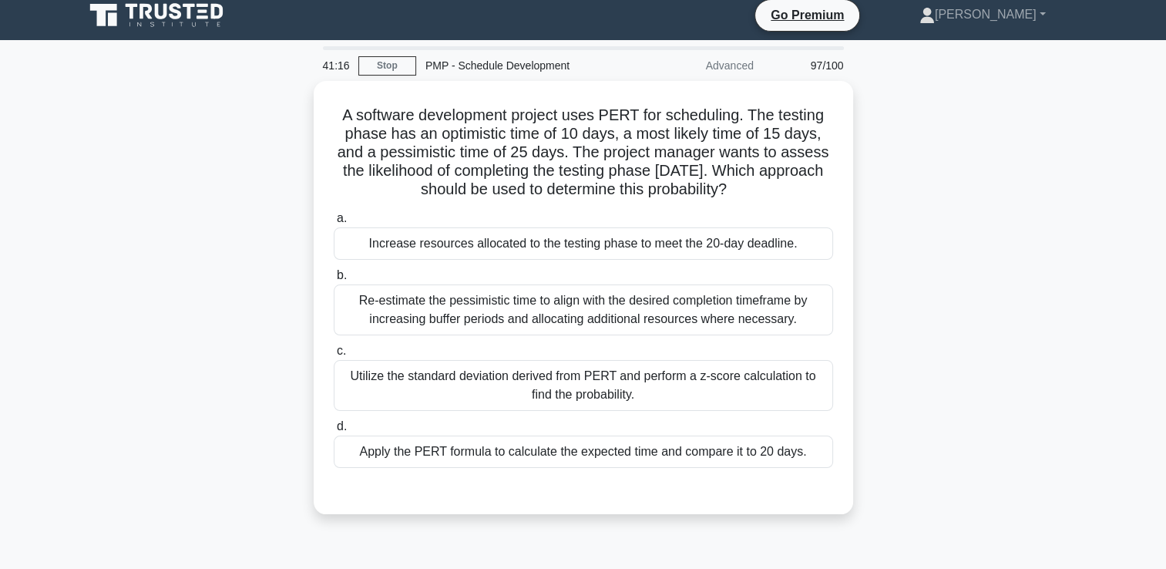
scroll to position [0, 0]
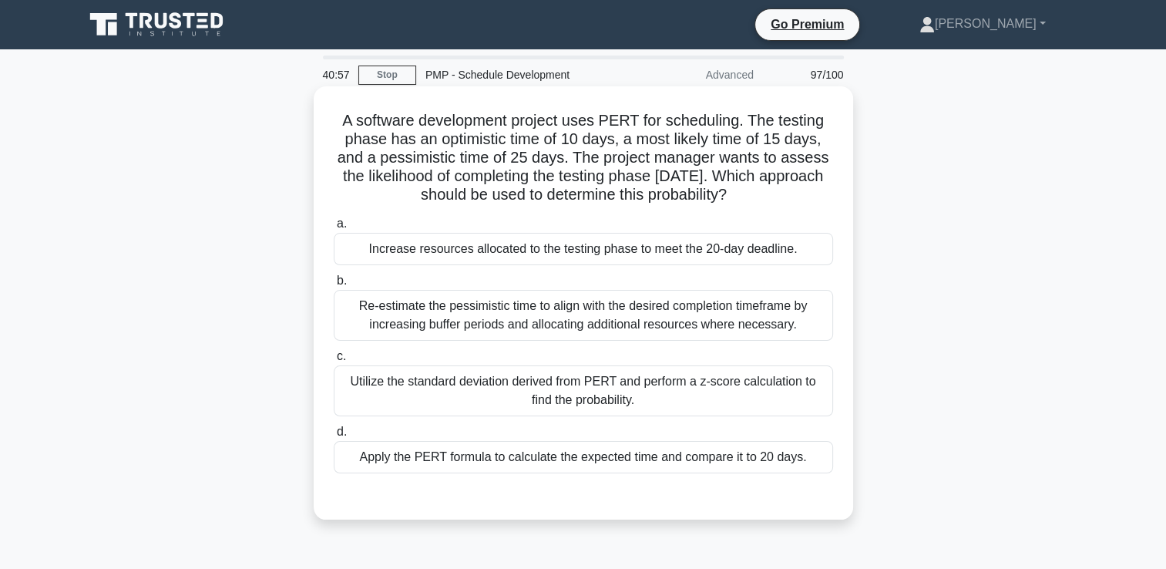
click at [701, 398] on div "Utilize the standard deviation derived from PERT and perform a z-score calculat…" at bounding box center [583, 390] width 499 height 51
click at [334, 361] on input "c. Utilize the standard deviation derived from PERT and perform a z-score calcu…" at bounding box center [334, 356] width 0 height 10
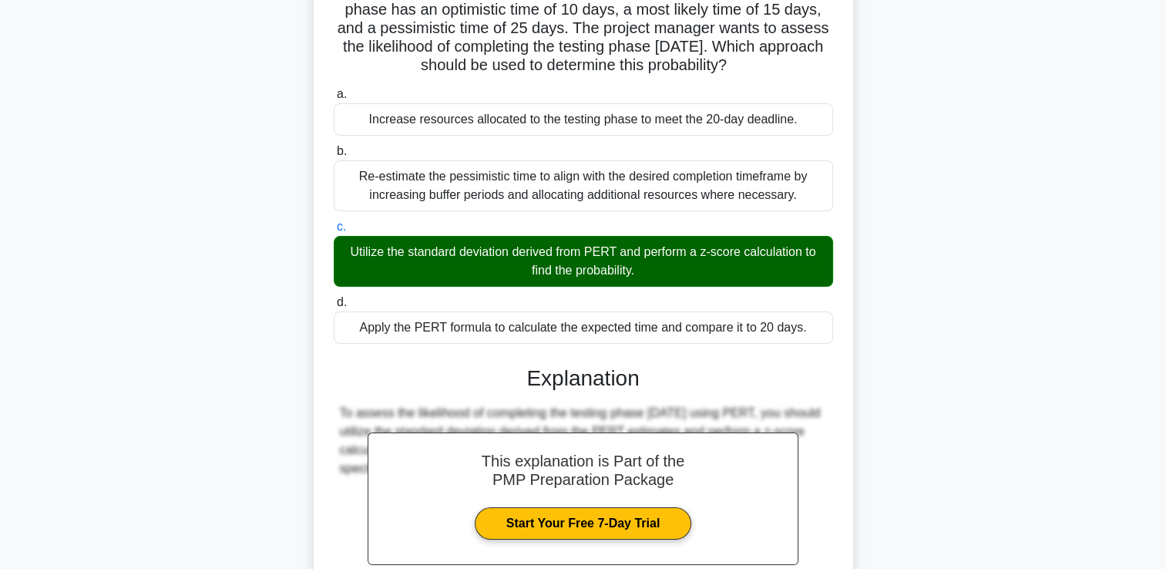
scroll to position [287, 0]
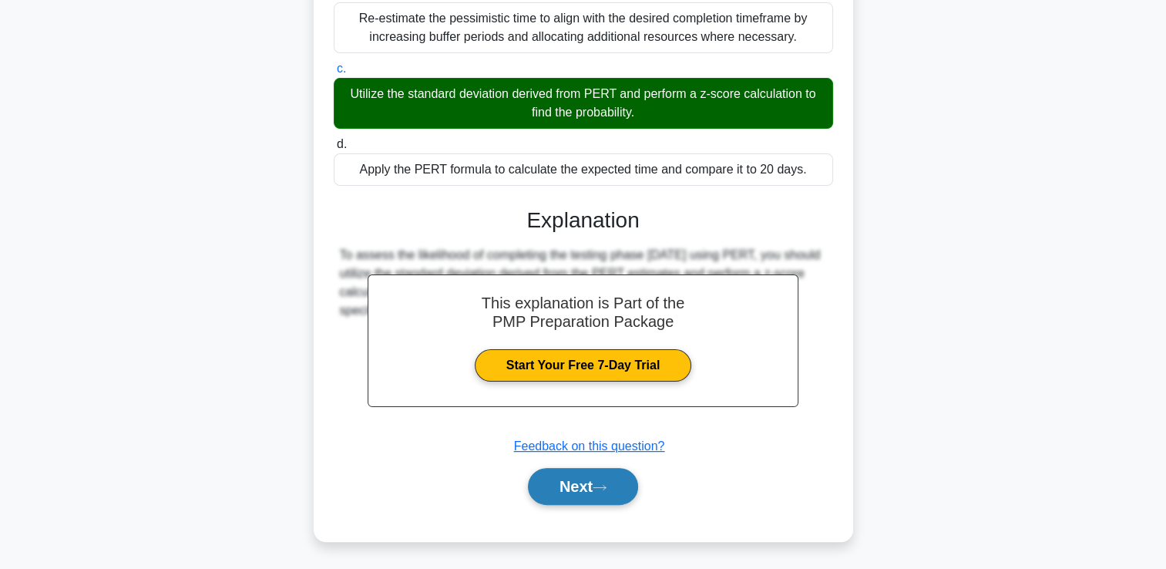
click at [604, 486] on icon at bounding box center [599, 487] width 12 height 5
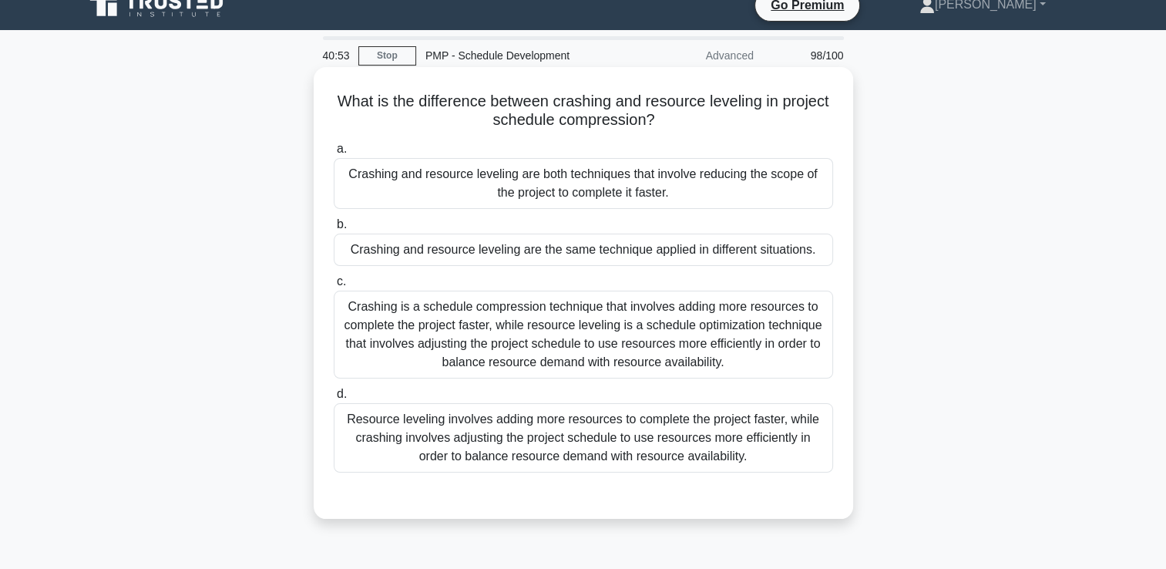
scroll to position [0, 0]
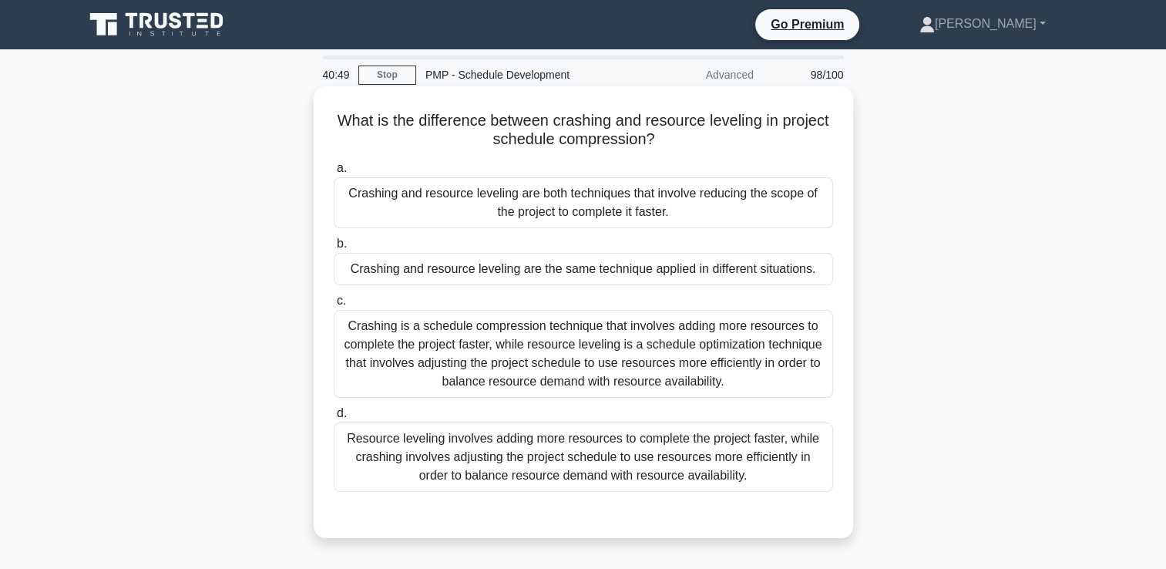
click at [725, 368] on div "Crashing is a schedule compression technique that involves adding more resource…" at bounding box center [583, 354] width 499 height 88
click at [334, 306] on input "c. Crashing is a schedule compression technique that involves adding more resou…" at bounding box center [334, 301] width 0 height 10
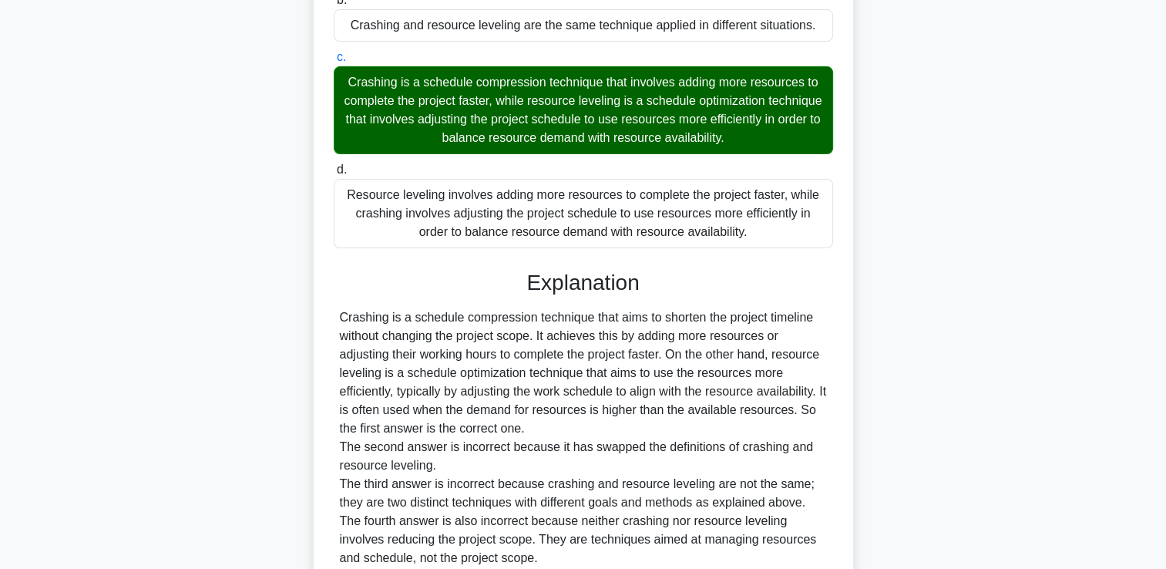
scroll to position [380, 0]
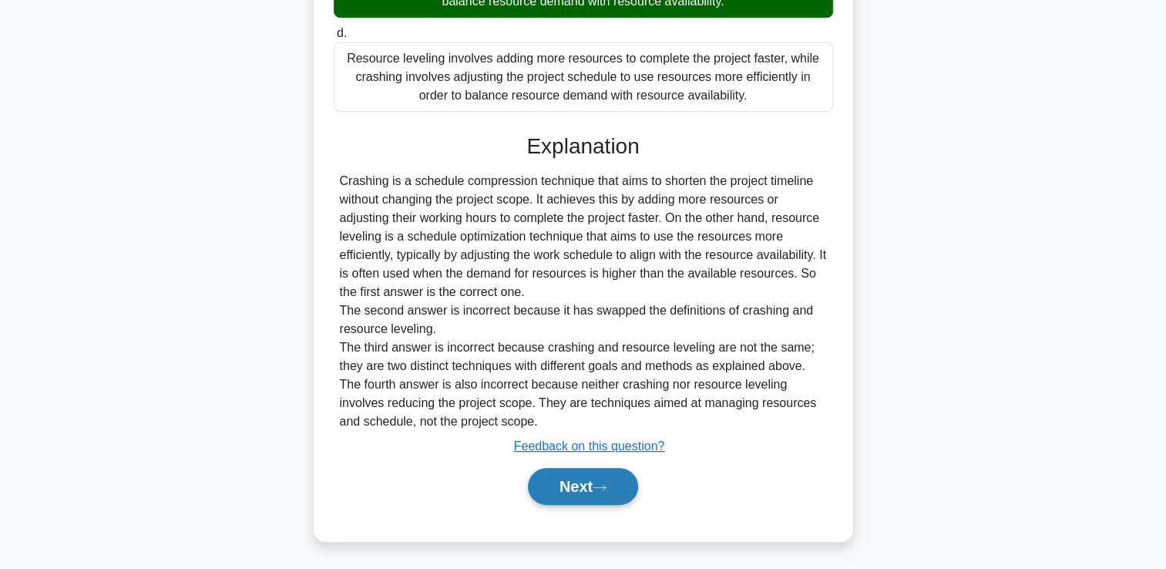
click at [600, 480] on button "Next" at bounding box center [583, 486] width 110 height 37
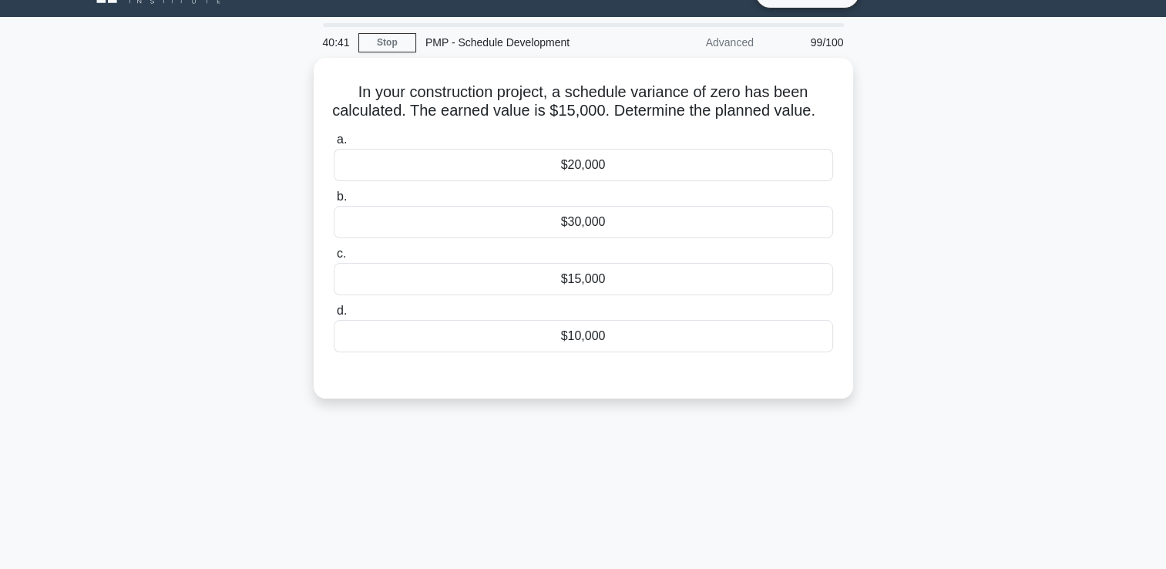
scroll to position [0, 0]
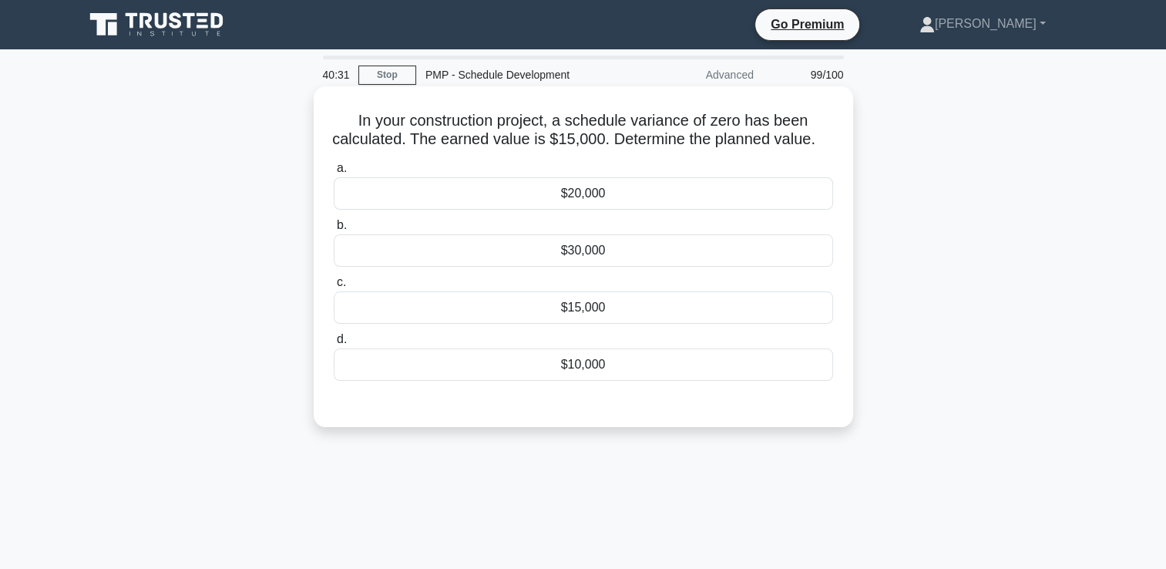
click at [614, 322] on div "$15,000" at bounding box center [583, 307] width 499 height 32
click at [334, 287] on input "c. $15,000" at bounding box center [334, 282] width 0 height 10
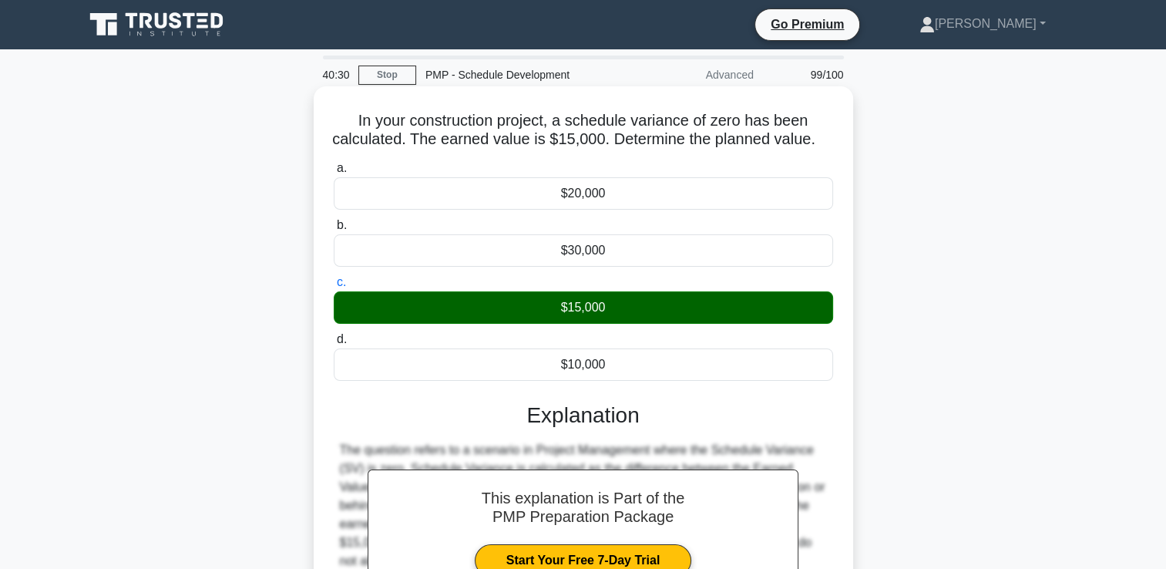
scroll to position [264, 0]
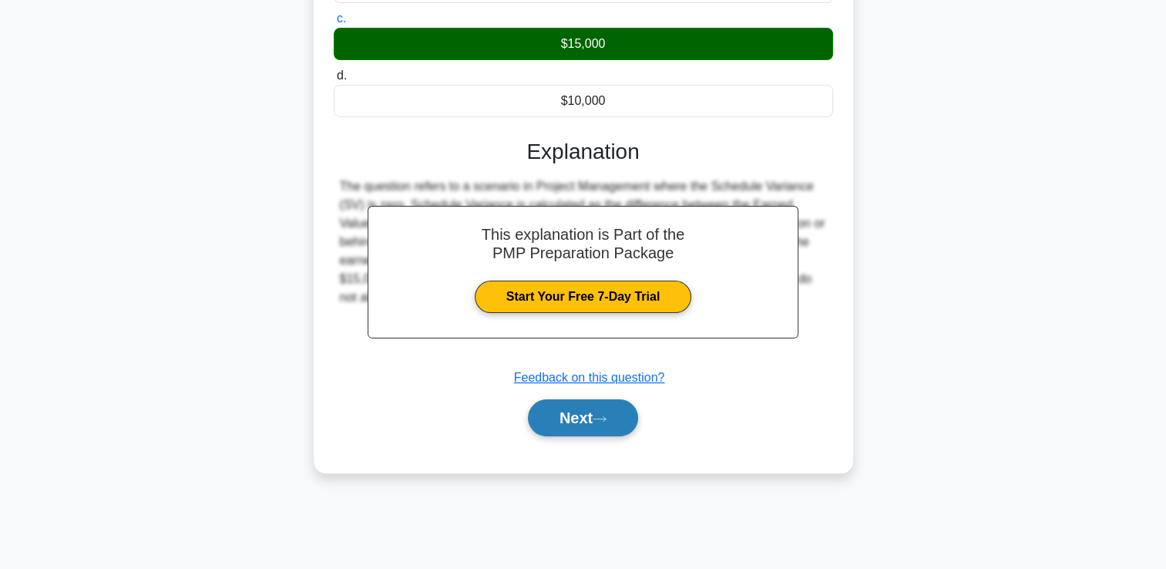
click at [619, 436] on button "Next" at bounding box center [583, 417] width 110 height 37
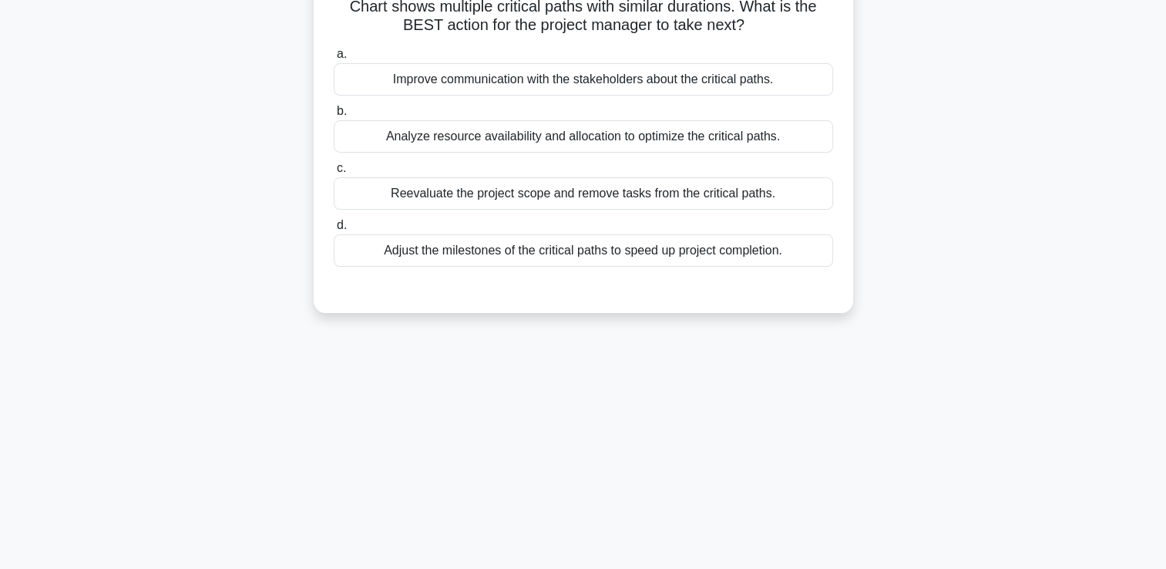
scroll to position [32, 0]
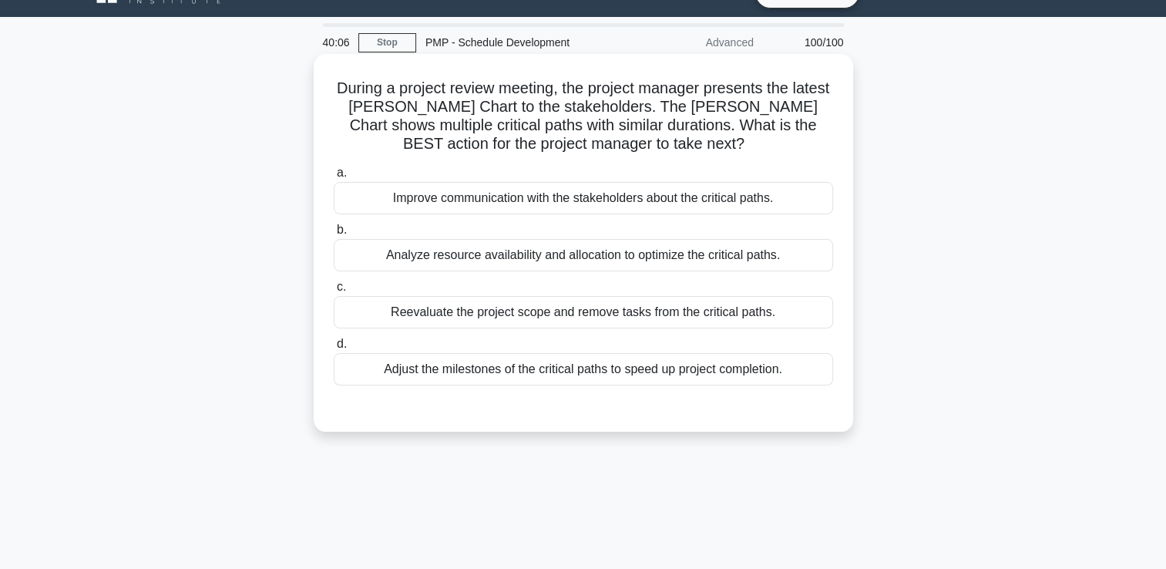
click at [623, 265] on div "Analyze resource availability and allocation to optimize the critical paths." at bounding box center [583, 255] width 499 height 32
click at [334, 235] on input "b. Analyze resource availability and allocation to optimize the critical paths." at bounding box center [334, 230] width 0 height 10
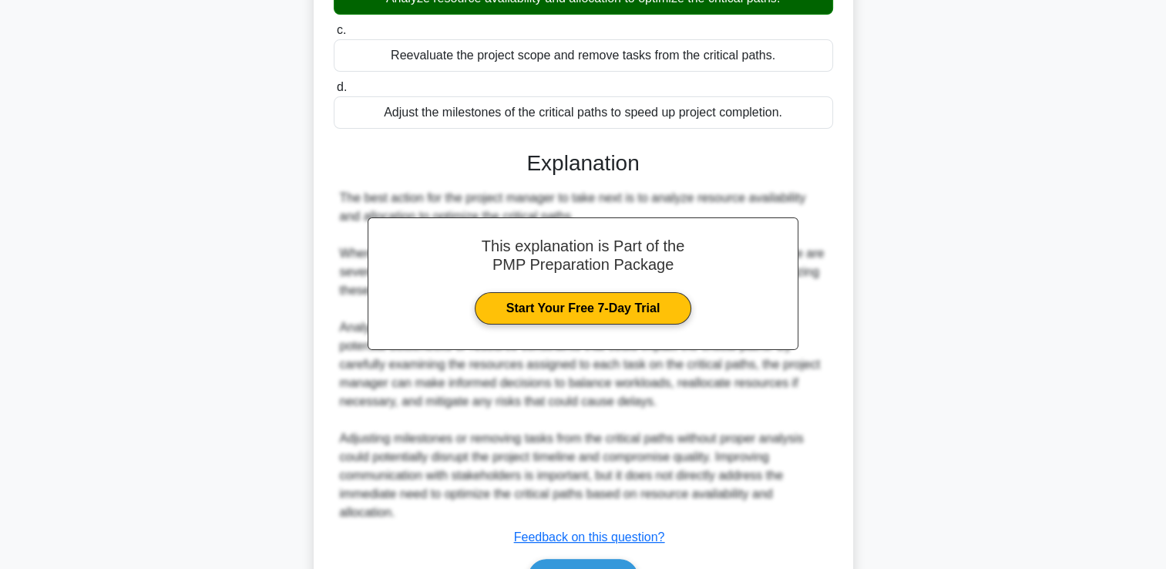
scroll to position [341, 0]
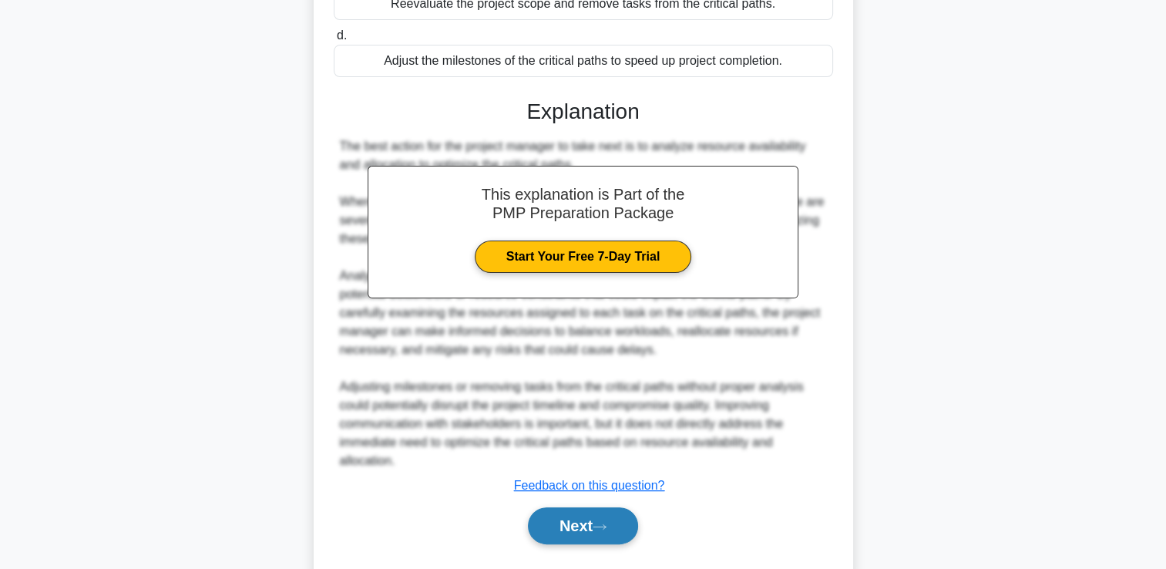
click at [592, 524] on button "Next" at bounding box center [583, 525] width 110 height 37
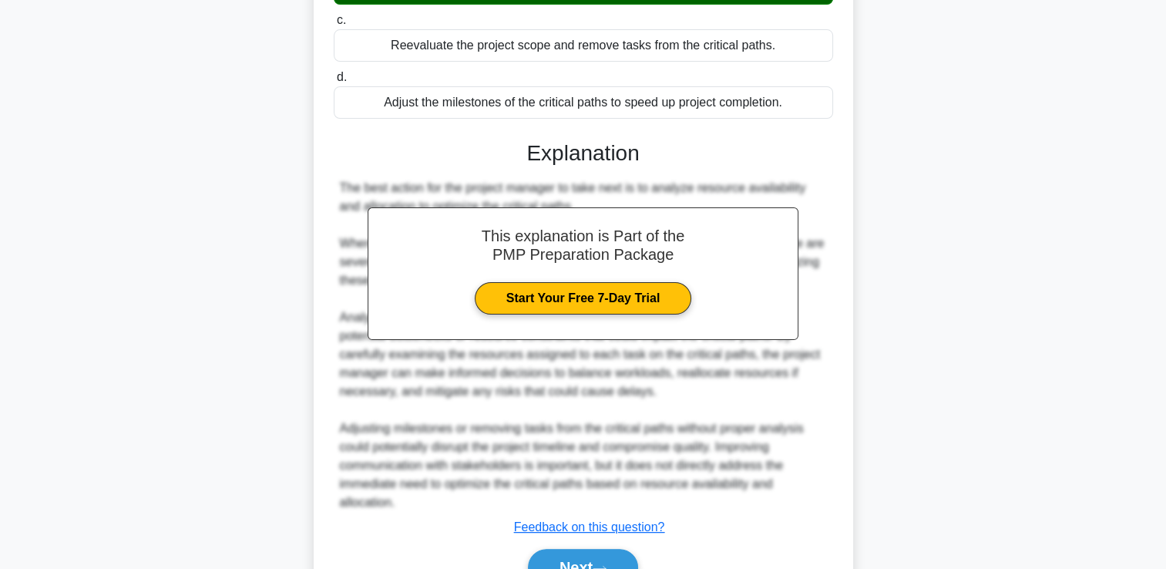
scroll to position [380, 0]
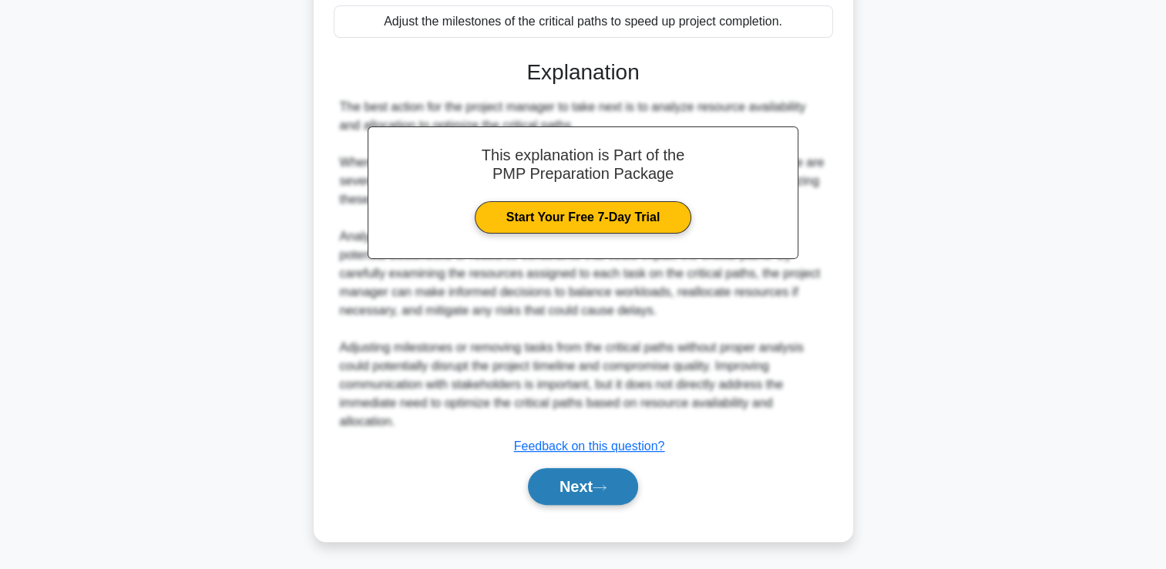
click at [564, 488] on button "Next" at bounding box center [583, 486] width 110 height 37
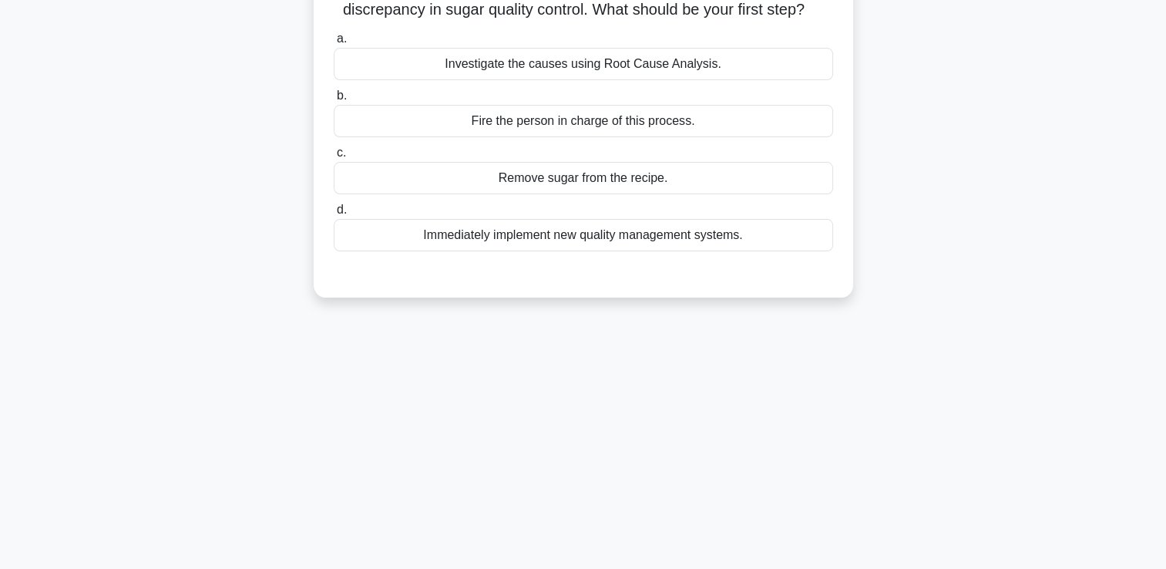
scroll to position [32, 0]
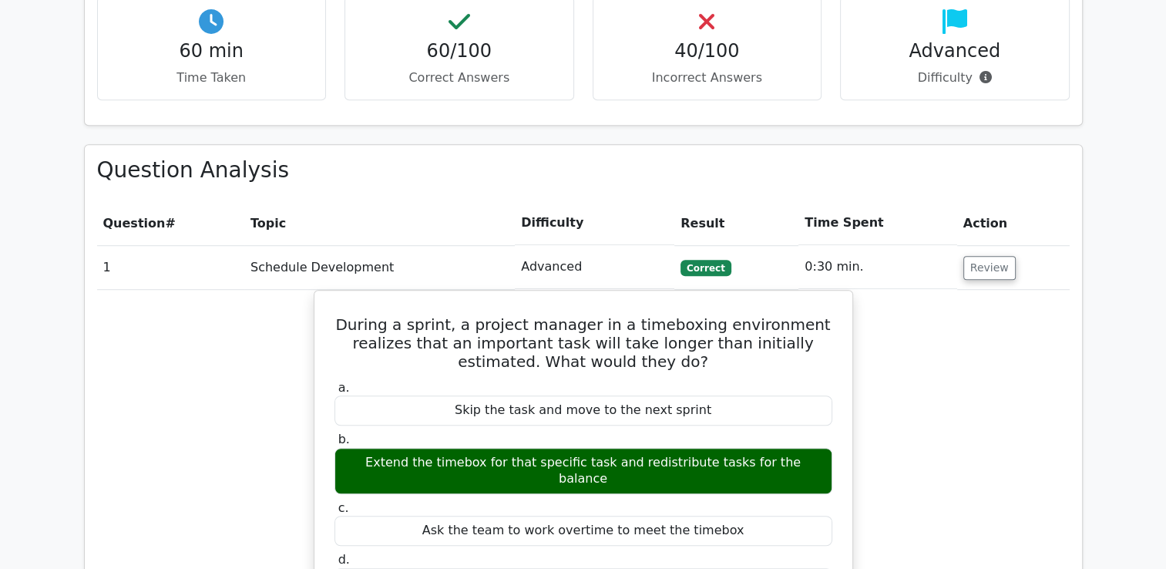
scroll to position [1233, 0]
